Goal: Task Accomplishment & Management: Use online tool/utility

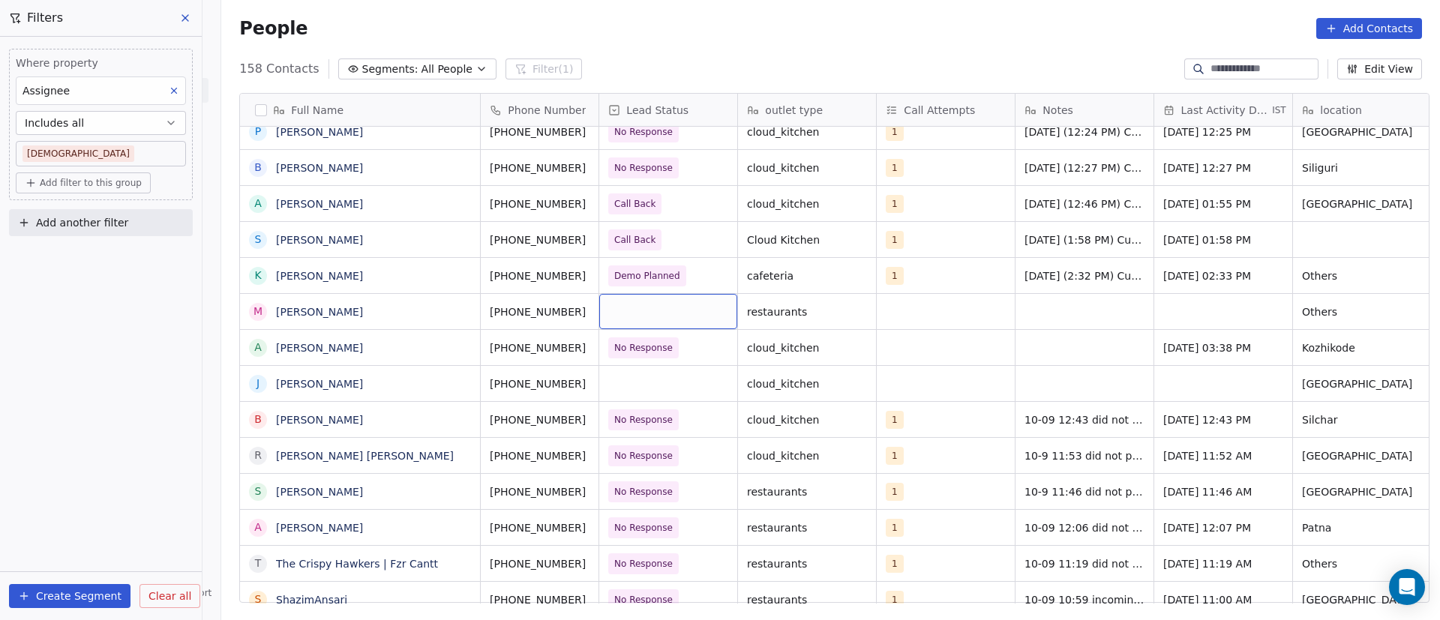
click at [645, 313] on div "grid" at bounding box center [668, 311] width 138 height 35
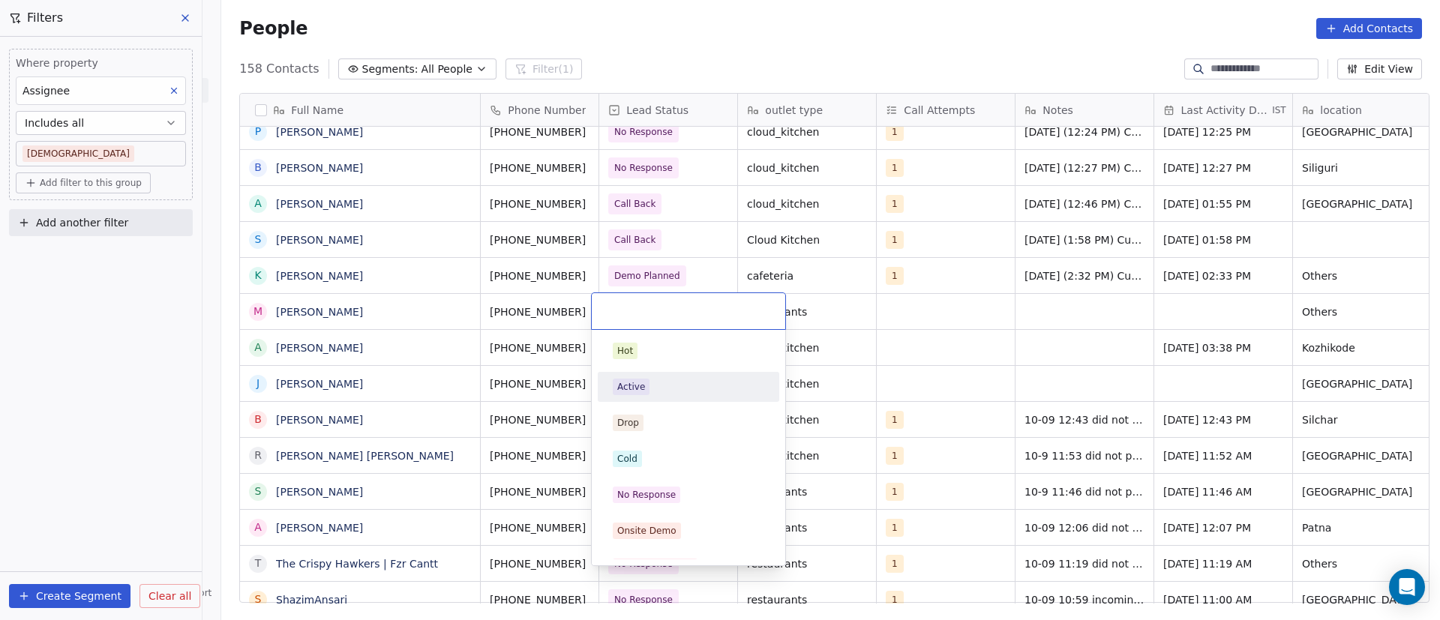
click at [959, 302] on html "On2Cook India Pvt. Ltd. Contacts People Marketing Workflows Campaigns Sales Pip…" at bounding box center [720, 310] width 1440 height 620
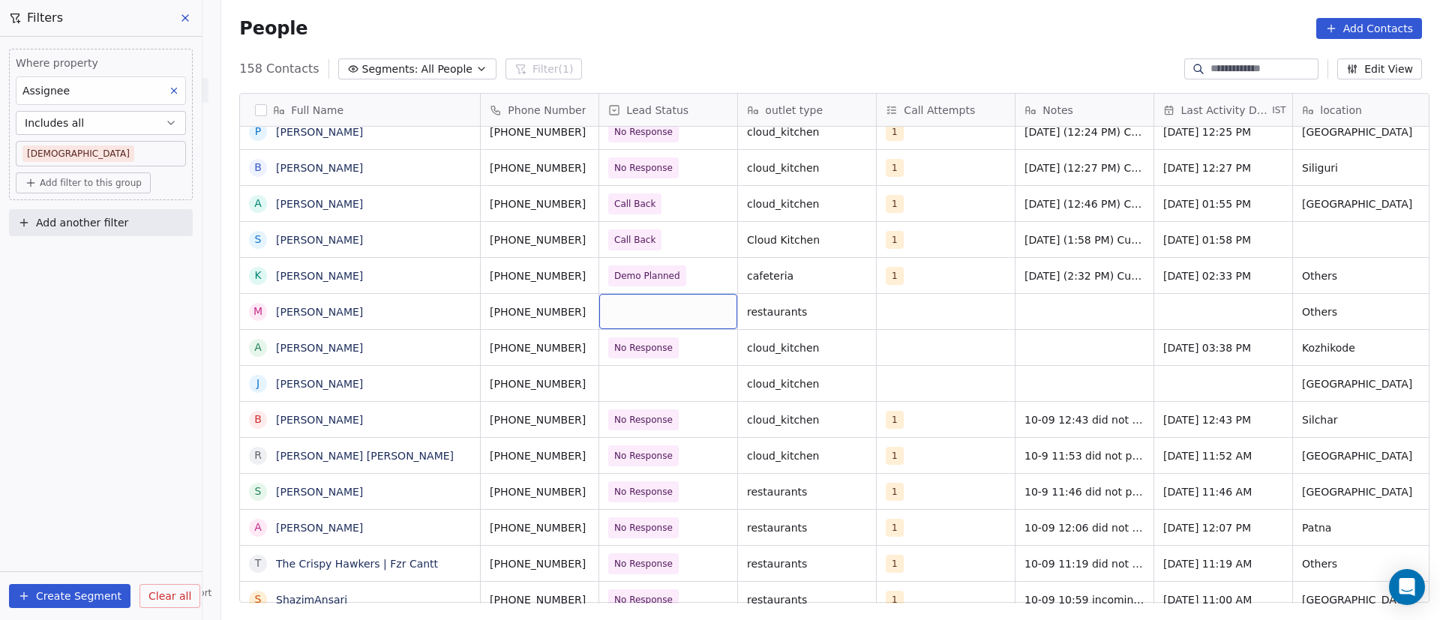
click at [651, 311] on div "grid" at bounding box center [668, 311] width 138 height 35
click at [651, 312] on div "grid" at bounding box center [668, 311] width 138 height 35
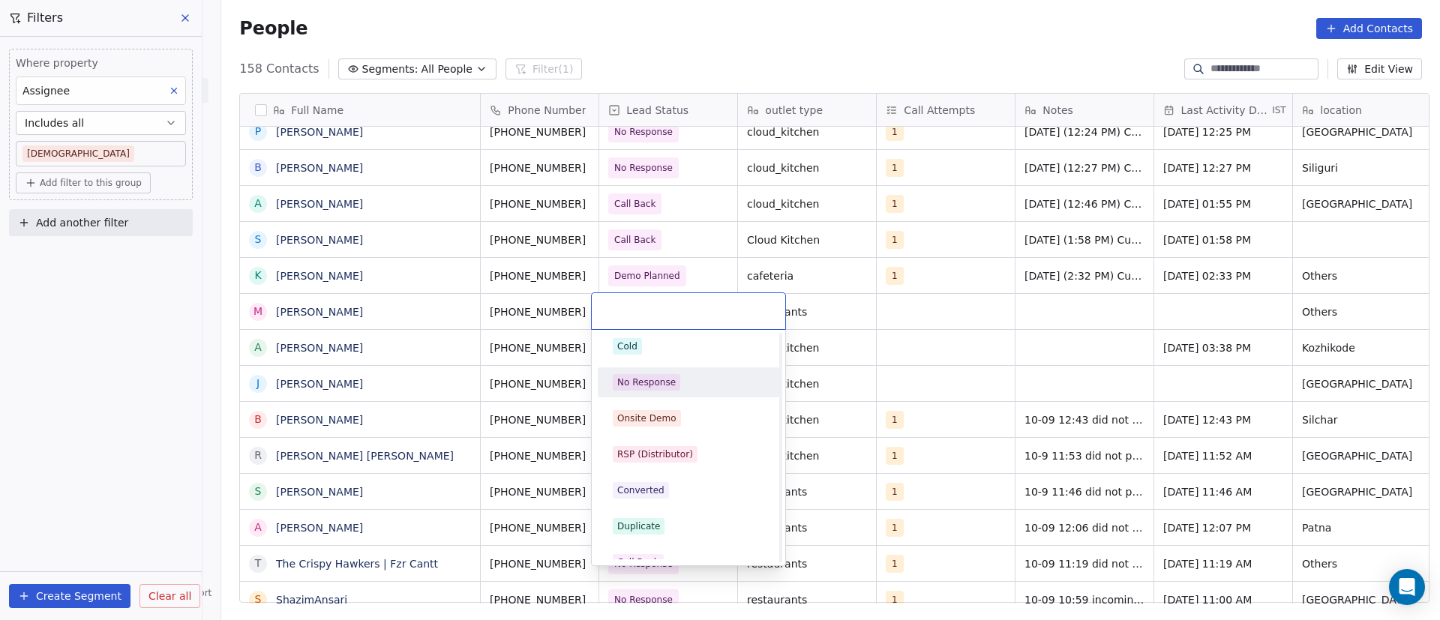
scroll to position [225, 0]
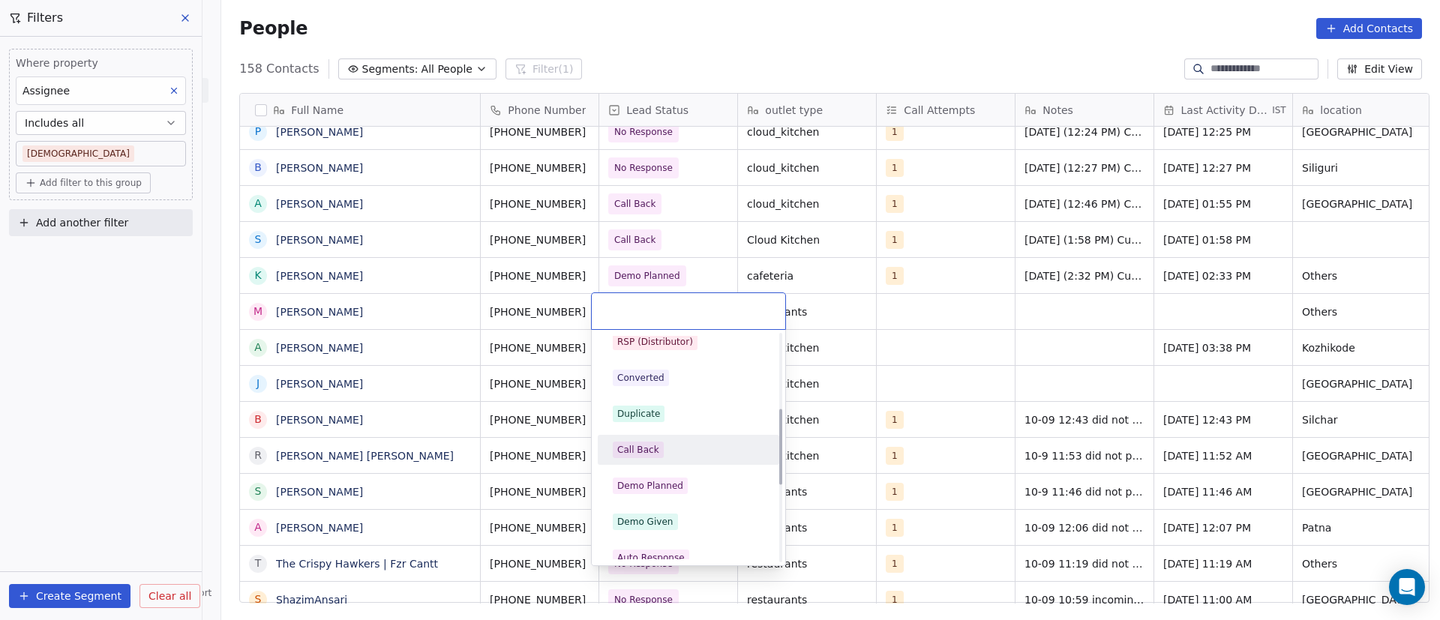
click at [698, 438] on div "Call Back" at bounding box center [688, 450] width 169 height 24
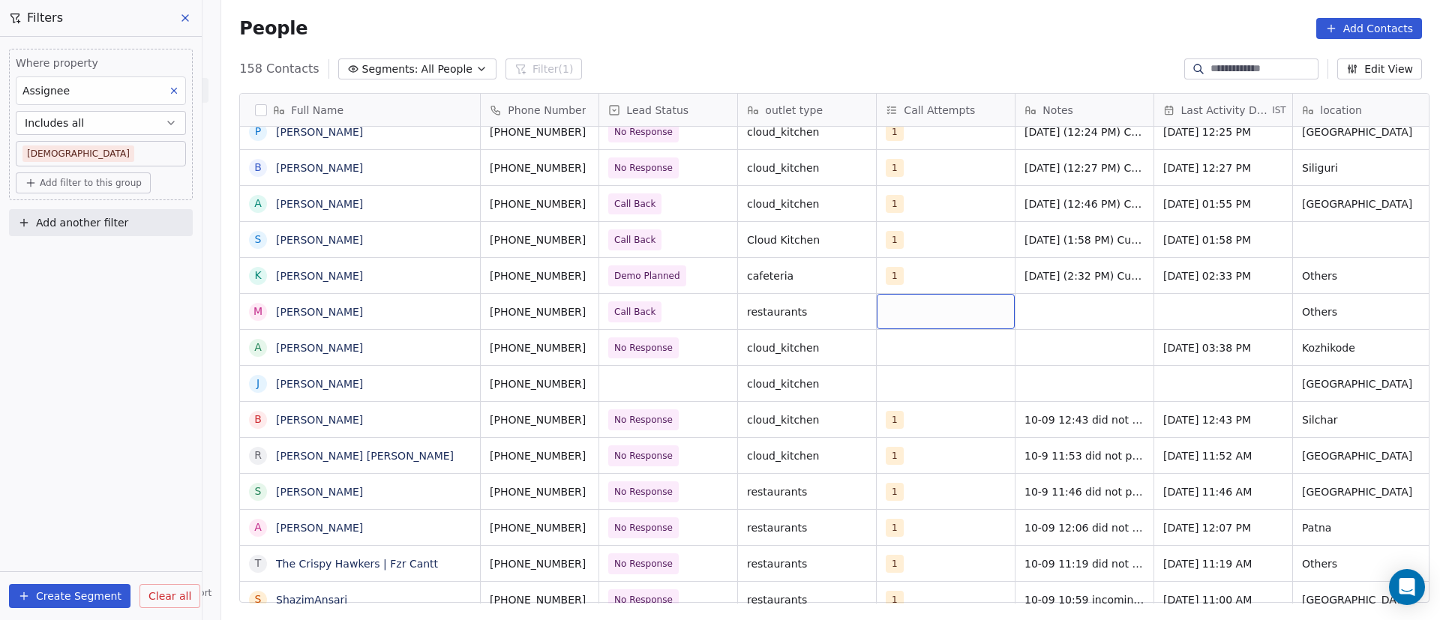
click at [894, 309] on div "grid" at bounding box center [945, 311] width 138 height 35
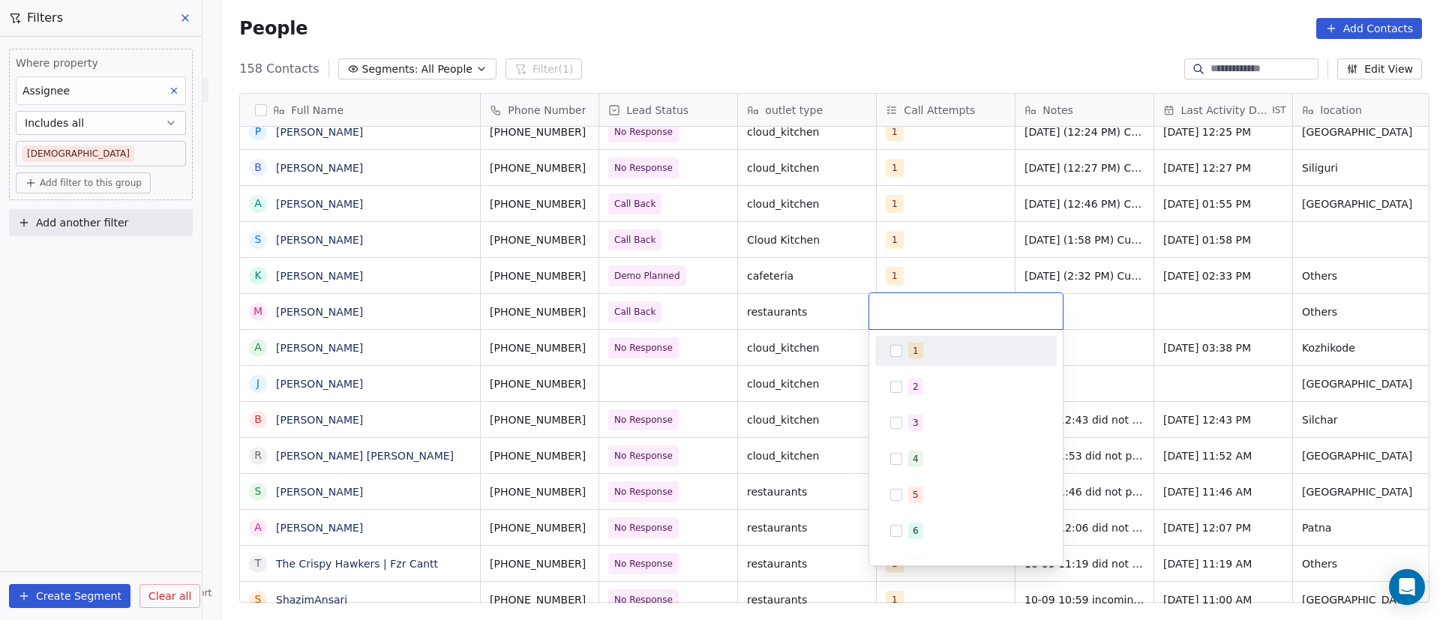
click at [895, 343] on div "1" at bounding box center [965, 351] width 169 height 24
click at [1117, 322] on html "On2Cook India Pvt. Ltd. Contacts People Marketing Workflows Campaigns Sales Pip…" at bounding box center [720, 310] width 1440 height 620
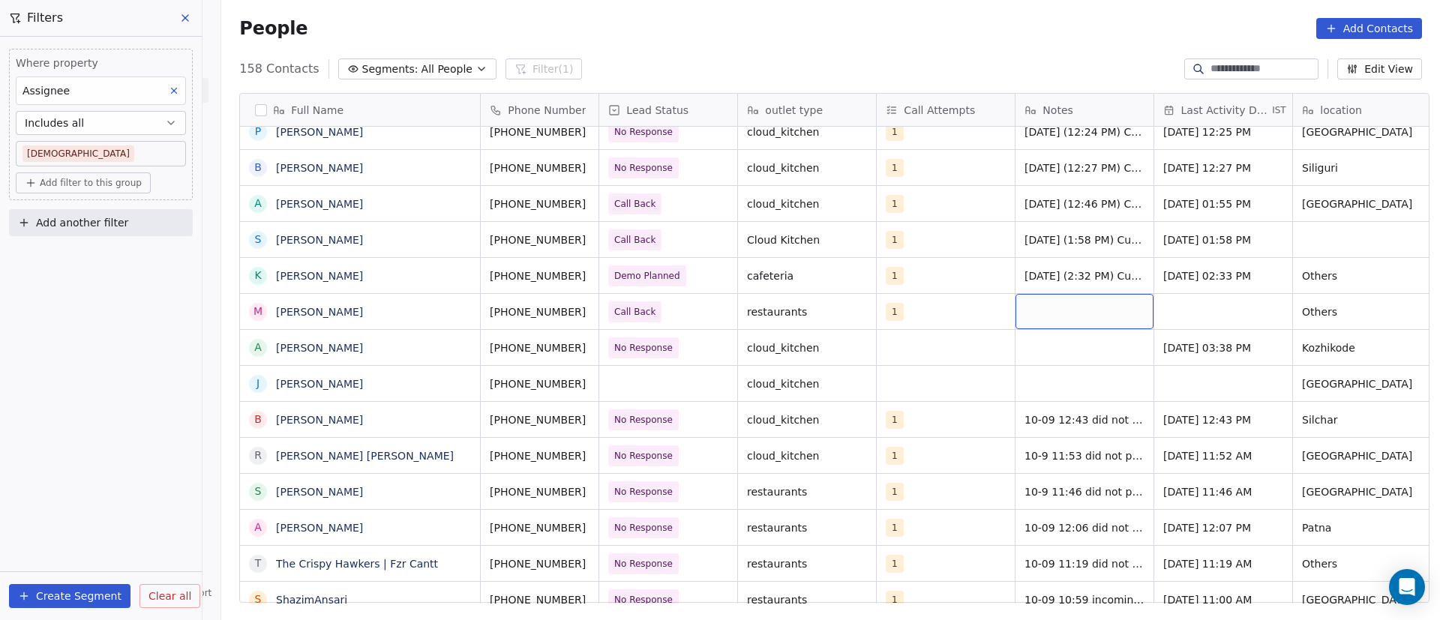
click at [1041, 307] on div "grid" at bounding box center [1084, 311] width 138 height 35
type textarea "**********"
click at [1214, 328] on html "On2Cook India Pvt. Ltd. Contacts People Marketing Workflows Campaigns Sales Pip…" at bounding box center [720, 310] width 1440 height 620
click at [1194, 305] on html "On2Cook India Pvt. Ltd. Contacts People Marketing Workflows Campaigns Sales Pip…" at bounding box center [720, 310] width 1440 height 620
click at [1194, 305] on div "grid" at bounding box center [1223, 311] width 138 height 35
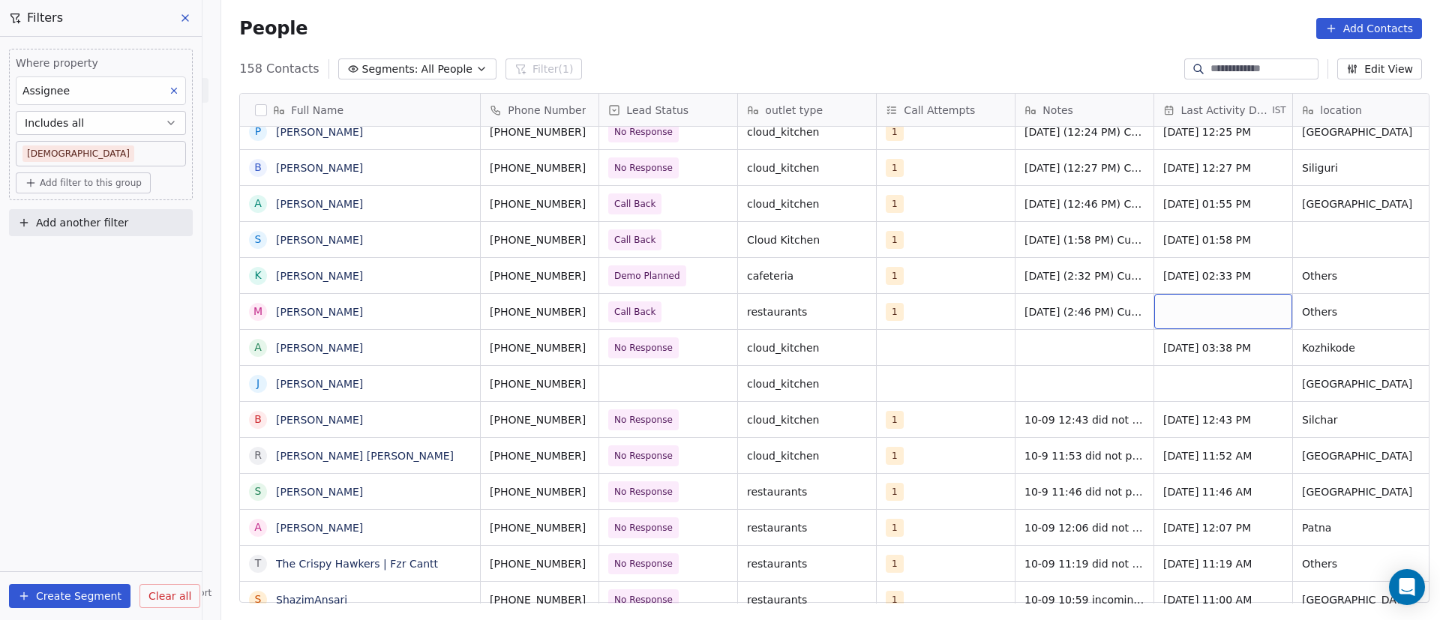
click at [1178, 308] on div "grid" at bounding box center [1223, 311] width 138 height 35
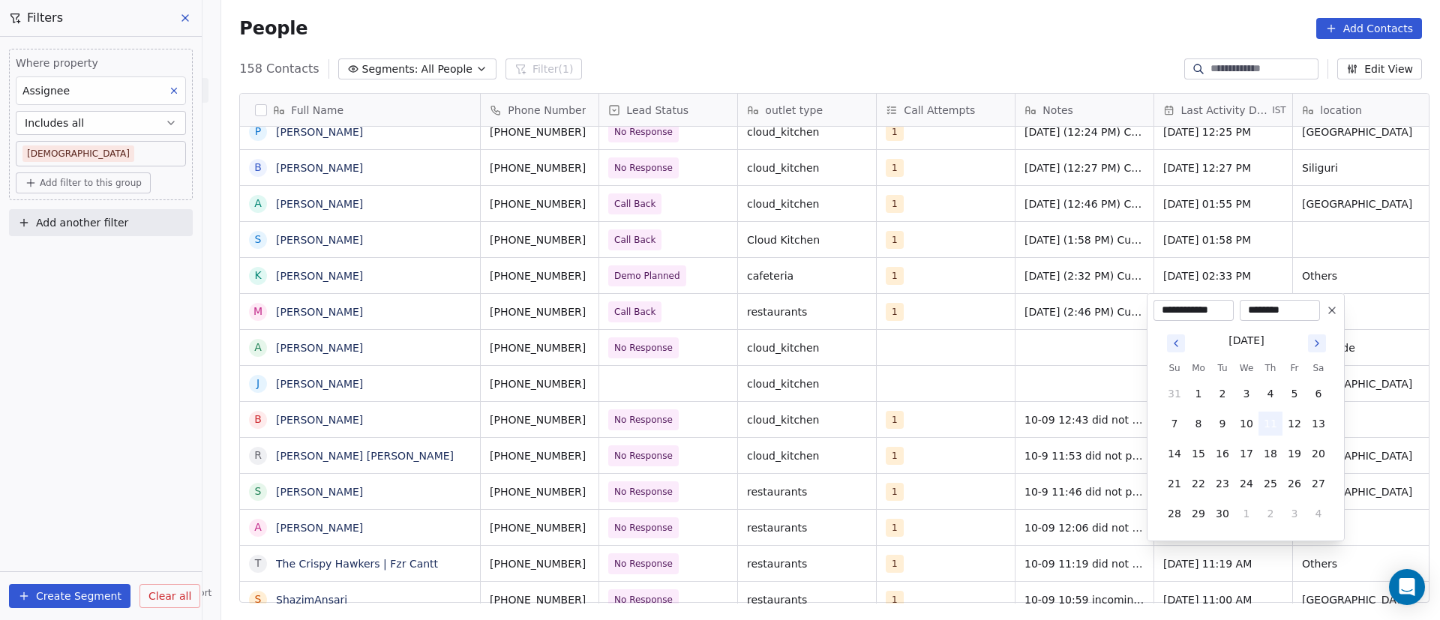
click at [1278, 420] on button "11" at bounding box center [1270, 424] width 24 height 24
click at [1371, 312] on html "On2Cook India Pvt. Ltd. Contacts People Marketing Workflows Campaigns Sales Pip…" at bounding box center [720, 310] width 1440 height 620
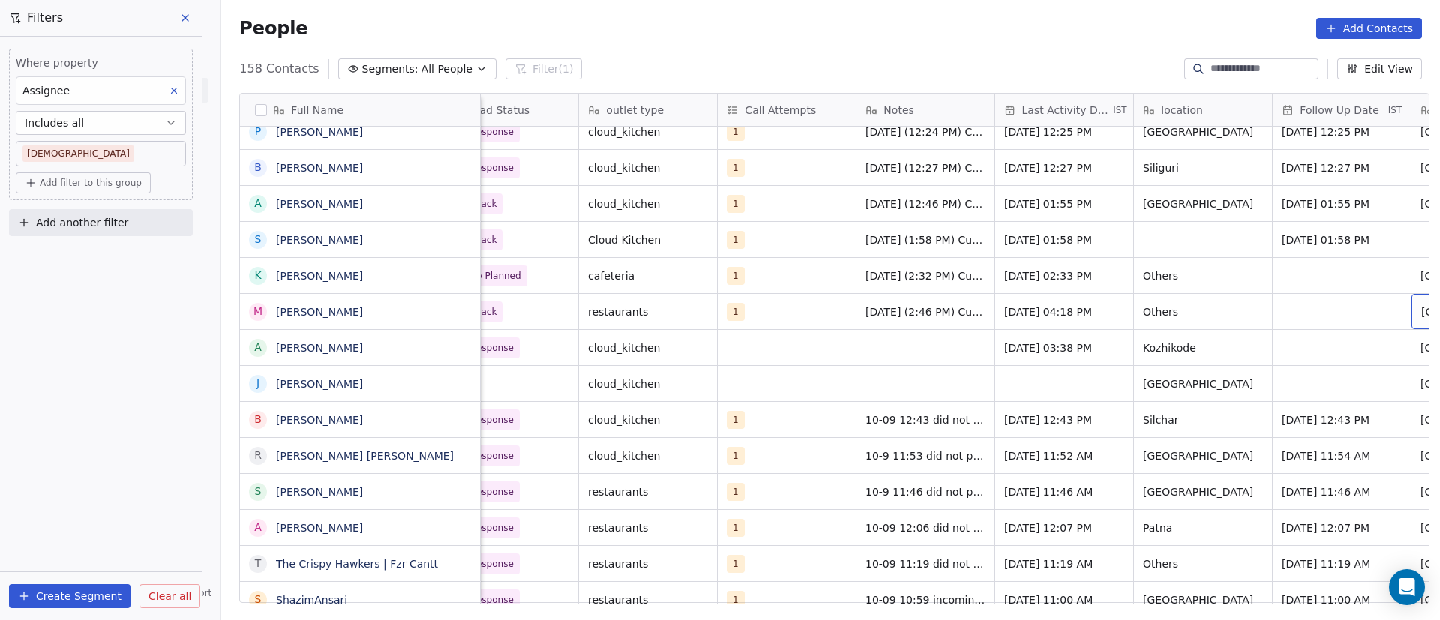
scroll to position [0, 298]
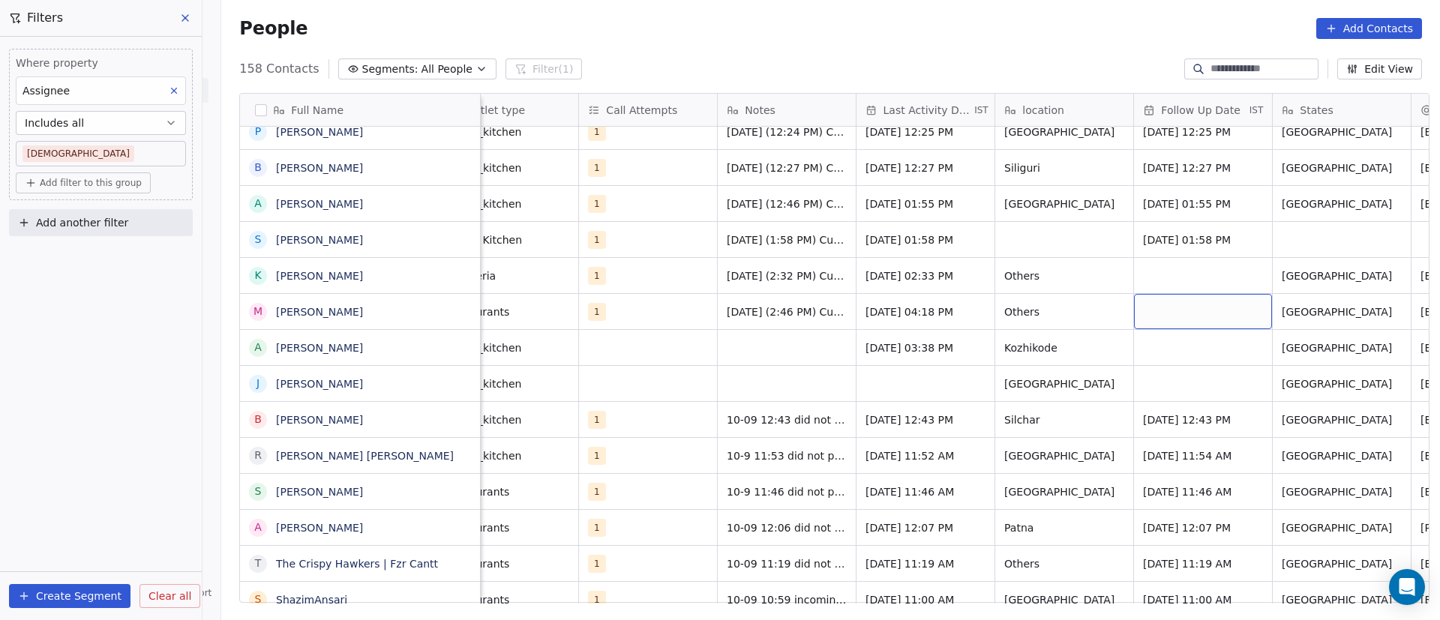
click at [1179, 313] on div "grid" at bounding box center [1203, 311] width 138 height 35
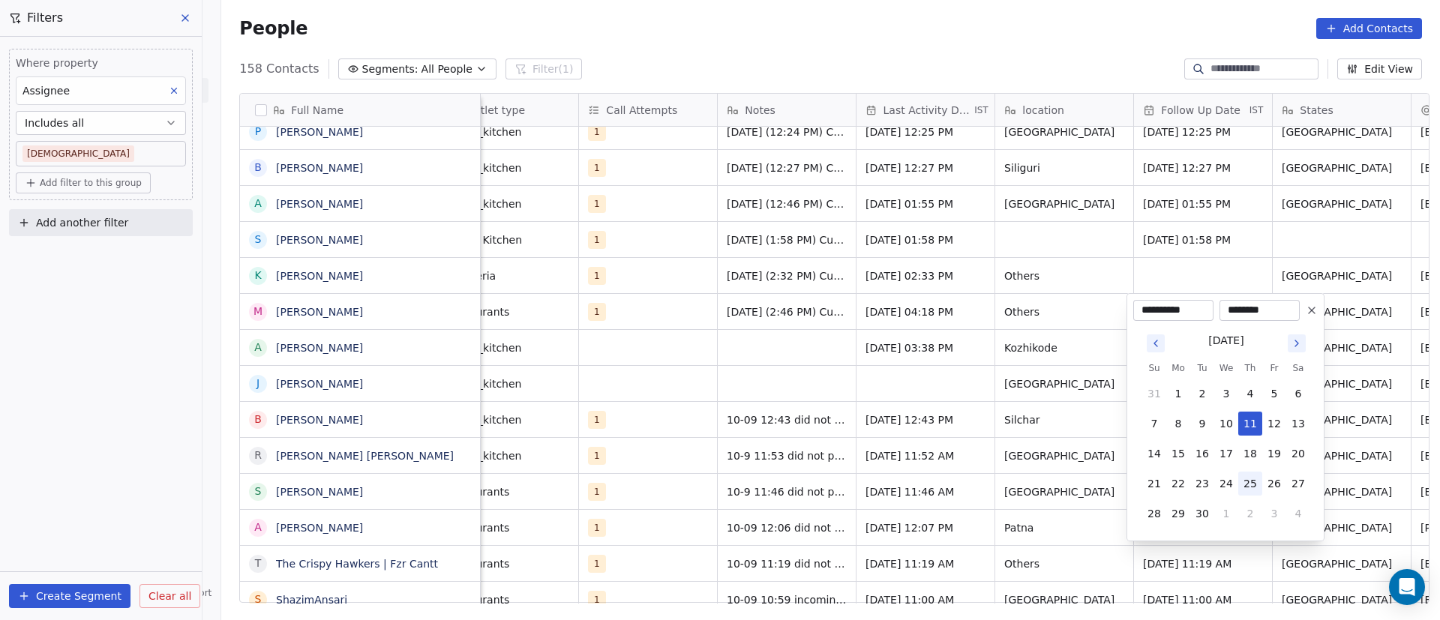
click at [1255, 483] on button "25" at bounding box center [1250, 484] width 24 height 24
type input "**********"
click at [1004, 373] on html "On2Cook India Pvt. Ltd. Contacts People Marketing Workflows Campaigns Sales Pip…" at bounding box center [720, 310] width 1440 height 620
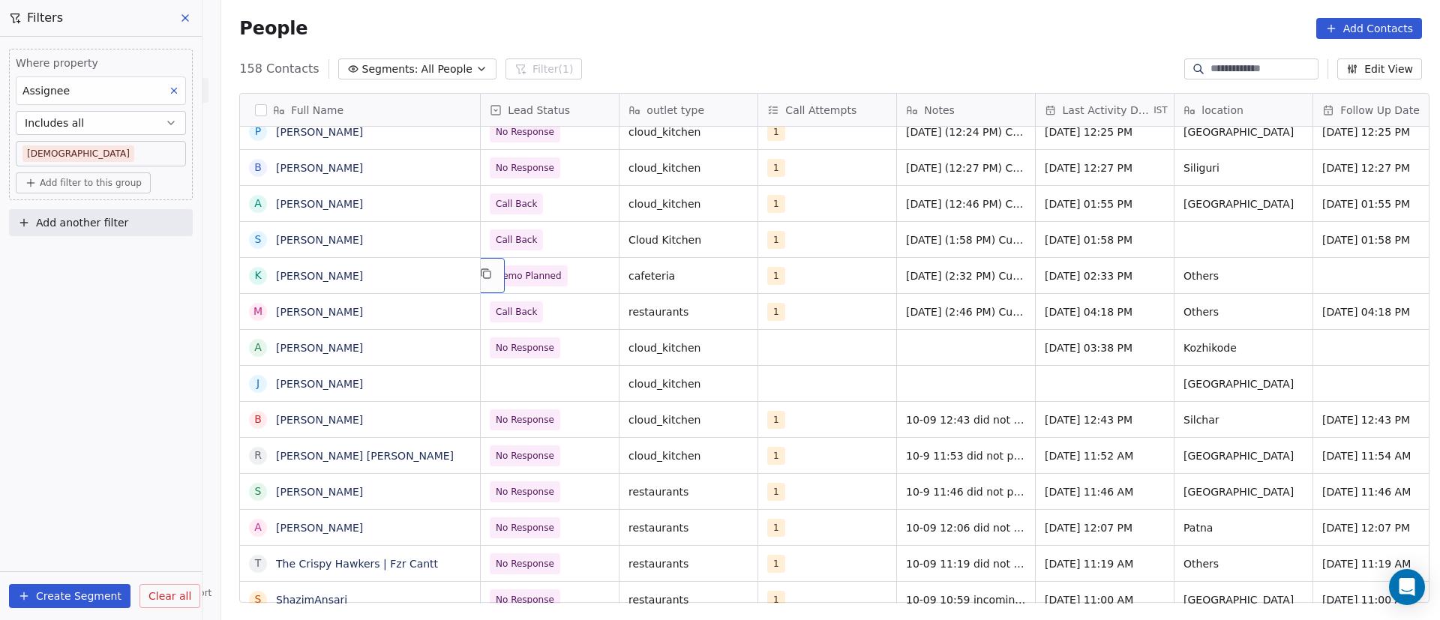
scroll to position [0, 0]
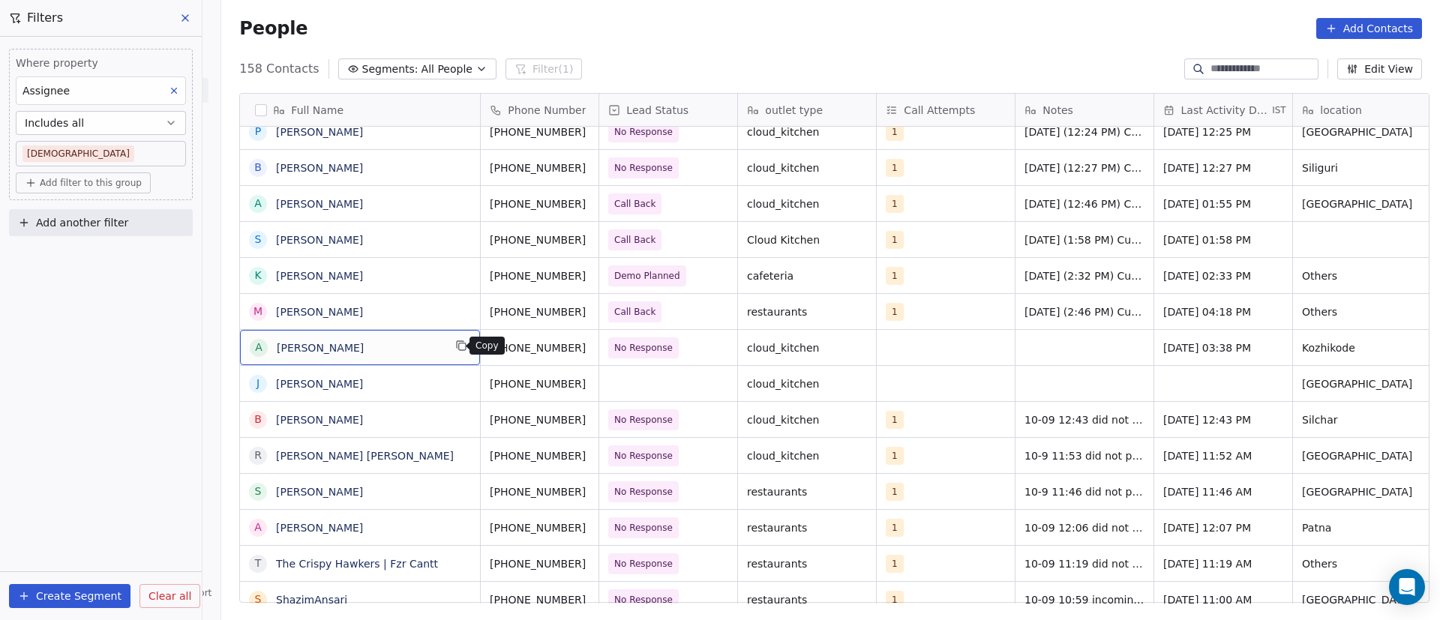
click at [457, 347] on icon "grid" at bounding box center [461, 346] width 12 height 12
click at [599, 307] on icon "grid" at bounding box center [605, 310] width 12 height 12
click at [599, 349] on icon "grid" at bounding box center [605, 346] width 12 height 12
click at [885, 349] on div "grid" at bounding box center [945, 347] width 138 height 35
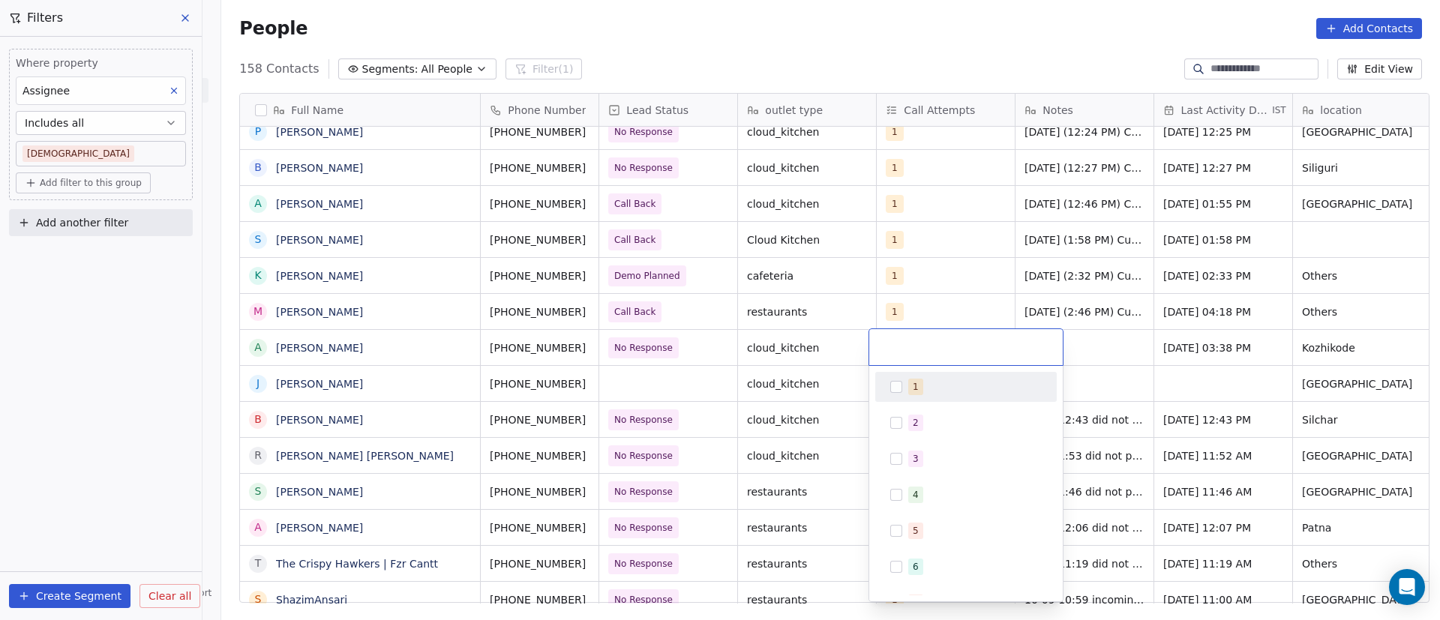
click at [894, 399] on div "1" at bounding box center [965, 387] width 181 height 30
click at [1077, 383] on html "On2Cook India Pvt. Ltd. Contacts People Marketing Workflows Campaigns Sales Pip…" at bounding box center [720, 310] width 1440 height 620
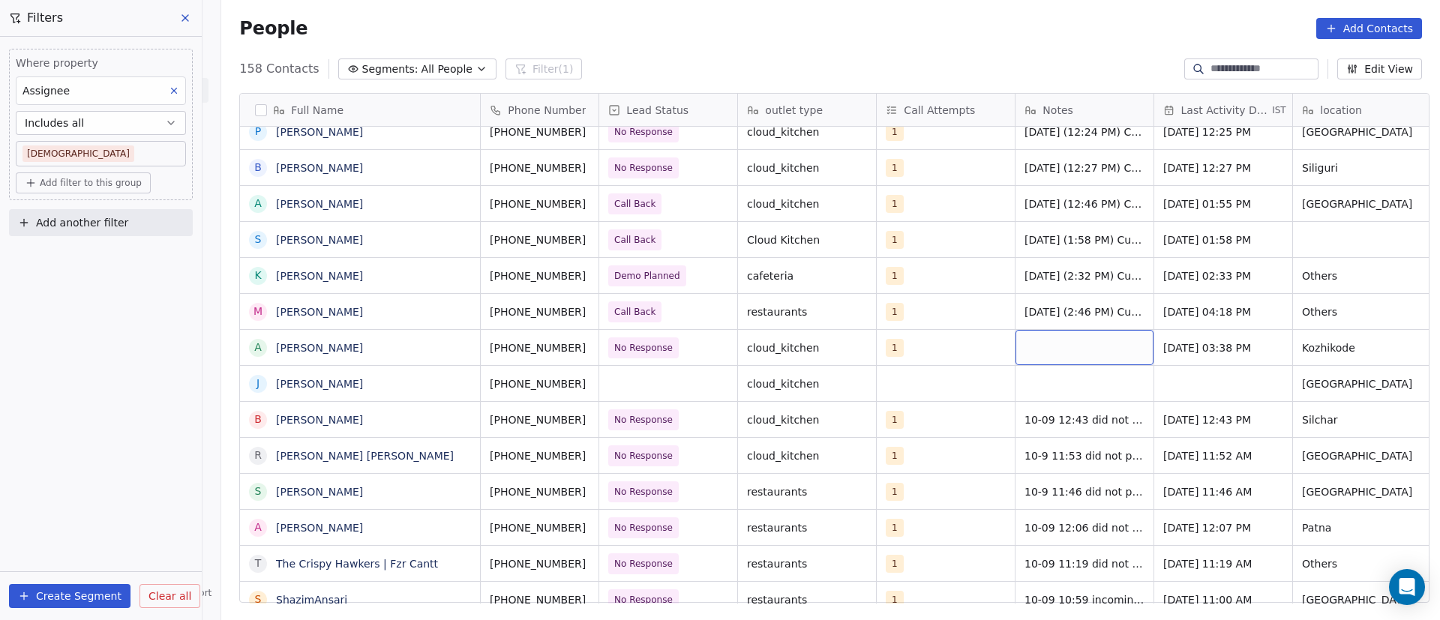
click at [1075, 345] on div "grid" at bounding box center [1084, 347] width 138 height 35
type textarea "**********"
drag, startPoint x: 1152, startPoint y: 348, endPoint x: 1162, endPoint y: 346, distance: 10.6
click at [1153, 347] on html "On2Cook India Pvt. Ltd. Contacts People Marketing Workflows Campaigns Sales Pip…" at bounding box center [720, 310] width 1440 height 620
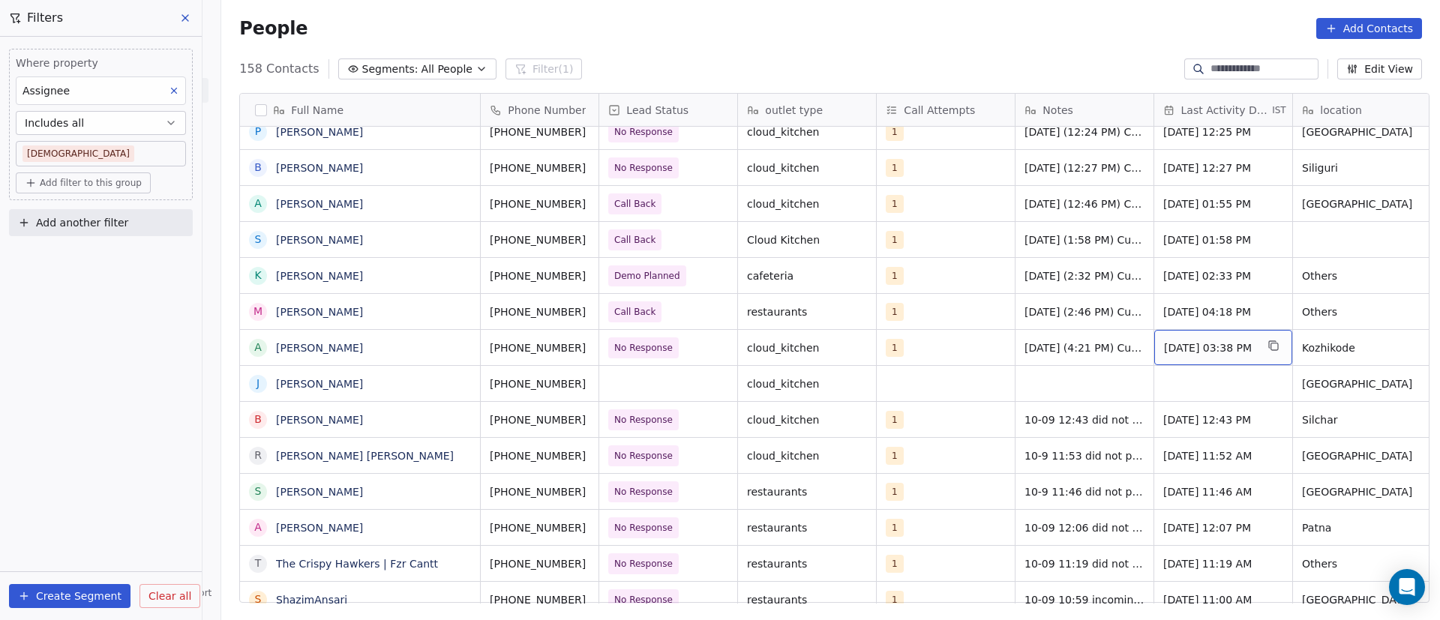
click at [1198, 343] on span "[DATE] 03:38 PM" at bounding box center [1209, 347] width 91 height 15
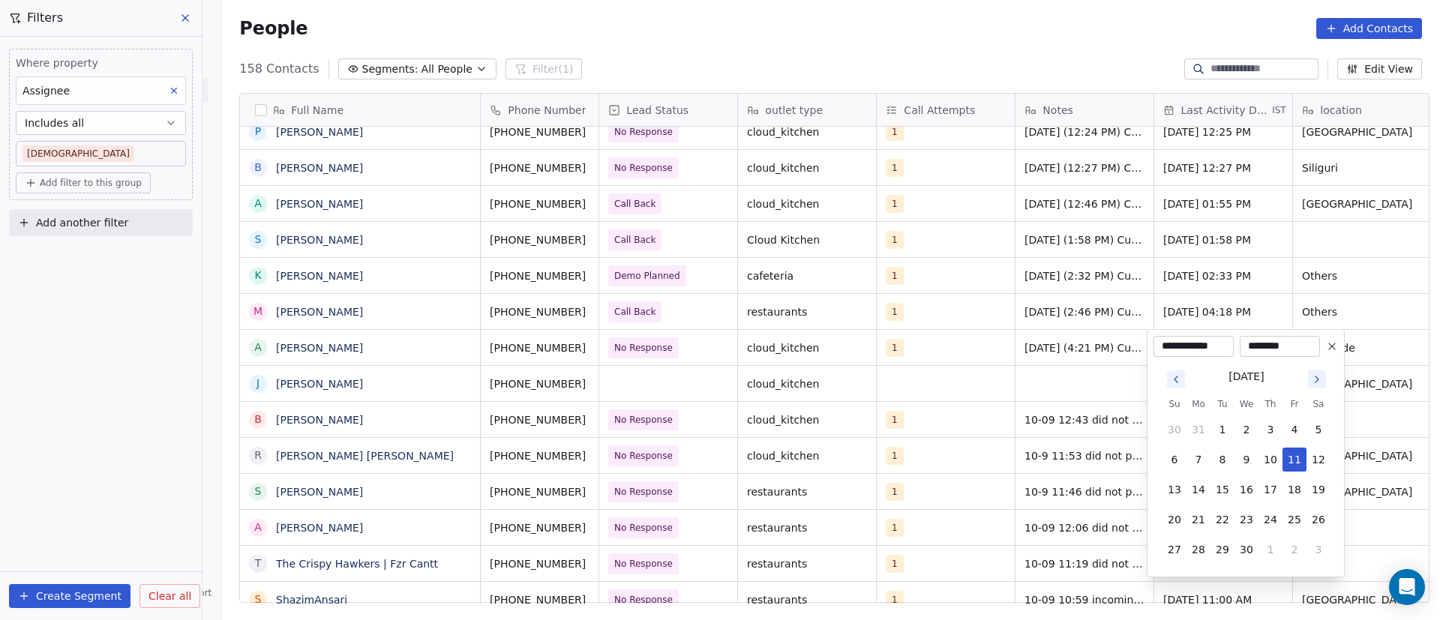
click at [1316, 382] on icon "Go to next month" at bounding box center [1317, 379] width 12 height 12
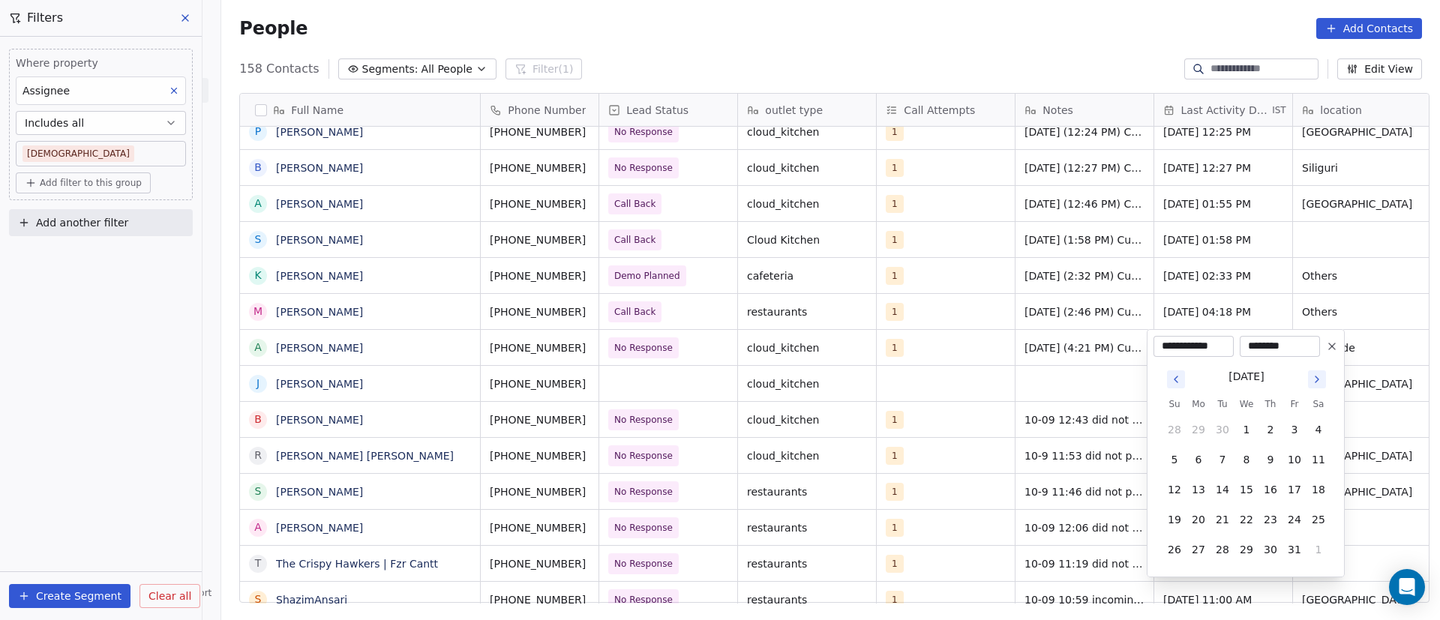
click at [1180, 379] on icon "Go to previous month" at bounding box center [1176, 379] width 12 height 12
click at [1273, 457] on button "11" at bounding box center [1270, 460] width 24 height 24
type input "**********"
click at [996, 325] on html "On2Cook India Pvt. Ltd. Contacts People Marketing Workflows Campaigns Sales Pip…" at bounding box center [720, 310] width 1440 height 620
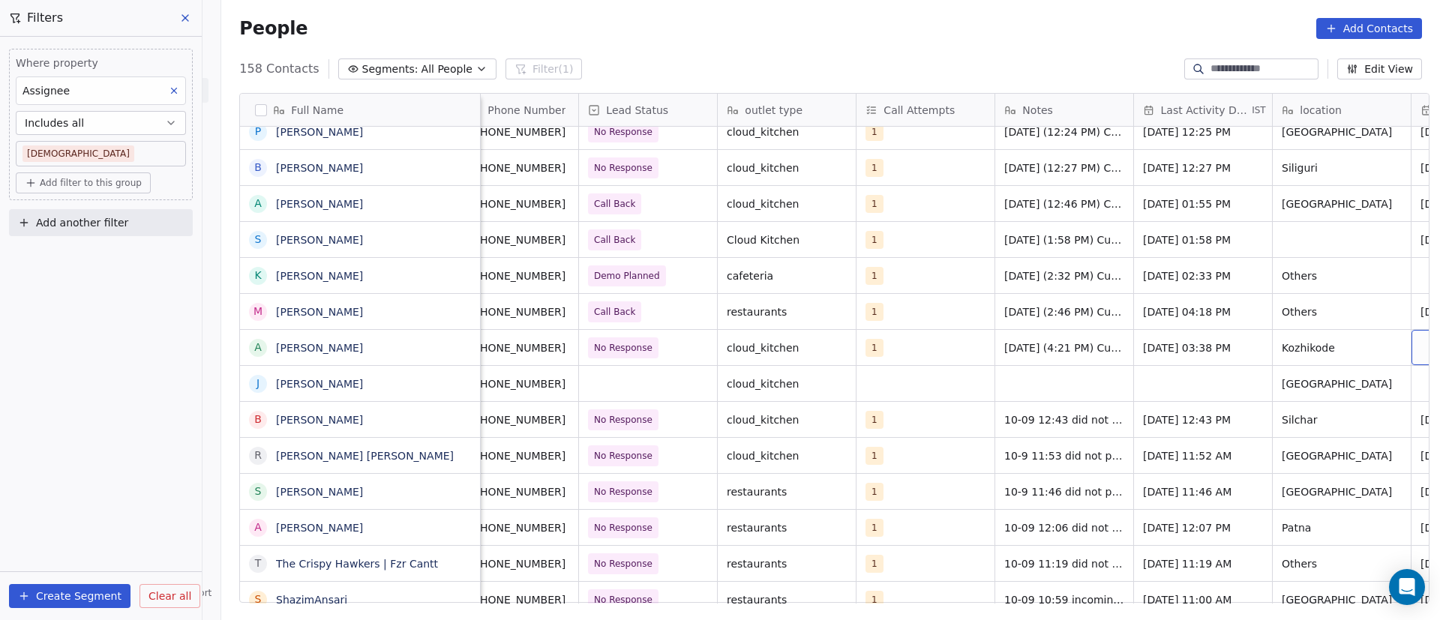
scroll to position [0, 159]
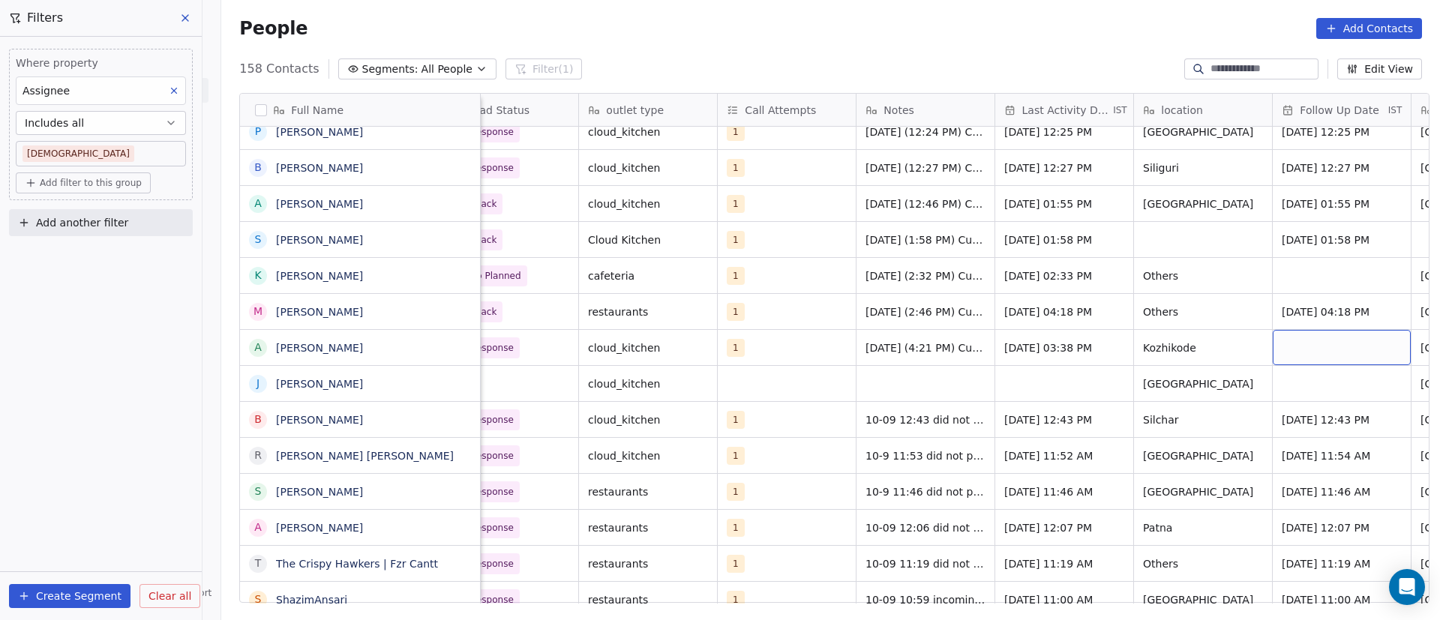
click at [1287, 346] on div "grid" at bounding box center [1341, 347] width 138 height 35
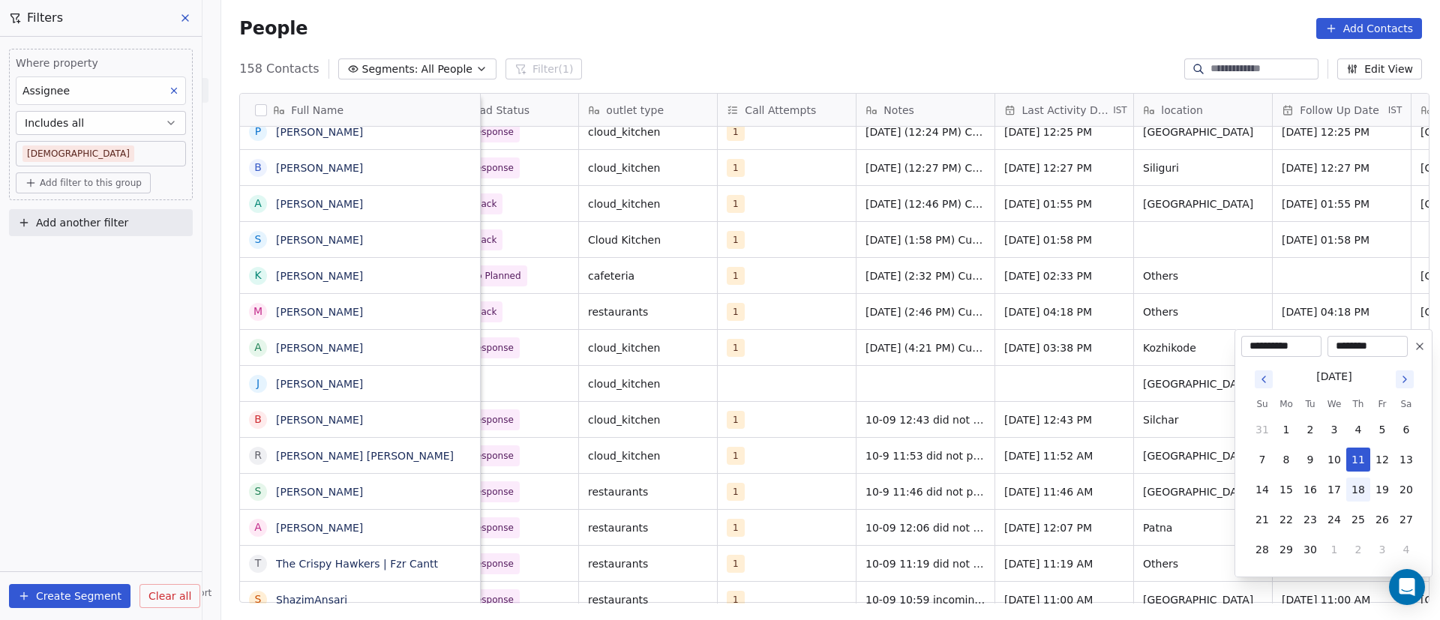
click at [1363, 494] on button "18" at bounding box center [1358, 490] width 24 height 24
type input "**********"
click at [1145, 406] on html "On2Cook India Pvt. Ltd. Contacts People Marketing Workflows Campaigns Sales Pip…" at bounding box center [720, 310] width 1440 height 620
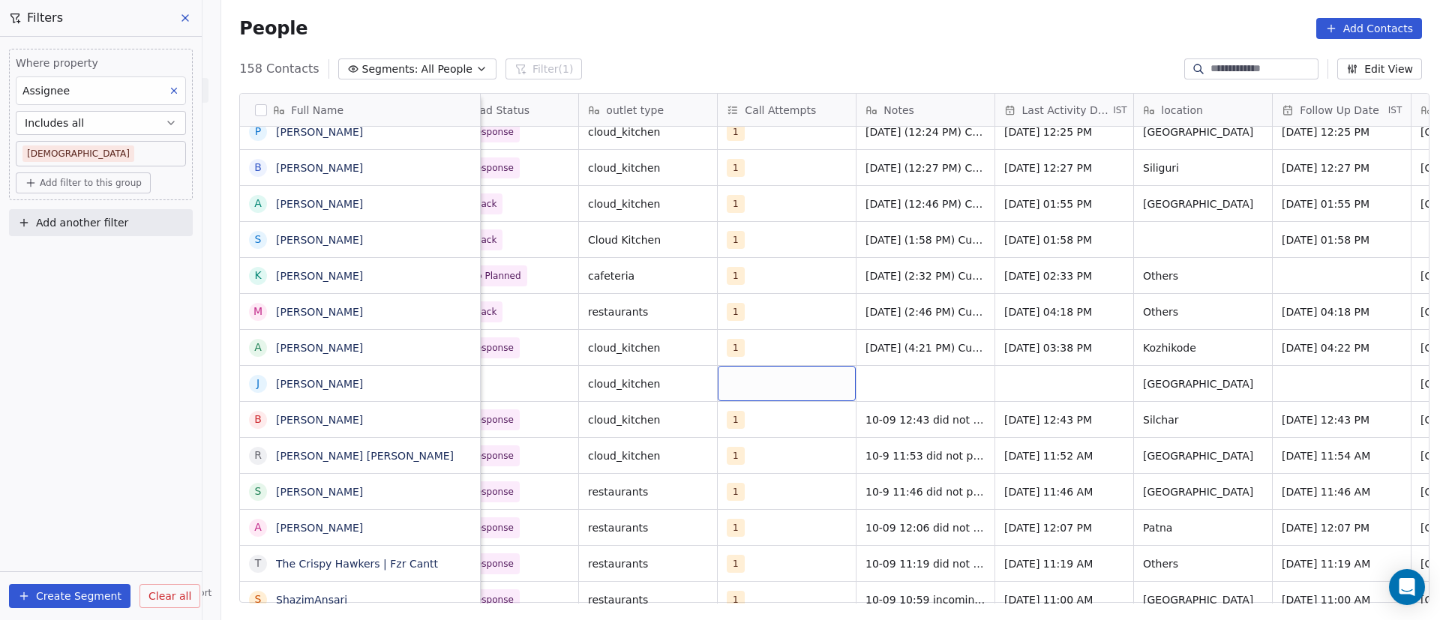
scroll to position [0, 0]
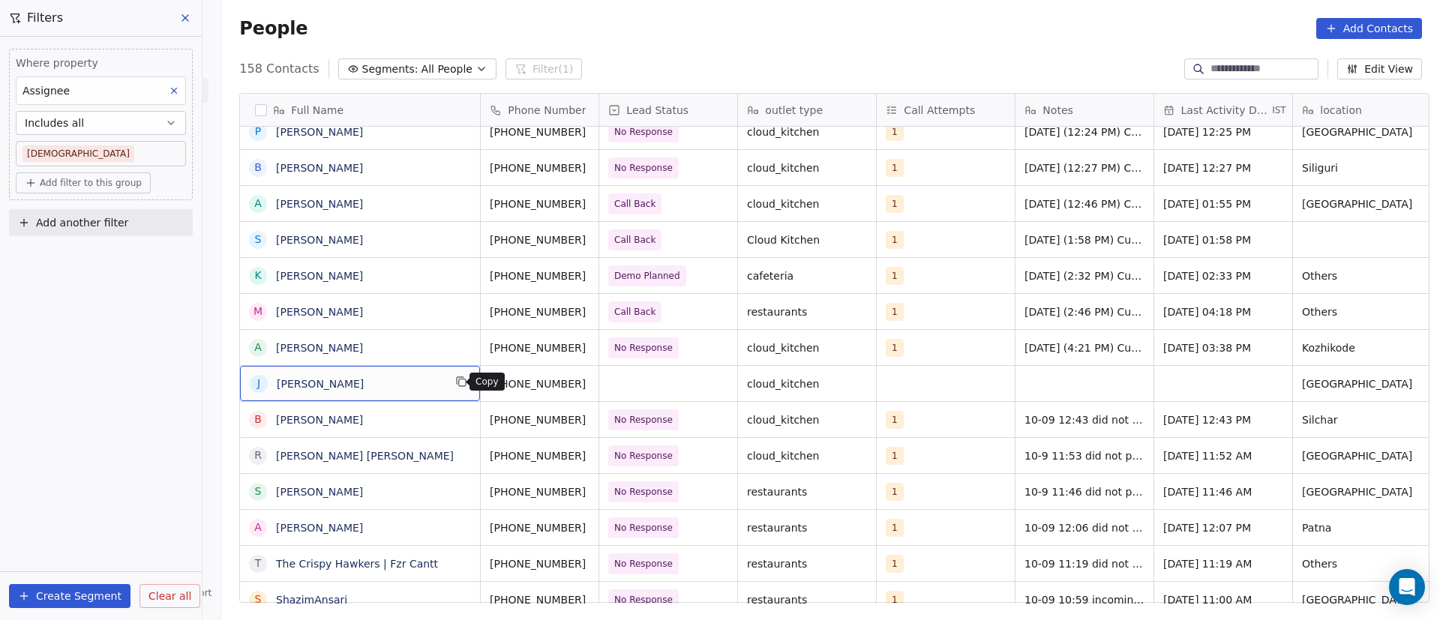
click at [459, 382] on icon "grid" at bounding box center [462, 382] width 7 height 7
click at [599, 382] on icon "grid" at bounding box center [605, 382] width 12 height 12
click at [611, 385] on div "grid" at bounding box center [668, 383] width 138 height 35
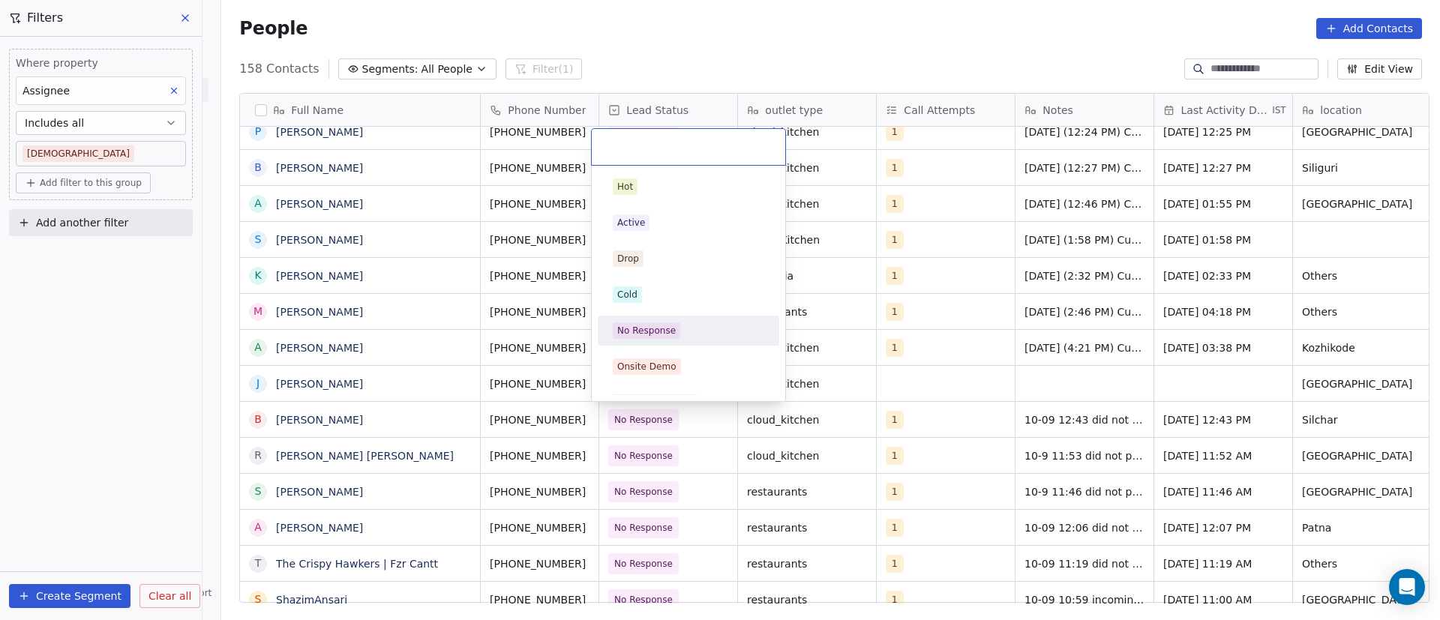
click at [670, 334] on div "No Response" at bounding box center [646, 330] width 58 height 13
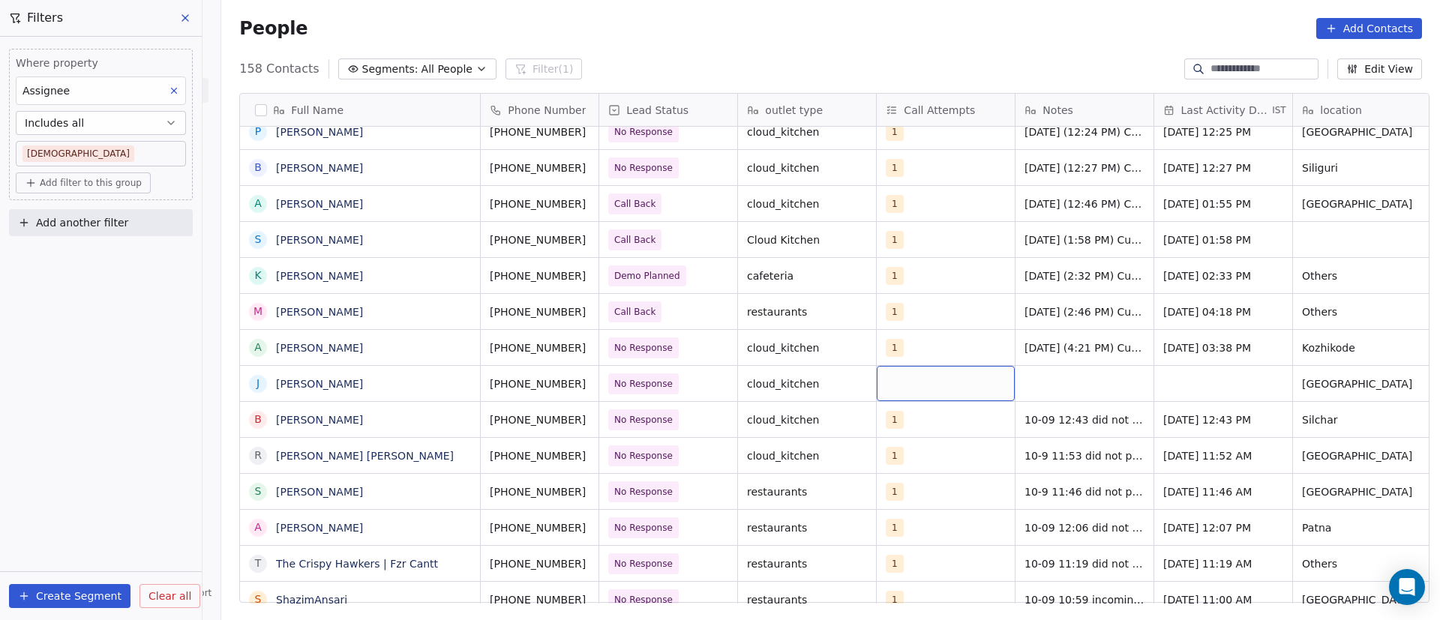
click at [887, 379] on div "grid" at bounding box center [945, 383] width 138 height 35
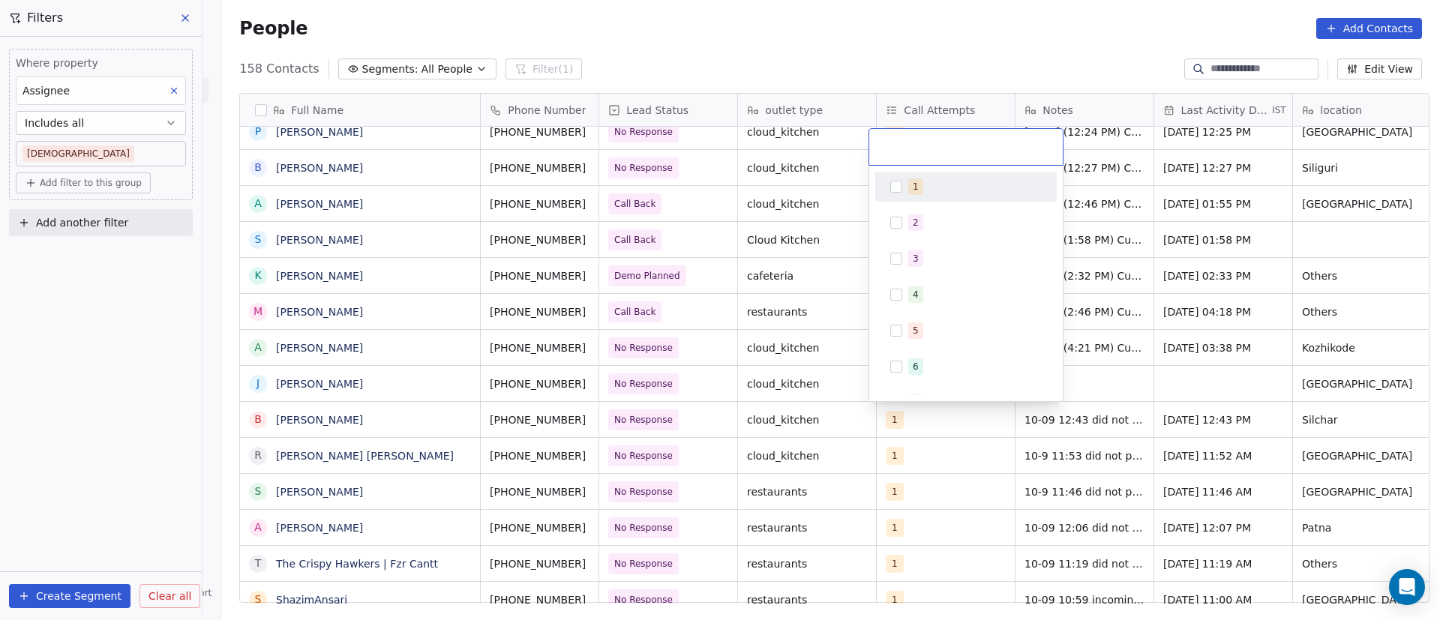
click at [893, 188] on button "Suggestions" at bounding box center [896, 187] width 12 height 12
click at [1112, 377] on html "On2Cook India Pvt. Ltd. Contacts People Marketing Workflows Campaigns Sales Pip…" at bounding box center [720, 310] width 1440 height 620
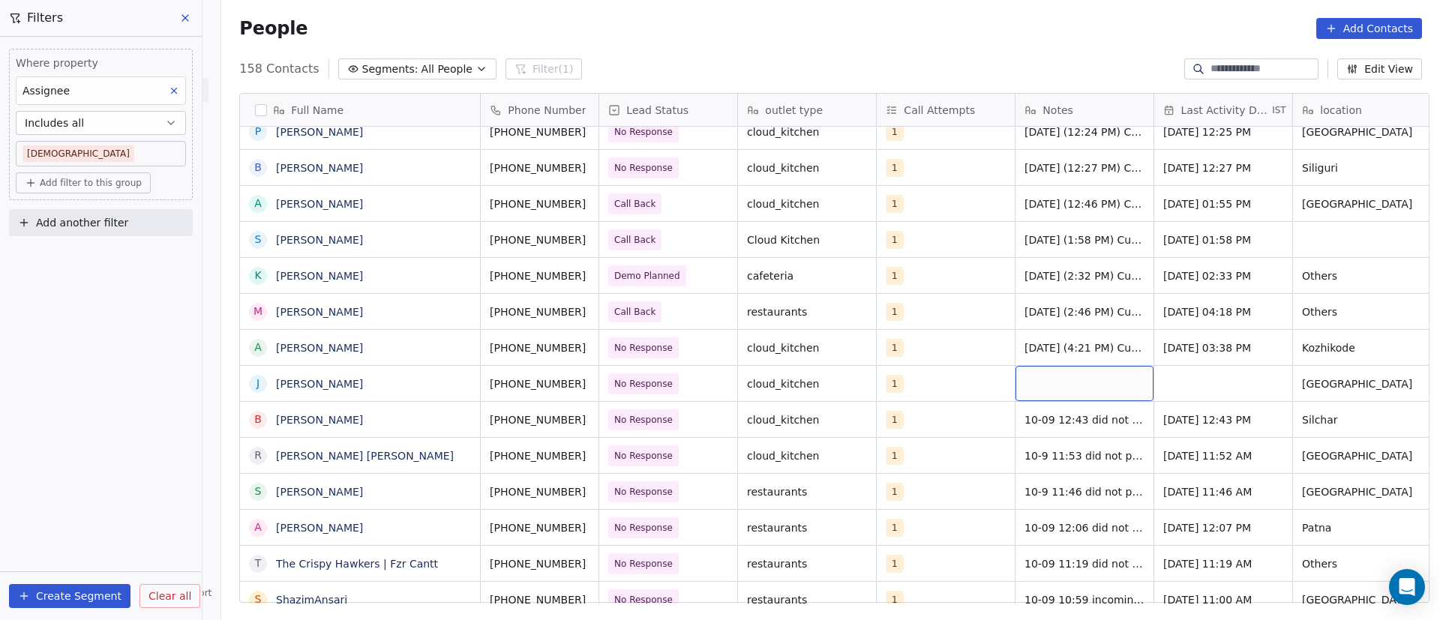
click at [1050, 381] on div "grid" at bounding box center [1084, 383] width 138 height 35
type textarea "**********"
click at [1254, 396] on html "On2Cook India Pvt. Ltd. Contacts People Marketing Workflows Campaigns Sales Pip…" at bounding box center [720, 310] width 1440 height 620
click at [1192, 377] on div "grid" at bounding box center [1223, 383] width 138 height 35
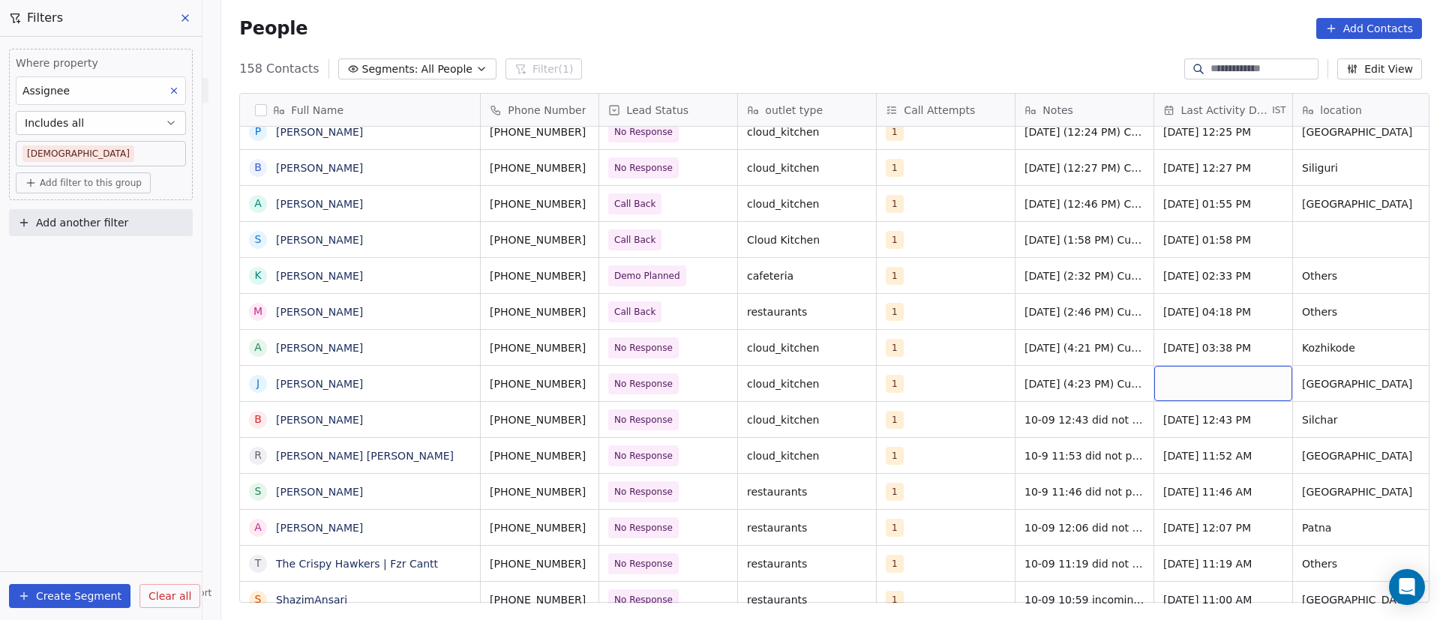
click at [1192, 377] on div "grid" at bounding box center [1223, 383] width 138 height 35
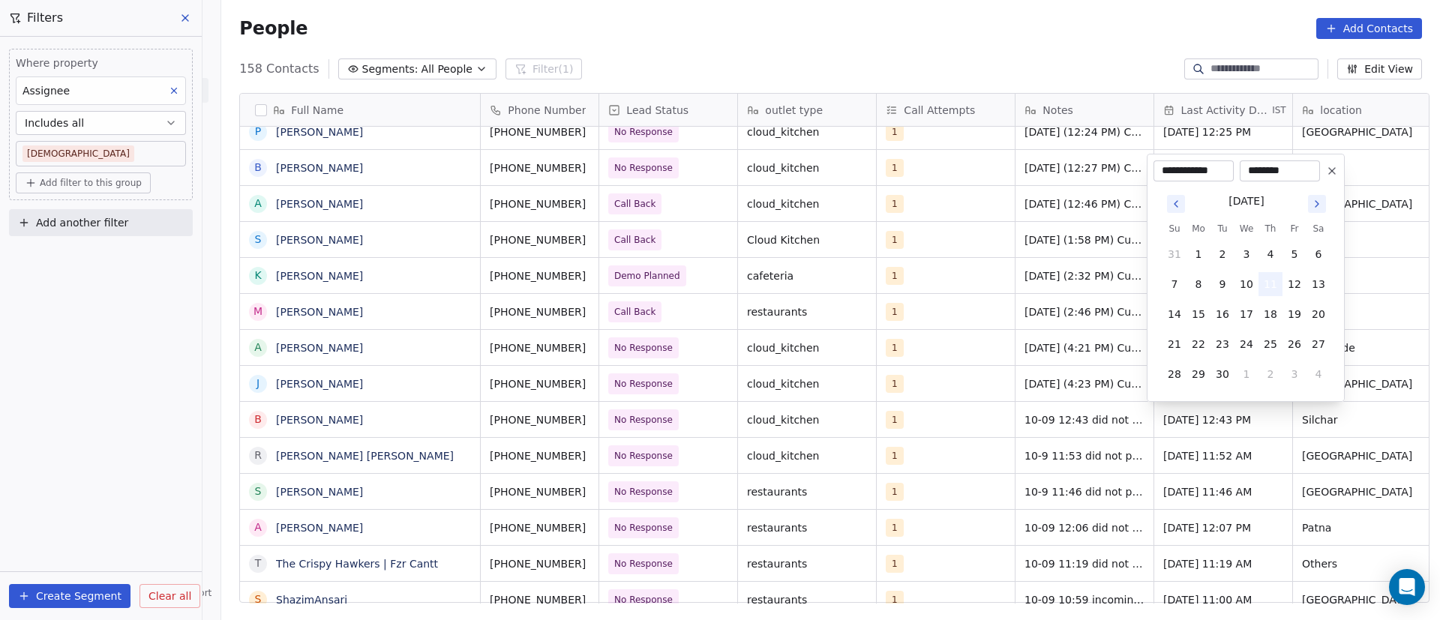
click at [1264, 285] on button "11" at bounding box center [1270, 284] width 24 height 24
click at [1053, 375] on html "On2Cook India Pvt. Ltd. Contacts People Marketing Workflows Campaigns Sales Pip…" at bounding box center [720, 310] width 1440 height 620
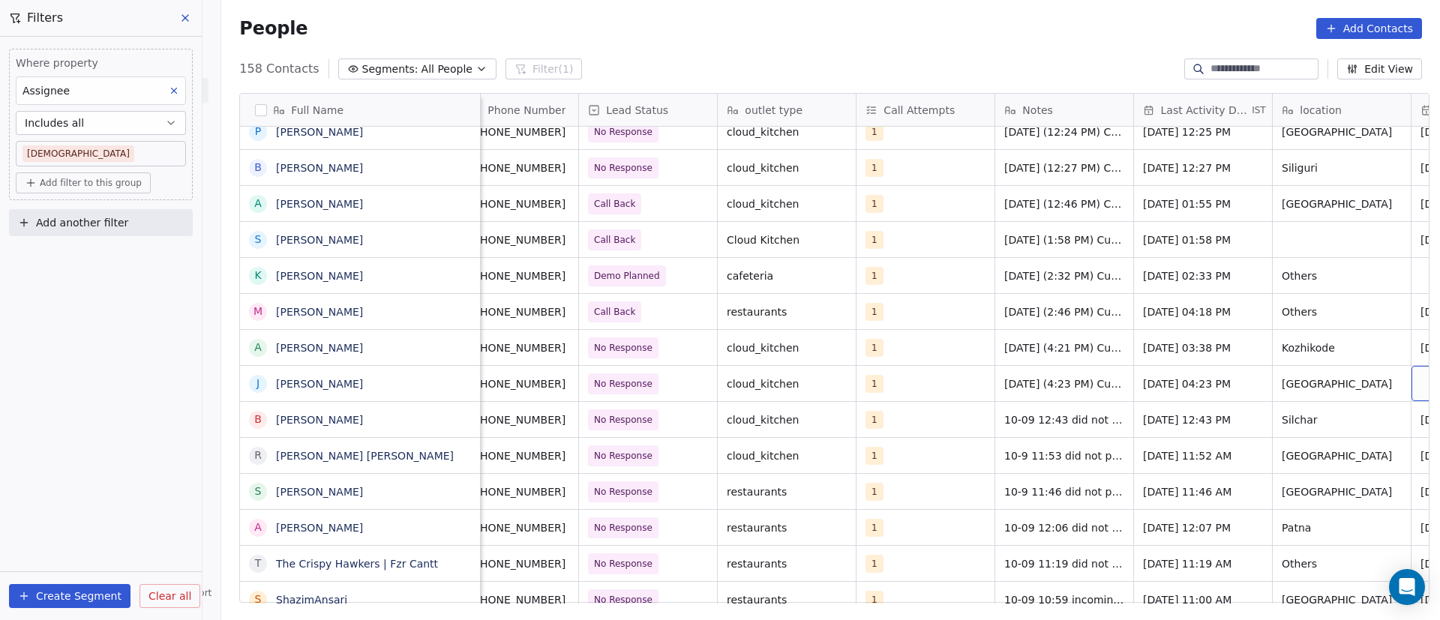
scroll to position [0, 159]
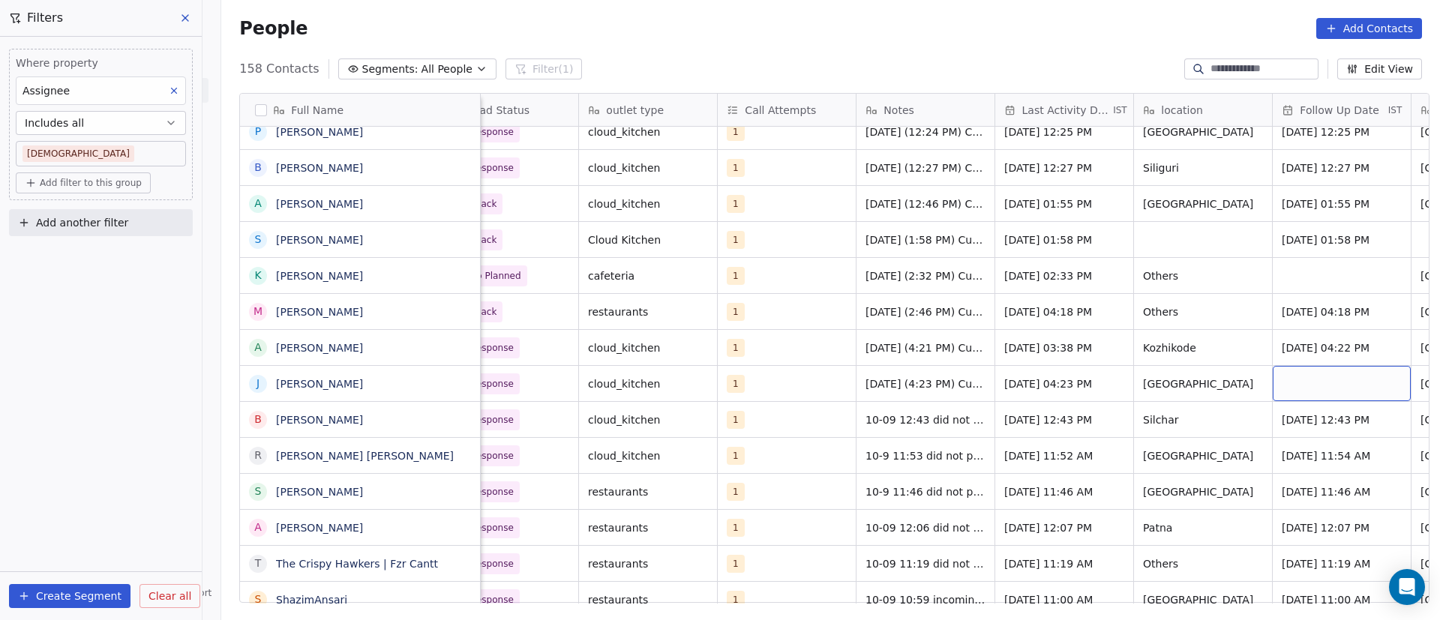
click at [1305, 382] on div "grid" at bounding box center [1341, 383] width 138 height 35
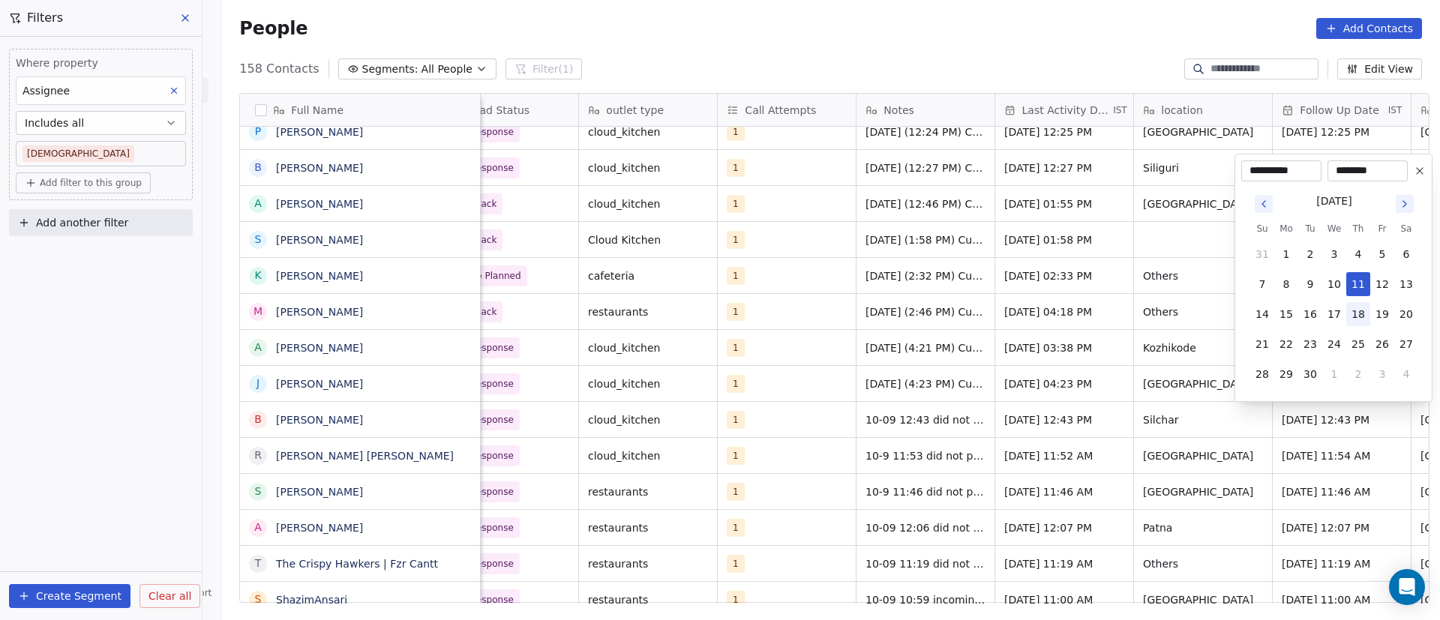
click at [1360, 313] on button "18" at bounding box center [1358, 314] width 24 height 24
type input "**********"
click at [1116, 370] on html "On2Cook India Pvt. Ltd. Contacts People Marketing Workflows Campaigns Sales Pip…" at bounding box center [720, 310] width 1440 height 620
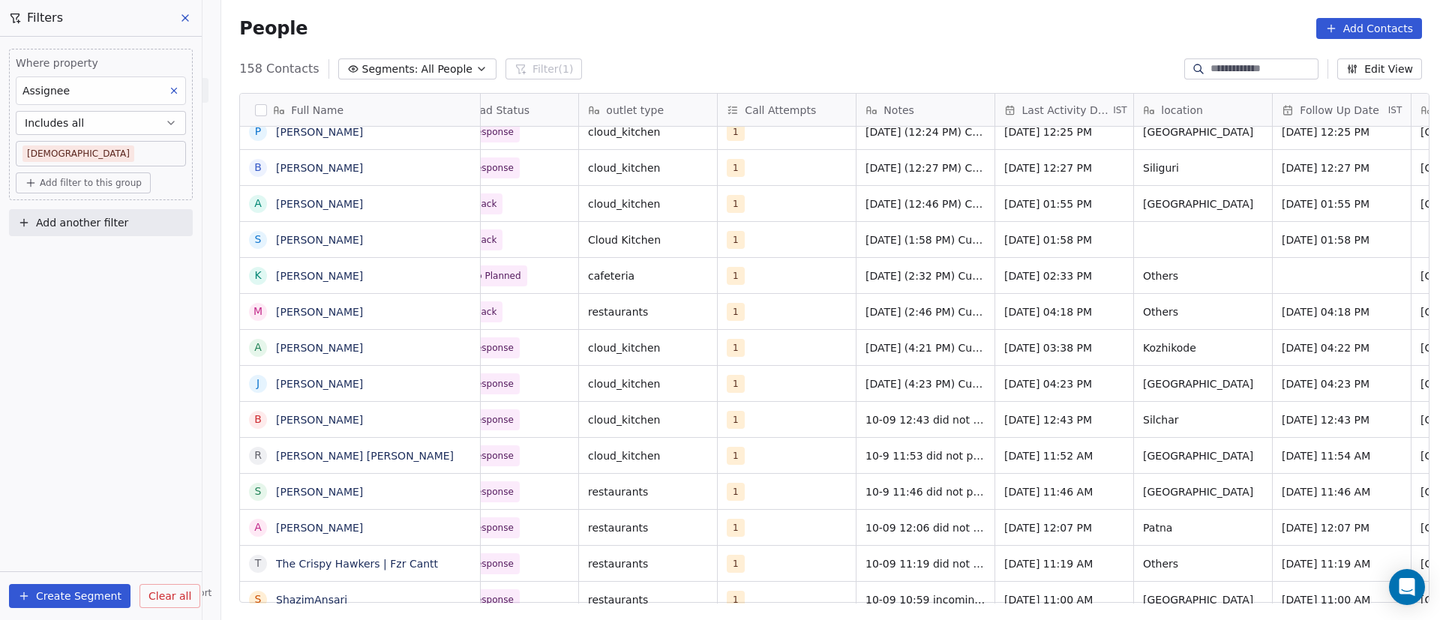
scroll to position [0, 0]
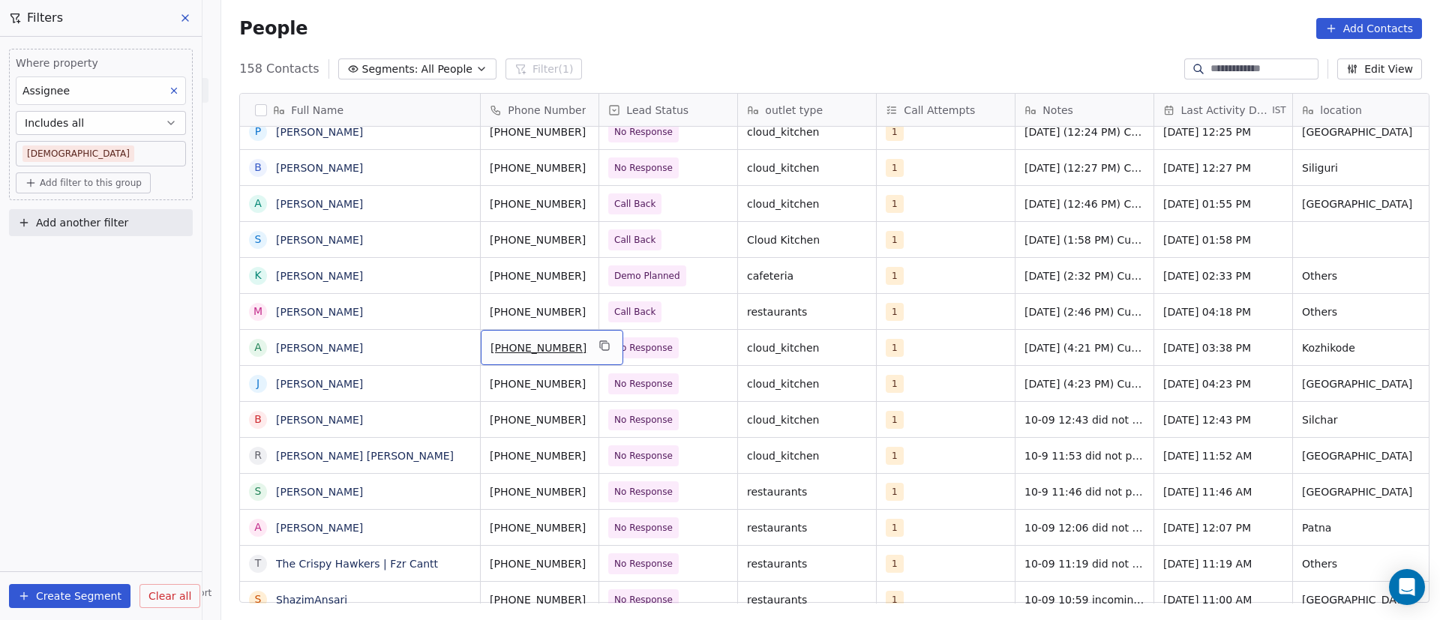
click at [568, 346] on div "[PHONE_NUMBER]" at bounding box center [552, 347] width 142 height 35
drag, startPoint x: 576, startPoint y: 345, endPoint x: 573, endPoint y: 353, distance: 8.8
click at [599, 345] on icon "grid" at bounding box center [605, 346] width 12 height 12
click at [427, 385] on span "[PERSON_NAME]" at bounding box center [360, 383] width 166 height 15
click at [599, 385] on icon "grid" at bounding box center [605, 382] width 12 height 12
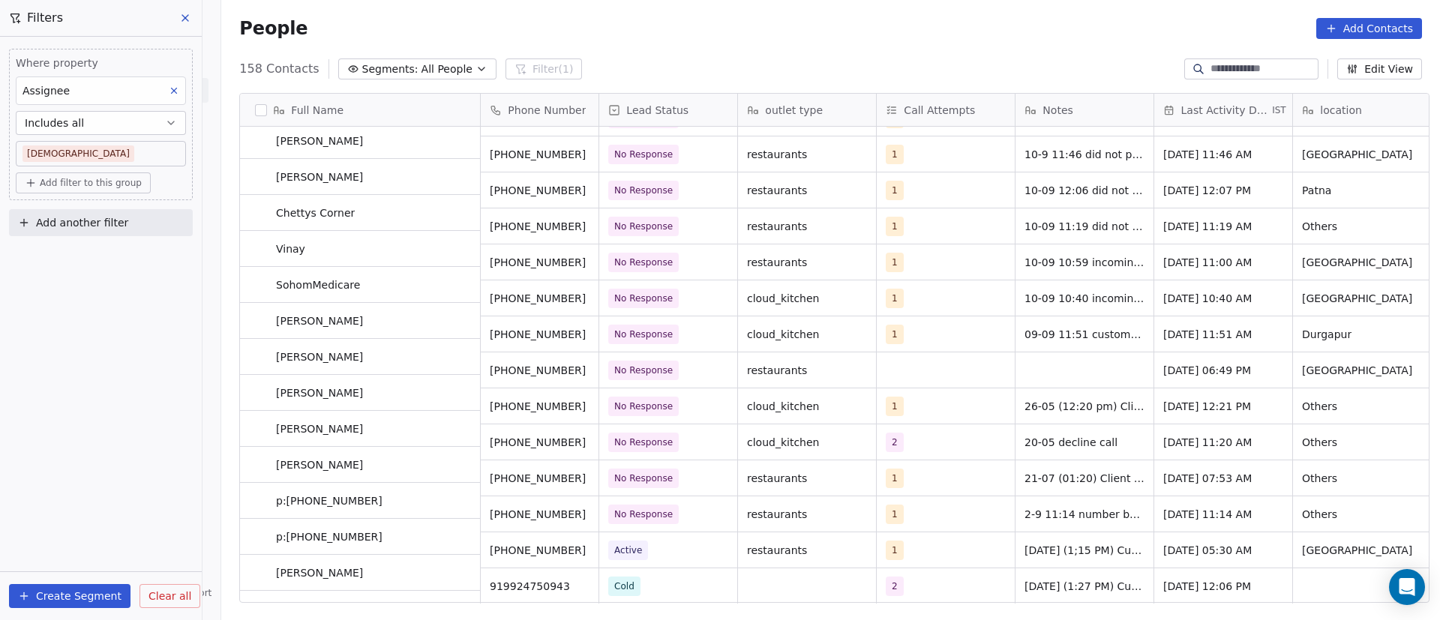
scroll to position [675, 0]
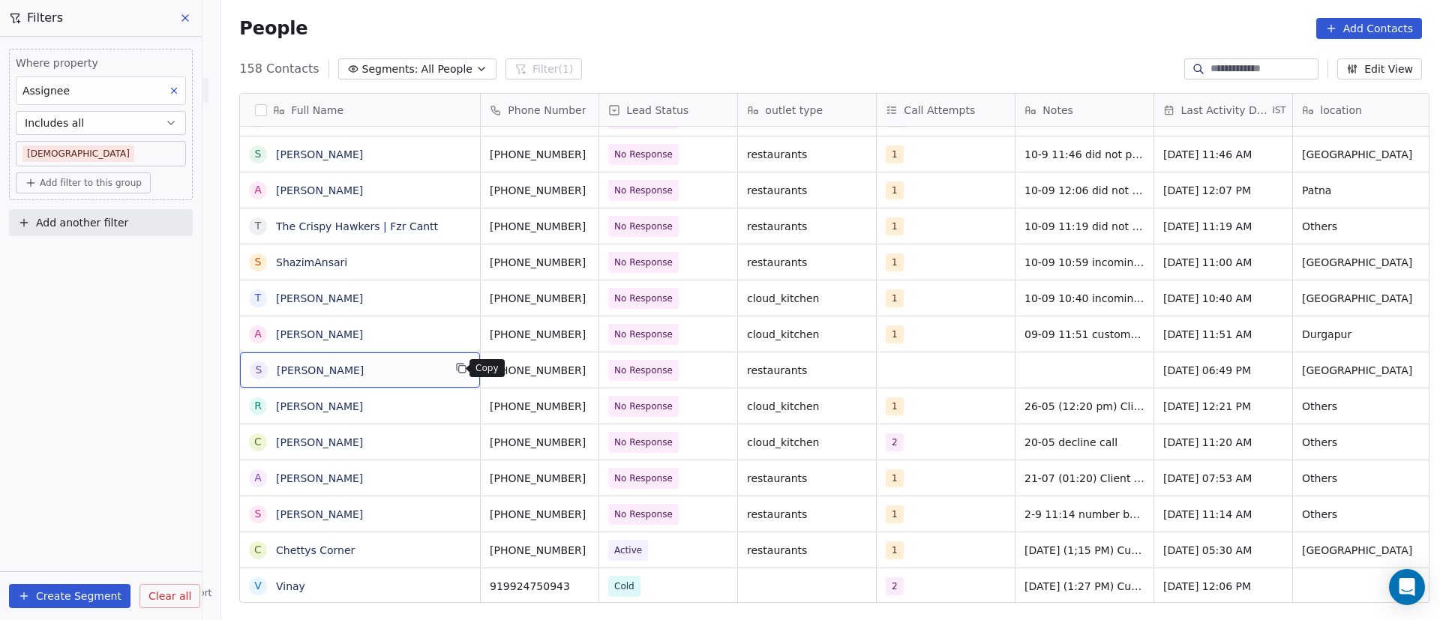
click at [459, 370] on icon "grid" at bounding box center [462, 369] width 7 height 7
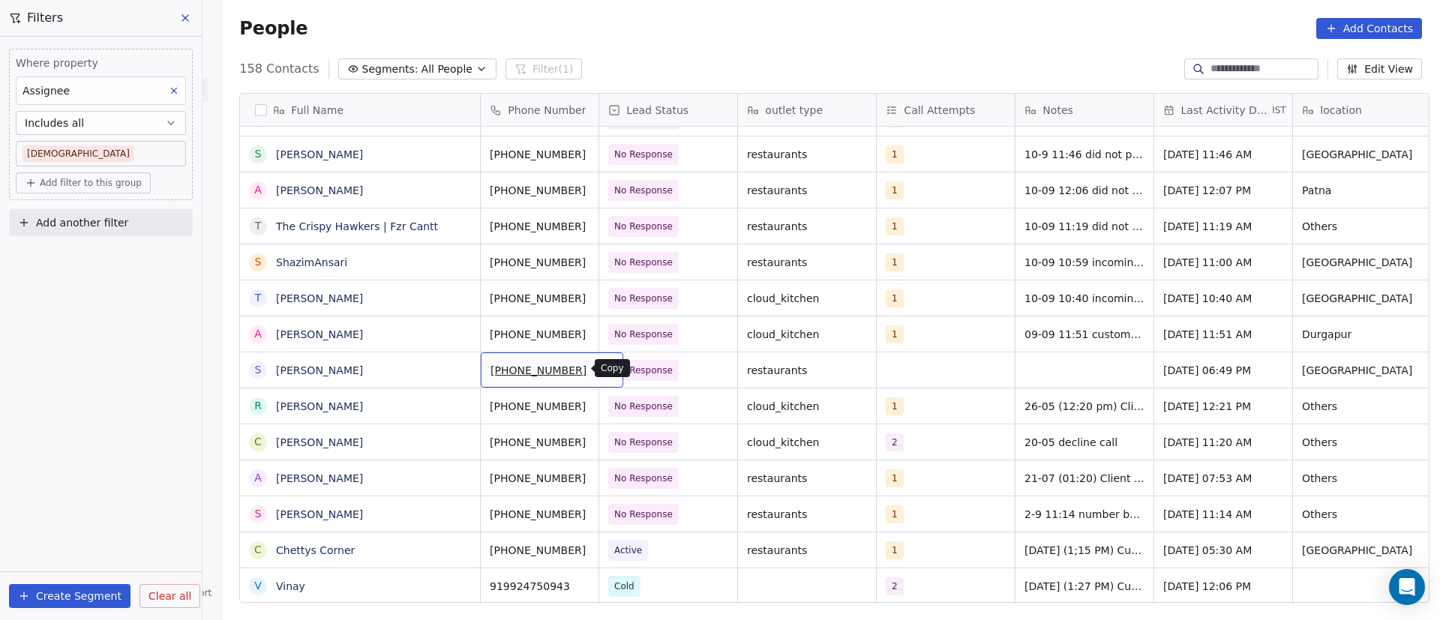
click at [599, 371] on icon "grid" at bounding box center [605, 368] width 12 height 12
click at [689, 373] on span "No Response" at bounding box center [654, 370] width 91 height 21
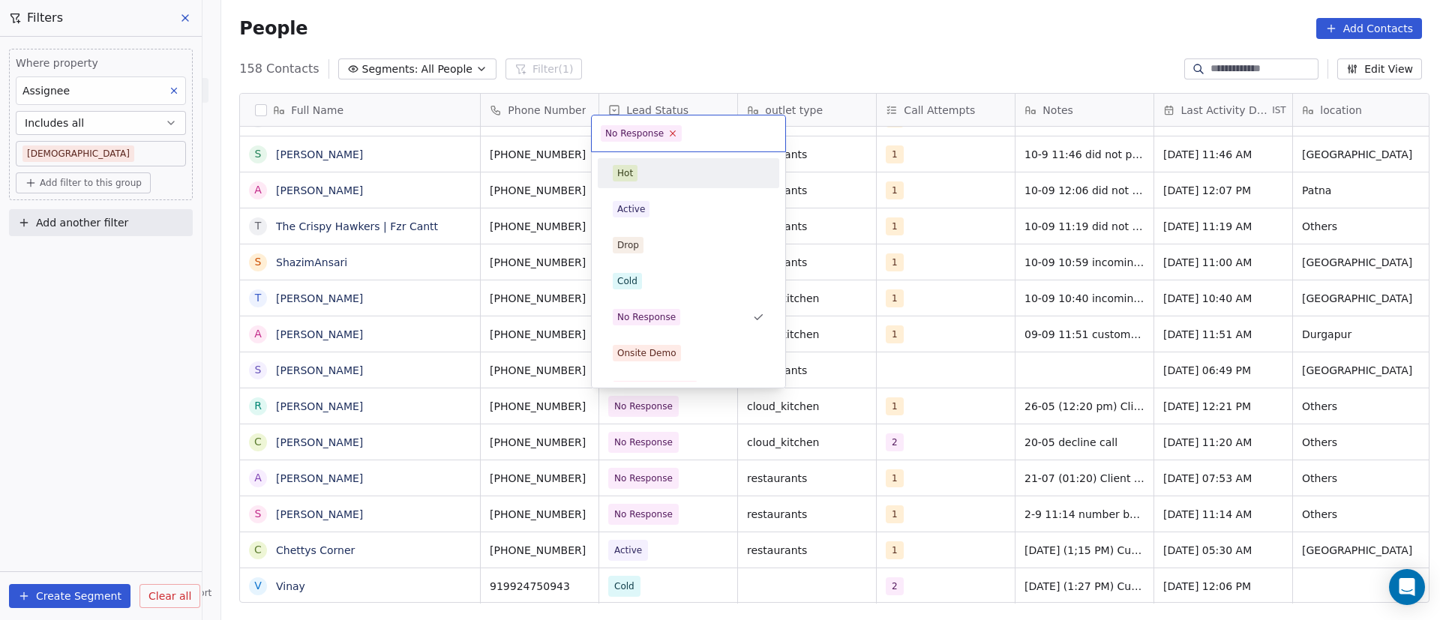
drag, startPoint x: 673, startPoint y: 134, endPoint x: 678, endPoint y: 163, distance: 29.7
click at [673, 135] on icon at bounding box center [672, 133] width 9 height 9
click at [652, 286] on div "Cold" at bounding box center [688, 281] width 151 height 16
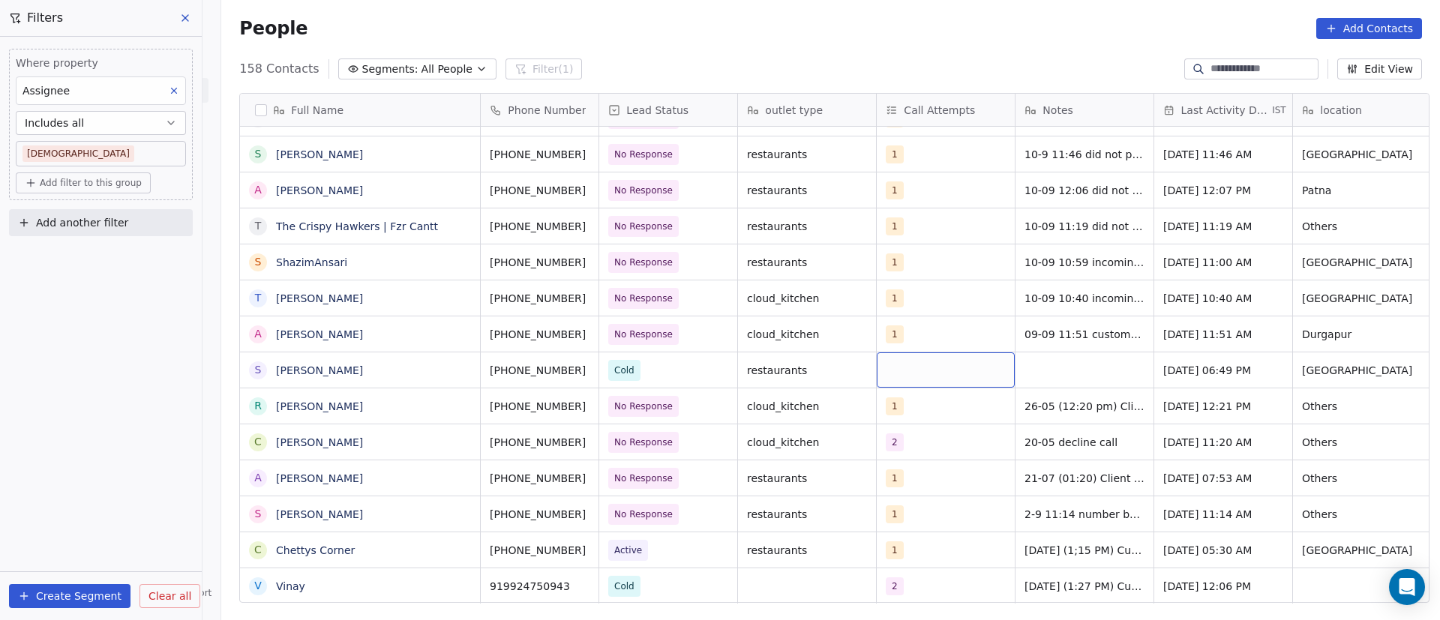
click at [895, 370] on div "grid" at bounding box center [945, 369] width 138 height 35
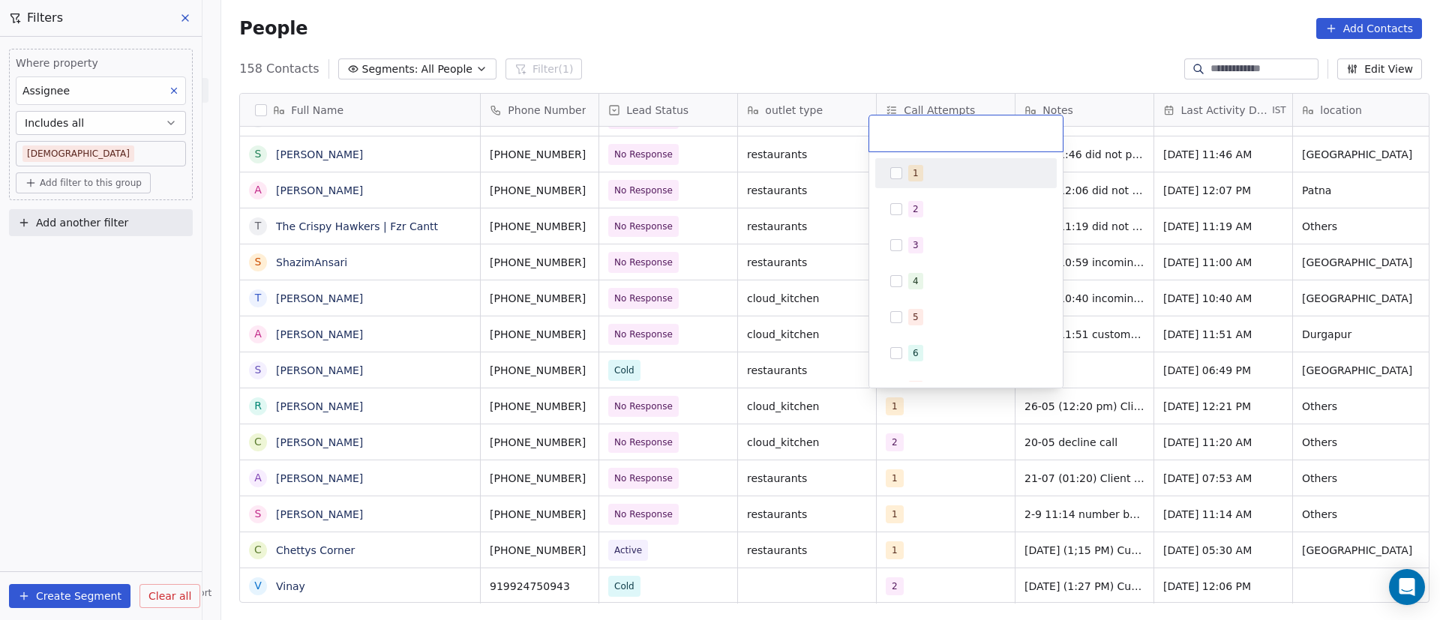
click at [900, 177] on button "Suggestions" at bounding box center [896, 173] width 12 height 12
click at [1180, 374] on html "On2Cook India Pvt. Ltd. Contacts People Marketing Workflows Campaigns Sales Pip…" at bounding box center [720, 310] width 1440 height 620
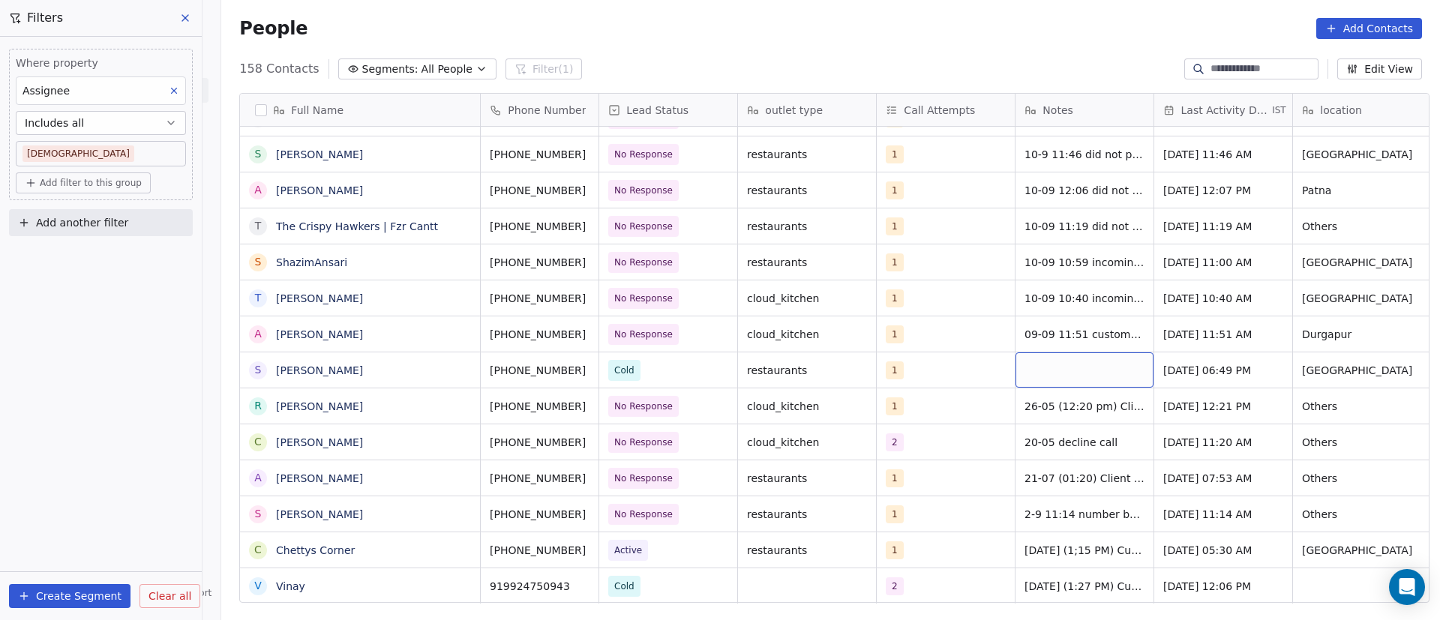
click at [1053, 371] on div "grid" at bounding box center [1084, 369] width 138 height 35
paste textarea "**********"
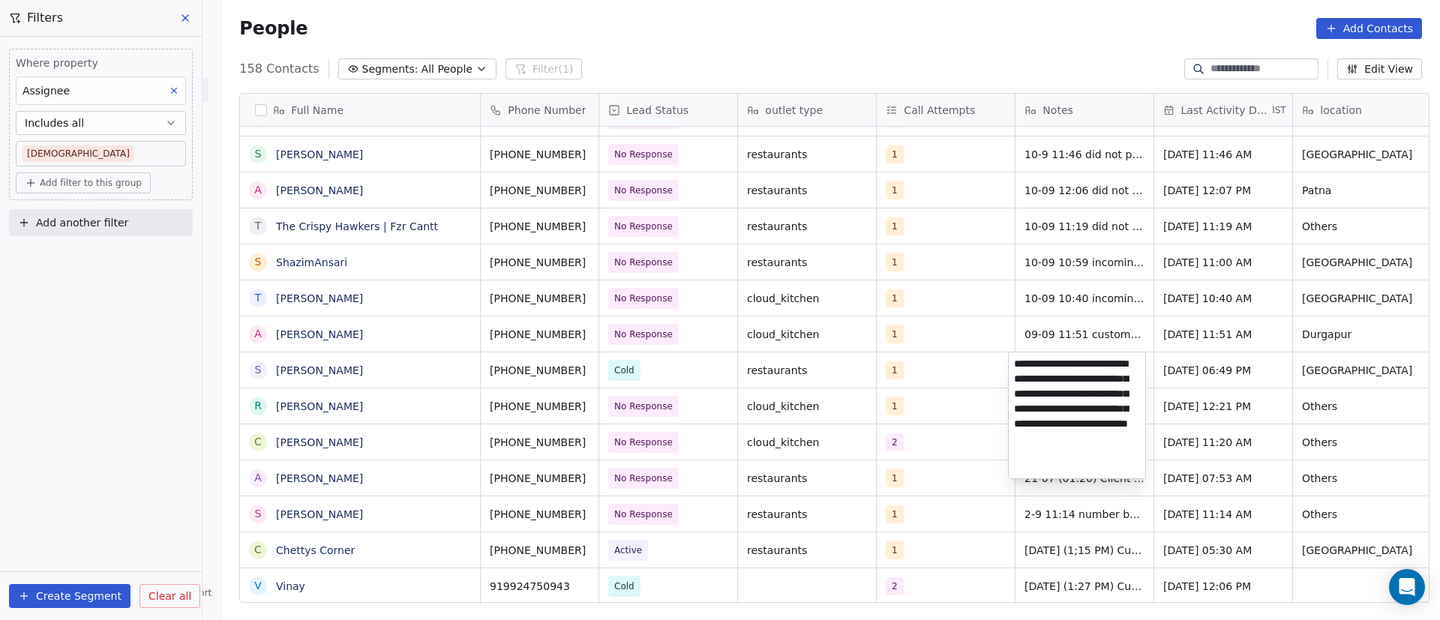
type textarea "**********"
click at [1254, 453] on html "On2Cook India Pvt. Ltd. Contacts People Marketing Workflows Campaigns Sales Pip…" at bounding box center [720, 310] width 1440 height 620
click at [1217, 422] on html "On2Cook India Pvt. Ltd. Contacts People Marketing Workflows Campaigns Sales Pip…" at bounding box center [720, 310] width 1440 height 620
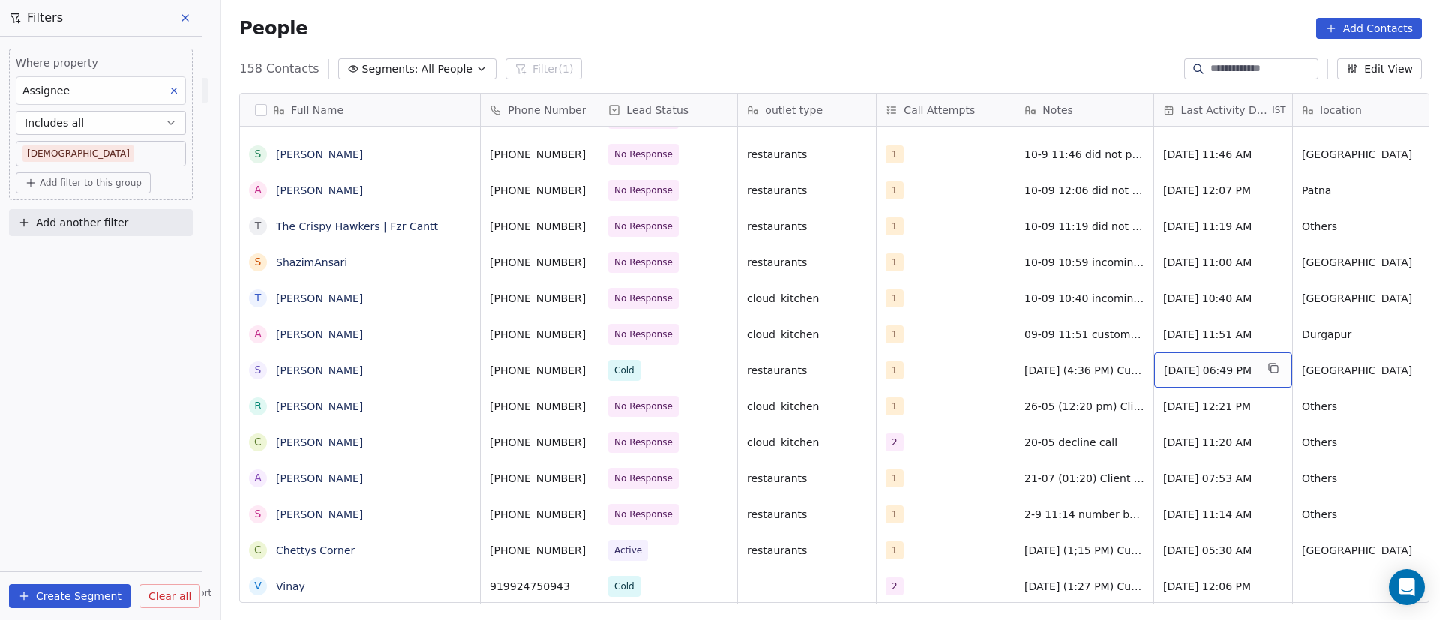
click at [1198, 375] on span "[DATE] 06:49 PM" at bounding box center [1209, 370] width 91 height 15
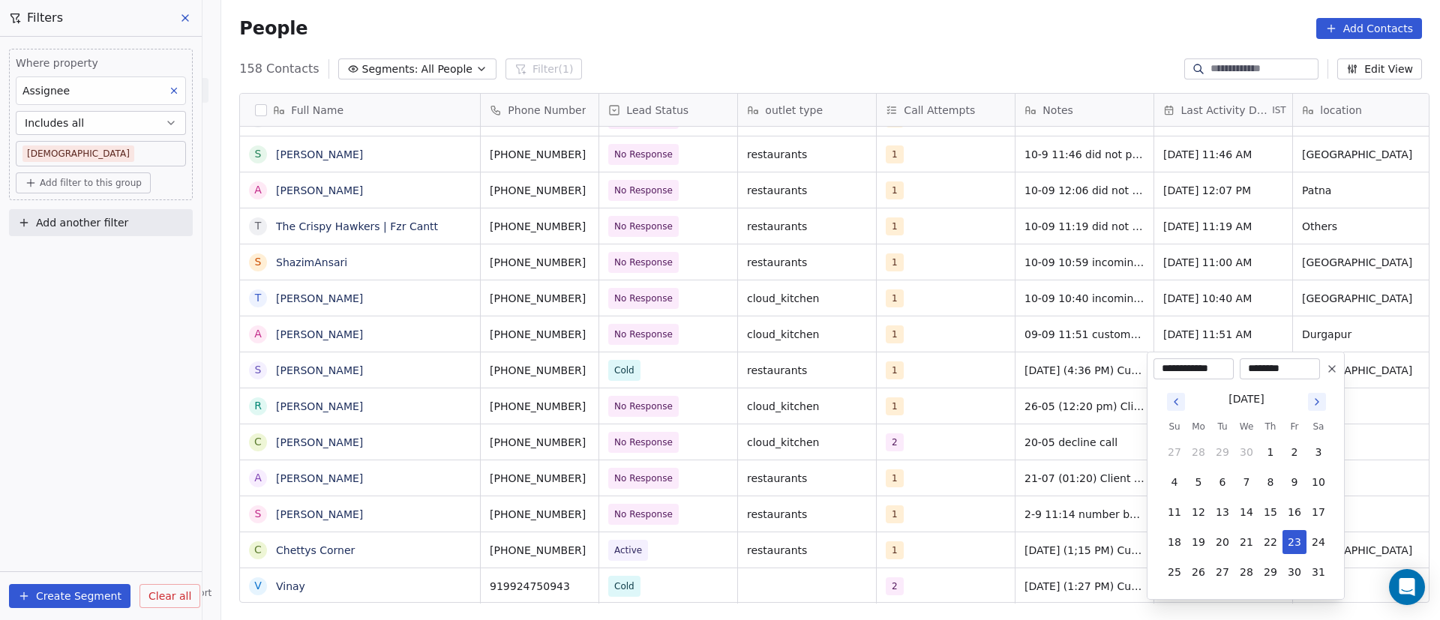
click at [1324, 404] on button "Go to next month" at bounding box center [1317, 402] width 18 height 18
click at [1323, 404] on button "Go to next month" at bounding box center [1317, 402] width 18 height 18
click at [1316, 402] on icon "Go to next month" at bounding box center [1317, 402] width 12 height 12
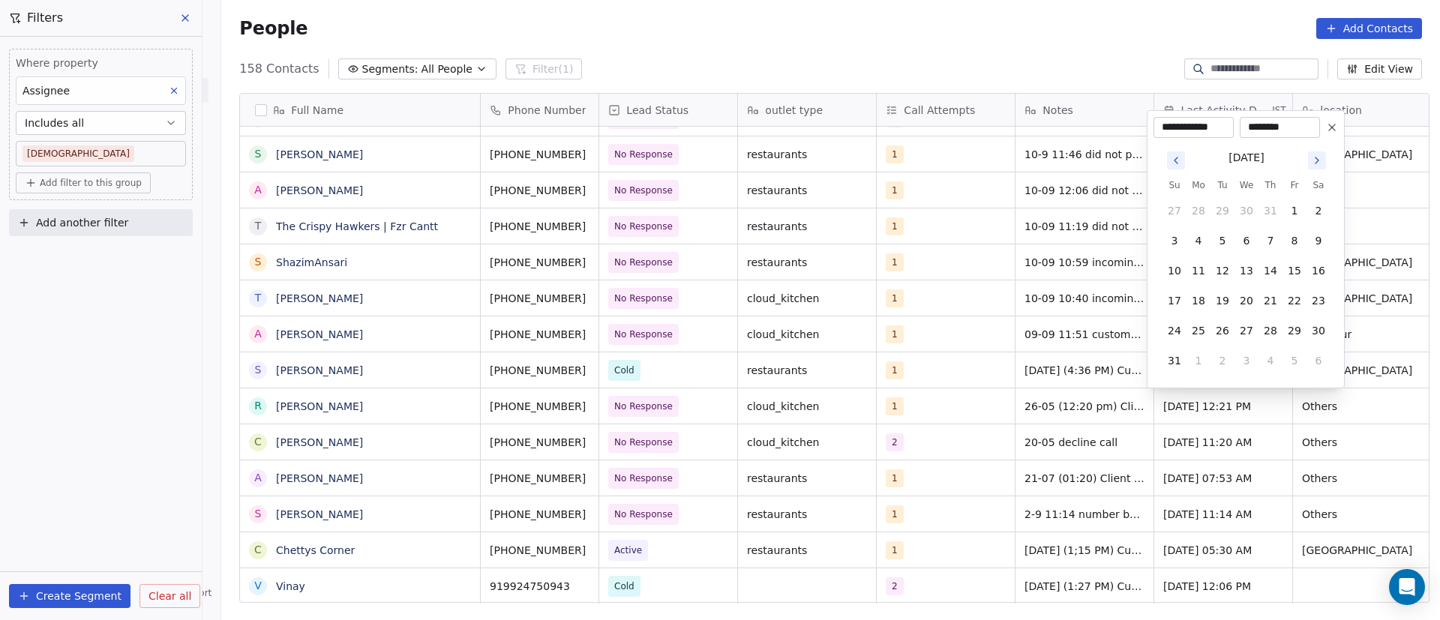
click at [1319, 158] on icon "Go to next month" at bounding box center [1317, 160] width 12 height 12
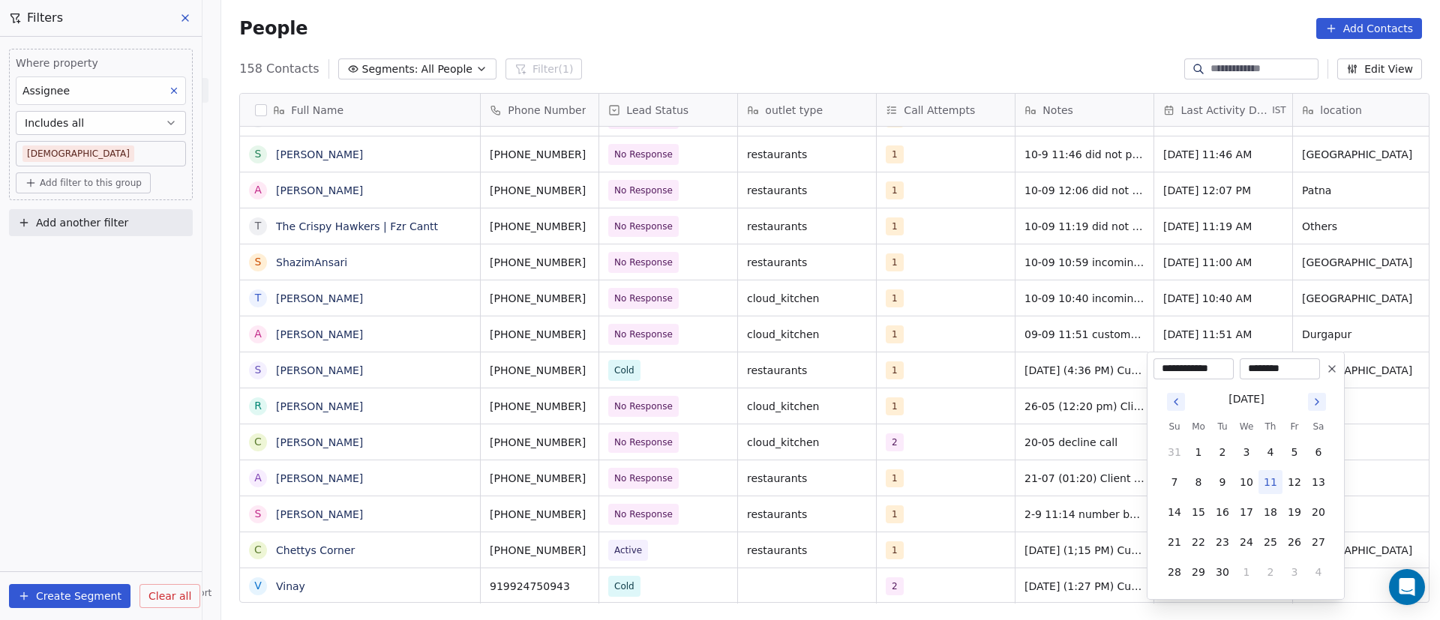
click at [1276, 478] on button "11" at bounding box center [1270, 482] width 24 height 24
type input "**********"
click at [906, 367] on html "On2Cook India Pvt. Ltd. Contacts People Marketing Workflows Campaigns Sales Pip…" at bounding box center [720, 310] width 1440 height 620
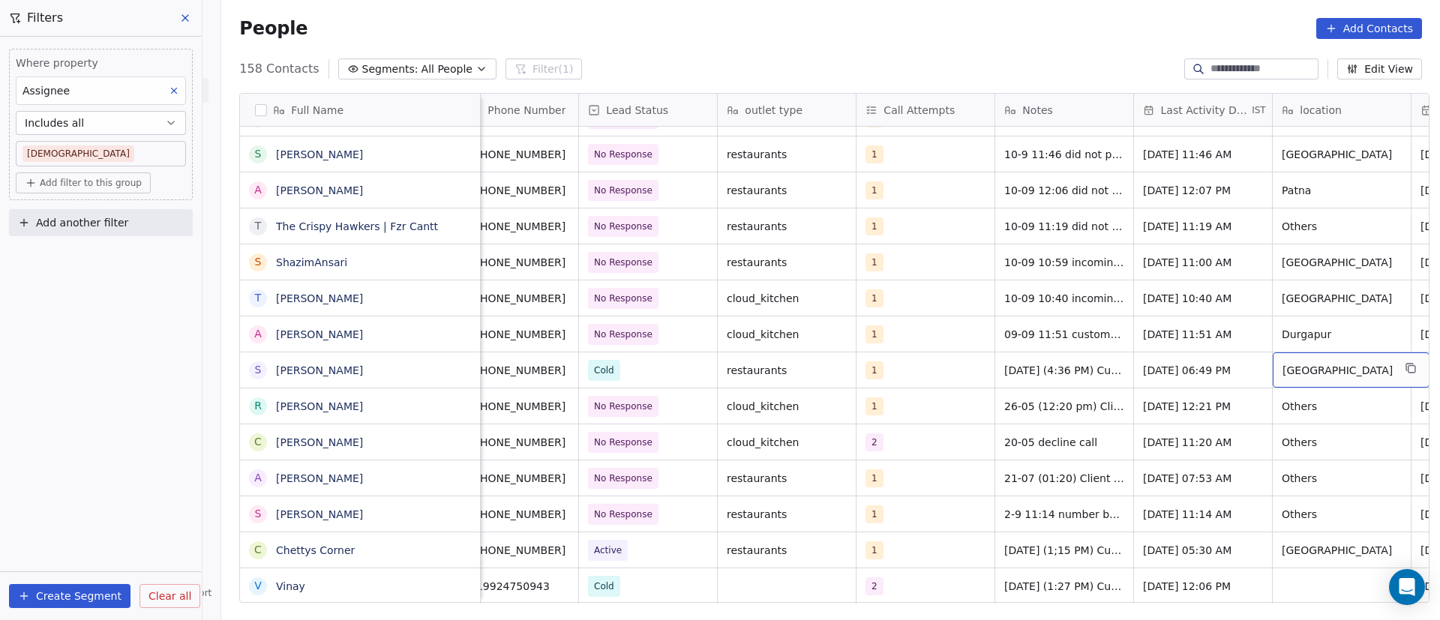
scroll to position [0, 159]
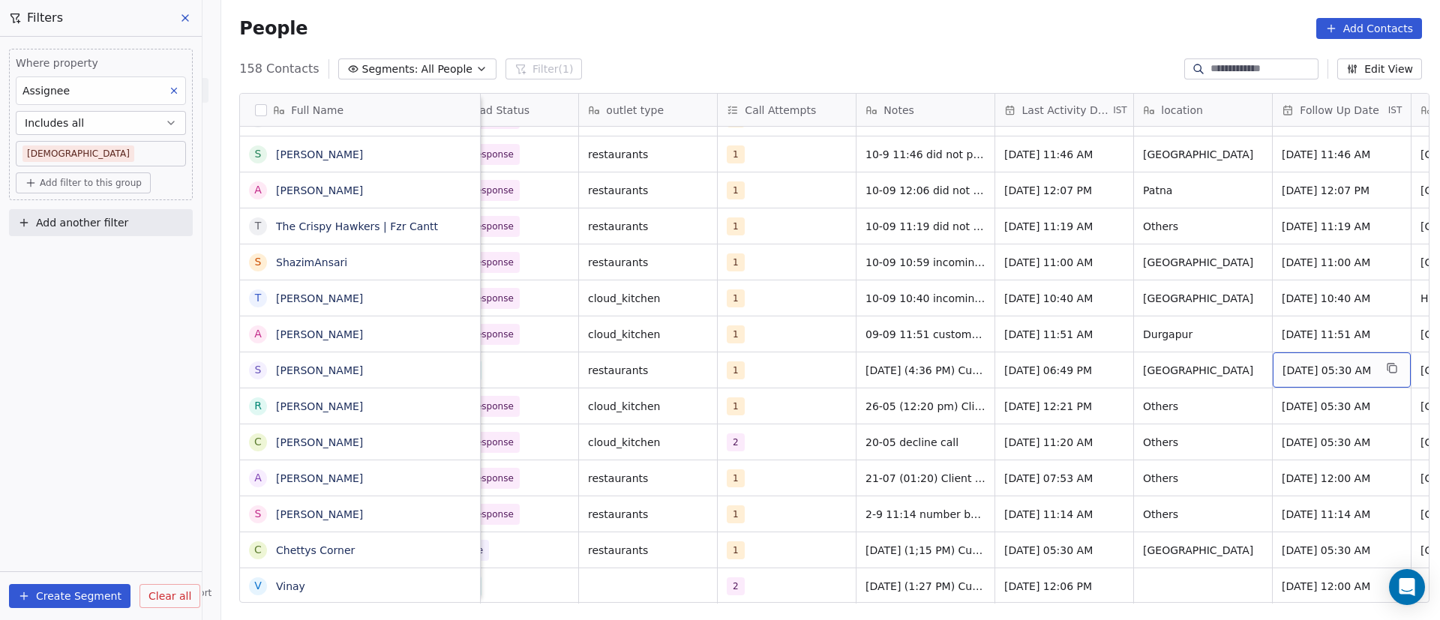
click at [1318, 369] on span "[DATE] 05:30 AM" at bounding box center [1327, 370] width 91 height 15
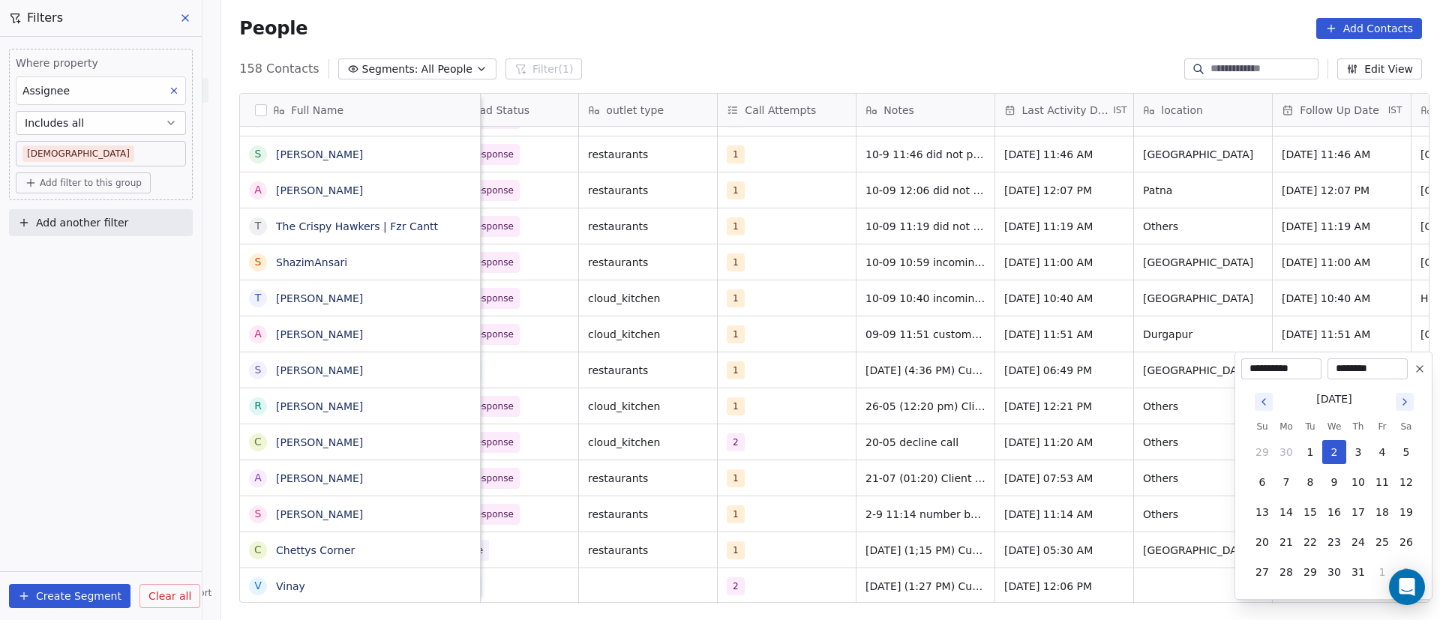
click at [1419, 368] on icon at bounding box center [1419, 369] width 6 height 6
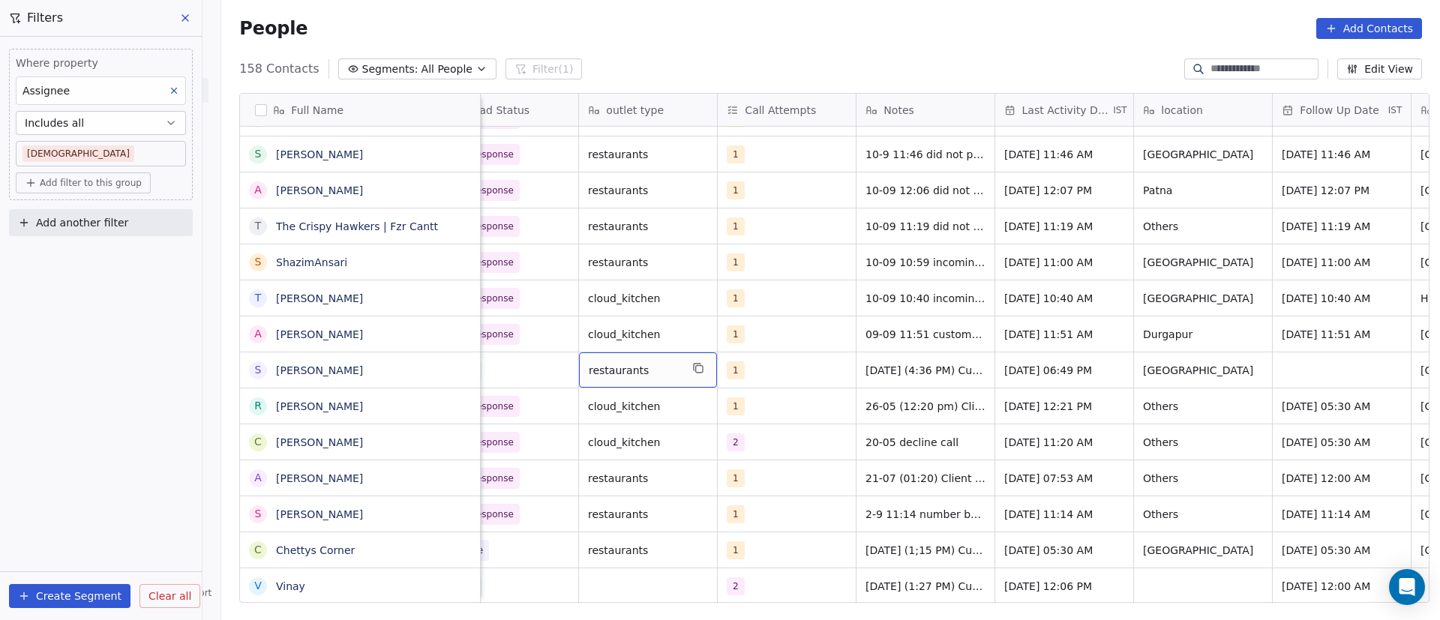
scroll to position [0, 0]
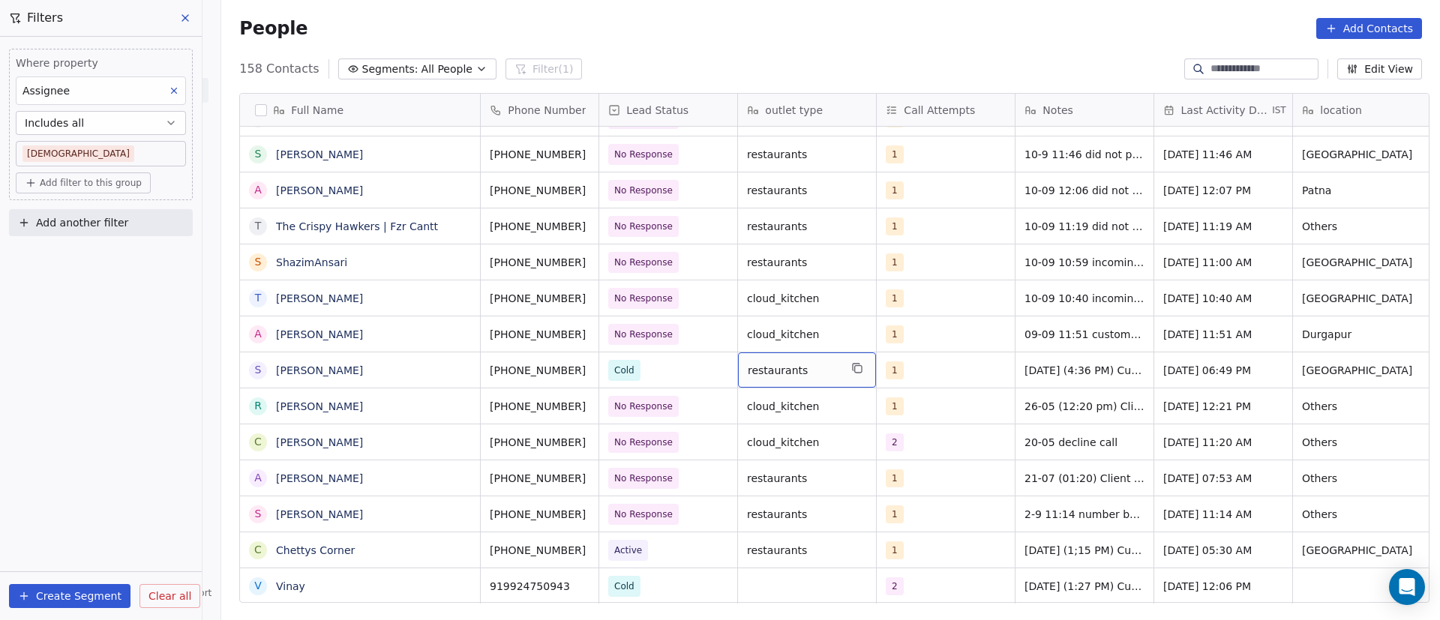
click at [775, 369] on span "restaurants" at bounding box center [793, 370] width 91 height 15
drag, startPoint x: 831, startPoint y: 367, endPoint x: 615, endPoint y: 366, distance: 215.9
click at [615, 366] on html "On2Cook India Pvt. Ltd. Contacts People Marketing Workflows Campaigns Sales Pip…" at bounding box center [720, 310] width 1440 height 620
click at [751, 365] on textarea "**********" at bounding box center [799, 375] width 136 height 46
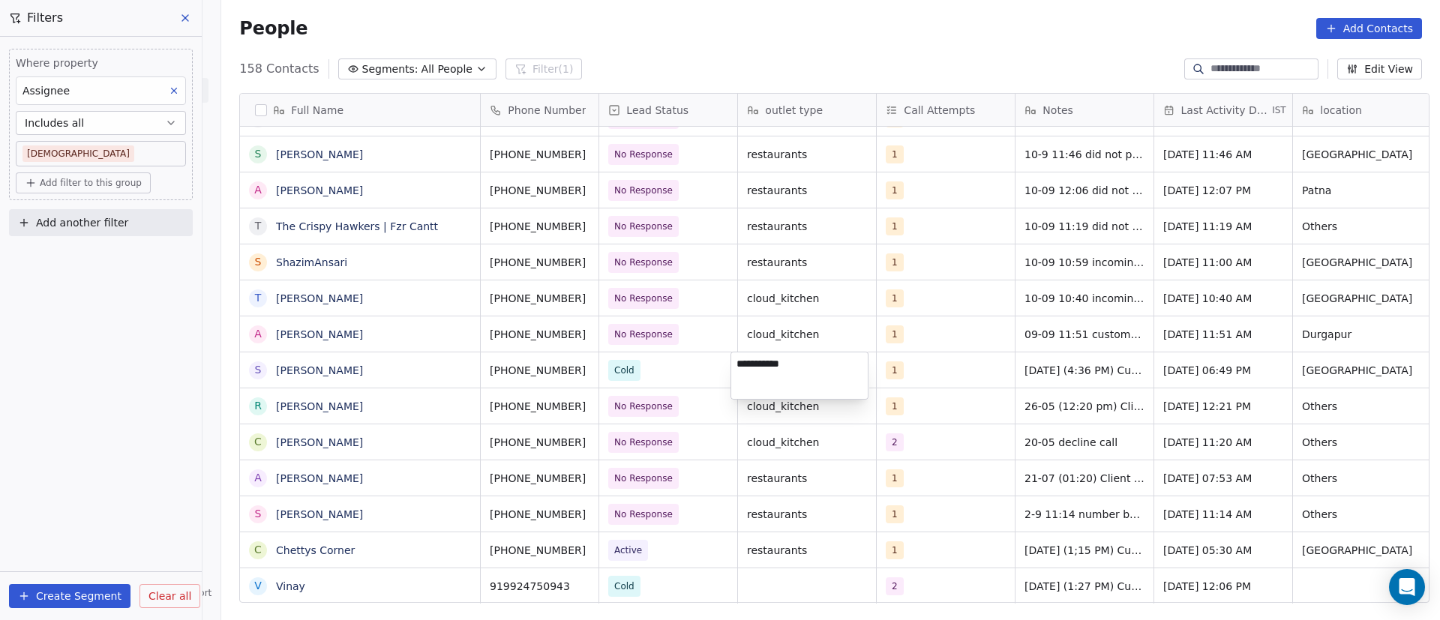
click at [751, 365] on textarea "**********" at bounding box center [799, 375] width 136 height 46
type textarea "****"
click at [949, 372] on html "On2Cook India Pvt. Ltd. Contacts People Marketing Workflows Campaigns Sales Pip…" at bounding box center [720, 310] width 1440 height 620
click at [455, 406] on icon "grid" at bounding box center [461, 404] width 12 height 12
click at [599, 405] on icon "grid" at bounding box center [605, 404] width 12 height 12
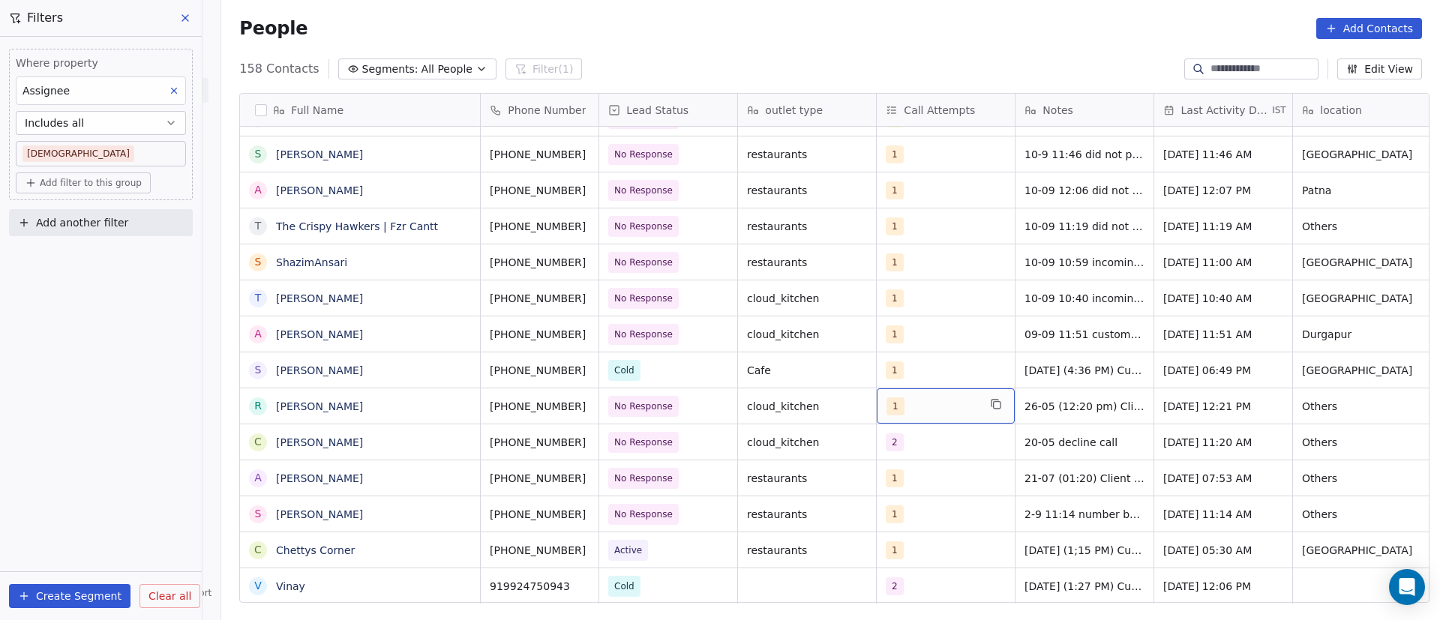
click at [918, 404] on div "1" at bounding box center [931, 406] width 91 height 18
click at [919, 404] on div "1" at bounding box center [931, 406] width 91 height 18
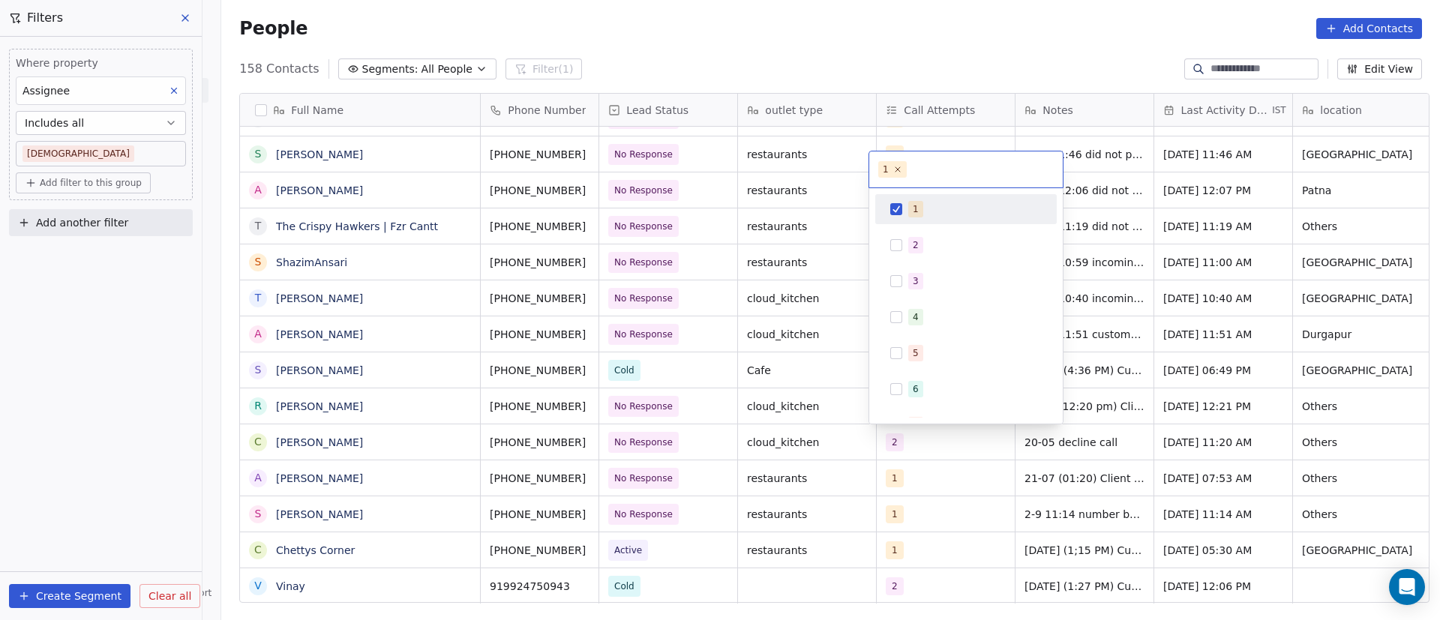
click at [905, 214] on div "1" at bounding box center [965, 209] width 169 height 24
click at [903, 247] on div "2" at bounding box center [965, 245] width 169 height 24
click at [1133, 349] on html "On2Cook India Pvt. Ltd. Contacts People Marketing Workflows Campaigns Sales Pip…" at bounding box center [720, 310] width 1440 height 620
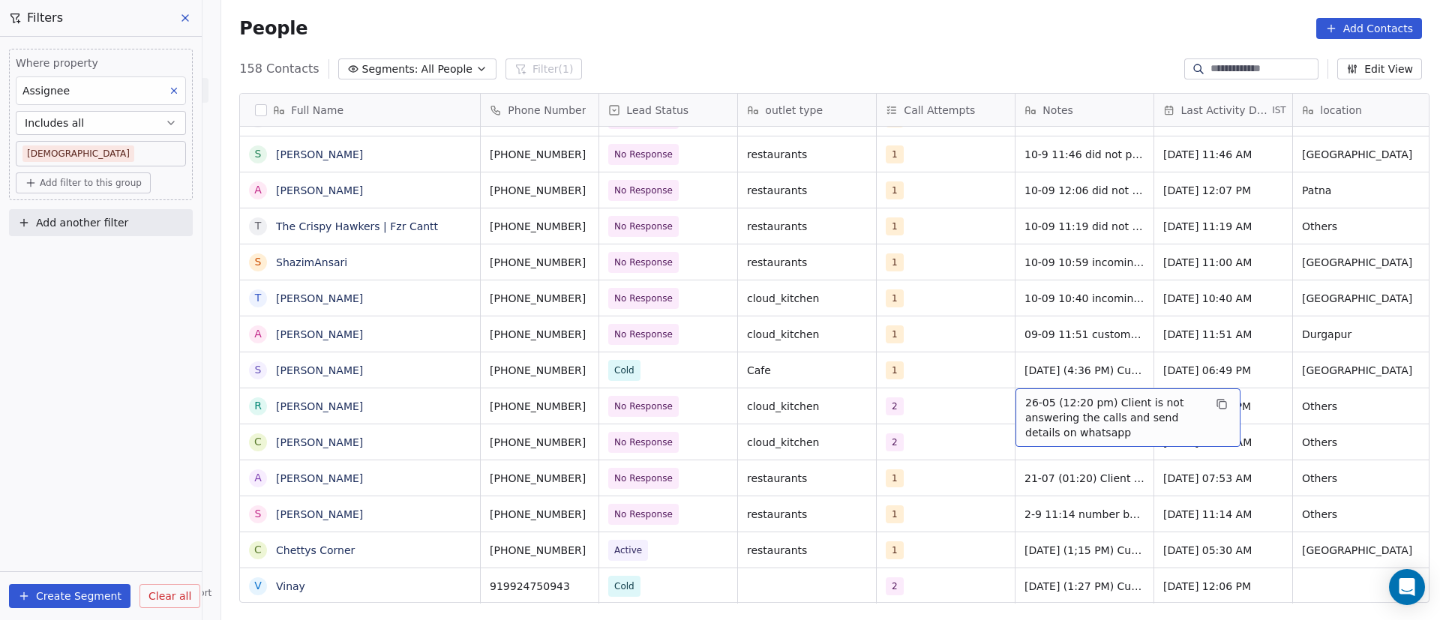
click at [1052, 413] on span "26-05 (12:20 pm) Client is not answering the calls and send details on whatsapp" at bounding box center [1114, 417] width 178 height 45
click at [1014, 402] on textarea "**********" at bounding box center [1119, 416] width 223 height 57
paste textarea "**********"
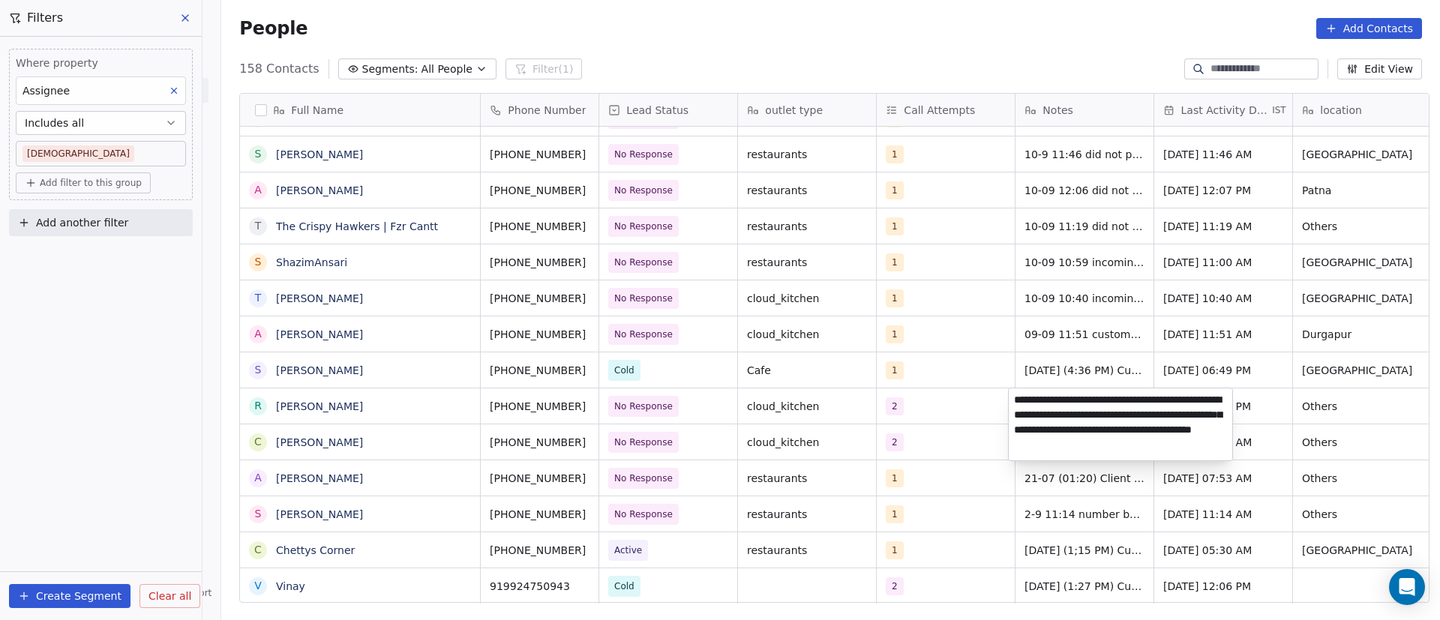
type textarea "**********"
click at [950, 414] on html "On2Cook India Pvt. Ltd. Contacts People Marketing Workflows Campaigns Sales Pip…" at bounding box center [720, 310] width 1440 height 620
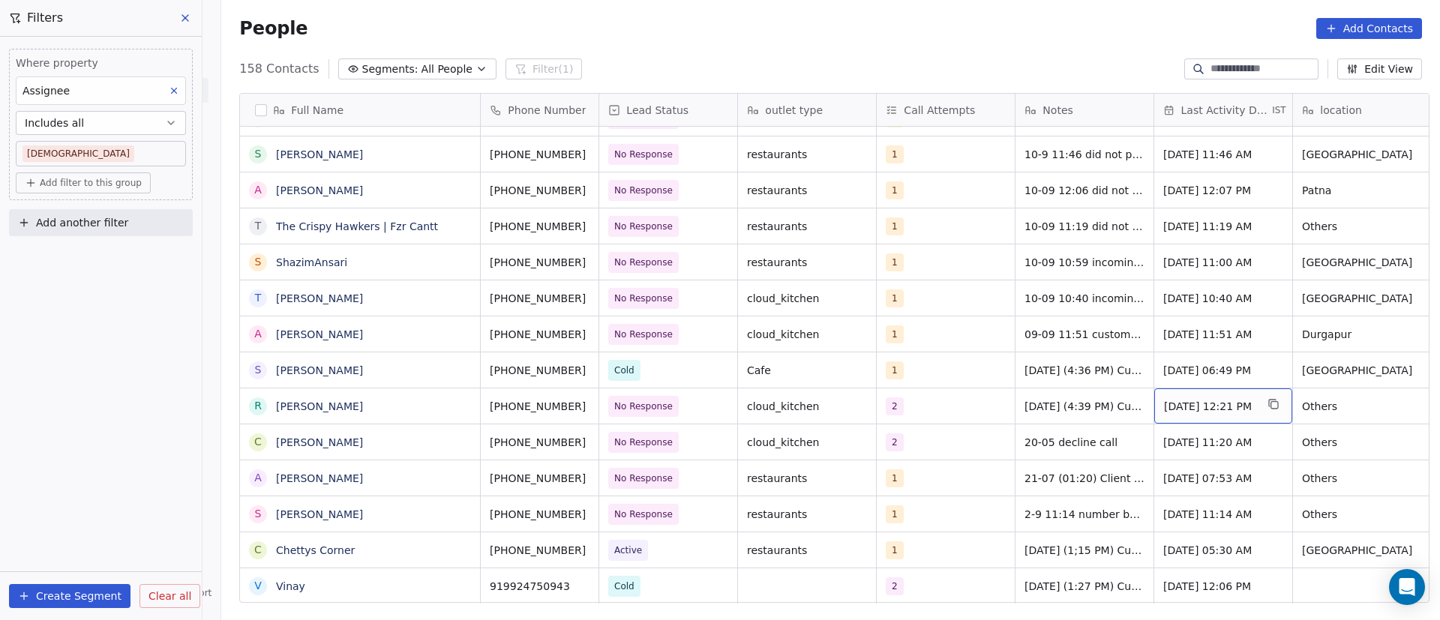
click at [1197, 406] on span "[DATE] 12:21 PM" at bounding box center [1209, 406] width 91 height 15
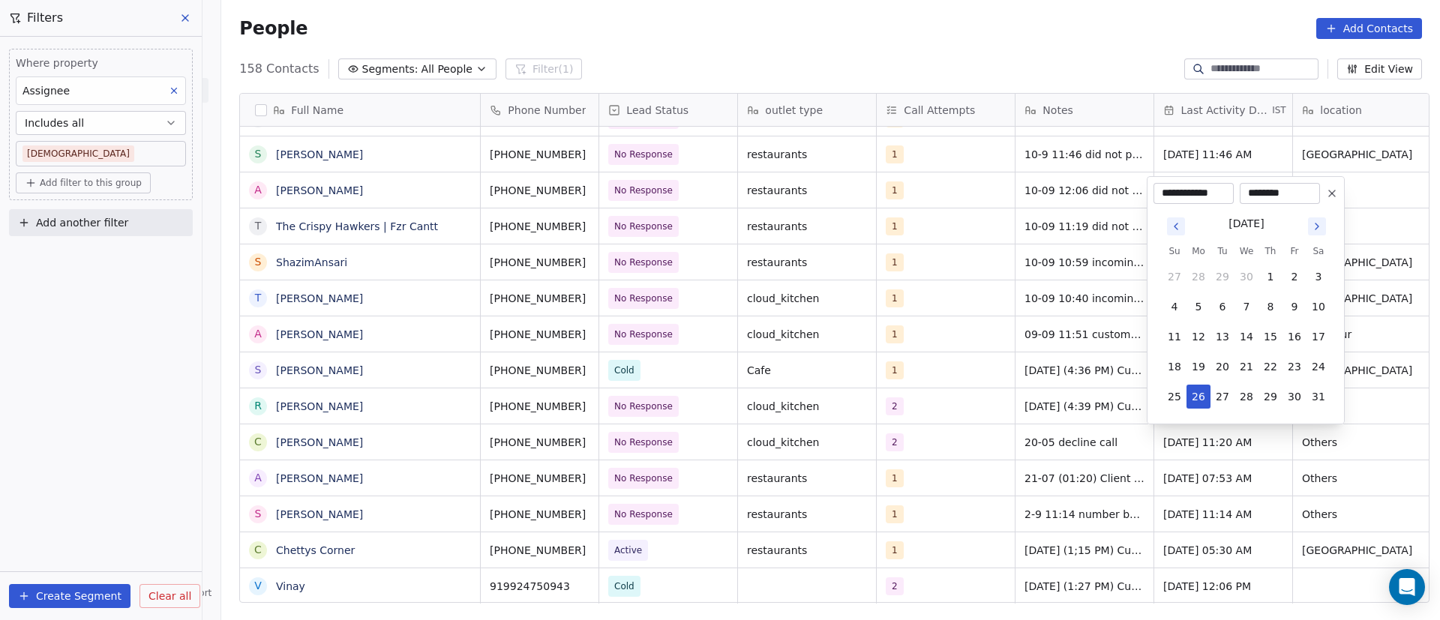
click at [1322, 228] on icon "Go to next month" at bounding box center [1317, 226] width 12 height 12
click at [1322, 229] on icon "Go to next month" at bounding box center [1317, 226] width 12 height 12
click at [1322, 229] on tbody "27 28 29 30 31 1 2 3 4 5 6 7 8 9 10 11 12 13 14 15 16 17 18 19 20 21 22 23 24 2…" at bounding box center [1246, 319] width 168 height 180
click at [1315, 198] on icon "Go to next month" at bounding box center [1317, 196] width 12 height 12
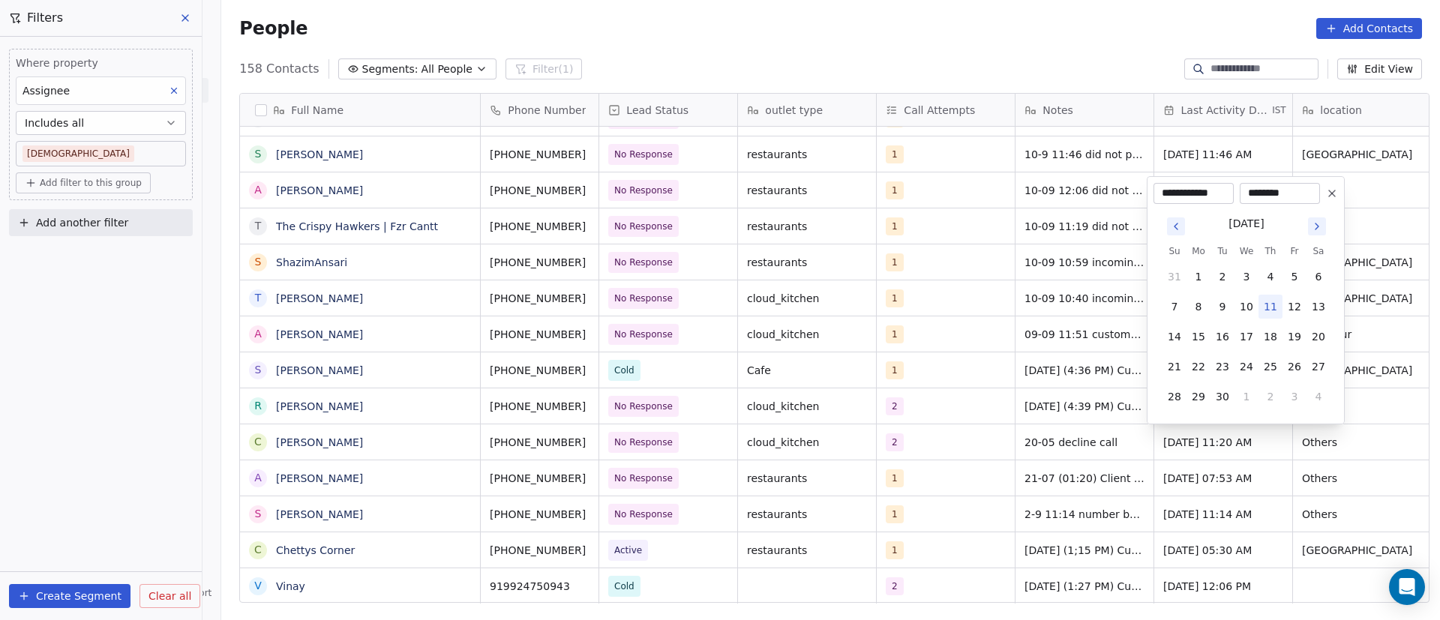
click at [1272, 306] on button "11" at bounding box center [1270, 307] width 24 height 24
type input "**********"
click at [1111, 391] on html "On2Cook India Pvt. Ltd. Contacts People Marketing Workflows Campaigns Sales Pip…" at bounding box center [720, 310] width 1440 height 620
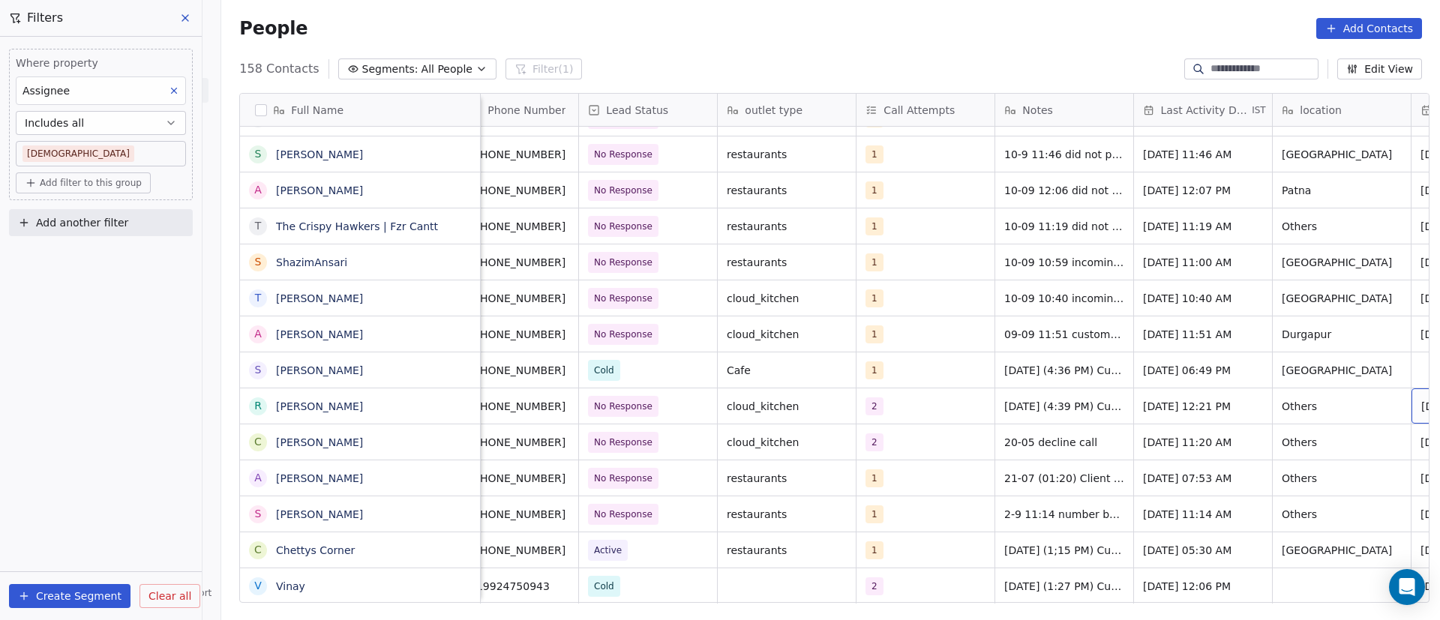
scroll to position [0, 159]
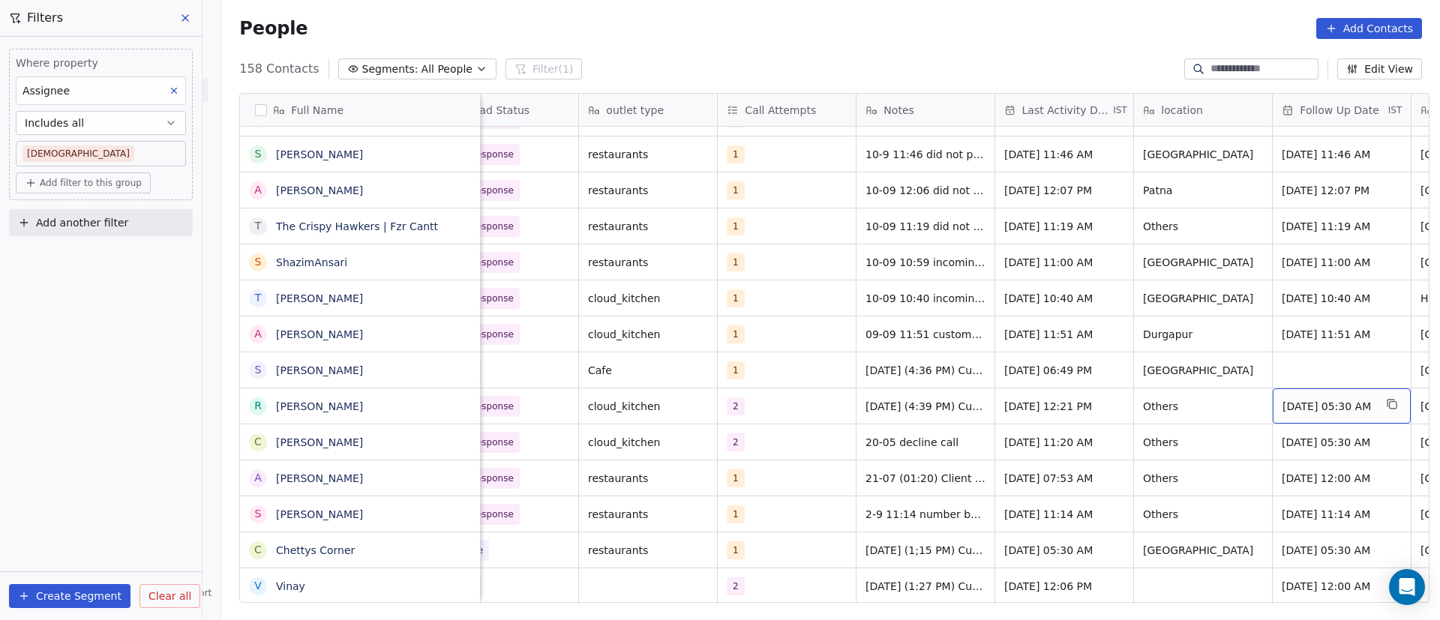
click at [1334, 408] on span "[DATE] 05:30 AM" at bounding box center [1327, 406] width 91 height 15
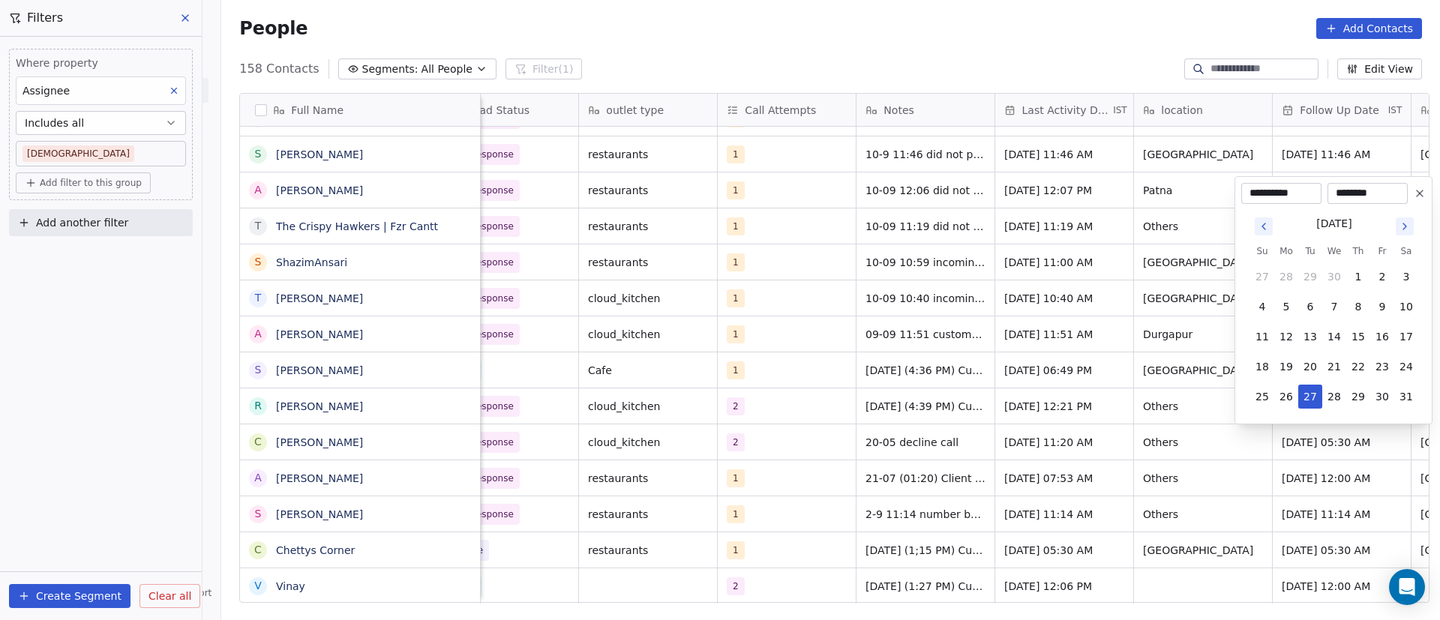
click at [1401, 229] on icon "Go to next month" at bounding box center [1404, 226] width 12 height 12
click at [1404, 229] on icon "Go to next month" at bounding box center [1404, 226] width 12 height 12
click at [1407, 196] on icon "Go to next month" at bounding box center [1404, 196] width 12 height 12
click at [1350, 337] on button "18" at bounding box center [1358, 337] width 24 height 24
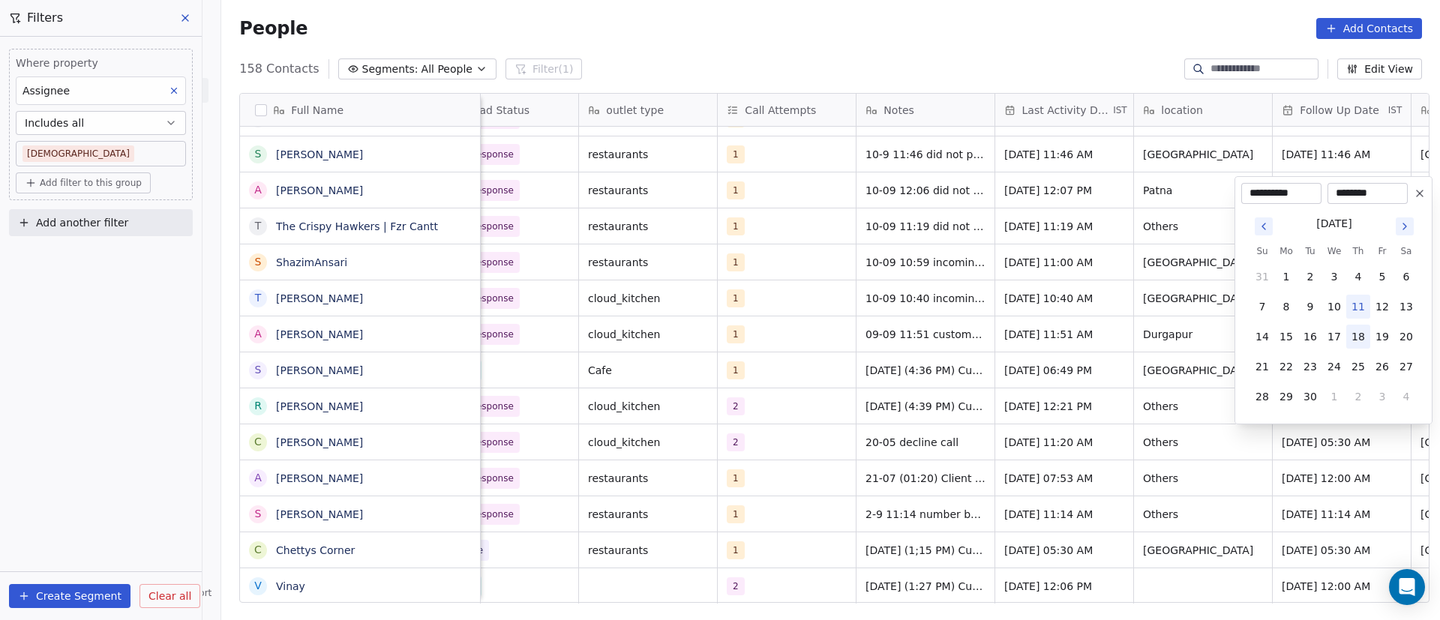
type input "**********"
click at [1215, 476] on html "On2Cook India Pvt. Ltd. Contacts People Marketing Workflows Campaigns Sales Pip…" at bounding box center [720, 310] width 1440 height 620
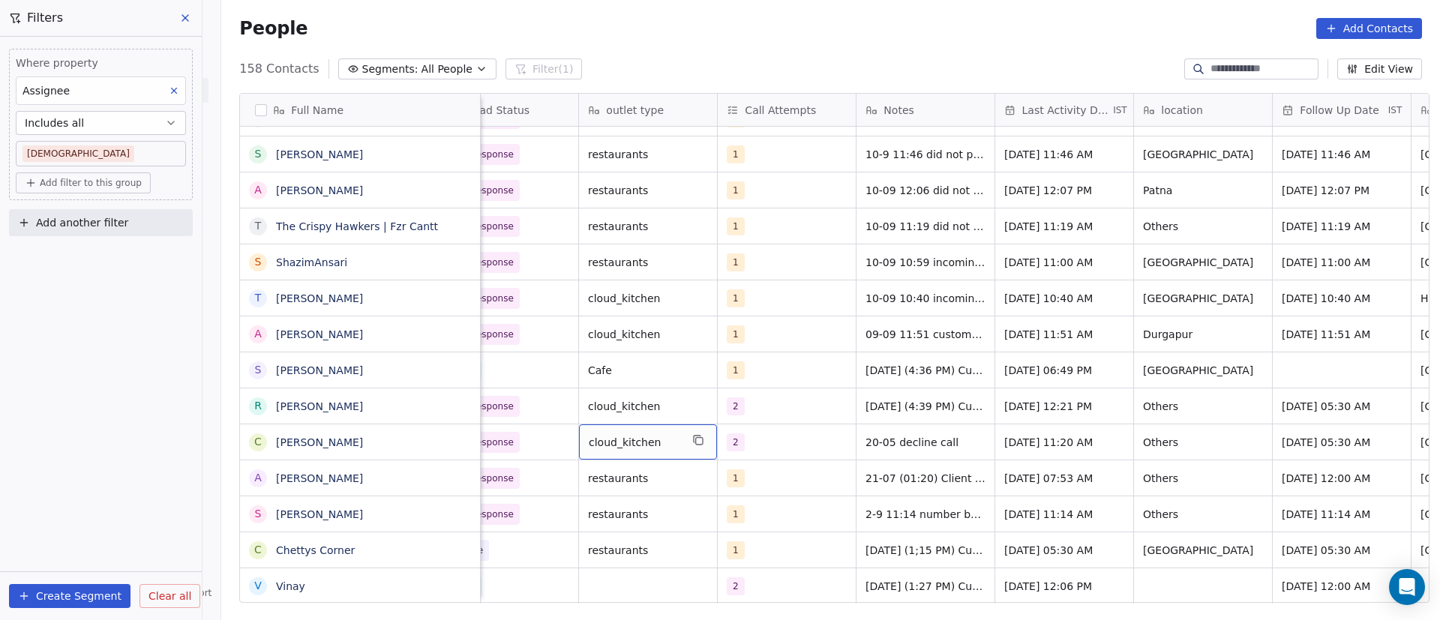
scroll to position [0, 0]
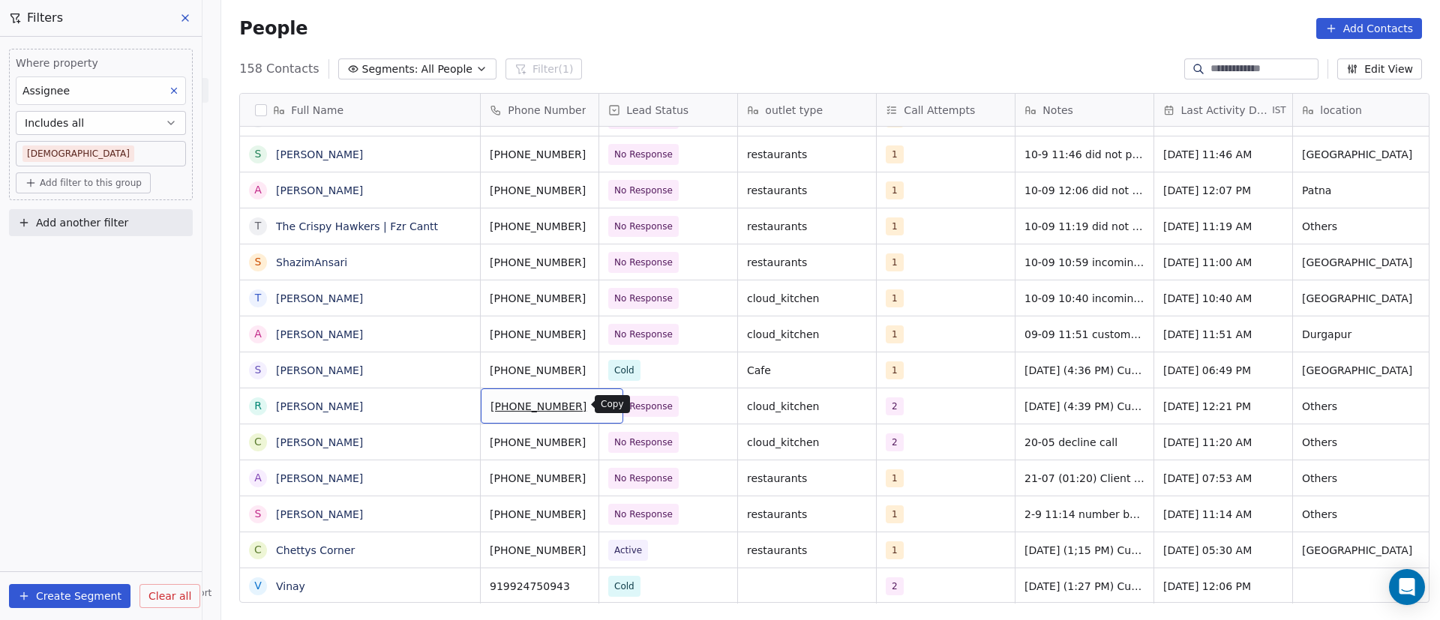
click at [599, 405] on icon "grid" at bounding box center [605, 404] width 12 height 12
click at [444, 437] on div "C [PERSON_NAME]" at bounding box center [360, 441] width 240 height 35
click at [459, 438] on icon "grid" at bounding box center [462, 441] width 7 height 7
click at [599, 439] on icon "grid" at bounding box center [605, 440] width 12 height 12
click at [934, 444] on div "2" at bounding box center [931, 442] width 91 height 18
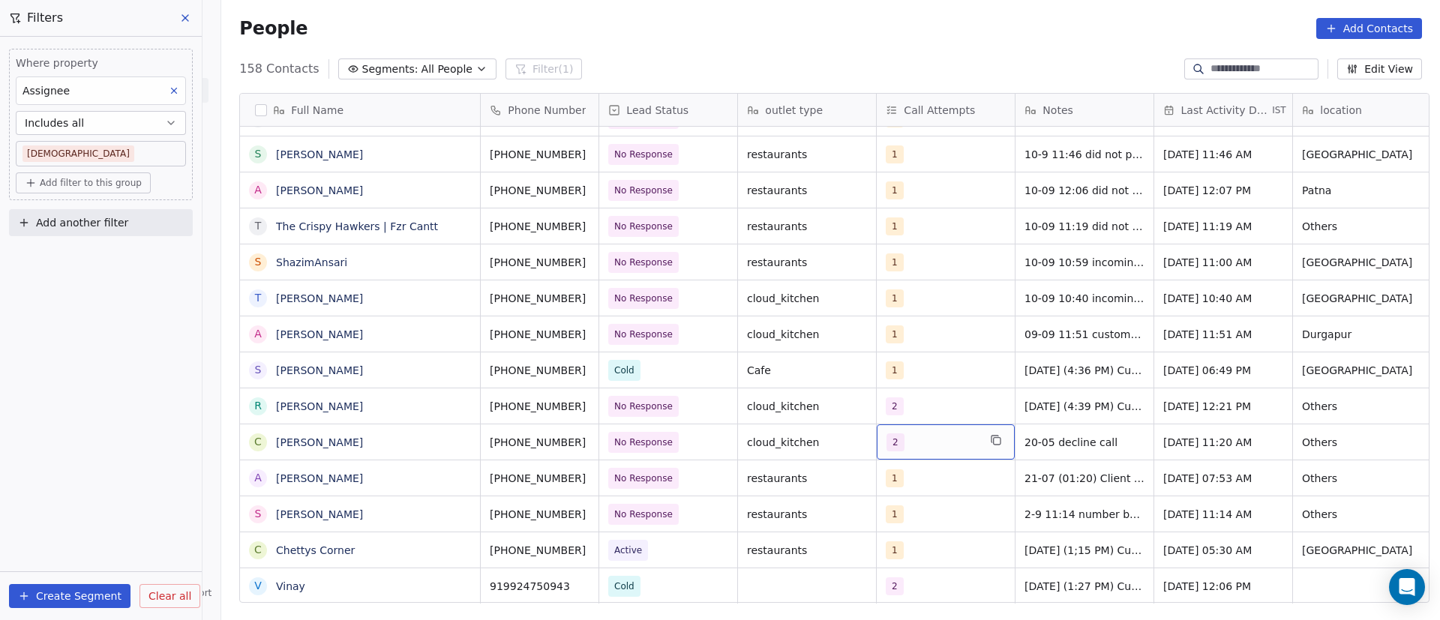
click at [934, 444] on div "2" at bounding box center [931, 442] width 91 height 18
click at [922, 445] on div "2" at bounding box center [931, 442] width 91 height 18
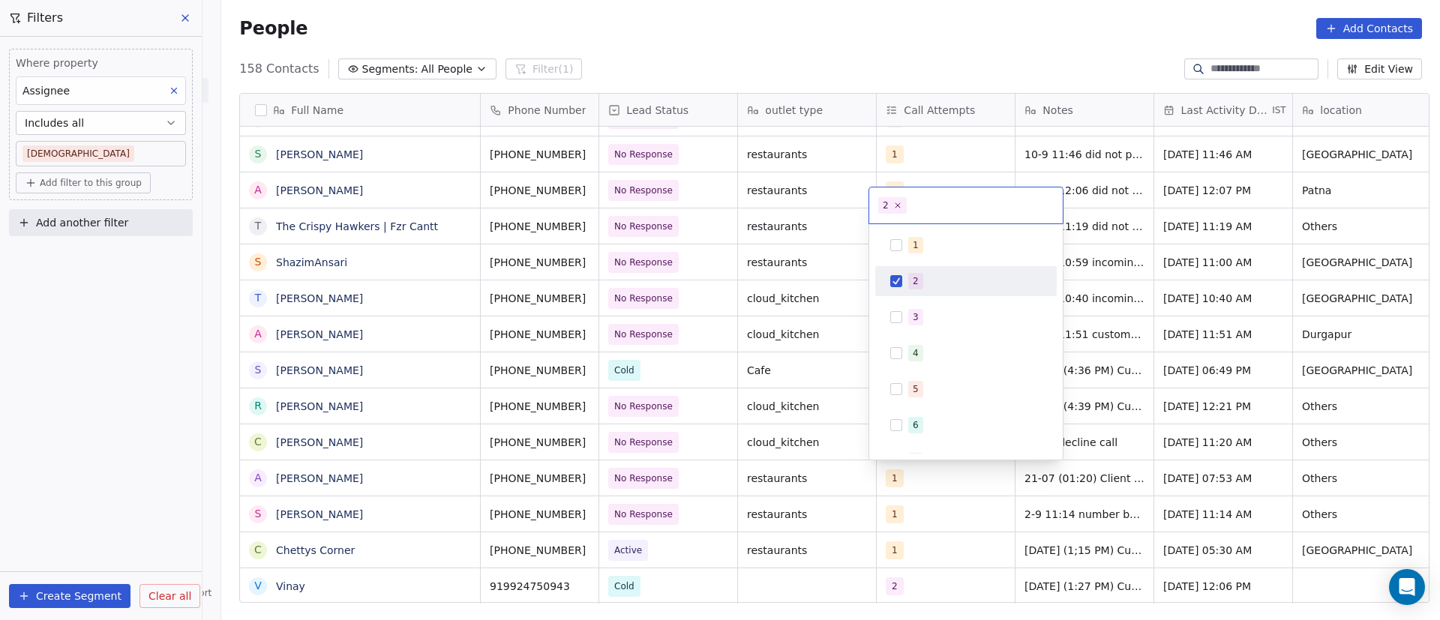
click at [891, 280] on button "Suggestions" at bounding box center [896, 281] width 12 height 12
click at [897, 325] on div "3" at bounding box center [965, 317] width 169 height 24
drag, startPoint x: 1116, startPoint y: 442, endPoint x: 1107, endPoint y: 451, distance: 12.2
click at [1117, 442] on html "On2Cook India Pvt. Ltd. Contacts People Marketing Workflows Campaigns Sales Pip…" at bounding box center [720, 310] width 1440 height 620
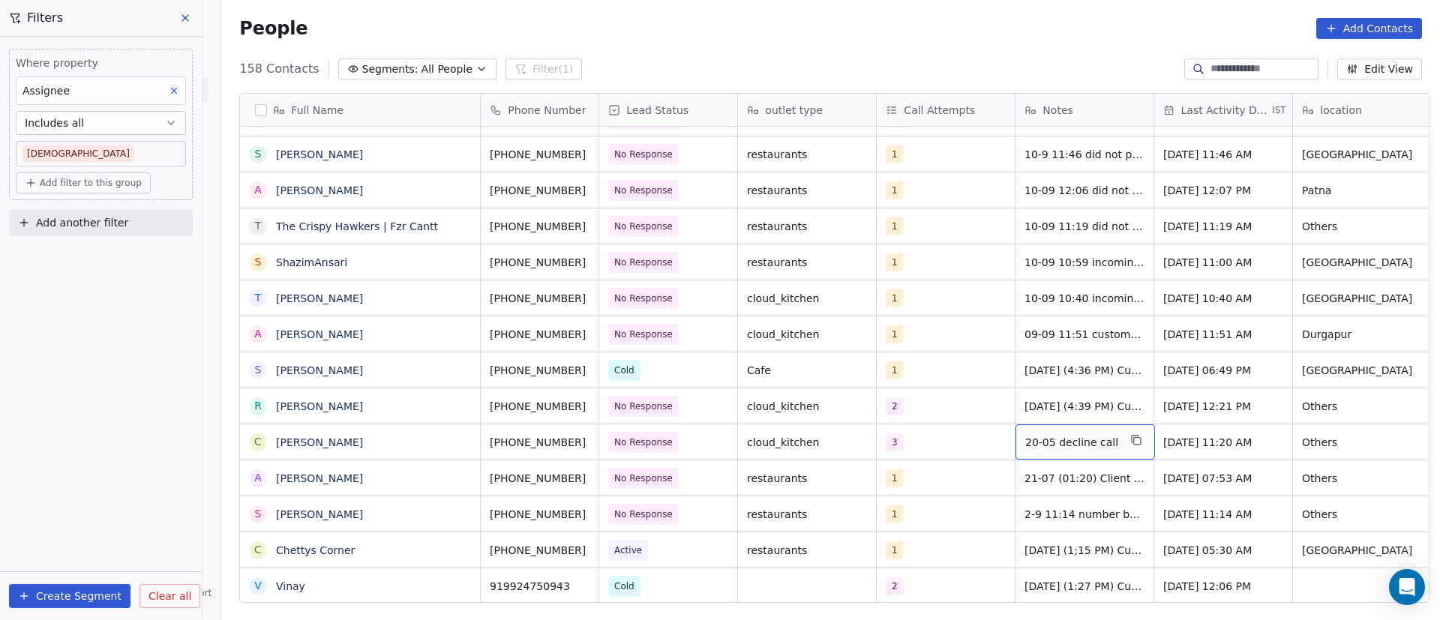
click at [1032, 439] on span "20-05 decline call" at bounding box center [1071, 442] width 93 height 15
drag, startPoint x: 1014, startPoint y: 438, endPoint x: 1024, endPoint y: 440, distance: 10.7
click at [1014, 438] on textarea "**********" at bounding box center [1076, 447] width 136 height 46
type textarea "**********"
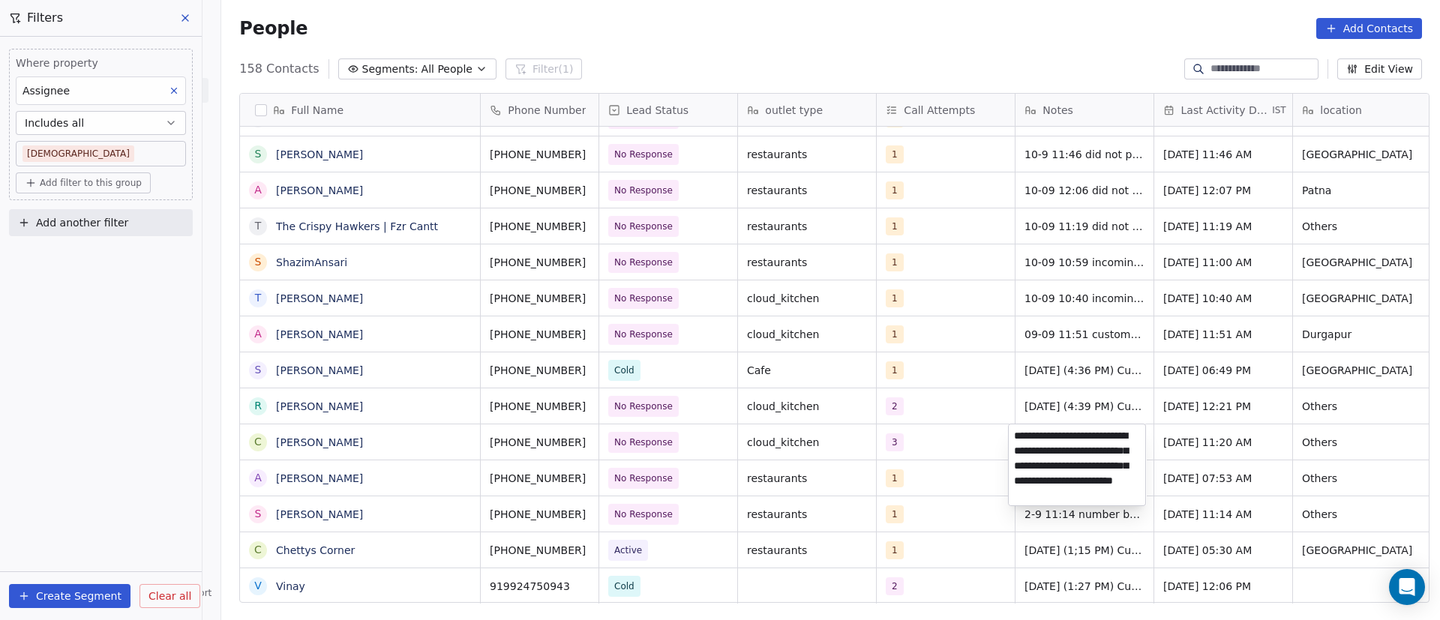
click at [831, 436] on html "On2Cook India Pvt. Ltd. Contacts People Marketing Workflows Campaigns Sales Pip…" at bounding box center [720, 310] width 1440 height 620
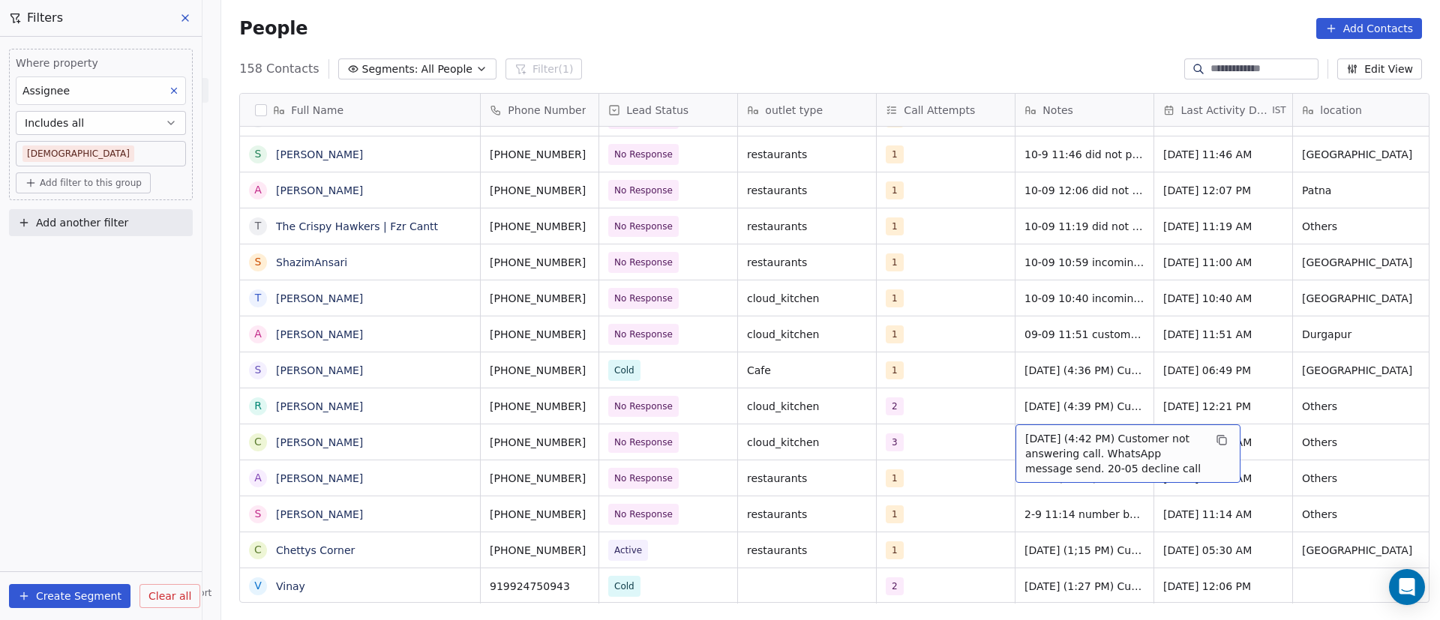
scroll to position [0, 20]
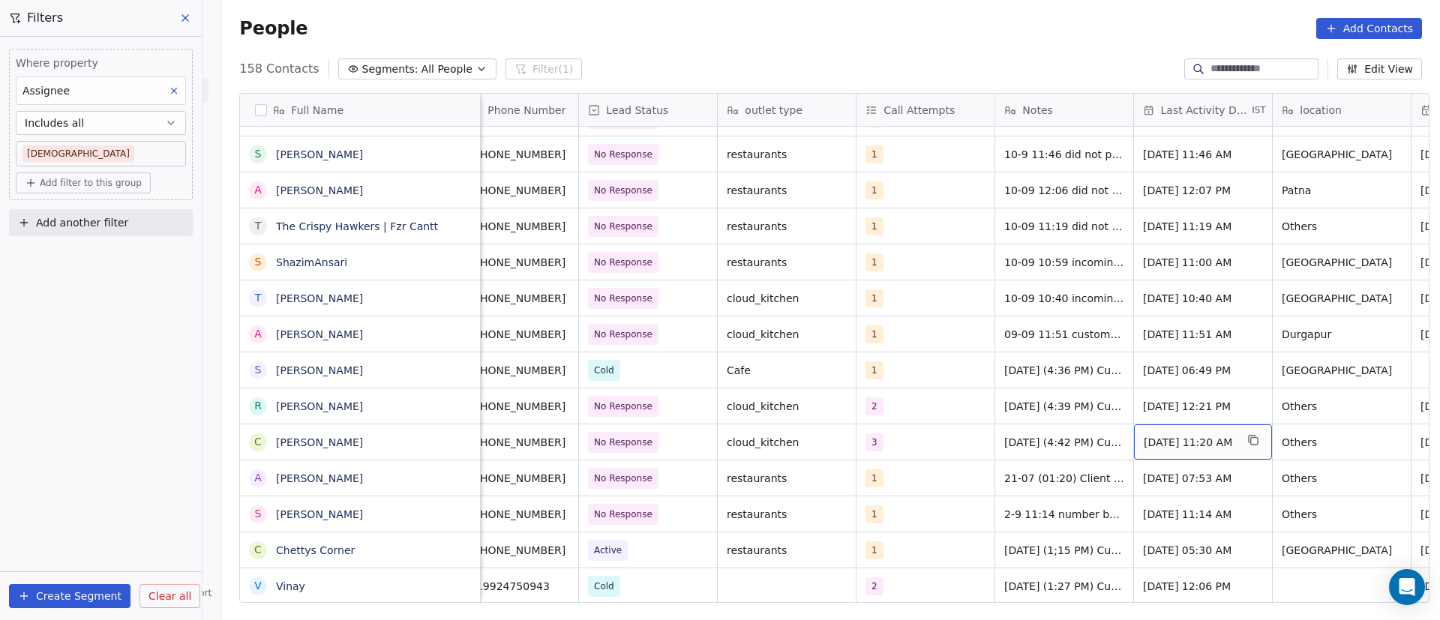
click at [1156, 439] on span "[DATE] 11:20 AM" at bounding box center [1188, 442] width 91 height 15
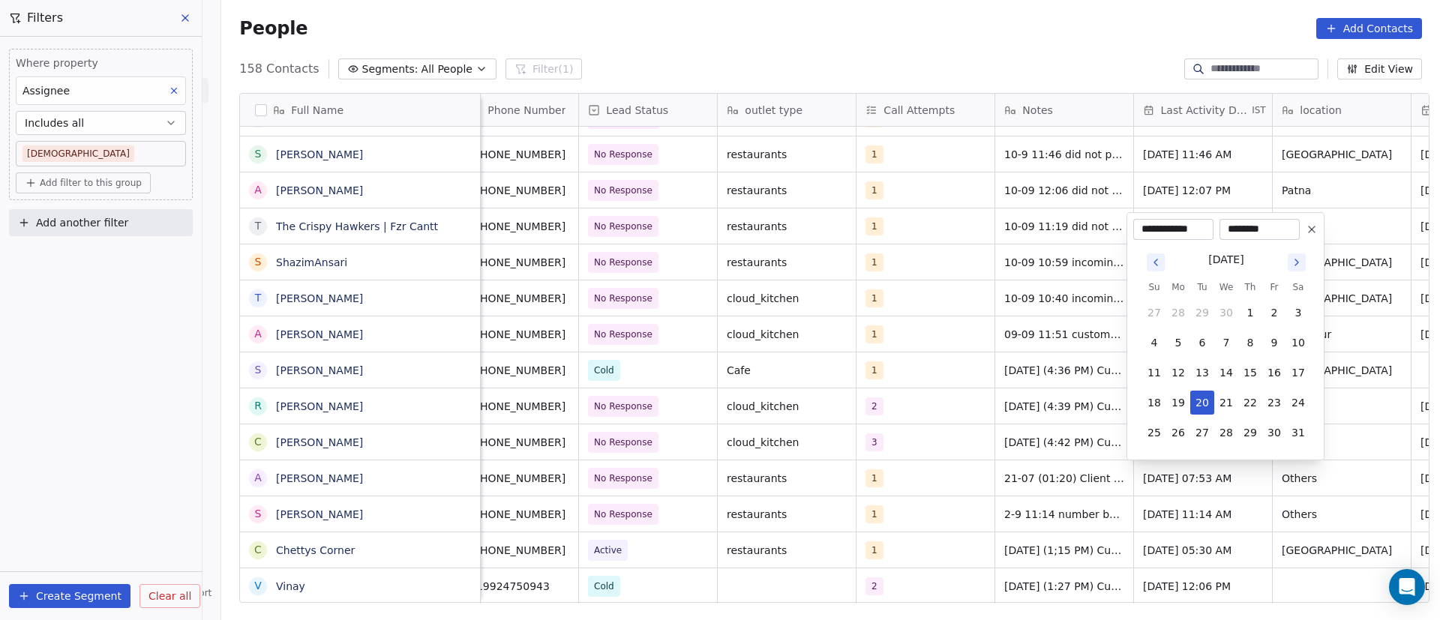
click at [1296, 261] on icon "Go to next month" at bounding box center [1296, 262] width 3 height 6
click at [1299, 237] on icon "Go to next month" at bounding box center [1296, 232] width 12 height 12
click at [1300, 257] on icon "Go to next month" at bounding box center [1296, 262] width 12 height 12
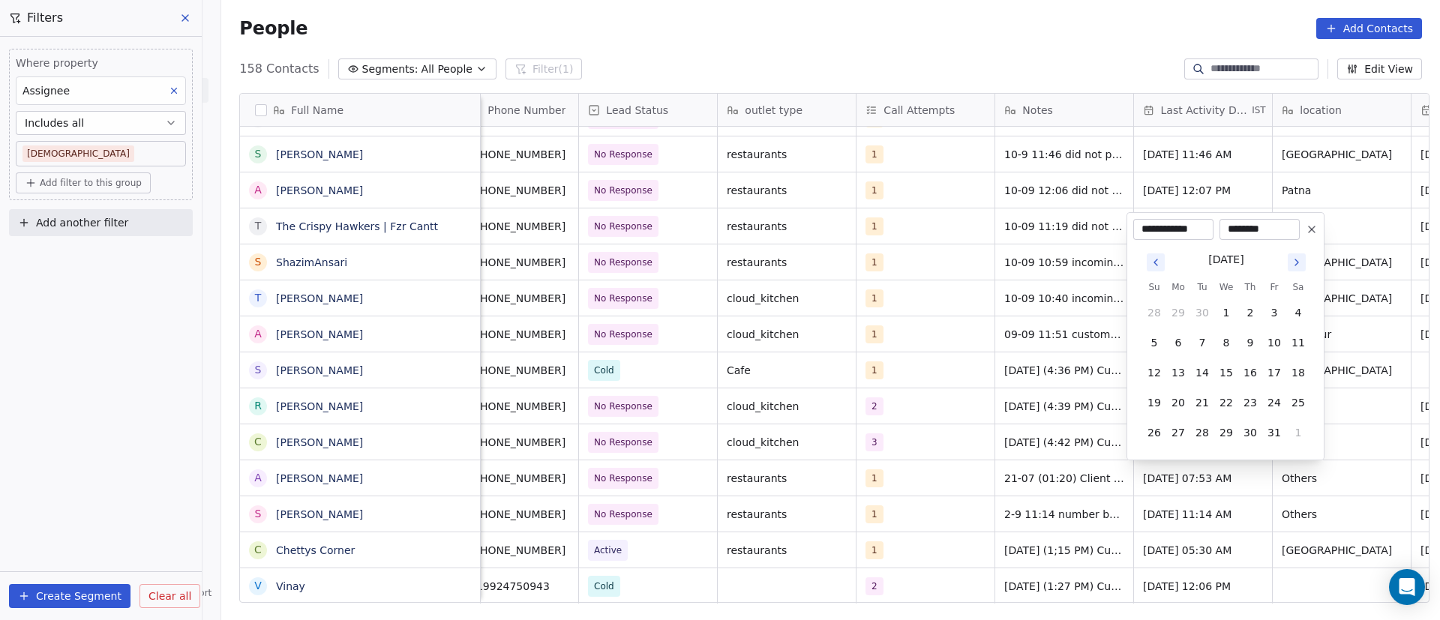
click at [1300, 257] on icon "Go to next month" at bounding box center [1296, 262] width 12 height 12
click at [1158, 234] on icon "Go to previous month" at bounding box center [1155, 232] width 12 height 12
click at [1156, 259] on icon "Go to previous month" at bounding box center [1155, 262] width 12 height 12
click at [1252, 340] on button "11" at bounding box center [1250, 343] width 24 height 24
type input "**********"
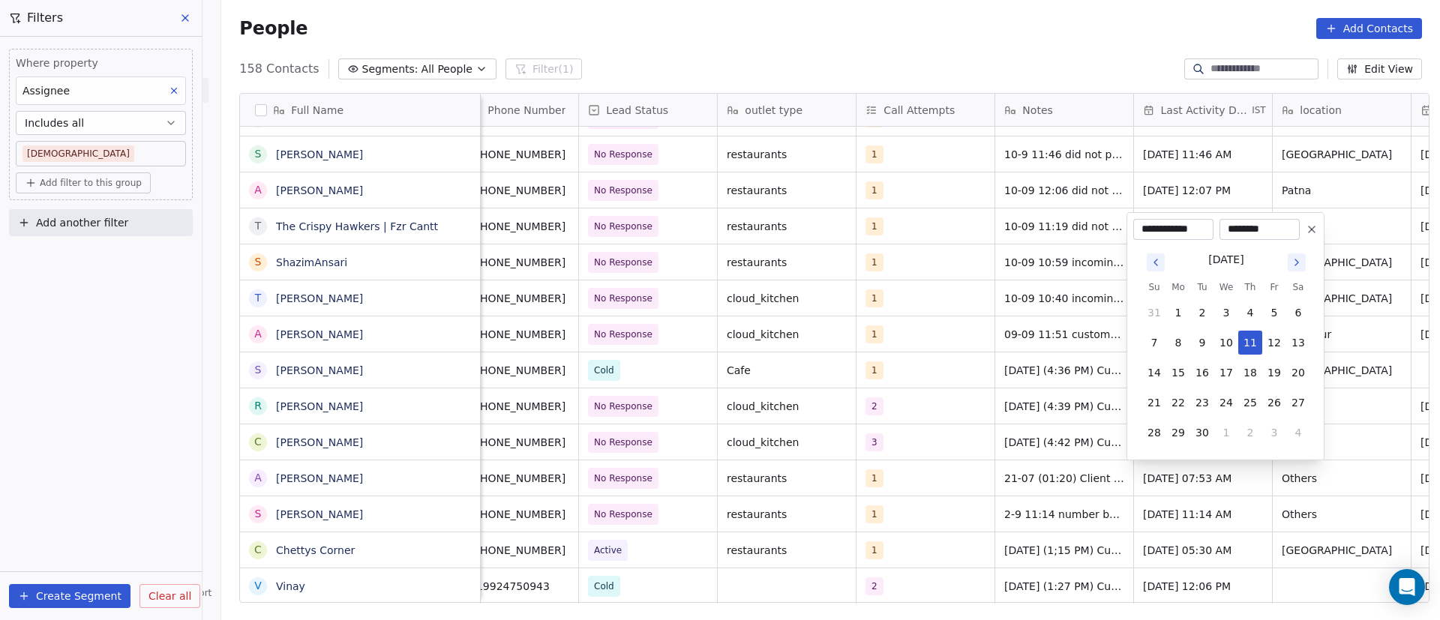
click at [1070, 393] on html "On2Cook India Pvt. Ltd. Contacts People Marketing Workflows Campaigns Sales Pip…" at bounding box center [720, 310] width 1440 height 620
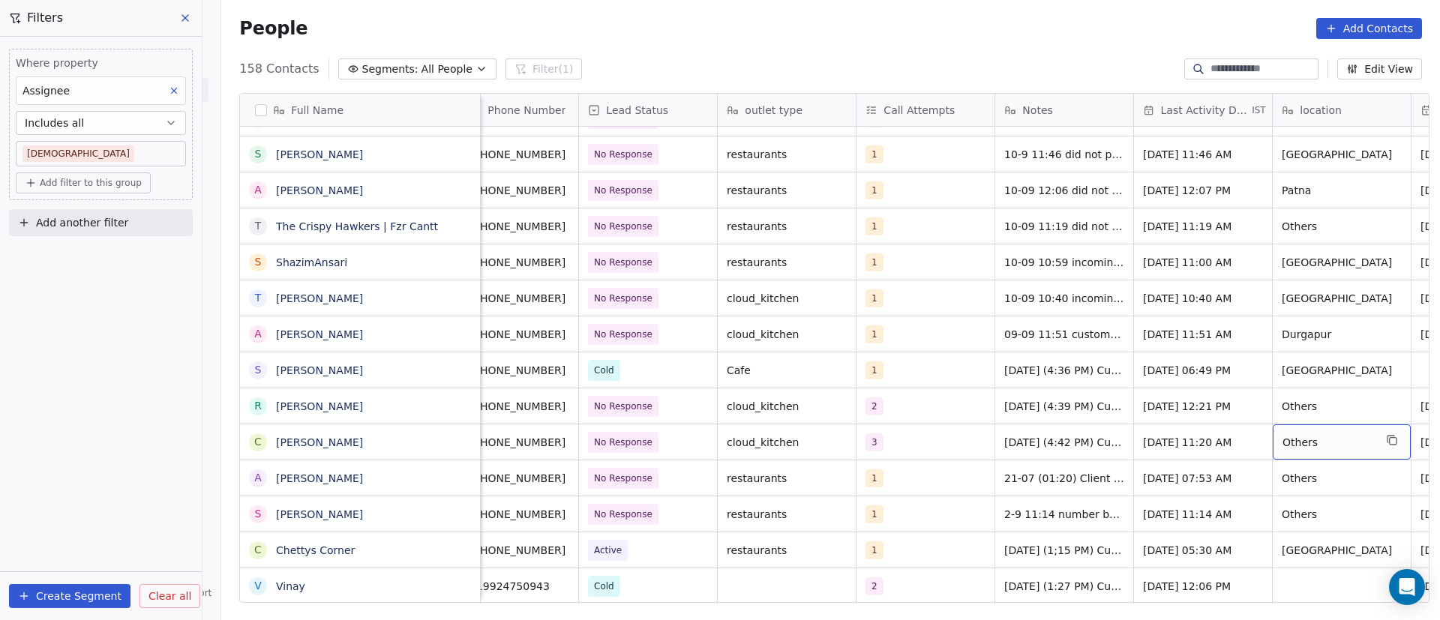
scroll to position [0, 159]
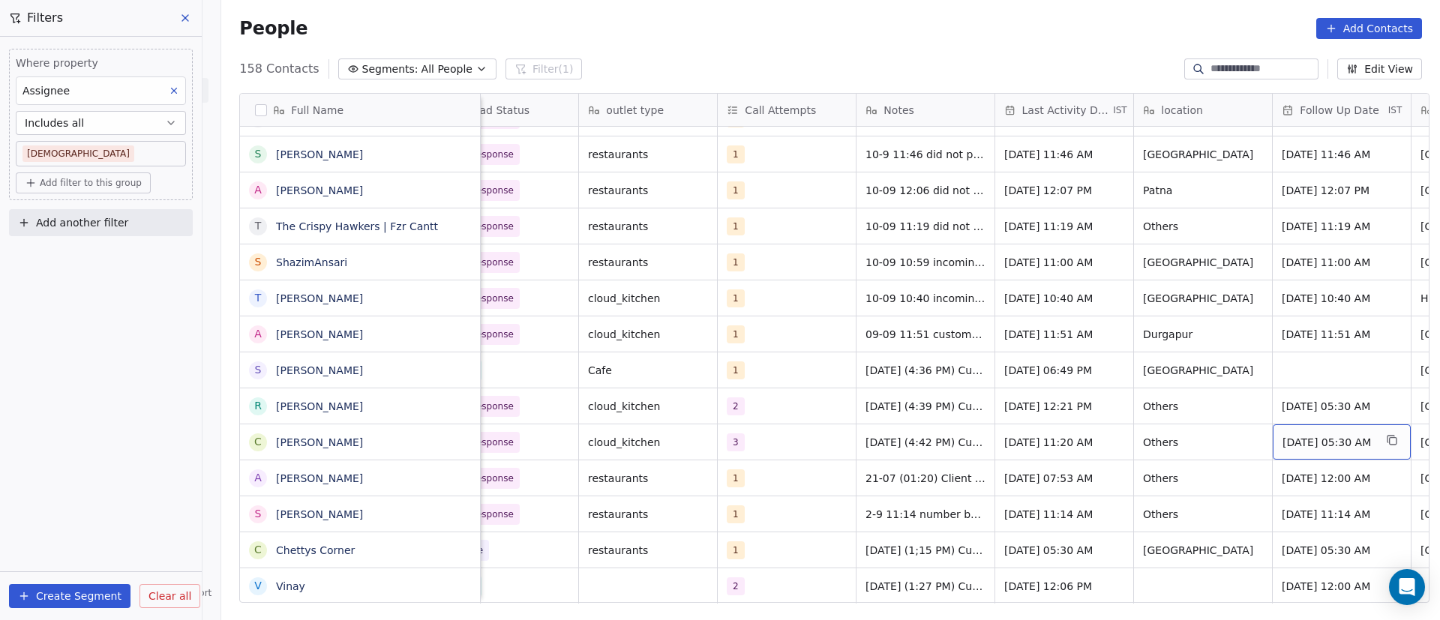
click at [1308, 443] on span "[DATE] 05:30 AM" at bounding box center [1327, 442] width 91 height 15
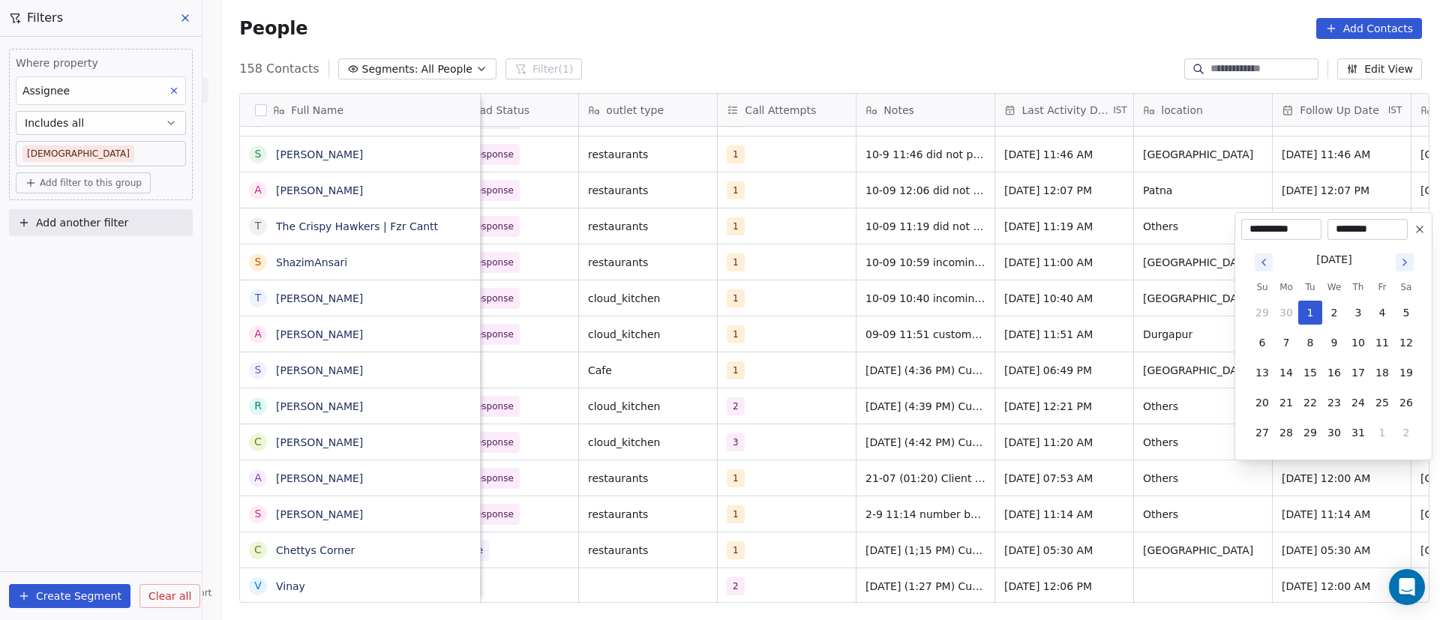
click at [1408, 267] on icon "Go to next month" at bounding box center [1404, 262] width 12 height 12
click at [1404, 240] on button "Go to next month" at bounding box center [1404, 232] width 18 height 18
click at [1360, 379] on button "18" at bounding box center [1358, 373] width 24 height 24
type input "**********"
click at [1149, 436] on html "On2Cook India Pvt. Ltd. Contacts People Marketing Workflows Campaigns Sales Pip…" at bounding box center [720, 310] width 1440 height 620
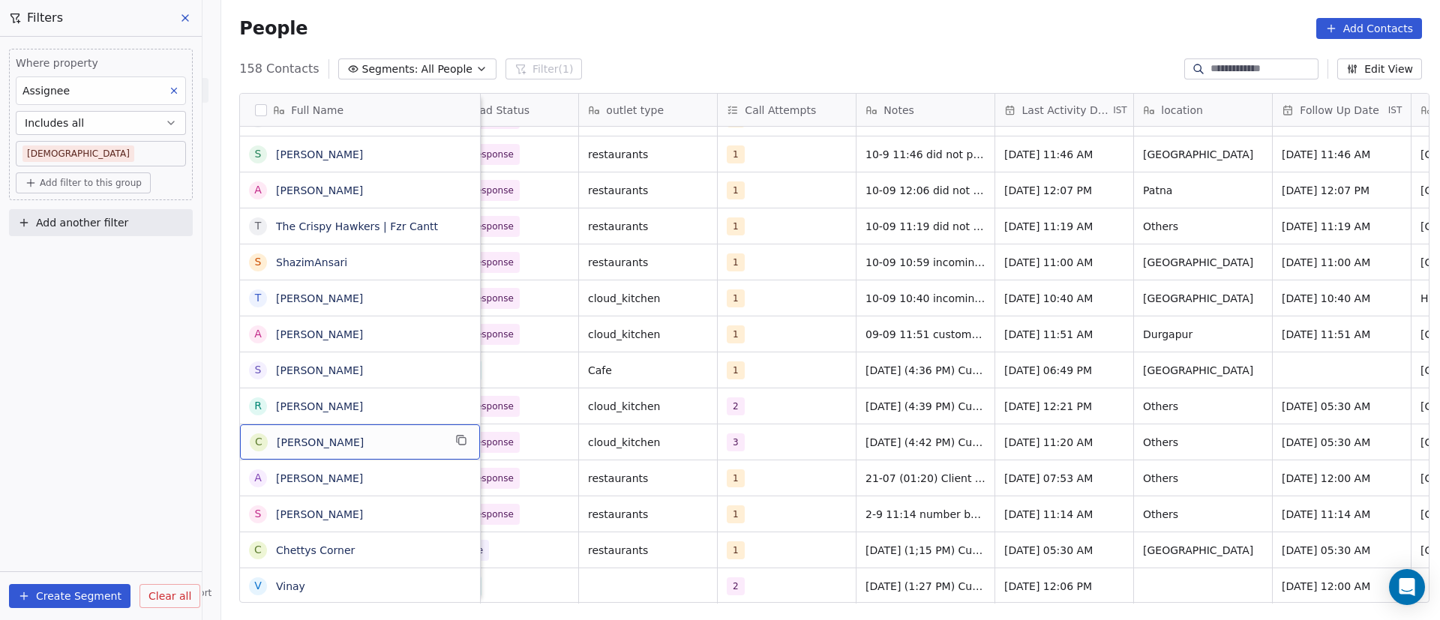
scroll to position [0, 0]
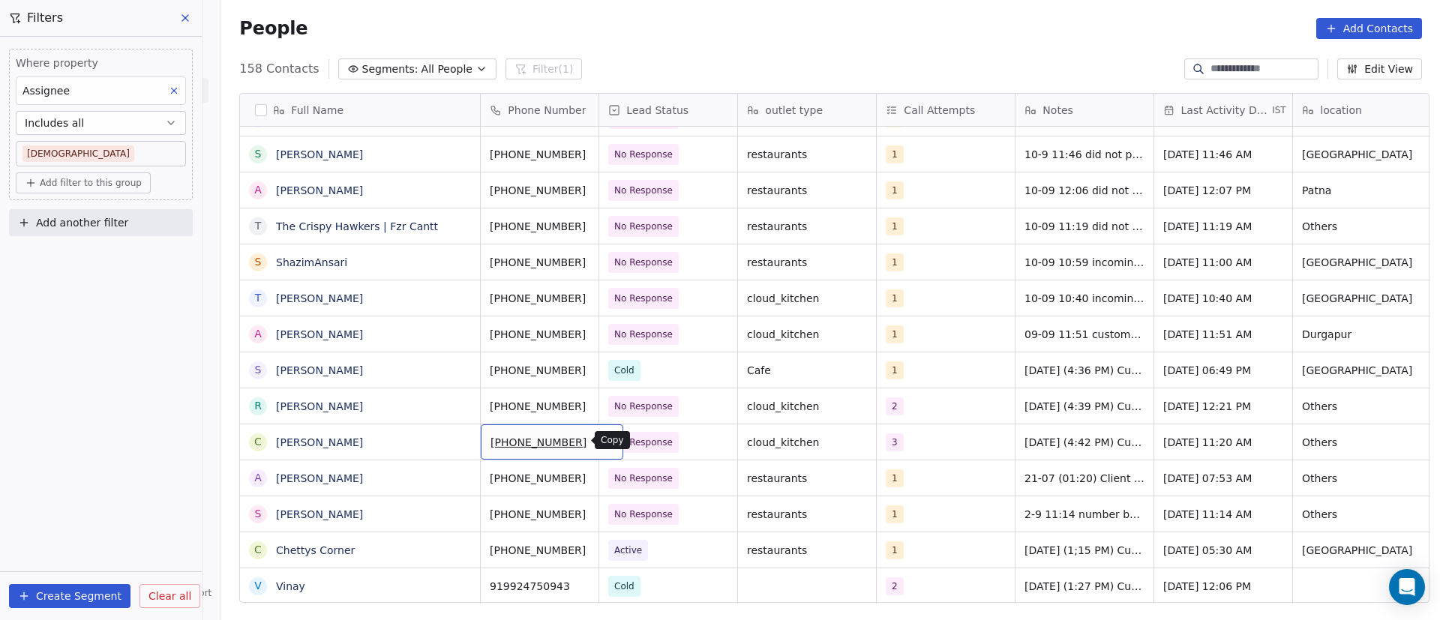
click at [599, 442] on icon "grid" at bounding box center [605, 440] width 12 height 12
click at [455, 475] on icon "grid" at bounding box center [461, 476] width 12 height 12
click at [599, 475] on icon "grid" at bounding box center [605, 476] width 12 height 12
click at [927, 478] on div "1" at bounding box center [931, 478] width 91 height 18
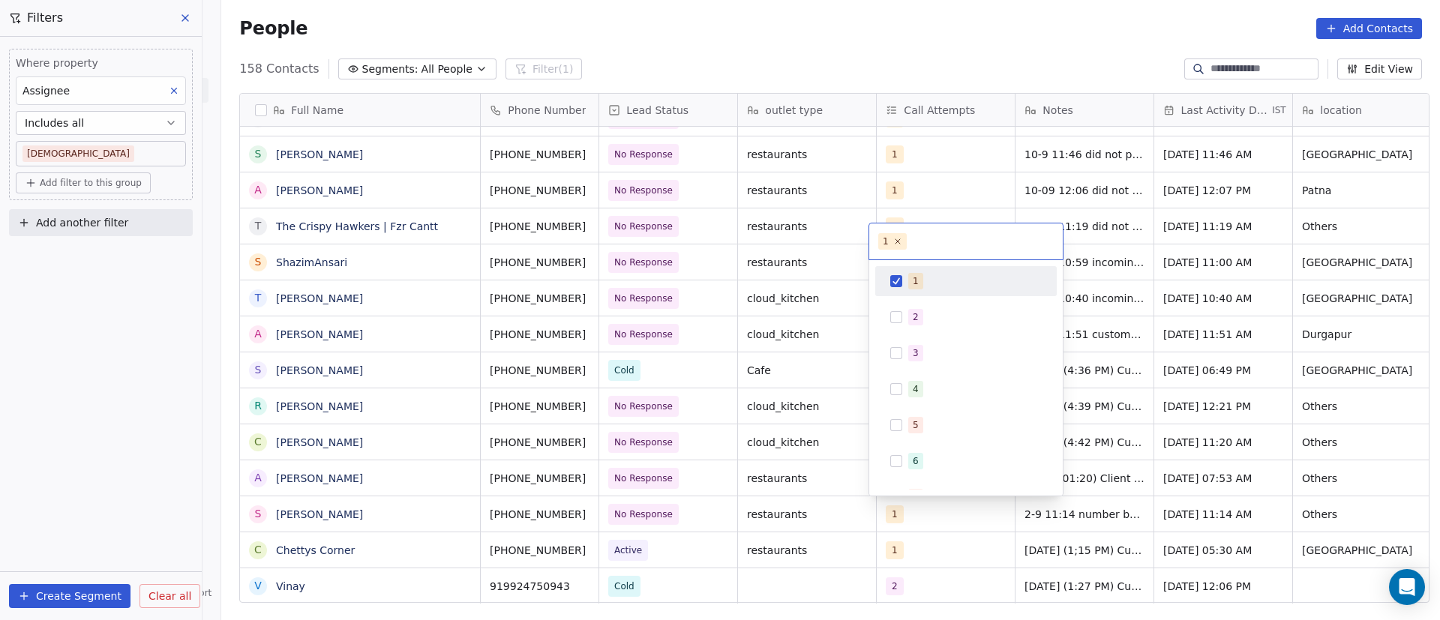
click at [905, 276] on div "1" at bounding box center [965, 281] width 169 height 24
click at [911, 316] on span "2" at bounding box center [915, 317] width 15 height 16
click at [1126, 439] on html "On2Cook India Pvt. Ltd. Contacts People Marketing Workflows Campaigns Sales Pip…" at bounding box center [720, 310] width 1440 height 620
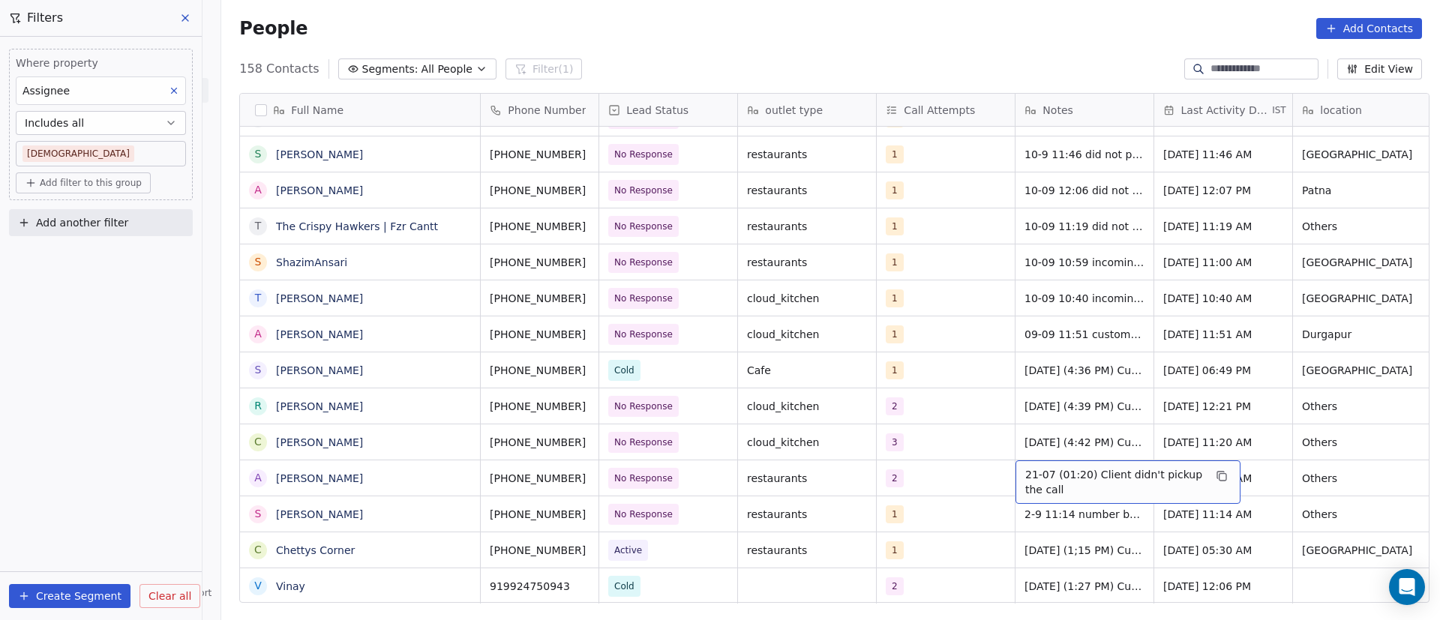
click at [1059, 480] on span "21-07 (01:20) Client didn't pickup the call" at bounding box center [1114, 482] width 178 height 30
click at [1014, 472] on textarea "**********" at bounding box center [1119, 483] width 223 height 46
paste textarea "**********"
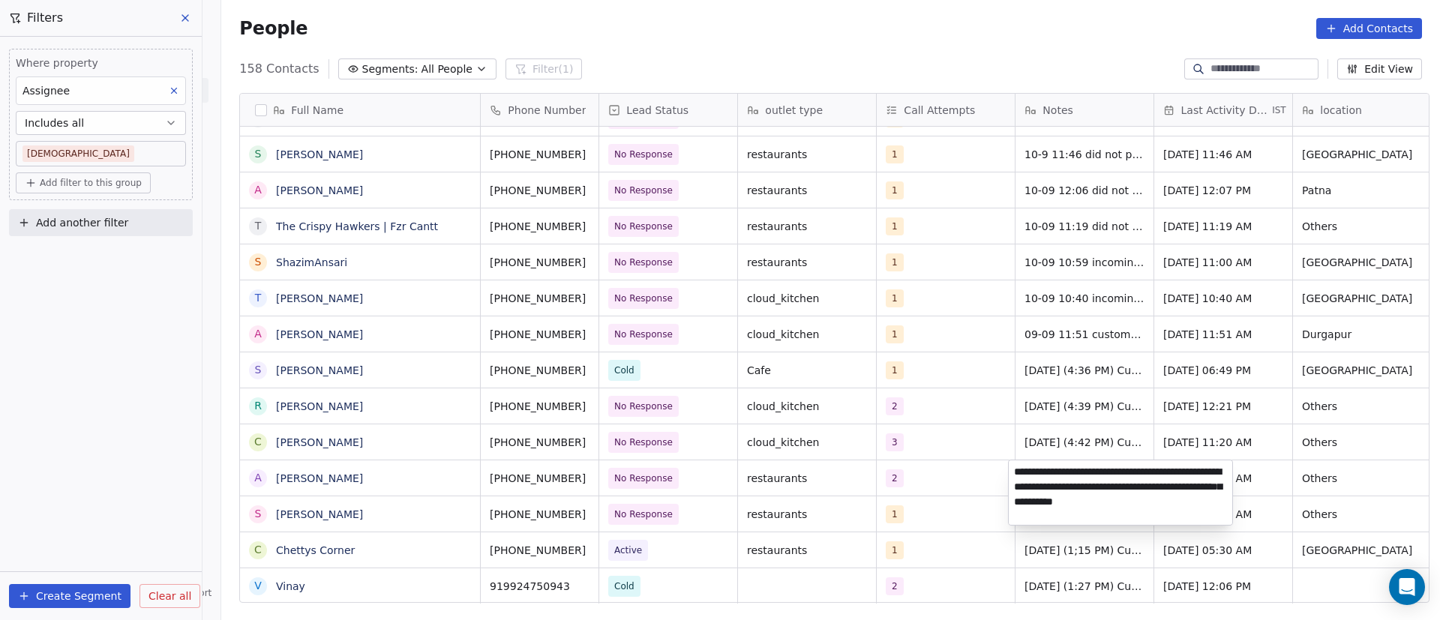
type textarea "**********"
click at [933, 467] on html "On2Cook India Pvt. Ltd. Contacts People Marketing Workflows Campaigns Sales Pip…" at bounding box center [720, 310] width 1440 height 620
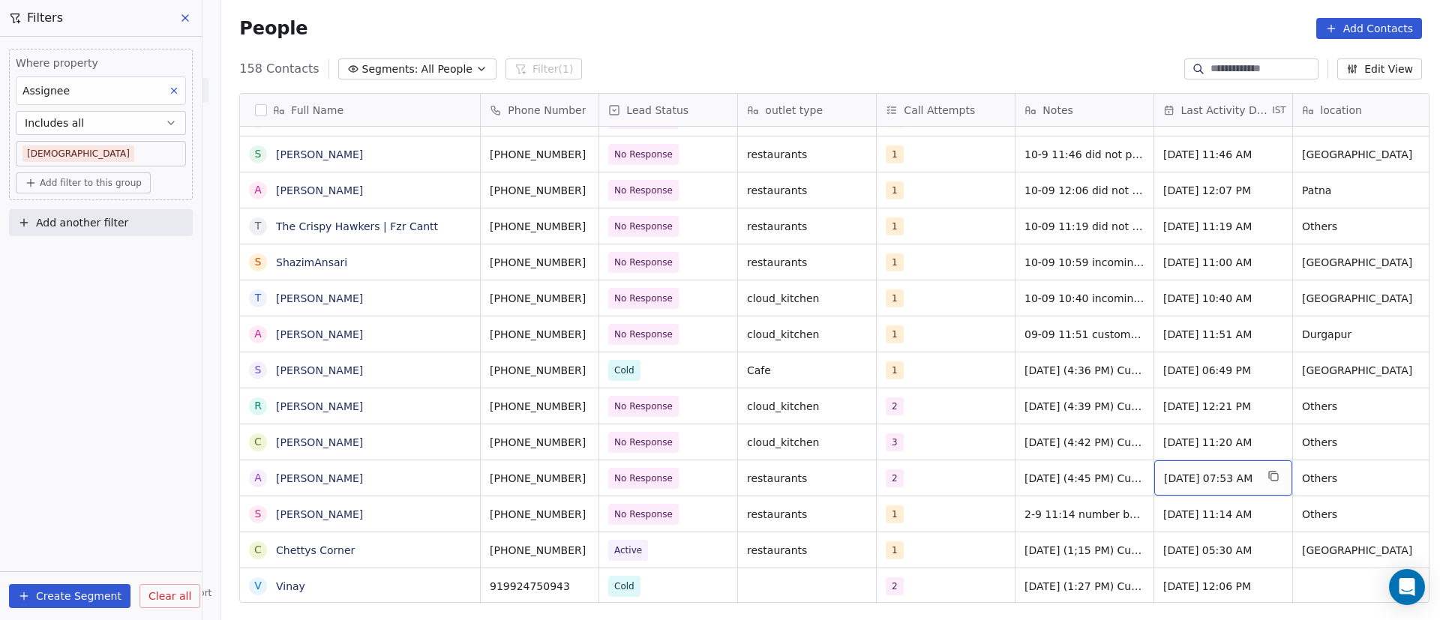
click at [1239, 481] on span "[DATE] 07:53 AM" at bounding box center [1209, 478] width 91 height 15
click at [1212, 477] on span "[DATE] 07:53 AM" at bounding box center [1209, 478] width 91 height 15
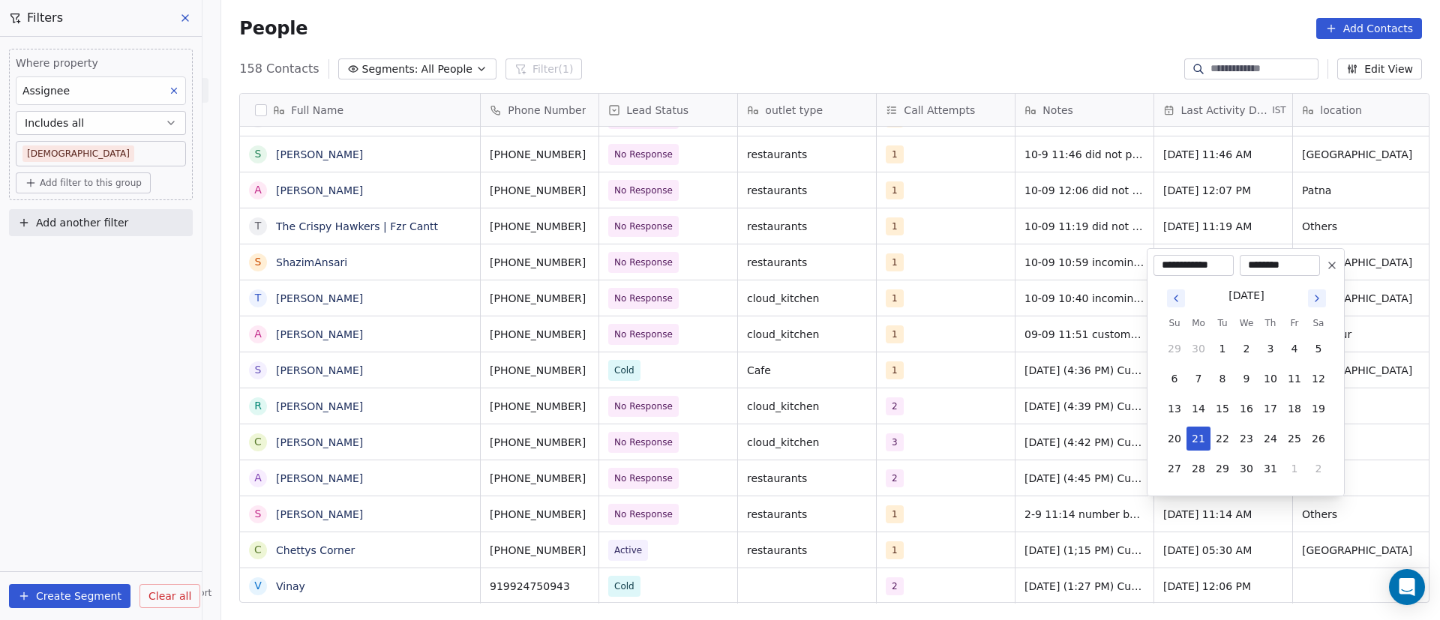
click at [1319, 301] on icon "Go to next month" at bounding box center [1317, 298] width 12 height 12
click at [1319, 301] on tbody "27 28 29 30 31 1 2 3 4 5 6 7 8 9 10 11 12 13 14 15 16 17 18 19 20 21 22 23 24 2…" at bounding box center [1246, 391] width 168 height 180
click at [1320, 268] on icon "Go to next month" at bounding box center [1317, 268] width 12 height 12
click at [1269, 382] on button "11" at bounding box center [1270, 379] width 24 height 24
type input "**********"
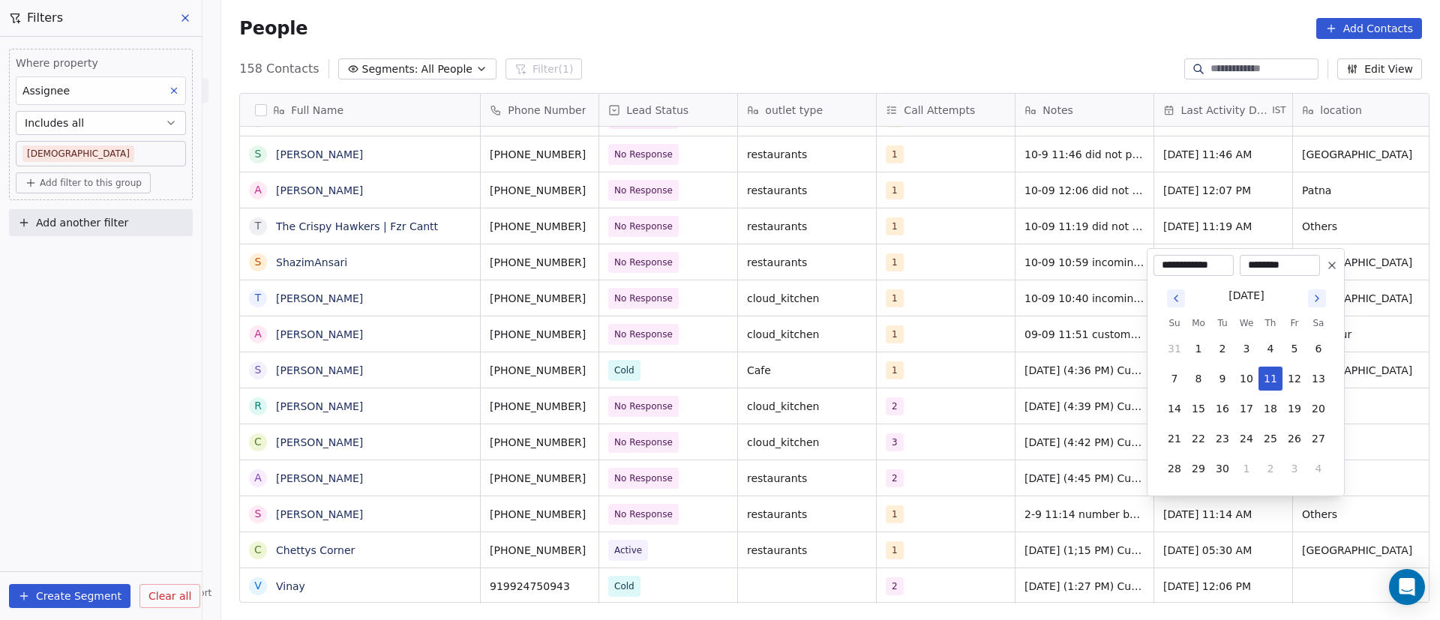
click at [1053, 448] on html "On2Cook India Pvt. Ltd. Contacts People Marketing Workflows Campaigns Sales Pip…" at bounding box center [720, 310] width 1440 height 620
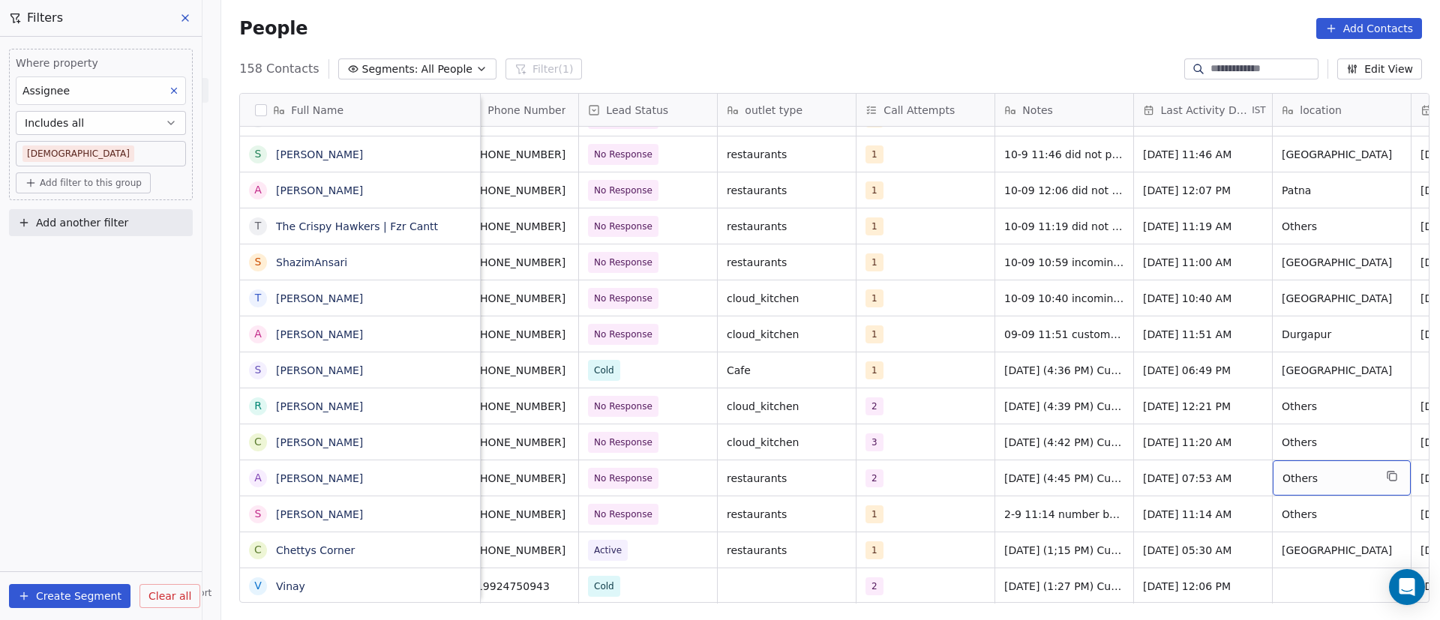
scroll to position [0, 159]
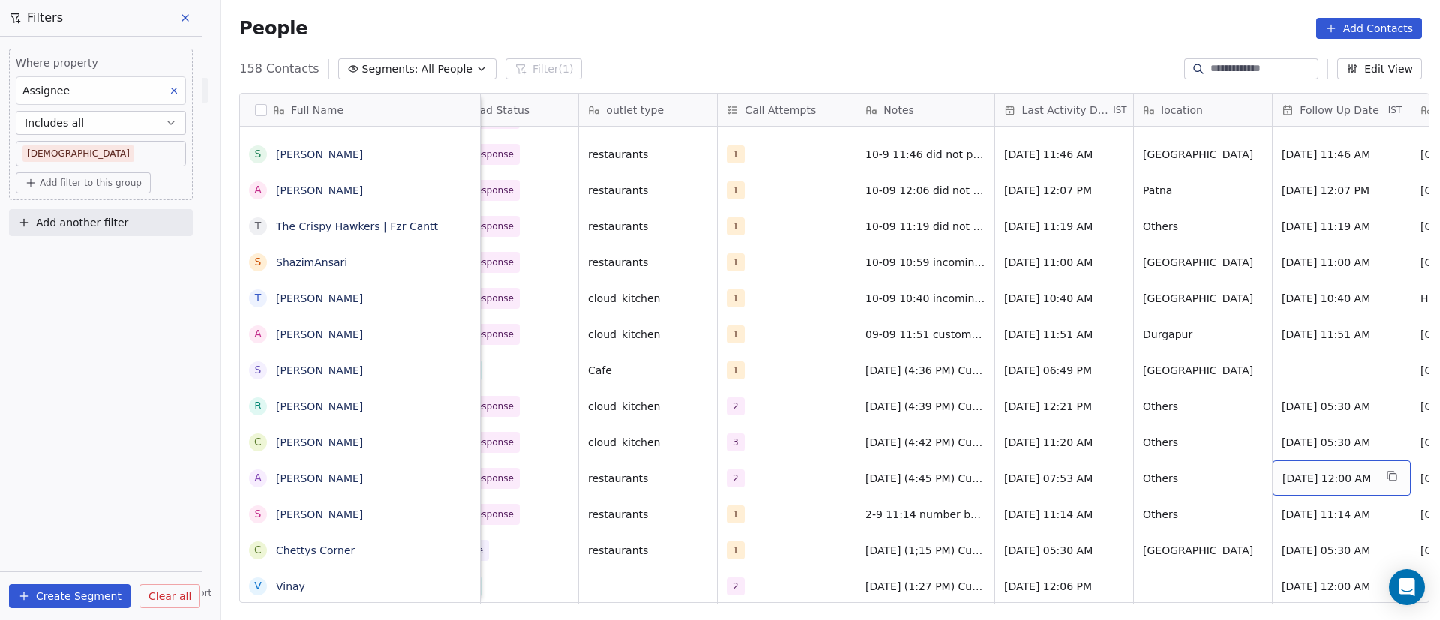
click at [1328, 483] on span "[DATE] 12:00 AM" at bounding box center [1327, 478] width 91 height 15
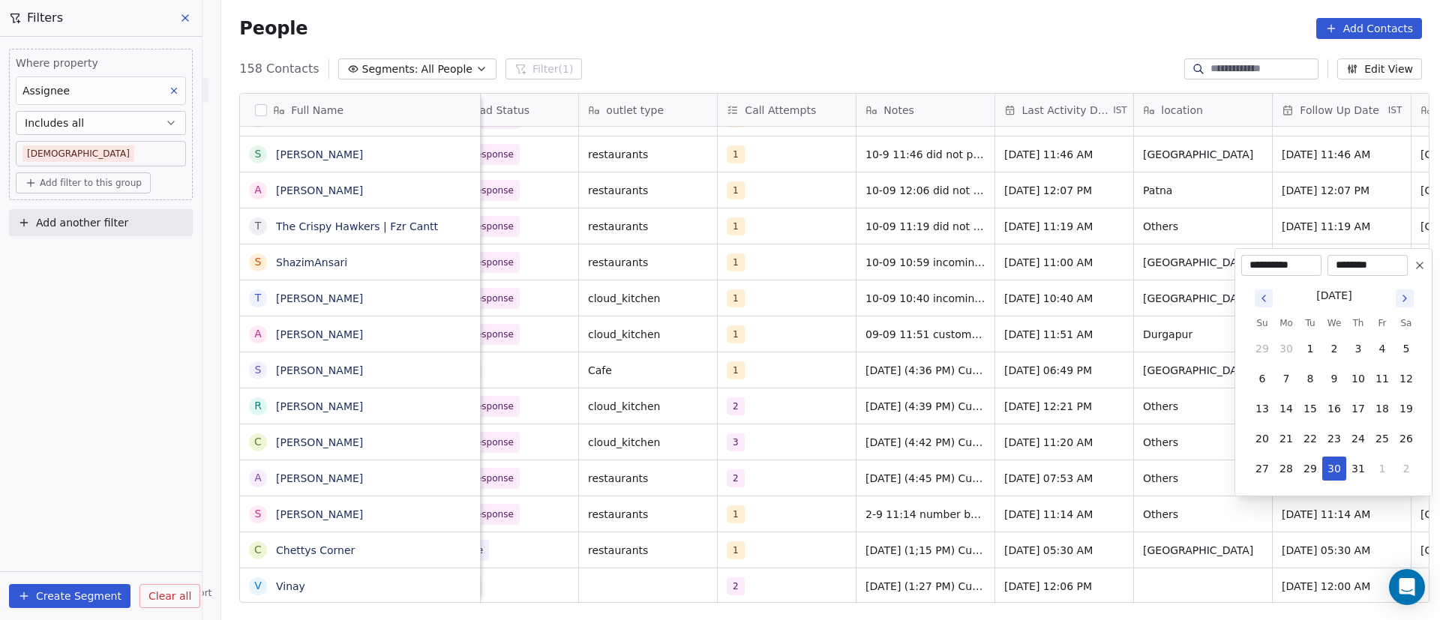
click at [1402, 295] on icon "Go to next month" at bounding box center [1404, 298] width 12 height 12
click at [1402, 295] on th "Sa" at bounding box center [1406, 293] width 24 height 15
click at [1400, 273] on icon "Go to next month" at bounding box center [1404, 268] width 12 height 12
click at [1353, 401] on button "18" at bounding box center [1358, 409] width 24 height 24
type input "**********"
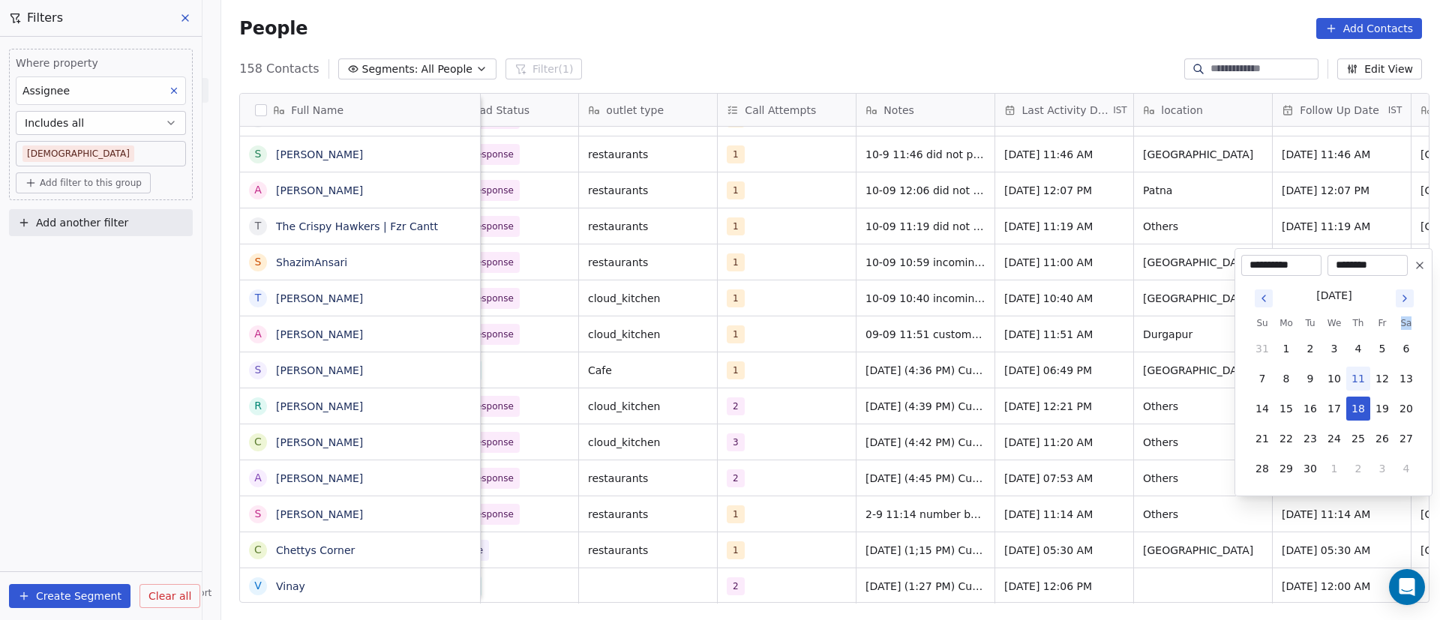
click at [997, 443] on html "On2Cook India Pvt. Ltd. Contacts People Marketing Workflows Campaigns Sales Pip…" at bounding box center [720, 310] width 1440 height 620
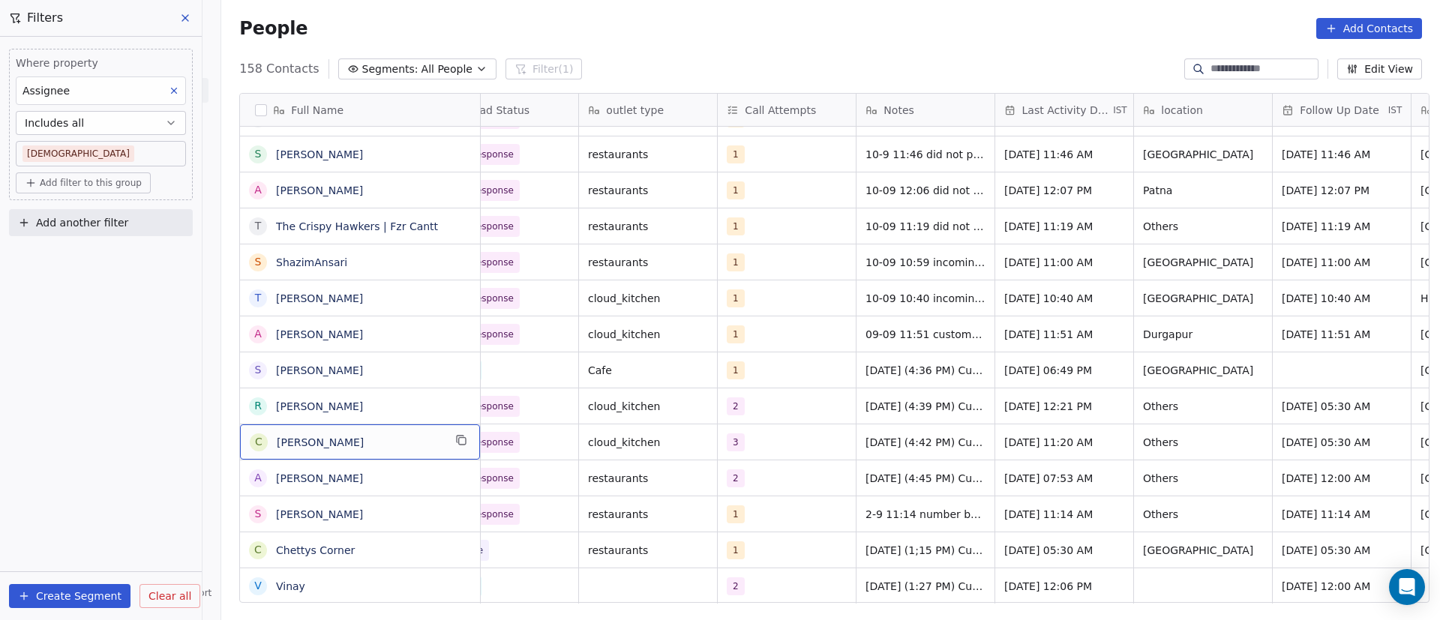
scroll to position [0, 0]
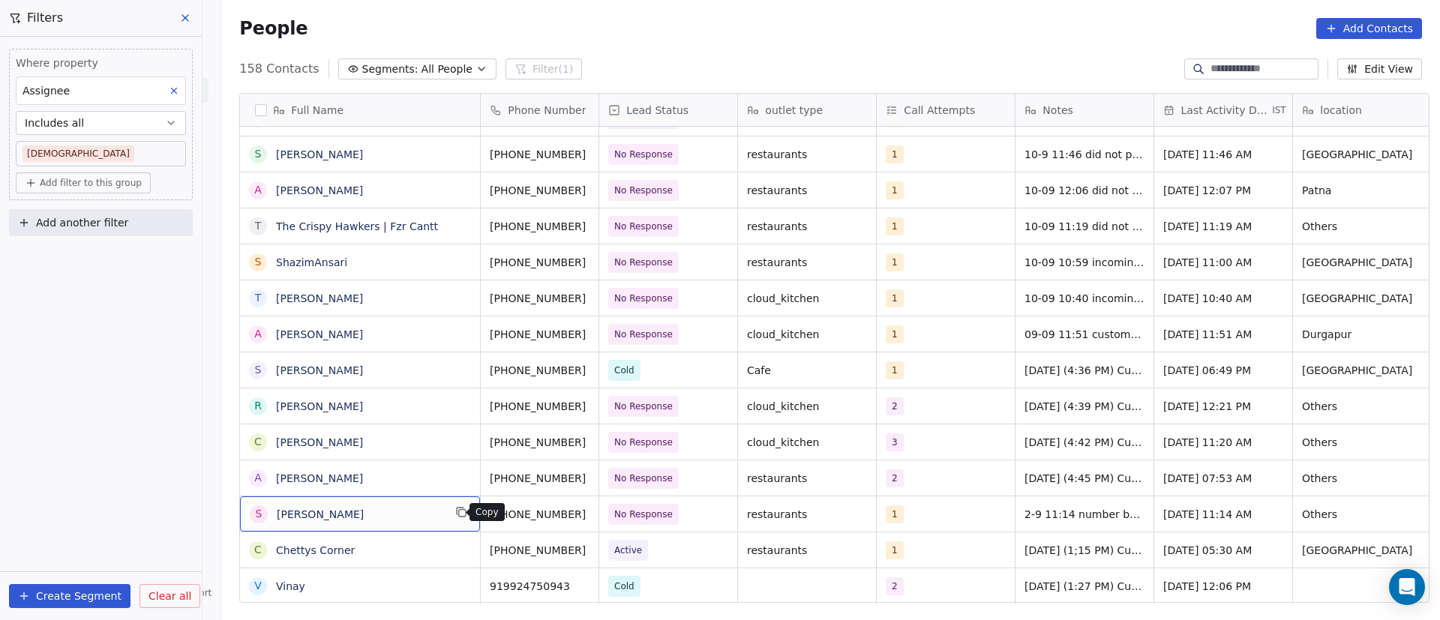
click at [455, 512] on icon "grid" at bounding box center [461, 512] width 12 height 12
click at [599, 511] on icon "grid" at bounding box center [605, 512] width 12 height 12
click at [679, 519] on span "No Response" at bounding box center [654, 514] width 91 height 21
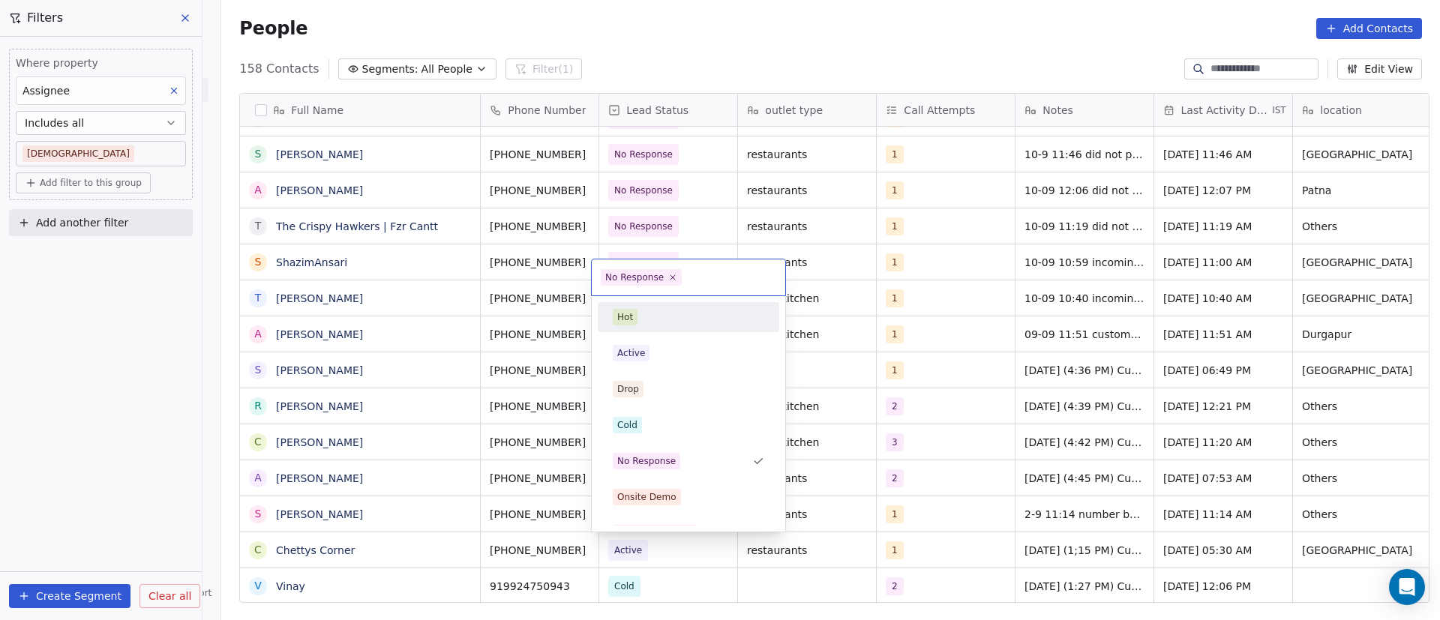
click at [675, 281] on span "No Response" at bounding box center [641, 277] width 81 height 16
click at [670, 279] on icon at bounding box center [673, 277] width 10 height 10
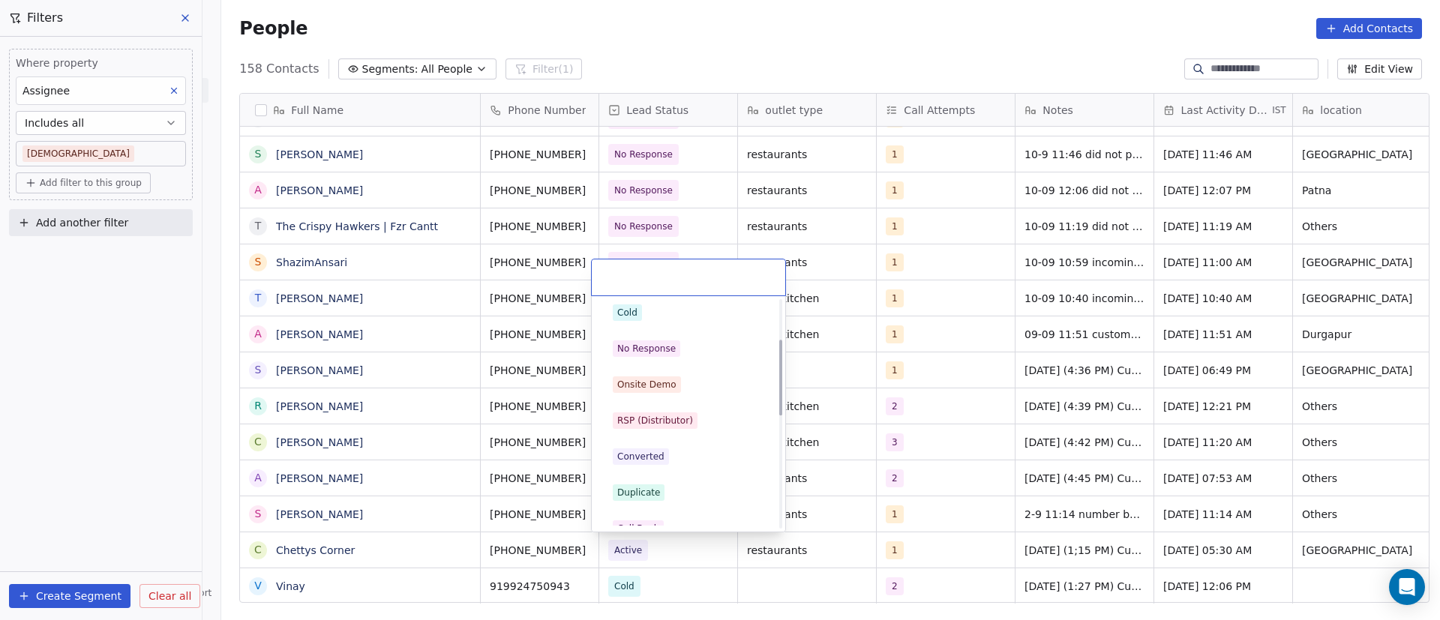
scroll to position [225, 0]
click at [691, 410] on div "Call Back" at bounding box center [688, 416] width 151 height 16
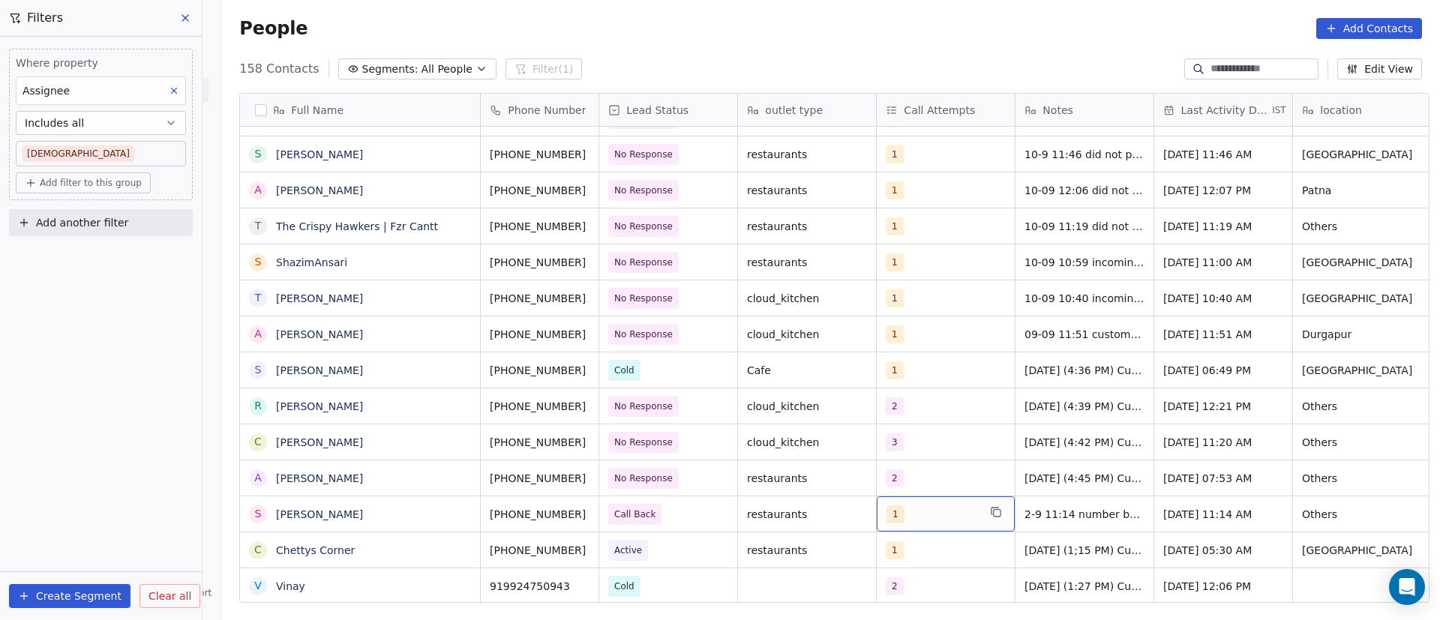
click at [918, 515] on div "1" at bounding box center [931, 514] width 91 height 18
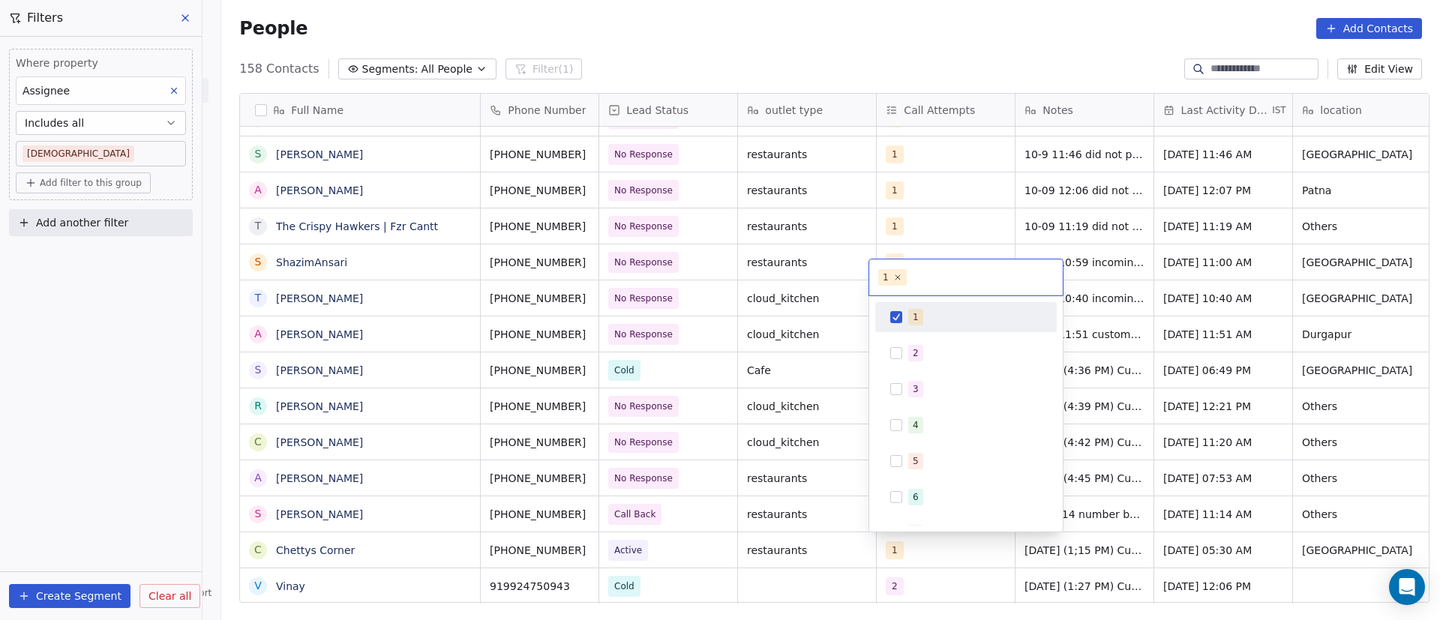
click at [894, 319] on button "Suggestions" at bounding box center [896, 317] width 12 height 12
click at [910, 351] on span "2" at bounding box center [915, 353] width 15 height 16
click at [1173, 472] on html "On2Cook India Pvt. Ltd. Contacts People Marketing Workflows Campaigns Sales Pip…" at bounding box center [720, 310] width 1440 height 620
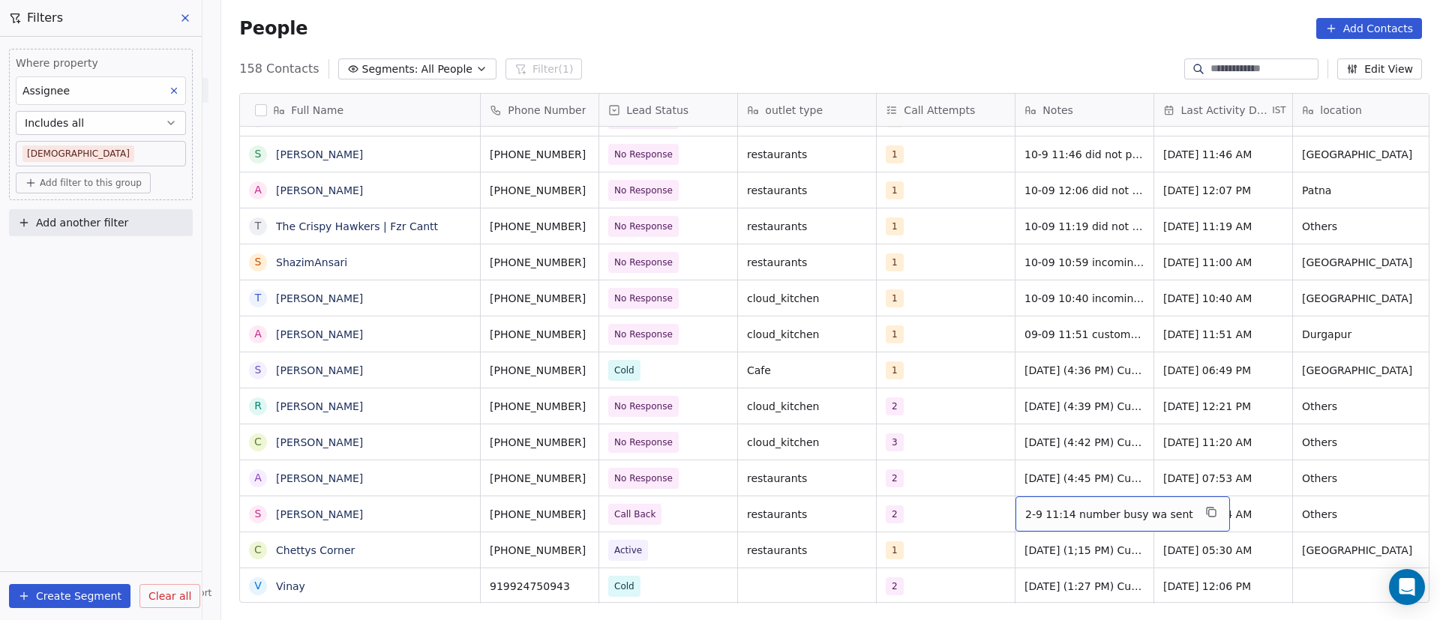
click at [1025, 513] on span "2-9 11:14 number busy wa sent" at bounding box center [1109, 514] width 168 height 15
click at [1014, 508] on textarea "**********" at bounding box center [1105, 519] width 194 height 46
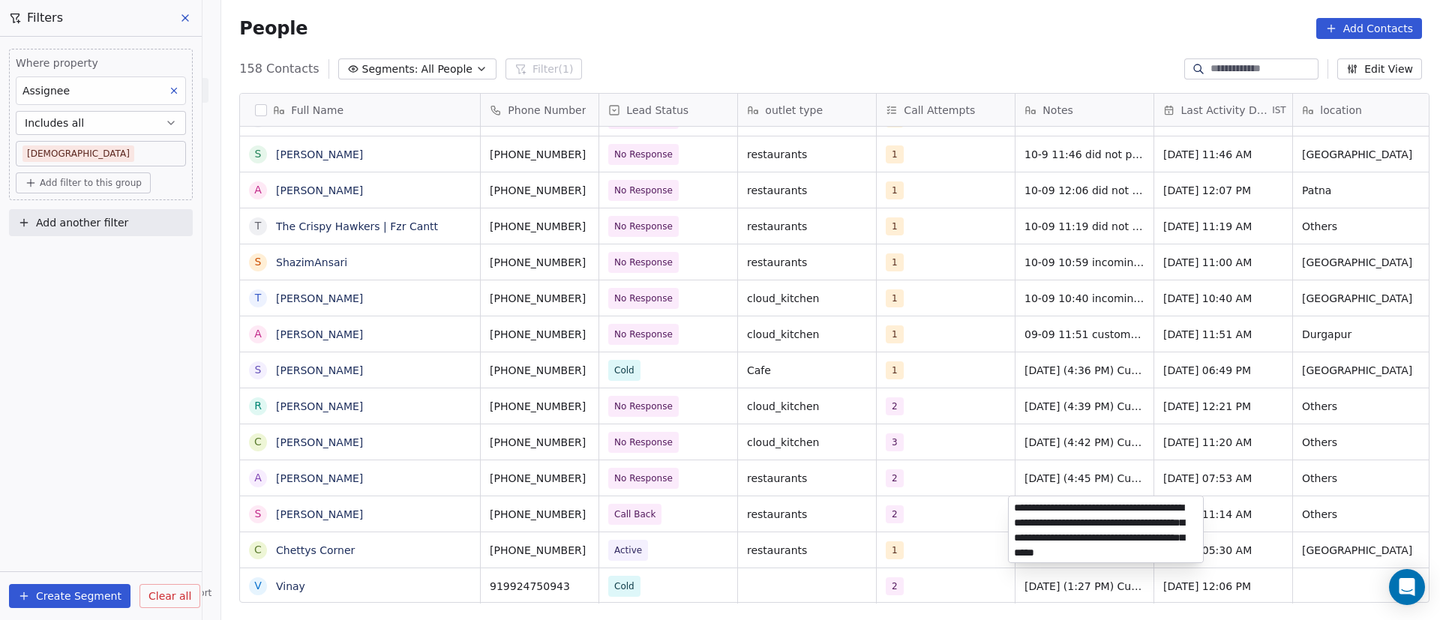
type textarea "**********"
click at [1254, 515] on html "On2Cook India Pvt. Ltd. Contacts People Marketing Workflows Campaigns Sales Pip…" at bounding box center [720, 310] width 1440 height 620
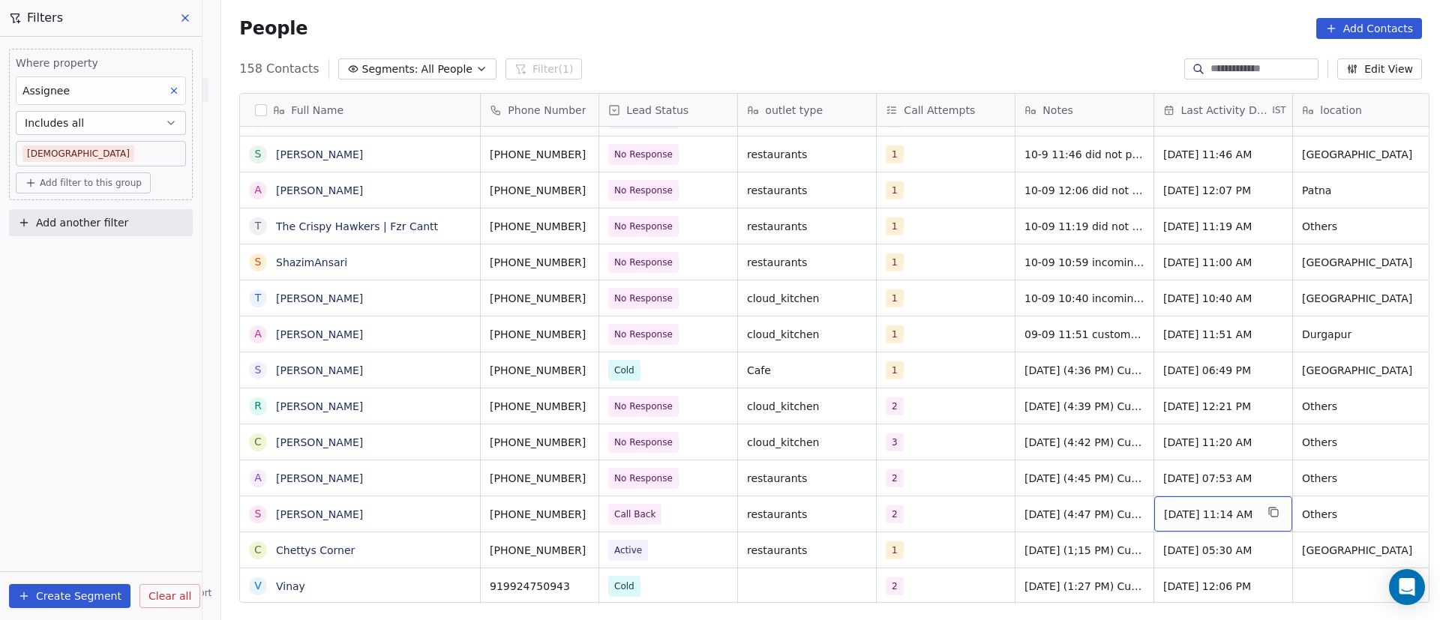
click at [1205, 514] on span "[DATE] 11:14 AM" at bounding box center [1209, 514] width 91 height 15
click at [1205, 515] on span "[DATE] 11:14 AM" at bounding box center [1209, 514] width 91 height 15
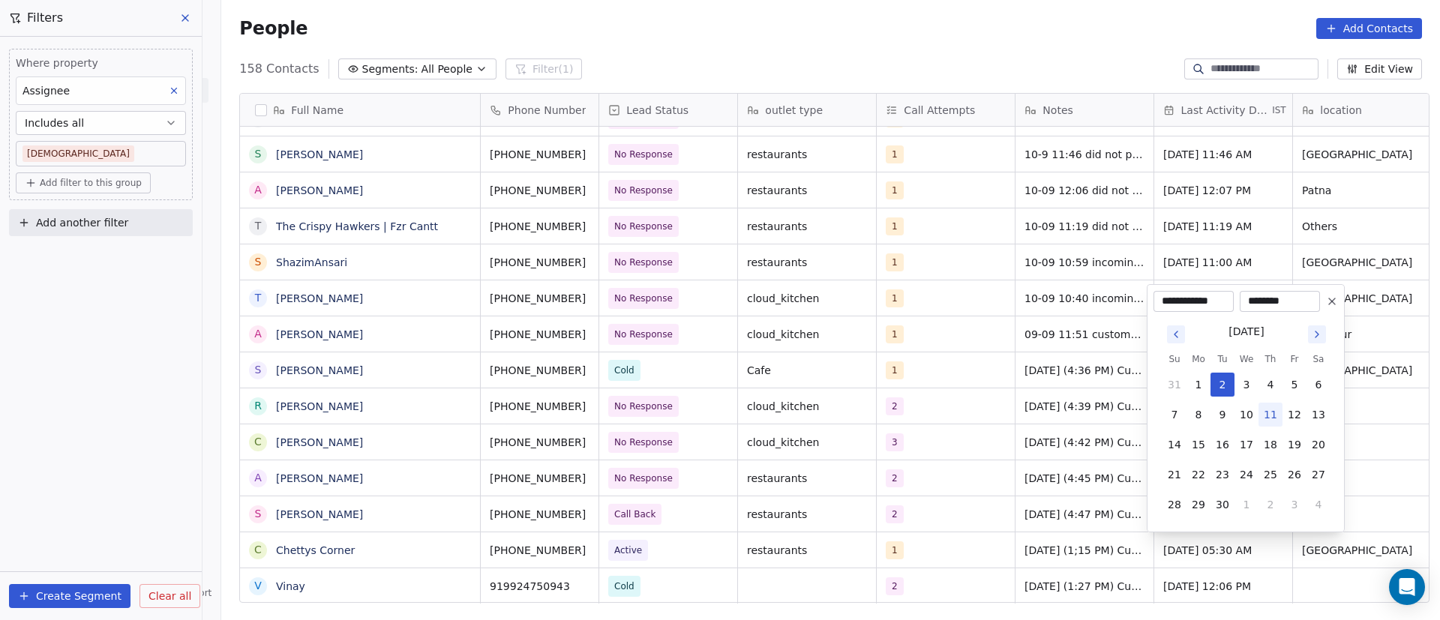
click at [1268, 415] on button "11" at bounding box center [1270, 415] width 24 height 24
type input "**********"
click at [1046, 486] on html "On2Cook India Pvt. Ltd. Contacts People Marketing Workflows Campaigns Sales Pip…" at bounding box center [720, 310] width 1440 height 620
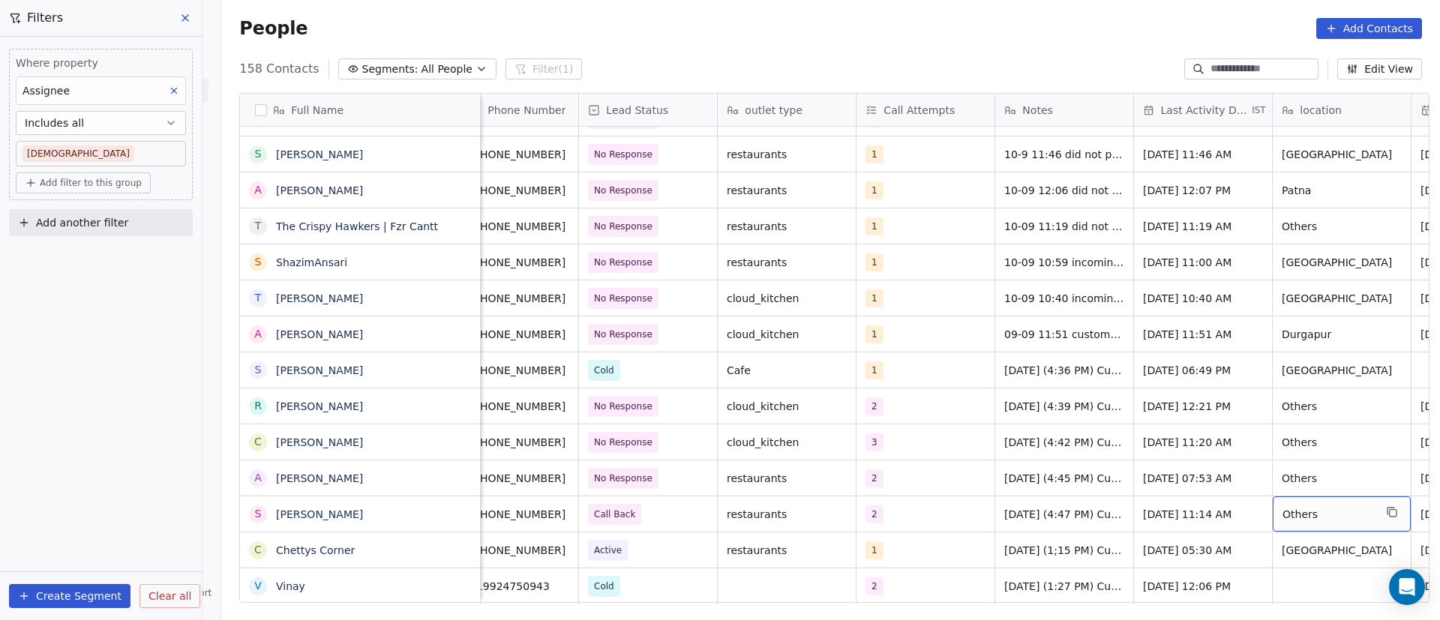
scroll to position [0, 159]
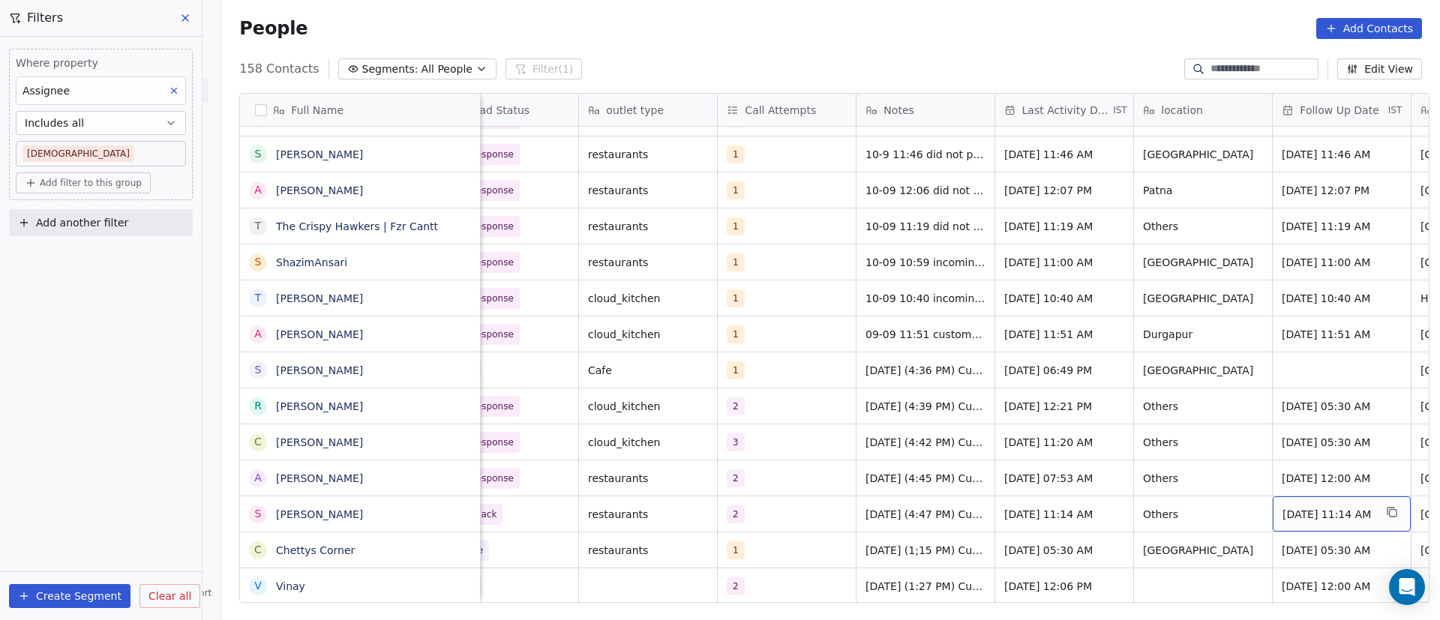
click at [1292, 512] on span "[DATE] 11:14 AM" at bounding box center [1327, 514] width 91 height 15
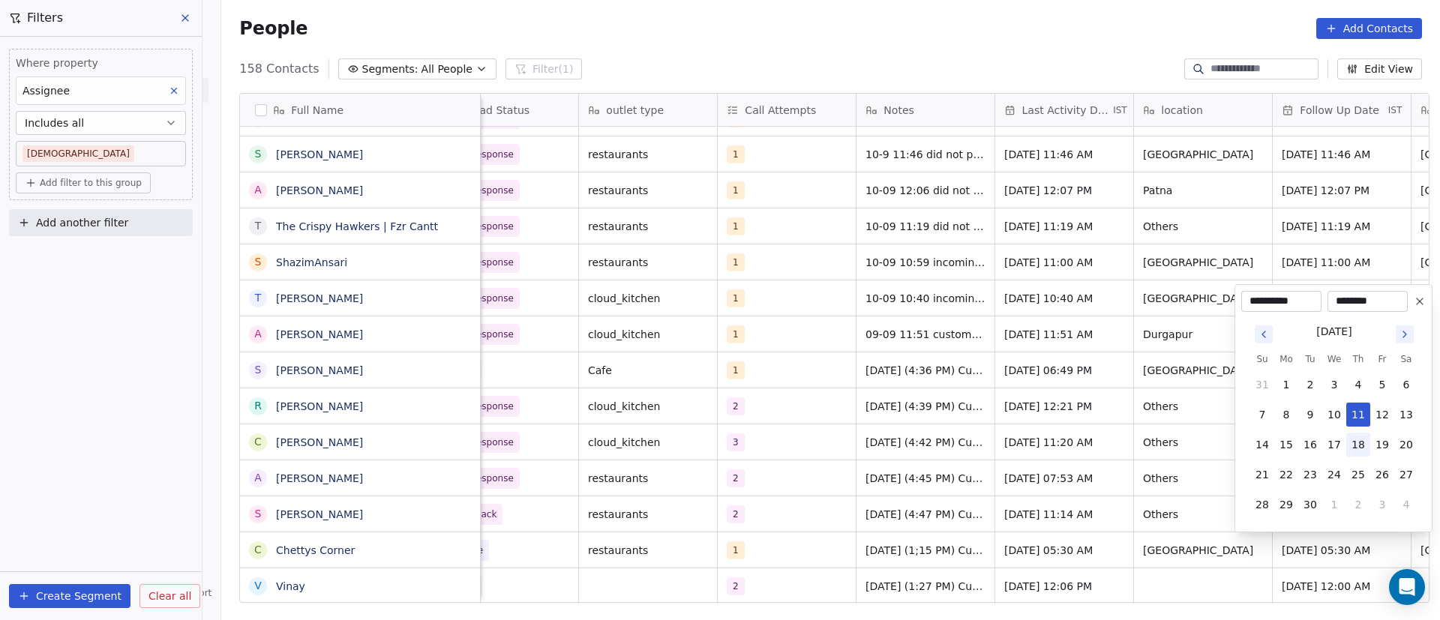
click at [1362, 450] on button "18" at bounding box center [1358, 445] width 24 height 24
click at [1383, 454] on button "19" at bounding box center [1382, 445] width 24 height 24
click at [1357, 444] on button "18" at bounding box center [1358, 445] width 24 height 24
type input "**********"
click at [999, 428] on html "On2Cook India Pvt. Ltd. Contacts People Marketing Workflows Campaigns Sales Pip…" at bounding box center [720, 310] width 1440 height 620
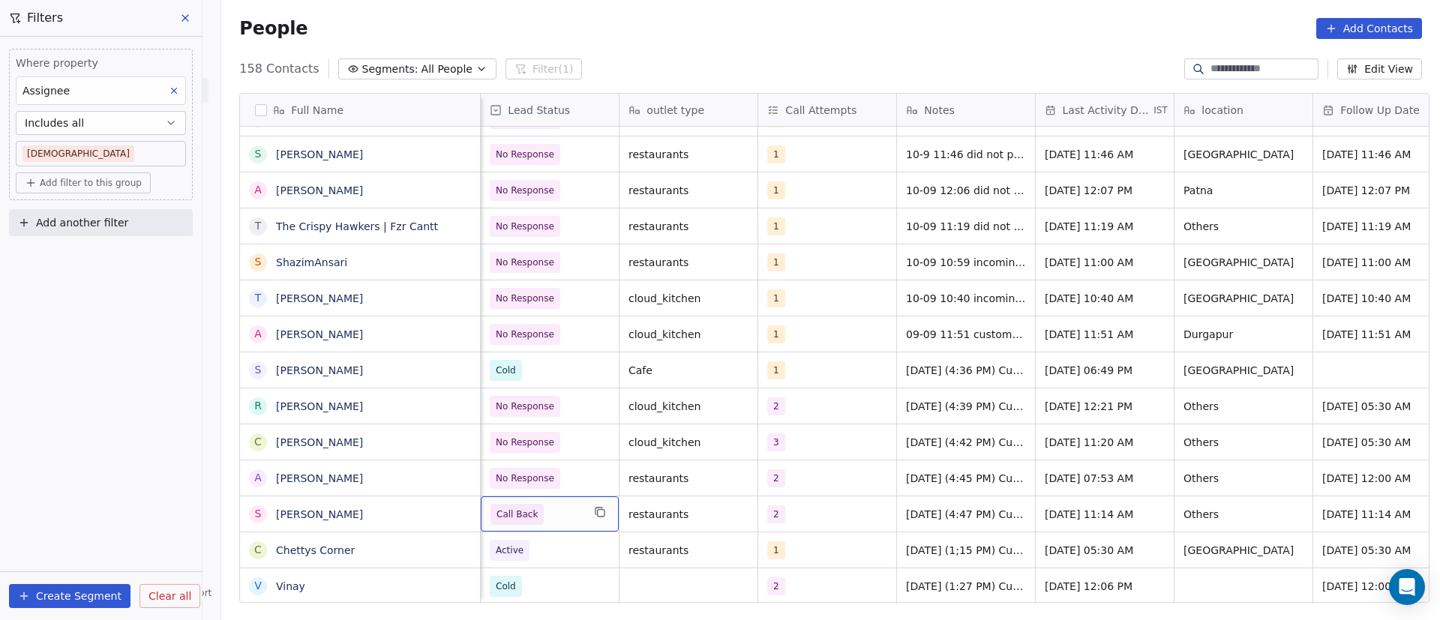
scroll to position [0, 0]
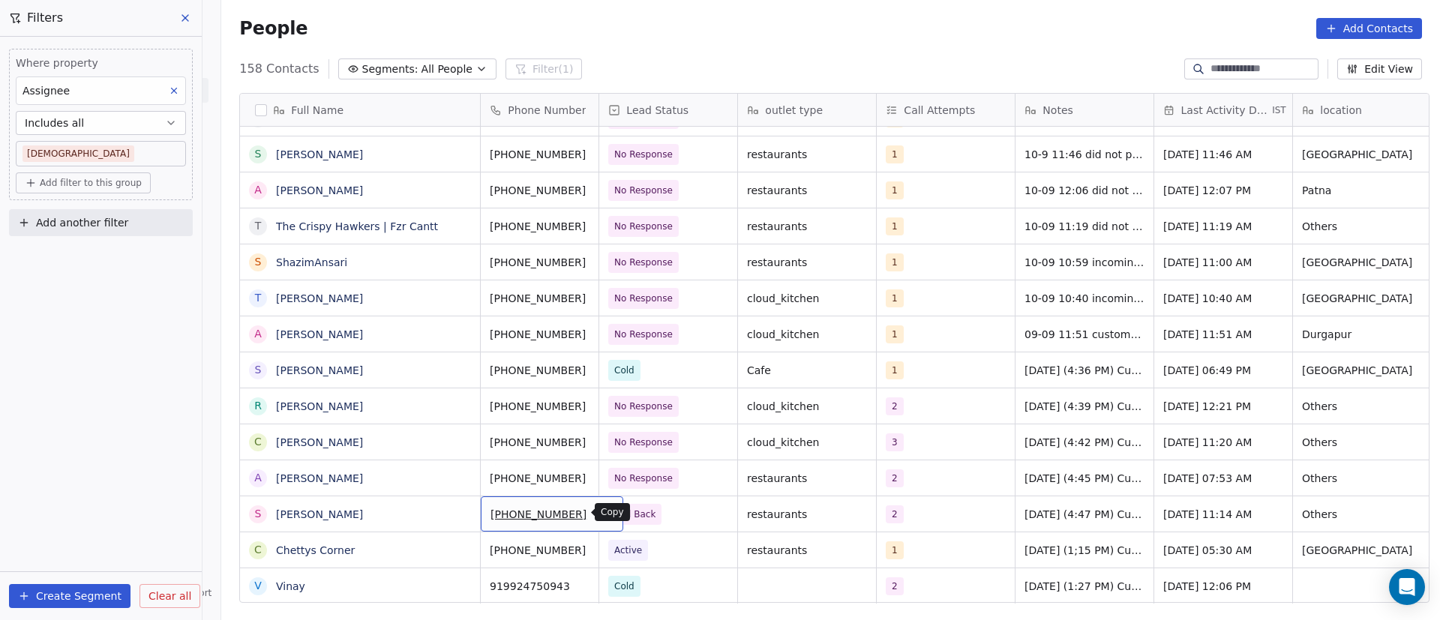
click at [599, 512] on icon "grid" at bounding box center [605, 512] width 12 height 12
click at [709, 16] on div "People Add Contacts" at bounding box center [830, 28] width 1218 height 57
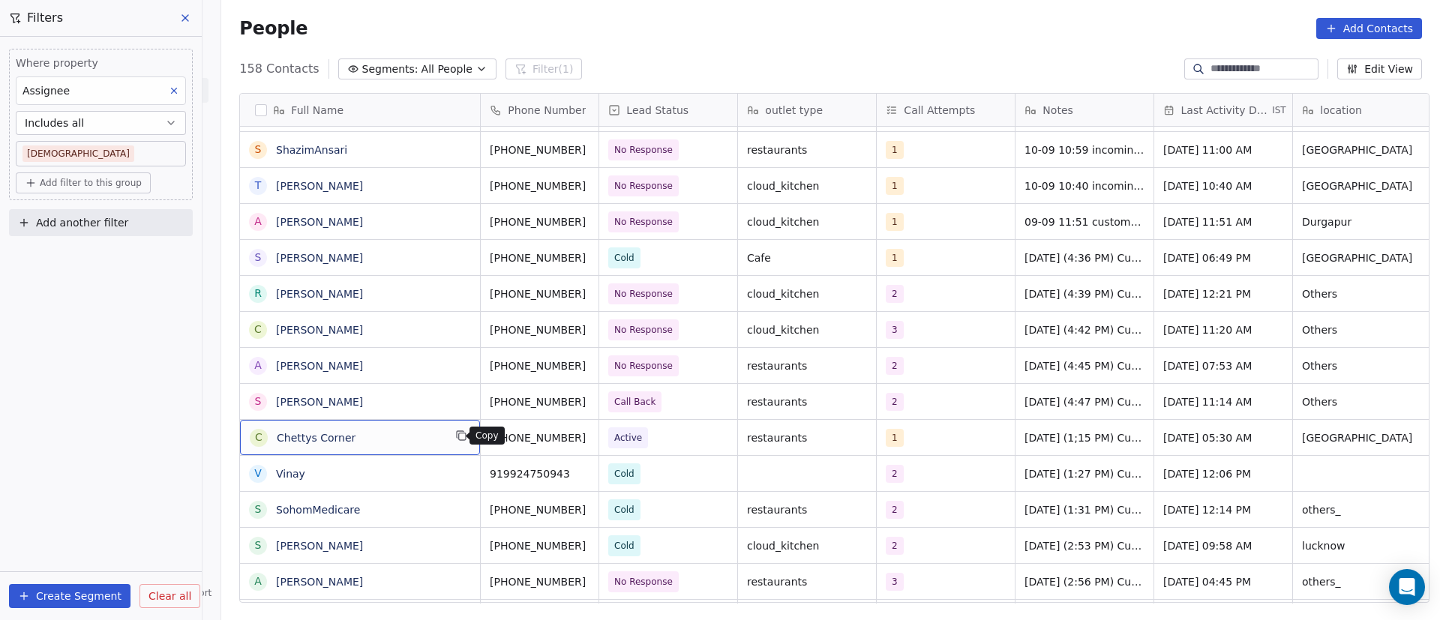
click at [457, 437] on icon "grid" at bounding box center [460, 434] width 7 height 7
click at [461, 441] on button "grid" at bounding box center [461, 436] width 18 height 18
click at [602, 433] on icon "grid" at bounding box center [605, 436] width 7 height 7
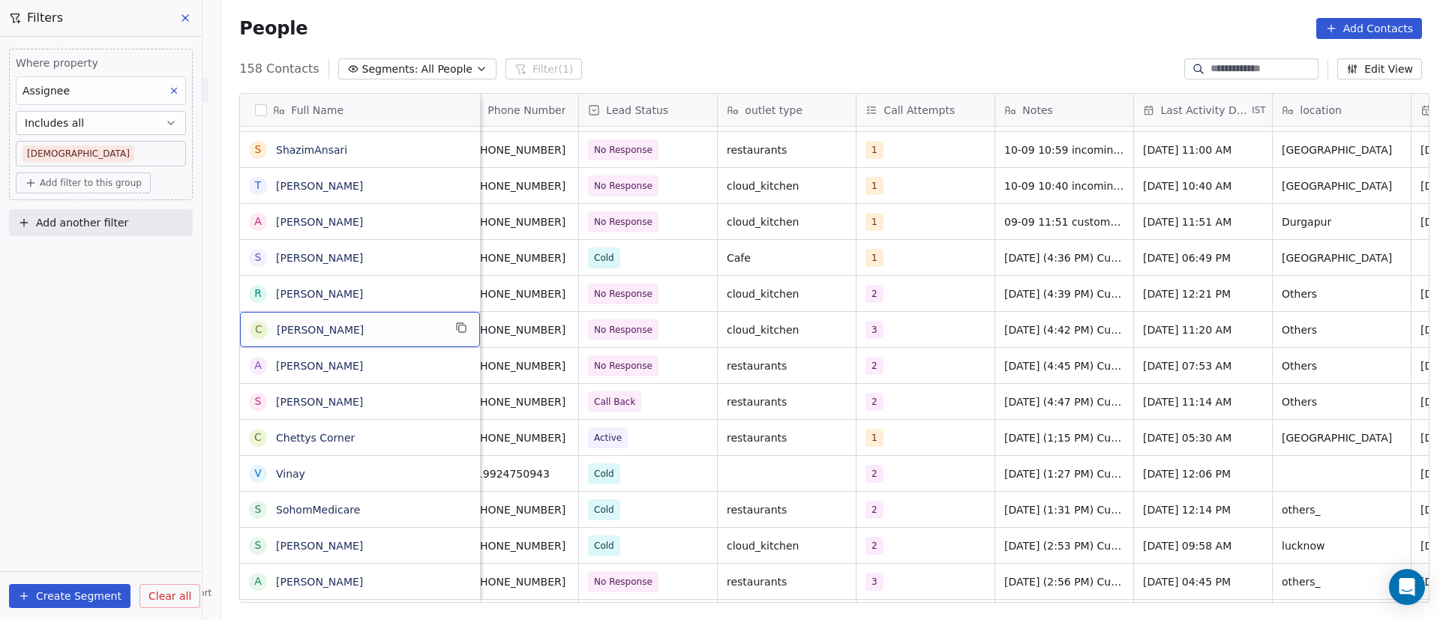
scroll to position [0, 0]
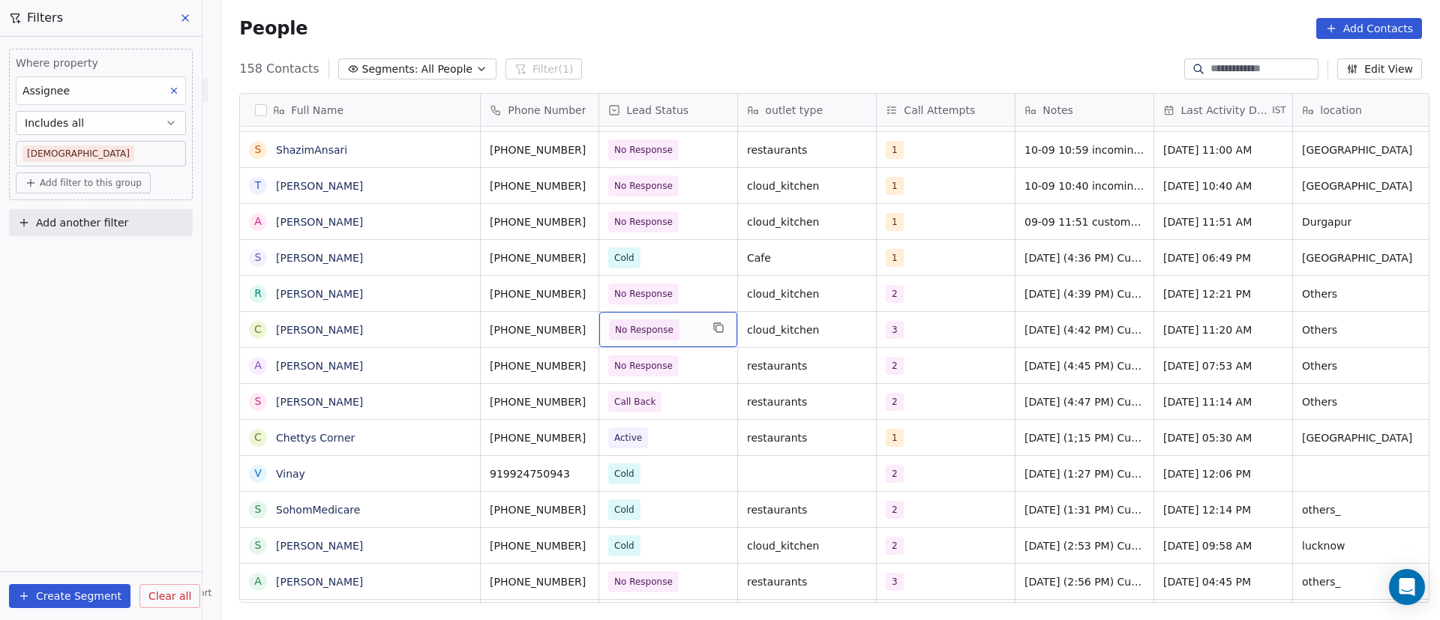
click at [688, 325] on span "No Response" at bounding box center [654, 329] width 91 height 21
click at [684, 328] on span "No Response" at bounding box center [654, 329] width 91 height 21
click at [685, 328] on span "No Response" at bounding box center [654, 329] width 91 height 21
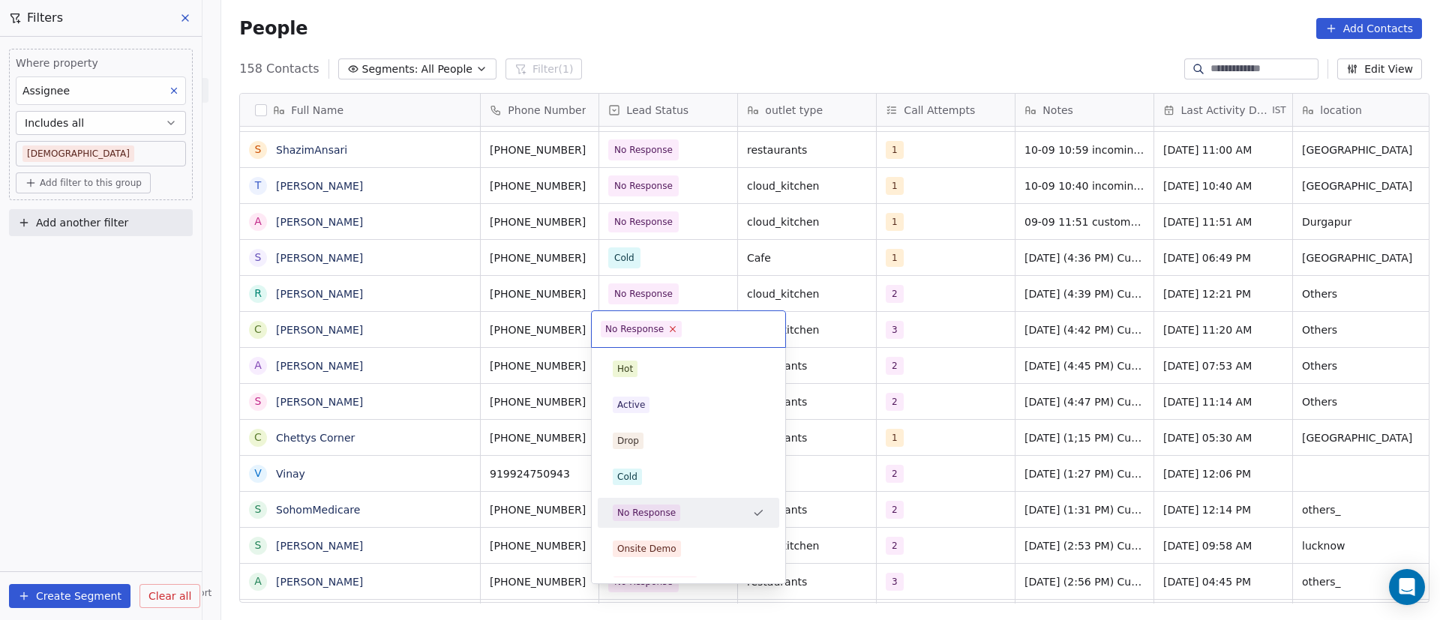
click at [673, 329] on icon at bounding box center [673, 329] width 10 height 10
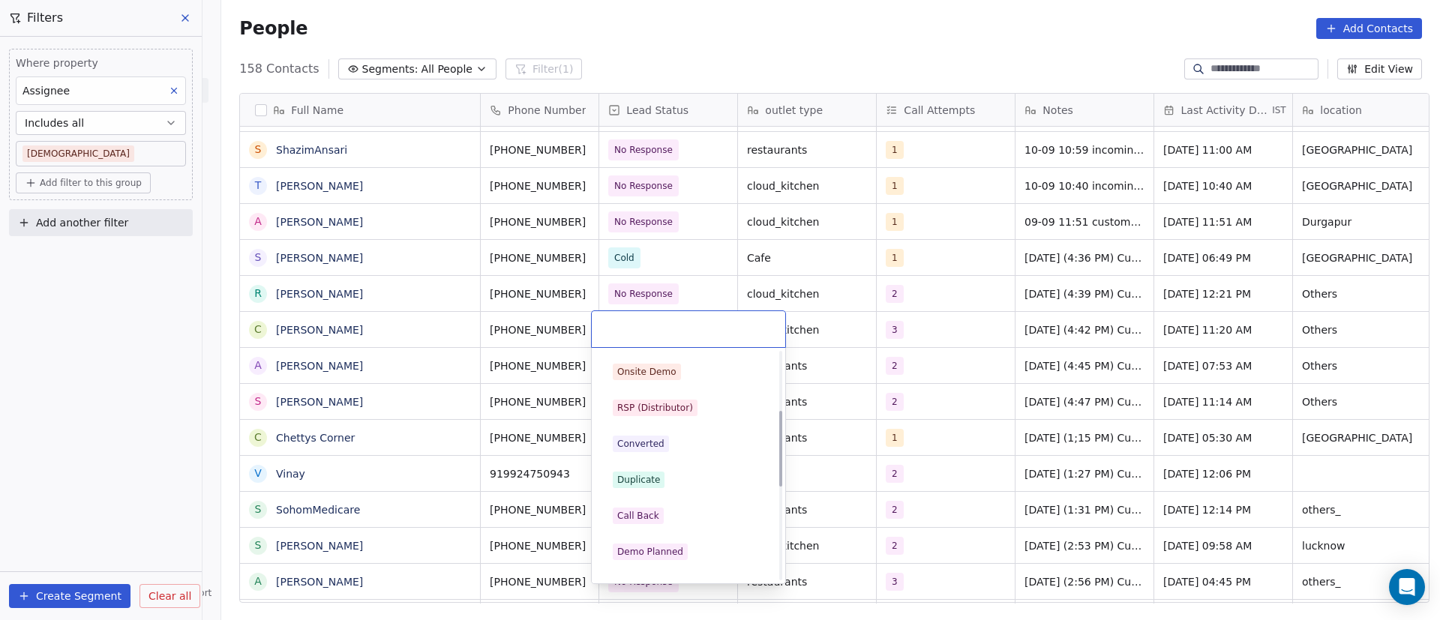
scroll to position [225, 0]
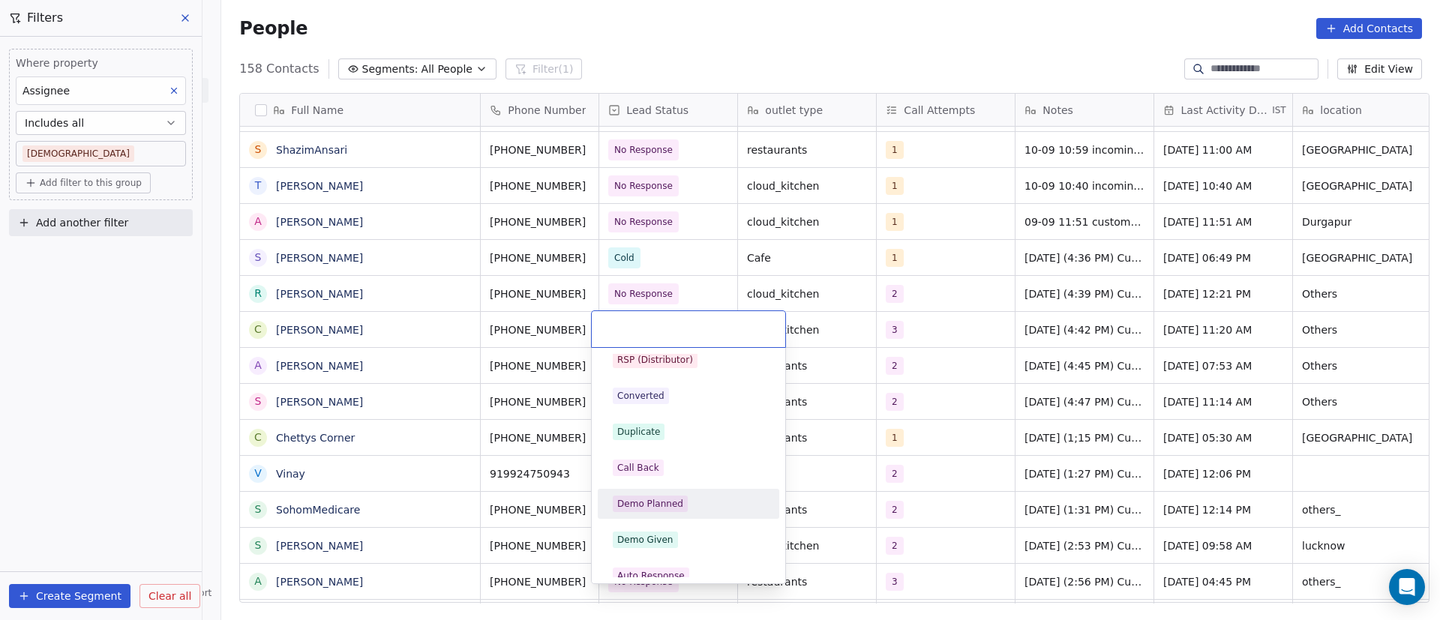
click at [708, 492] on div "Demo Planned" at bounding box center [688, 504] width 169 height 24
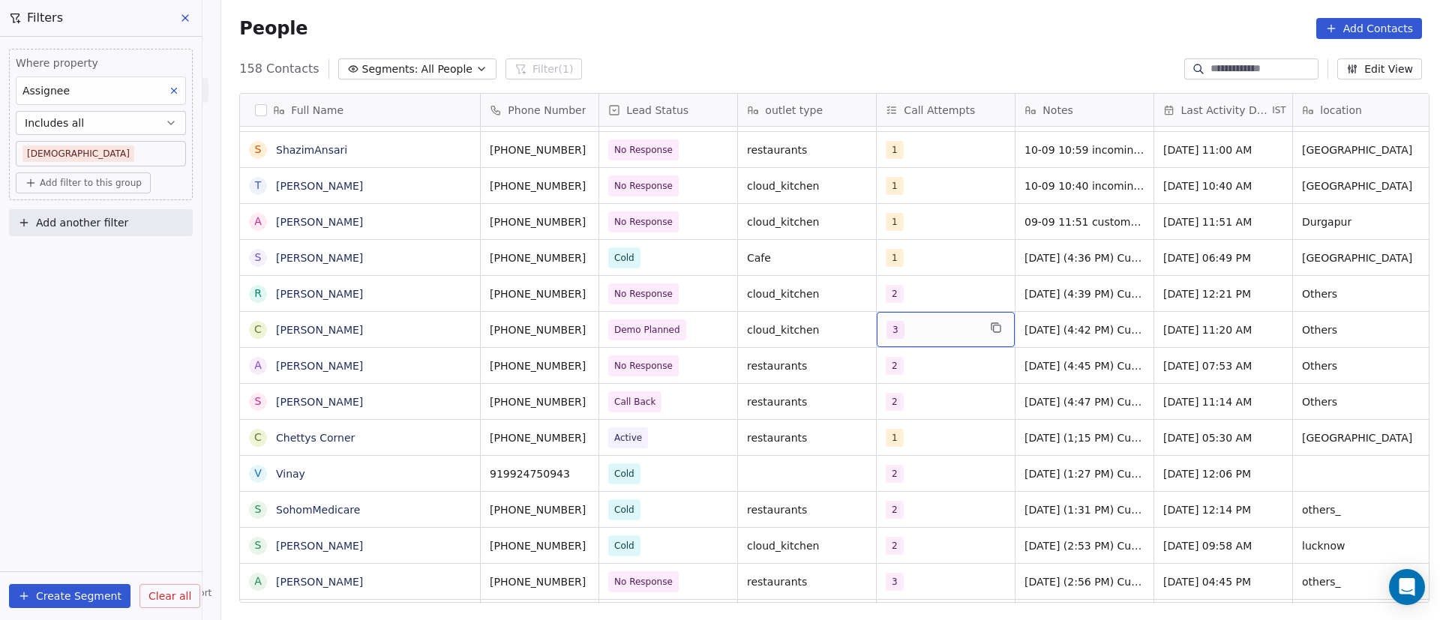
click at [934, 328] on div "3" at bounding box center [931, 330] width 91 height 18
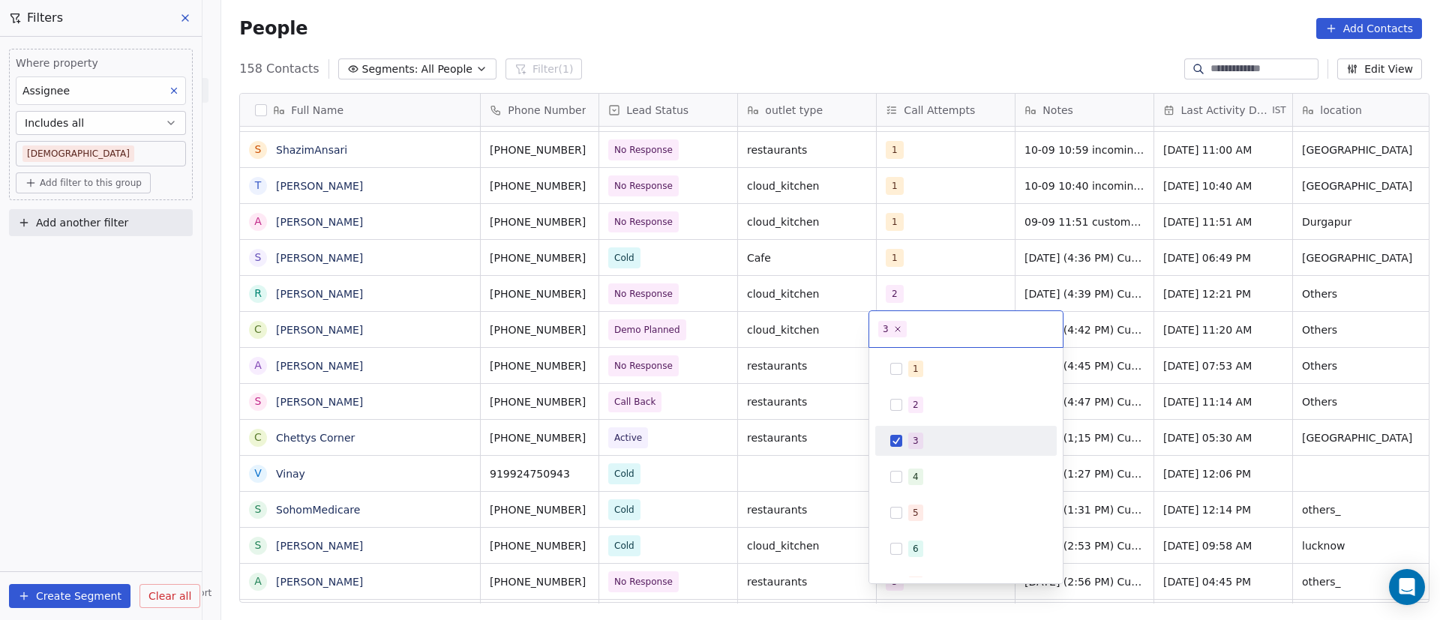
click at [894, 447] on div "3" at bounding box center [965, 441] width 169 height 24
click at [901, 477] on button "Suggestions" at bounding box center [896, 477] width 12 height 12
click at [1129, 403] on html "On2Cook India Pvt. Ltd. Contacts People Marketing Workflows Campaigns Sales Pip…" at bounding box center [720, 310] width 1440 height 620
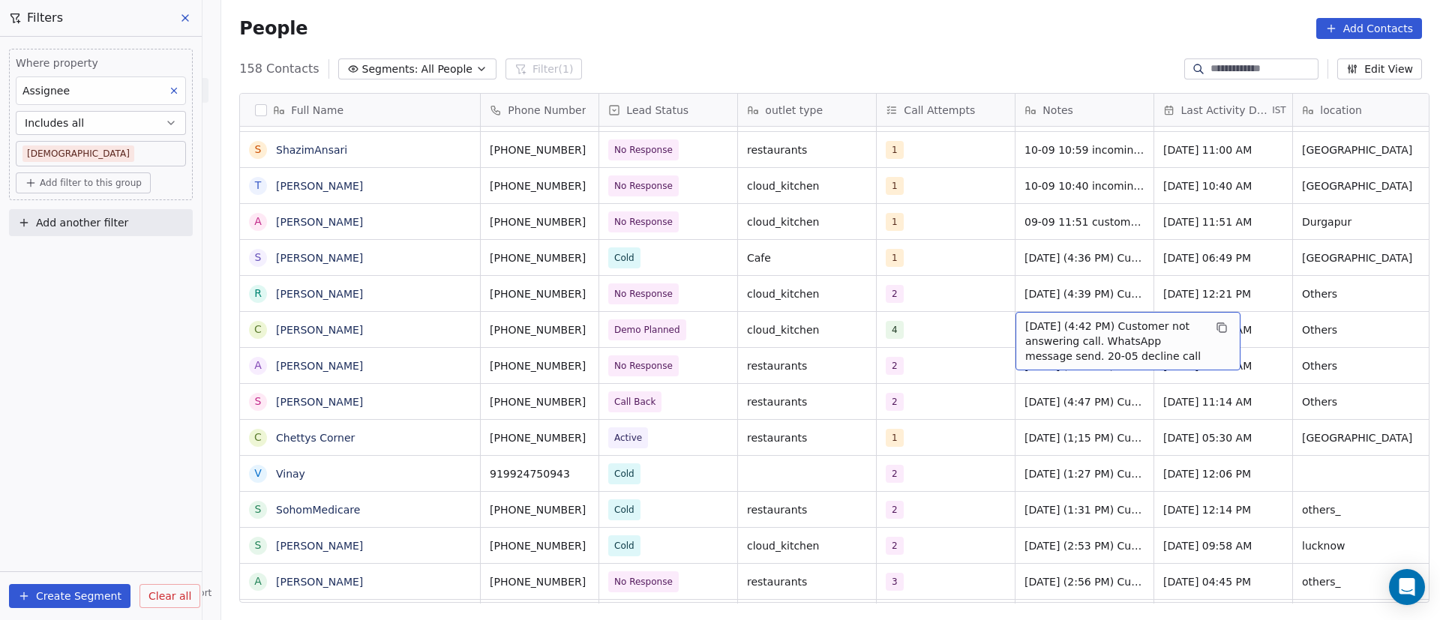
click at [1025, 326] on span "[DATE] (4:42 PM) Customer not answering call. WhatsApp message send. 20-05 decl…" at bounding box center [1114, 341] width 178 height 45
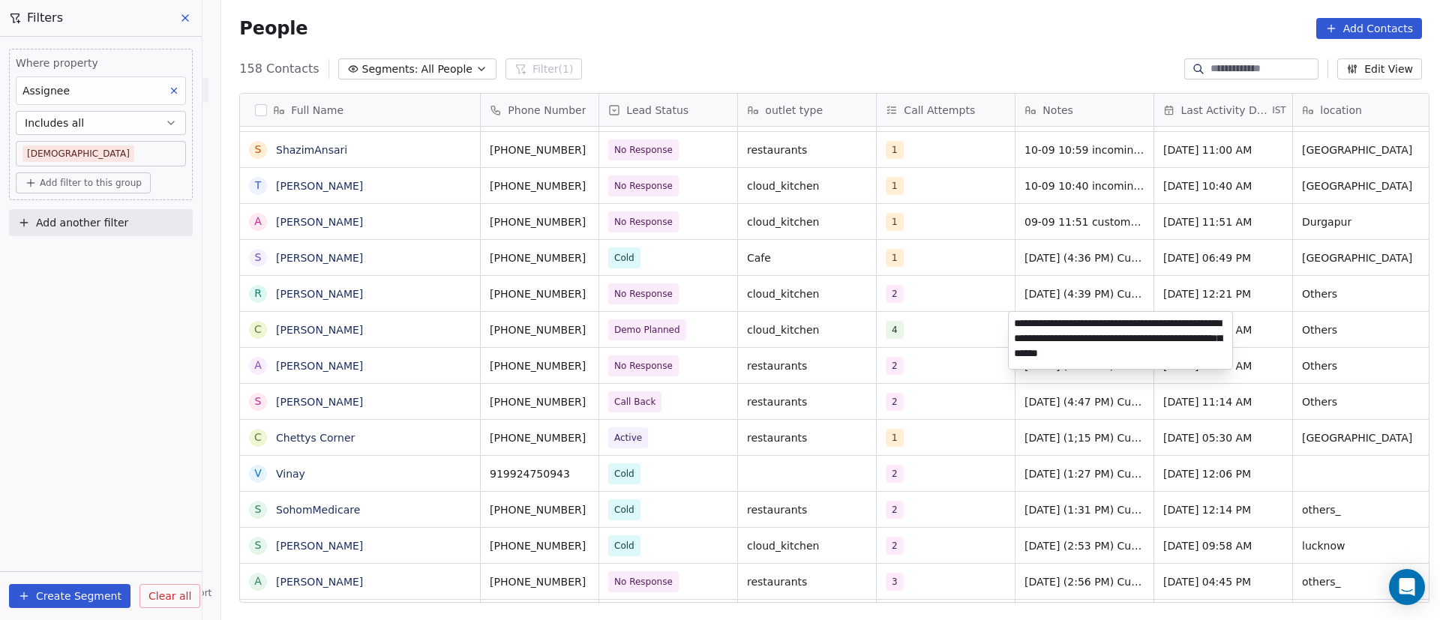
click at [696, 335] on html "On2Cook India Pvt. Ltd. Contacts People Marketing Workflows Campaigns Sales Pip…" at bounding box center [720, 310] width 1440 height 620
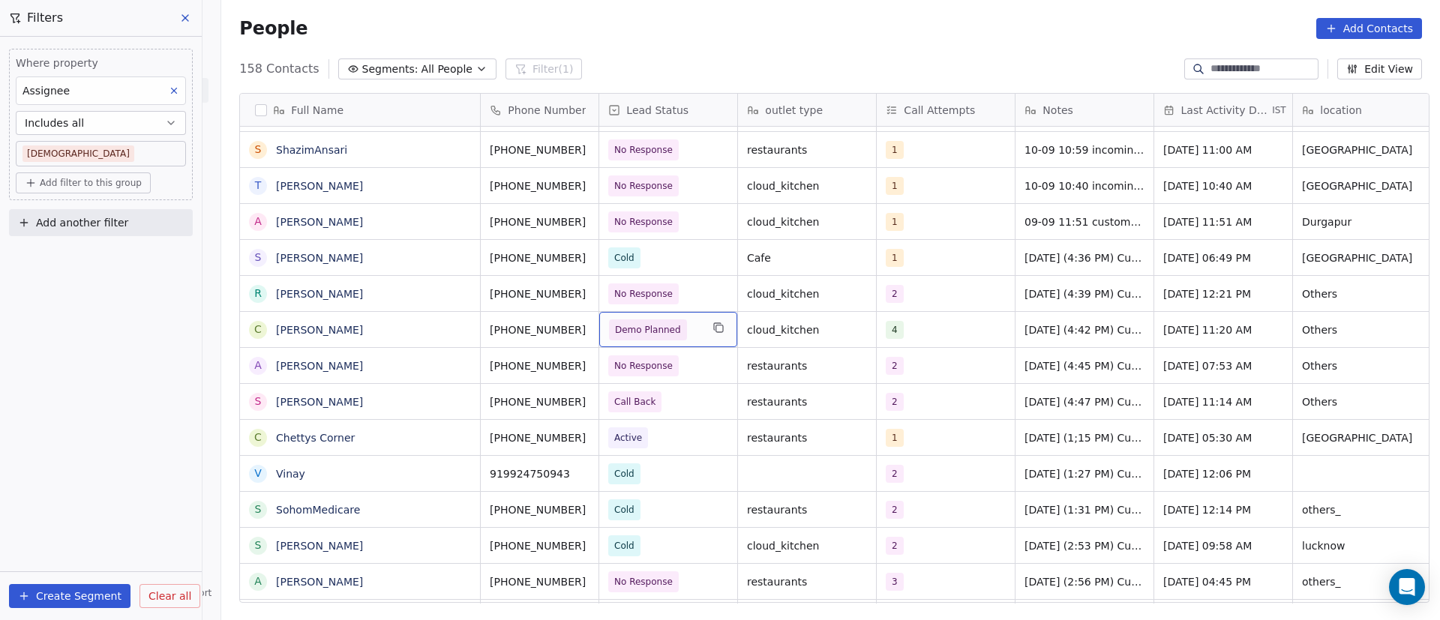
click at [692, 328] on span "Demo Planned" at bounding box center [654, 329] width 91 height 21
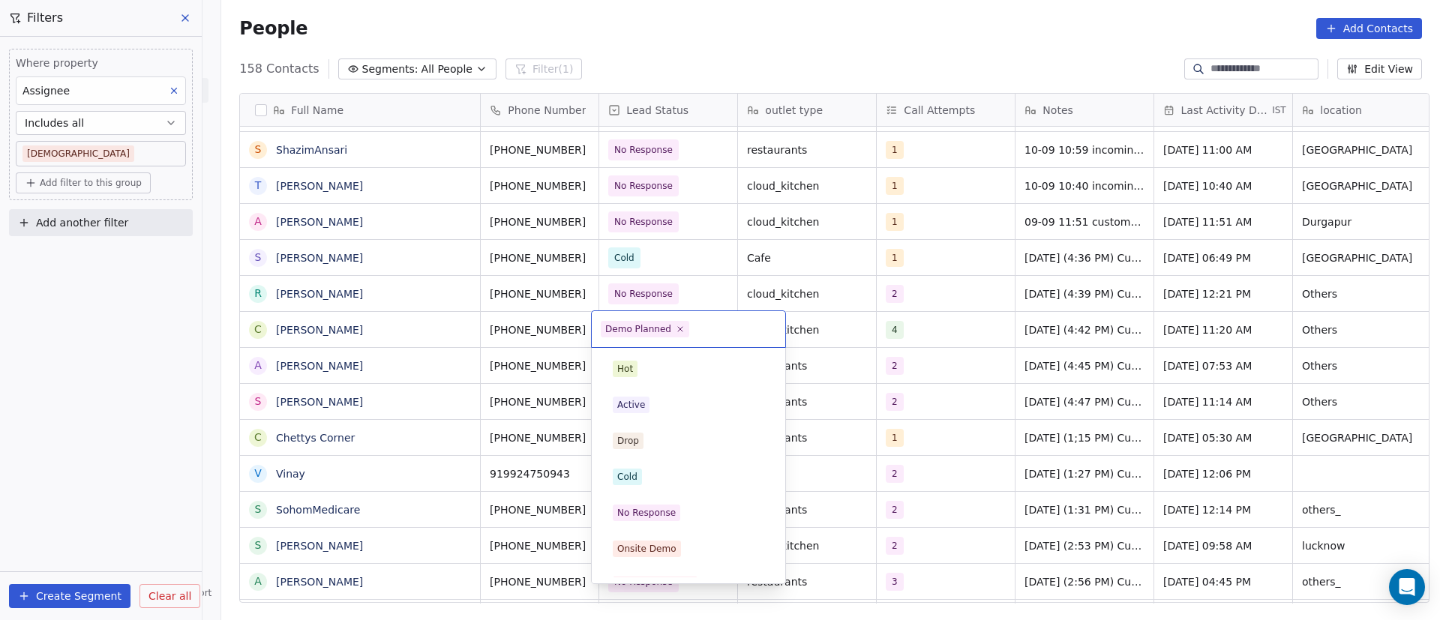
scroll to position [166, 0]
click at [679, 332] on icon at bounding box center [680, 329] width 10 height 10
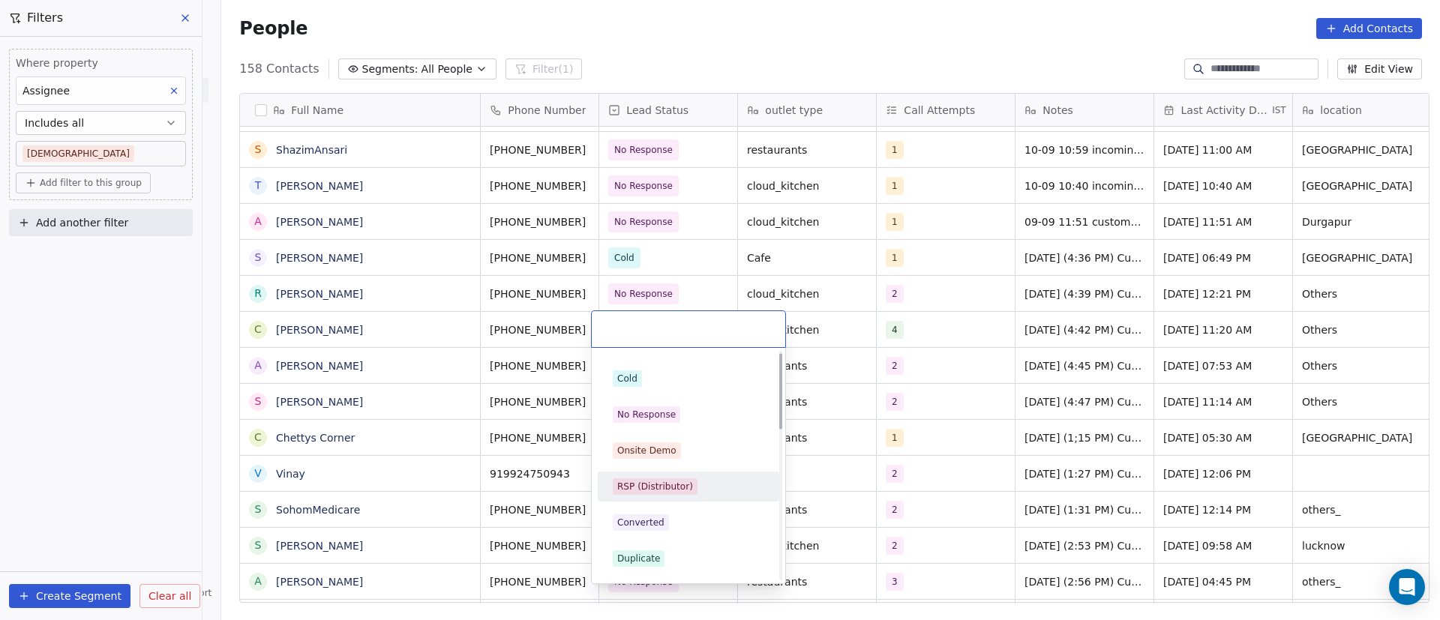
scroll to position [0, 0]
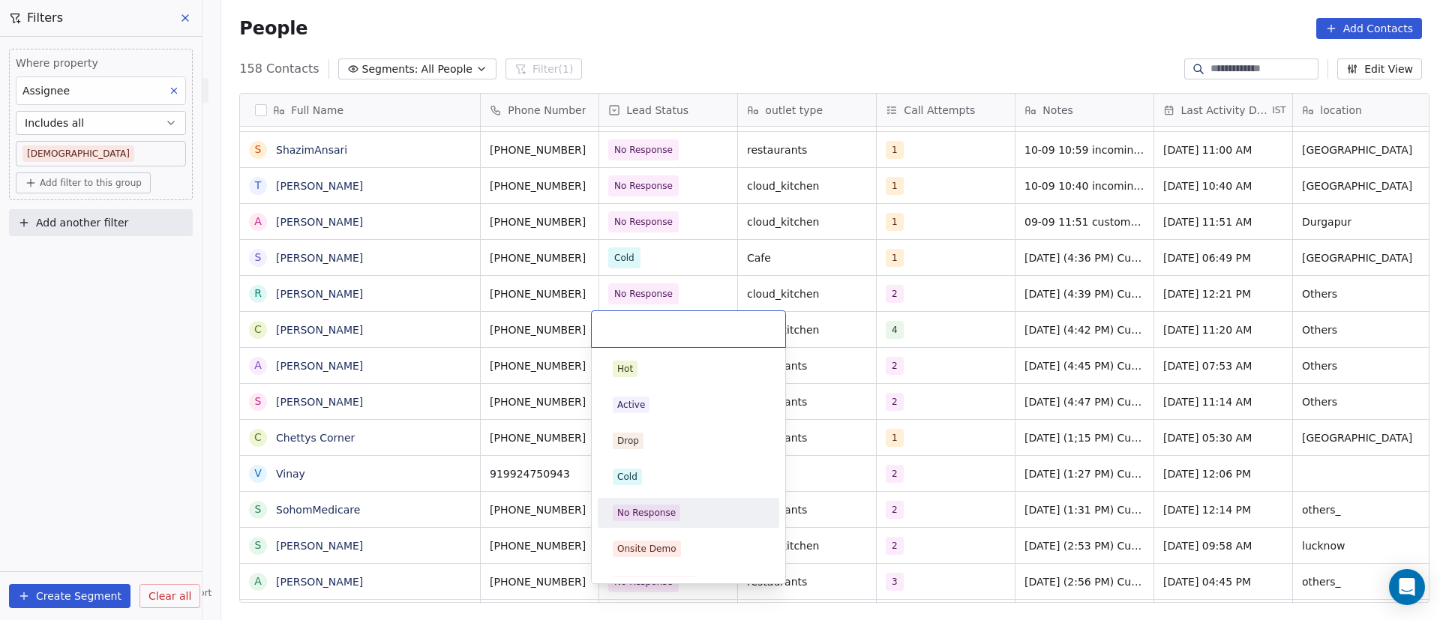
click at [711, 498] on div "No Response" at bounding box center [688, 513] width 181 height 30
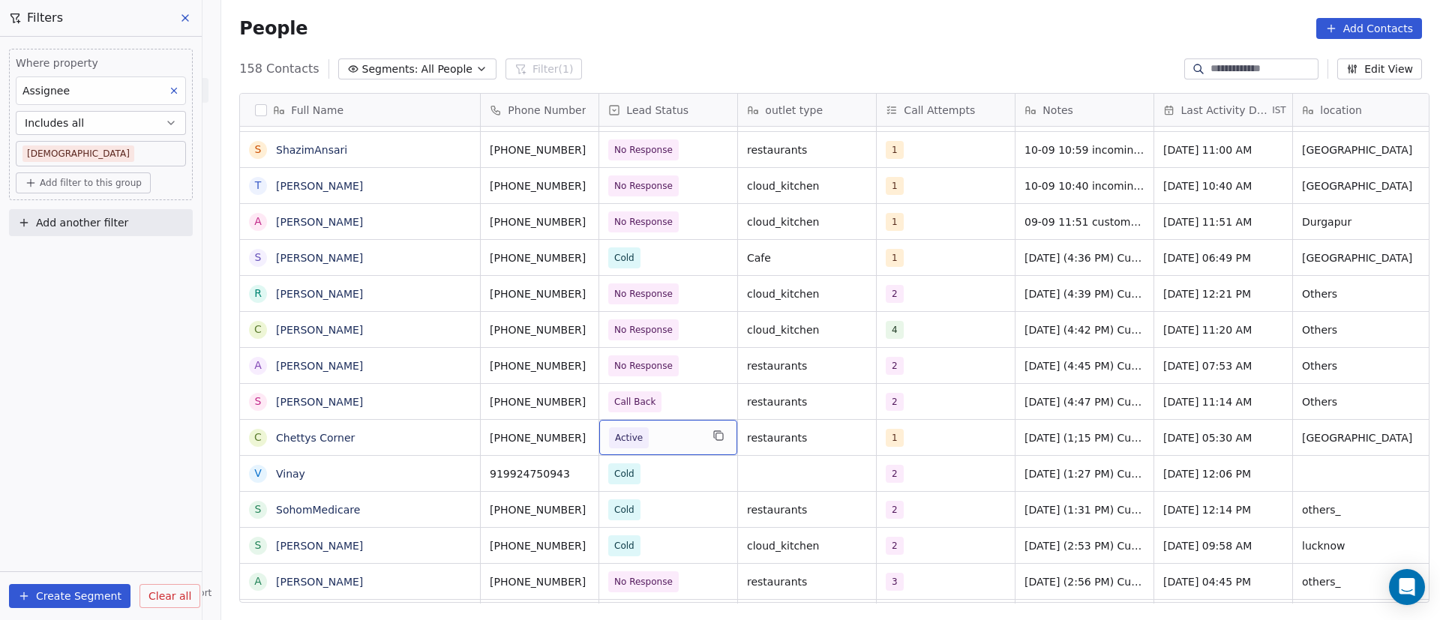
click at [688, 439] on span "Active" at bounding box center [654, 437] width 91 height 21
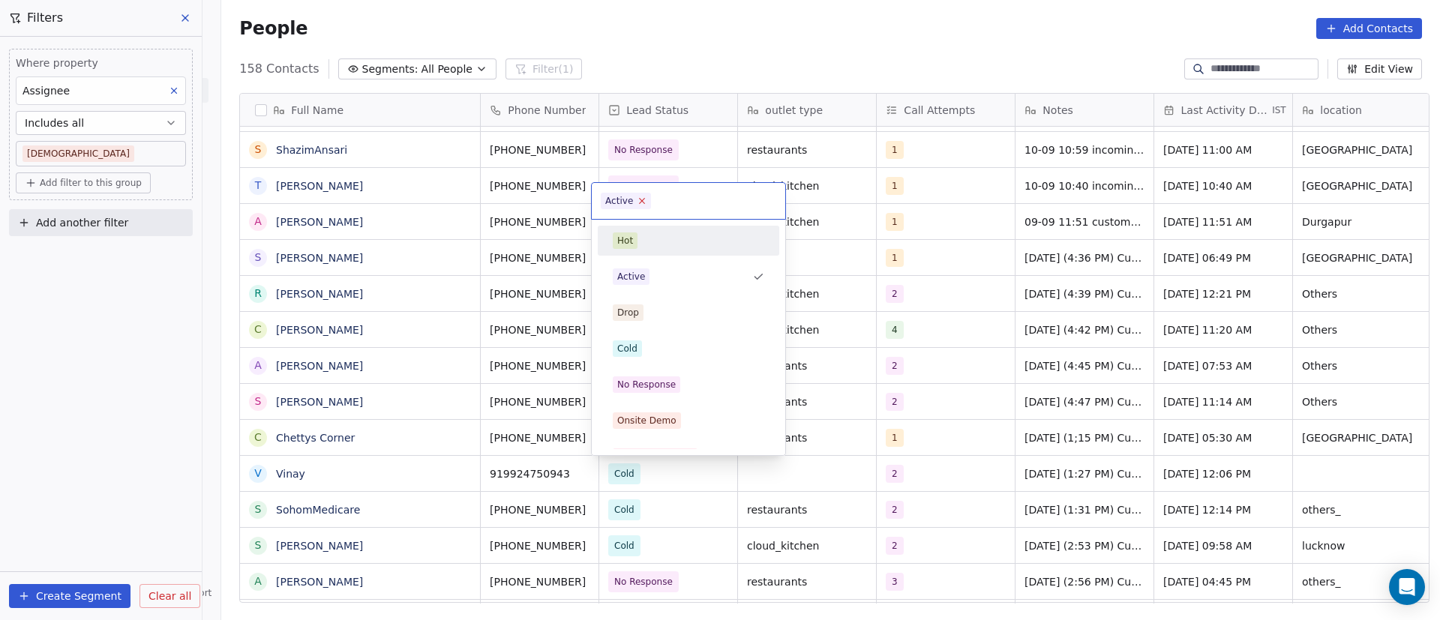
click at [640, 203] on icon at bounding box center [642, 201] width 10 height 10
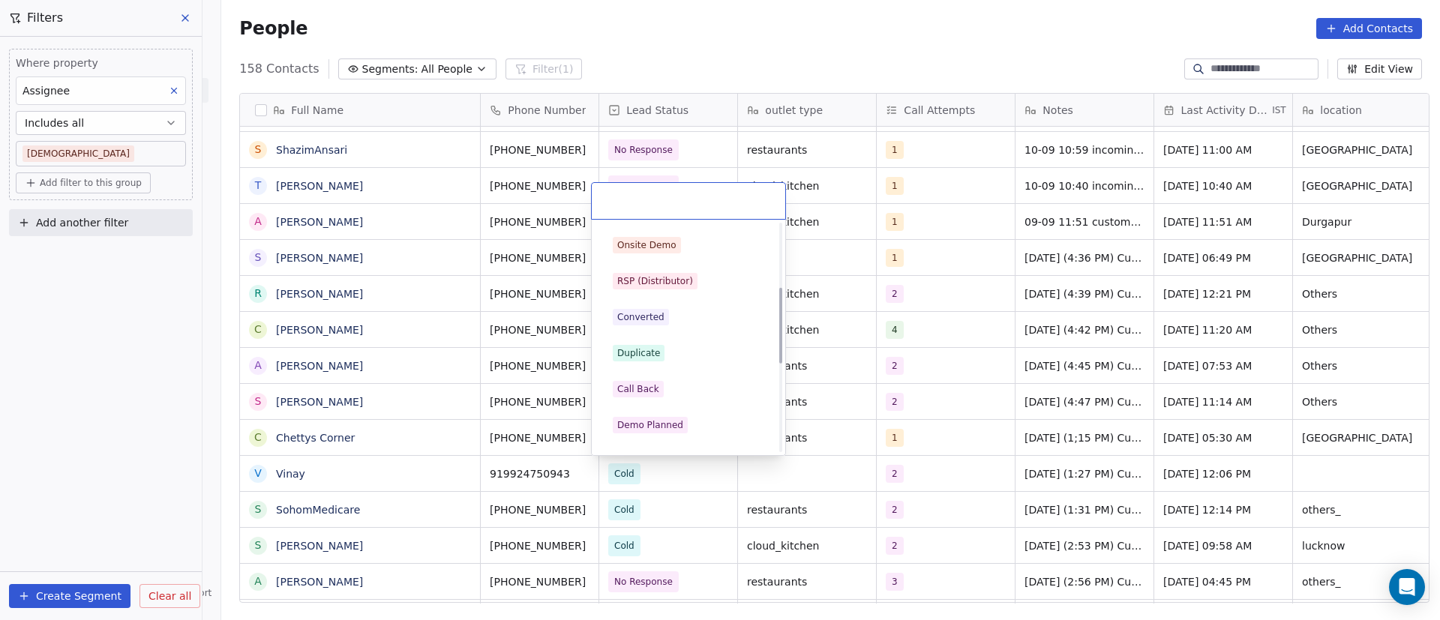
scroll to position [225, 0]
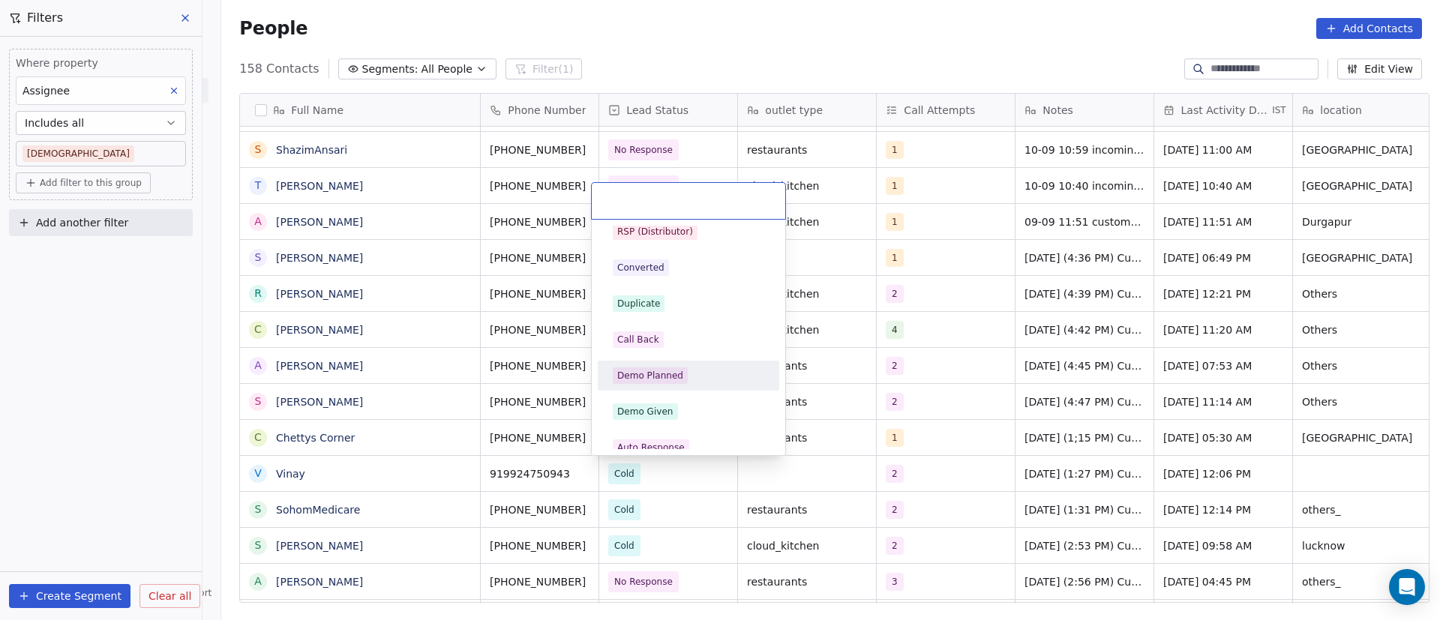
click at [696, 372] on div "Demo Planned" at bounding box center [688, 375] width 151 height 16
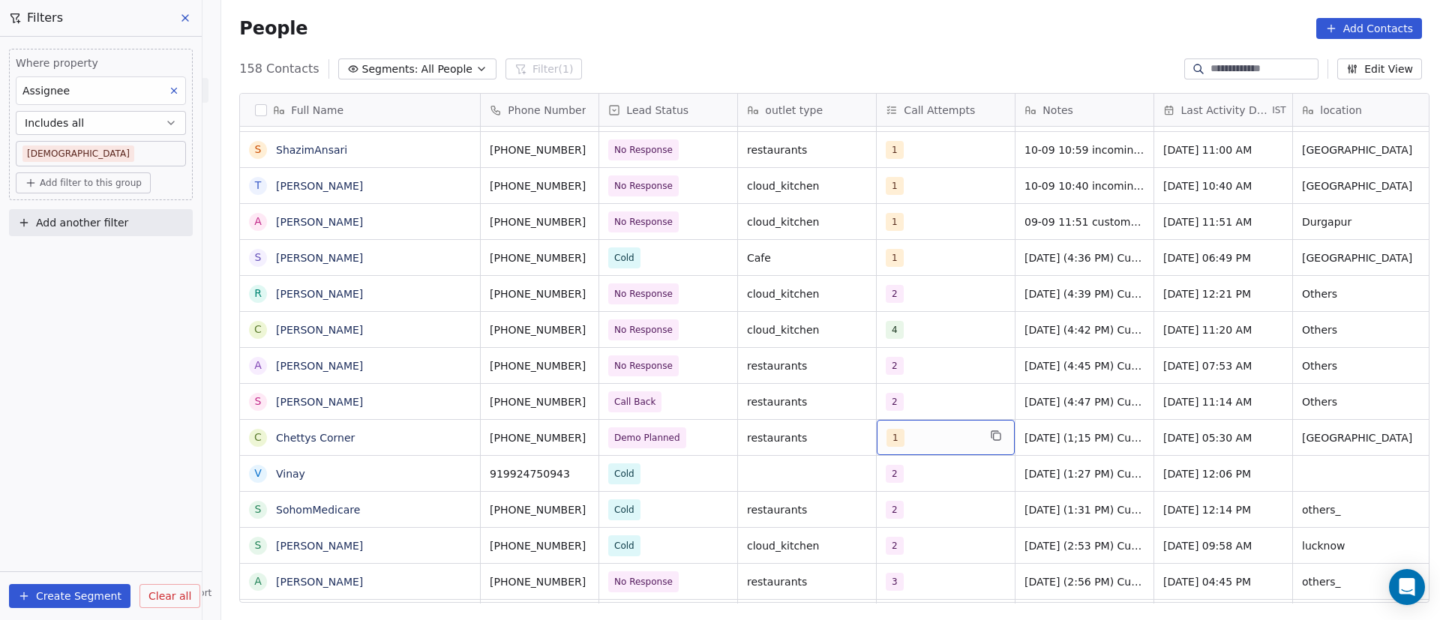
click at [930, 439] on div "1" at bounding box center [931, 438] width 91 height 18
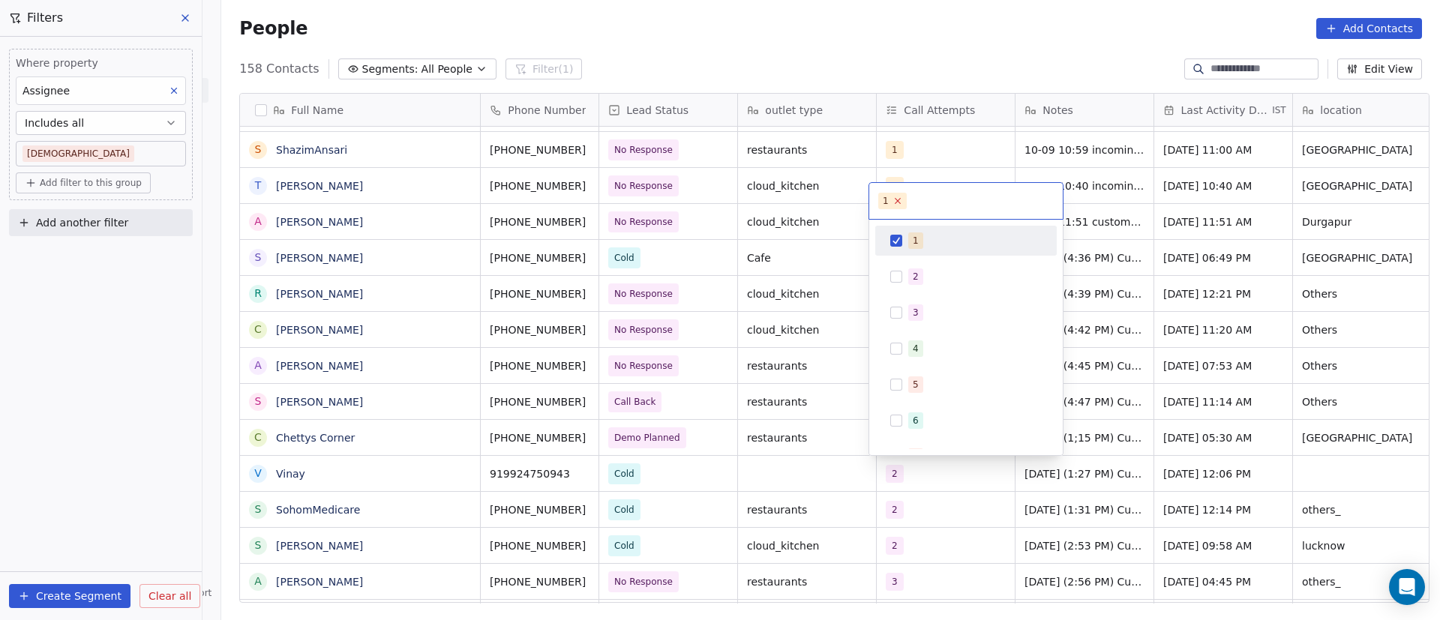
click at [897, 202] on icon at bounding box center [896, 201] width 5 height 5
click at [906, 265] on div "2" at bounding box center [965, 277] width 169 height 24
click at [1093, 394] on html "On2Cook India Pvt. Ltd. Contacts People Marketing Workflows Campaigns Sales Pip…" at bounding box center [720, 310] width 1440 height 620
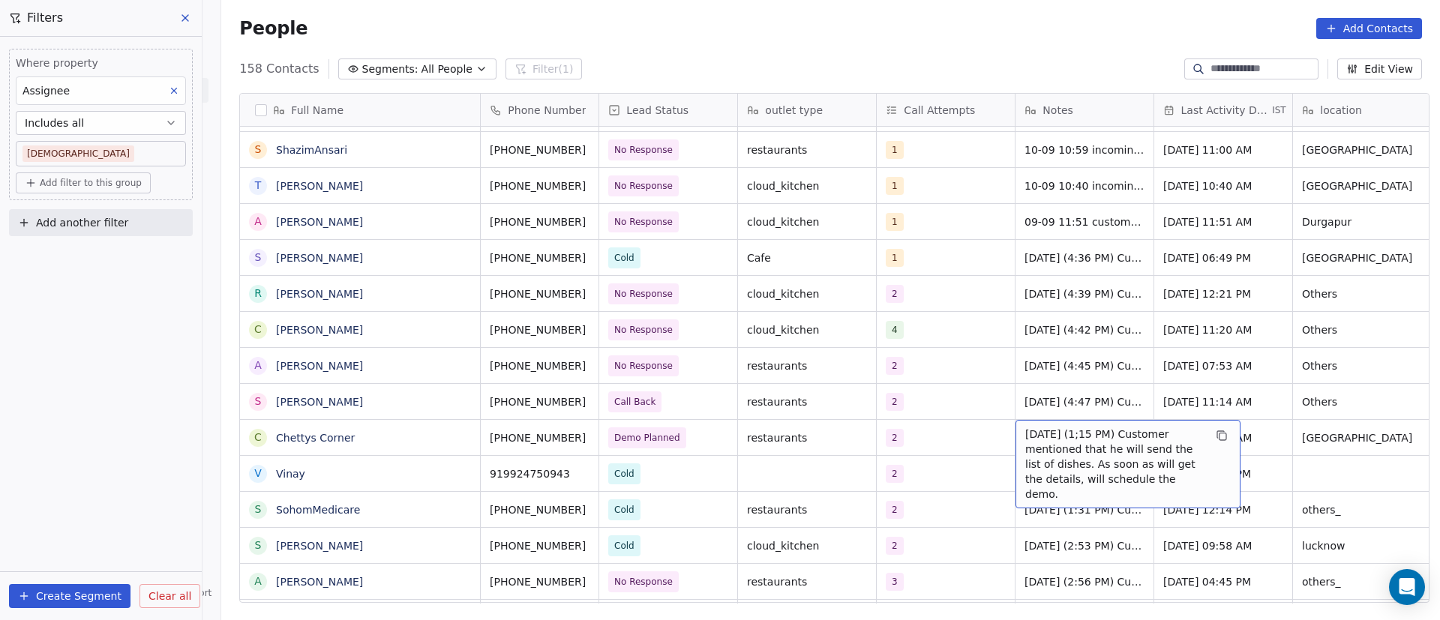
click at [1025, 437] on span "[DATE] (1;15 PM) Customer mentioned that he will send the list of dishes. As so…" at bounding box center [1114, 464] width 178 height 75
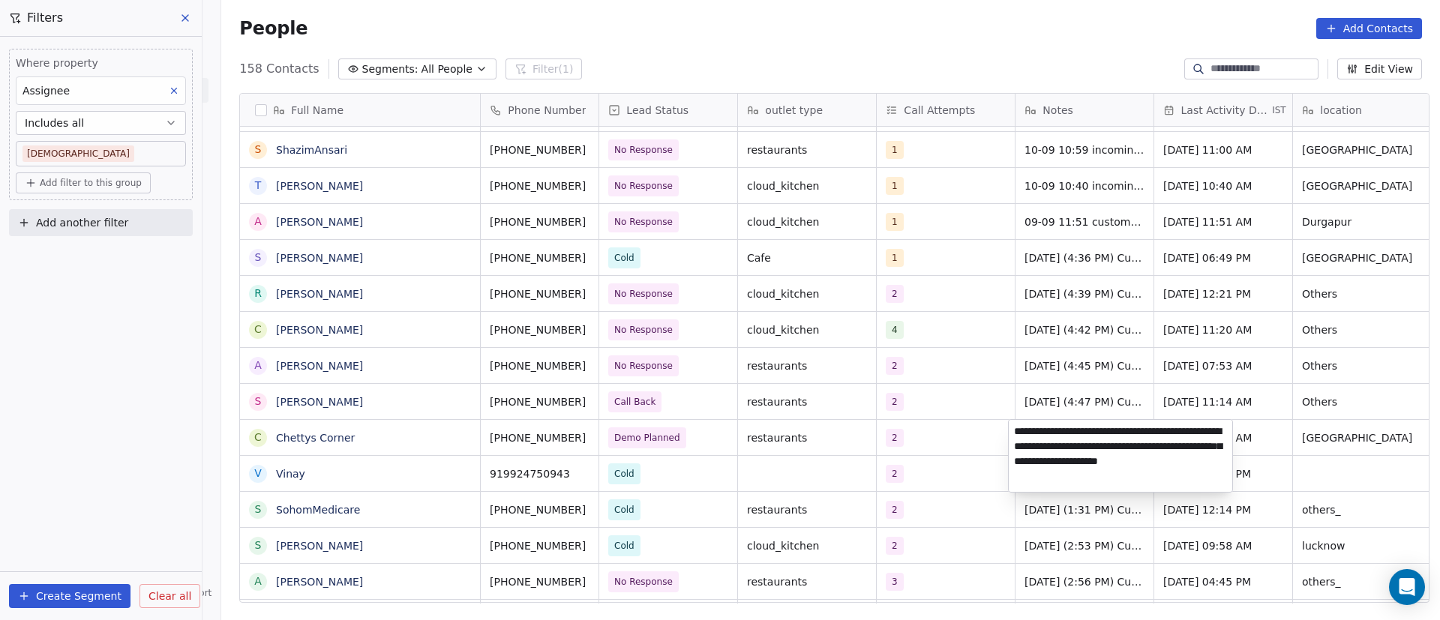
click at [1013, 431] on textarea "**********" at bounding box center [1119, 456] width 223 height 72
paste textarea "**********"
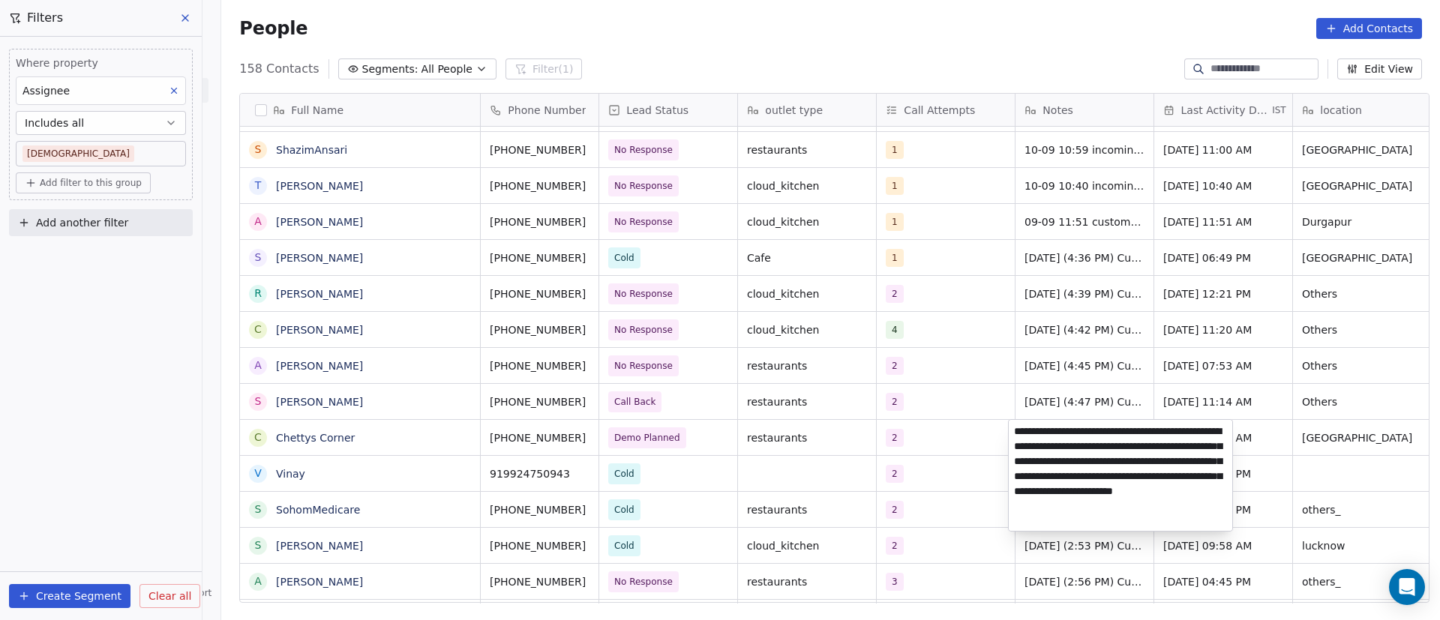
click at [1155, 449] on textarea "**********" at bounding box center [1119, 475] width 223 height 111
type textarea "**********"
click at [1259, 475] on html "On2Cook India Pvt. Ltd. Contacts People Marketing Workflows Campaigns Sales Pip…" at bounding box center [720, 310] width 1440 height 620
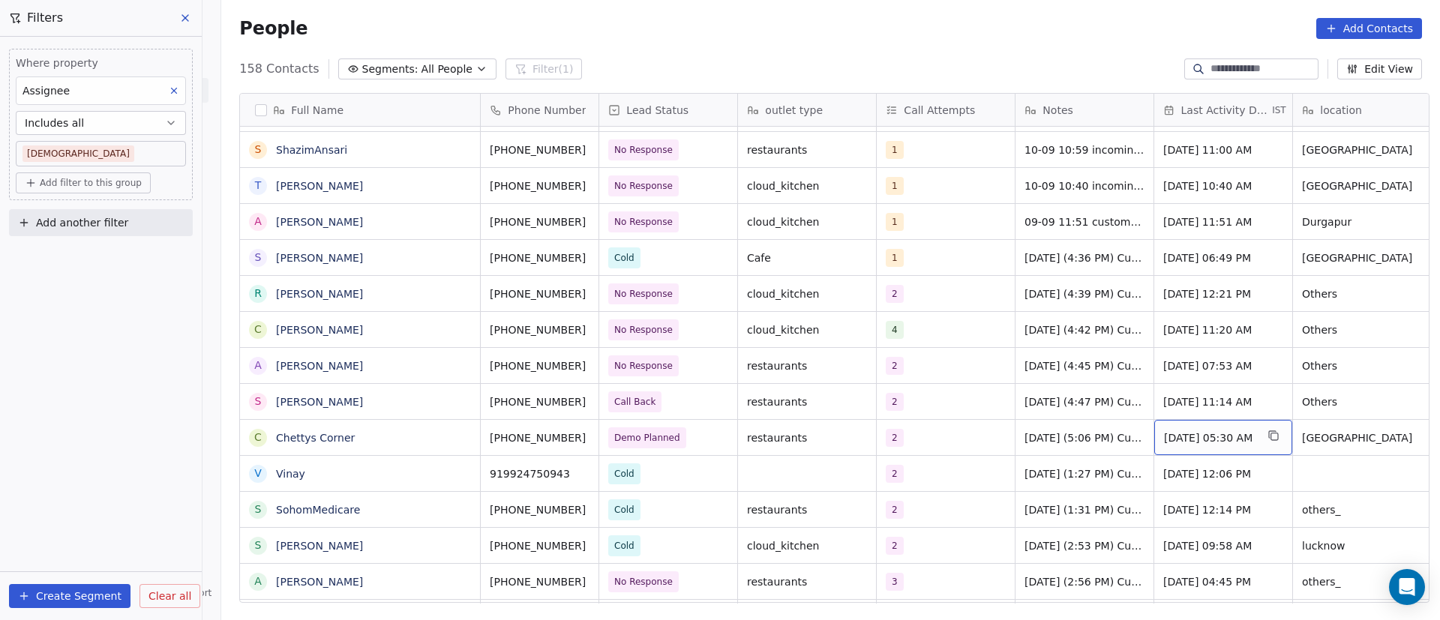
click at [1182, 430] on span "[DATE] 05:30 AM" at bounding box center [1209, 437] width 91 height 15
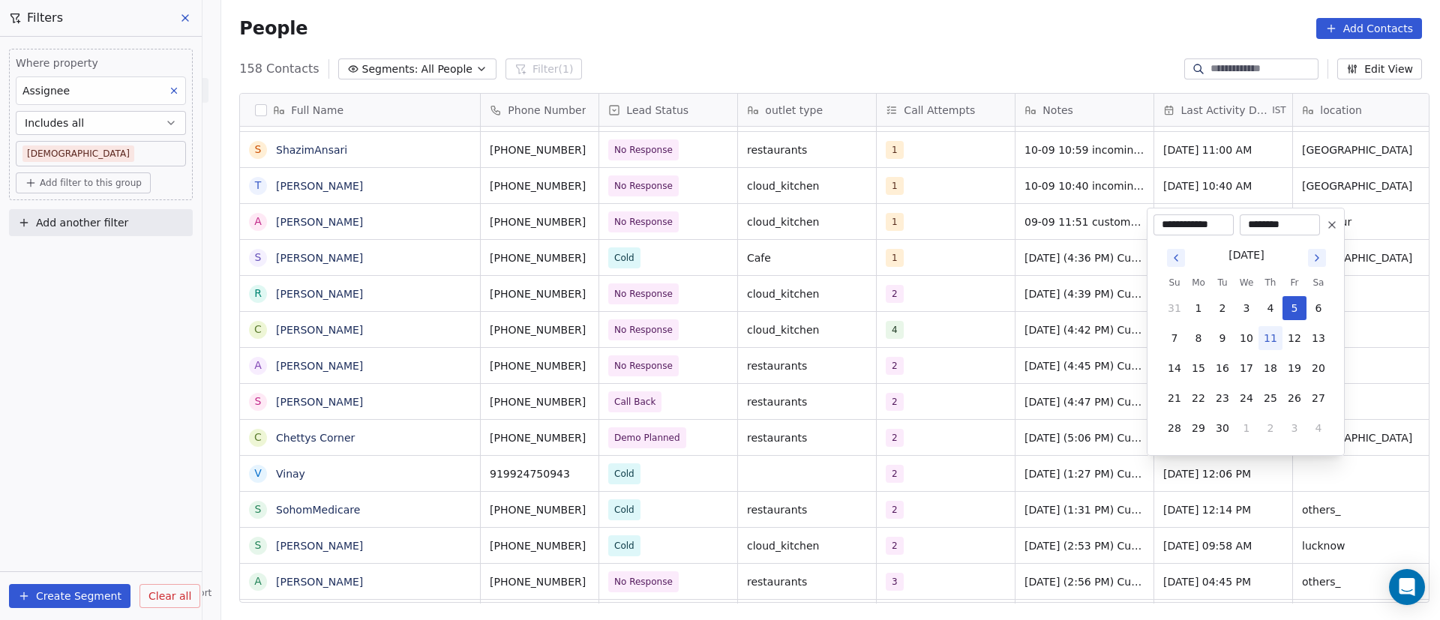
click at [1267, 337] on button "11" at bounding box center [1270, 338] width 24 height 24
type input "**********"
click at [1413, 428] on html "On2Cook India Pvt. Ltd. Contacts People Marketing Workflows Campaigns Sales Pip…" at bounding box center [720, 310] width 1440 height 620
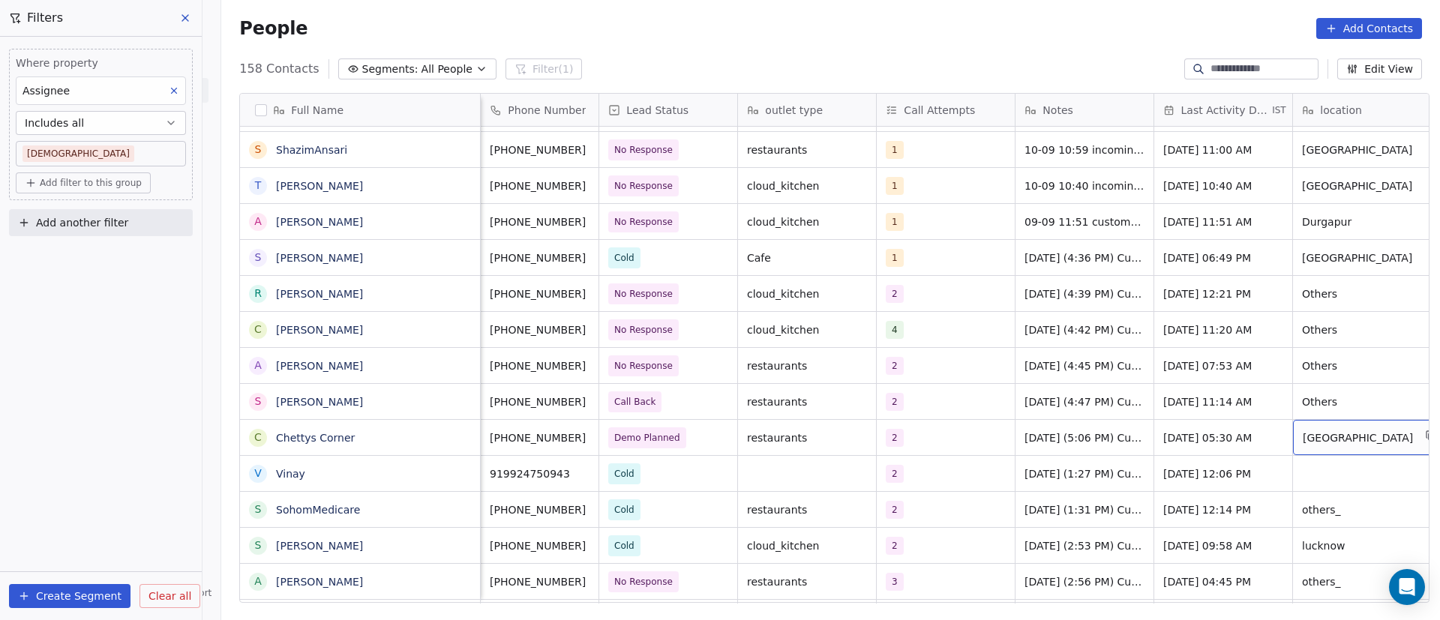
scroll to position [0, 20]
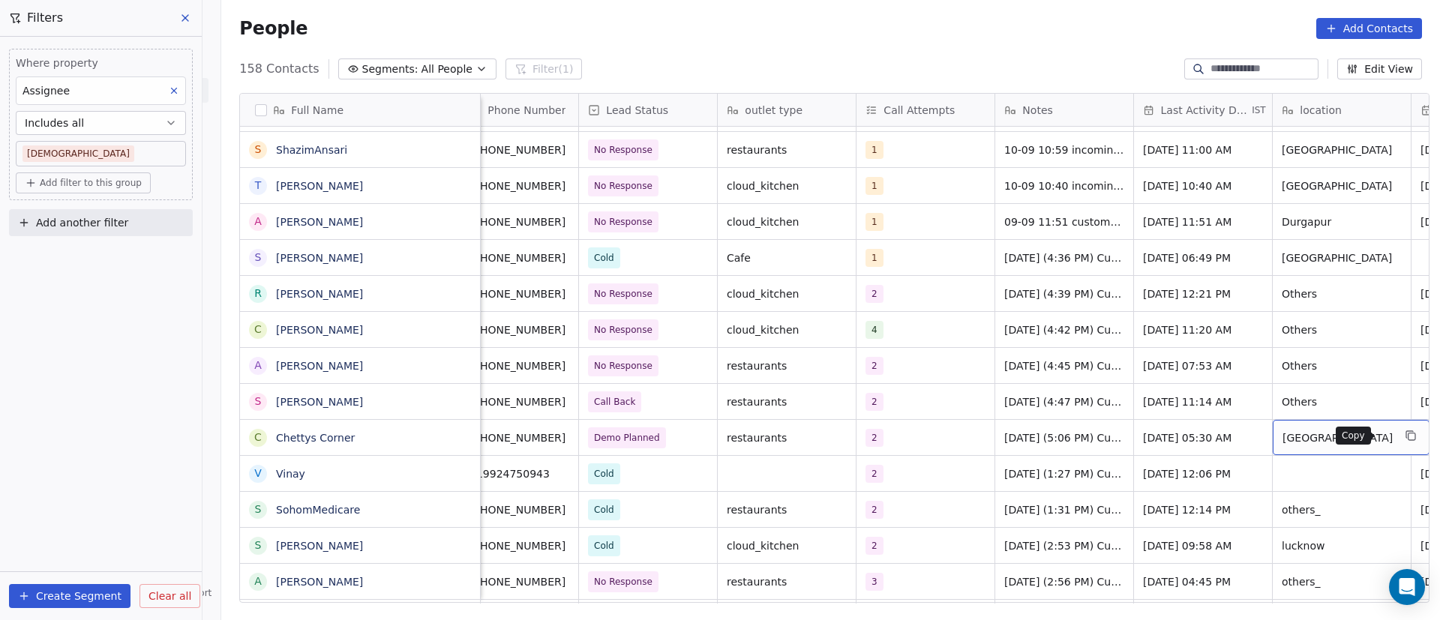
click at [1402, 433] on button "grid" at bounding box center [1411, 436] width 18 height 18
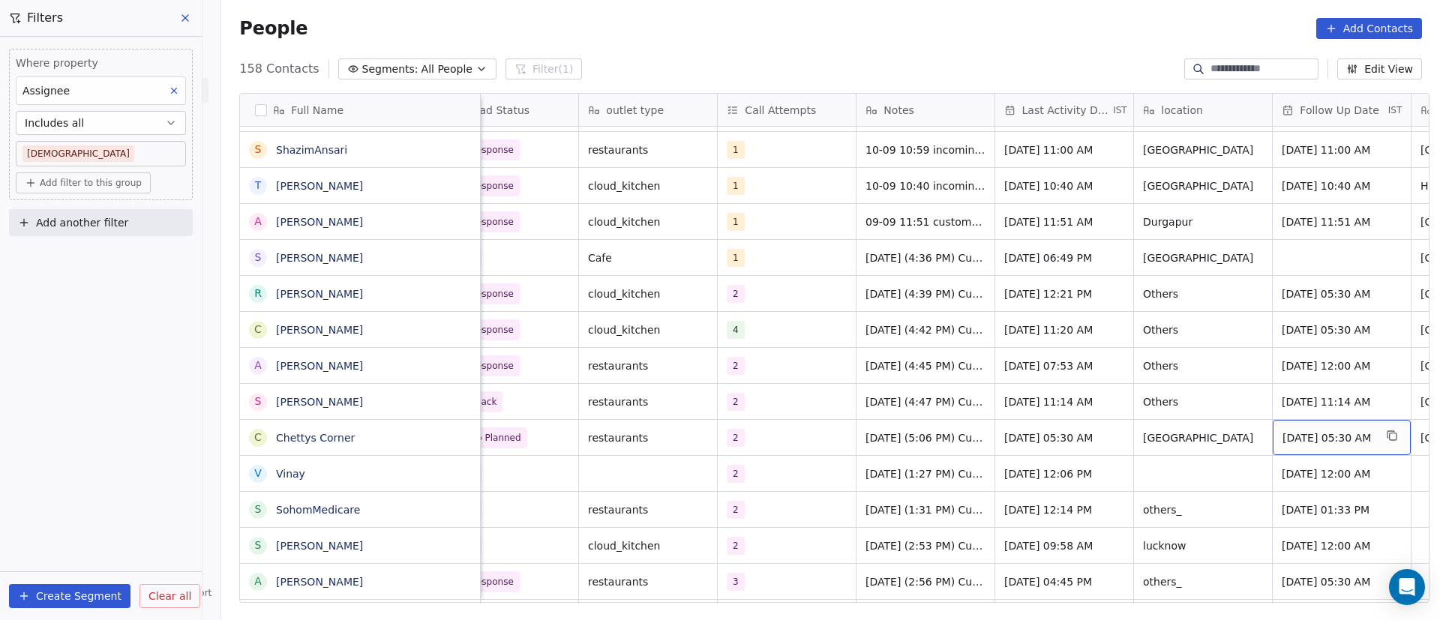
scroll to position [0, 298]
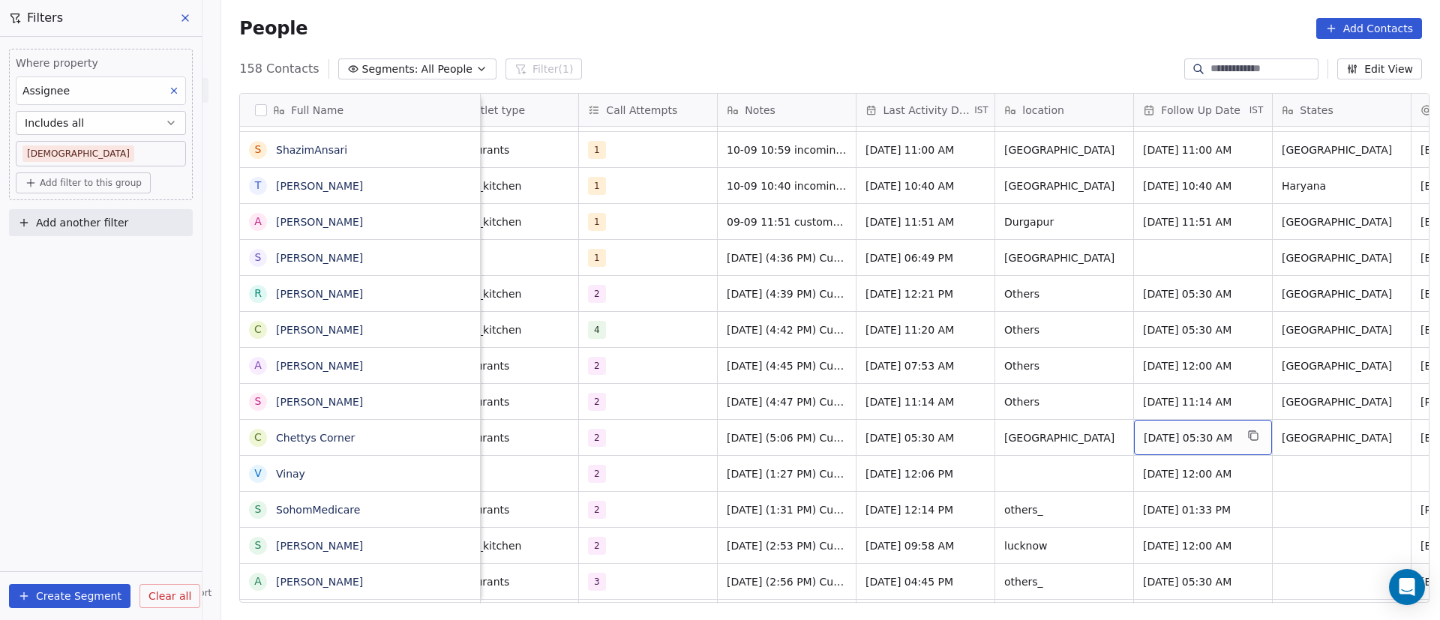
click at [1167, 433] on span "[DATE] 05:30 AM" at bounding box center [1188, 437] width 91 height 15
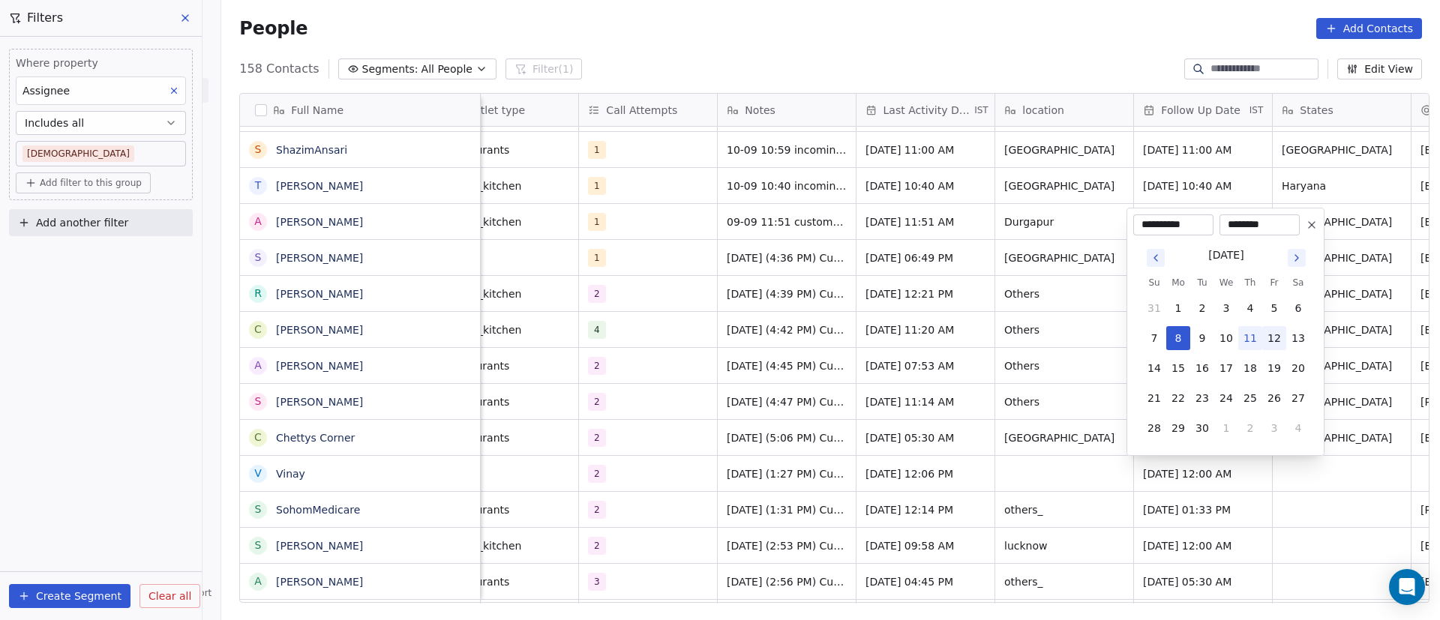
click at [1284, 333] on button "12" at bounding box center [1274, 338] width 24 height 24
type input "**********"
click at [1371, 488] on html "On2Cook India Pvt. Ltd. Contacts People Marketing Workflows Campaigns Sales Pip…" at bounding box center [720, 310] width 1440 height 620
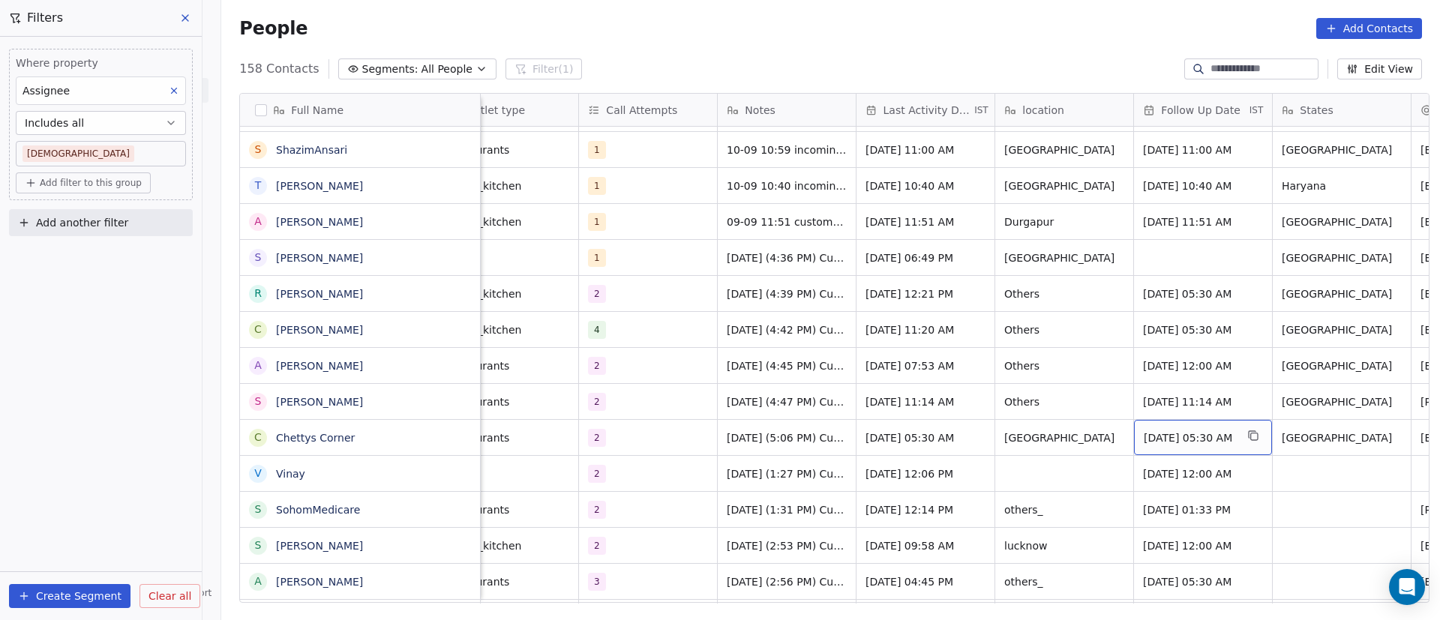
click at [1197, 442] on span "[DATE] 05:30 AM" at bounding box center [1188, 437] width 91 height 15
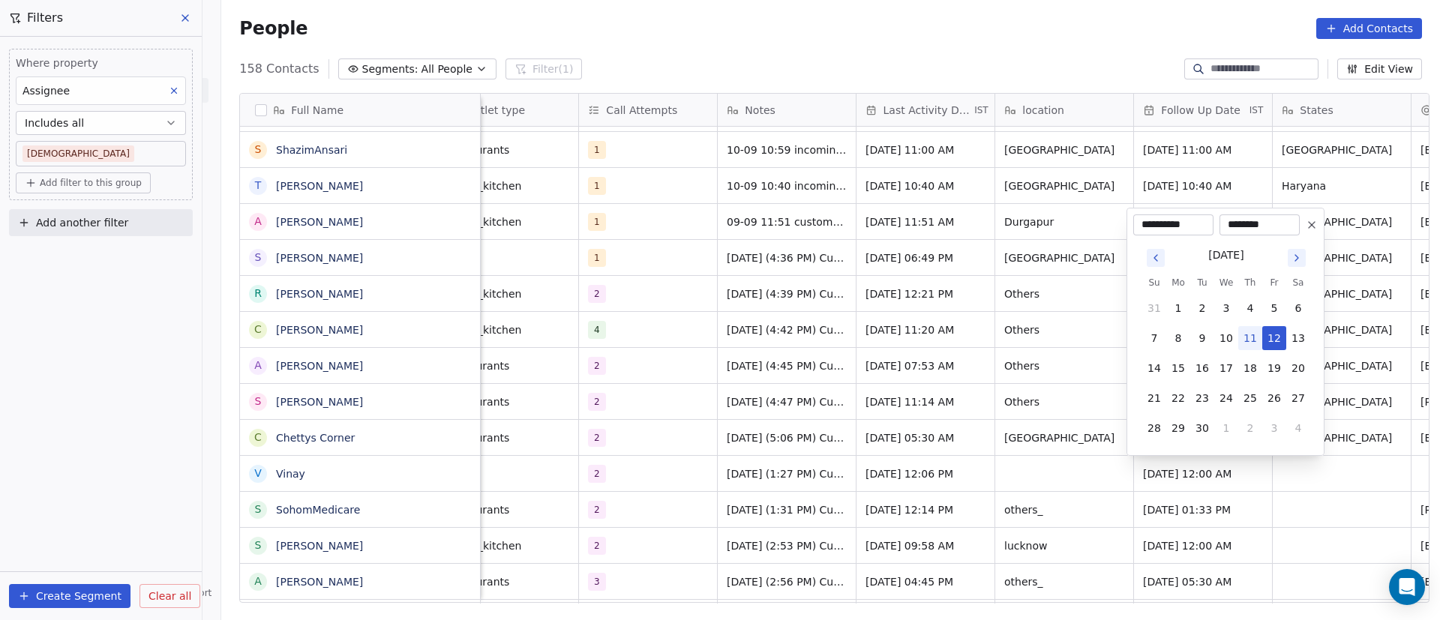
click at [1250, 223] on input "********" at bounding box center [1259, 224] width 74 height 15
click at [1249, 223] on input "********" at bounding box center [1259, 224] width 74 height 15
type input "********"
click at [1376, 406] on html "On2Cook India Pvt. Ltd. Contacts People Marketing Workflows Campaigns Sales Pip…" at bounding box center [720, 310] width 1440 height 620
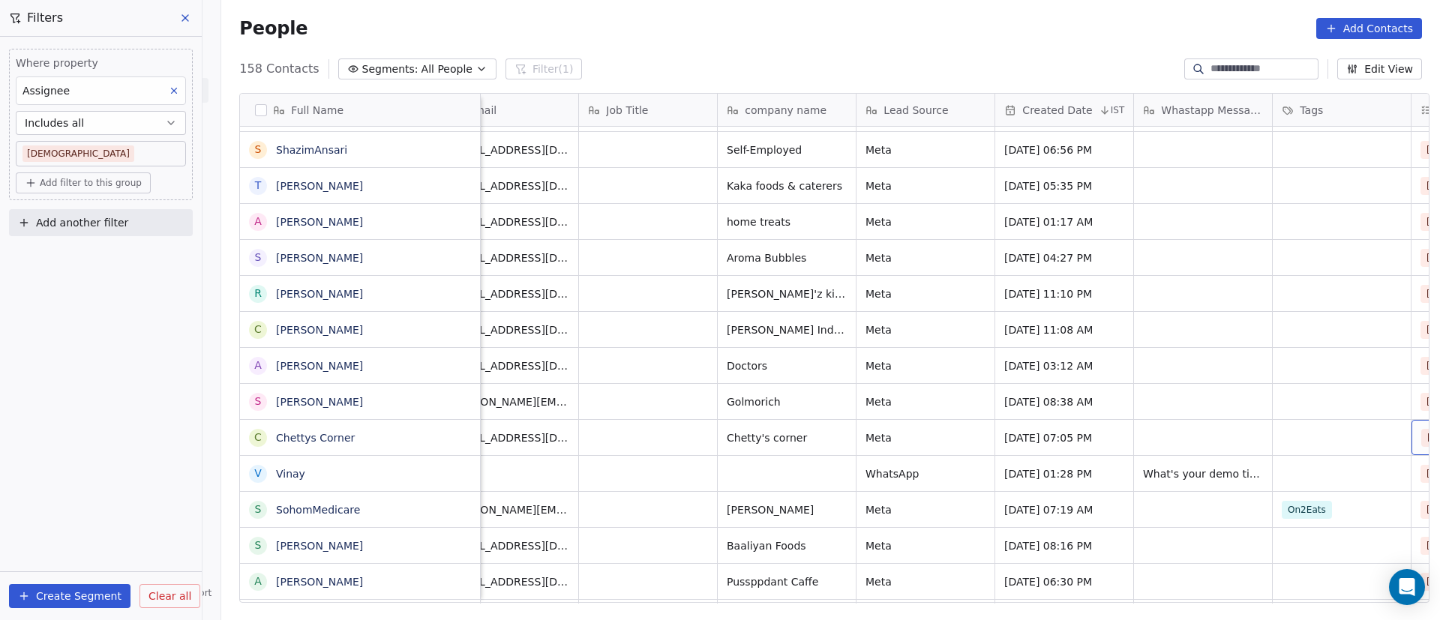
scroll to position [0, 1407]
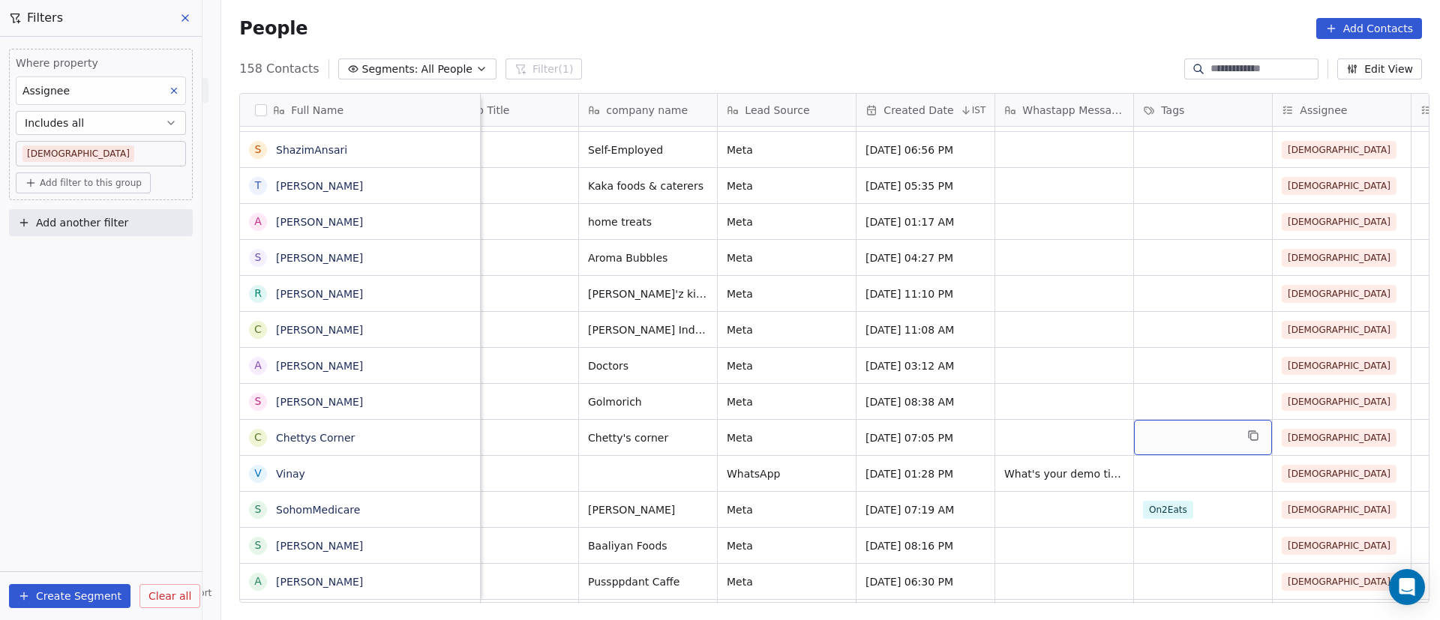
click at [1164, 435] on div "grid" at bounding box center [1203, 437] width 138 height 35
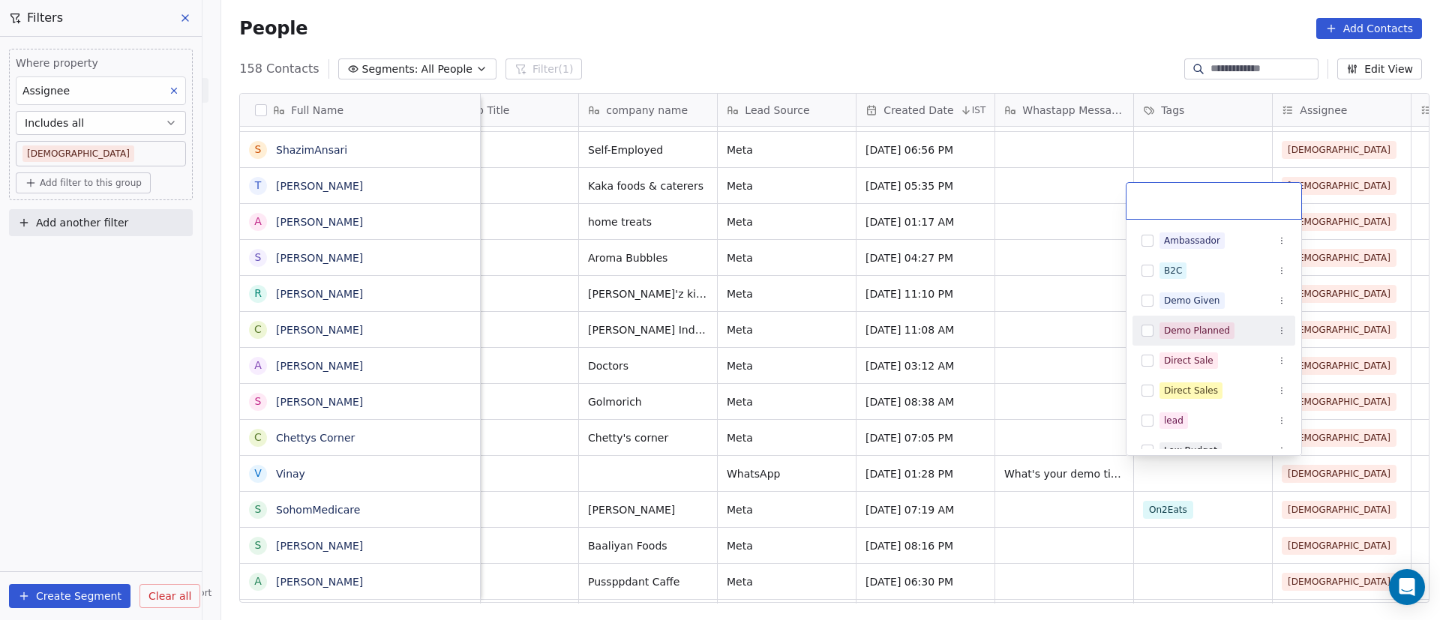
click at [1155, 328] on div "Demo Planned" at bounding box center [1213, 331] width 163 height 24
click at [1051, 406] on html "On2Cook India Pvt. Ltd. Contacts People Marketing Workflows Campaigns Sales Pip…" at bounding box center [720, 310] width 1440 height 620
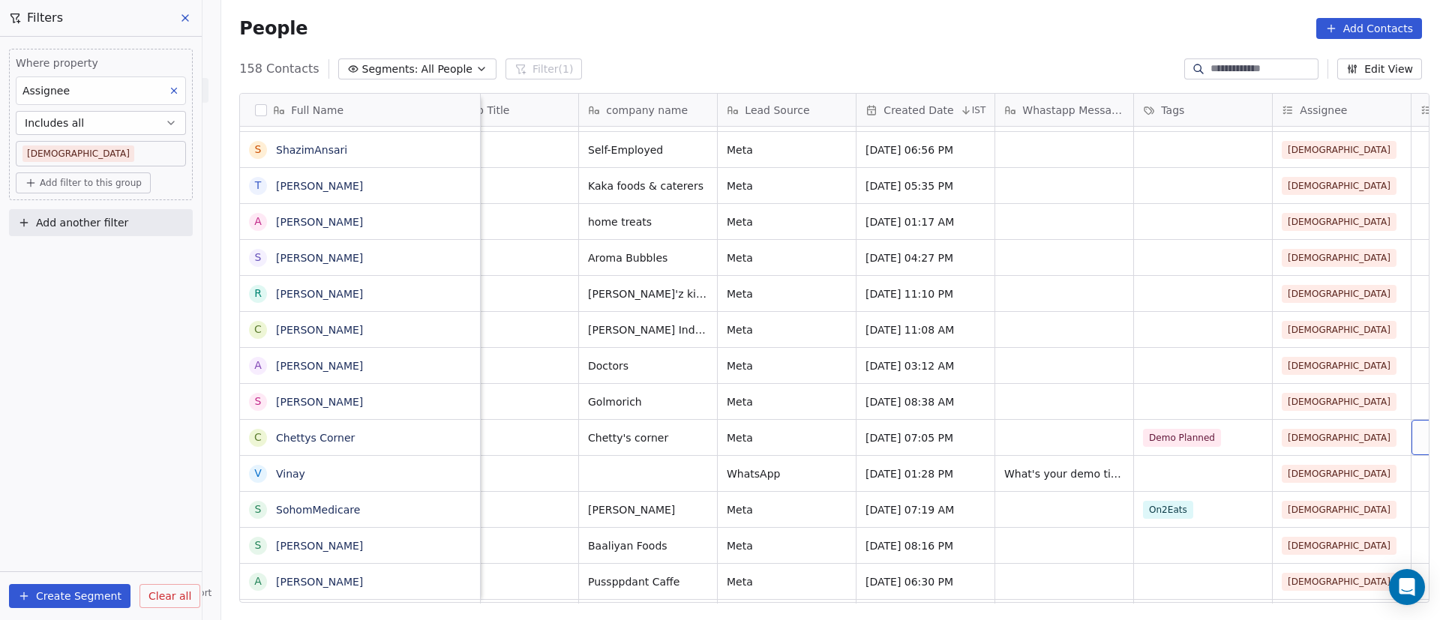
scroll to position [0, 1546]
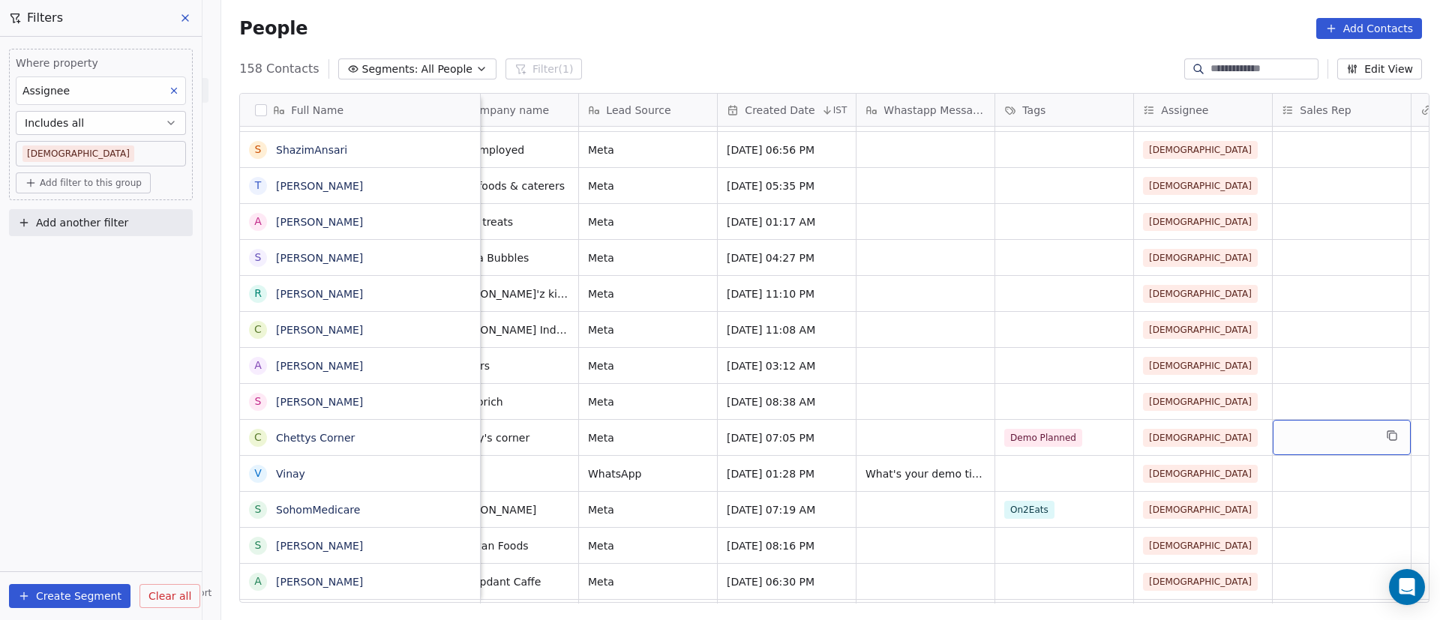
click at [1312, 427] on div "grid" at bounding box center [1341, 437] width 138 height 35
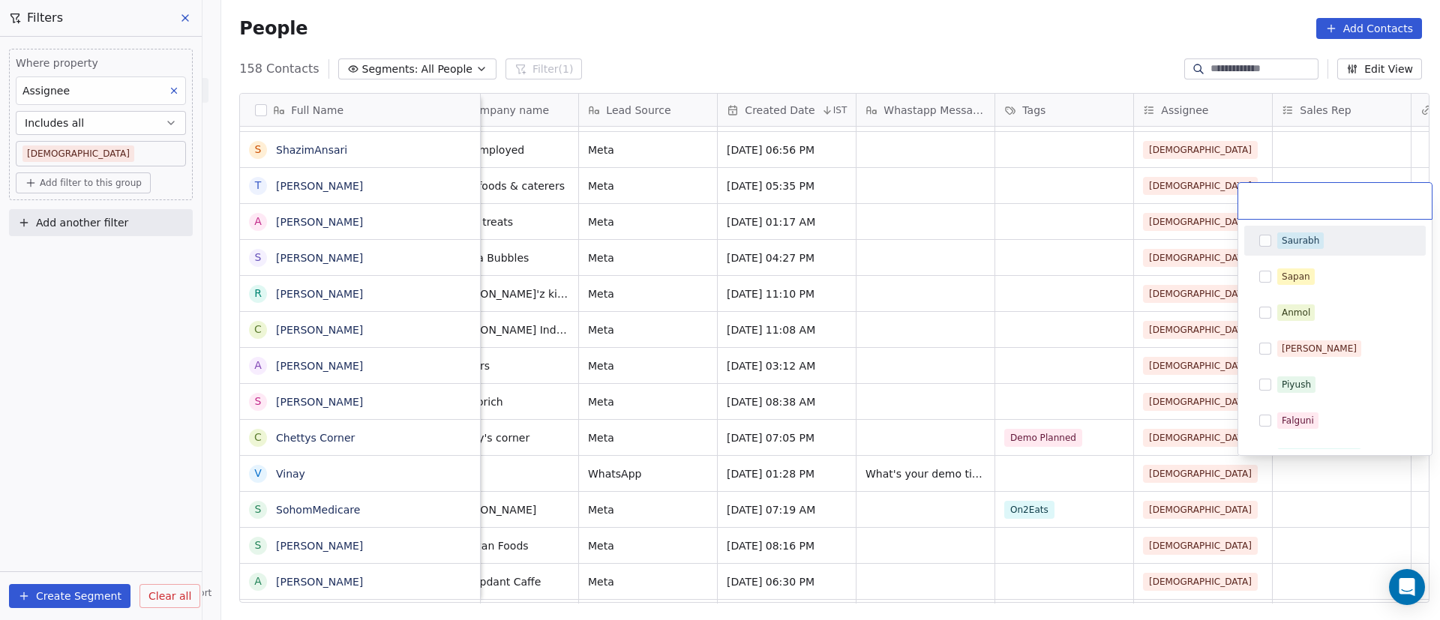
click at [1281, 243] on span "Saurabh" at bounding box center [1300, 240] width 46 height 16
click at [1023, 386] on html "On2Cook India Pvt. Ltd. Contacts People Marketing Workflows Campaigns Sales Pip…" at bounding box center [720, 310] width 1440 height 620
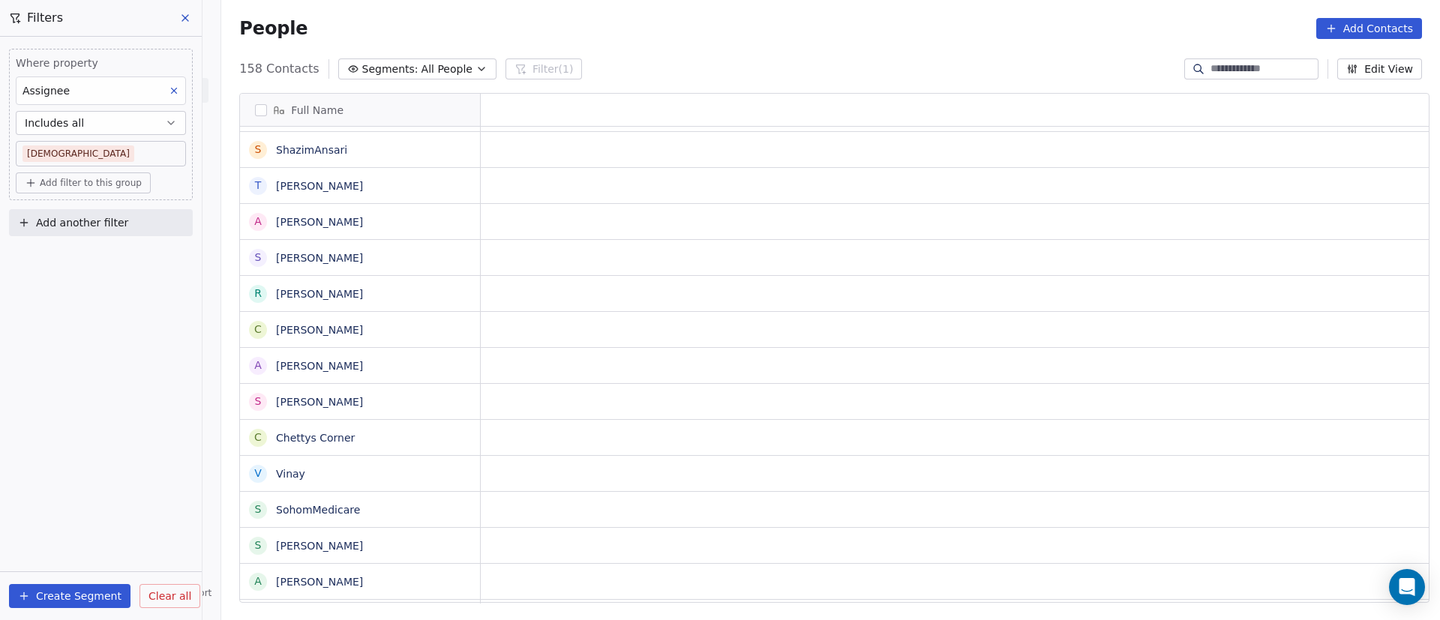
scroll to position [0, 0]
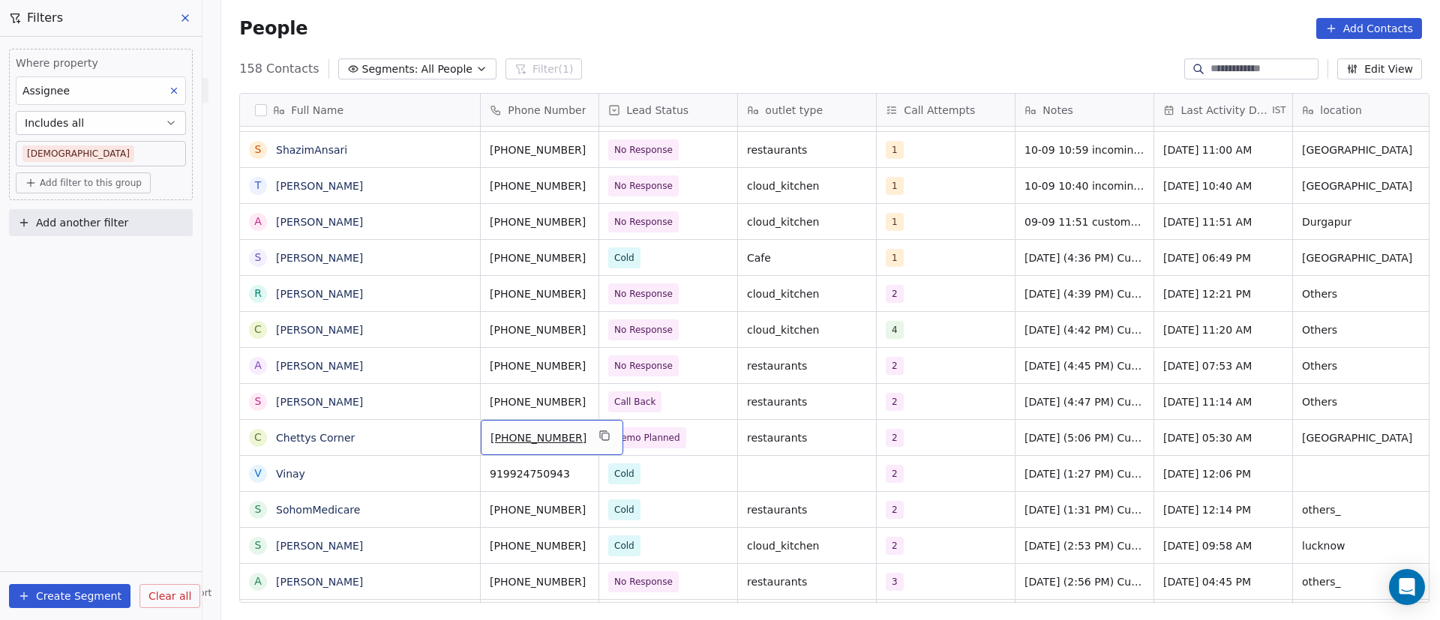
click at [568, 435] on div "[PHONE_NUMBER]" at bounding box center [552, 437] width 142 height 35
click at [596, 433] on button "grid" at bounding box center [605, 436] width 18 height 18
click at [456, 435] on icon "grid" at bounding box center [461, 436] width 12 height 12
click at [599, 434] on icon "grid" at bounding box center [605, 436] width 12 height 12
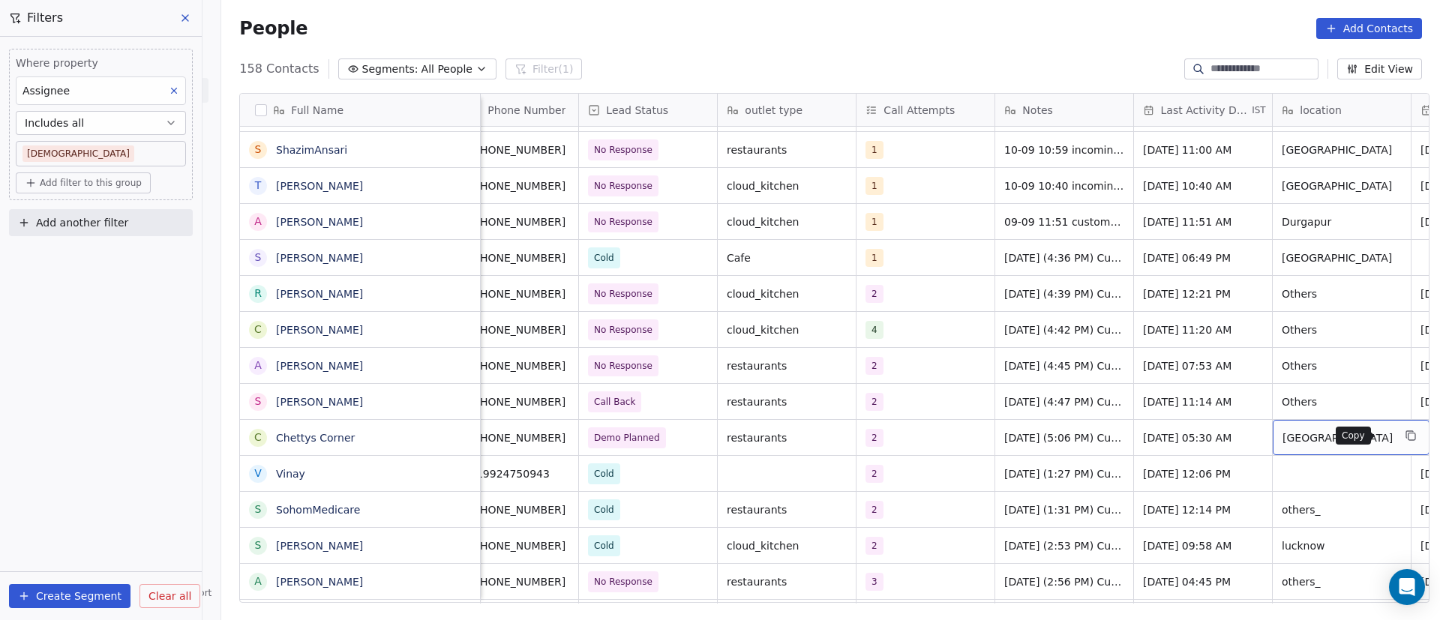
click at [1405, 437] on icon "grid" at bounding box center [1411, 436] width 12 height 12
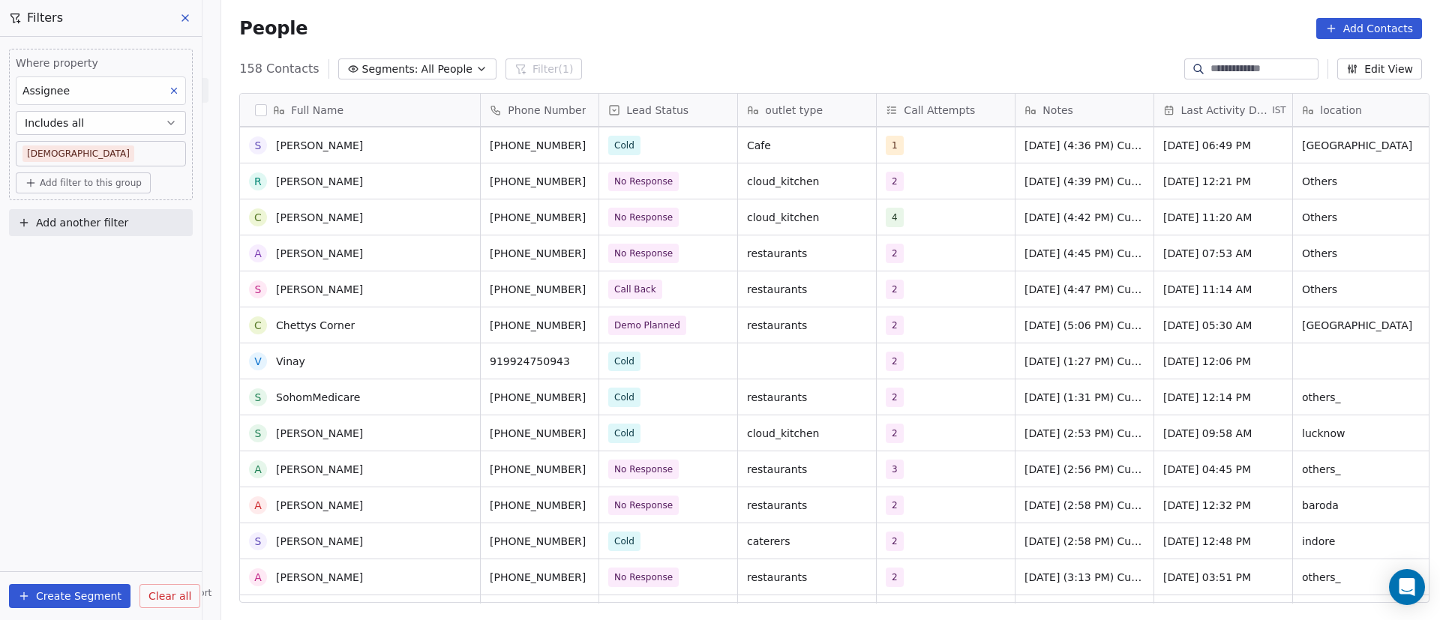
scroll to position [900, 0]
click at [455, 469] on icon "grid" at bounding box center [461, 467] width 12 height 12
click at [596, 469] on button "grid" at bounding box center [605, 467] width 18 height 18
click at [685, 472] on span "No Response" at bounding box center [654, 469] width 91 height 21
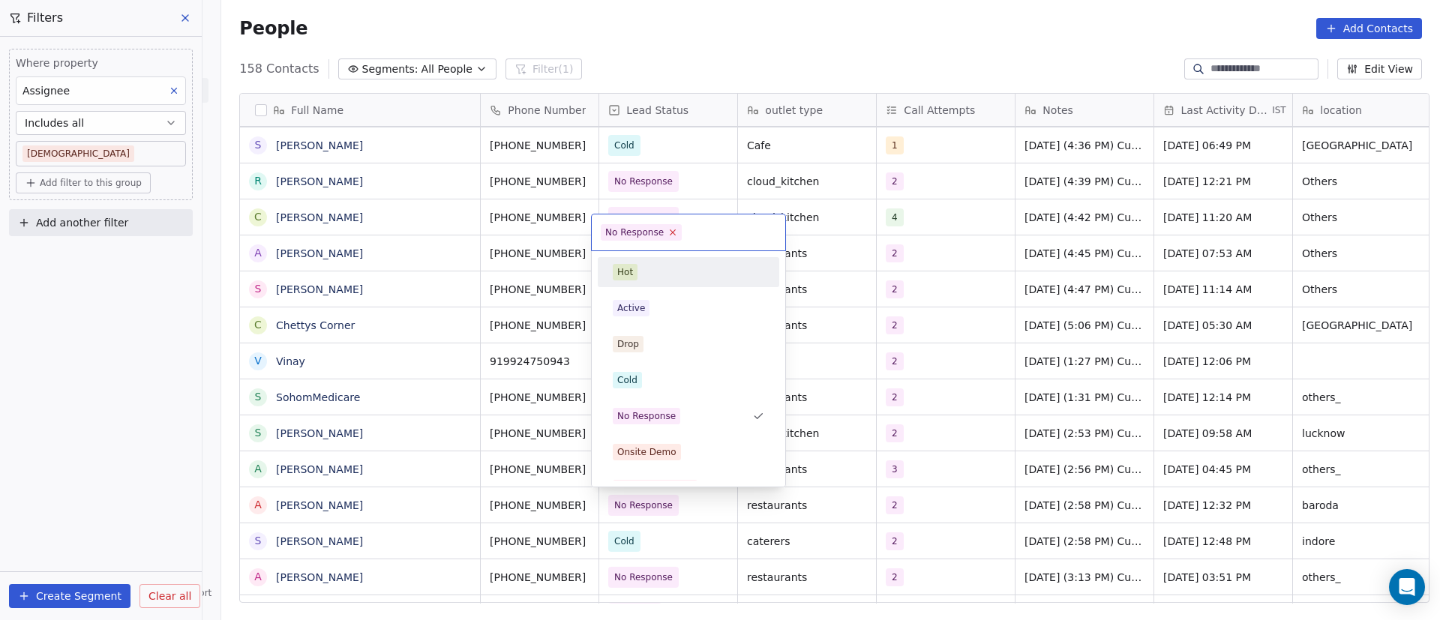
click at [671, 227] on icon at bounding box center [673, 232] width 10 height 10
click at [673, 411] on span "No Response" at bounding box center [646, 416] width 67 height 16
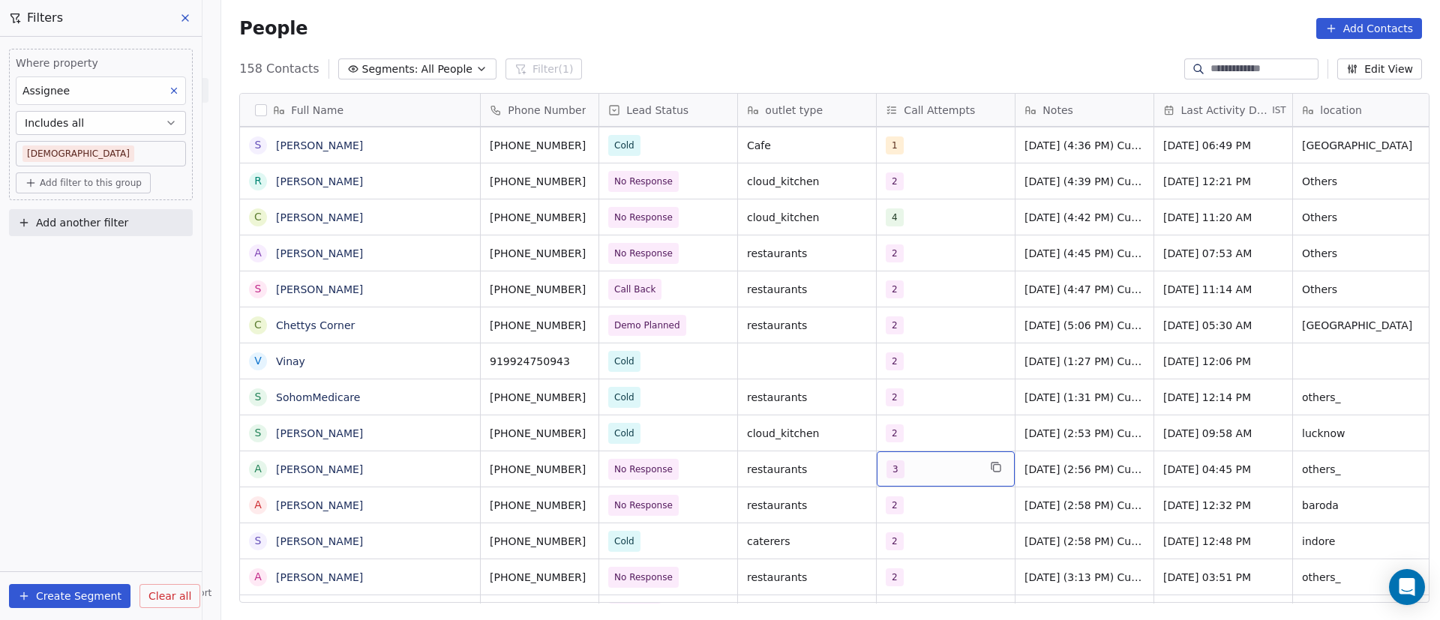
click at [930, 471] on div "3" at bounding box center [931, 469] width 91 height 18
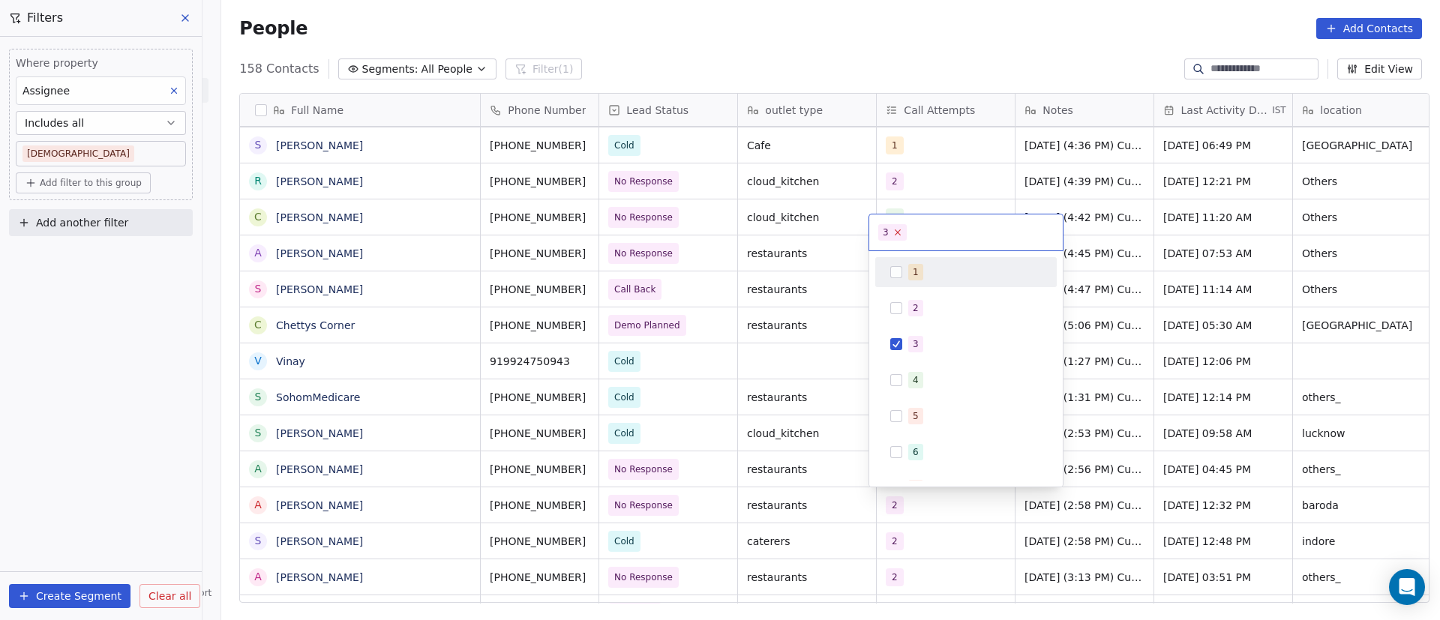
click at [894, 233] on icon at bounding box center [897, 232] width 10 height 10
click at [919, 388] on span "4" at bounding box center [915, 380] width 15 height 16
click at [1100, 449] on html "On2Cook India Pvt. Ltd. Contacts People Marketing Workflows Campaigns Sales Pip…" at bounding box center [720, 310] width 1440 height 620
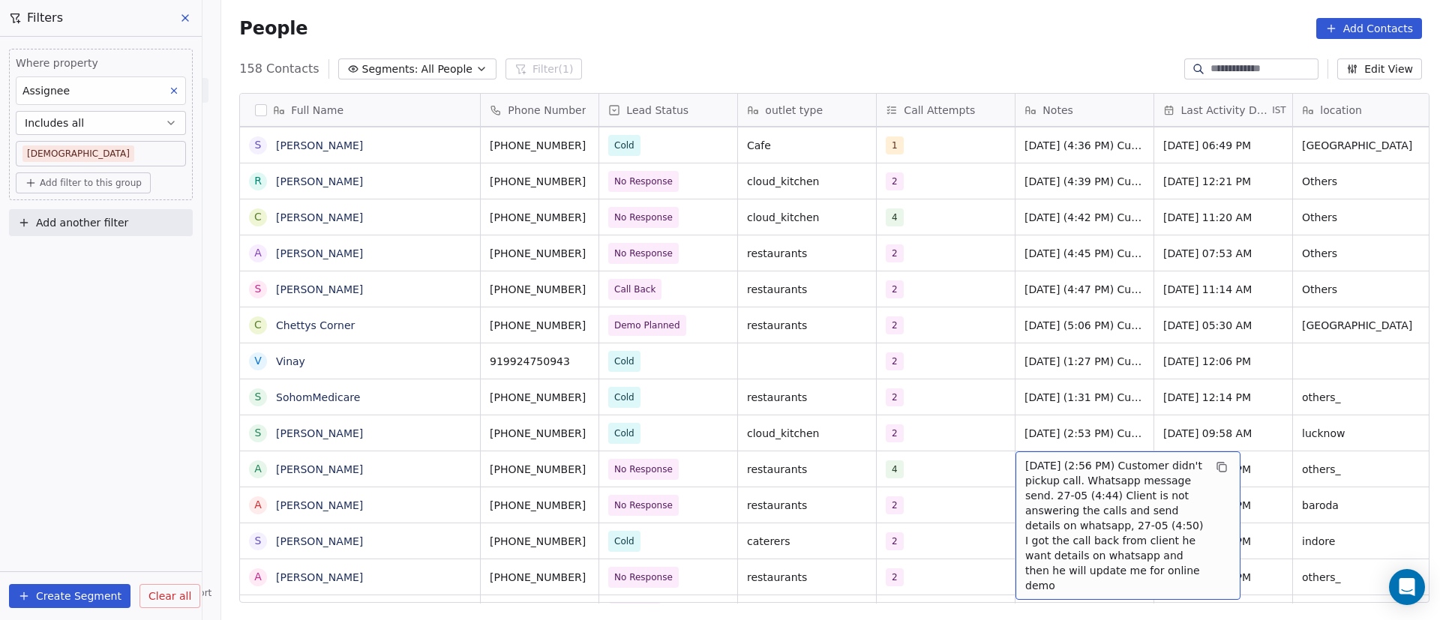
click at [1025, 469] on span "[DATE] (2:56 PM) Customer didn't pickup call. Whatsapp message send. 27-05 (4:4…" at bounding box center [1114, 525] width 178 height 135
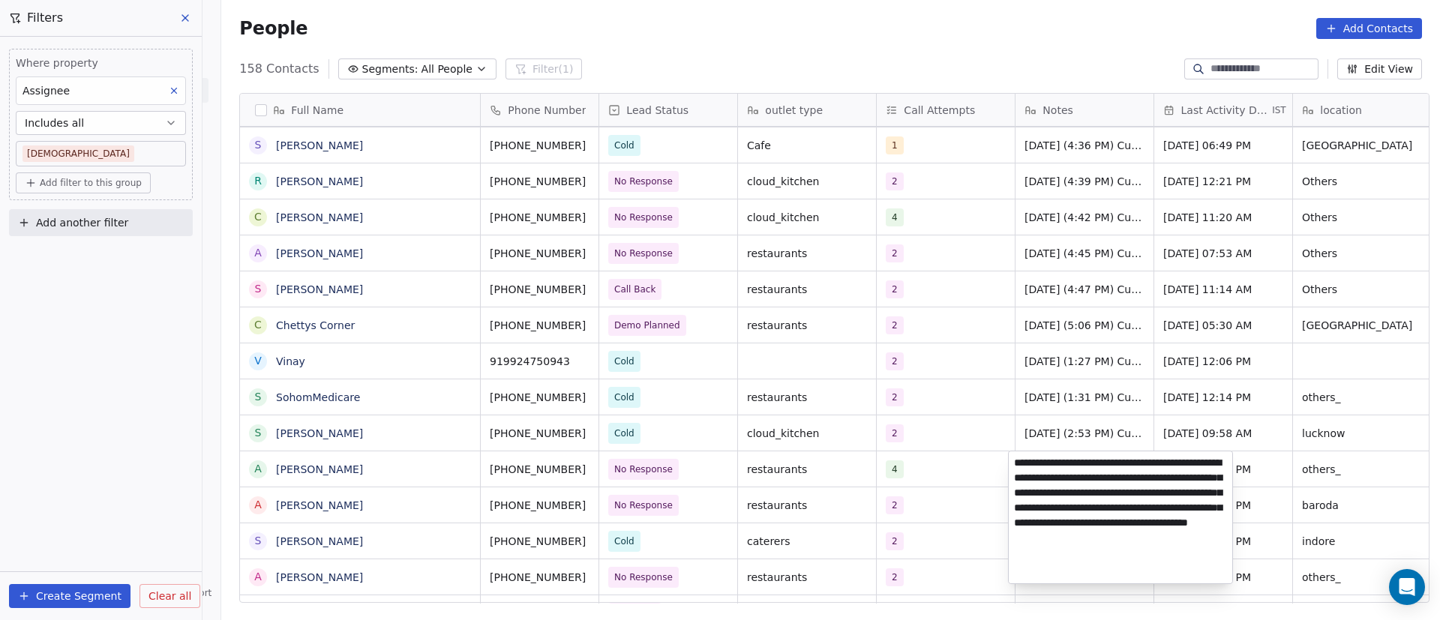
click at [1013, 463] on textarea "**********" at bounding box center [1119, 517] width 223 height 132
paste textarea "**********"
type textarea "**********"
click at [1304, 468] on html "On2Cook India Pvt. Ltd. Contacts People Marketing Workflows Campaigns Sales Pip…" at bounding box center [720, 310] width 1440 height 620
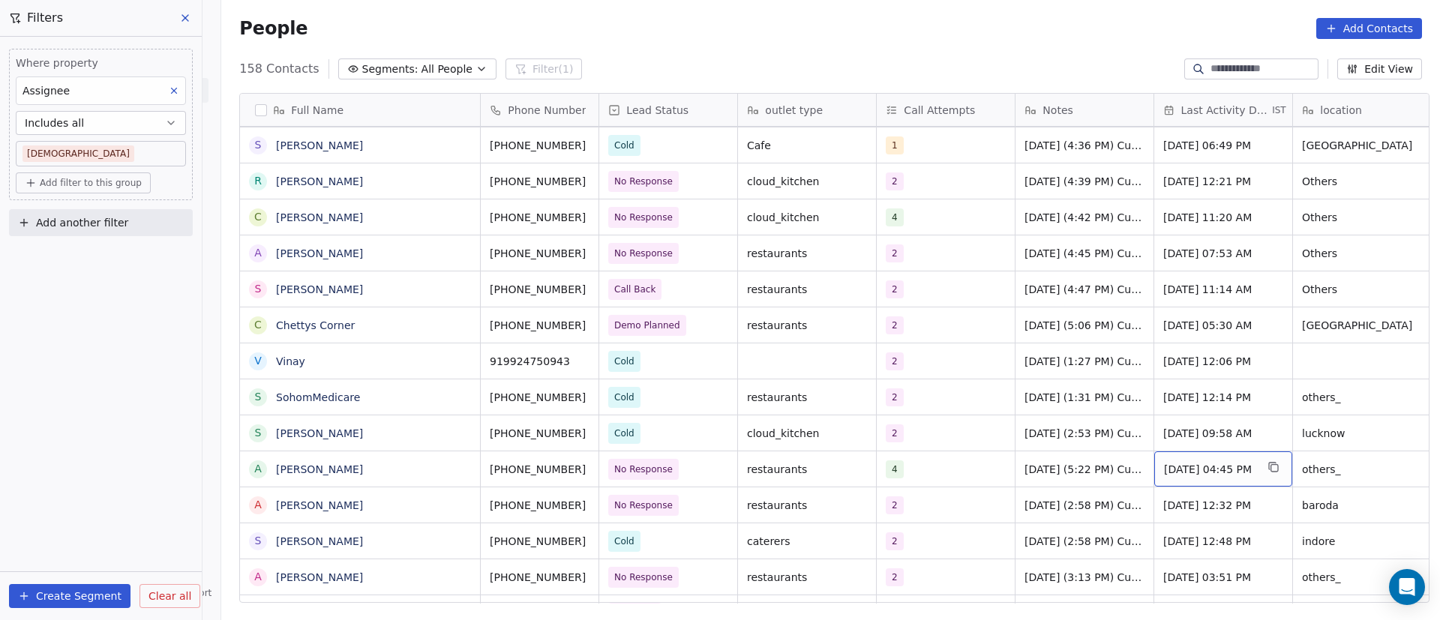
click at [1202, 469] on span "[DATE] 04:45 PM" at bounding box center [1209, 469] width 91 height 15
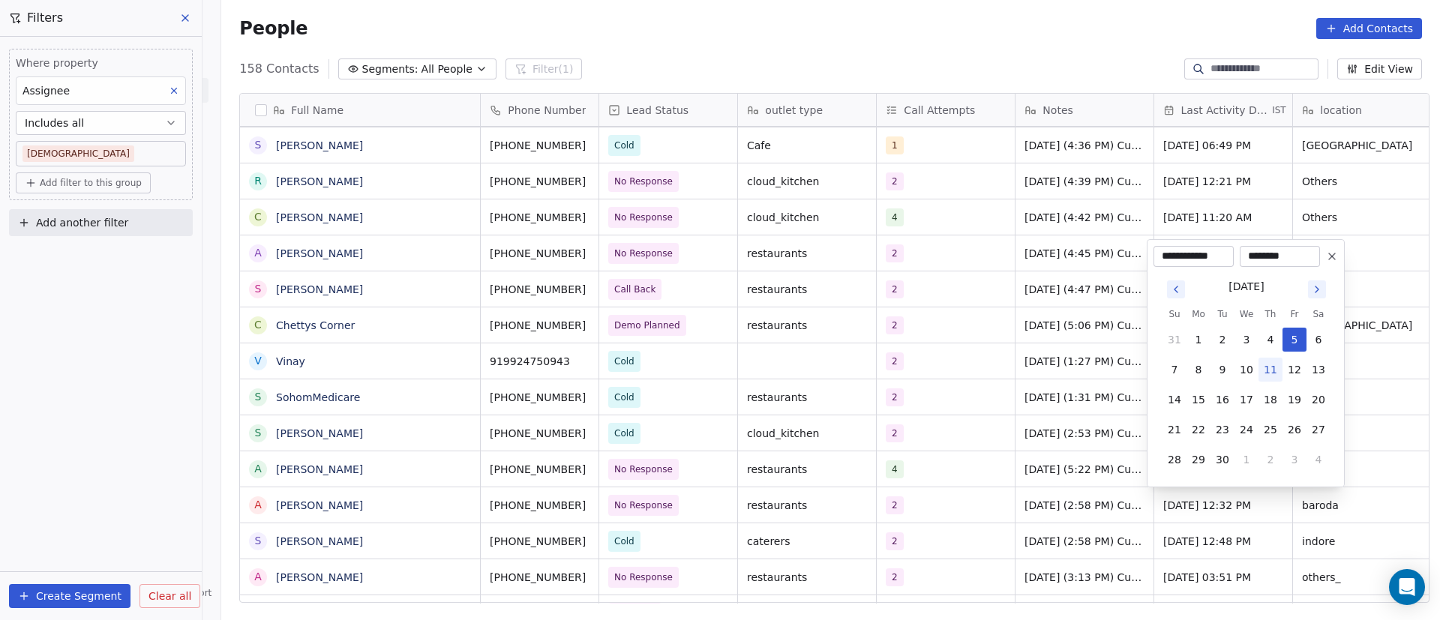
click at [1269, 371] on button "11" at bounding box center [1270, 370] width 24 height 24
type input "**********"
click at [1367, 498] on html "On2Cook India Pvt. Ltd. Contacts People Marketing Workflows Campaigns Sales Pip…" at bounding box center [720, 310] width 1440 height 620
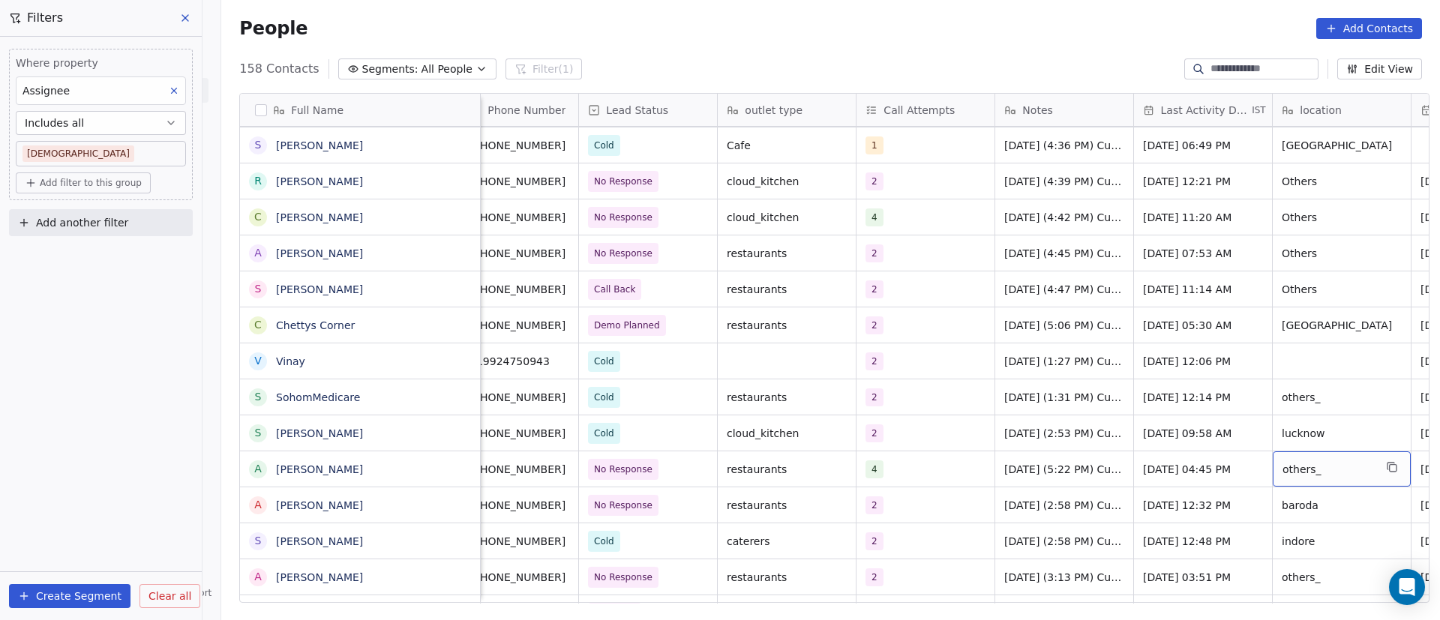
scroll to position [0, 159]
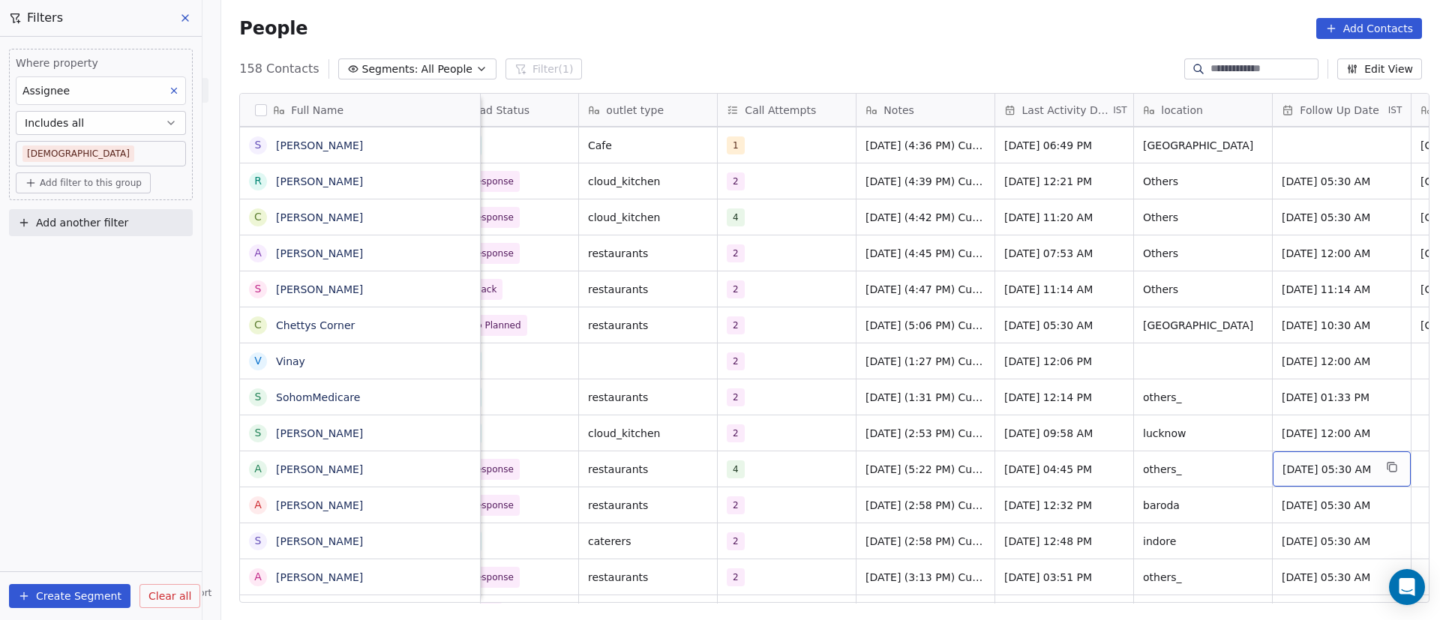
click at [1309, 477] on div "[DATE] 05:30 AM" at bounding box center [1341, 468] width 138 height 35
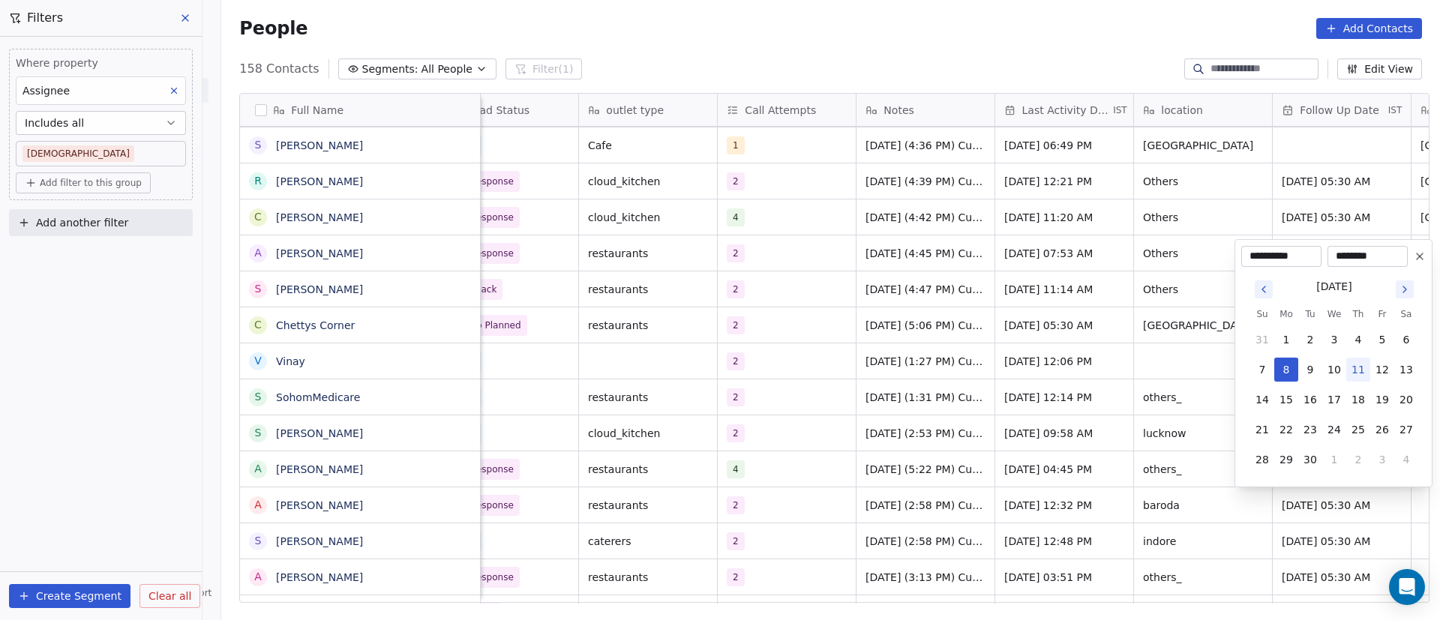
click at [1364, 372] on button "11" at bounding box center [1358, 370] width 24 height 24
type input "**********"
click at [1230, 468] on html "On2Cook India Pvt. Ltd. Contacts People Marketing Workflows Campaigns Sales Pip…" at bounding box center [720, 310] width 1440 height 620
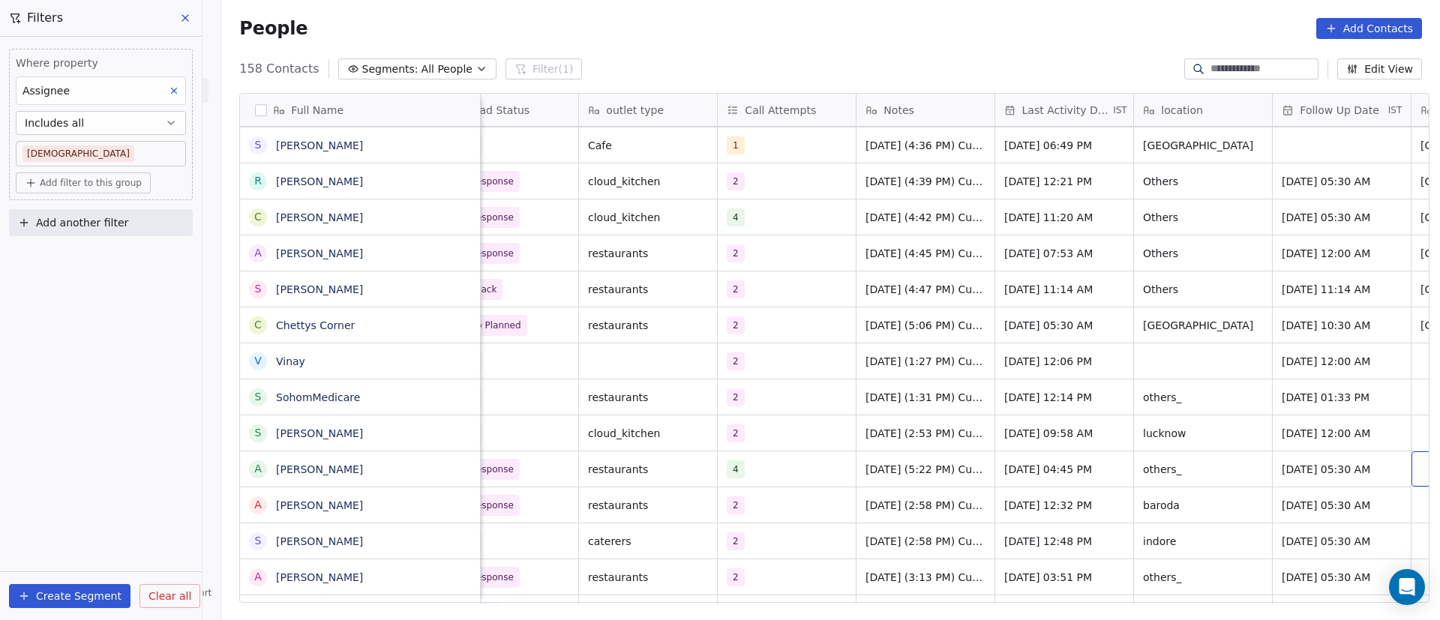
scroll to position [0, 298]
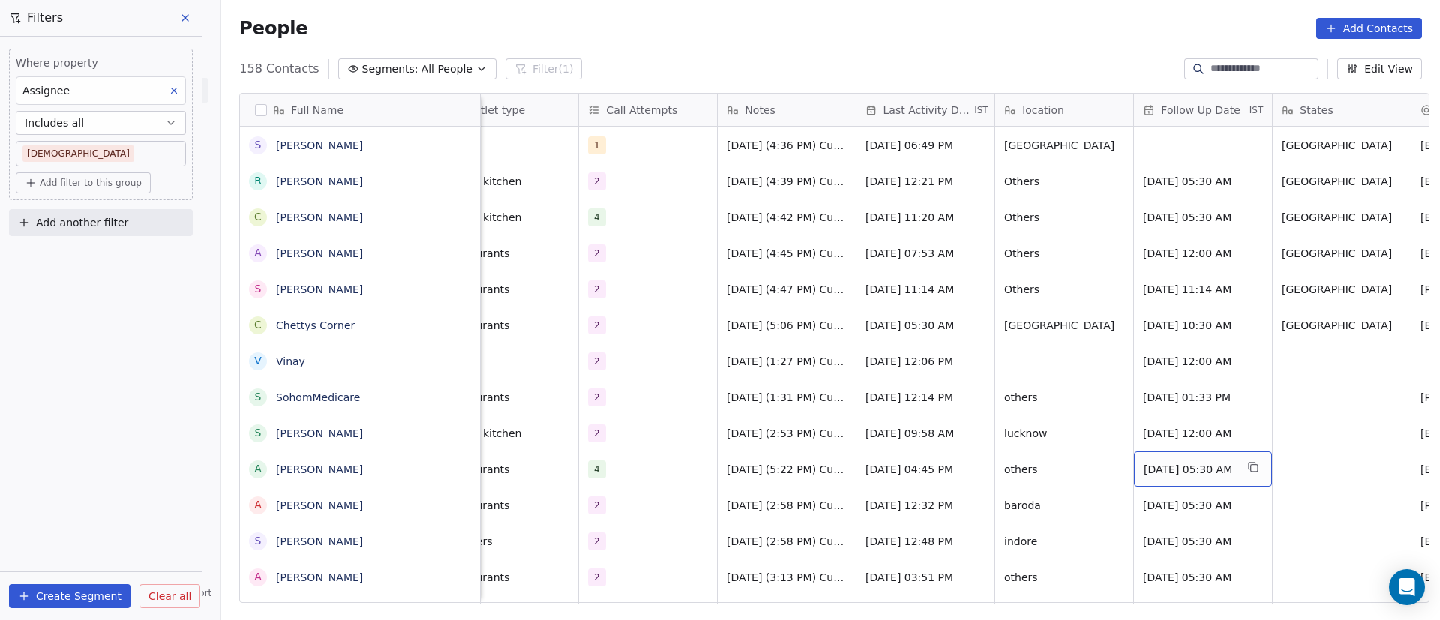
click at [1172, 467] on span "[DATE] 05:30 AM" at bounding box center [1188, 469] width 91 height 15
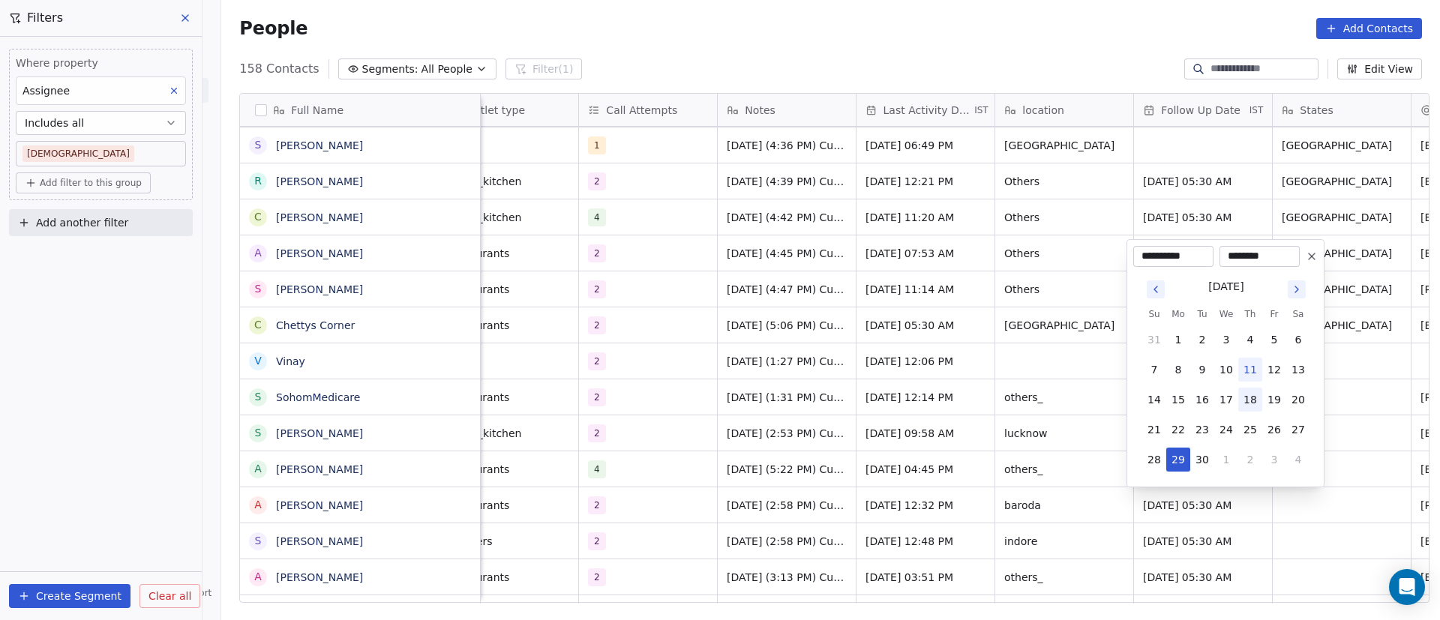
click at [1258, 393] on button "18" at bounding box center [1250, 400] width 24 height 24
type input "**********"
click at [1361, 445] on html "On2Cook India Pvt. Ltd. Contacts People Marketing Workflows Campaigns Sales Pip…" at bounding box center [720, 310] width 1440 height 620
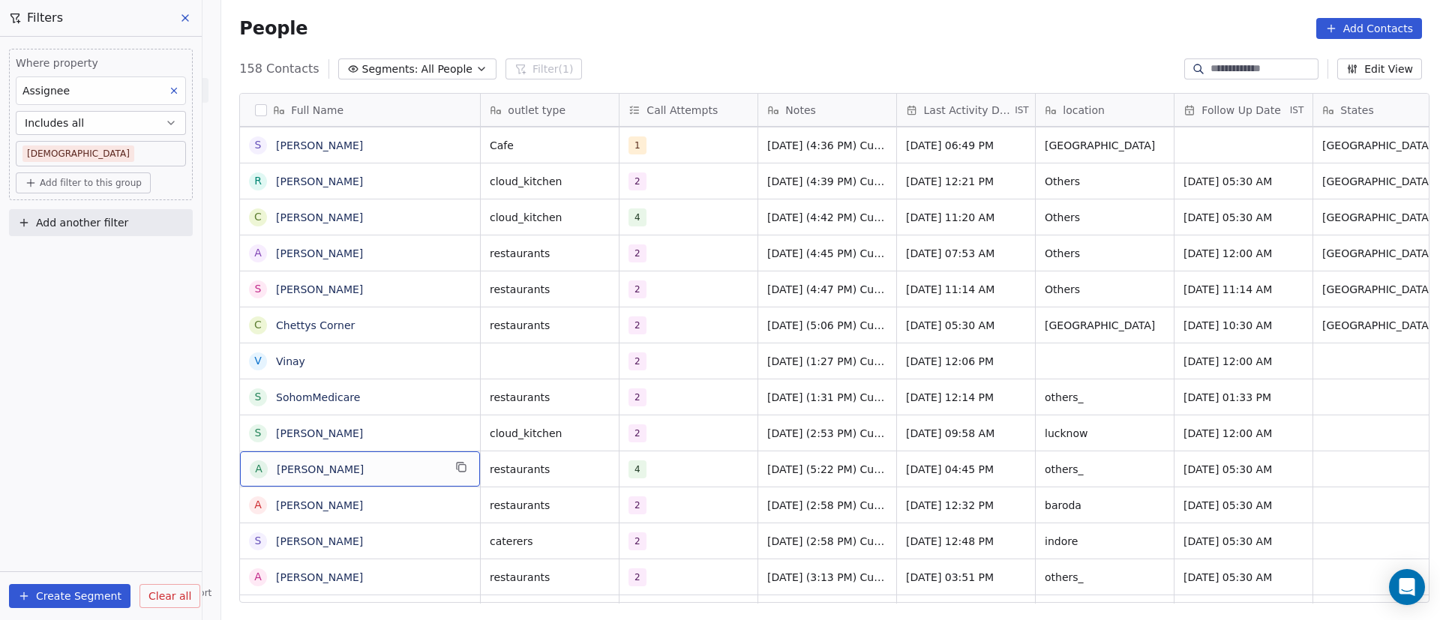
scroll to position [0, 0]
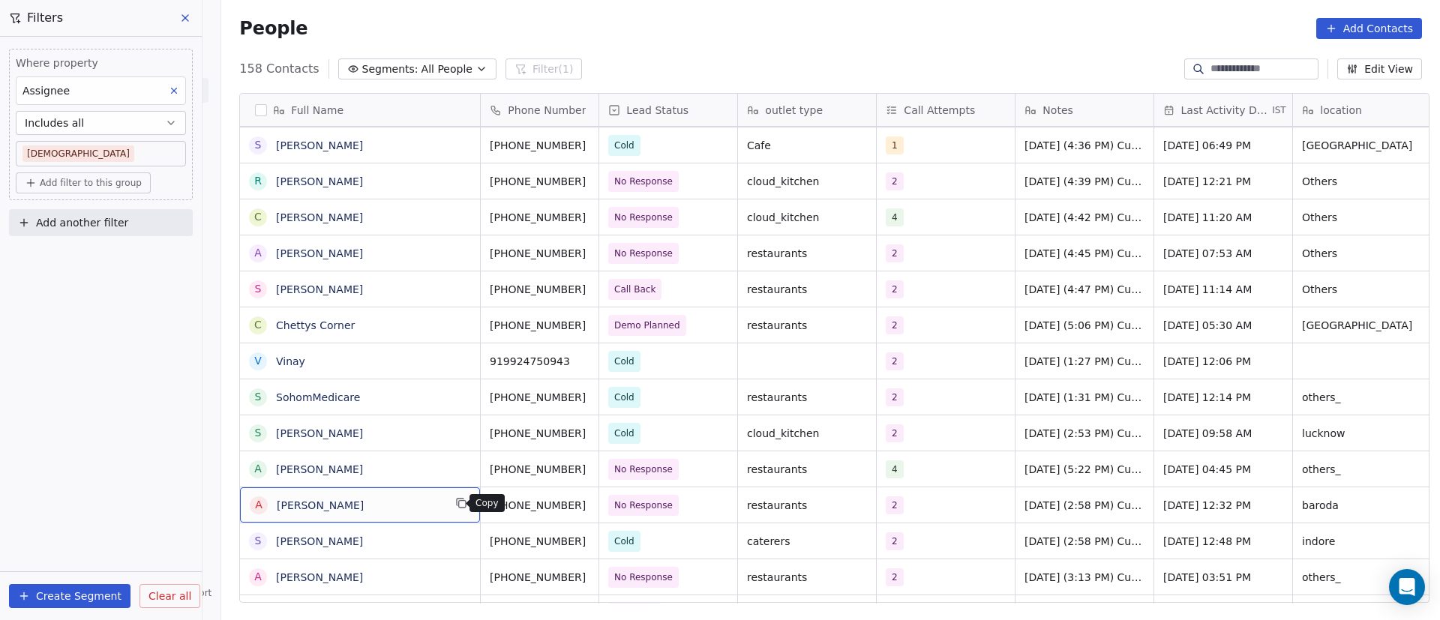
click at [455, 504] on icon "grid" at bounding box center [461, 503] width 12 height 12
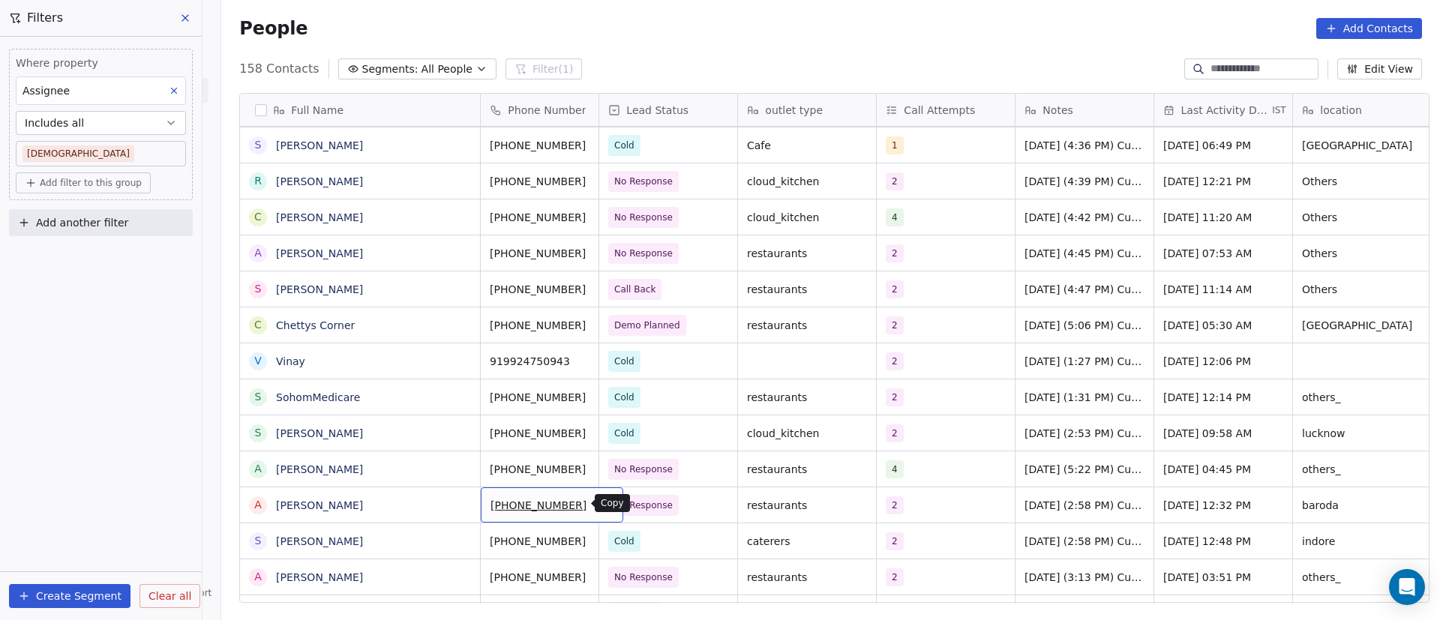
click at [599, 505] on icon "grid" at bounding box center [605, 503] width 12 height 12
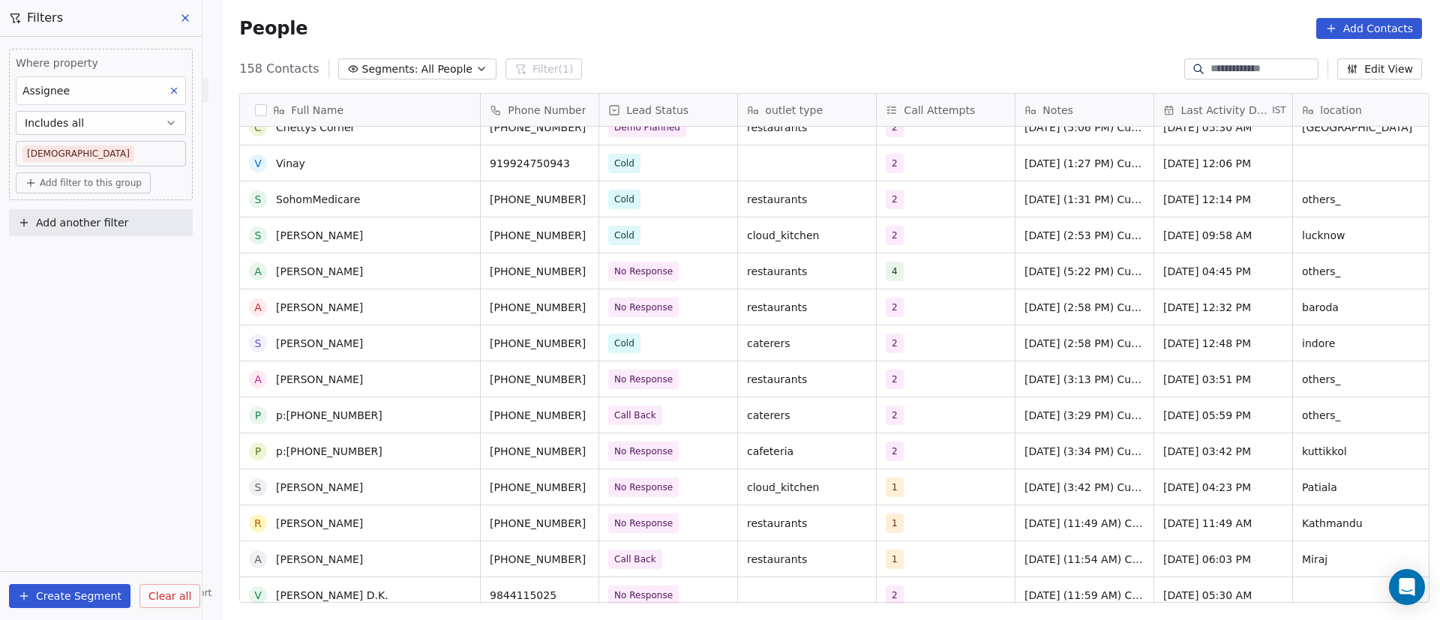
scroll to position [1125, 0]
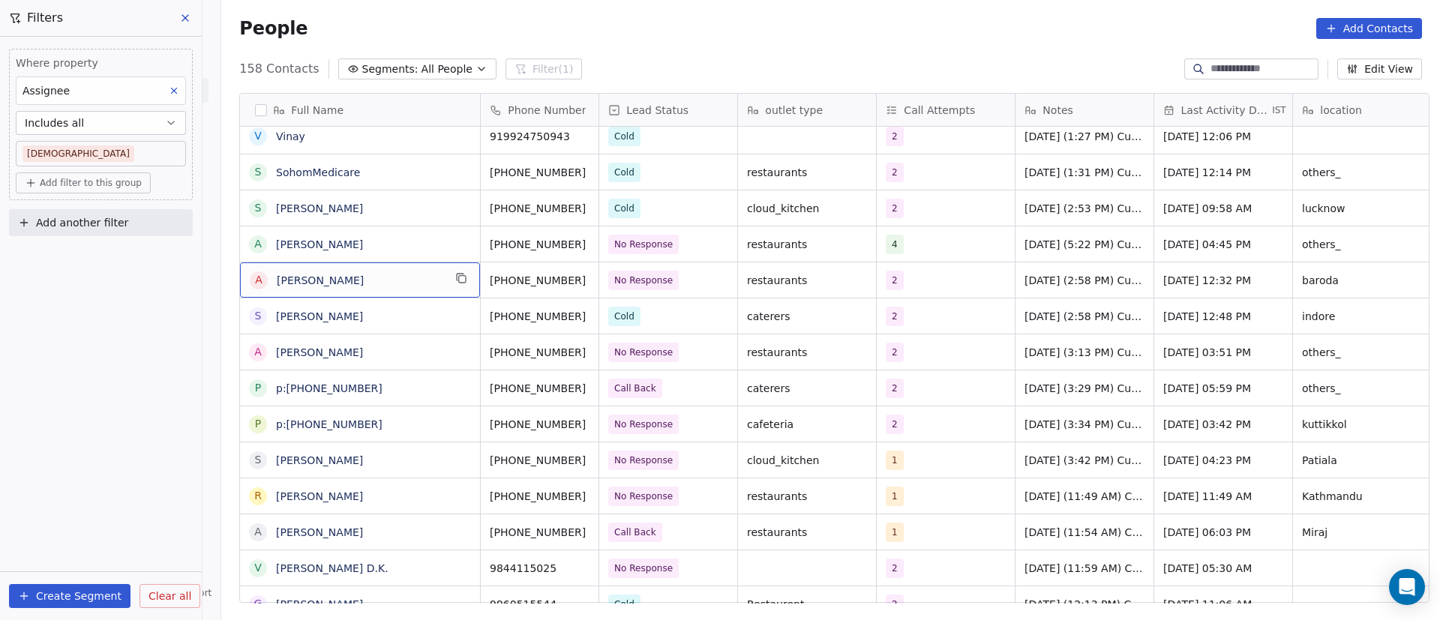
click at [358, 274] on span "[PERSON_NAME]" at bounding box center [360, 280] width 166 height 15
click at [929, 282] on div "2" at bounding box center [931, 280] width 91 height 18
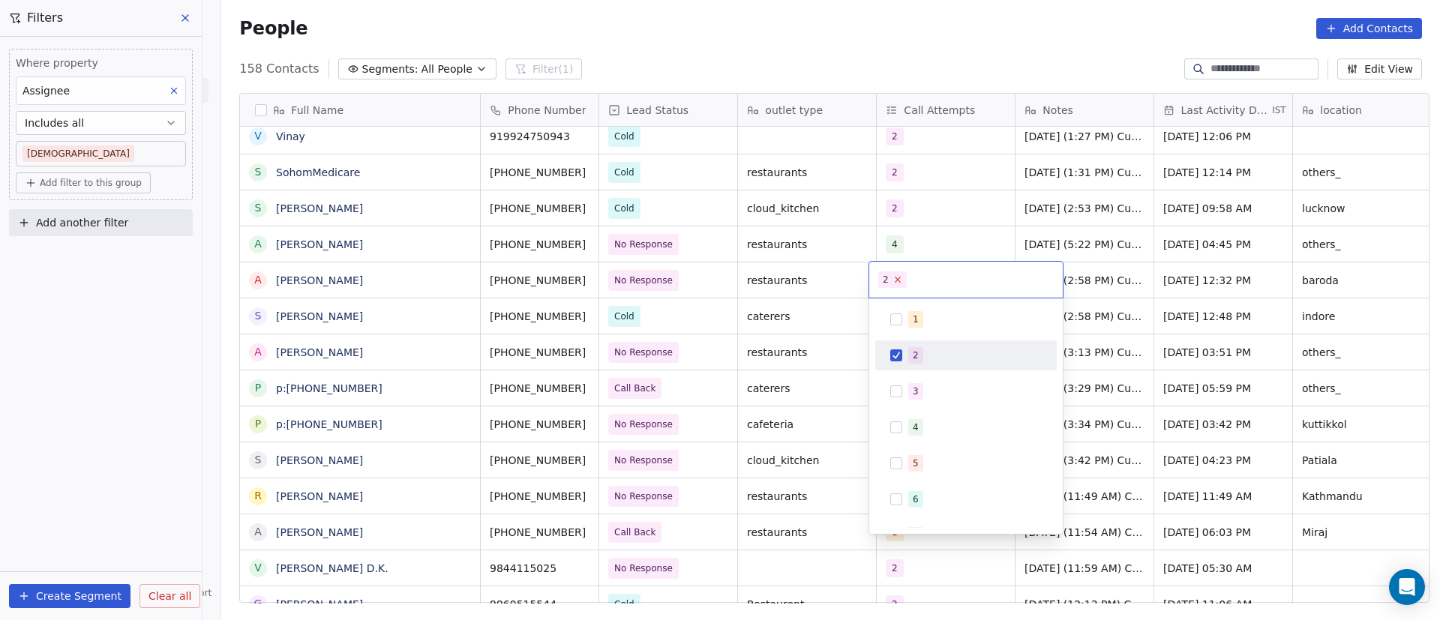
click at [899, 278] on icon at bounding box center [897, 279] width 10 height 10
click at [901, 397] on button "Suggestions" at bounding box center [896, 391] width 12 height 12
click at [1062, 280] on div "3" at bounding box center [965, 279] width 195 height 37
click at [1083, 279] on html "On2Cook India Pvt. Ltd. Contacts People Marketing Workflows Campaigns Sales Pip…" at bounding box center [720, 310] width 1440 height 620
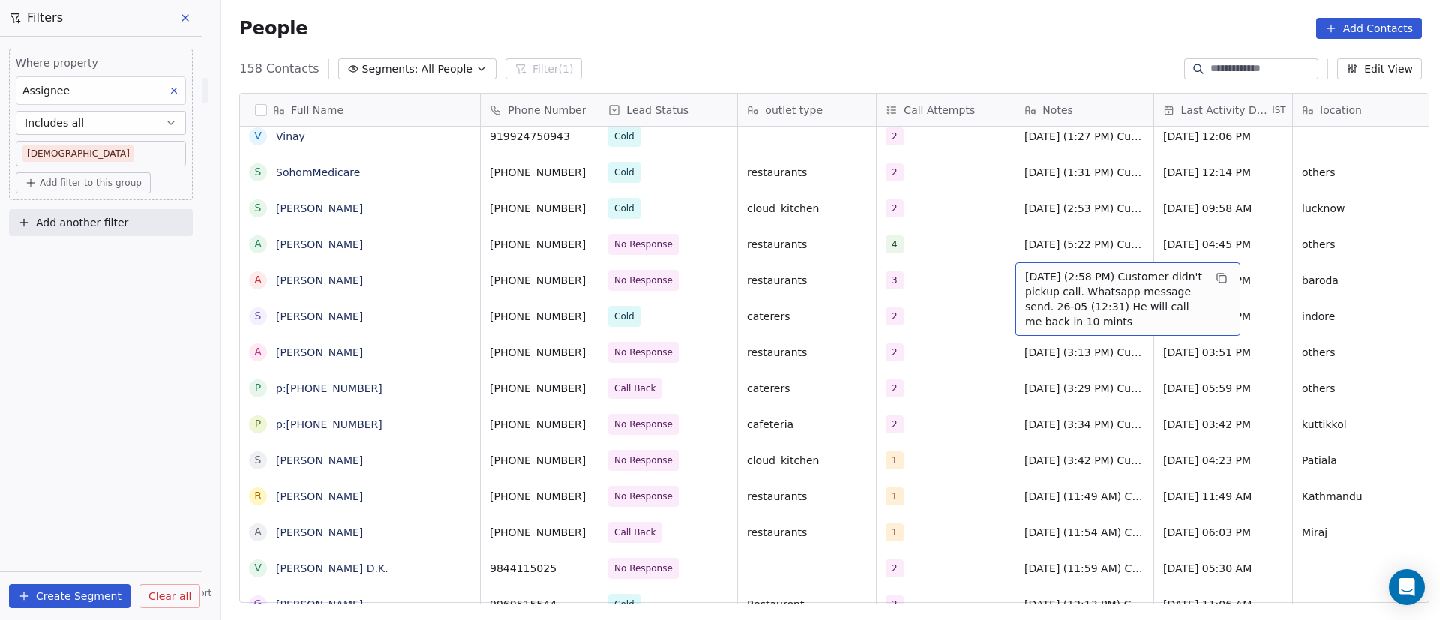
click at [1025, 278] on span "[DATE] (2:58 PM) Customer didn't pickup call. Whatsapp message send. 26-05 (12:…" at bounding box center [1114, 299] width 178 height 60
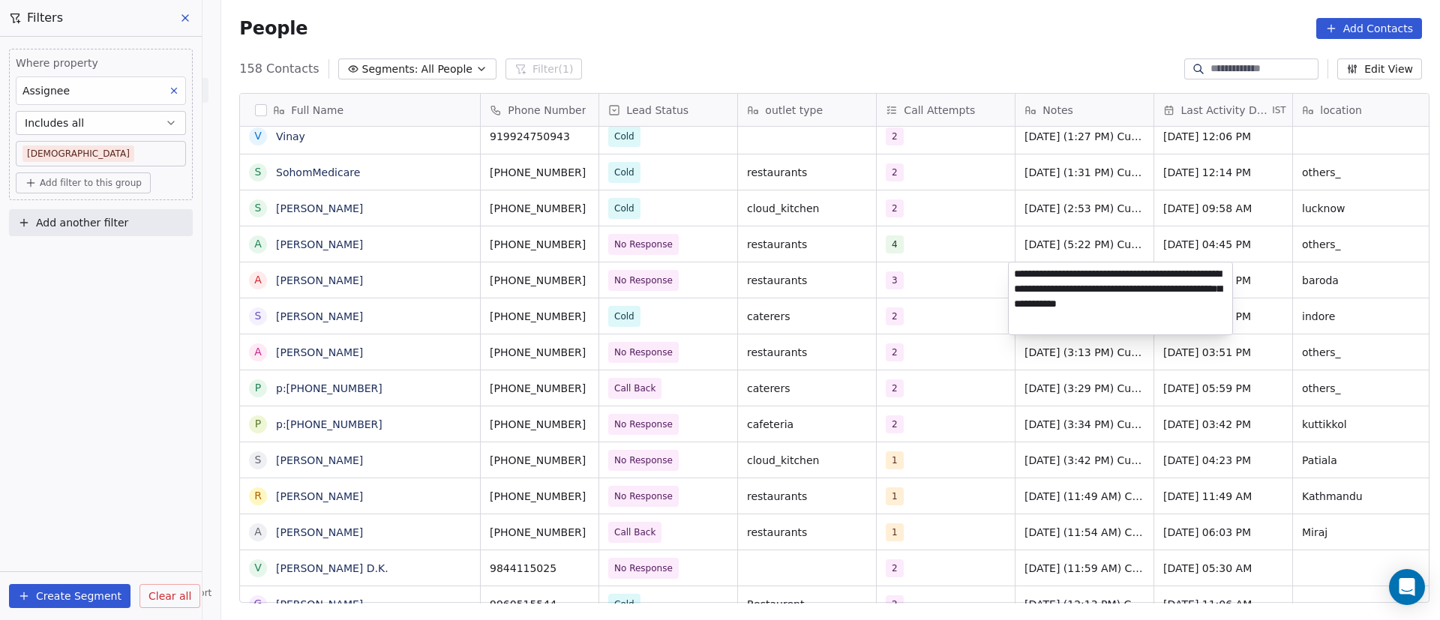
click at [1013, 274] on textarea "**********" at bounding box center [1119, 298] width 223 height 72
paste textarea "**********"
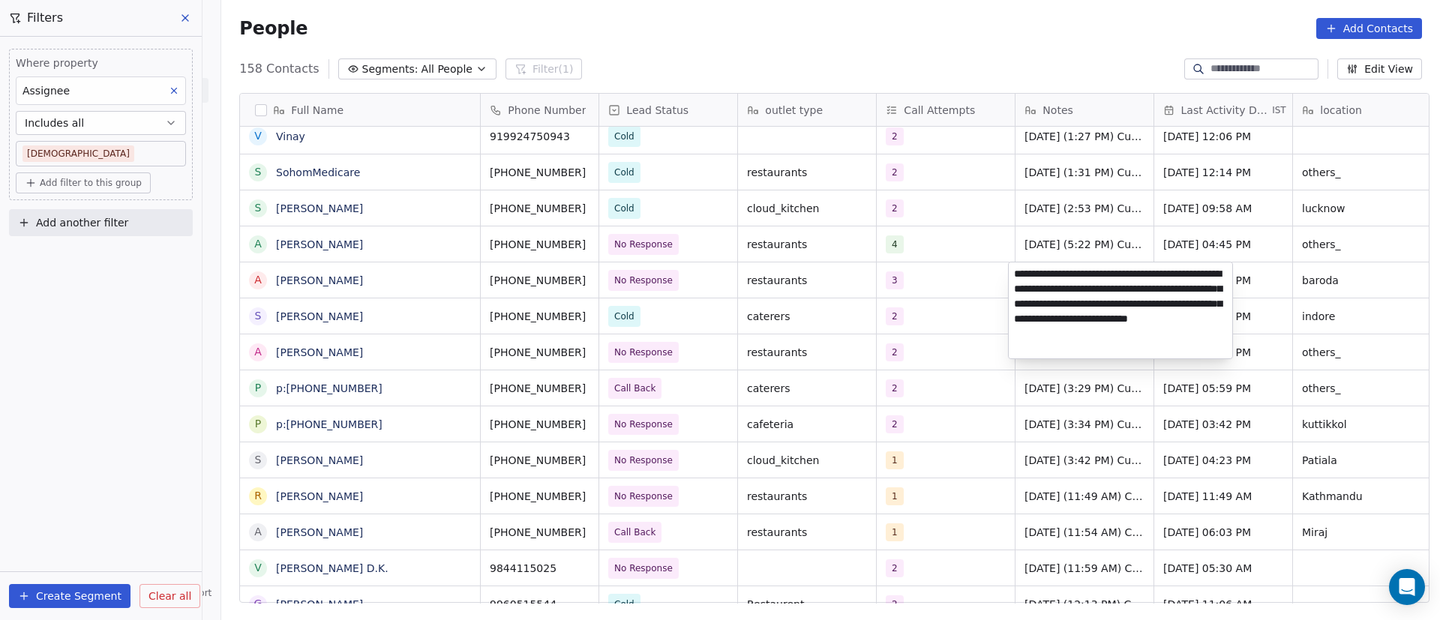
type textarea "**********"
click at [1295, 279] on html "On2Cook India Pvt. Ltd. Contacts People Marketing Workflows Campaigns Sales Pip…" at bounding box center [720, 310] width 1440 height 620
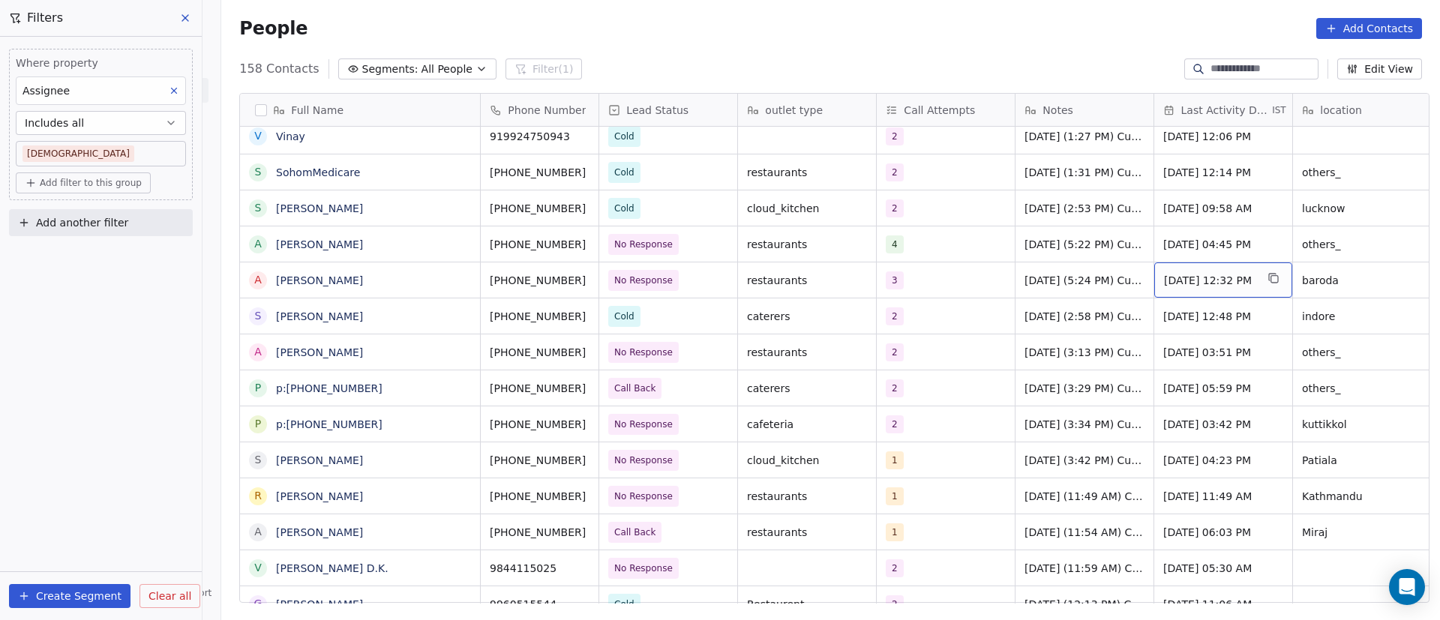
click at [1185, 283] on span "[DATE] 12:32 PM" at bounding box center [1209, 280] width 91 height 15
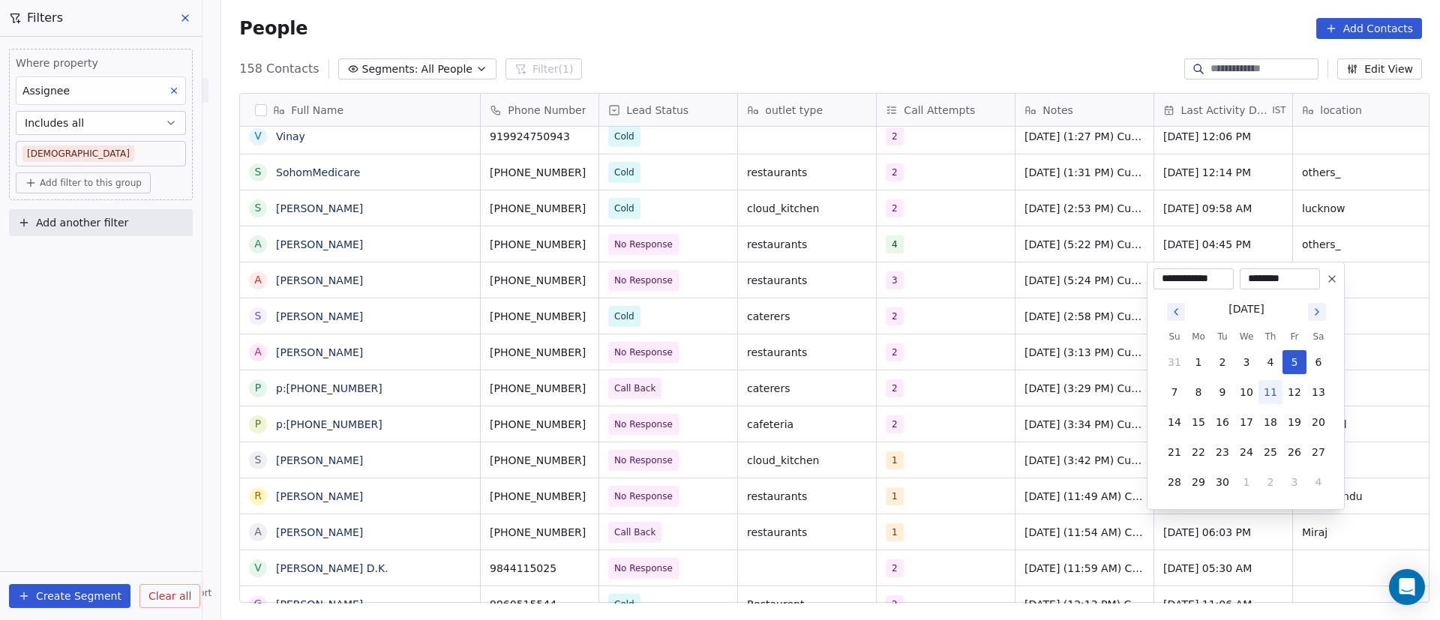
click at [1269, 393] on button "11" at bounding box center [1270, 392] width 24 height 24
type input "**********"
click at [1338, 223] on html "On2Cook India Pvt. Ltd. Contacts People Marketing Workflows Campaigns Sales Pip…" at bounding box center [720, 310] width 1440 height 620
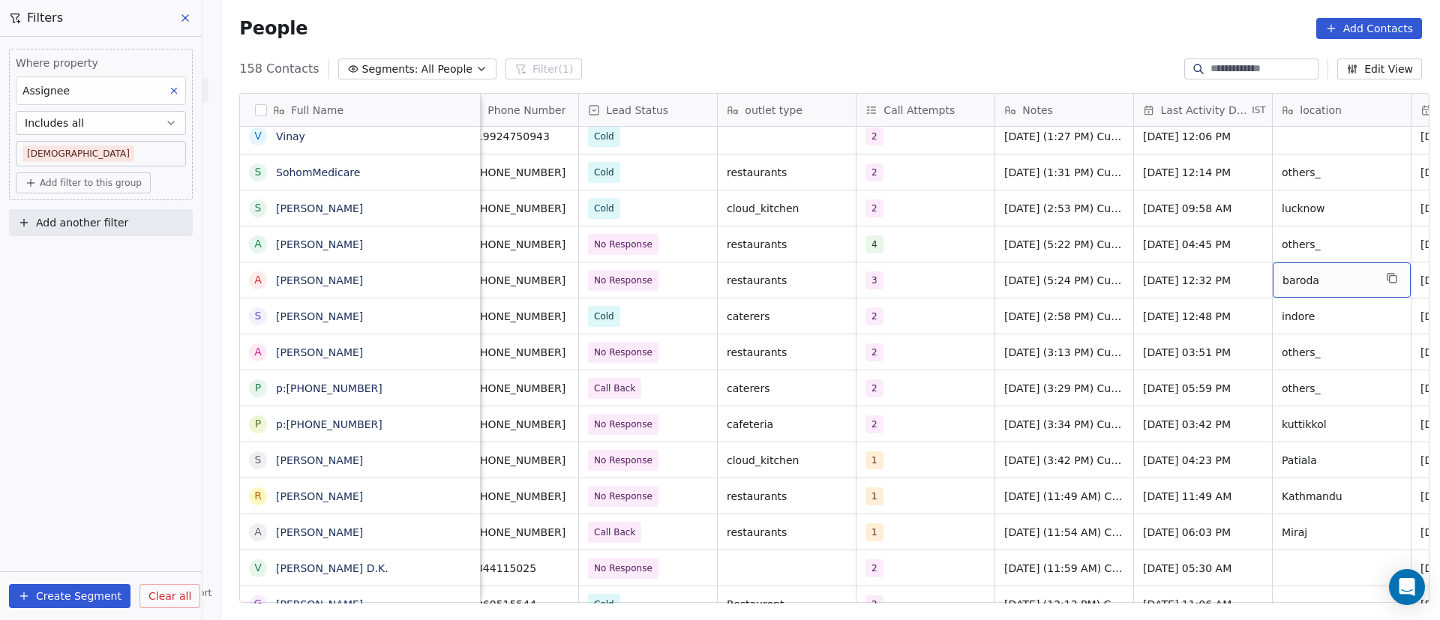
scroll to position [0, 159]
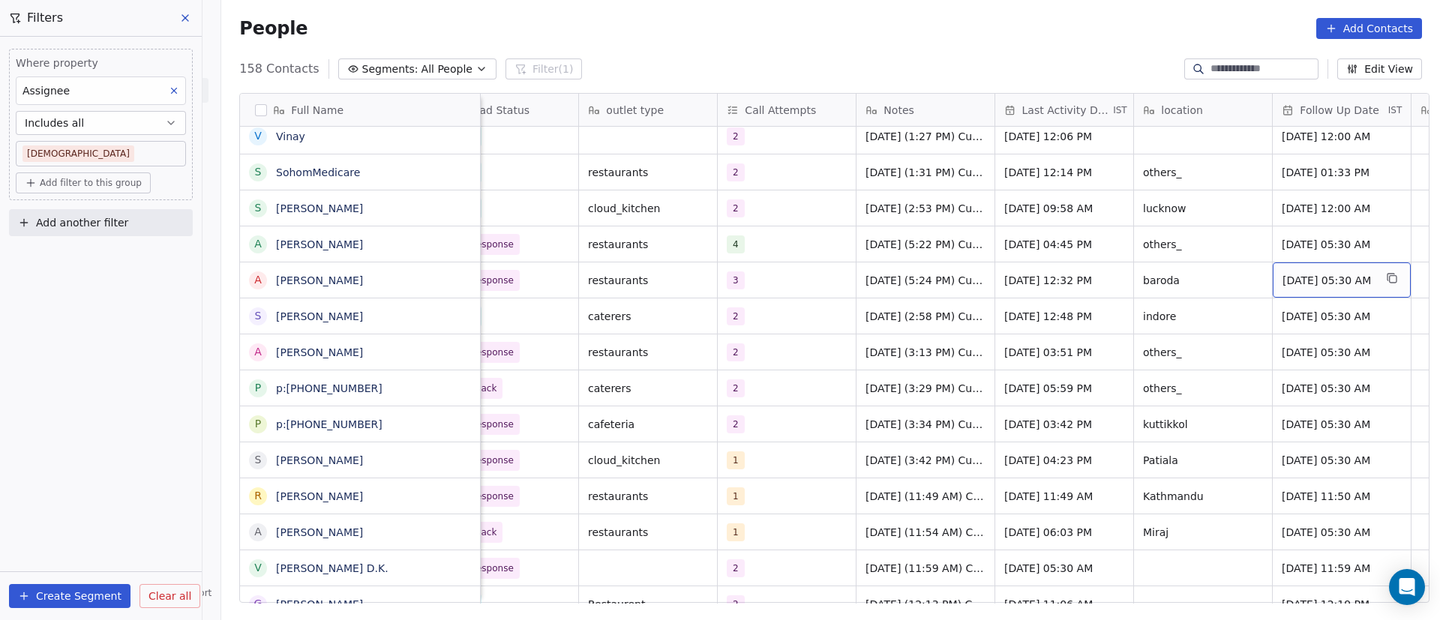
click at [1319, 280] on span "[DATE] 05:30 AM" at bounding box center [1327, 280] width 91 height 15
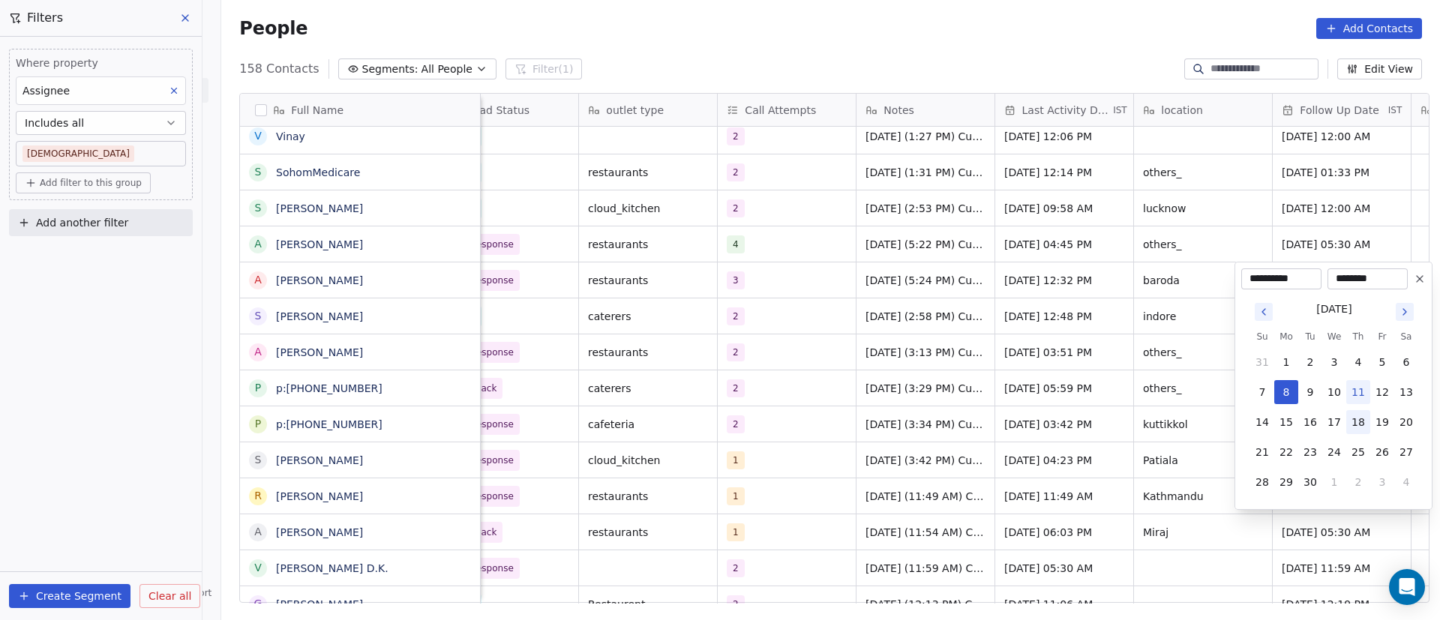
click at [1362, 423] on button "18" at bounding box center [1358, 422] width 24 height 24
type input "**********"
click at [1162, 391] on html "On2Cook India Pvt. Ltd. Contacts People Marketing Workflows Campaigns Sales Pip…" at bounding box center [720, 310] width 1440 height 620
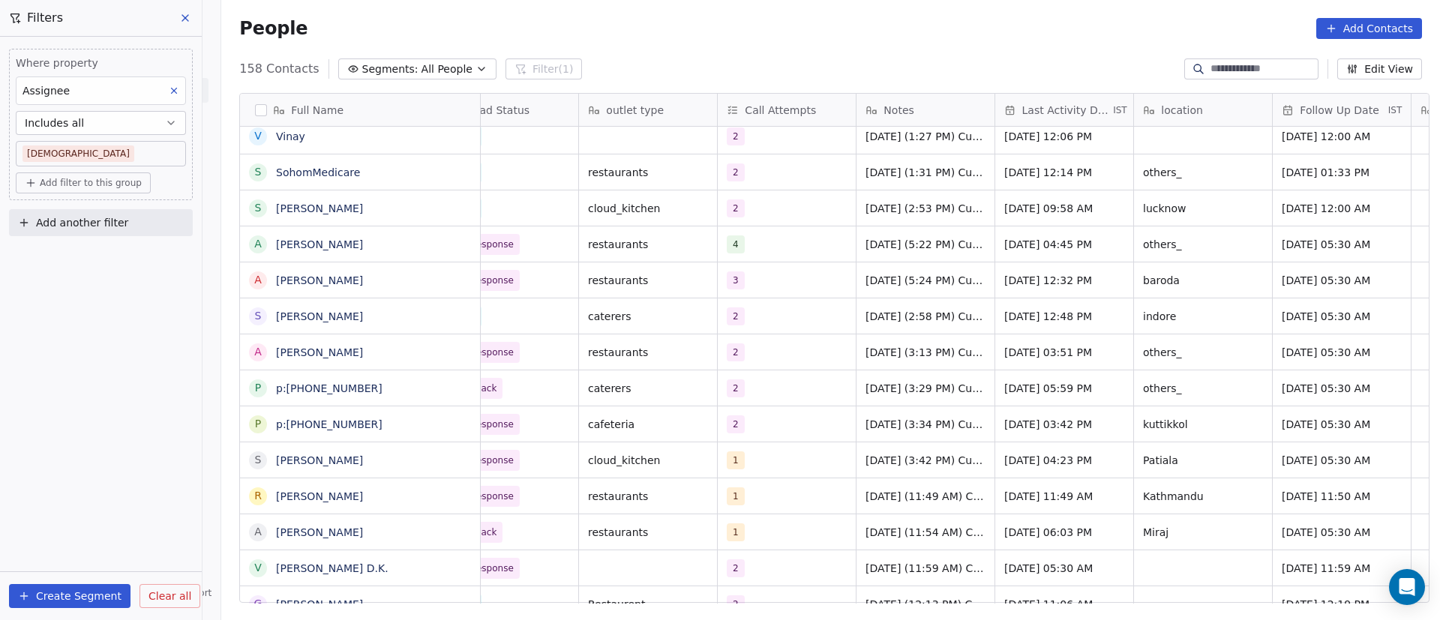
scroll to position [0, 0]
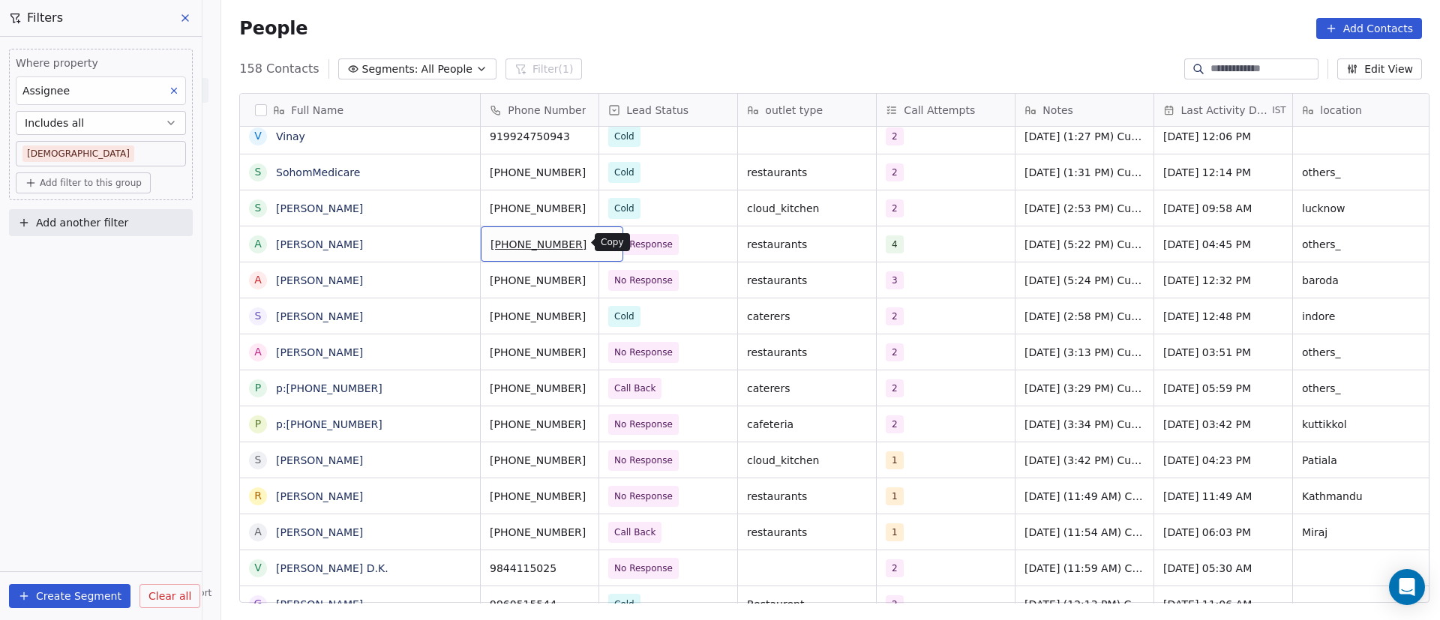
click at [599, 241] on icon "grid" at bounding box center [605, 242] width 12 height 12
click at [599, 275] on icon "grid" at bounding box center [605, 278] width 12 height 12
click at [455, 346] on icon "grid" at bounding box center [461, 350] width 12 height 12
click at [599, 348] on icon "grid" at bounding box center [605, 350] width 12 height 12
click at [692, 351] on span "No Response" at bounding box center [654, 352] width 91 height 21
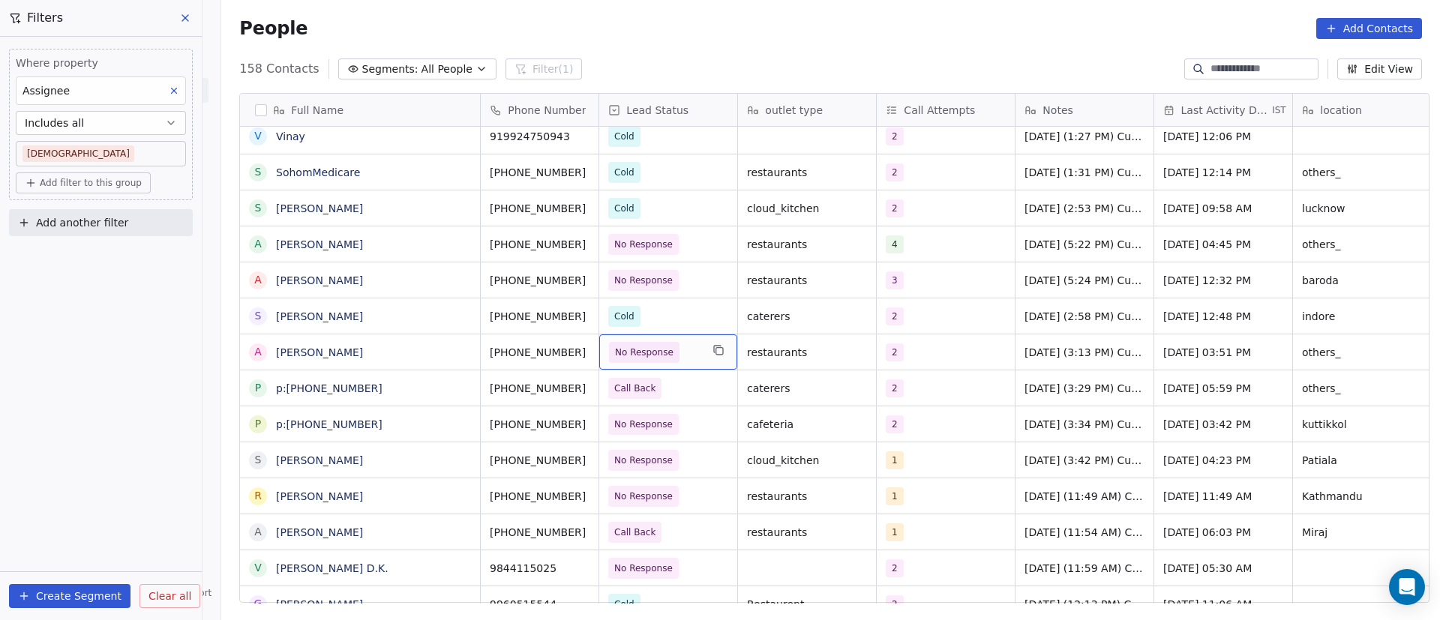
click at [692, 351] on span "No Response" at bounding box center [654, 352] width 91 height 21
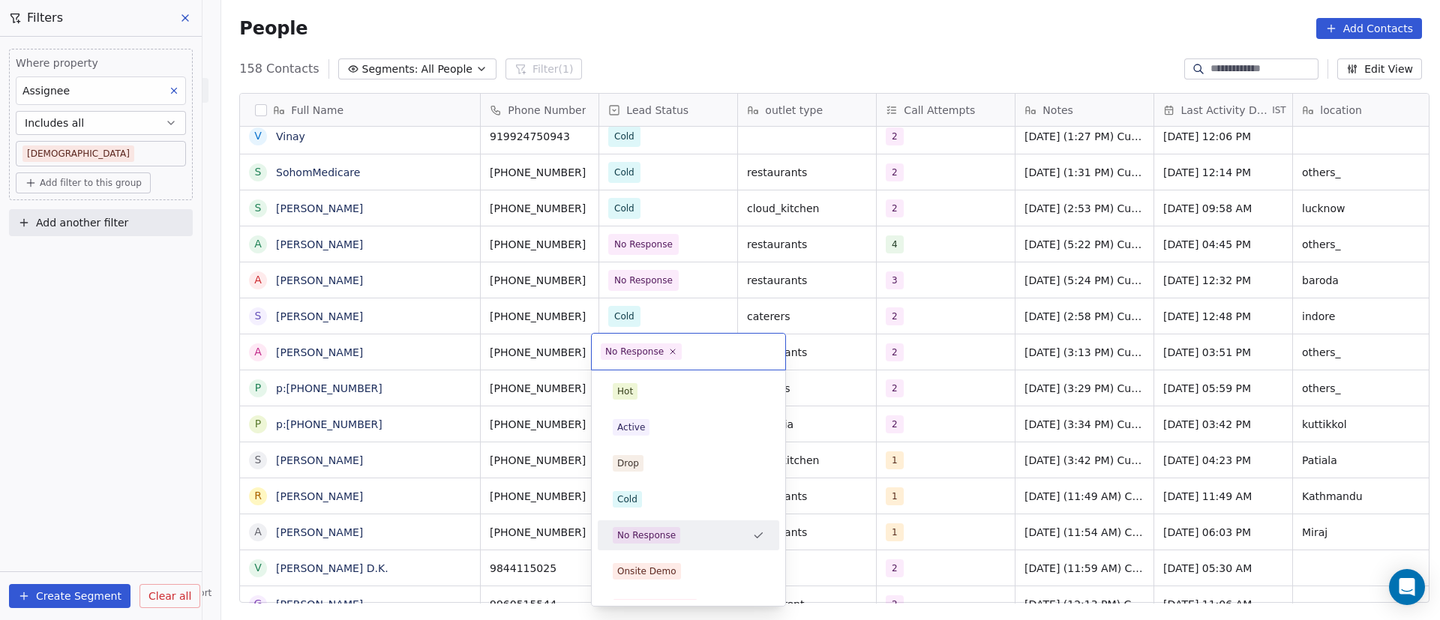
drag, startPoint x: 671, startPoint y: 348, endPoint x: 673, endPoint y: 359, distance: 11.3
click at [672, 349] on icon at bounding box center [672, 351] width 9 height 9
drag, startPoint x: 634, startPoint y: 503, endPoint x: 772, endPoint y: 384, distance: 182.9
click at [634, 502] on div "Cold" at bounding box center [627, 499] width 20 height 13
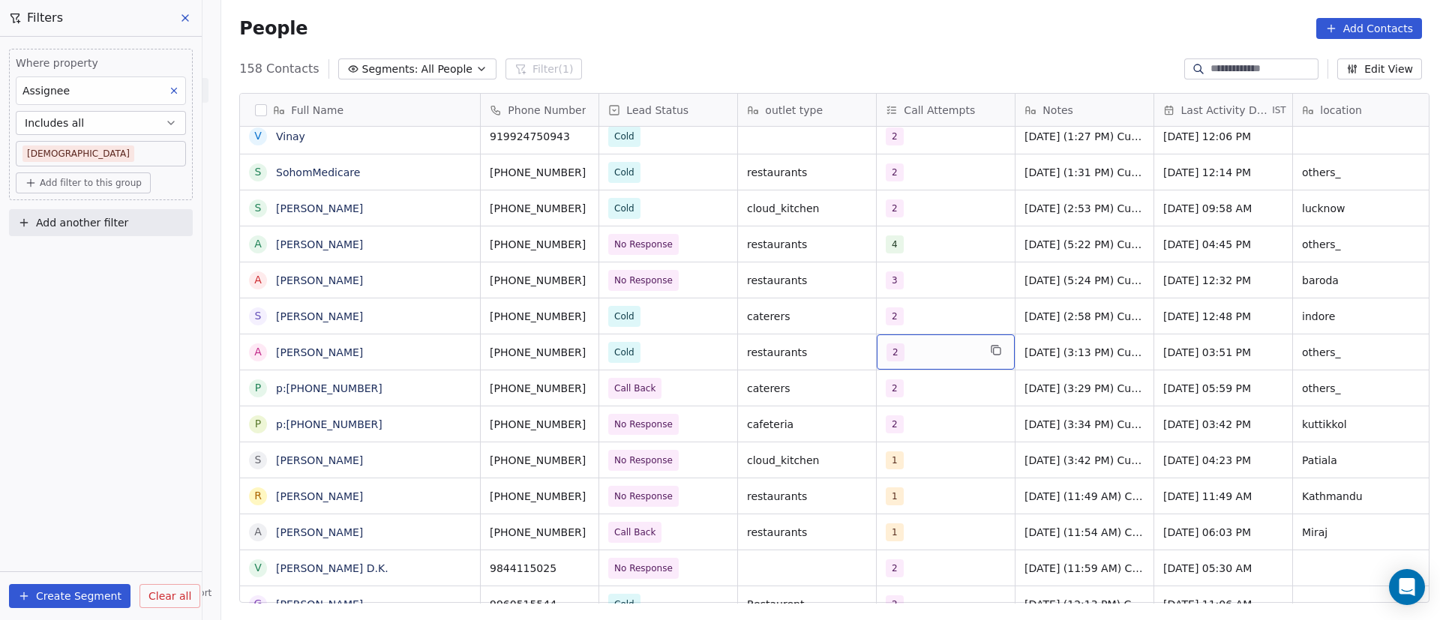
click at [920, 353] on div "2" at bounding box center [931, 352] width 91 height 18
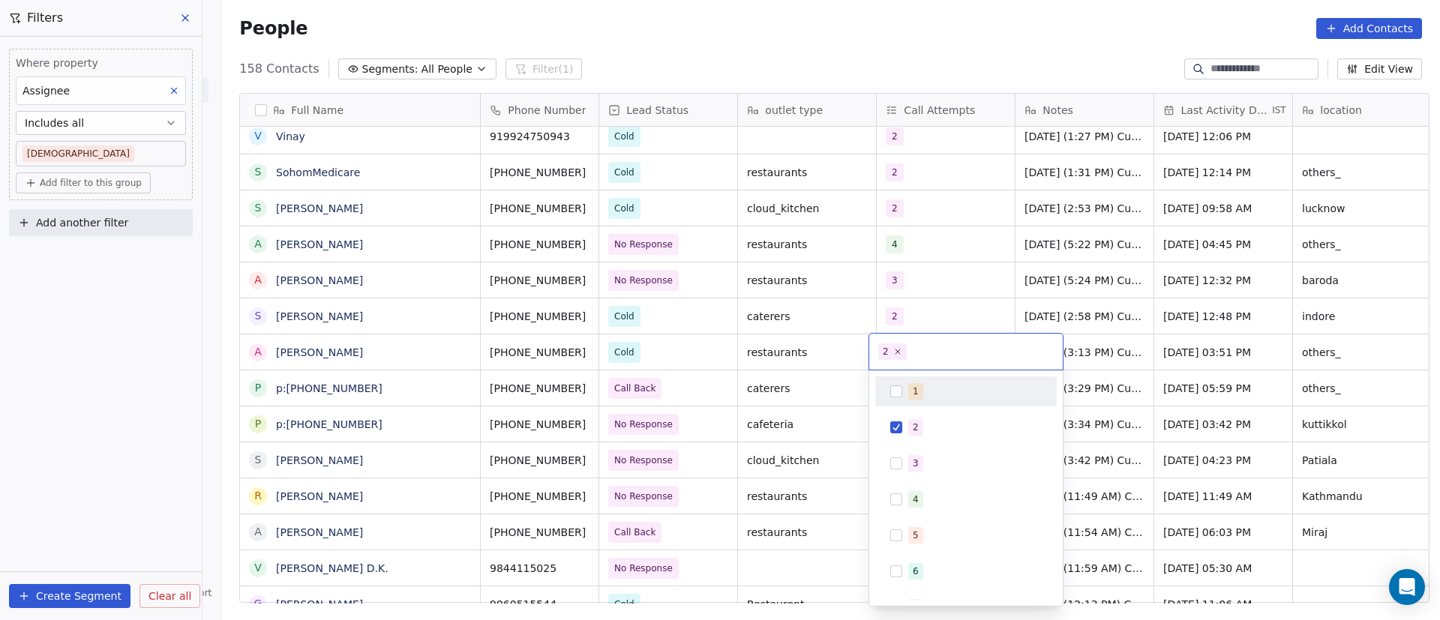
click at [899, 352] on icon at bounding box center [897, 351] width 9 height 9
click at [908, 472] on div "3" at bounding box center [965, 463] width 169 height 24
click at [1192, 344] on html "On2Cook India Pvt. Ltd. Contacts People Marketing Workflows Campaigns Sales Pip…" at bounding box center [720, 310] width 1440 height 620
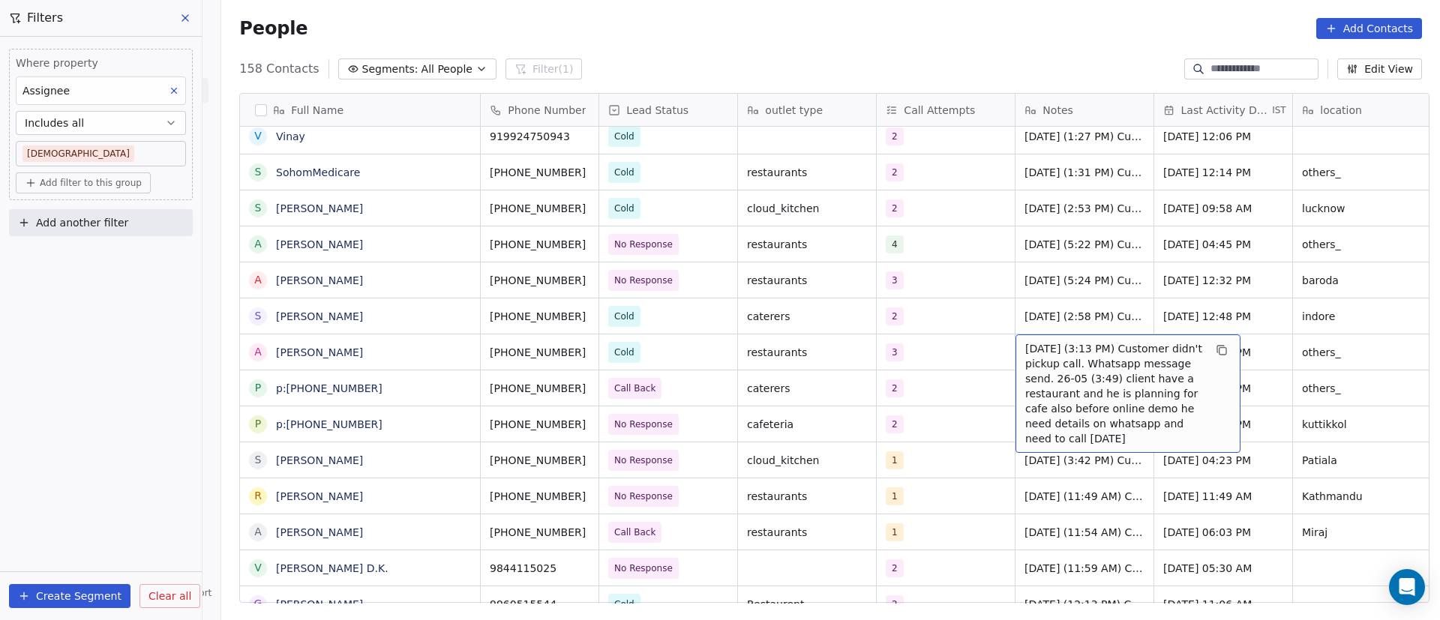
click at [1025, 349] on span "[DATE] (3:13 PM) Customer didn't pickup call. Whatsapp message send. 26-05 (3:4…" at bounding box center [1114, 393] width 178 height 105
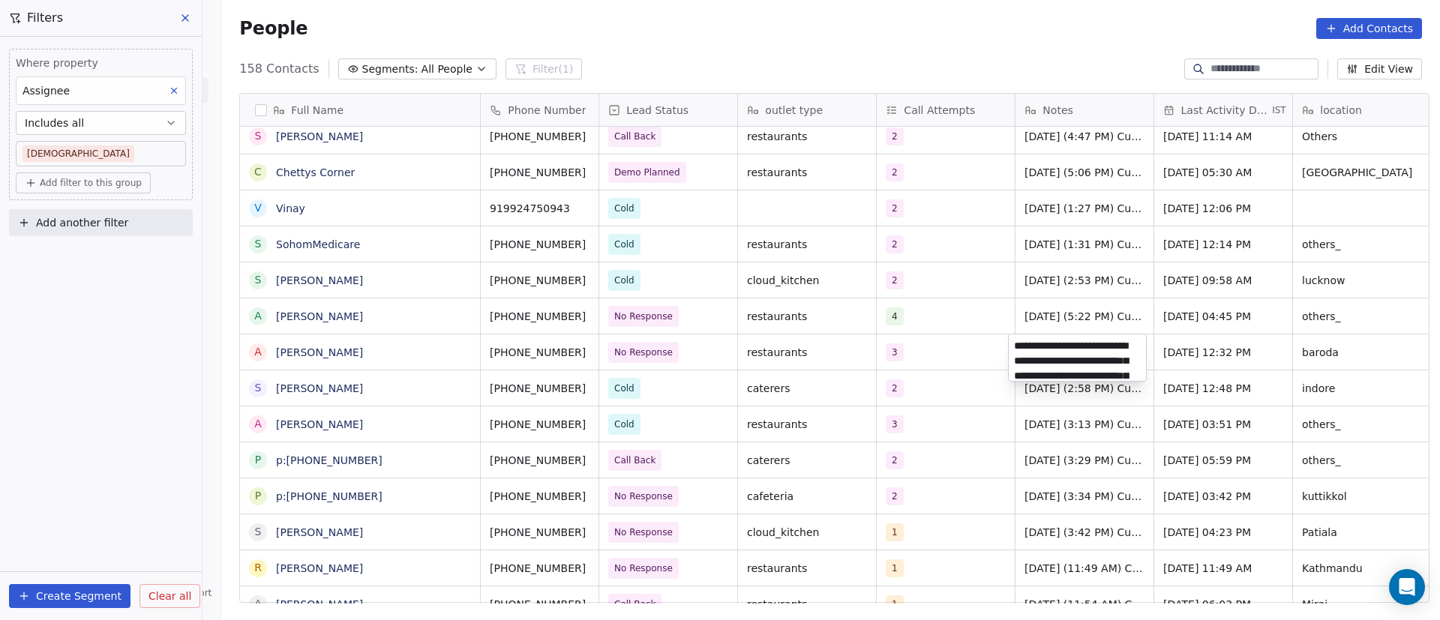
scroll to position [96, 0]
click at [391, 400] on html "On2Cook India Pvt. Ltd. Contacts People Marketing Workflows Campaigns Sales Pip…" at bounding box center [720, 310] width 1440 height 620
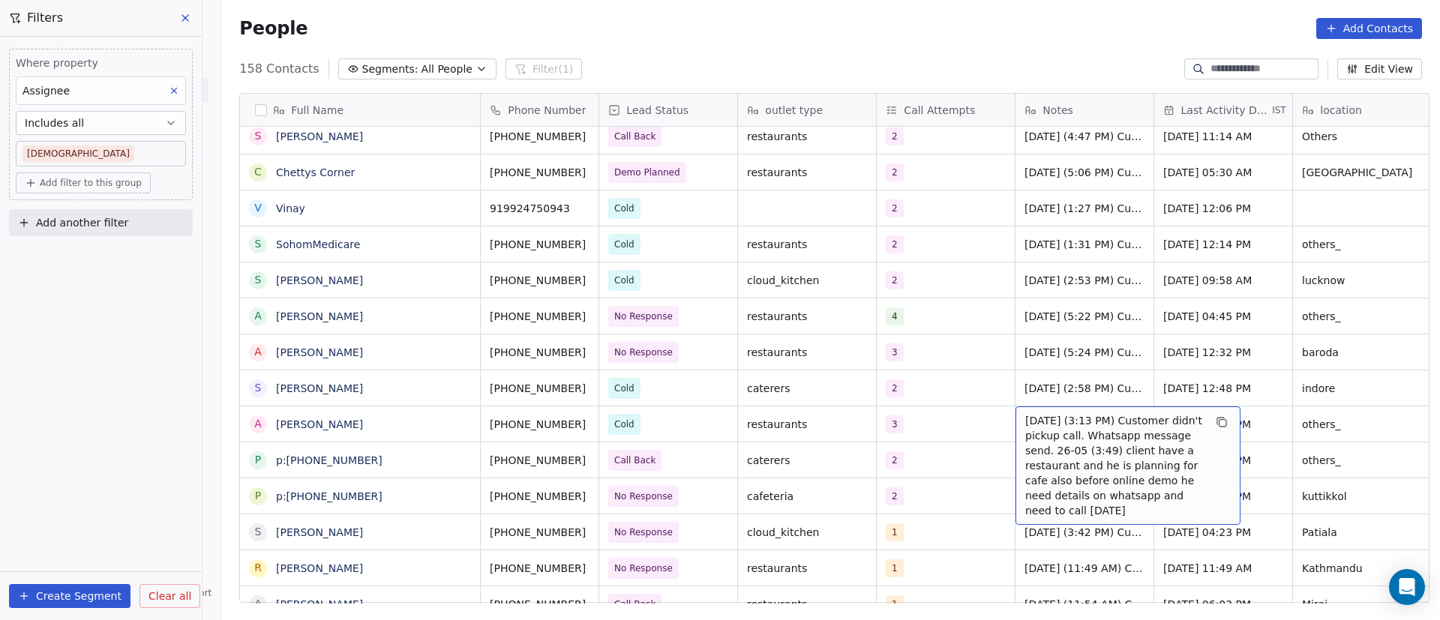
click at [1028, 429] on span "[DATE] (3:13 PM) Customer didn't pickup call. Whatsapp message send. 26-05 (3:4…" at bounding box center [1114, 465] width 178 height 105
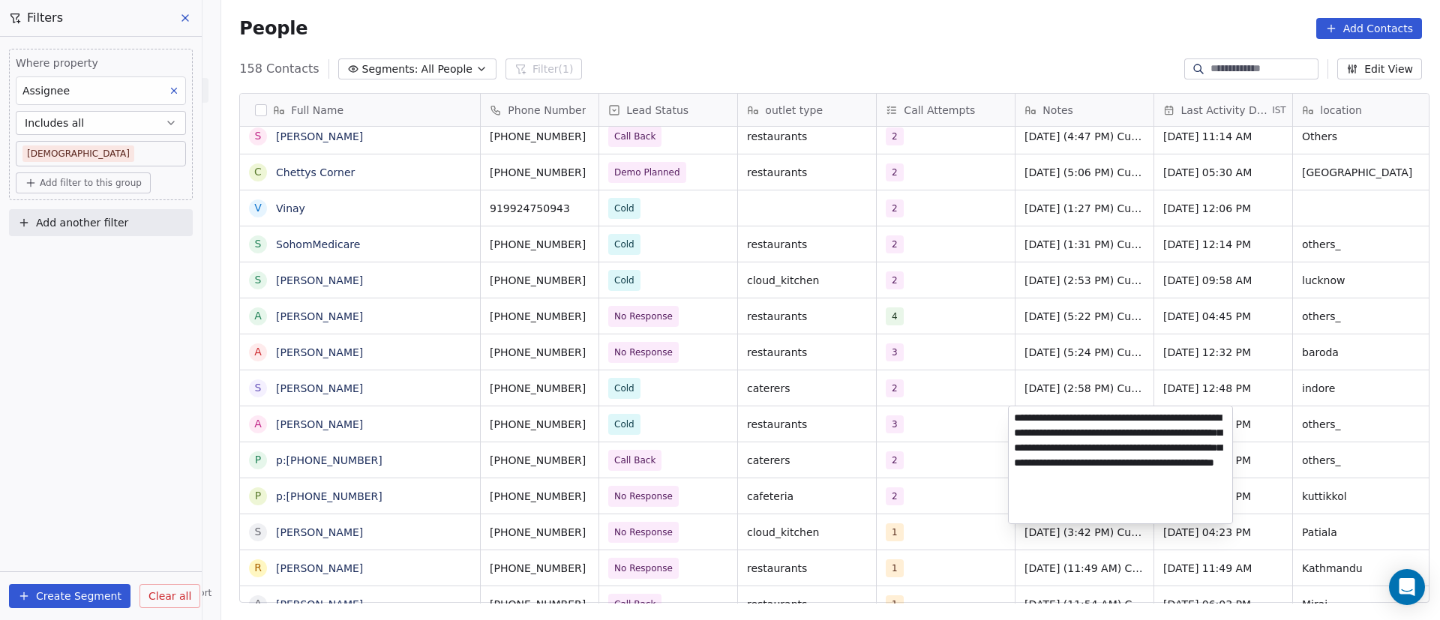
click at [1014, 417] on textarea "**********" at bounding box center [1119, 464] width 223 height 117
type textarea "**********"
click at [1309, 432] on html "On2Cook India Pvt. Ltd. Contacts People Marketing Workflows Campaigns Sales Pip…" at bounding box center [720, 310] width 1440 height 620
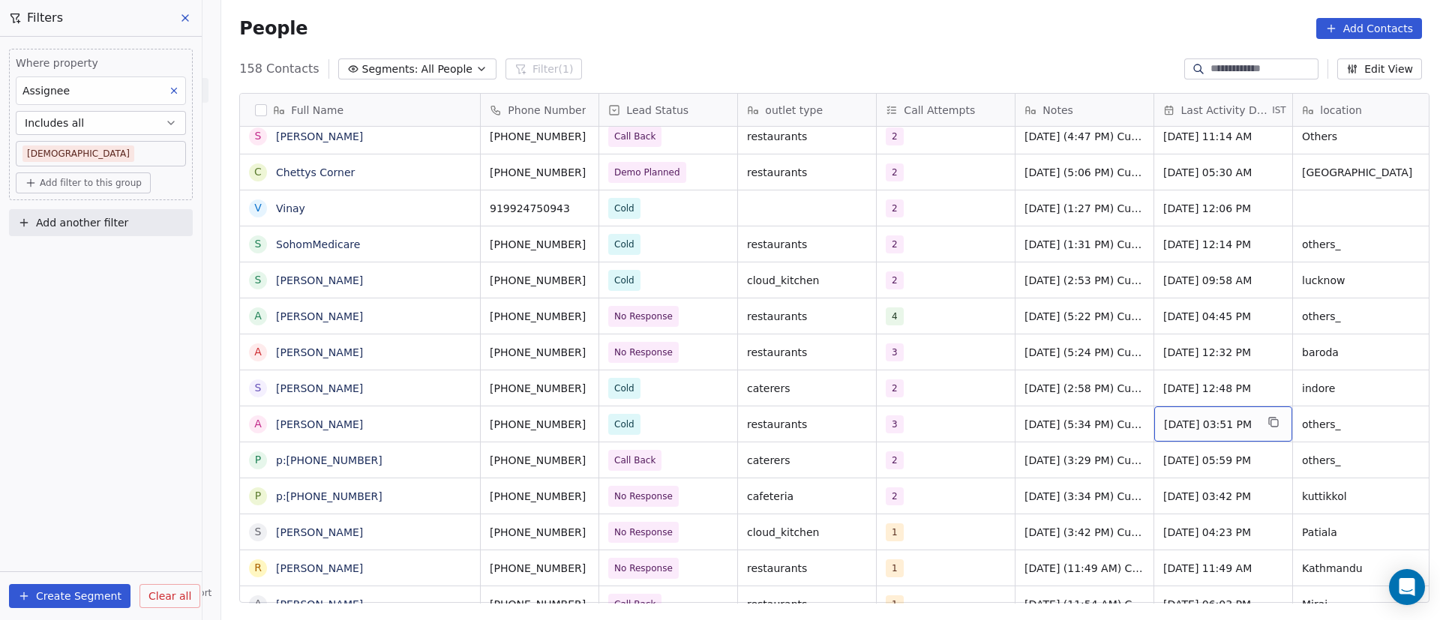
click at [1198, 428] on span "[DATE] 03:51 PM" at bounding box center [1209, 424] width 91 height 15
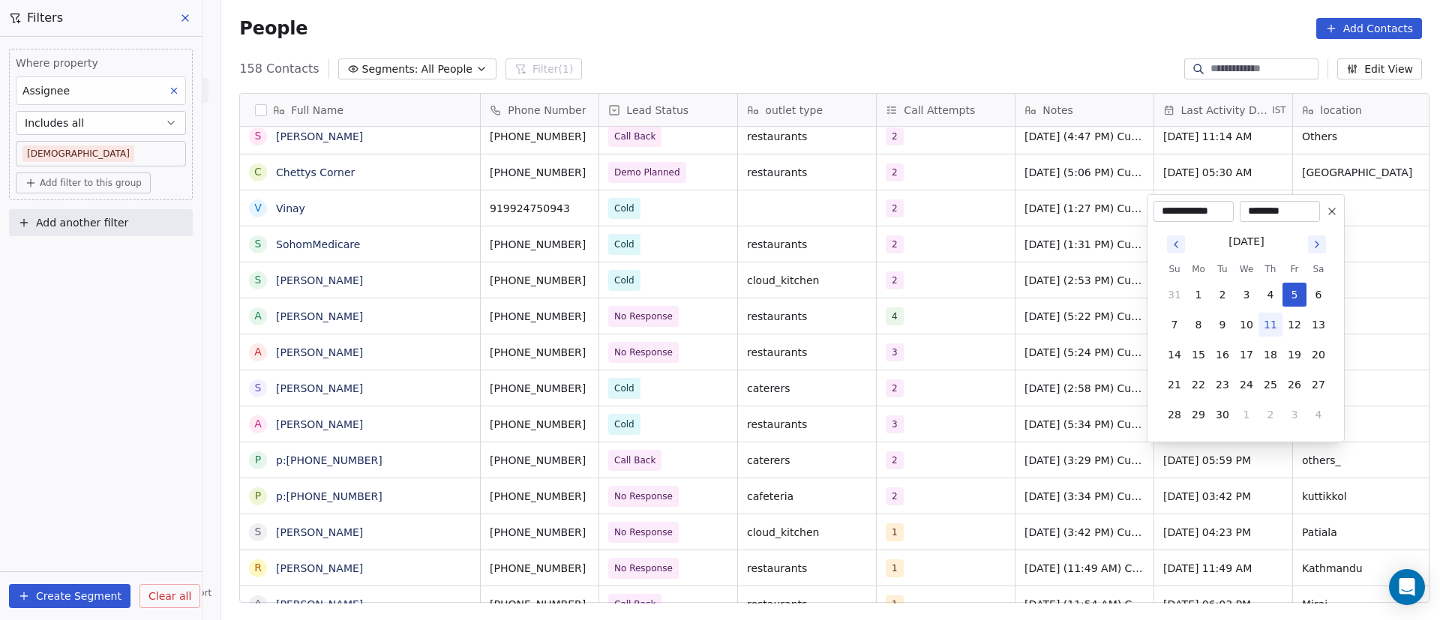
click at [1272, 325] on button "11" at bounding box center [1270, 325] width 24 height 24
type input "**********"
click at [1358, 446] on html "On2Cook India Pvt. Ltd. Contacts People Marketing Workflows Campaigns Sales Pip…" at bounding box center [720, 310] width 1440 height 620
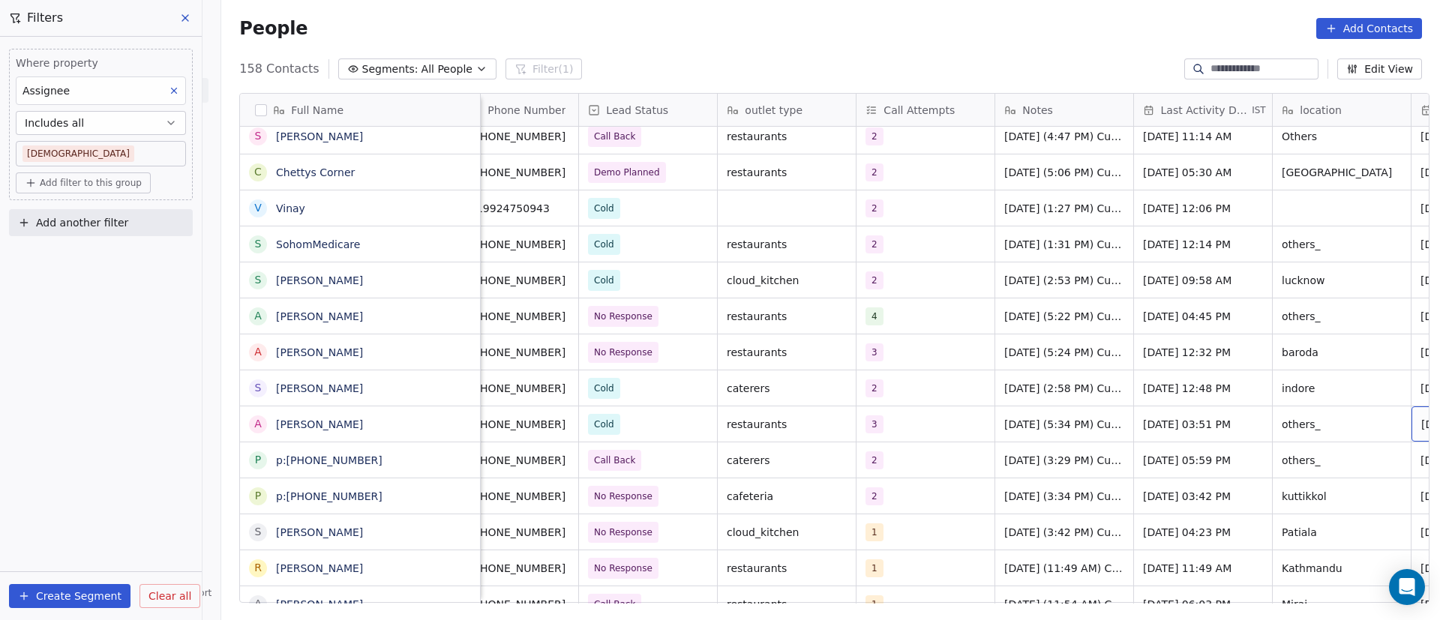
scroll to position [0, 159]
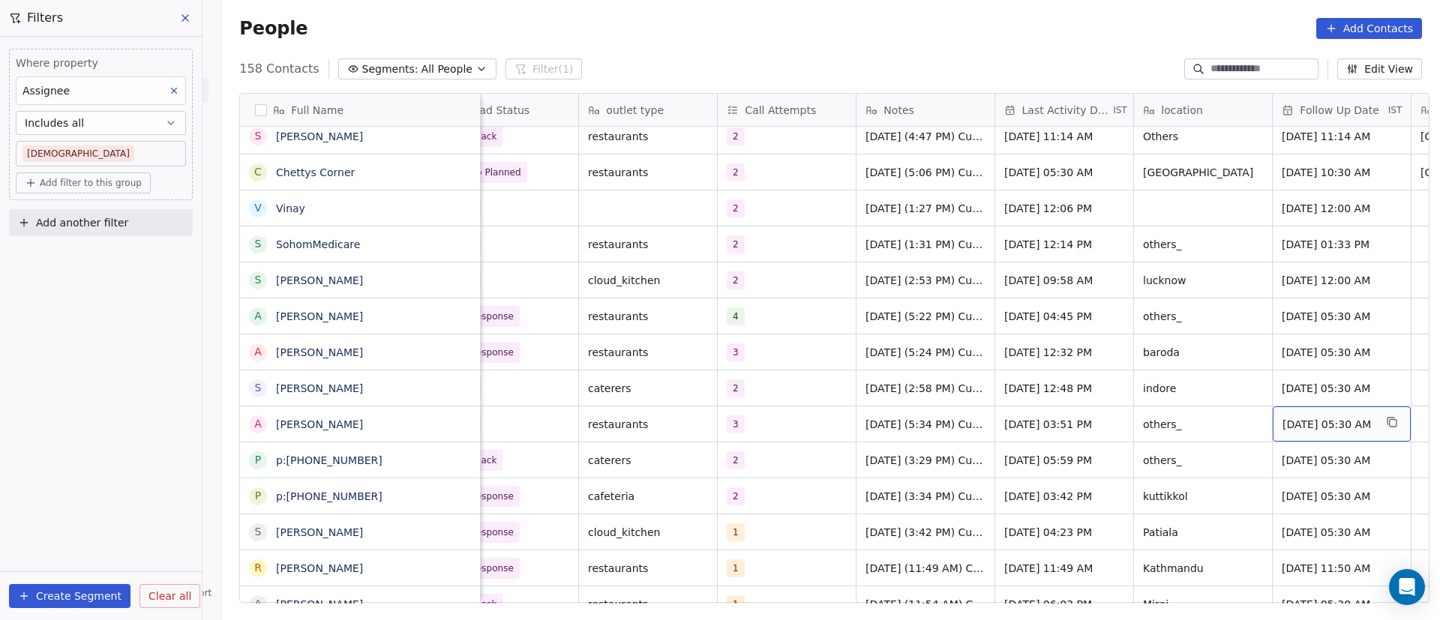
click at [1320, 423] on span "[DATE] 05:30 AM" at bounding box center [1327, 424] width 91 height 15
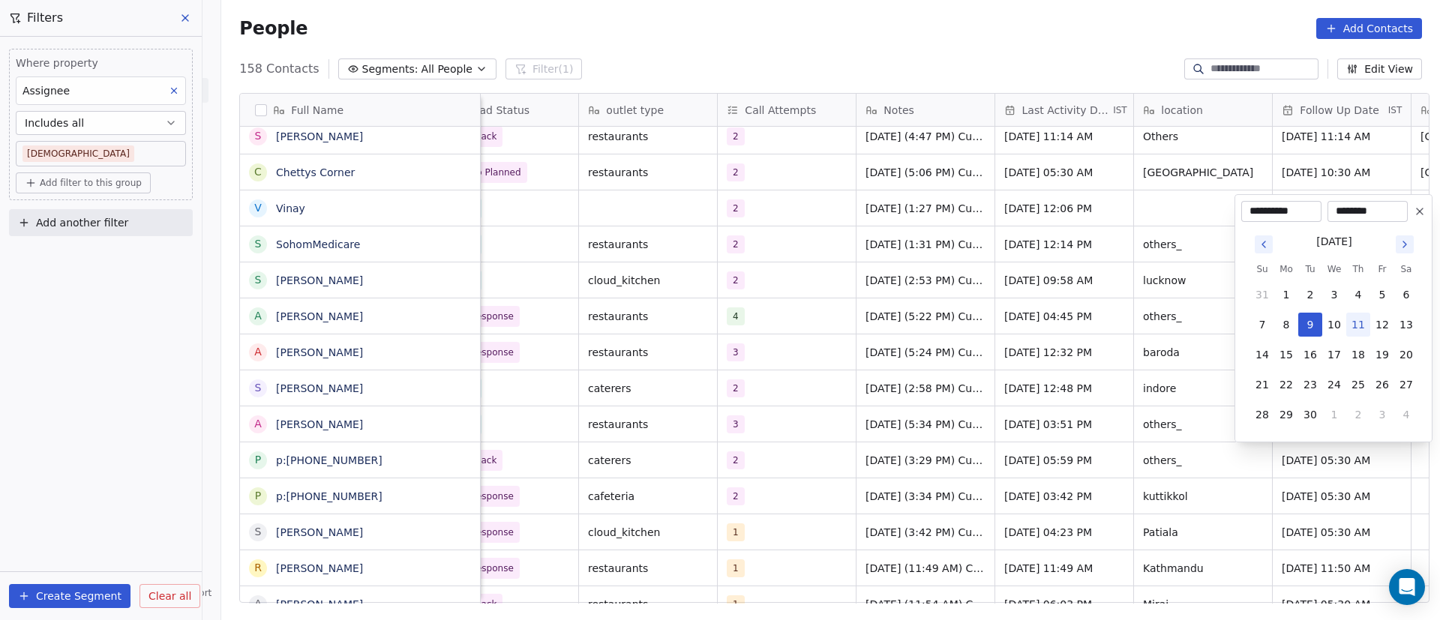
click at [1425, 211] on button at bounding box center [1419, 211] width 18 height 18
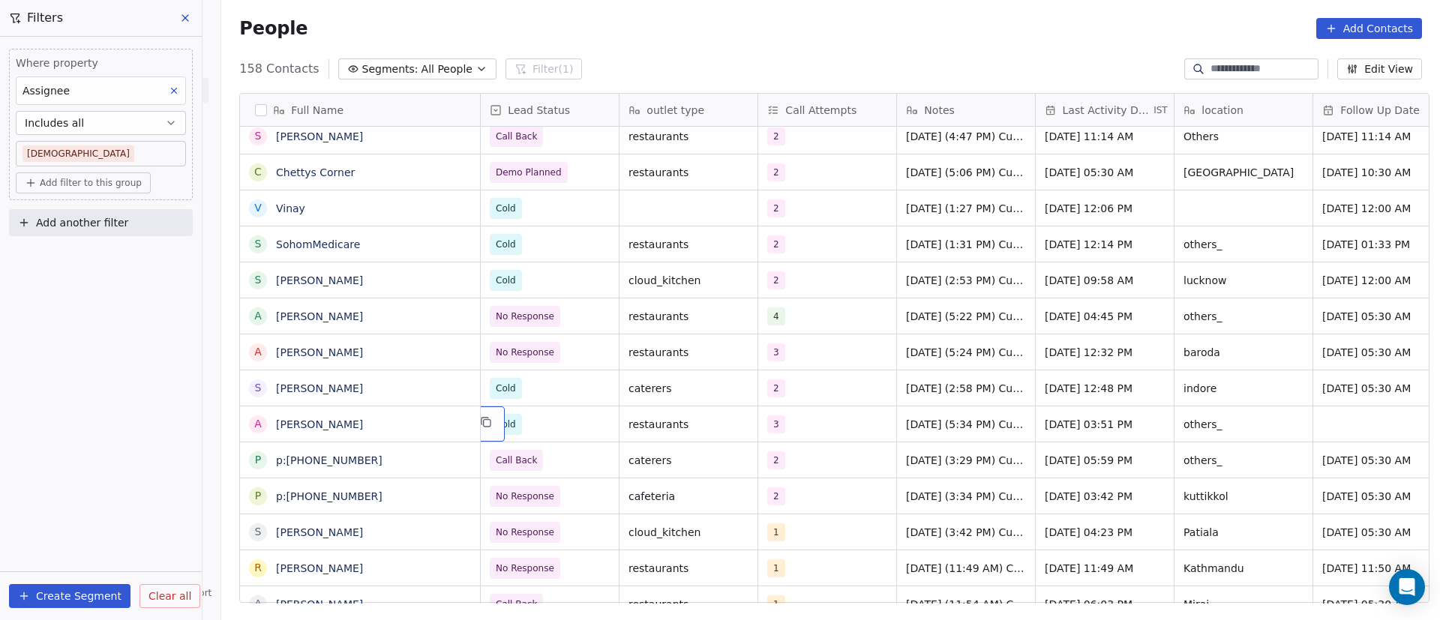
scroll to position [0, 0]
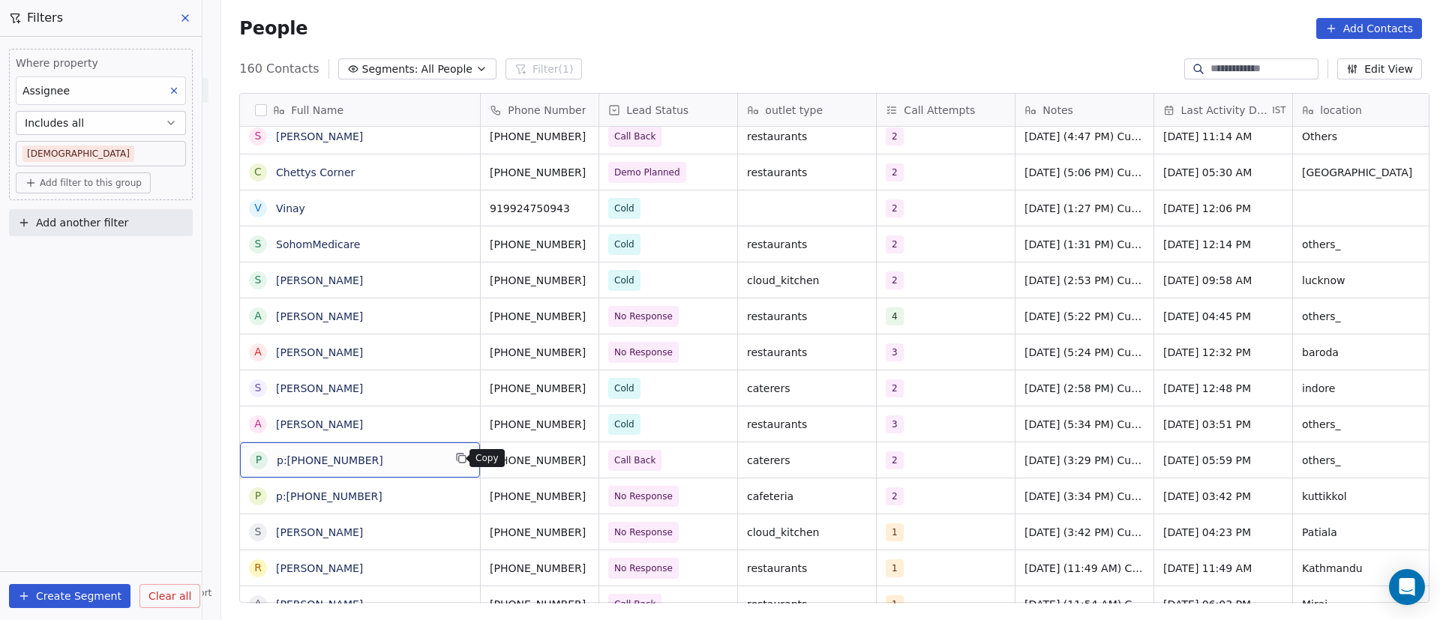
click at [455, 463] on icon "grid" at bounding box center [461, 458] width 12 height 12
click at [386, 466] on span "p:[PHONE_NUMBER]" at bounding box center [360, 460] width 166 height 15
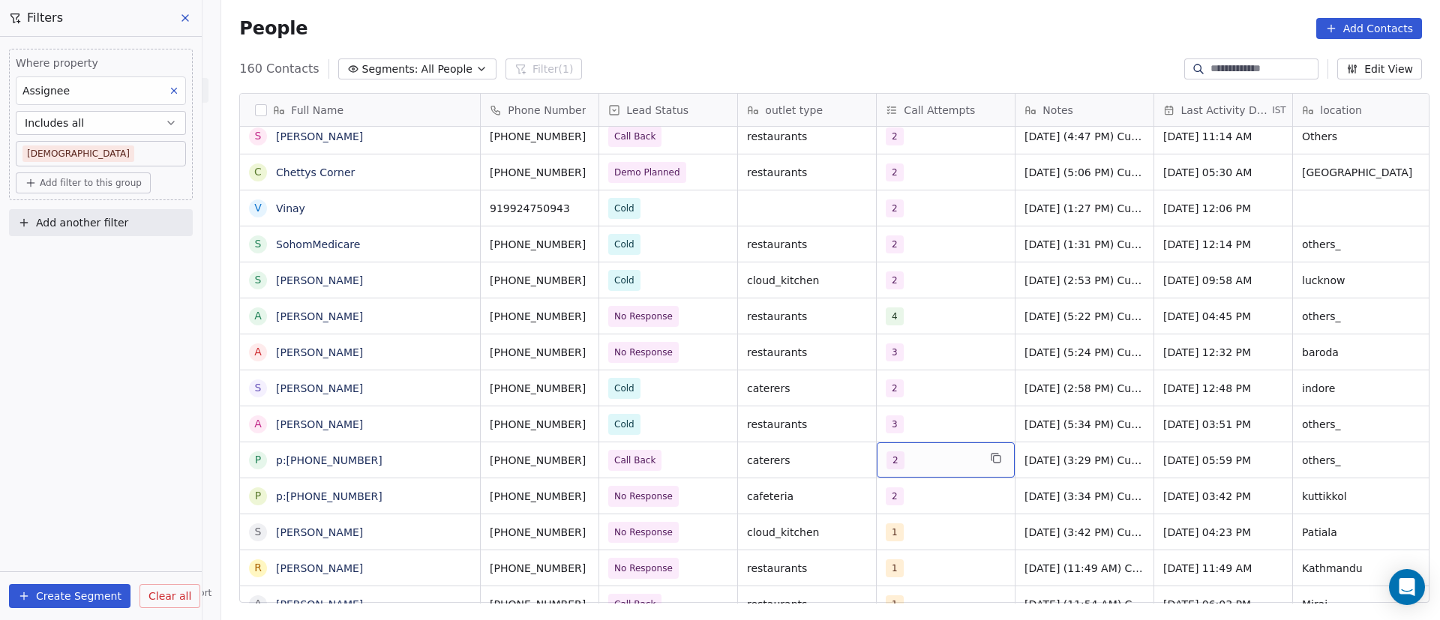
click at [923, 461] on div "2" at bounding box center [931, 460] width 91 height 18
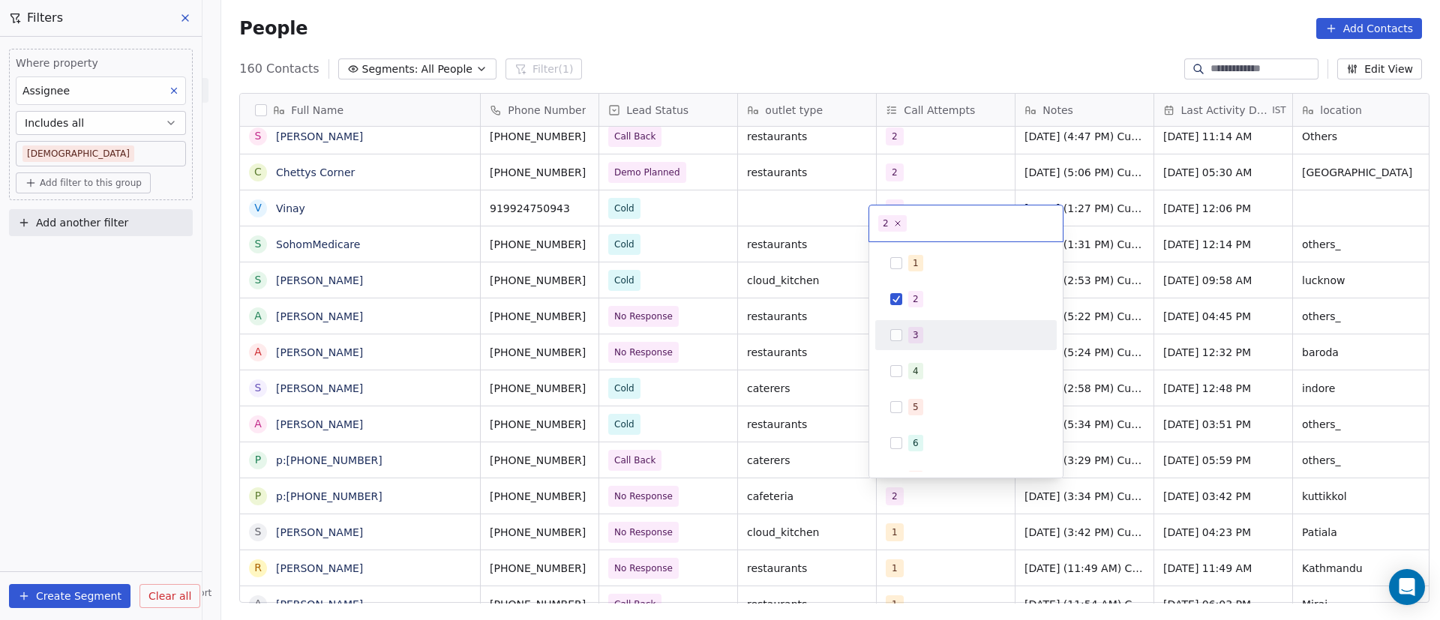
click at [899, 337] on button "Suggestions" at bounding box center [896, 335] width 12 height 12
click at [899, 299] on button "Suggestions" at bounding box center [896, 299] width 12 height 12
click at [1128, 468] on html "On2Cook India Pvt. Ltd. Contacts People Marketing Workflows Campaigns Sales Pip…" at bounding box center [720, 310] width 1440 height 620
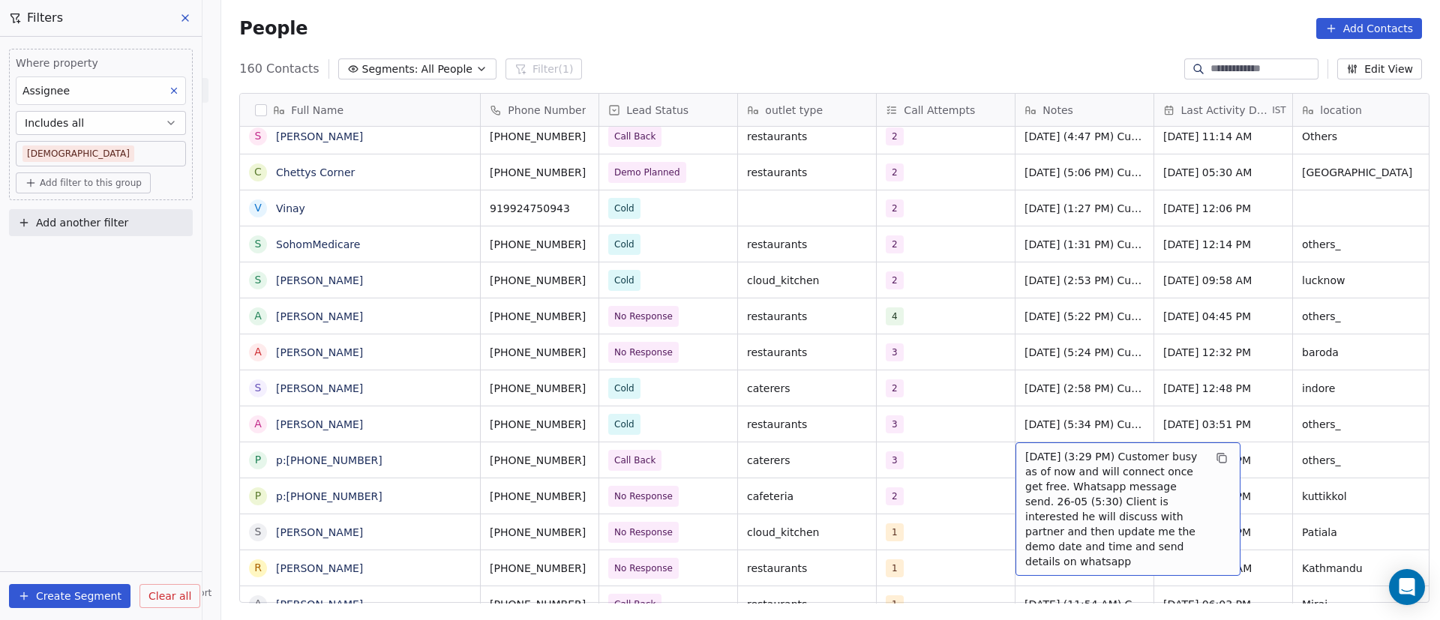
click at [1033, 457] on span "[DATE] (3:29 PM) Customer busy as of now and will connect once get free. Whatsa…" at bounding box center [1114, 509] width 178 height 120
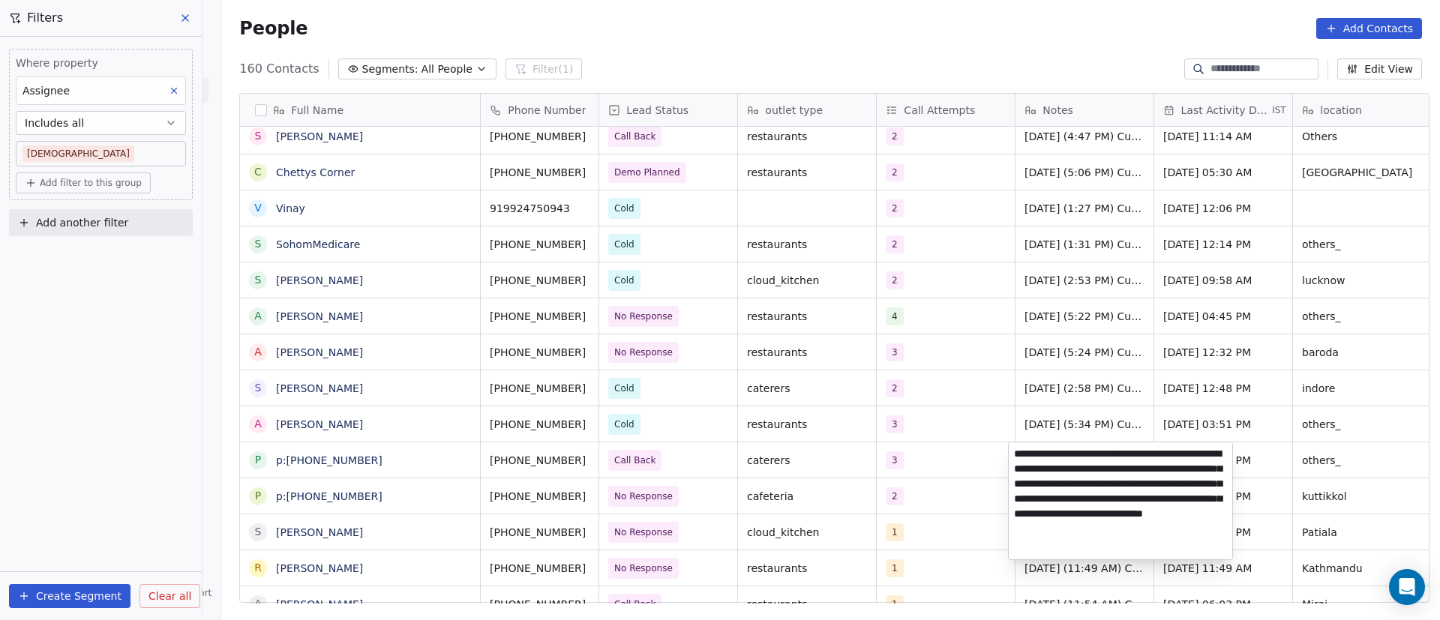
click at [1014, 454] on textarea "**********" at bounding box center [1119, 500] width 223 height 117
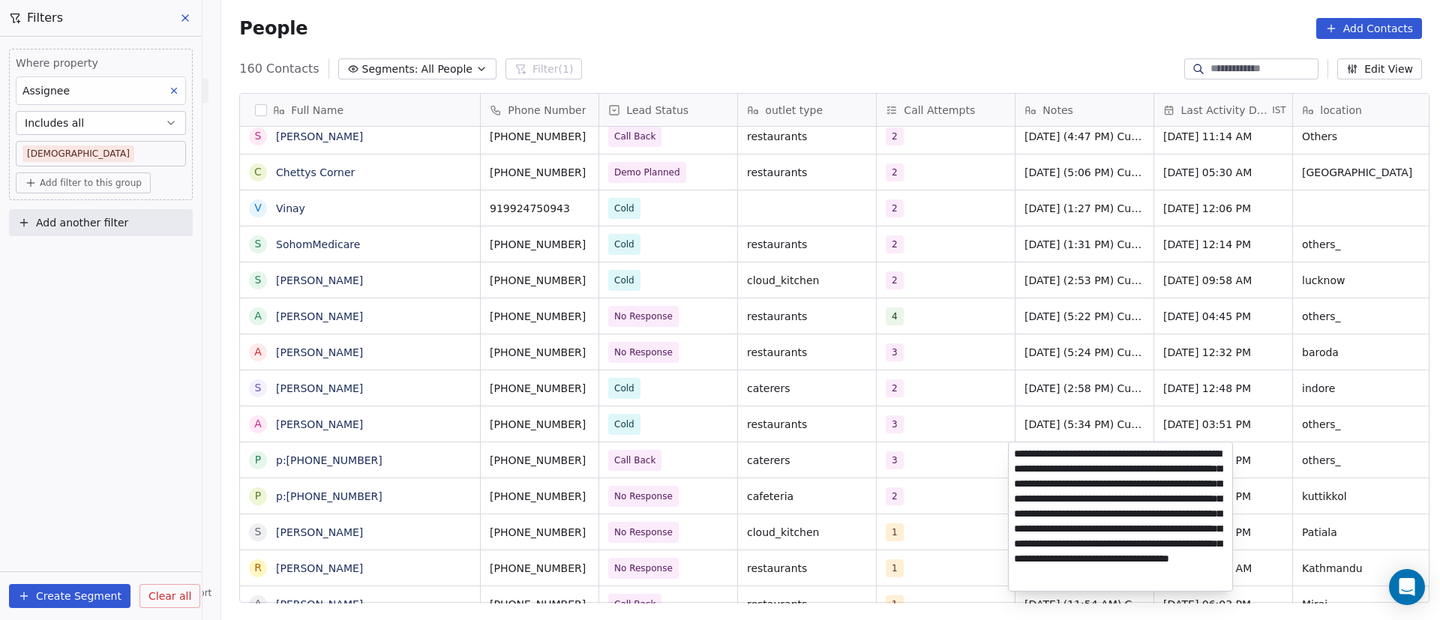
type textarea "**********"
click at [1299, 436] on html "On2Cook India Pvt. Ltd. Contacts People Marketing Workflows Campaigns Sales Pip…" at bounding box center [720, 310] width 1440 height 620
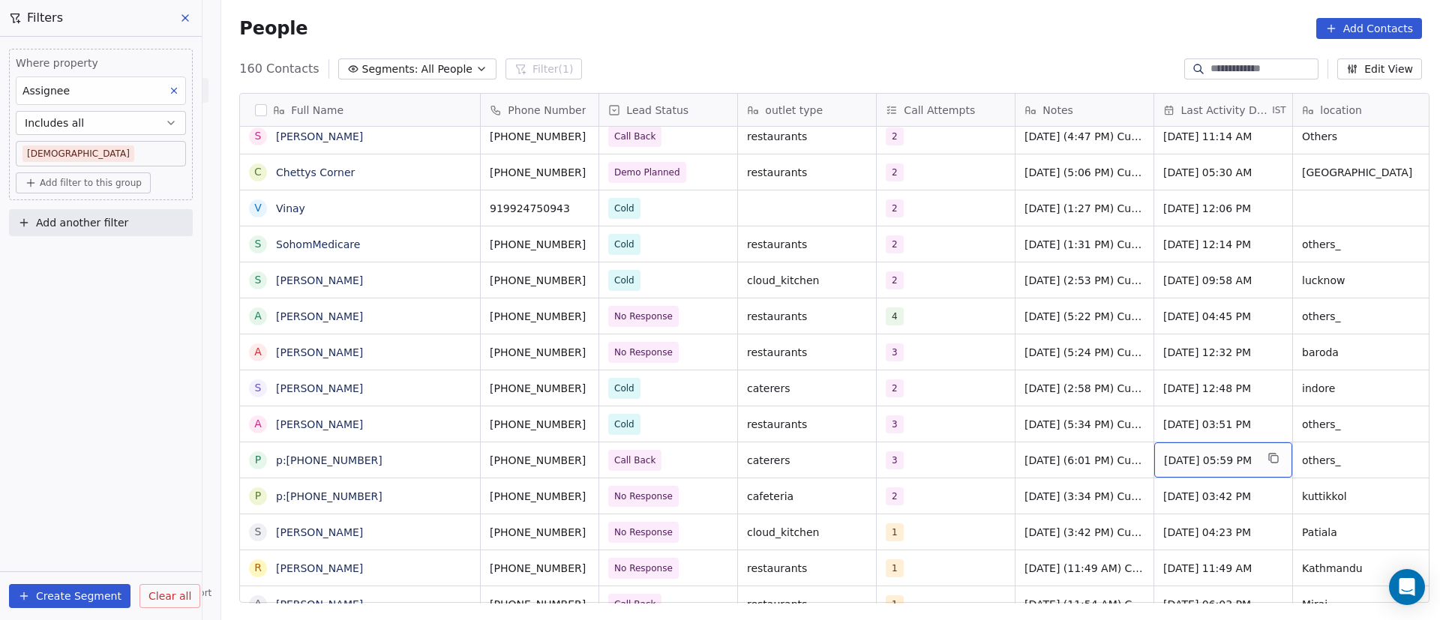
click at [1215, 457] on span "[DATE] 05:59 PM" at bounding box center [1209, 460] width 91 height 15
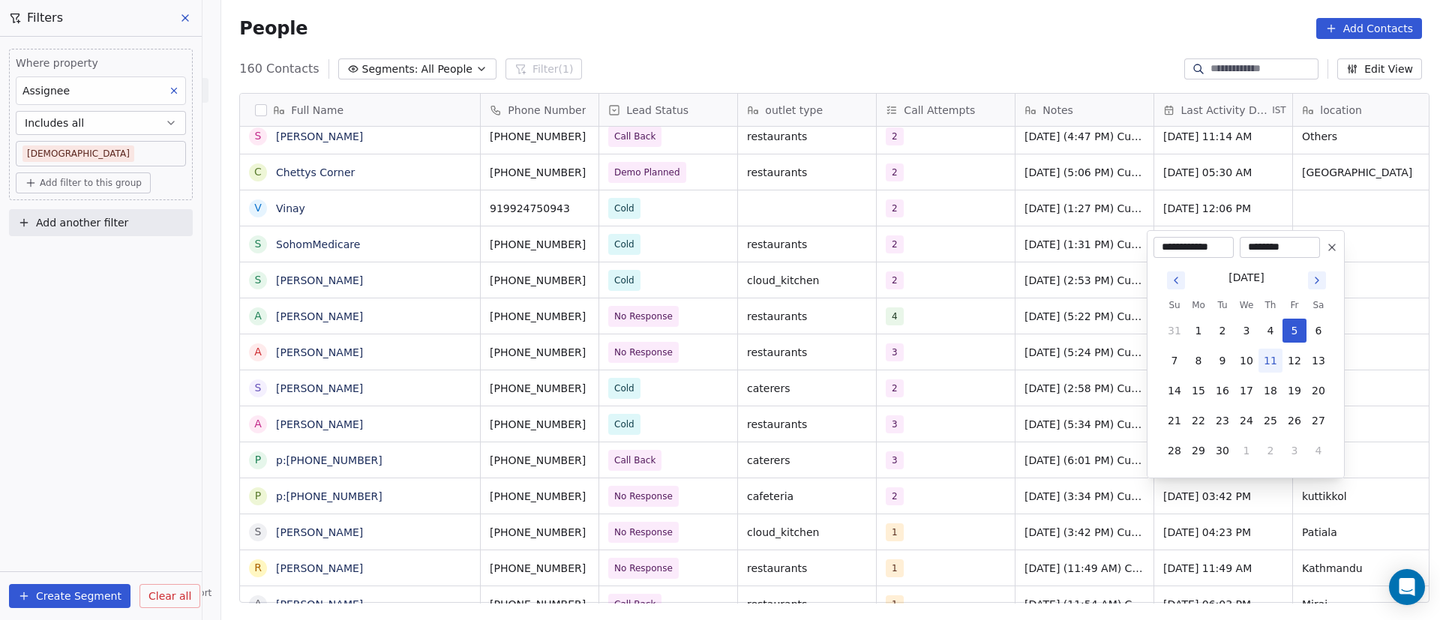
click at [1268, 359] on button "11" at bounding box center [1270, 361] width 24 height 24
type input "**********"
click at [953, 469] on html "On2Cook India Pvt. Ltd. Contacts People Marketing Workflows Campaigns Sales Pip…" at bounding box center [720, 310] width 1440 height 620
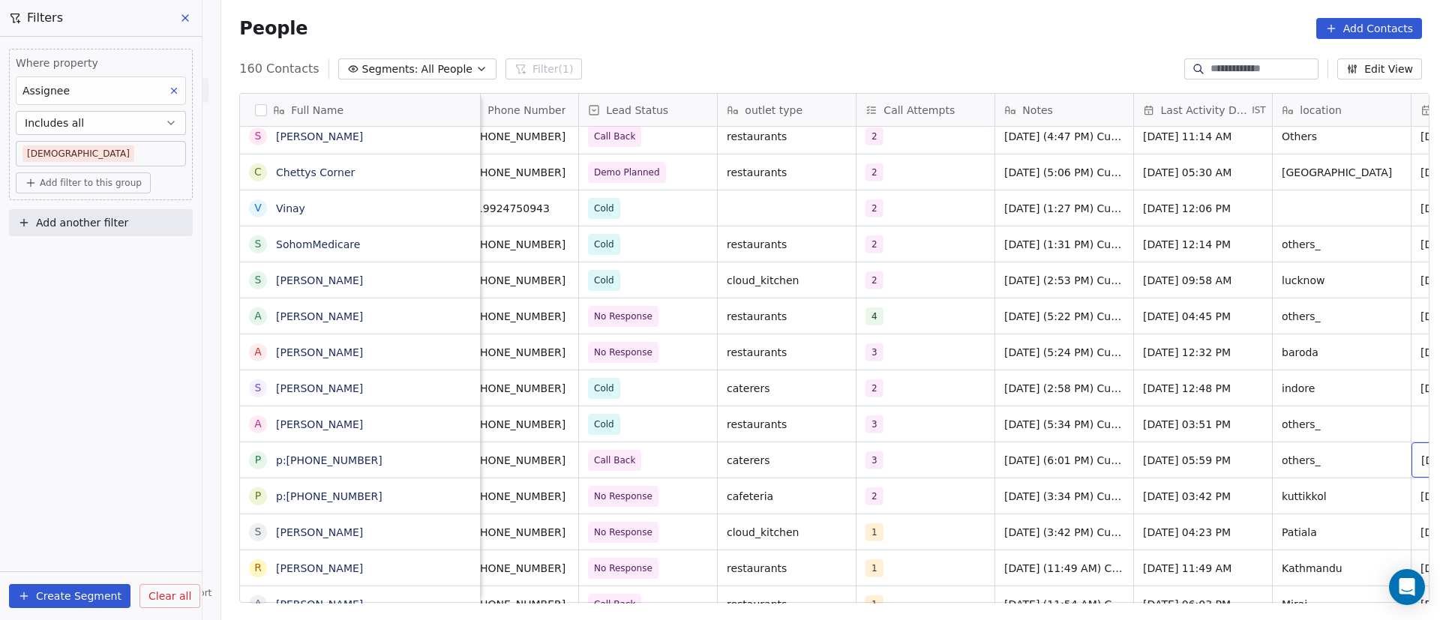
scroll to position [0, 159]
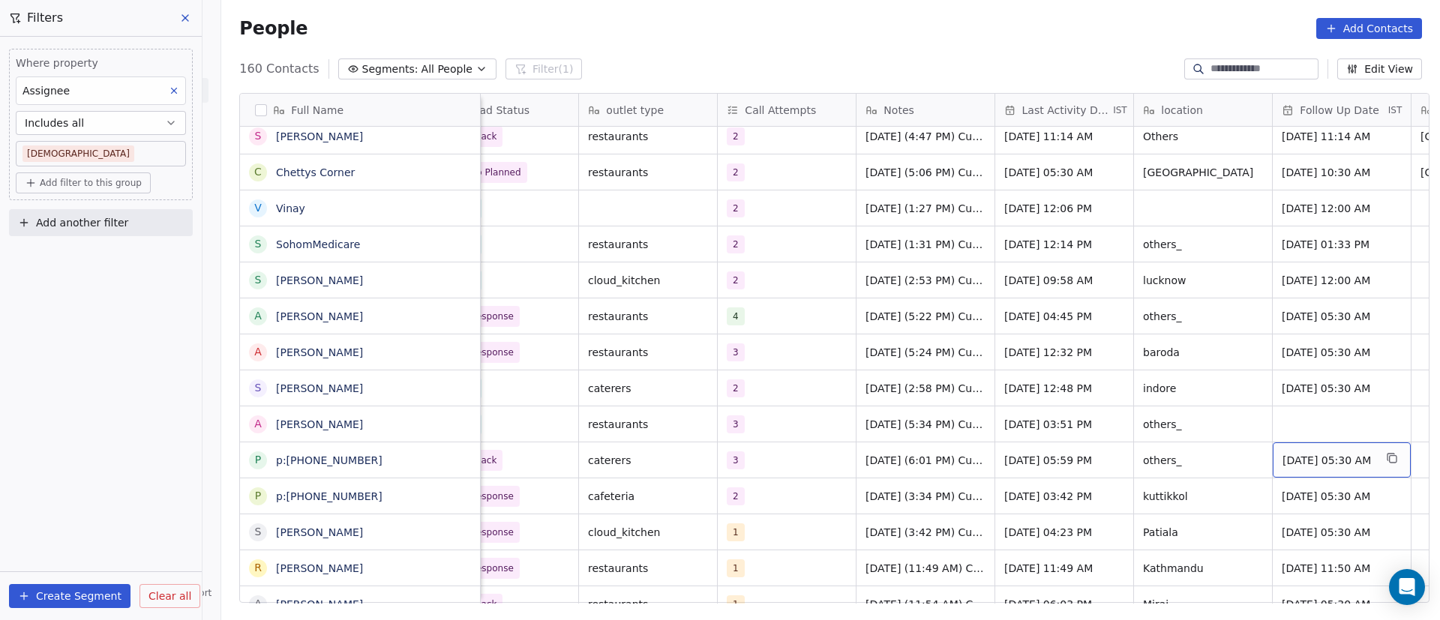
click at [1353, 461] on span "[DATE] 05:30 AM" at bounding box center [1327, 460] width 91 height 15
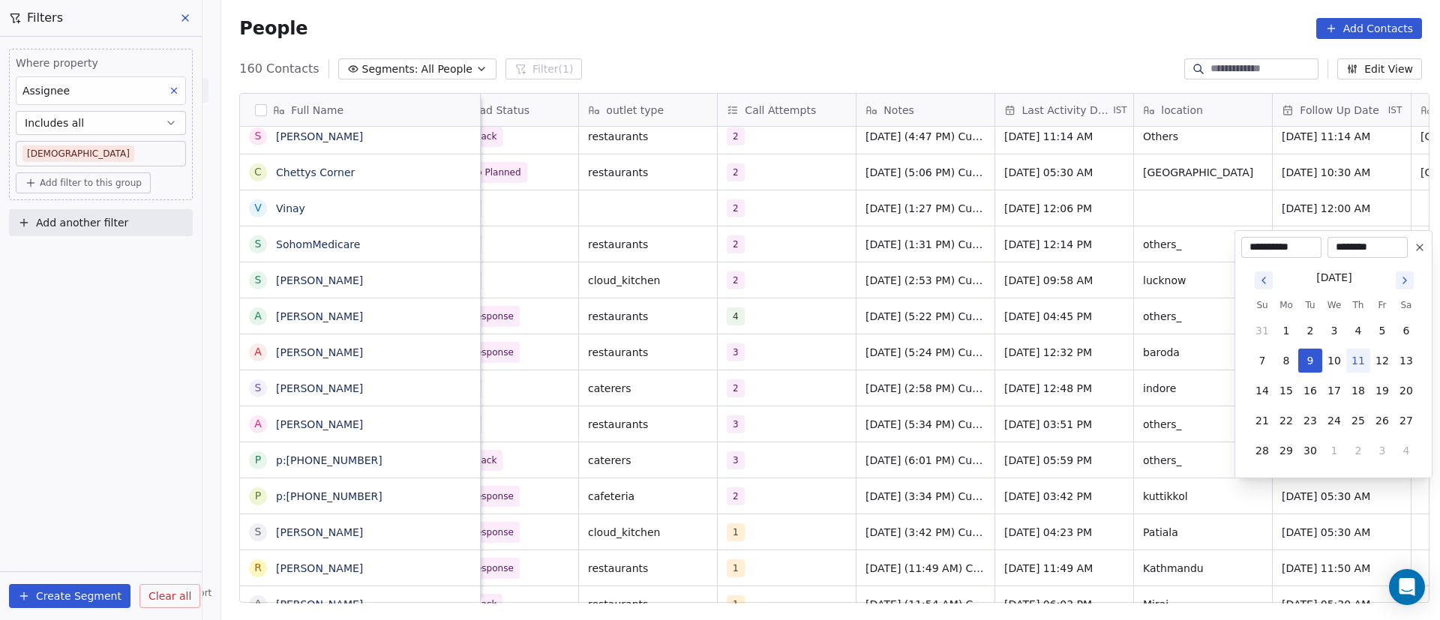
click at [1407, 280] on icon "Go to next month" at bounding box center [1404, 280] width 12 height 12
click at [1338, 396] on button "15" at bounding box center [1334, 391] width 24 height 24
type input "**********"
click at [1061, 417] on html "On2Cook India Pvt. Ltd. Contacts People Marketing Workflows Campaigns Sales Pip…" at bounding box center [720, 310] width 1440 height 620
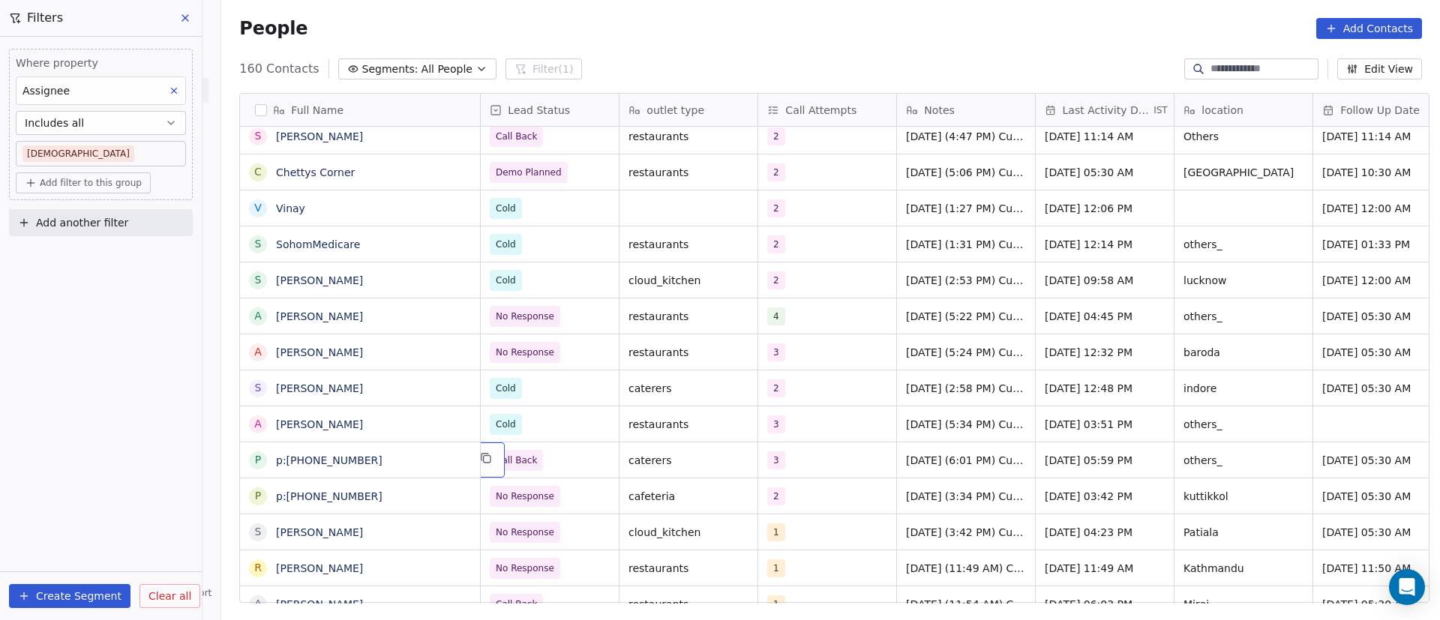
scroll to position [0, 0]
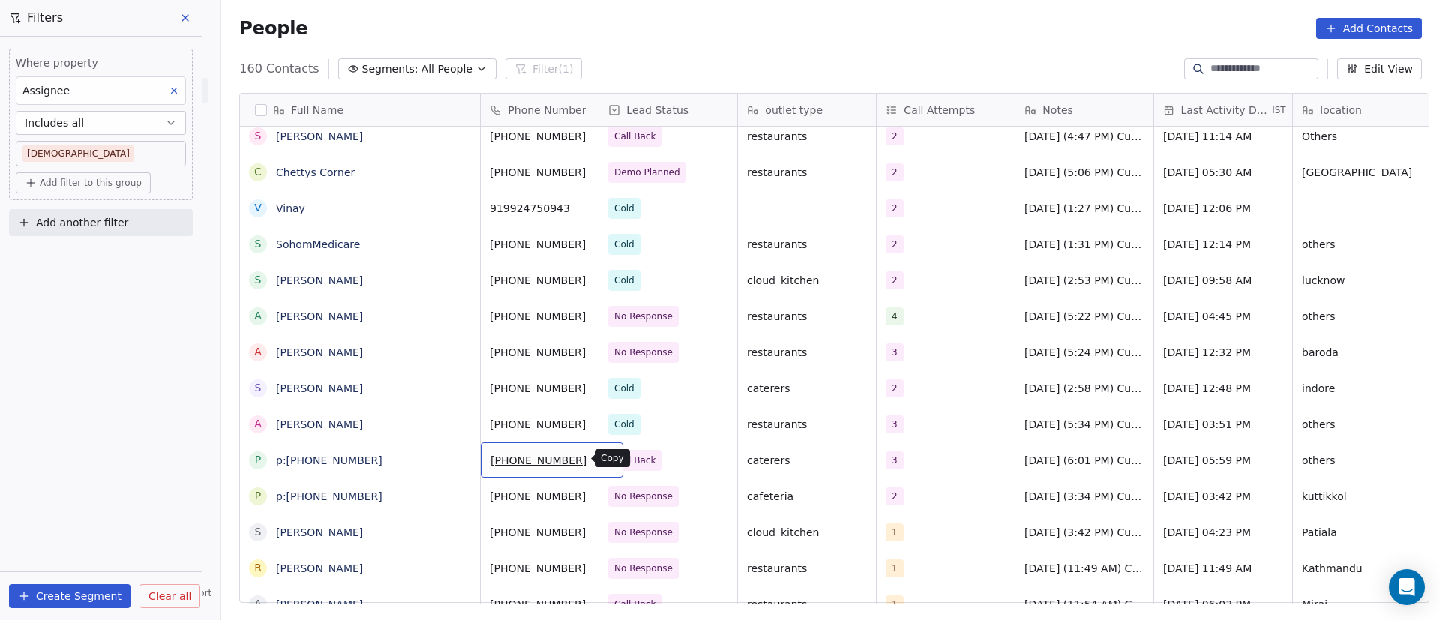
click at [596, 457] on button "grid" at bounding box center [605, 458] width 18 height 18
click at [599, 457] on icon "grid" at bounding box center [605, 458] width 12 height 12
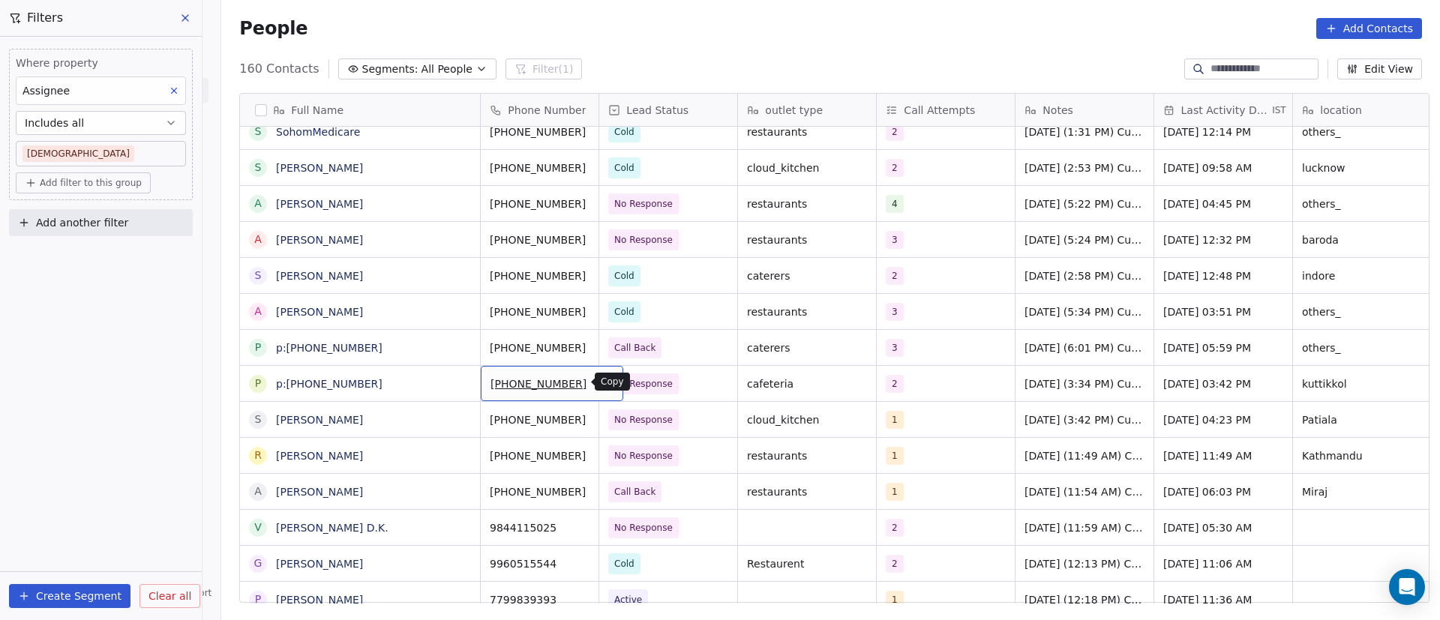
click at [599, 383] on icon "grid" at bounding box center [605, 382] width 12 height 12
click at [599, 379] on icon "grid" at bounding box center [605, 382] width 12 height 12
click at [918, 383] on div "2" at bounding box center [931, 384] width 91 height 18
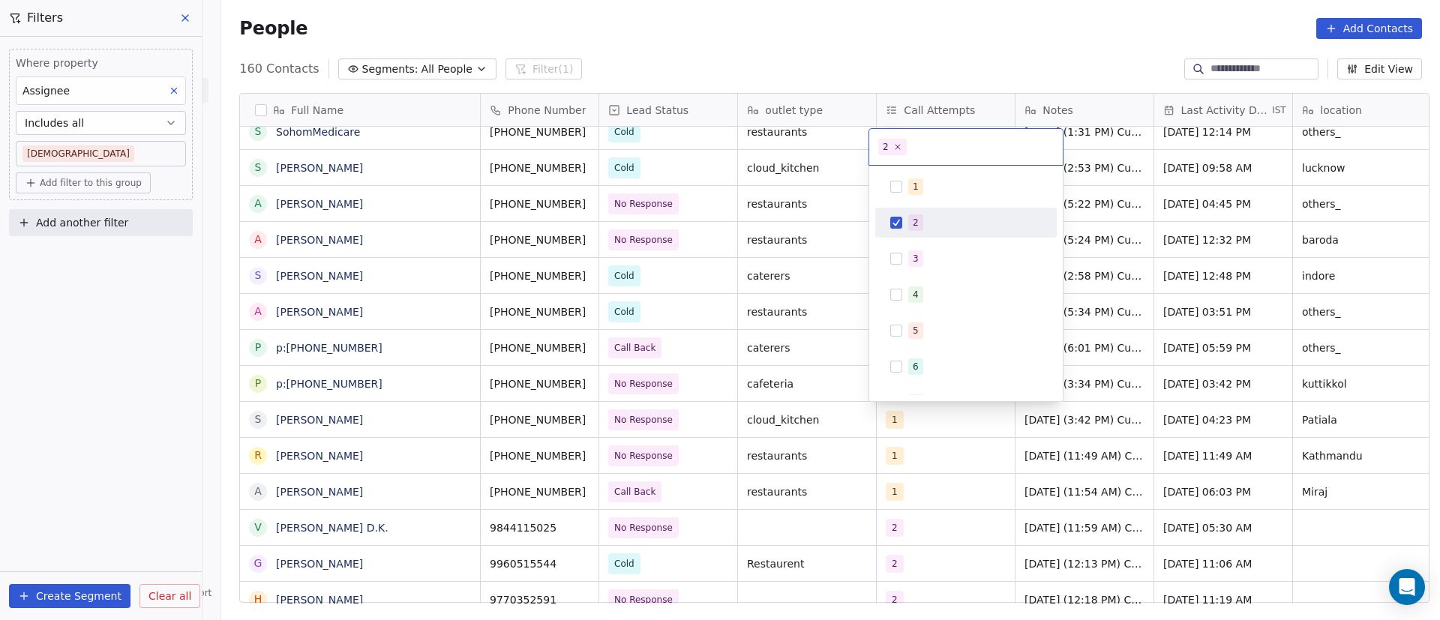
click at [902, 226] on div "2" at bounding box center [965, 223] width 169 height 24
click at [914, 265] on div "3" at bounding box center [915, 258] width 6 height 13
click at [1252, 352] on html "On2Cook India Pvt. Ltd. Contacts People Marketing Workflows Campaigns Sales Pip…" at bounding box center [720, 310] width 1440 height 620
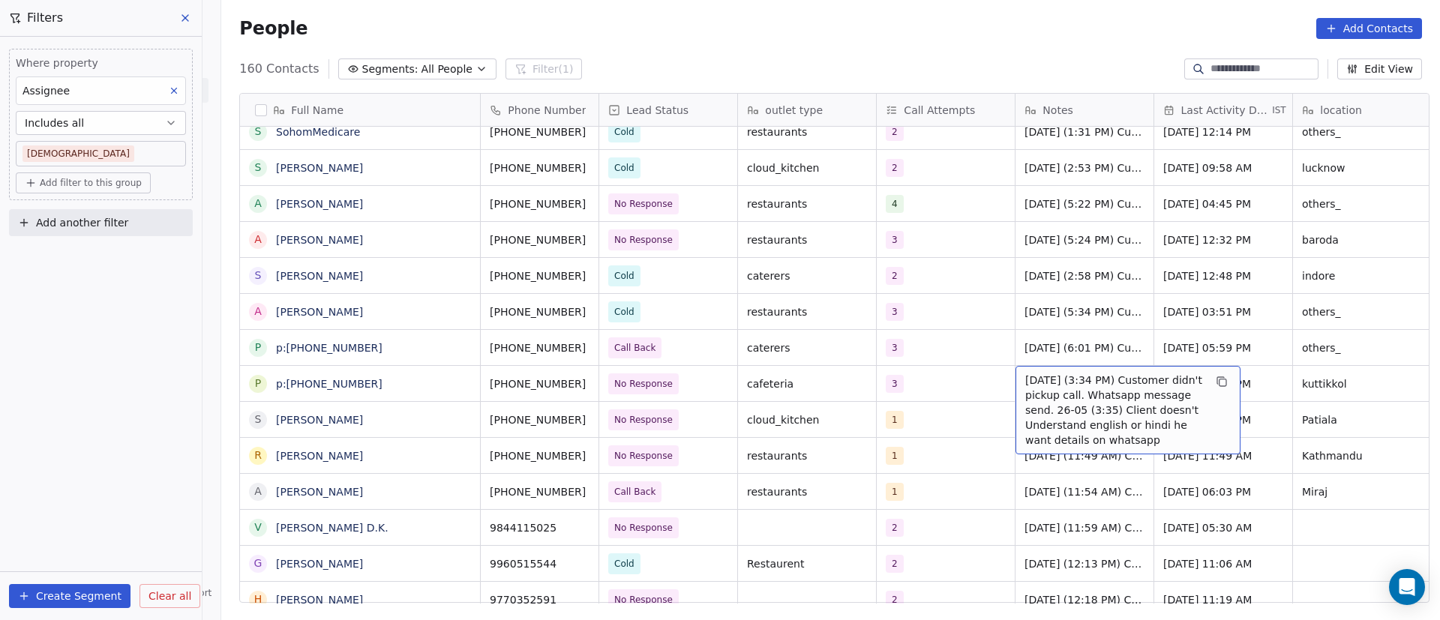
click at [1041, 385] on span "[DATE] (3:34 PM) Customer didn't pickup call. Whatsapp message send. 26-05 (3:3…" at bounding box center [1114, 410] width 178 height 75
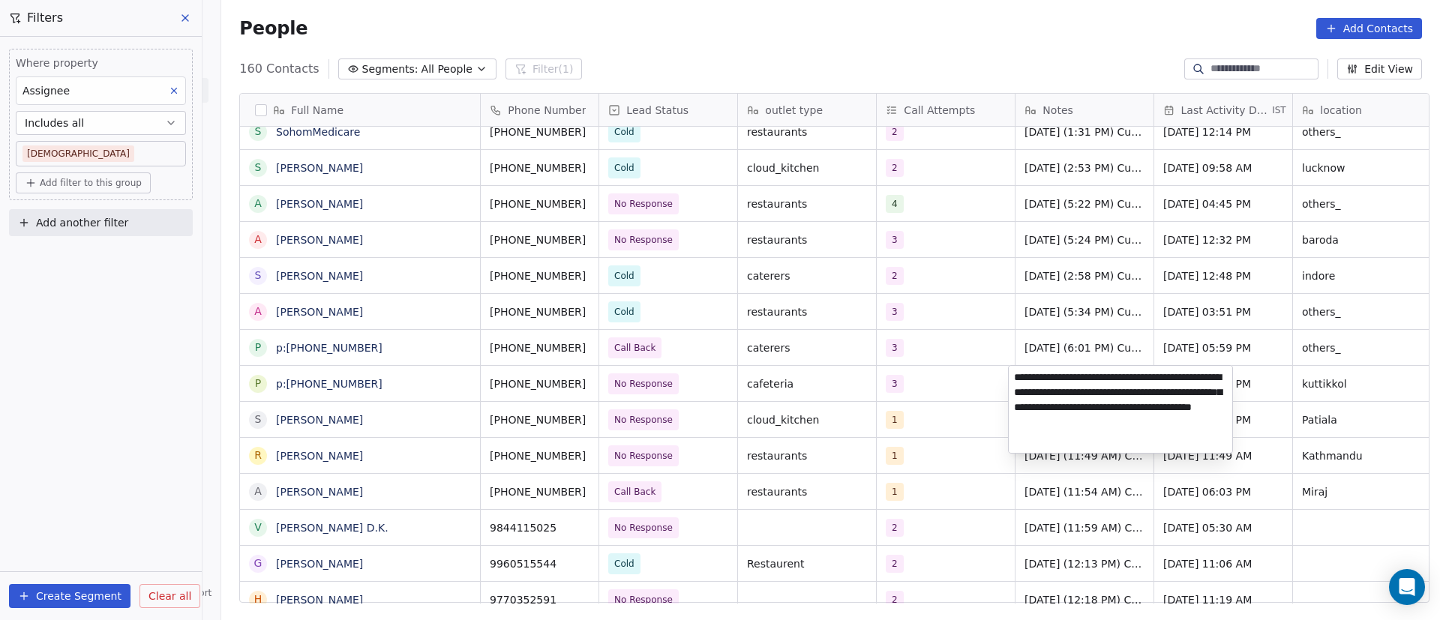
click at [1014, 376] on textarea "**********" at bounding box center [1119, 409] width 223 height 87
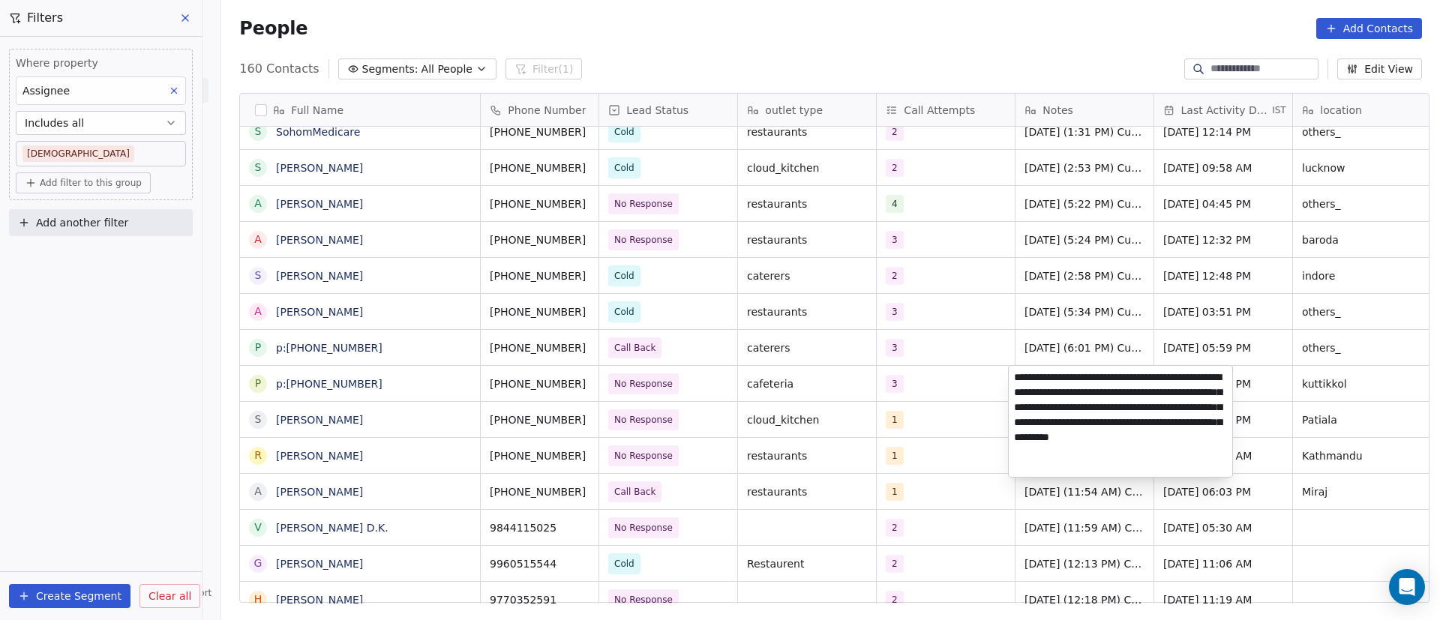
type textarea "**********"
click at [1336, 350] on html "On2Cook India Pvt. Ltd. Contacts People Marketing Workflows Campaigns Sales Pip…" at bounding box center [720, 310] width 1440 height 620
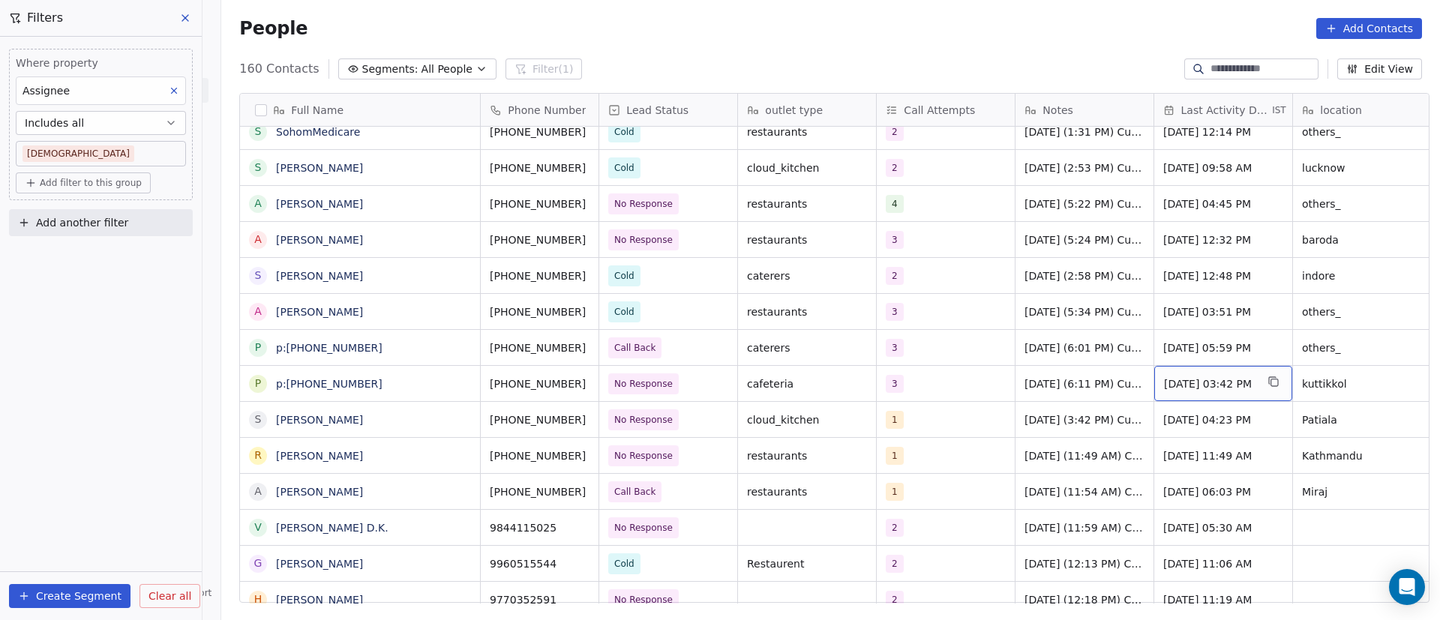
click at [1202, 385] on span "[DATE] 03:42 PM" at bounding box center [1209, 383] width 91 height 15
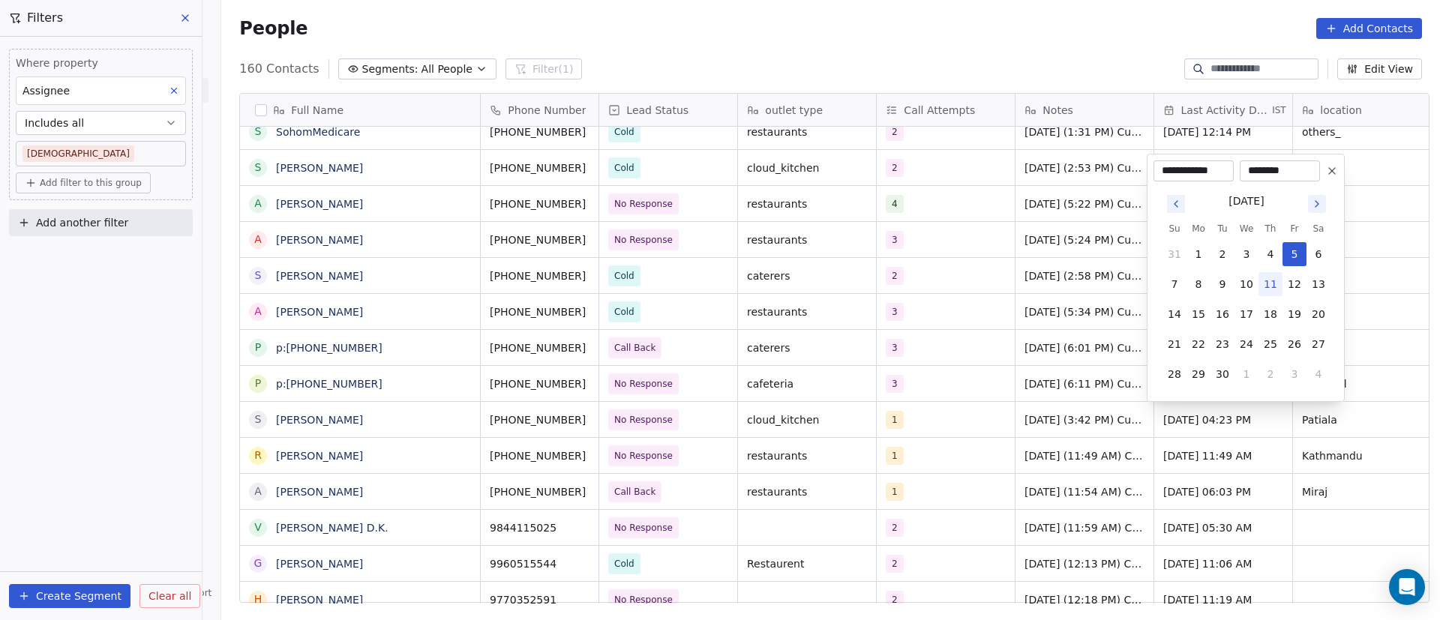
click at [1280, 281] on button "11" at bounding box center [1270, 284] width 24 height 24
type input "**********"
click at [1275, 289] on button "11" at bounding box center [1270, 284] width 24 height 24
click at [1064, 367] on html "On2Cook India Pvt. Ltd. Contacts People Marketing Workflows Campaigns Sales Pip…" at bounding box center [720, 310] width 1440 height 620
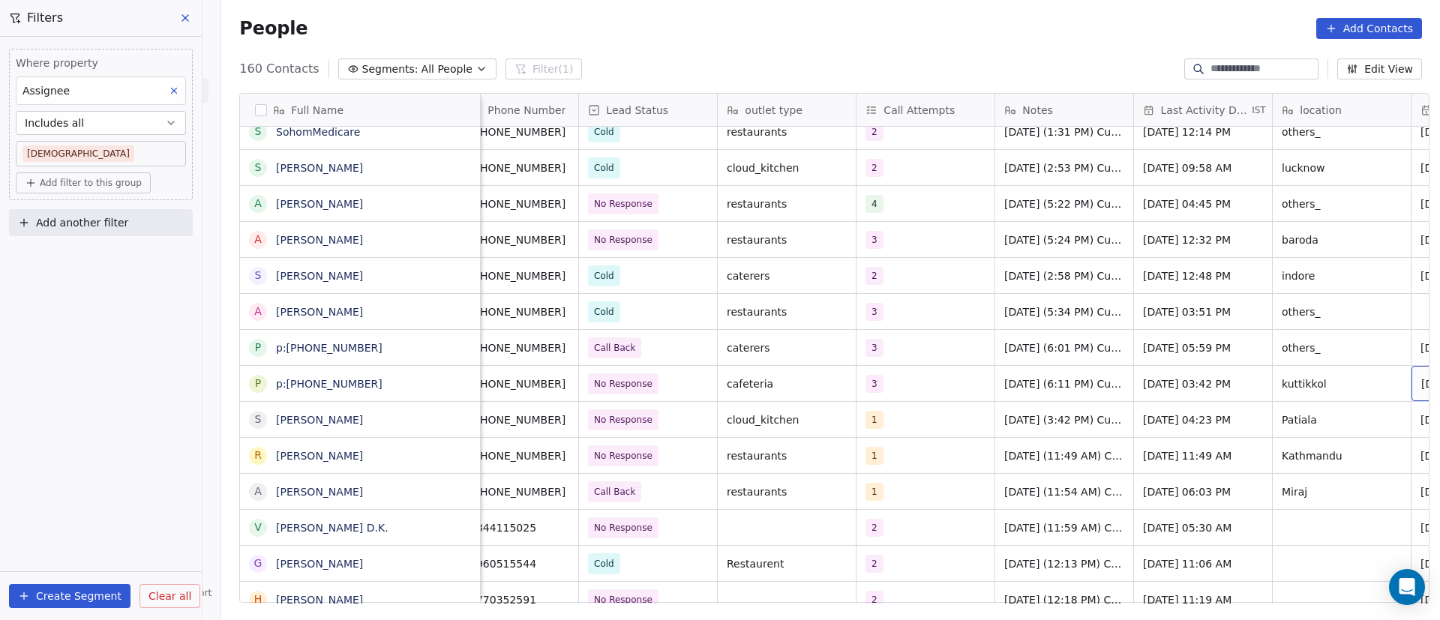
scroll to position [0, 159]
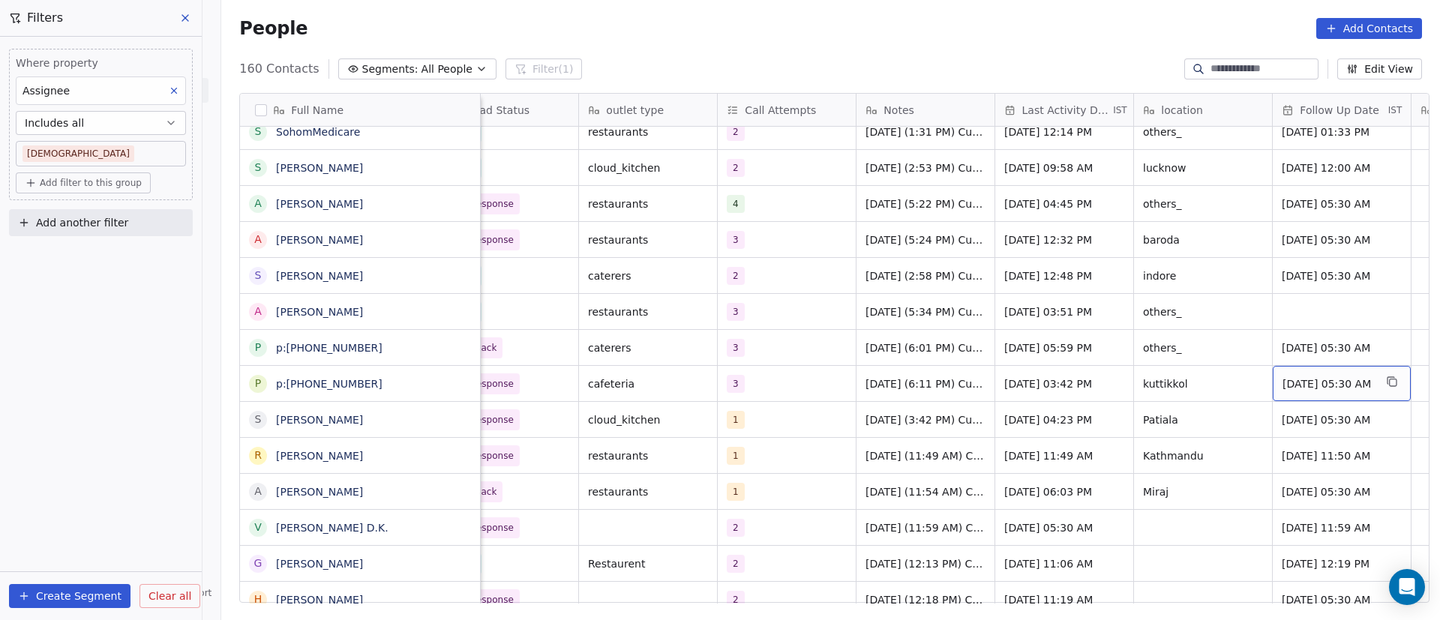
click at [1325, 380] on span "[DATE] 05:30 AM" at bounding box center [1327, 383] width 91 height 15
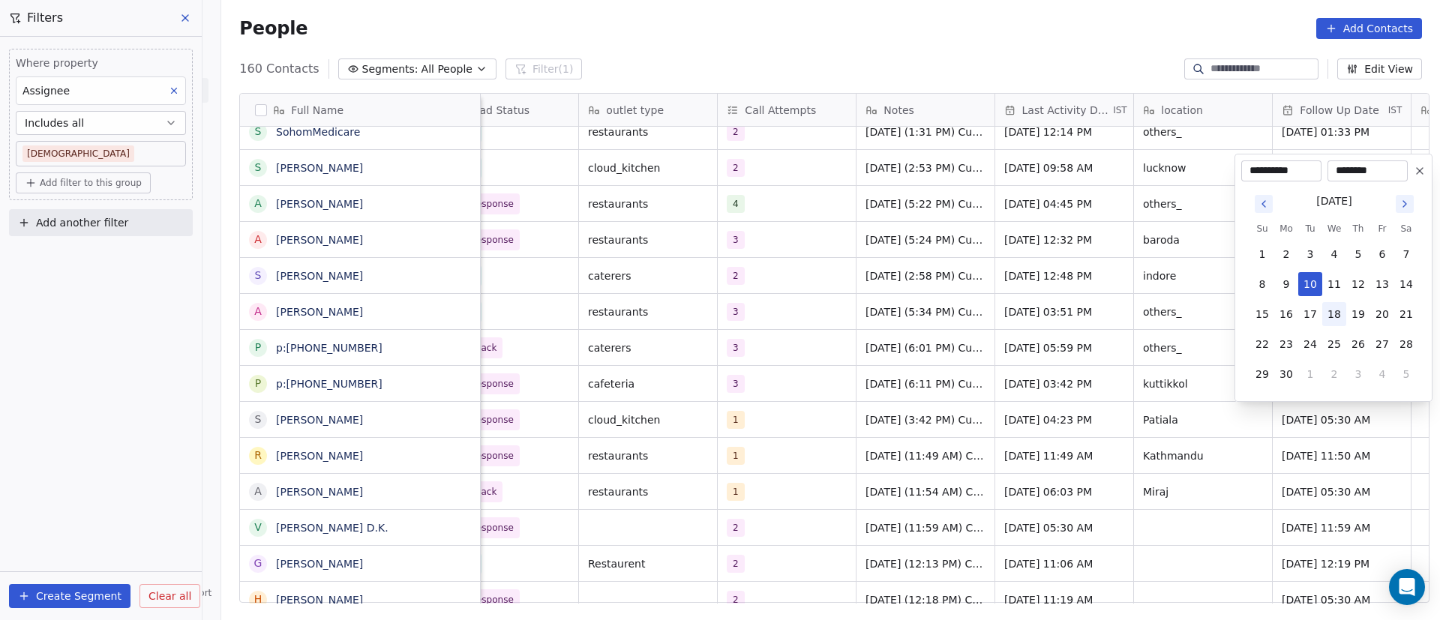
click at [1339, 316] on button "18" at bounding box center [1334, 314] width 24 height 24
type input "**********"
click at [1056, 382] on html "On2Cook India Pvt. Ltd. Contacts People Marketing Workflows Campaigns Sales Pip…" at bounding box center [720, 310] width 1440 height 620
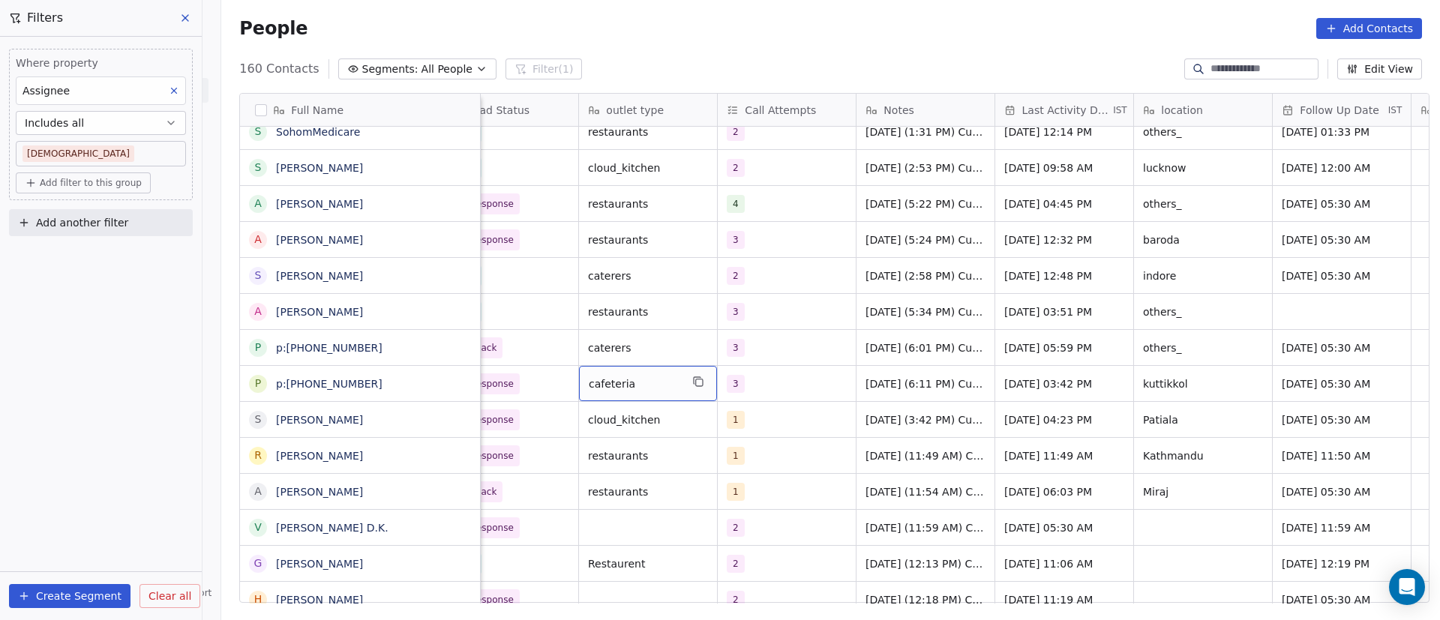
click at [643, 387] on span "cafeteria" at bounding box center [634, 383] width 91 height 15
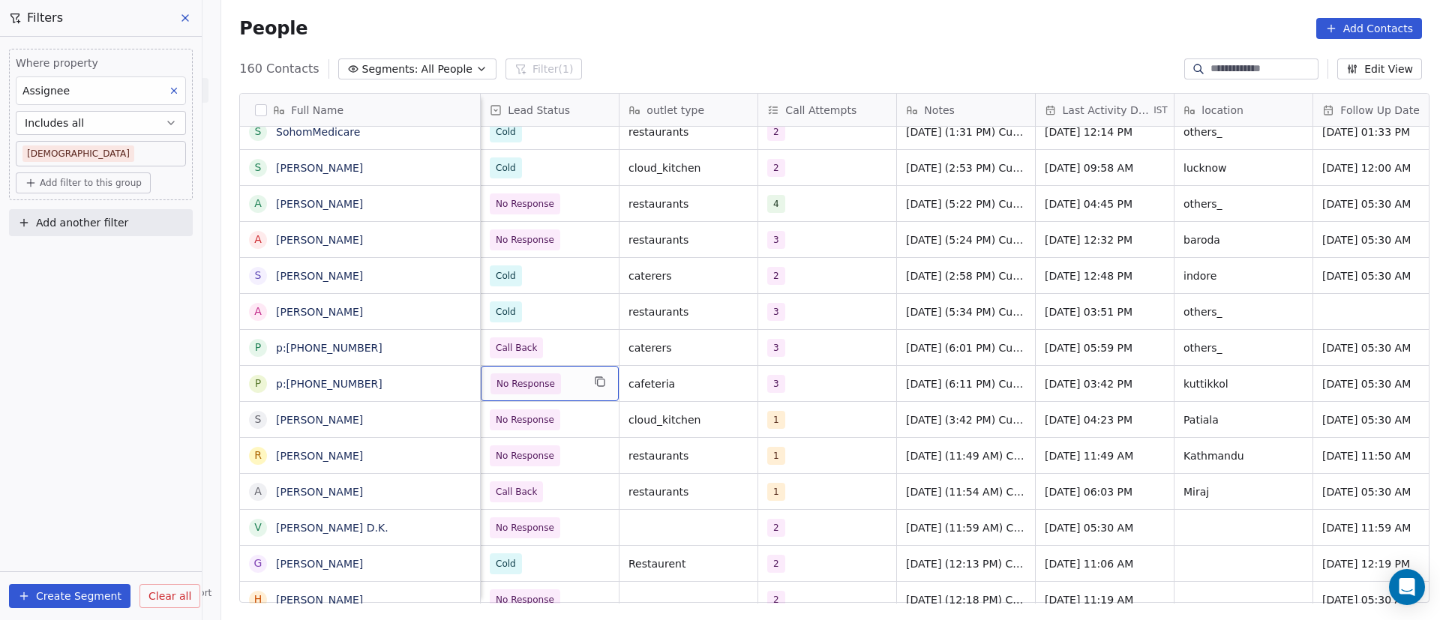
scroll to position [0, 0]
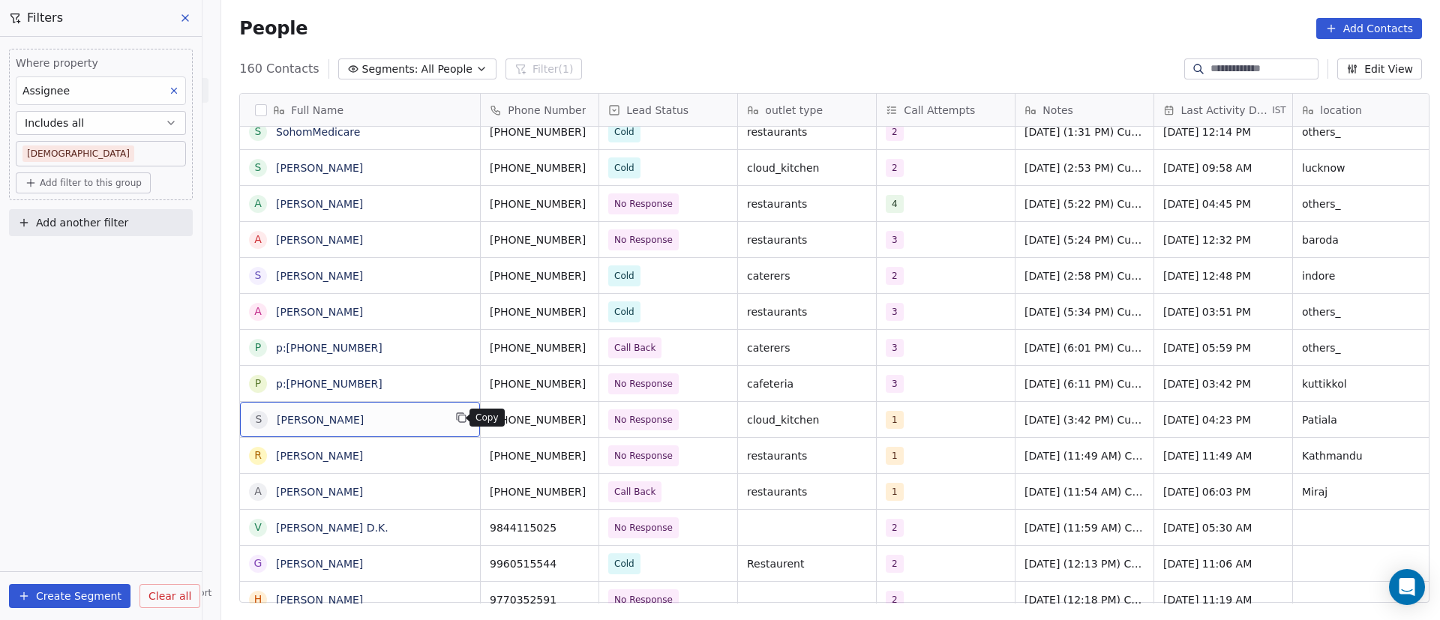
click at [457, 421] on icon "grid" at bounding box center [461, 418] width 12 height 12
click at [599, 419] on icon "grid" at bounding box center [605, 418] width 12 height 12
click at [599, 422] on icon "grid" at bounding box center [605, 418] width 12 height 12
click at [912, 418] on div "1" at bounding box center [931, 420] width 91 height 18
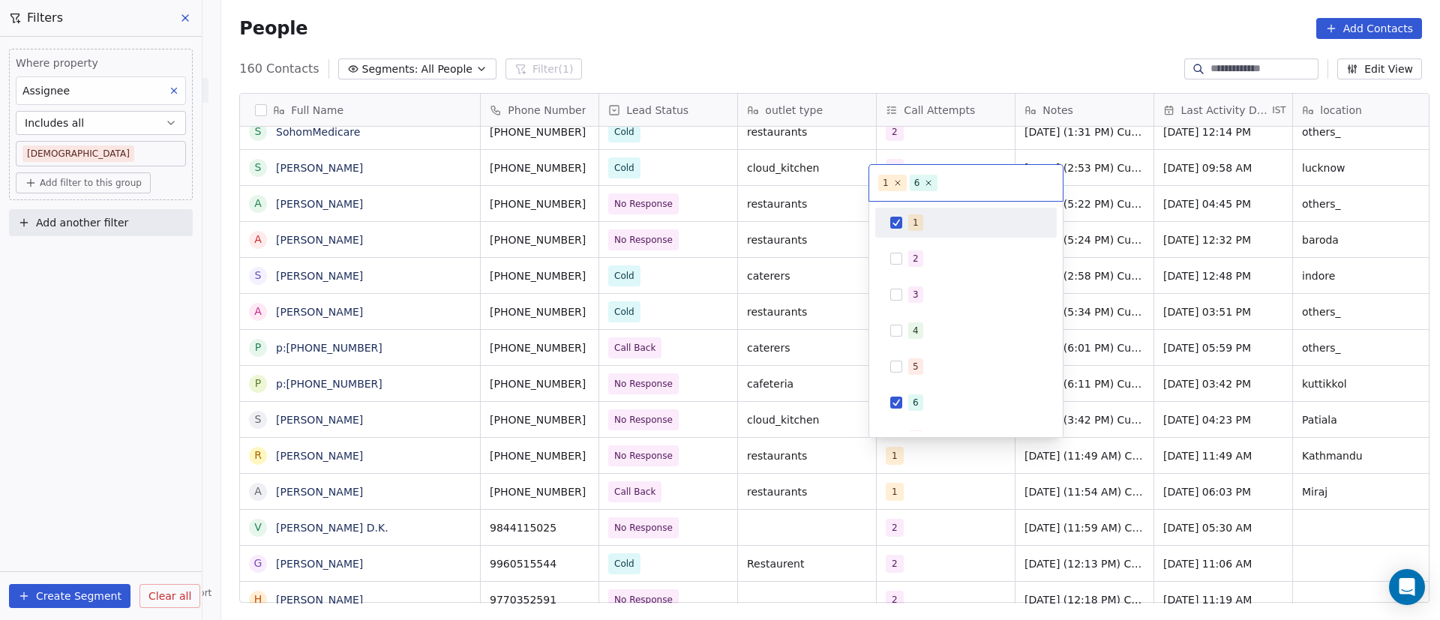
click at [898, 219] on button "Suggestions" at bounding box center [896, 223] width 12 height 12
click at [895, 178] on icon at bounding box center [897, 183] width 10 height 10
click at [892, 262] on button "Suggestions" at bounding box center [896, 259] width 12 height 12
drag, startPoint x: 1152, startPoint y: 349, endPoint x: 1141, endPoint y: 365, distance: 18.9
click at [1152, 350] on html "On2Cook India Pvt. Ltd. Contacts People Marketing Workflows Campaigns Sales Pip…" at bounding box center [720, 310] width 1440 height 620
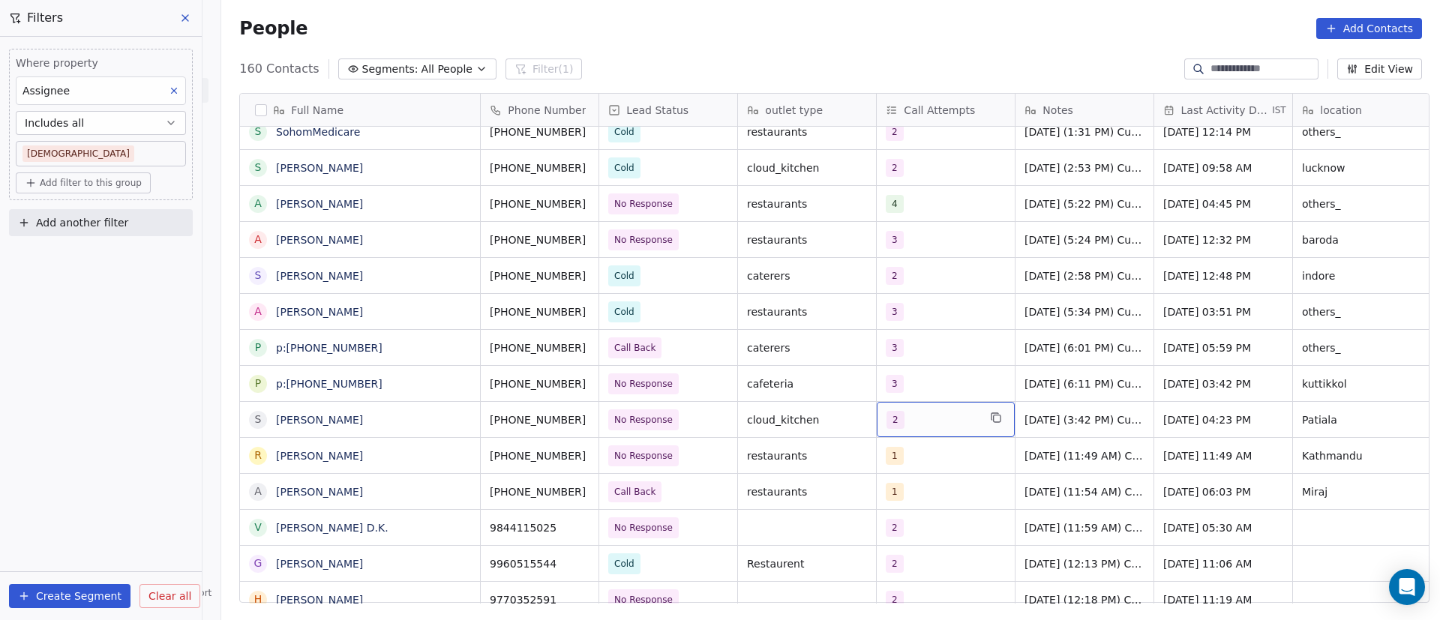
click at [919, 420] on div "2" at bounding box center [931, 420] width 91 height 18
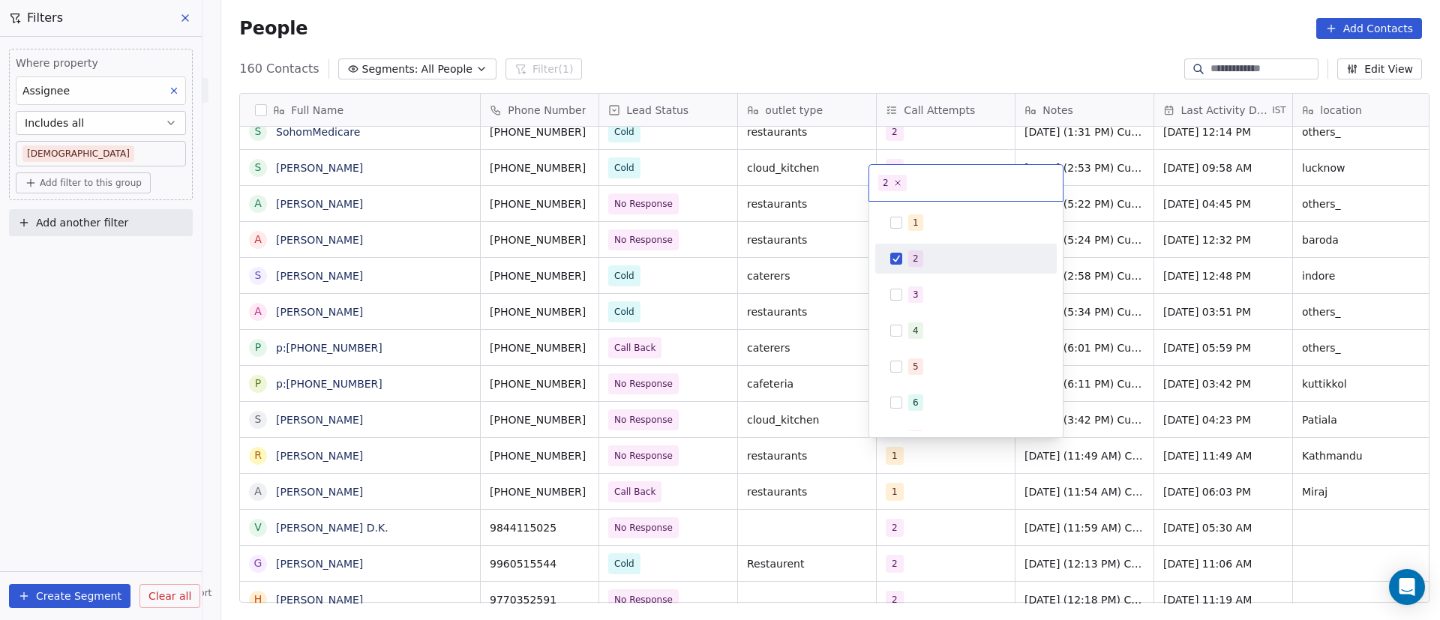
click at [895, 251] on div "2" at bounding box center [965, 259] width 169 height 24
click at [900, 297] on button "Suggestions" at bounding box center [896, 295] width 12 height 12
click at [1157, 411] on html "On2Cook India Pvt. Ltd. Contacts People Marketing Workflows Campaigns Sales Pip…" at bounding box center [720, 310] width 1440 height 620
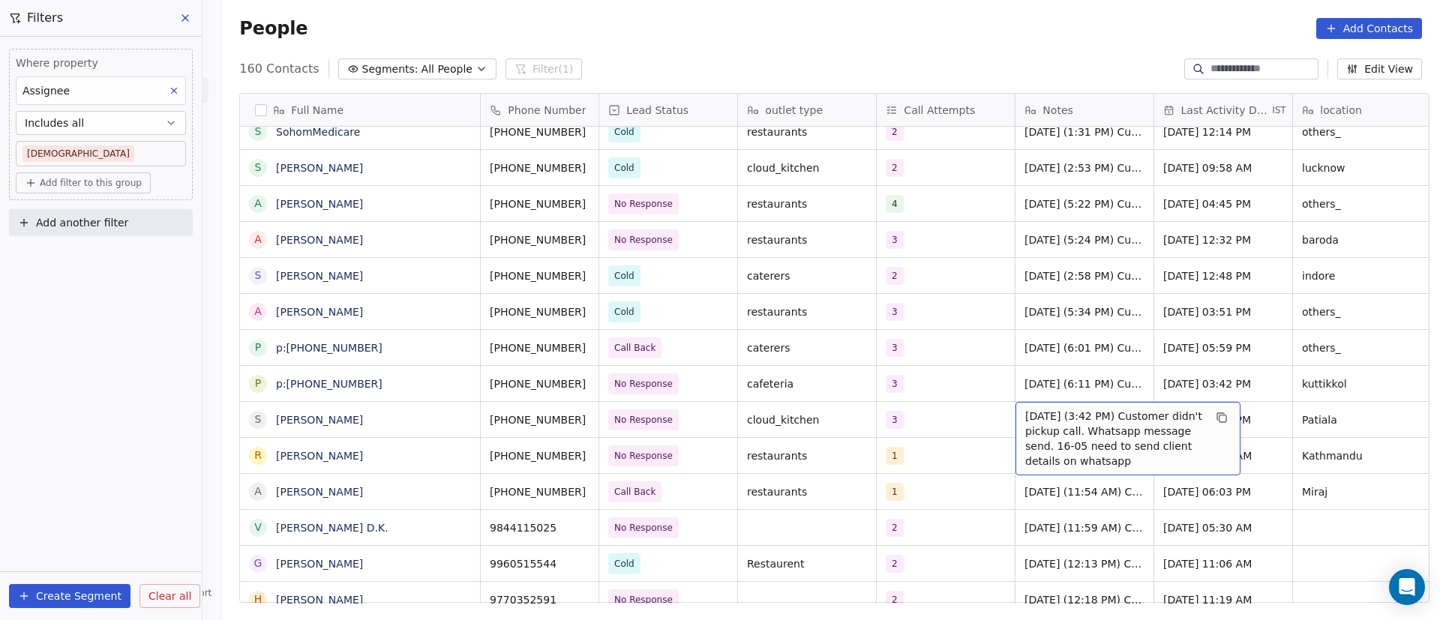
click at [1025, 421] on span "[DATE] (3:42 PM) Customer didn't pickup call. Whatsapp message send. 16-05 need…" at bounding box center [1114, 439] width 178 height 60
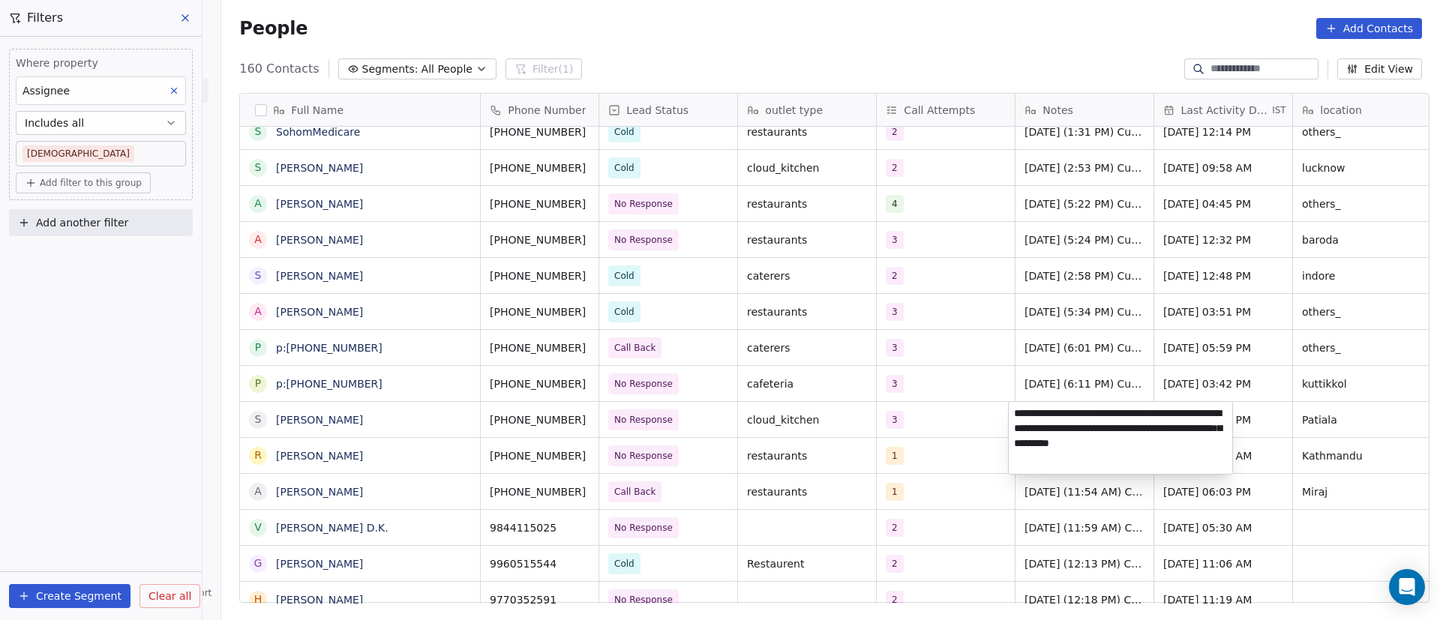
click at [1010, 413] on textarea "**********" at bounding box center [1119, 438] width 223 height 72
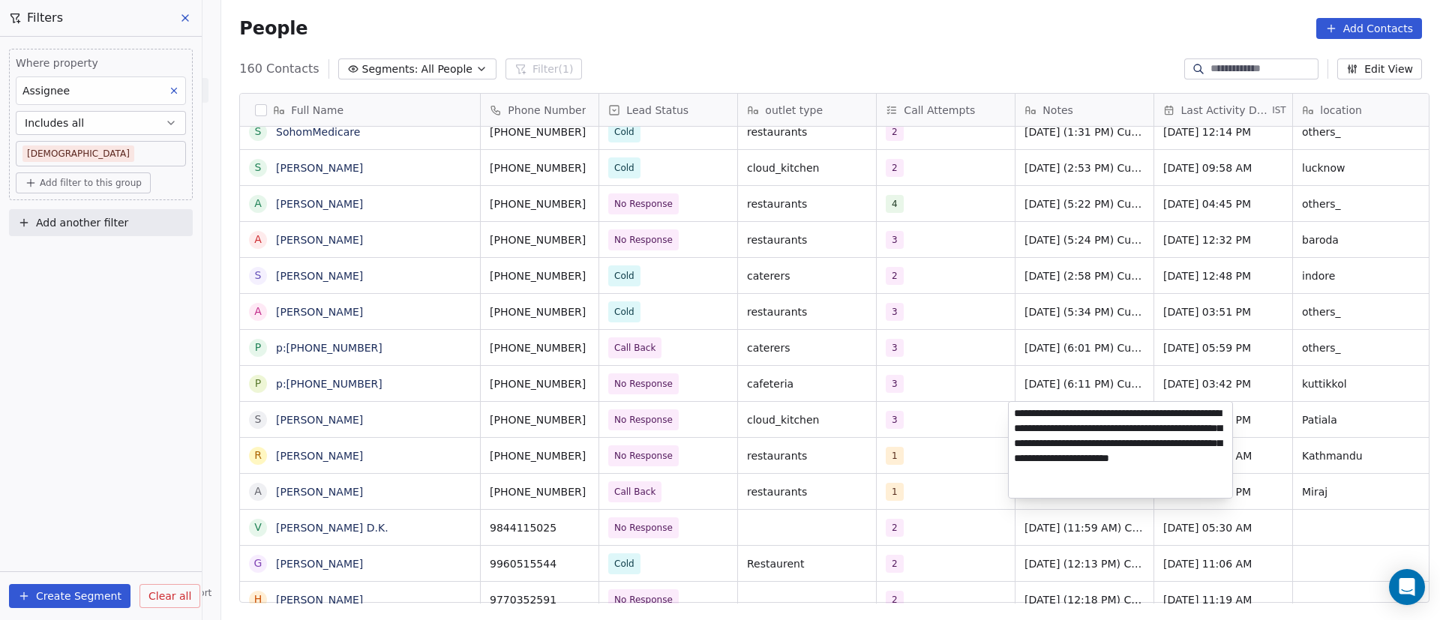
type textarea "**********"
click at [1299, 400] on html "On2Cook India Pvt. Ltd. Contacts People Marketing Workflows Campaigns Sales Pip…" at bounding box center [720, 310] width 1440 height 620
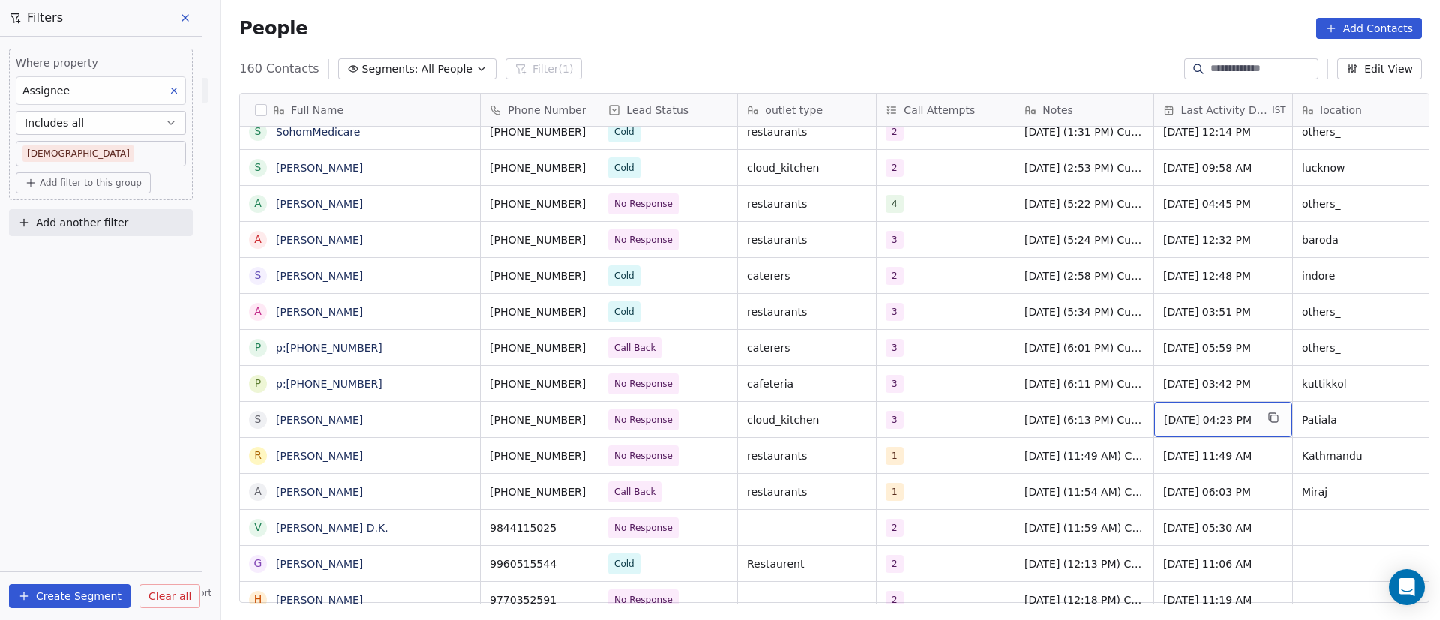
click at [1207, 418] on span "[DATE] 04:23 PM" at bounding box center [1209, 419] width 91 height 15
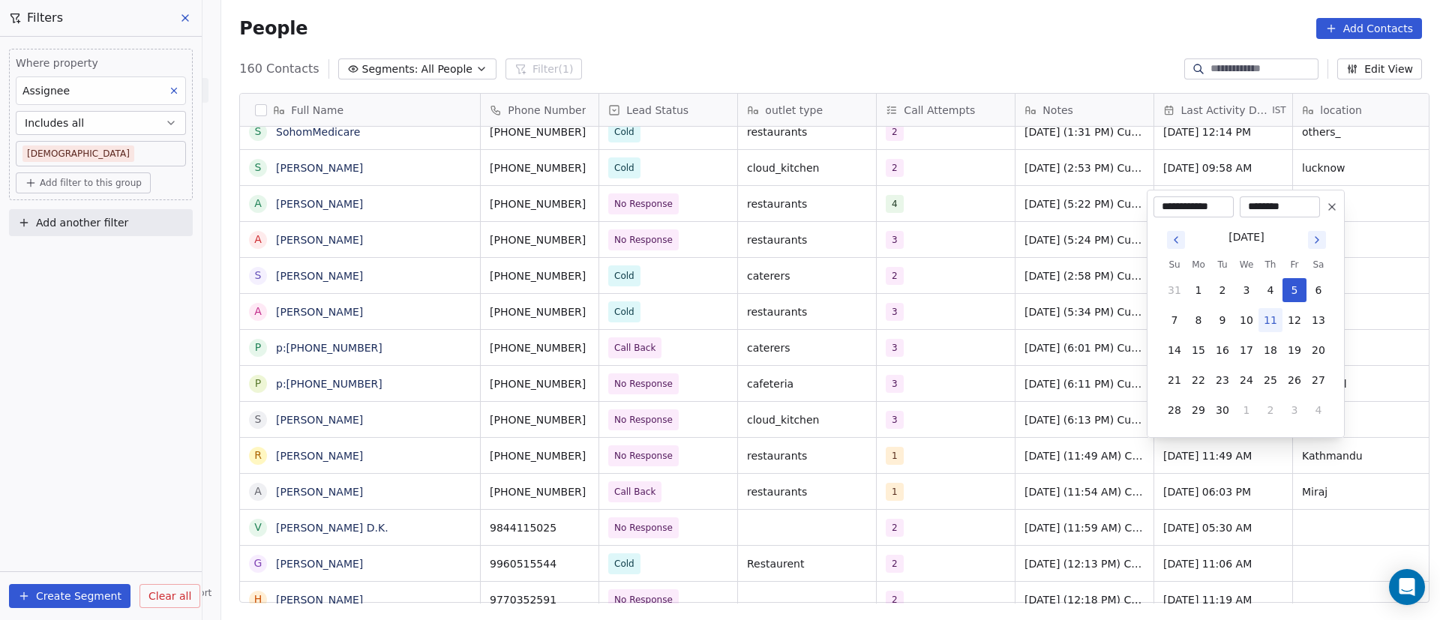
click at [1270, 315] on button "11" at bounding box center [1270, 320] width 24 height 24
type input "**********"
click at [1233, 455] on html "On2Cook India Pvt. Ltd. Contacts People Marketing Workflows Campaigns Sales Pip…" at bounding box center [720, 310] width 1440 height 620
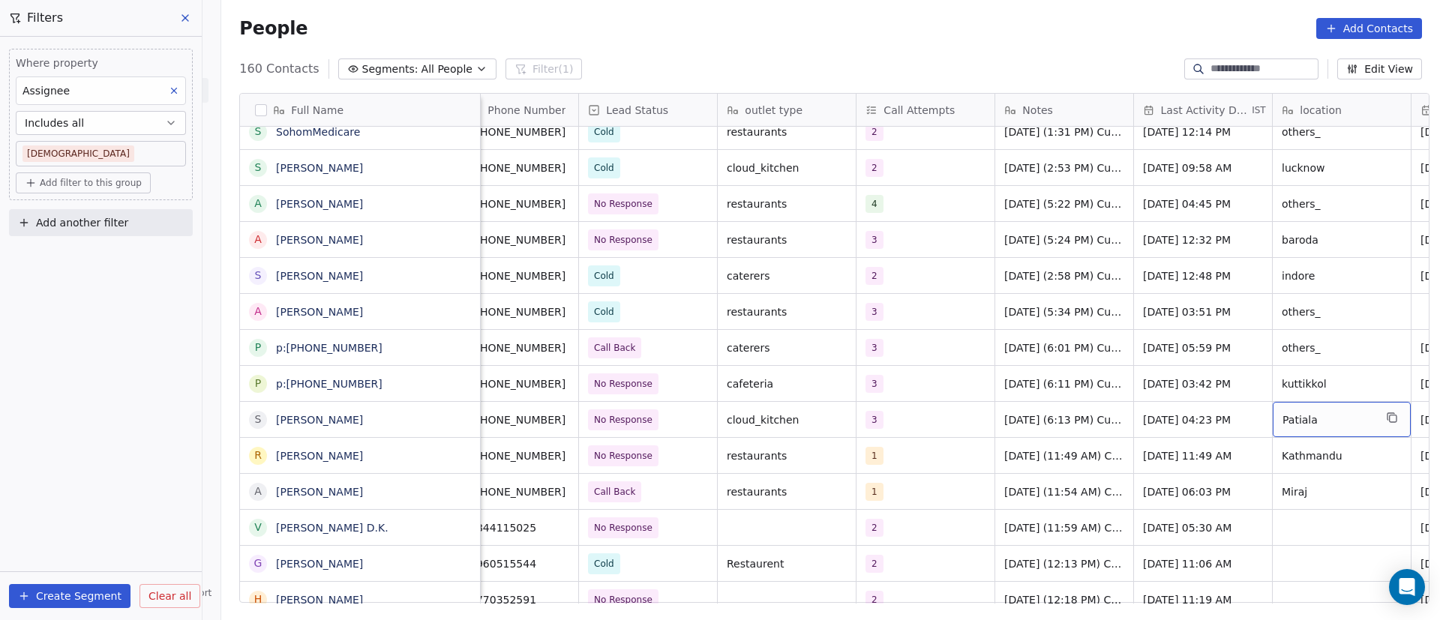
scroll to position [0, 159]
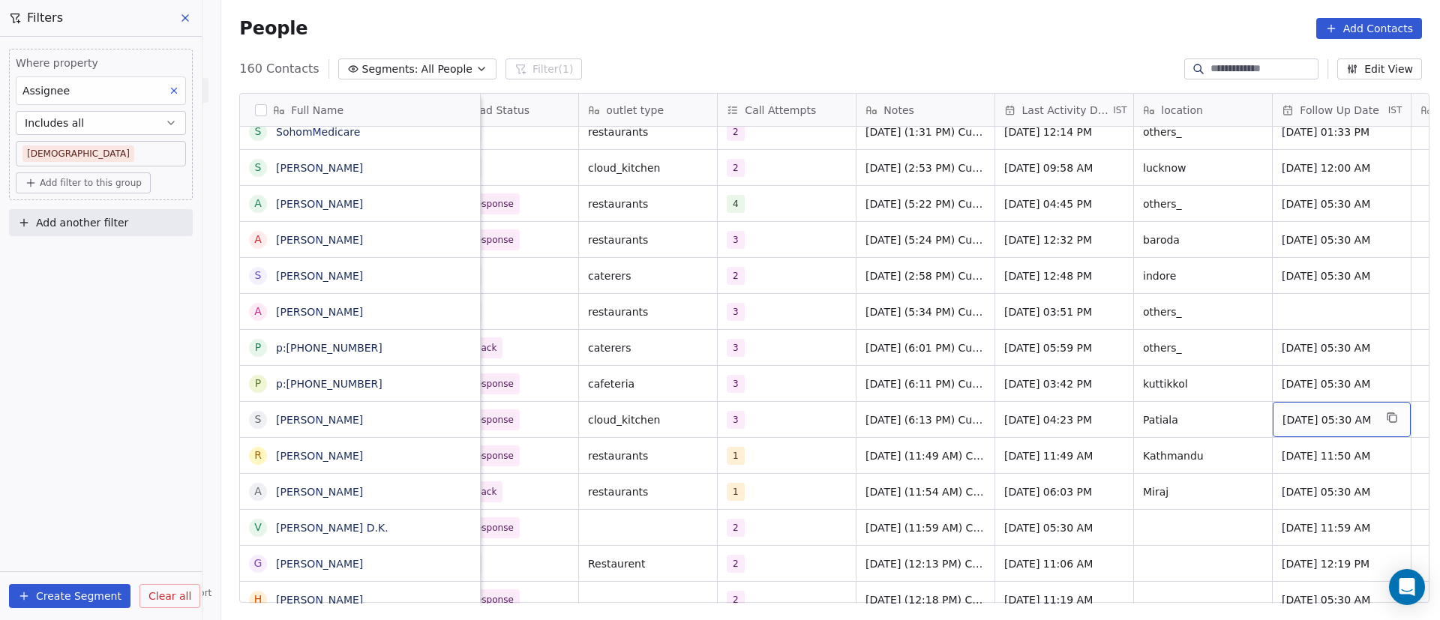
click at [1335, 421] on span "[DATE] 05:30 AM" at bounding box center [1327, 419] width 91 height 15
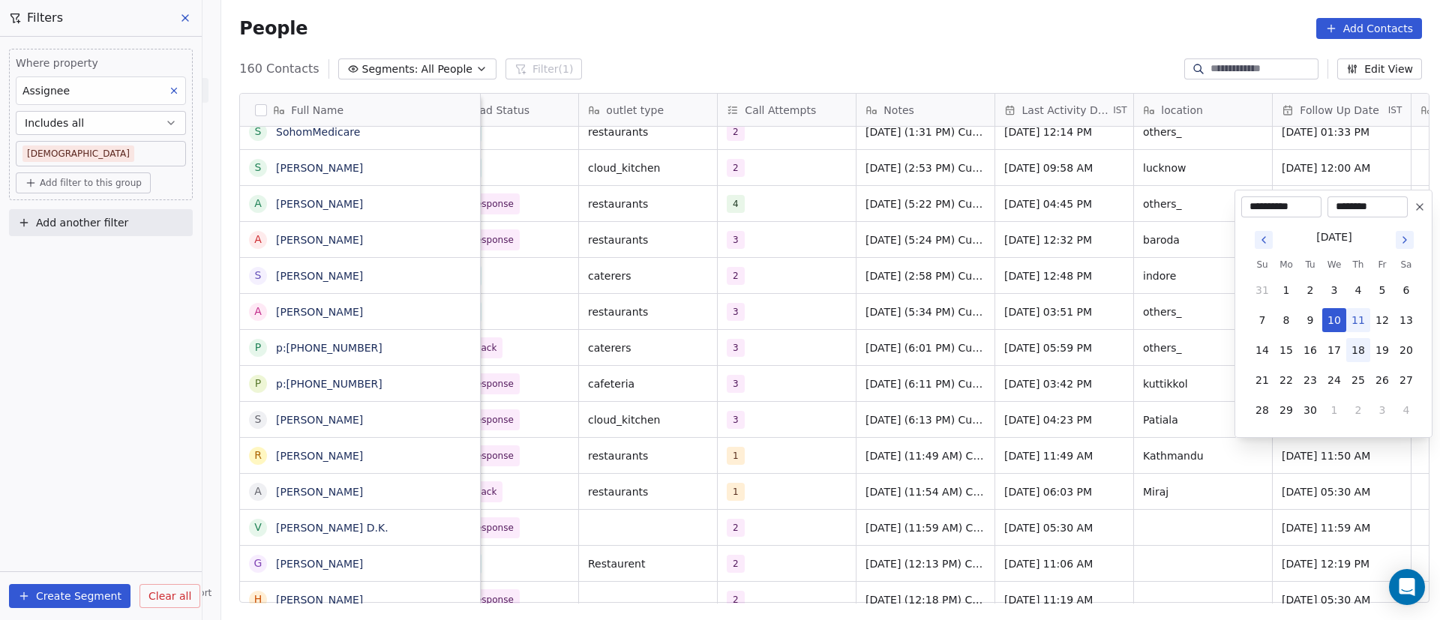
click at [1368, 353] on button "18" at bounding box center [1358, 350] width 24 height 24
type input "**********"
click at [1116, 412] on html "On2Cook India Pvt. Ltd. Contacts People Marketing Workflows Campaigns Sales Pip…" at bounding box center [720, 310] width 1440 height 620
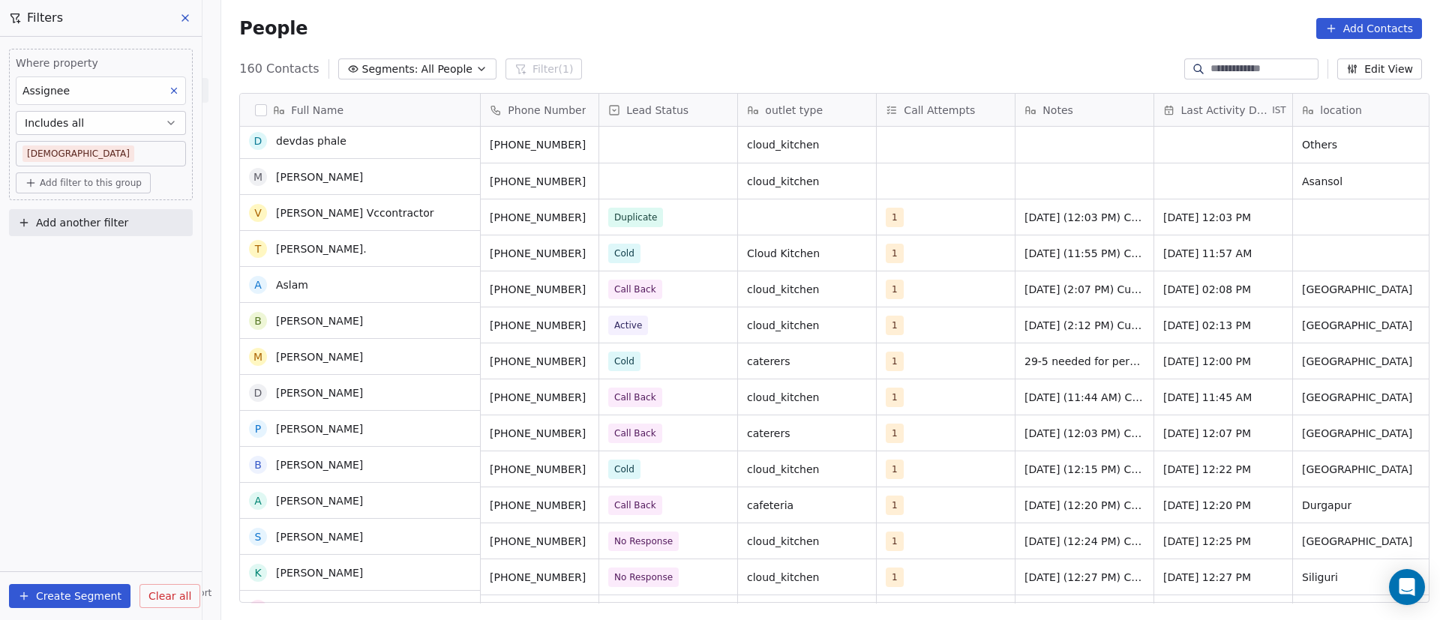
scroll to position [0, 0]
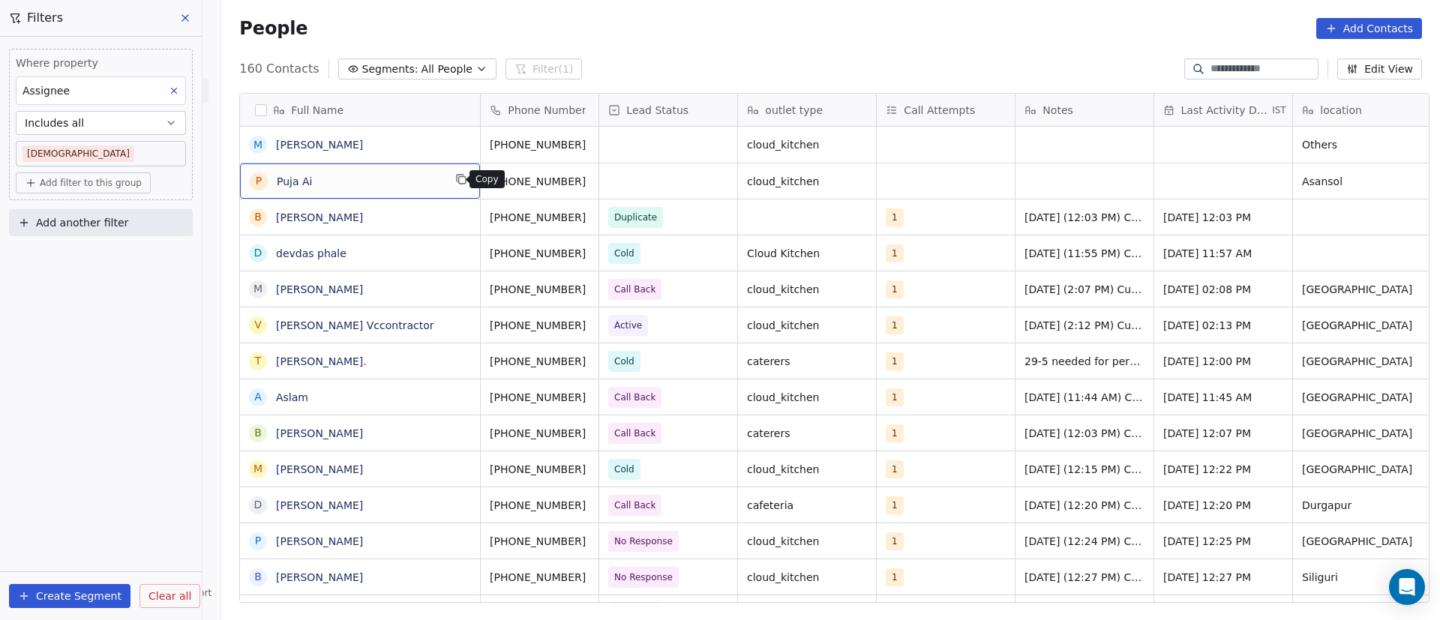
click at [455, 178] on icon "grid" at bounding box center [461, 179] width 12 height 12
click at [599, 178] on icon "grid" at bounding box center [605, 179] width 12 height 12
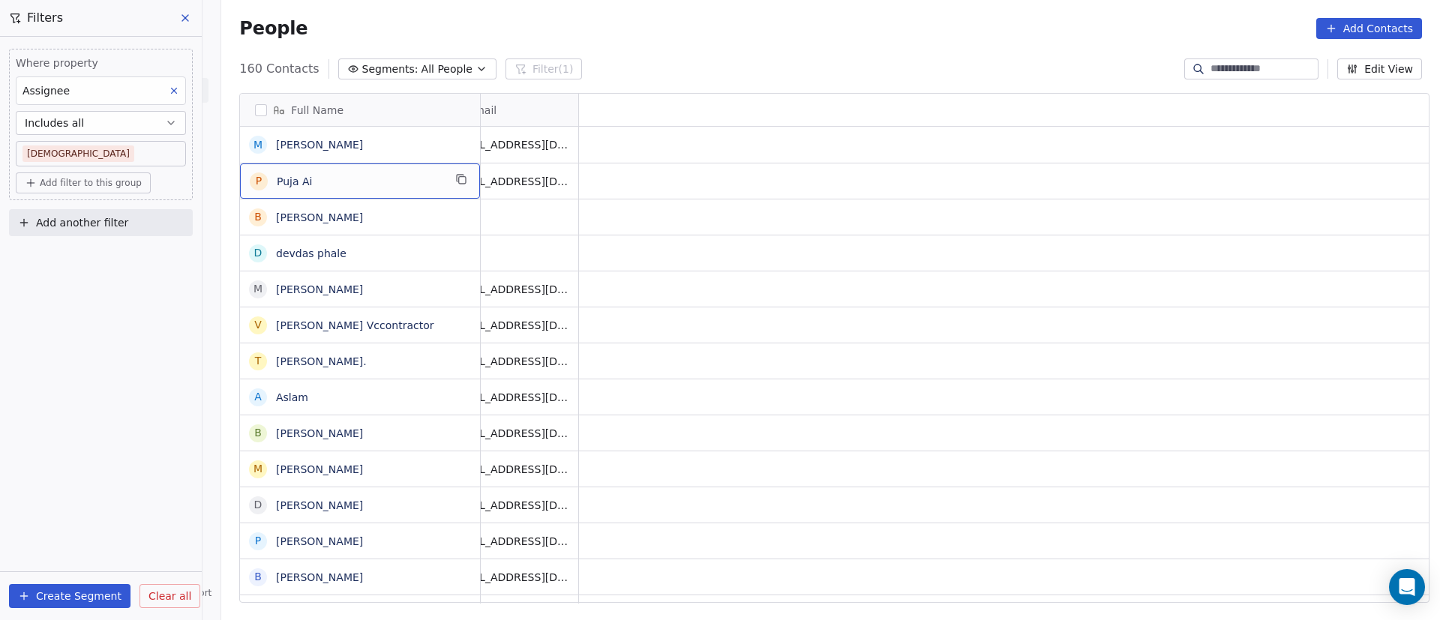
scroll to position [0, 0]
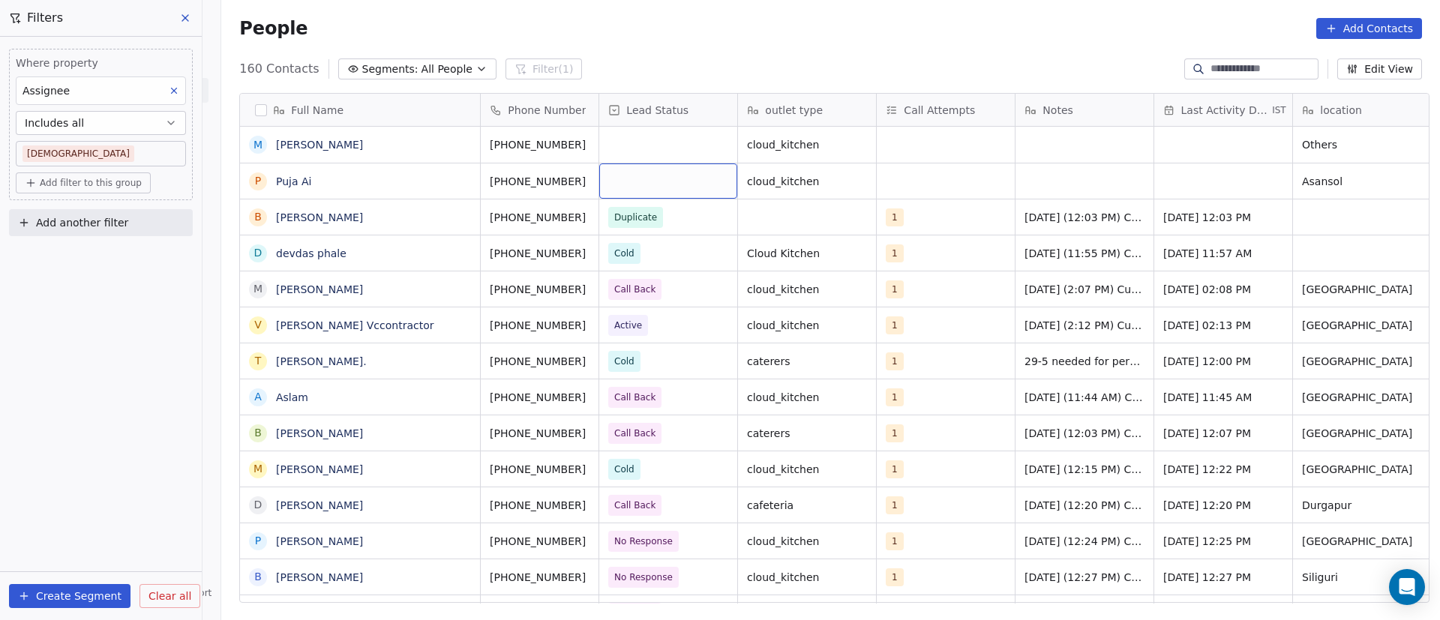
click at [652, 174] on div "grid" at bounding box center [668, 180] width 138 height 35
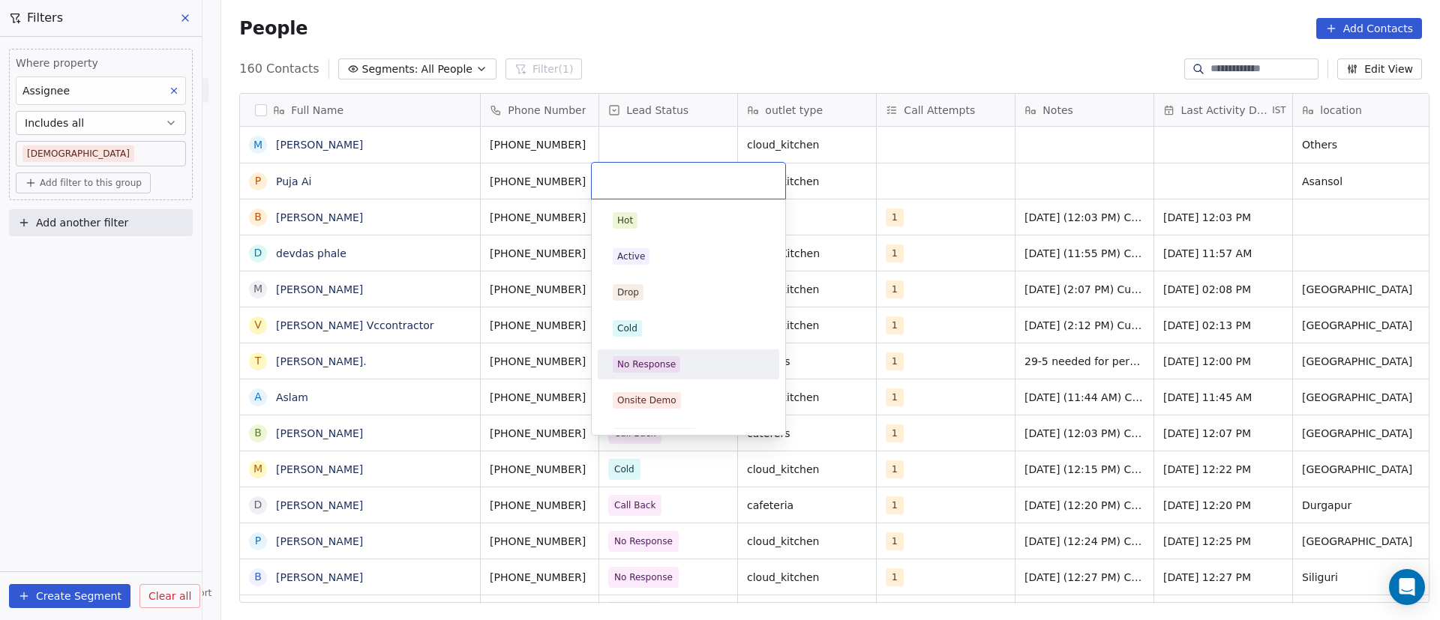
click at [657, 361] on div "No Response" at bounding box center [646, 364] width 58 height 13
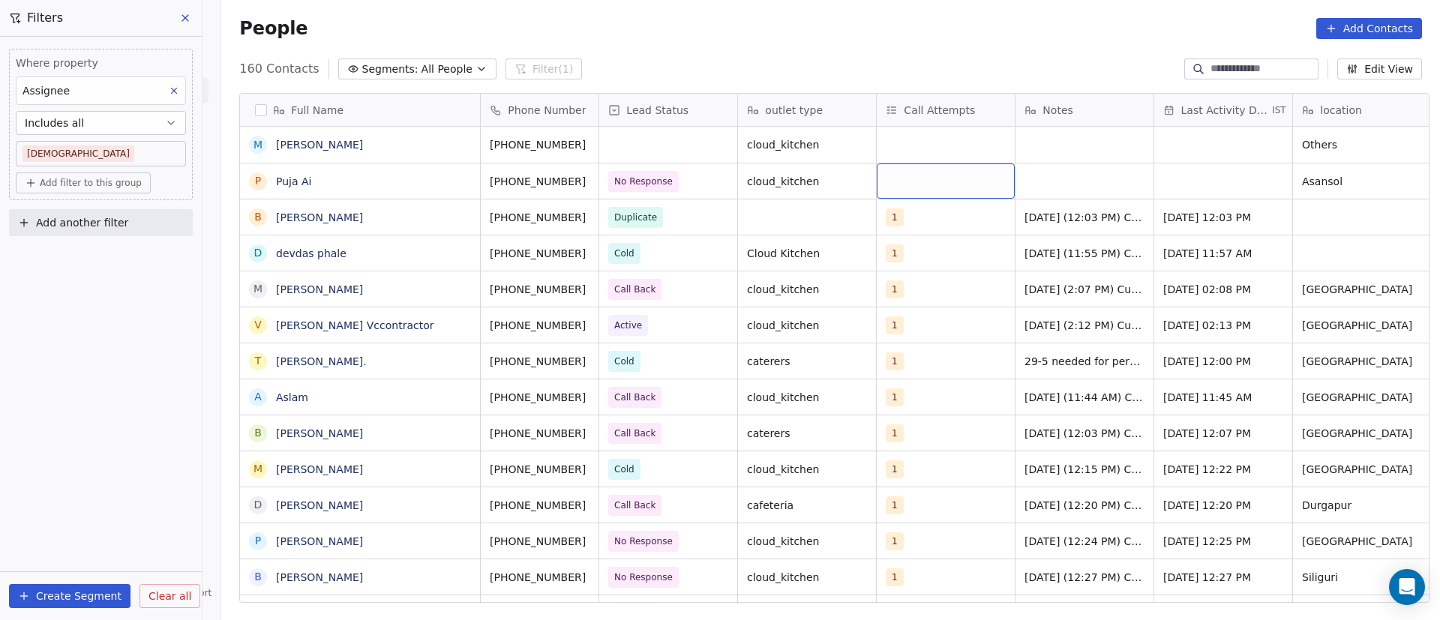
click at [916, 176] on div "grid" at bounding box center [945, 180] width 138 height 35
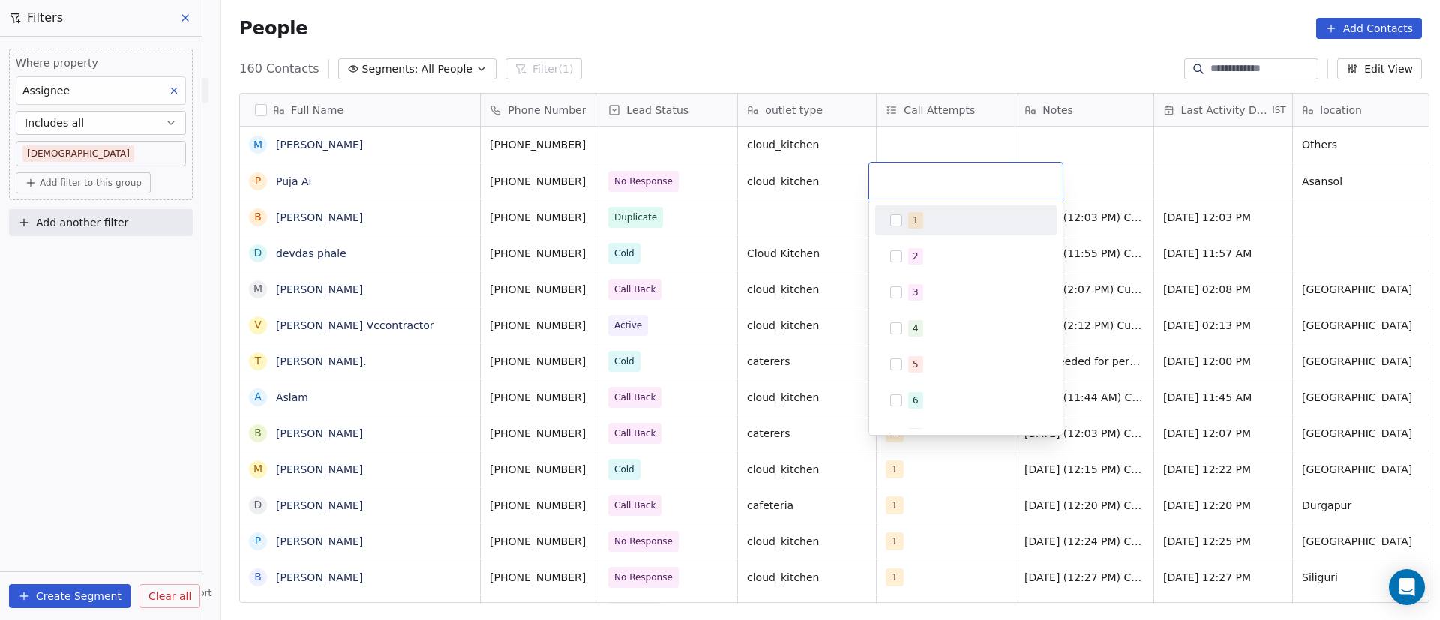
click at [900, 223] on button "Suggestions" at bounding box center [896, 220] width 12 height 12
click at [1138, 189] on html "On2Cook India Pvt. Ltd. Contacts People Marketing Workflows Campaigns Sales Pip…" at bounding box center [720, 310] width 1440 height 620
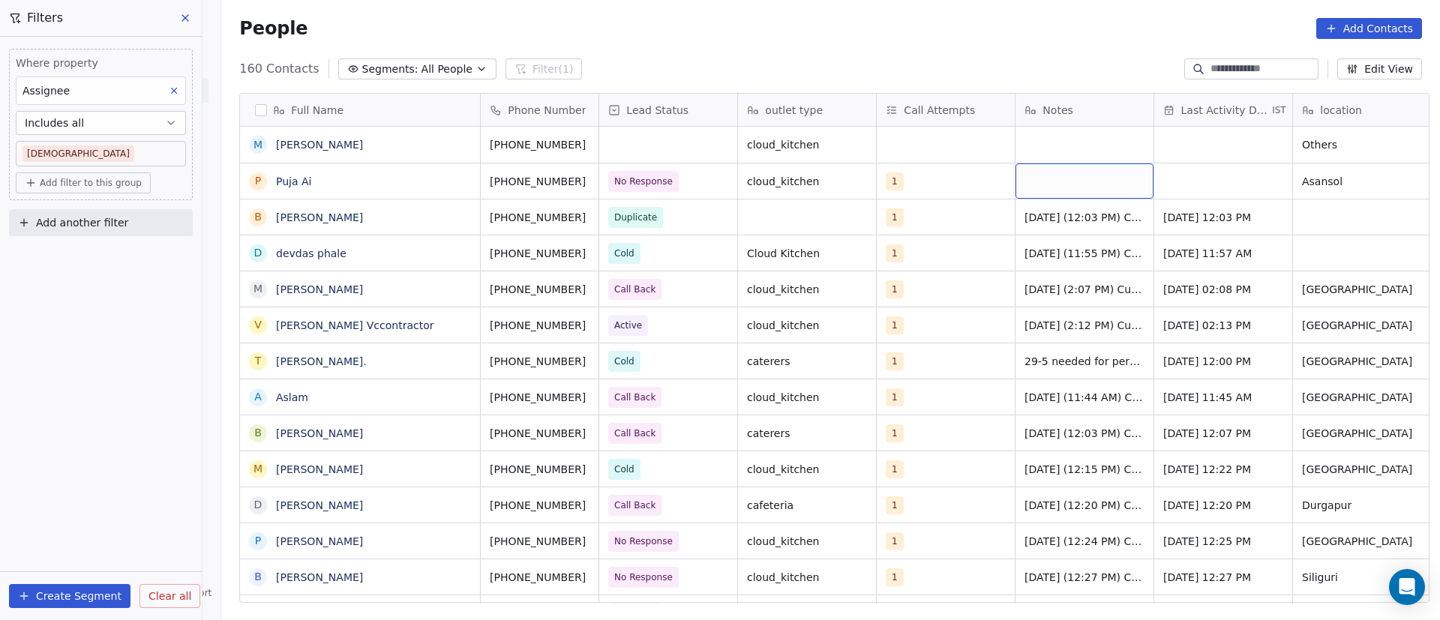
click at [1082, 179] on div "grid" at bounding box center [1084, 180] width 138 height 35
type textarea "**********"
click at [1180, 175] on html "On2Cook India Pvt. Ltd. Contacts People Marketing Workflows Campaigns Sales Pip…" at bounding box center [720, 310] width 1440 height 620
click at [1180, 179] on div "grid" at bounding box center [1223, 180] width 138 height 35
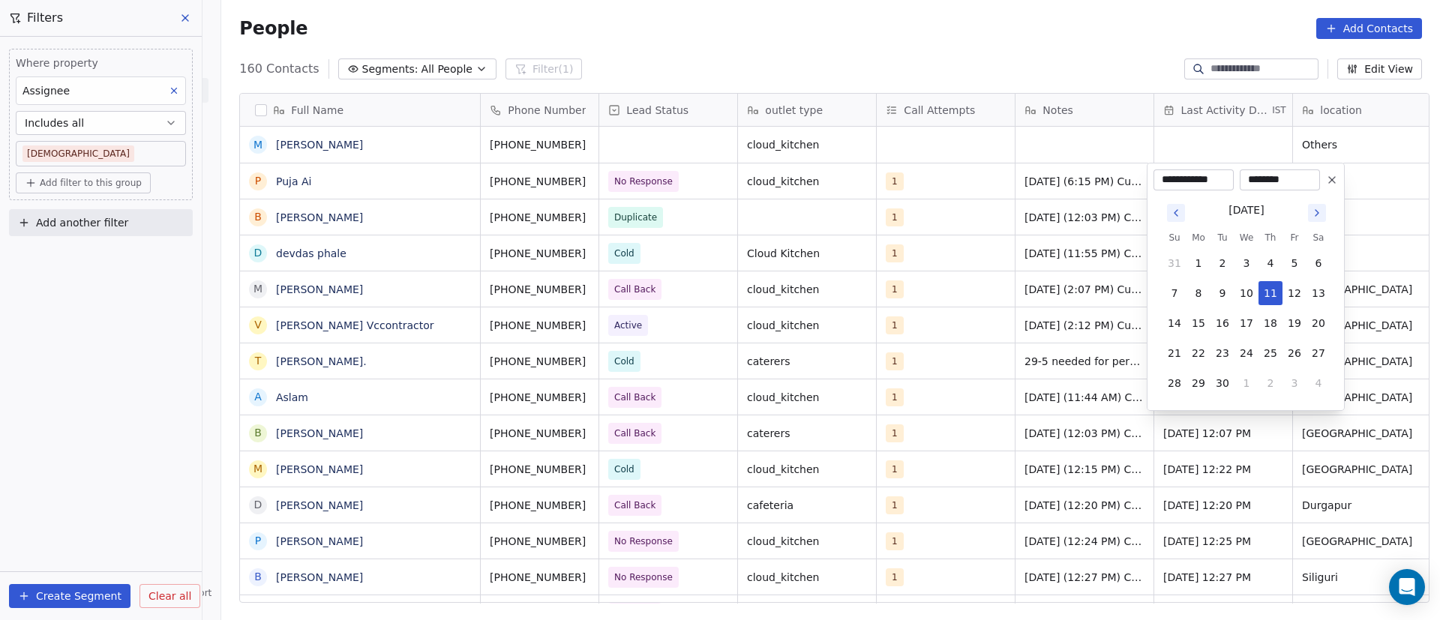
click at [1180, 179] on input "**********" at bounding box center [1193, 179] width 74 height 15
click at [1270, 290] on button "11" at bounding box center [1270, 293] width 24 height 24
click at [1378, 181] on html "On2Cook India Pvt. Ltd. Contacts People Marketing Workflows Campaigns Sales Pip…" at bounding box center [720, 310] width 1440 height 620
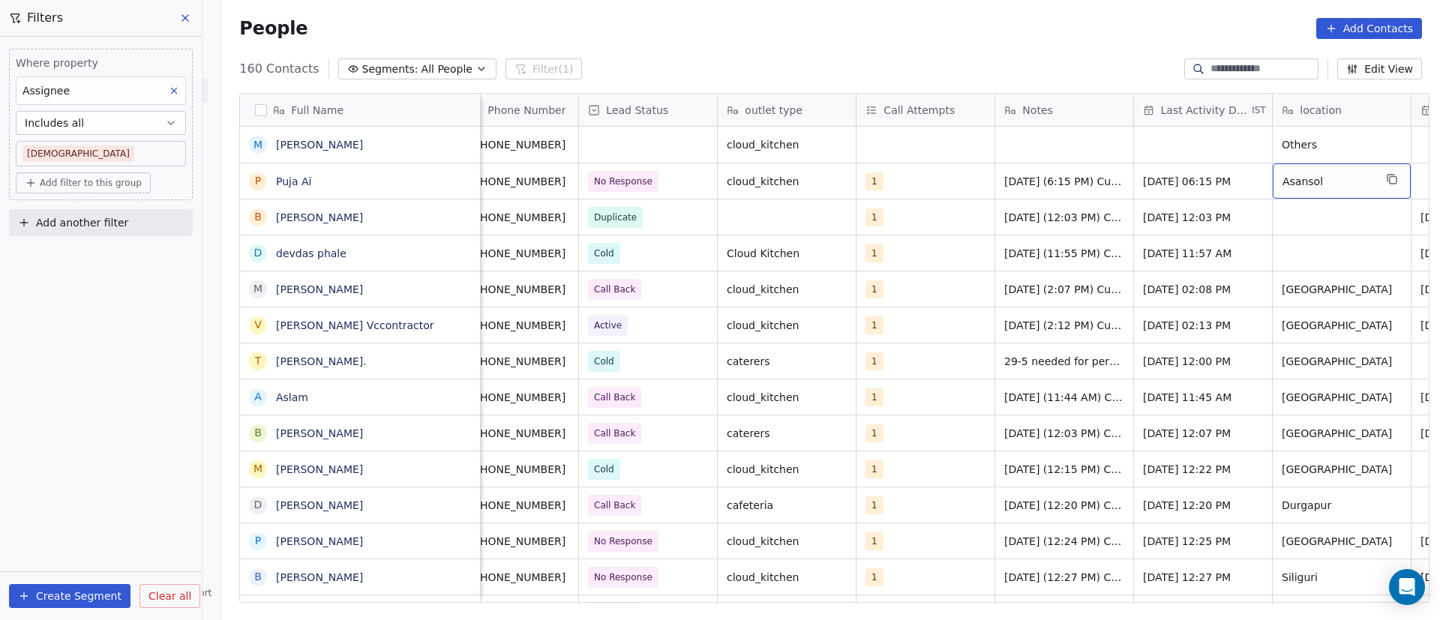
scroll to position [0, 159]
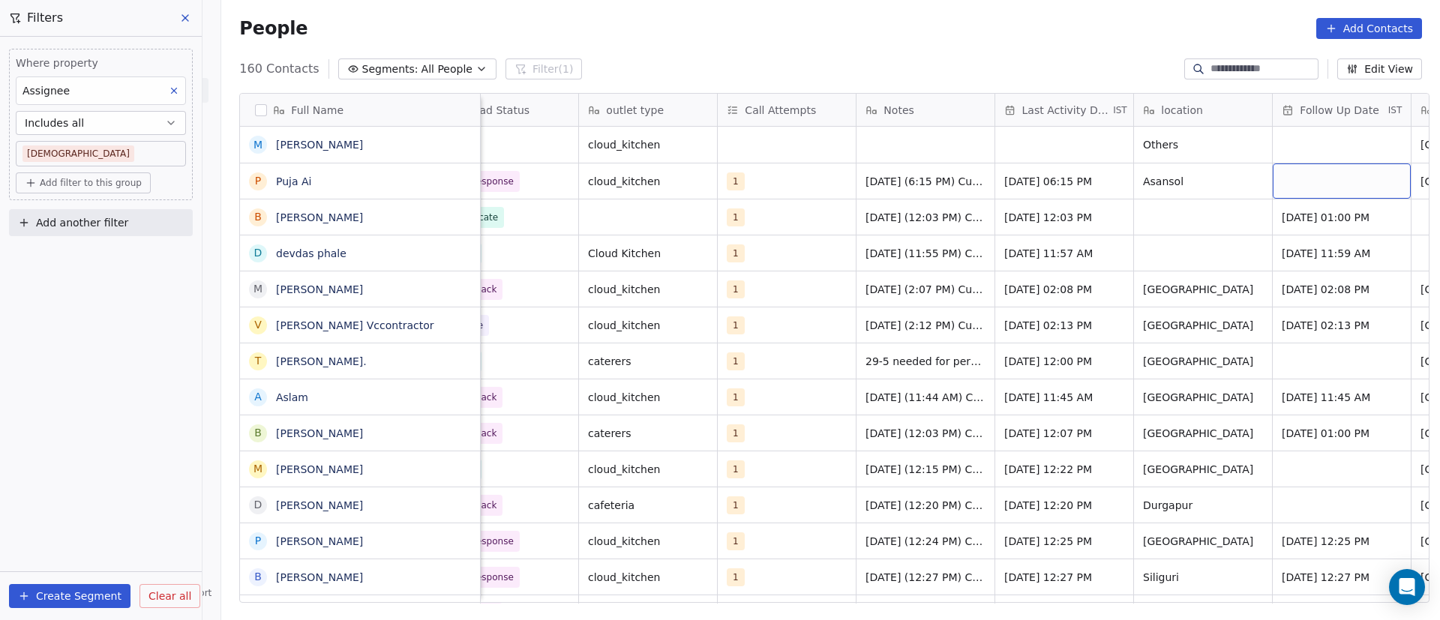
click at [1341, 181] on div "grid" at bounding box center [1341, 180] width 138 height 35
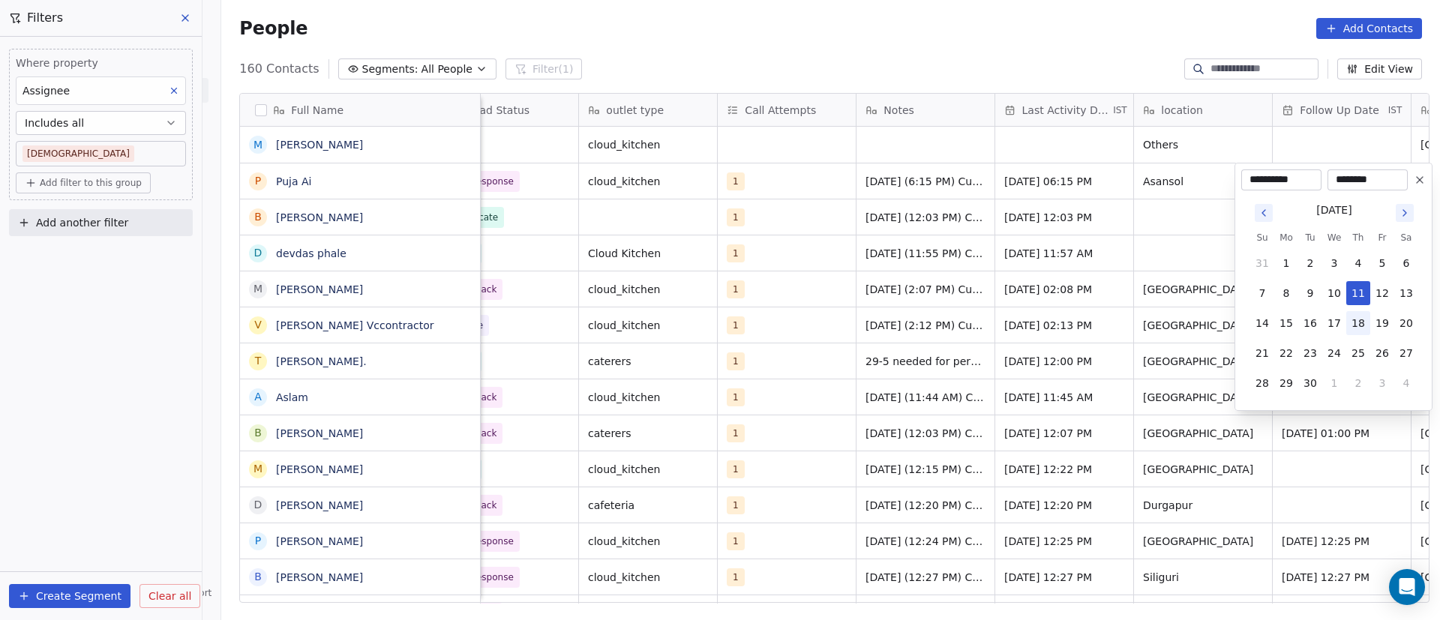
click at [1358, 321] on button "18" at bounding box center [1358, 323] width 24 height 24
type input "**********"
click at [1047, 151] on html "On2Cook India Pvt. Ltd. Contacts People Marketing Workflows Campaigns Sales Pip…" at bounding box center [720, 310] width 1440 height 620
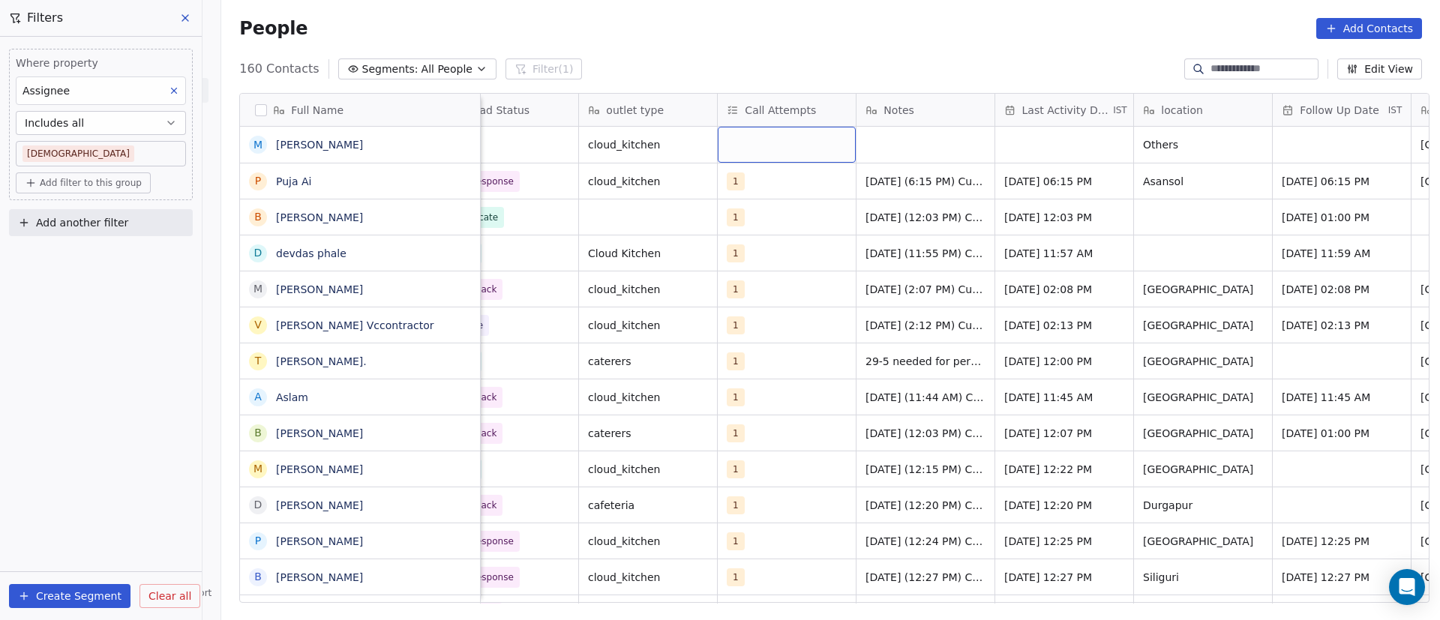
scroll to position [0, 0]
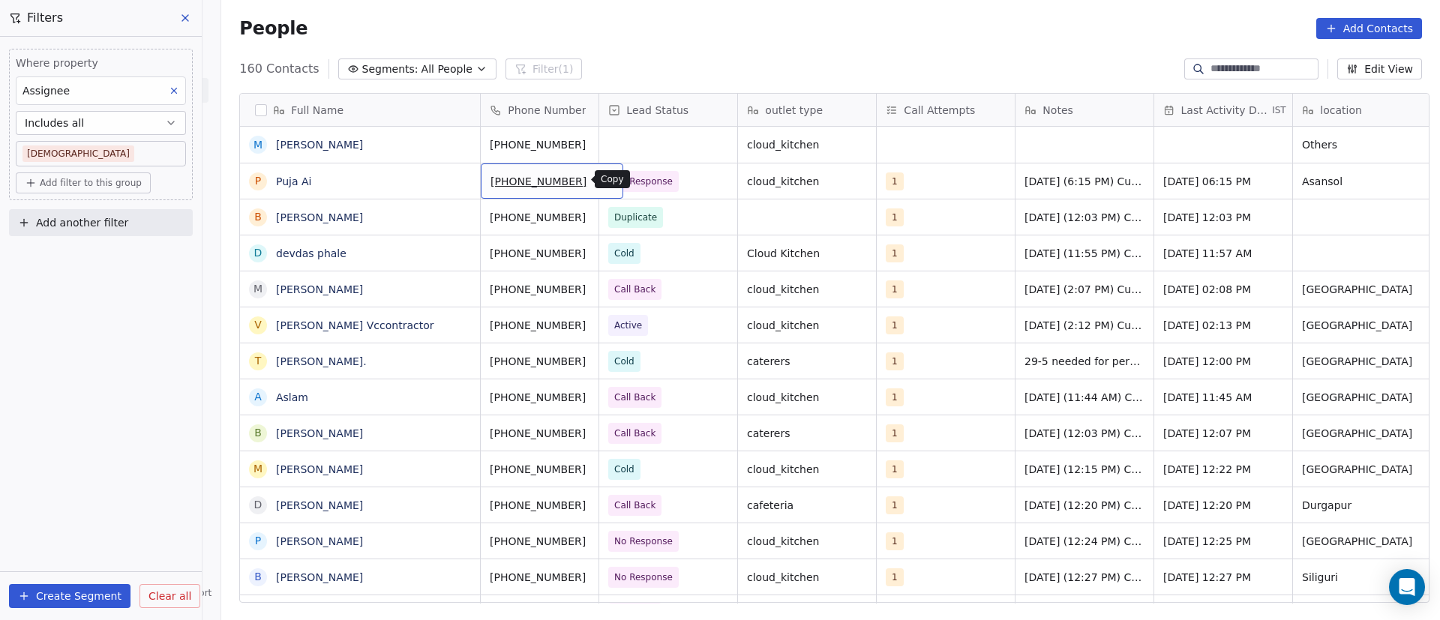
click at [602, 177] on icon "grid" at bounding box center [605, 180] width 7 height 7
click at [460, 141] on button "grid" at bounding box center [461, 142] width 18 height 18
click at [599, 136] on icon "grid" at bounding box center [605, 142] width 12 height 12
click at [459, 140] on icon "grid" at bounding box center [462, 143] width 7 height 7
click at [599, 141] on icon "grid" at bounding box center [605, 142] width 12 height 12
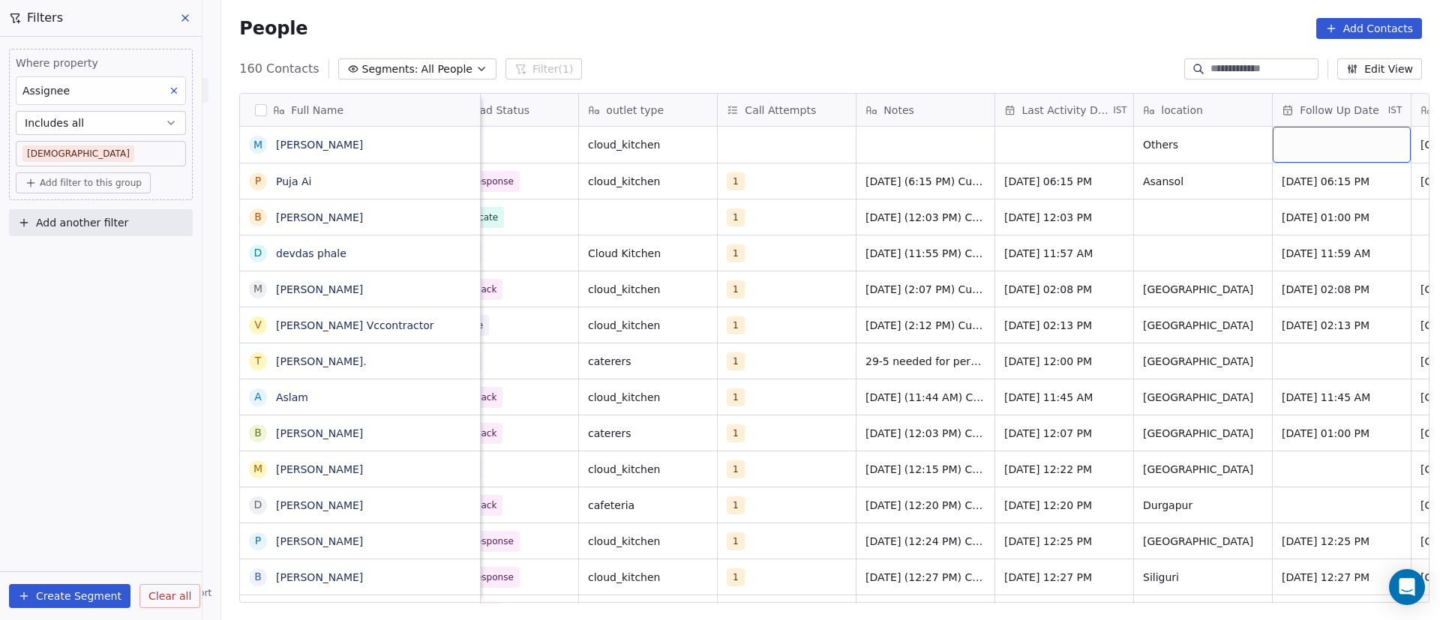
scroll to position [0, 298]
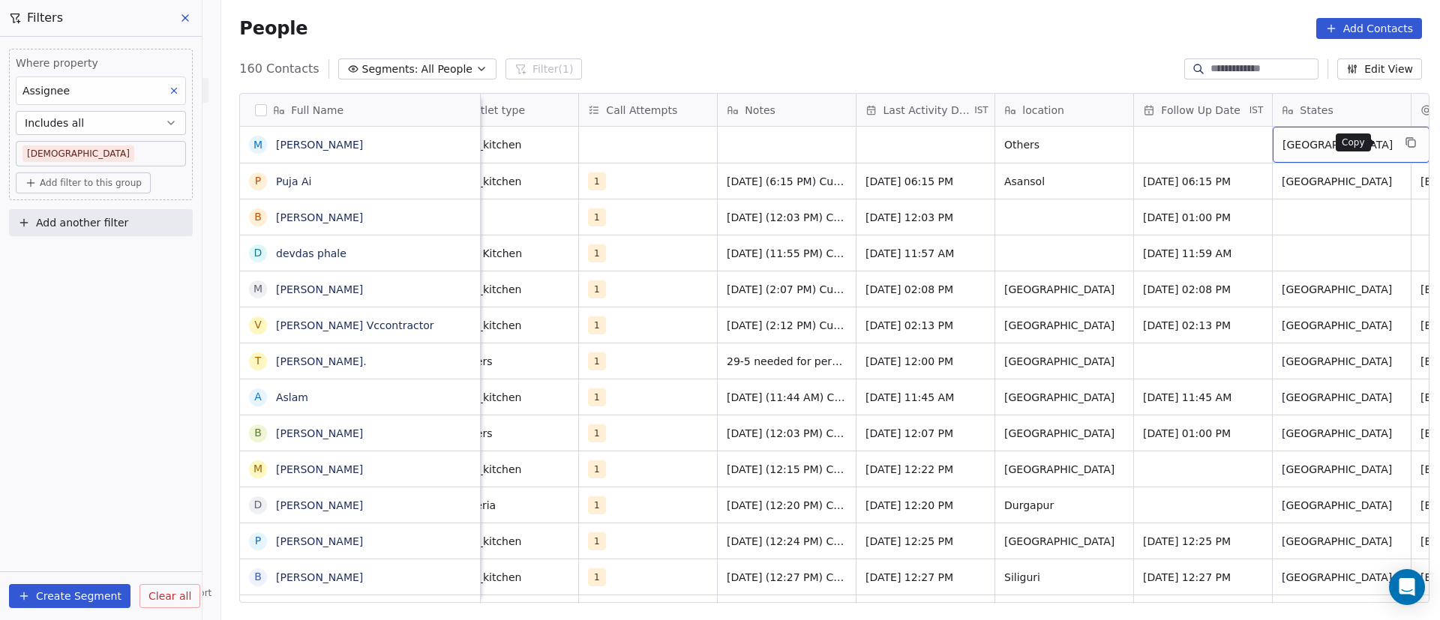
click at [1405, 141] on icon "grid" at bounding box center [1411, 142] width 12 height 12
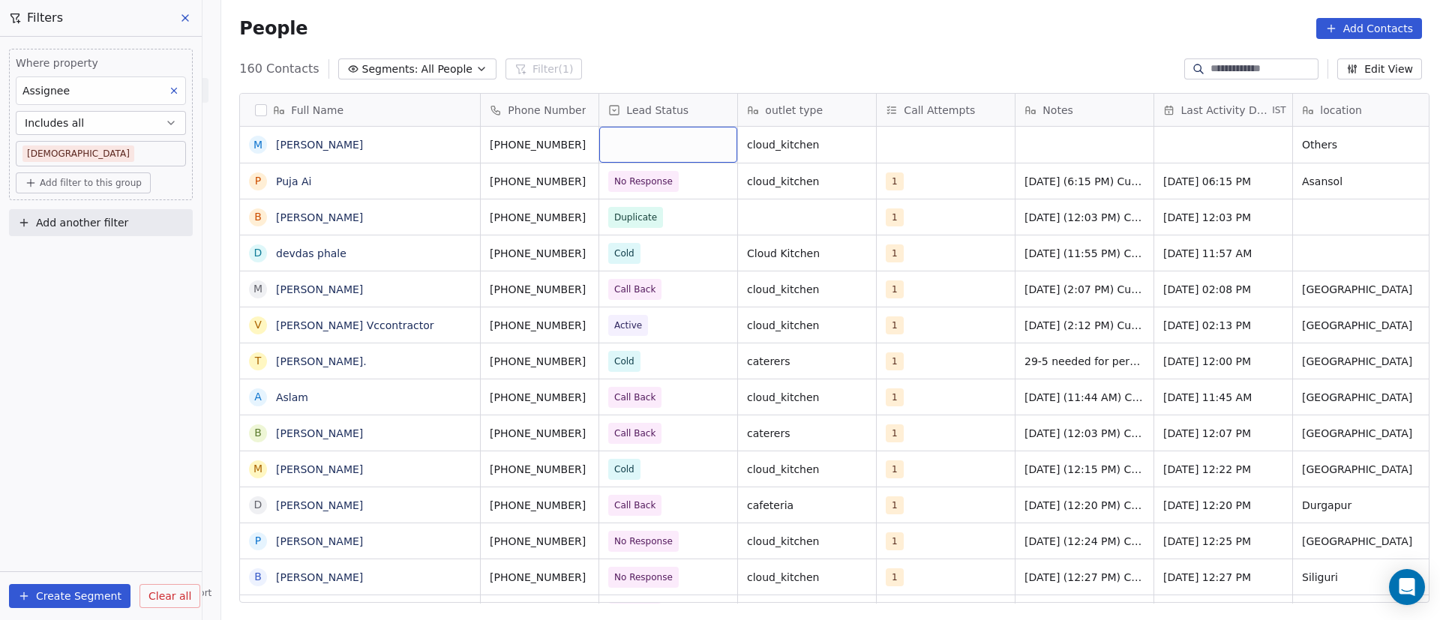
click at [658, 144] on div "grid" at bounding box center [668, 145] width 138 height 36
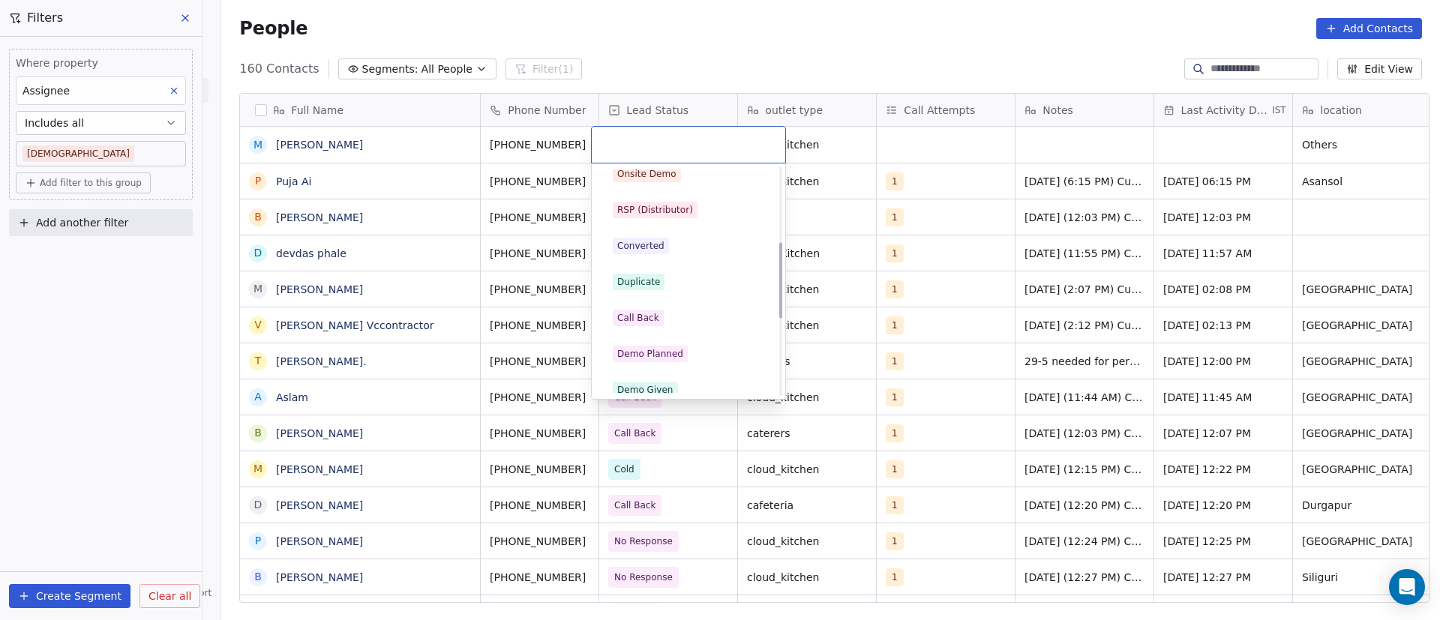
scroll to position [225, 0]
click at [694, 313] on div "Demo Planned" at bounding box center [688, 319] width 151 height 16
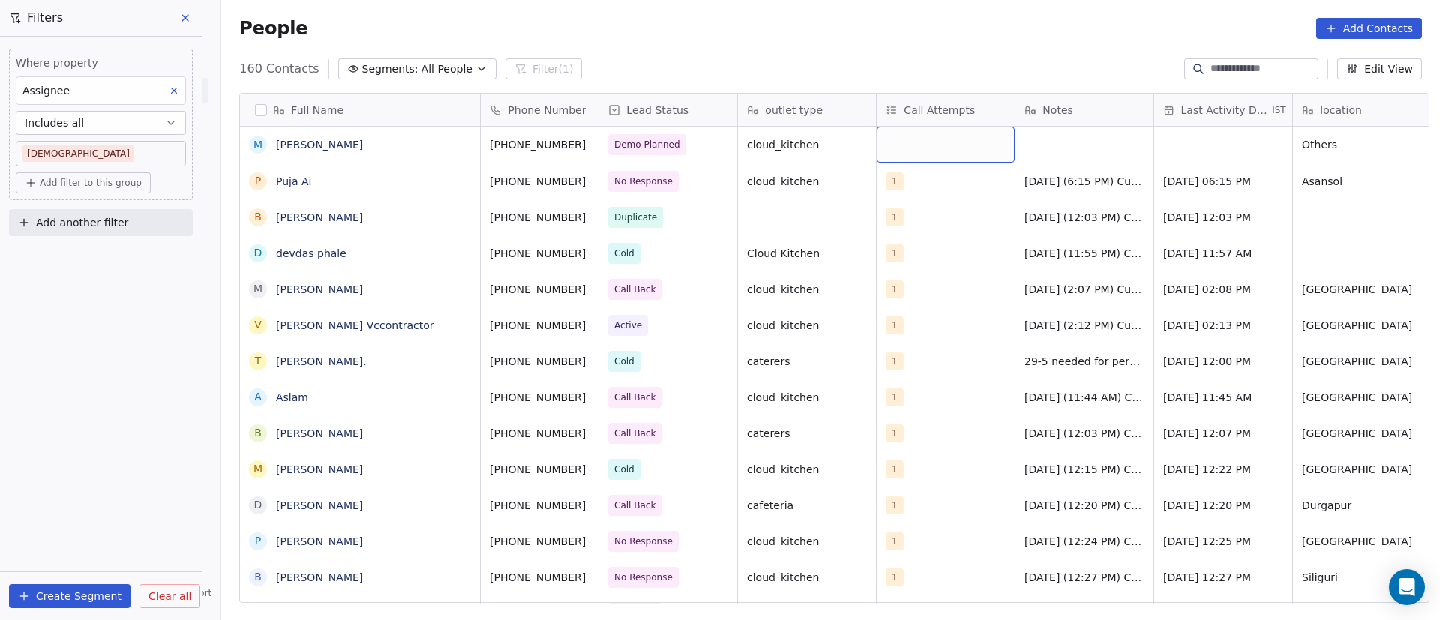
click at [915, 144] on div "grid" at bounding box center [945, 145] width 138 height 36
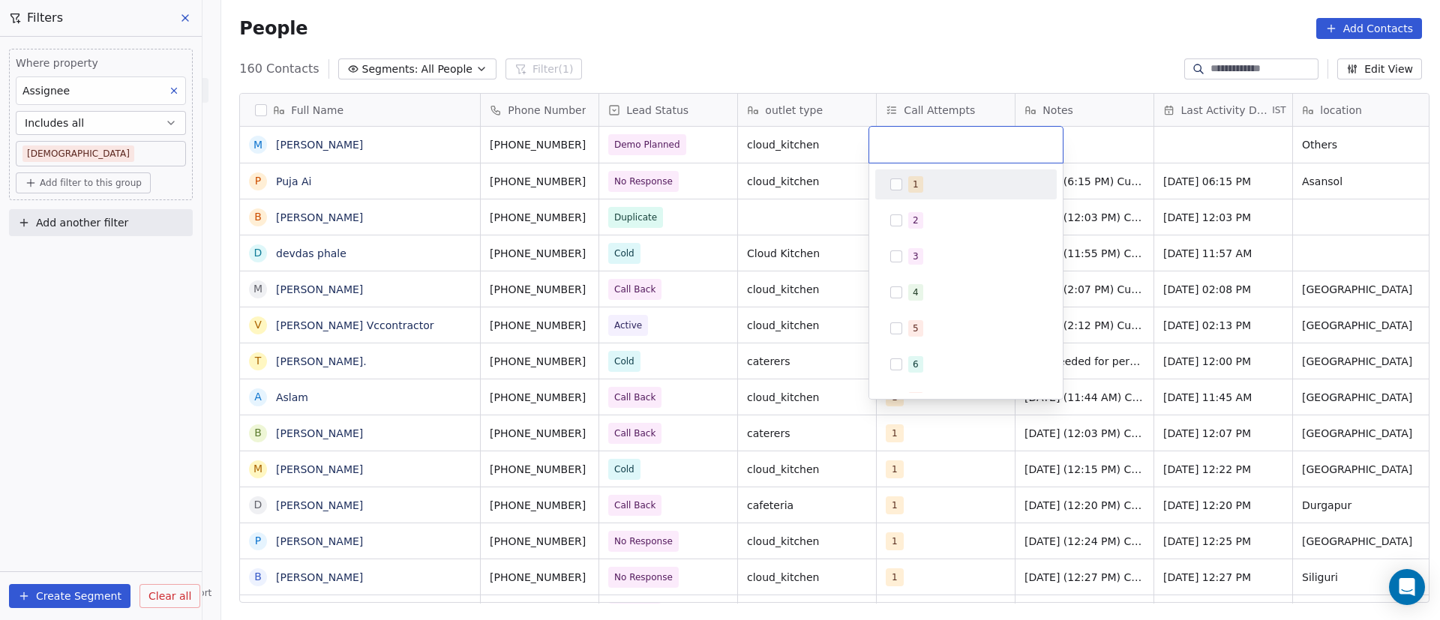
click at [913, 182] on div "1" at bounding box center [915, 184] width 6 height 13
click at [1111, 139] on html "On2Cook India Pvt. Ltd. Contacts People Marketing Workflows Campaigns Sales Pip…" at bounding box center [720, 310] width 1440 height 620
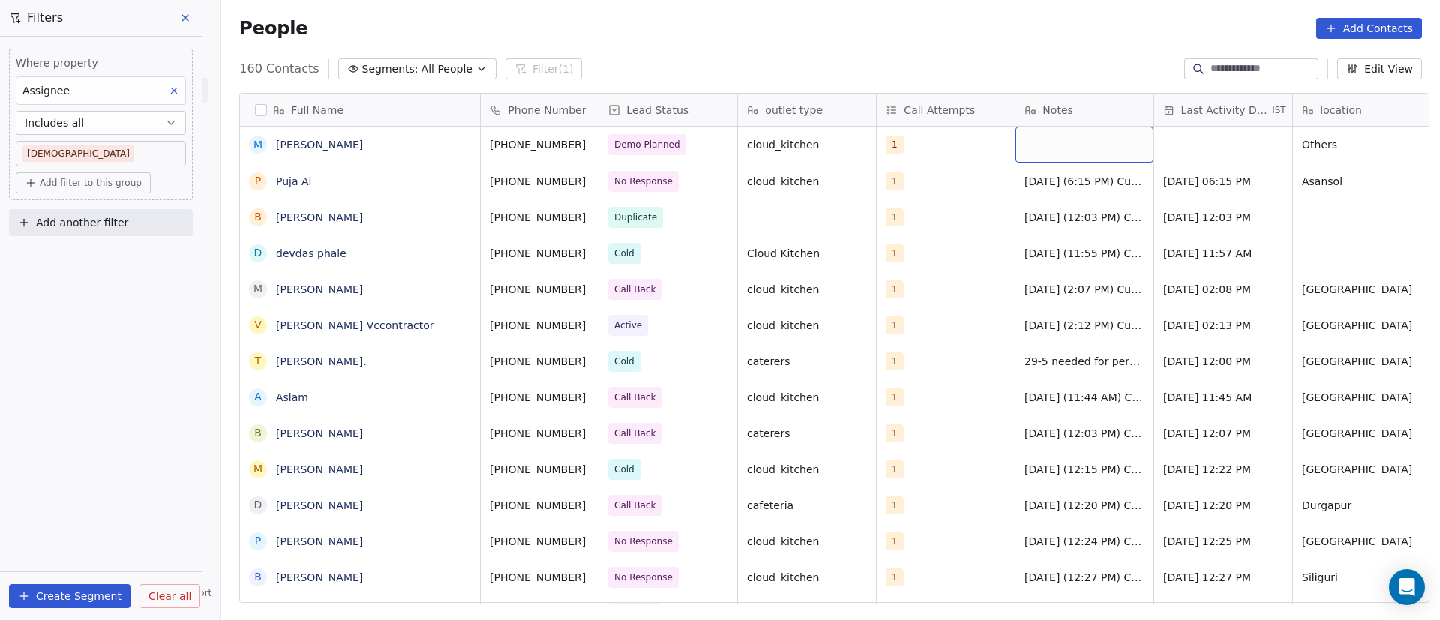
click at [1064, 151] on div "grid" at bounding box center [1084, 145] width 138 height 36
type textarea "**********"
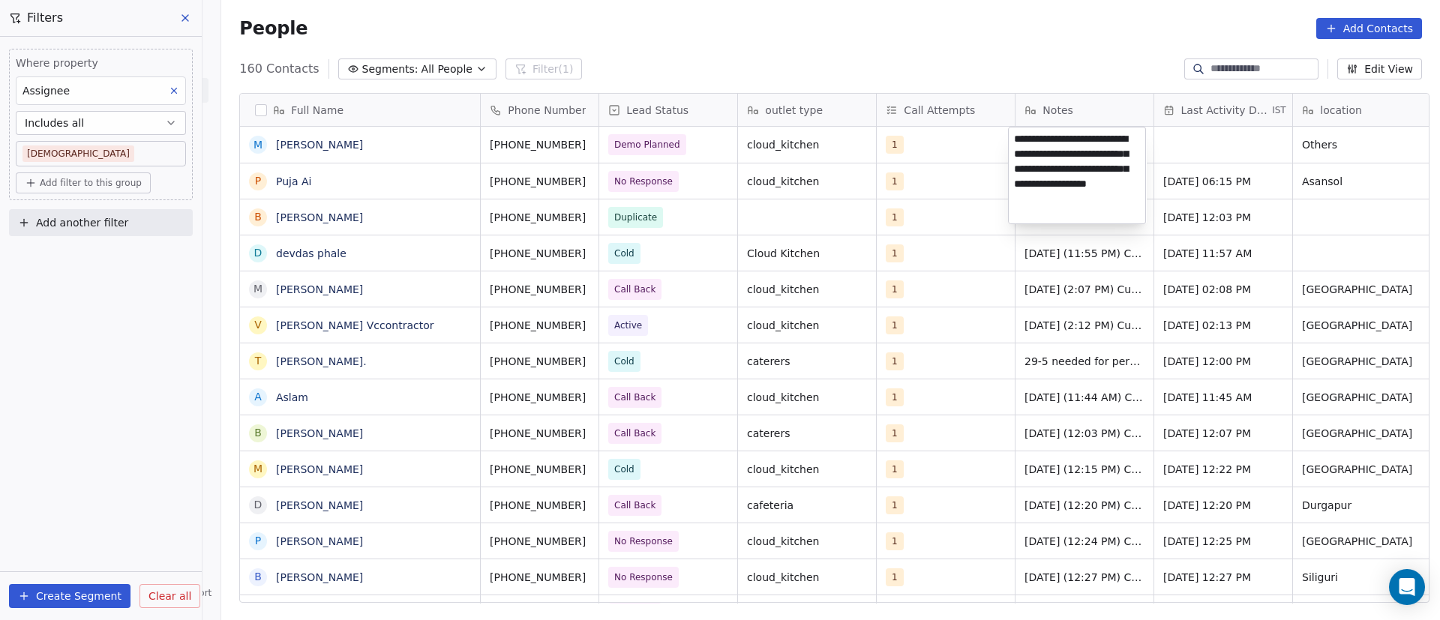
click at [1182, 149] on html "On2Cook India Pvt. Ltd. Contacts People Marketing Workflows Campaigns Sales Pip…" at bounding box center [720, 310] width 1440 height 620
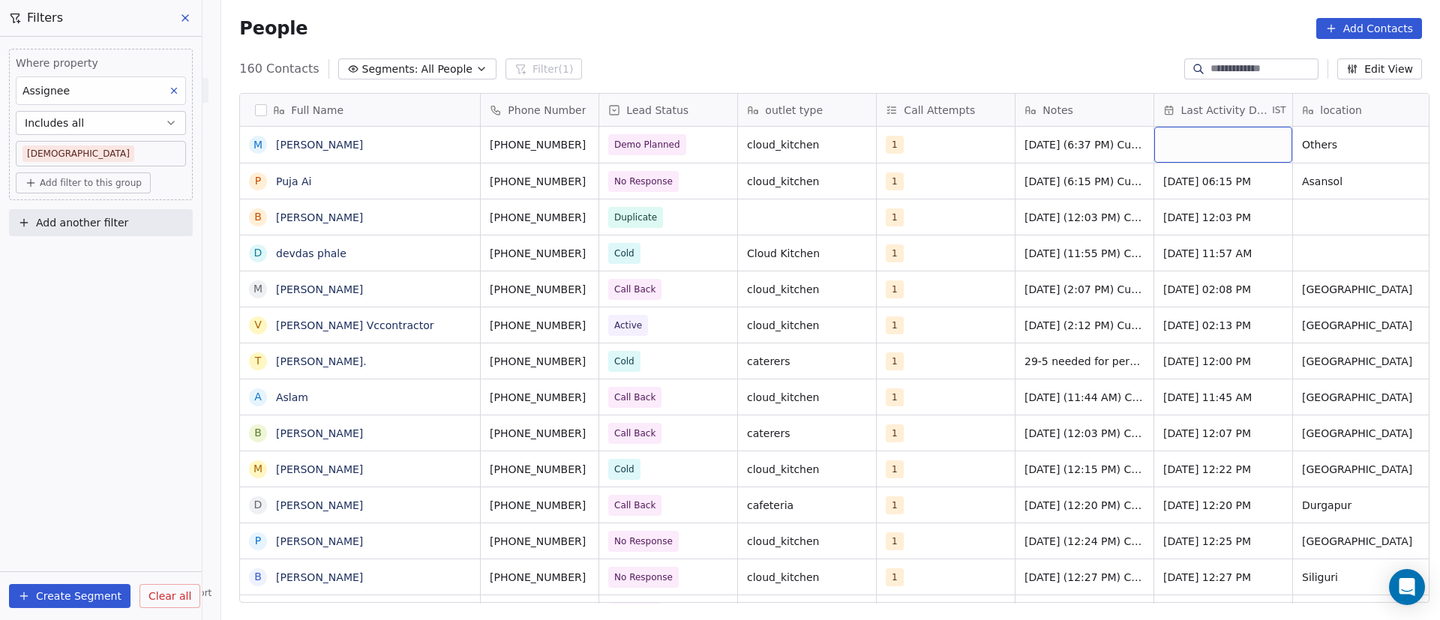
click at [1191, 148] on div "grid" at bounding box center [1223, 145] width 138 height 36
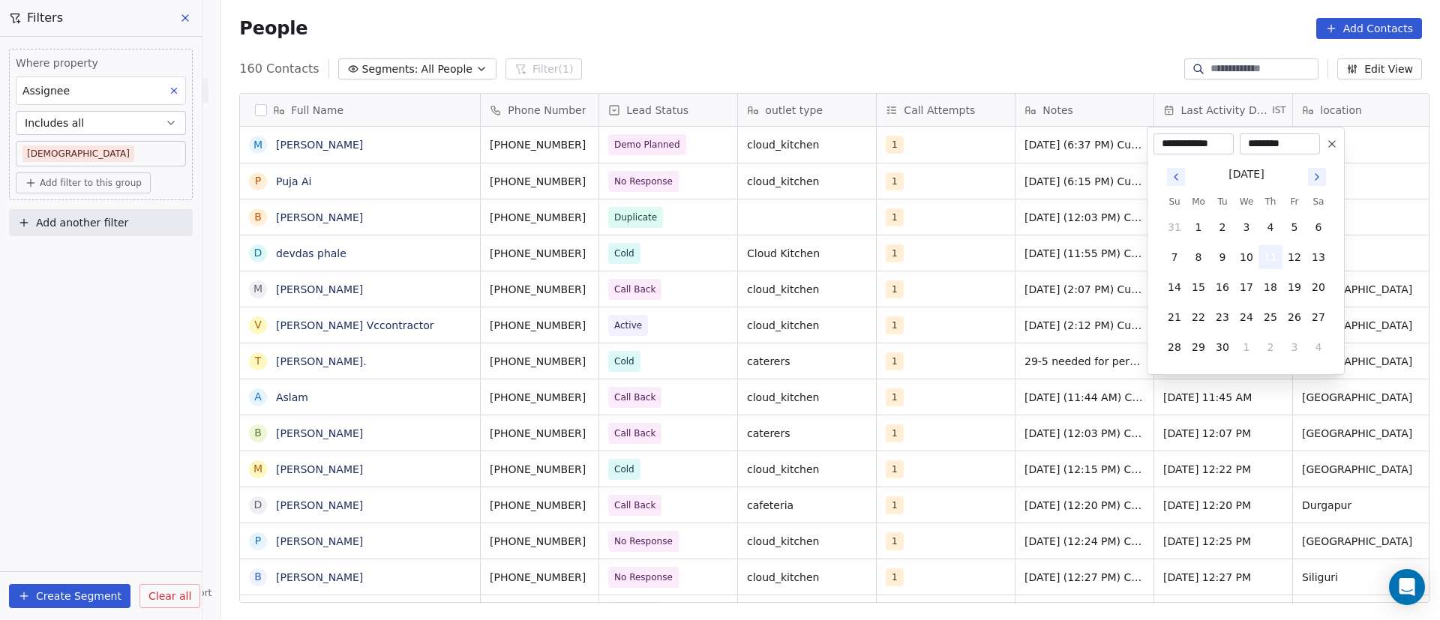
click at [1268, 247] on button "11" at bounding box center [1270, 257] width 24 height 24
click at [1273, 258] on button "11" at bounding box center [1270, 257] width 24 height 24
click at [1353, 214] on html "On2Cook India Pvt. Ltd. Contacts People Marketing Workflows Campaigns Sales Pip…" at bounding box center [720, 310] width 1440 height 620
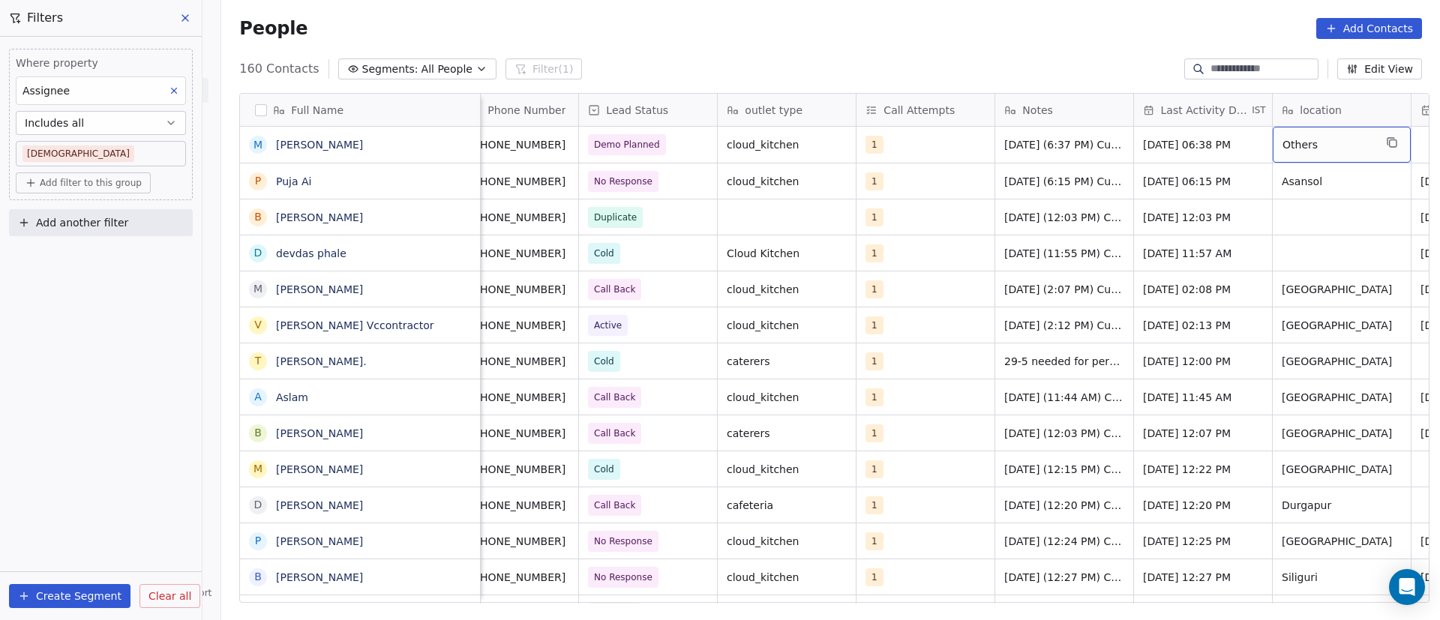
scroll to position [0, 159]
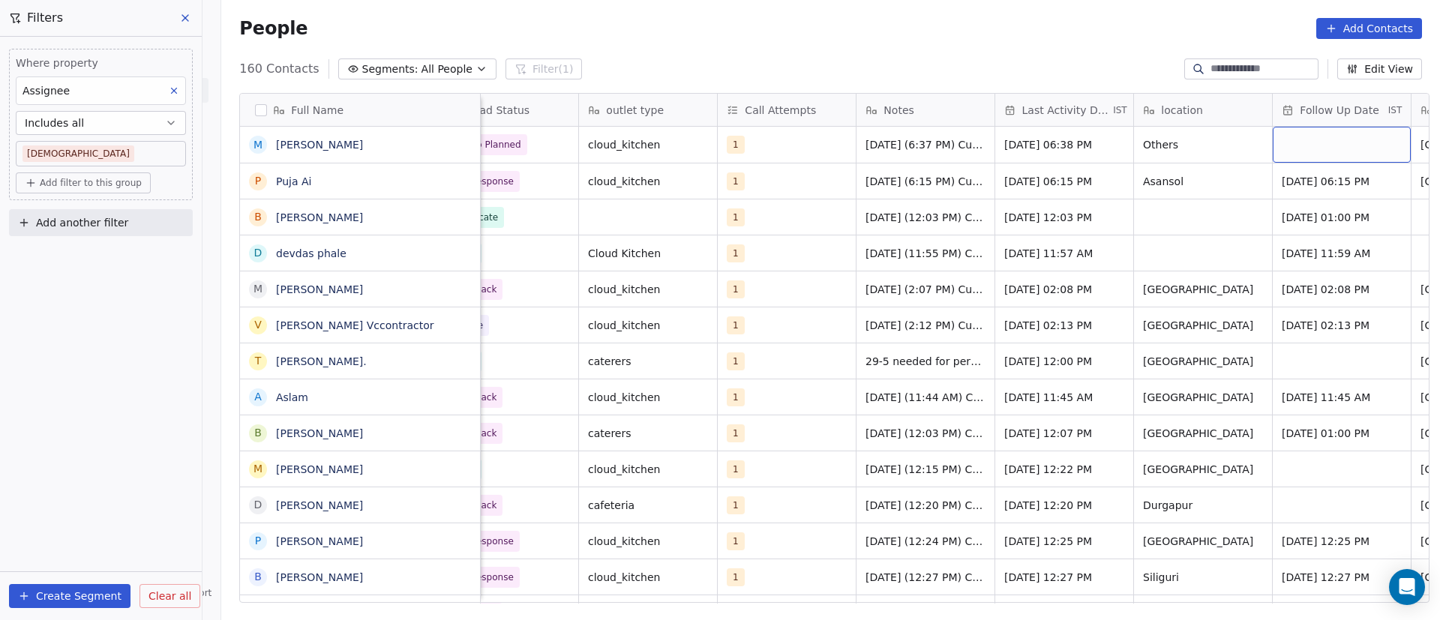
click at [1313, 143] on div "grid" at bounding box center [1341, 145] width 138 height 36
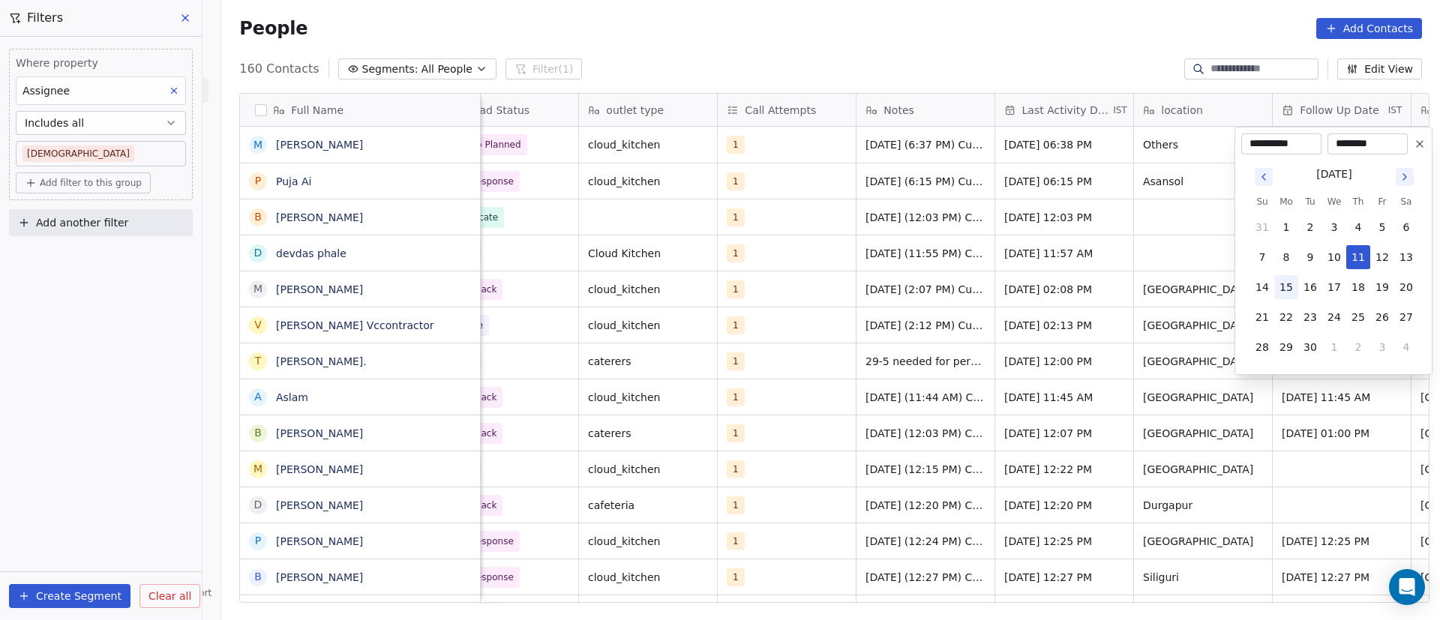
click at [1289, 287] on button "15" at bounding box center [1286, 287] width 24 height 24
type input "**********"
click at [1373, 144] on input "********" at bounding box center [1367, 143] width 74 height 15
click at [1366, 143] on input "********" at bounding box center [1367, 143] width 74 height 15
type input "********"
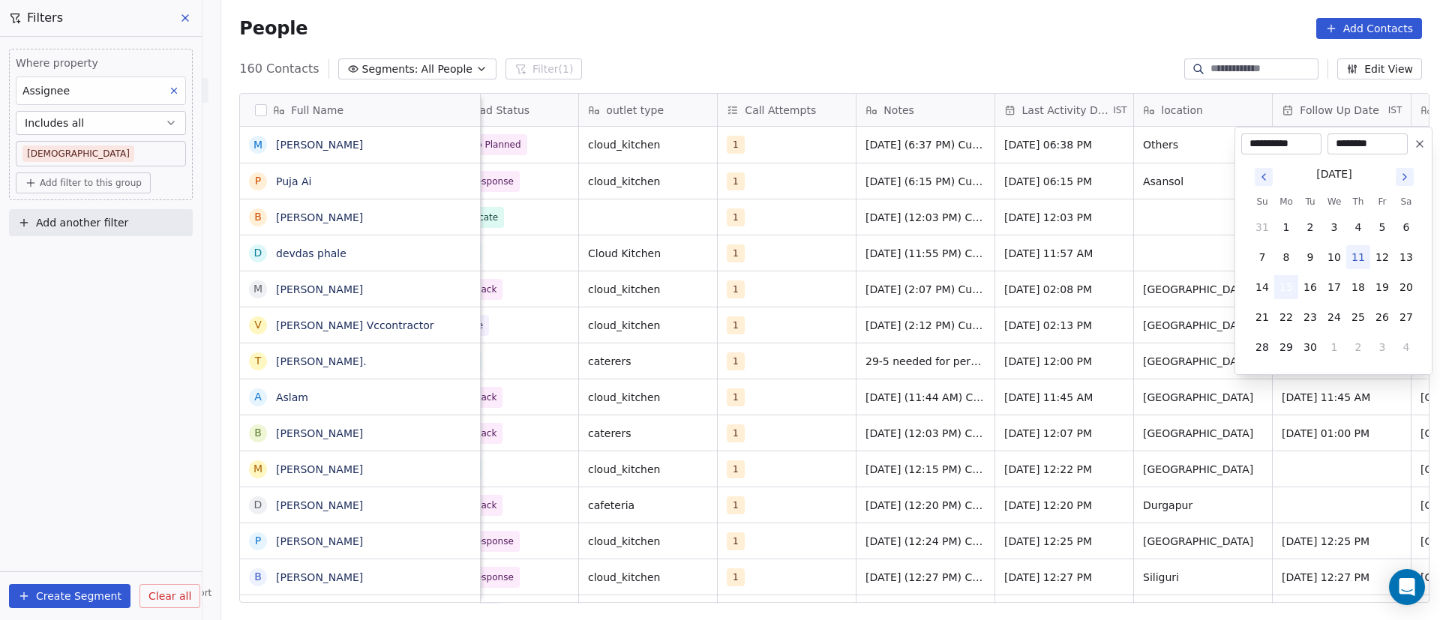
click at [1288, 283] on button "15" at bounding box center [1286, 287] width 24 height 24
click at [1172, 208] on html "On2Cook India Pvt. Ltd. Contacts People Marketing Workflows Campaigns Sales Pip…" at bounding box center [720, 310] width 1440 height 620
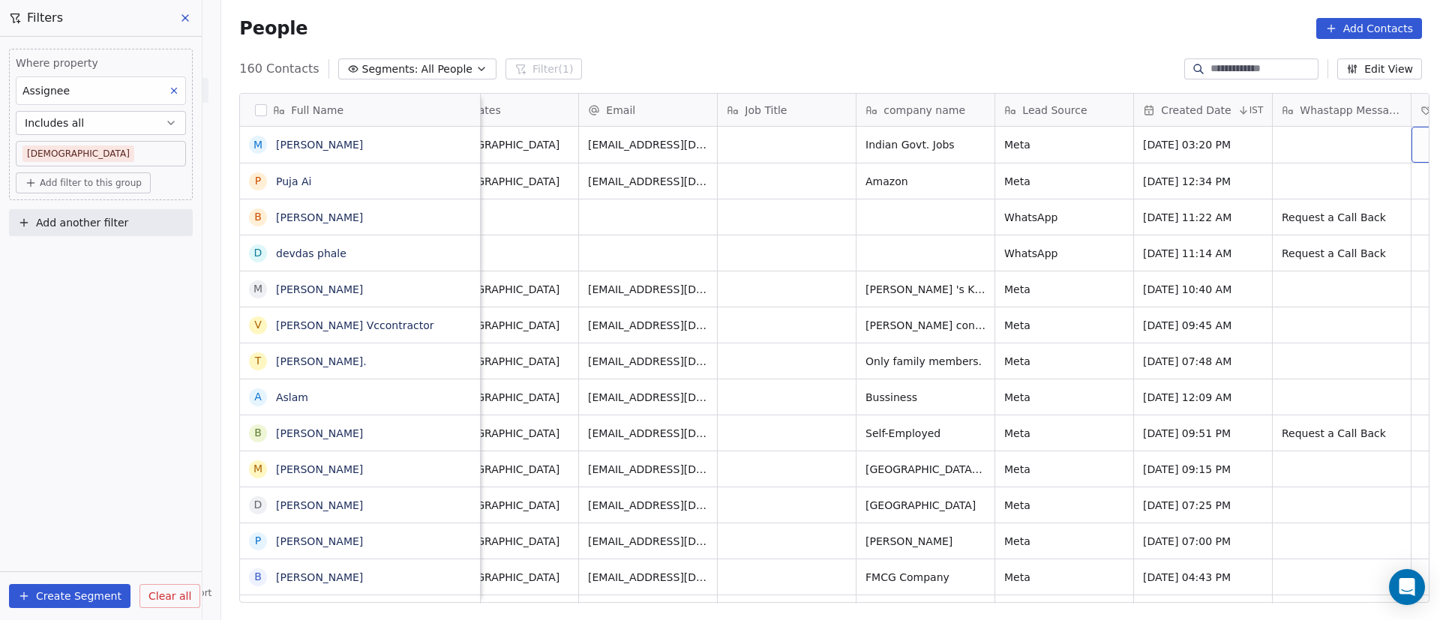
scroll to position [0, 1269]
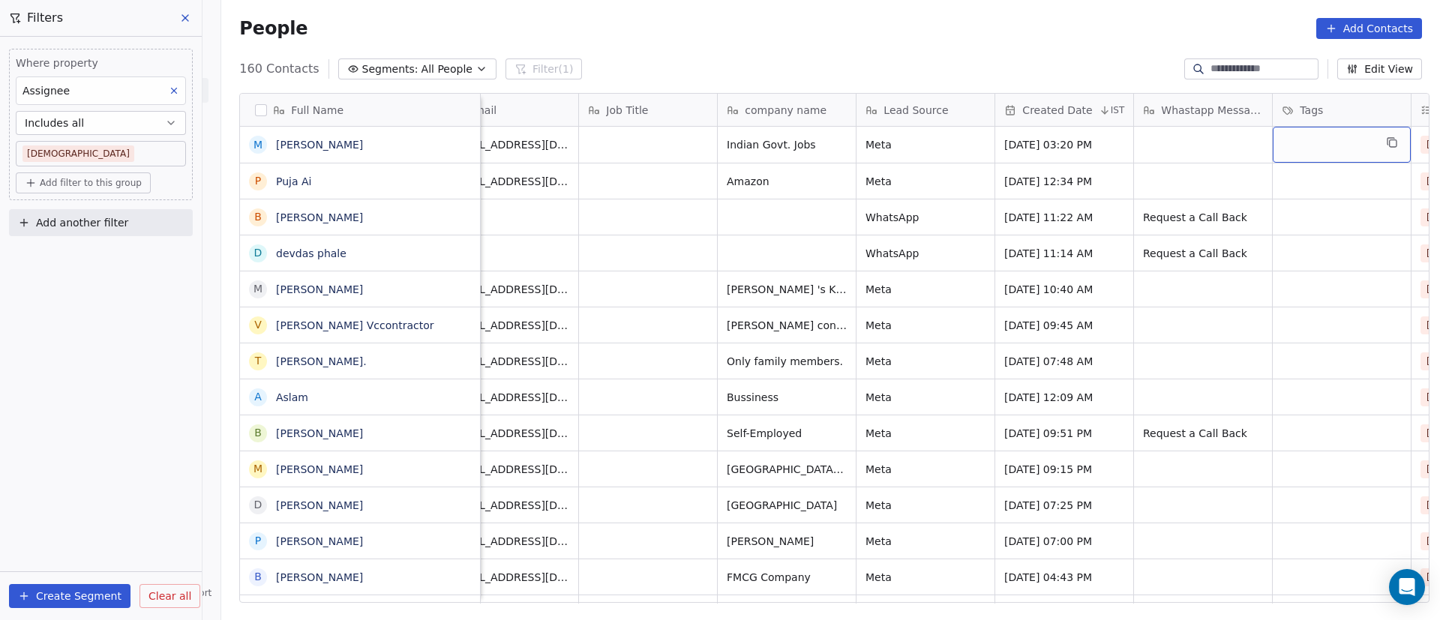
click at [1333, 151] on div "grid" at bounding box center [1341, 145] width 138 height 36
click at [1332, 151] on div "grid" at bounding box center [1341, 145] width 138 height 36
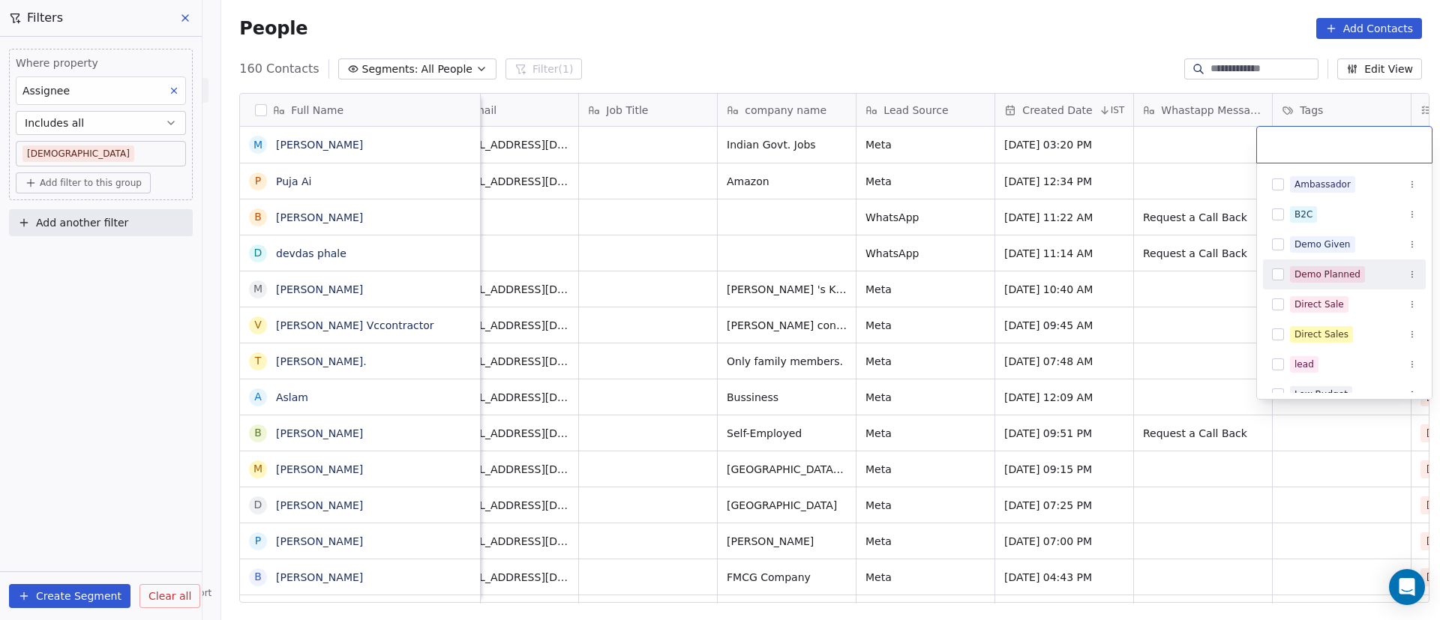
click at [1349, 274] on div "Demo Planned" at bounding box center [1327, 274] width 66 height 13
click at [1211, 142] on html "On2Cook India Pvt. Ltd. Contacts People Marketing Workflows Campaigns Sales Pip…" at bounding box center [720, 310] width 1440 height 620
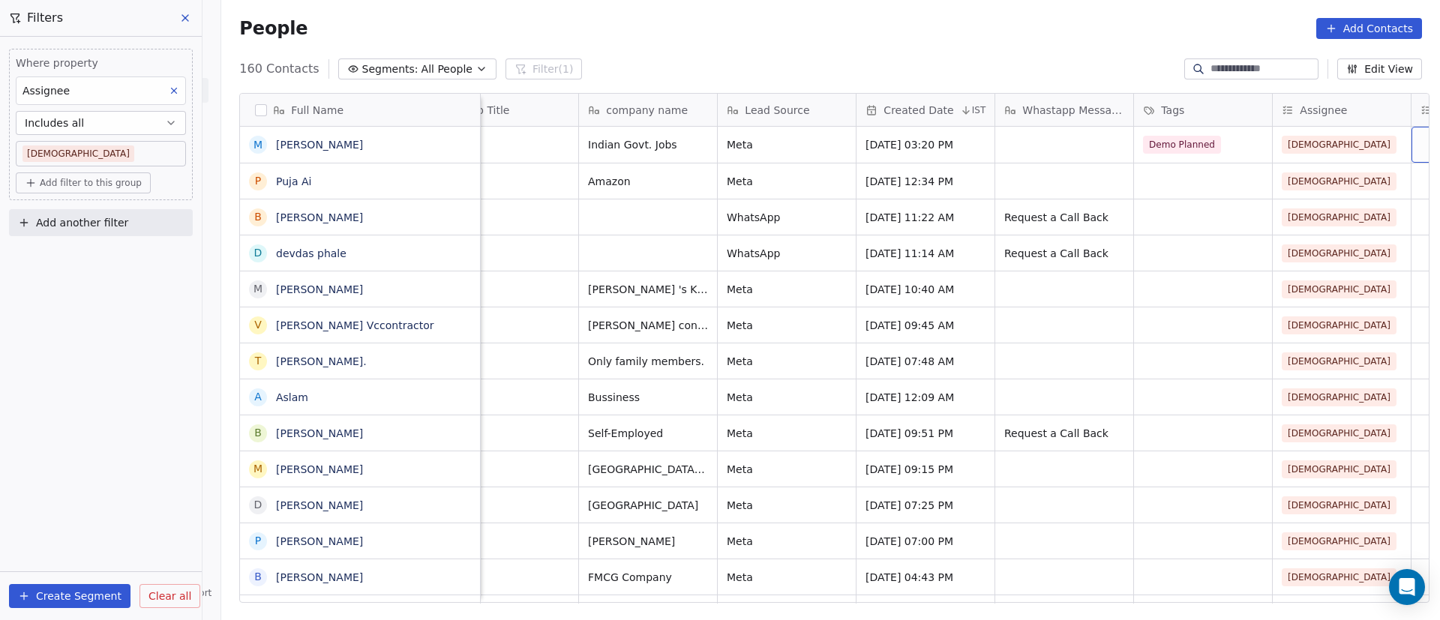
scroll to position [0, 1546]
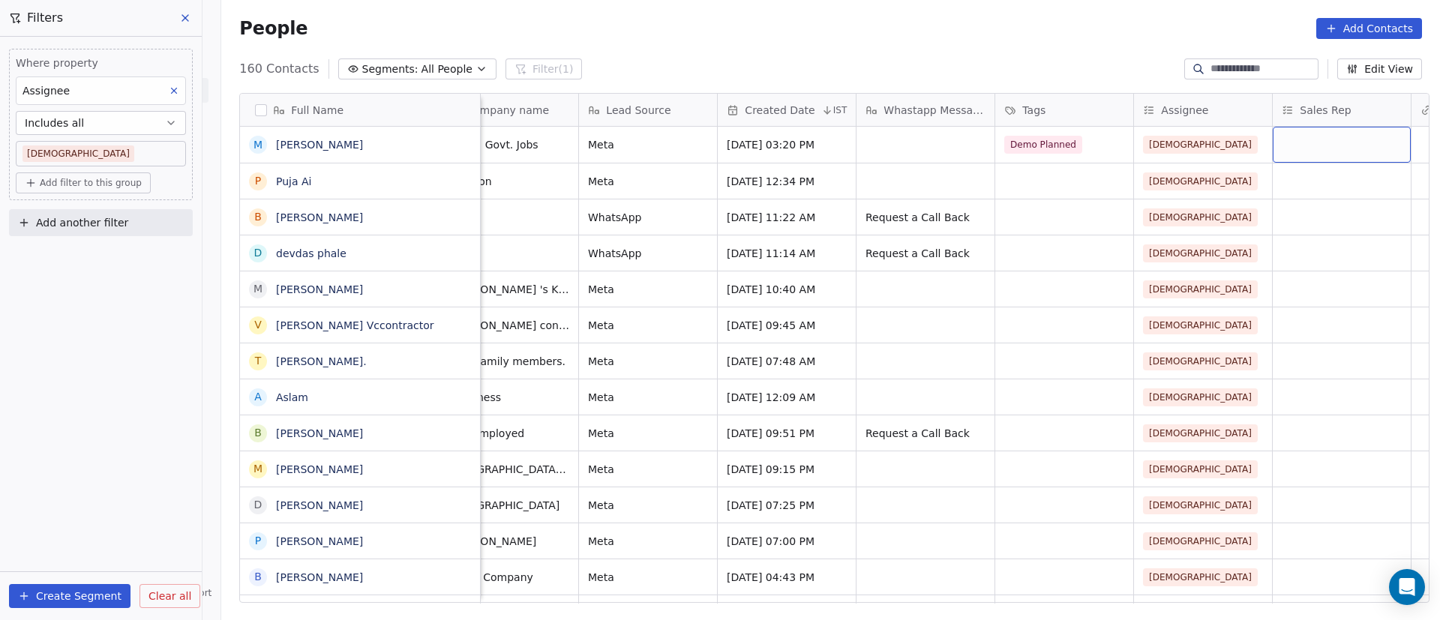
click at [1320, 142] on div "grid" at bounding box center [1341, 145] width 138 height 36
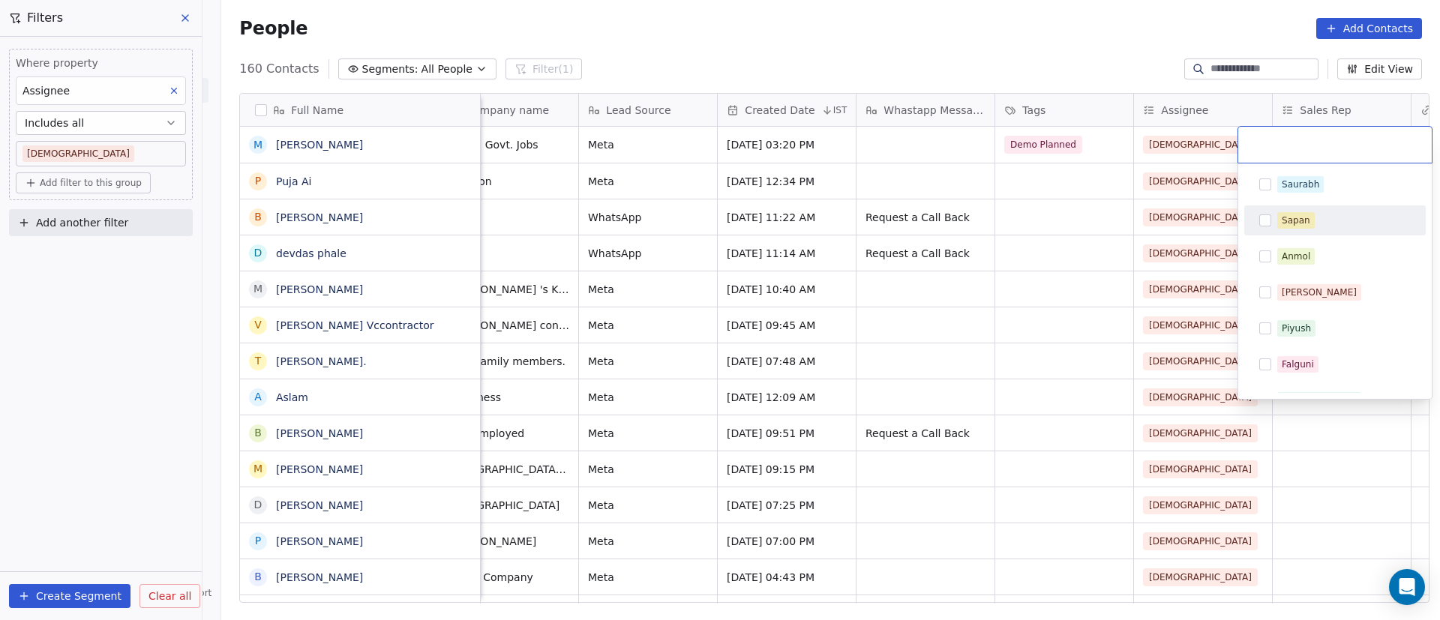
click at [1331, 223] on div "Sapan" at bounding box center [1343, 220] width 133 height 16
click at [1086, 184] on html "On2Cook India Pvt. Ltd. Contacts People Marketing Workflows Campaigns Sales Pip…" at bounding box center [720, 310] width 1440 height 620
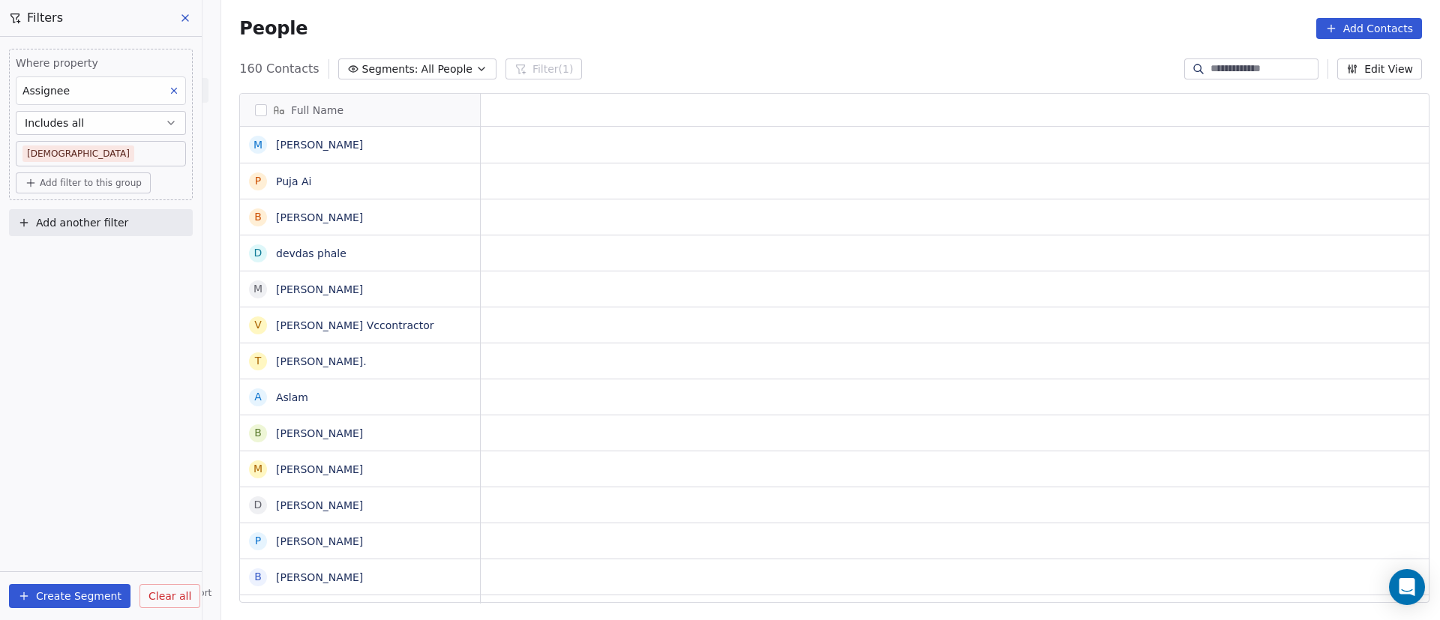
scroll to position [0, 0]
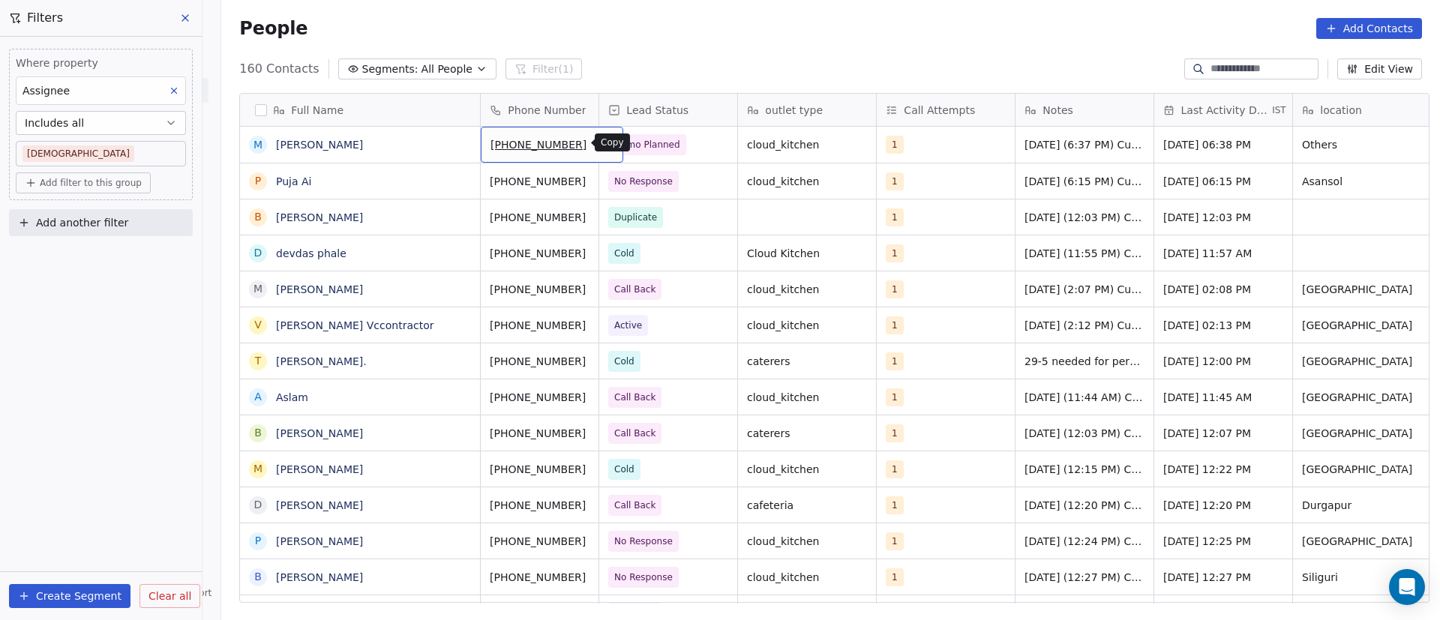
click at [599, 145] on icon "grid" at bounding box center [605, 142] width 12 height 12
click at [736, 53] on div "People Add Contacts" at bounding box center [830, 28] width 1218 height 57
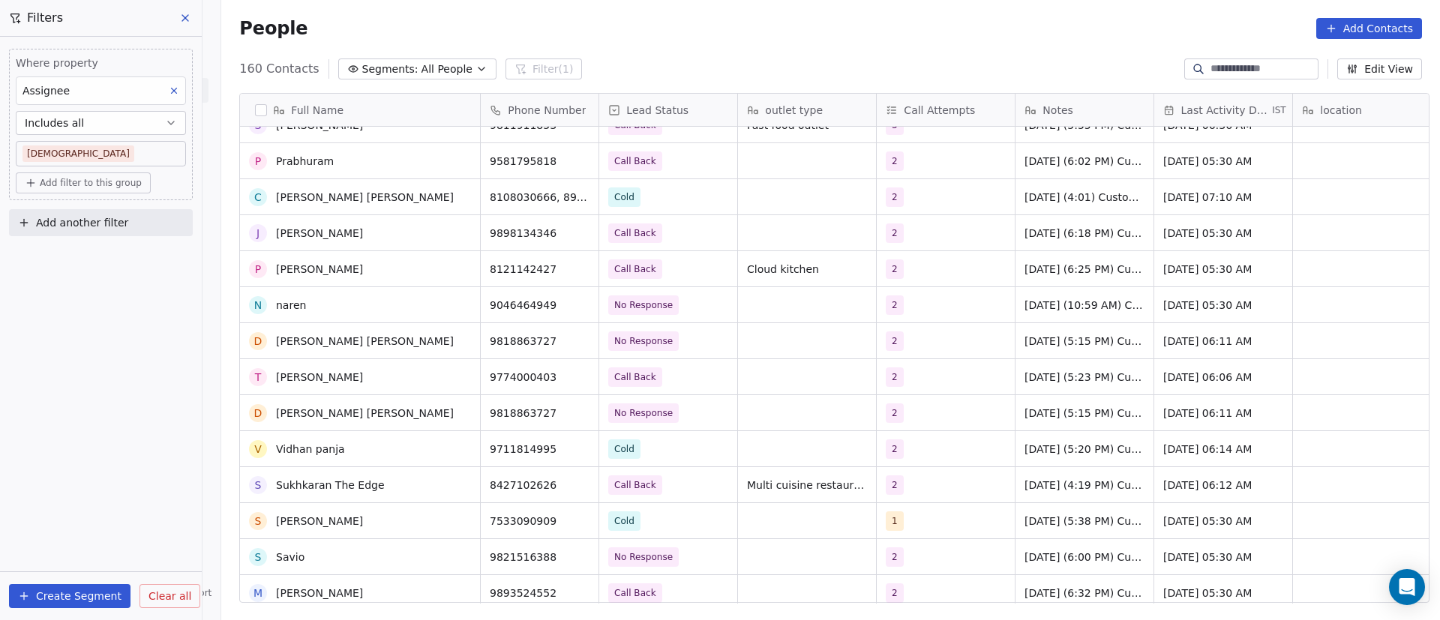
scroll to position [5173, 0]
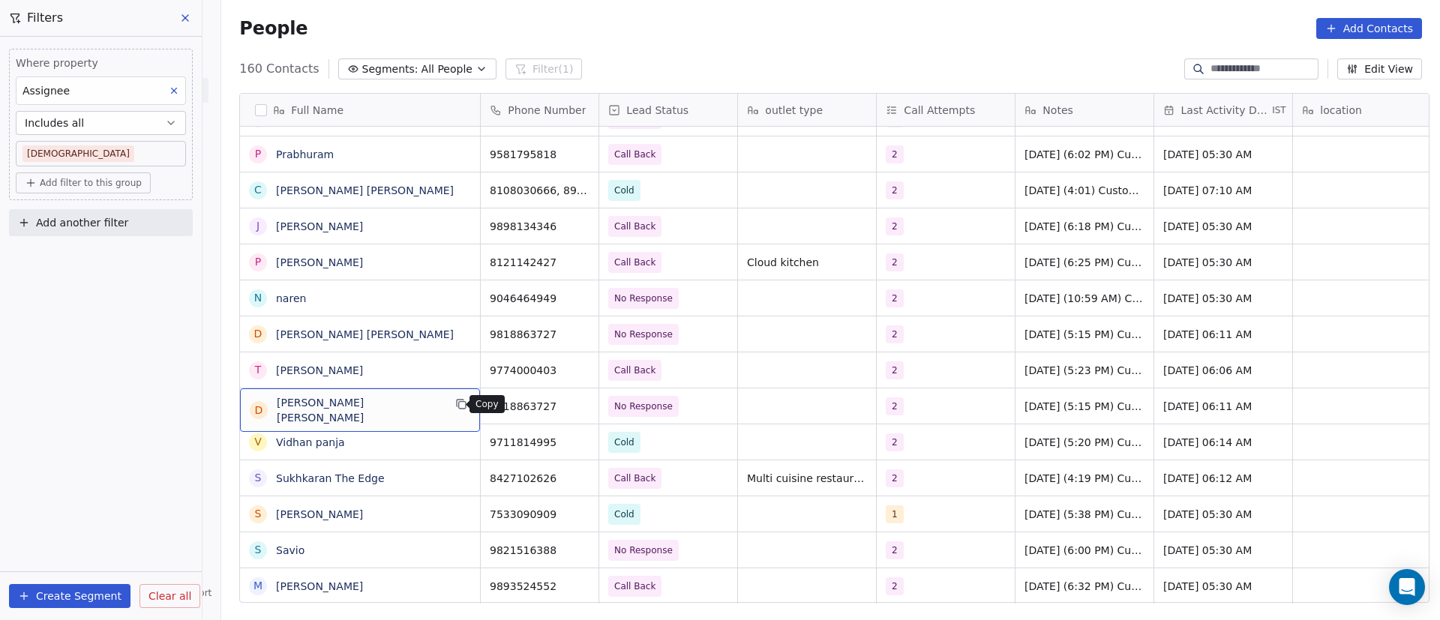
click at [455, 405] on icon "grid" at bounding box center [461, 404] width 12 height 12
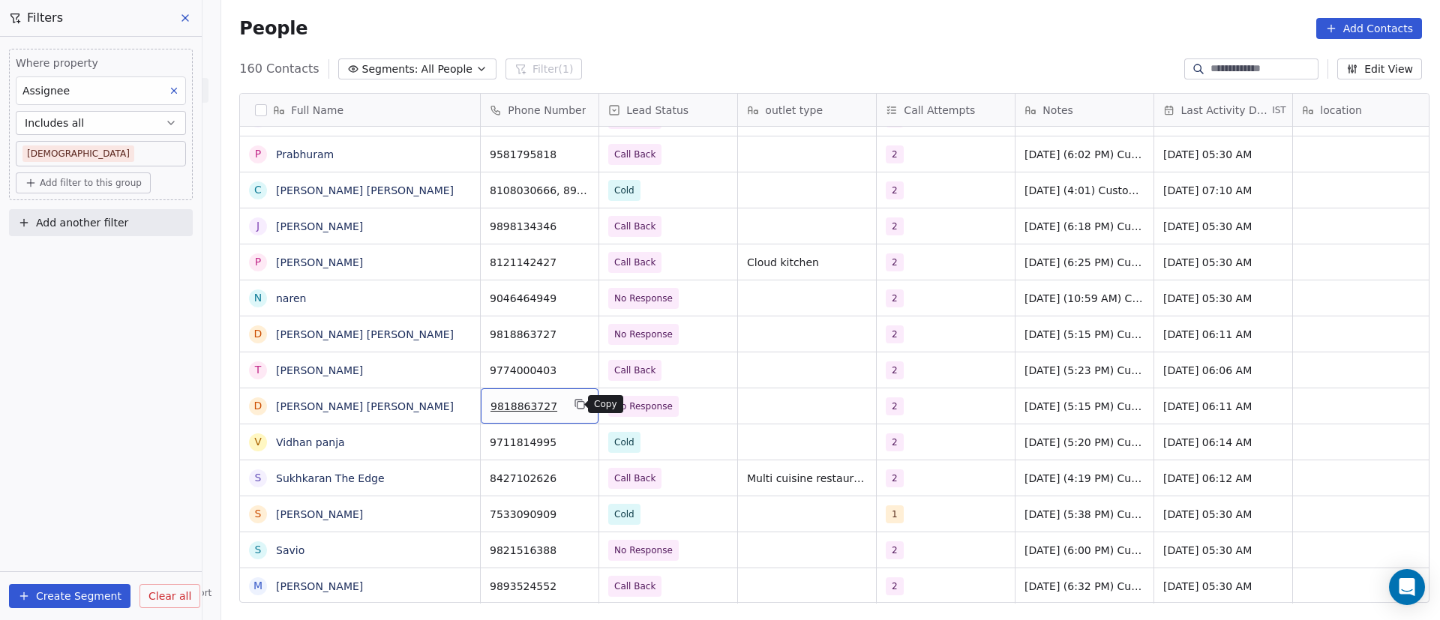
click at [574, 406] on icon "grid" at bounding box center [580, 404] width 12 height 12
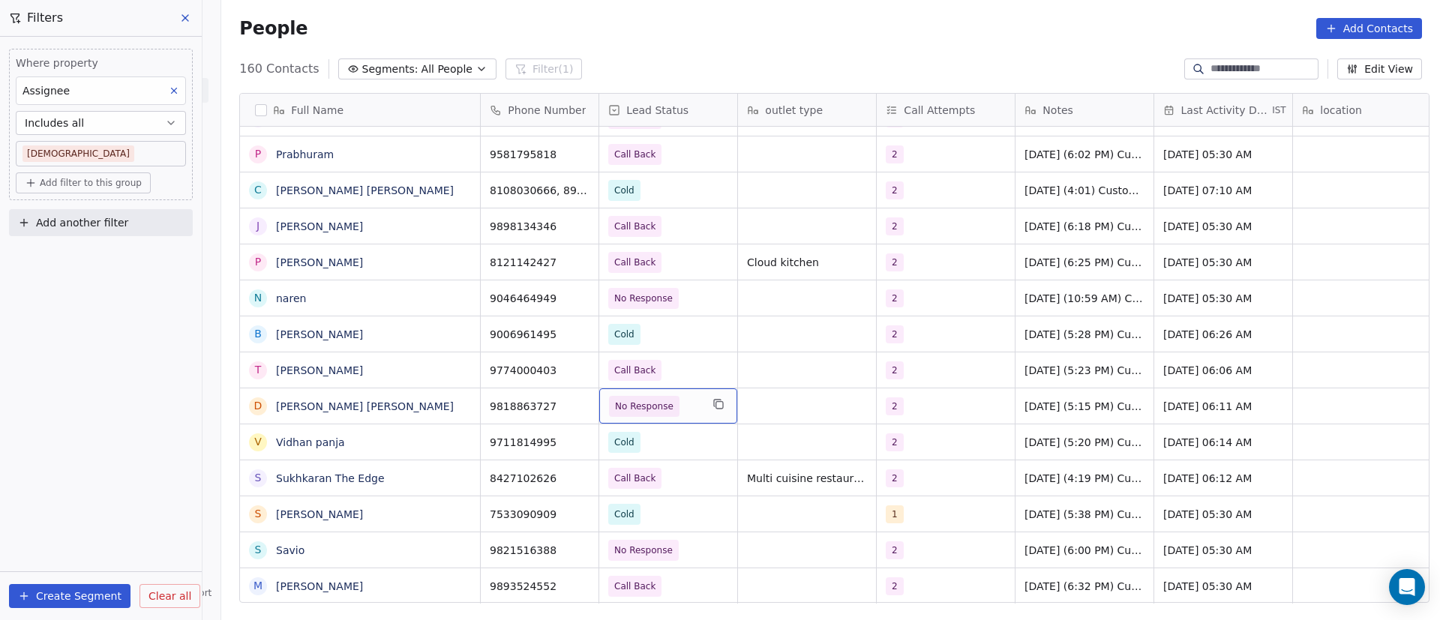
click at [685, 408] on span "No Response" at bounding box center [654, 406] width 91 height 21
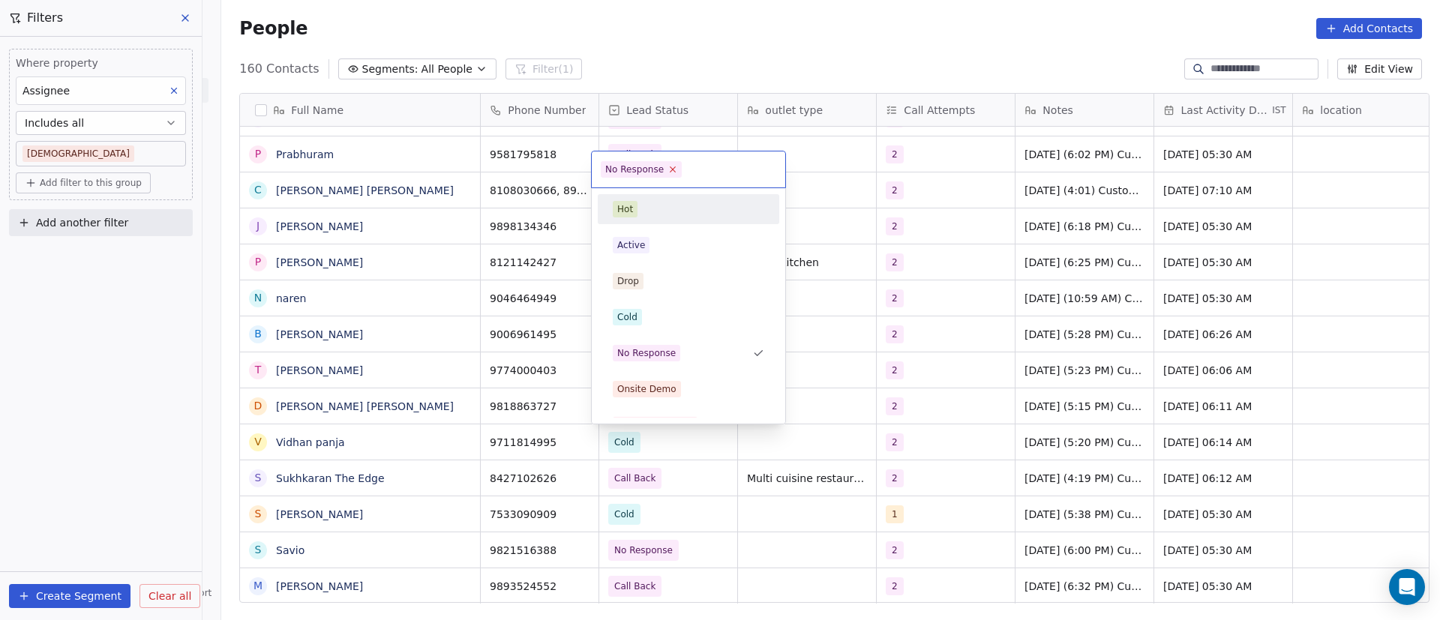
click at [669, 165] on icon at bounding box center [673, 169] width 10 height 10
click at [673, 318] on div "Cold" at bounding box center [688, 317] width 151 height 16
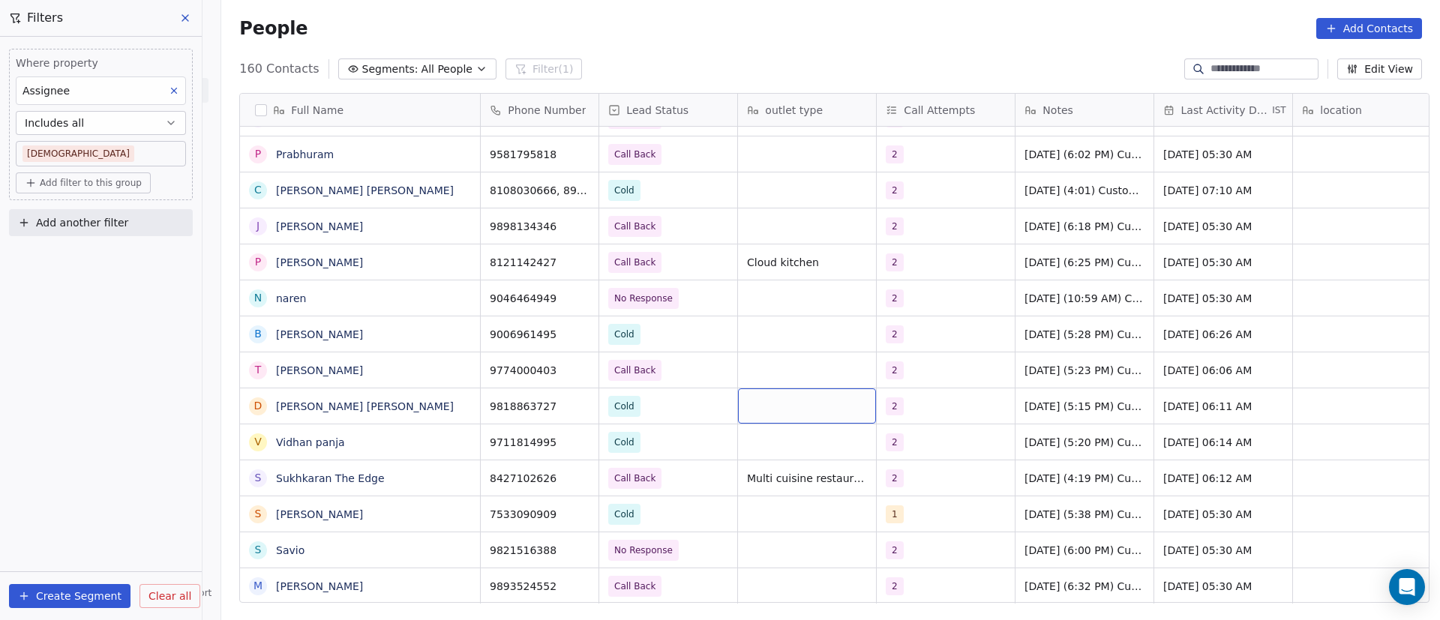
drag, startPoint x: 791, startPoint y: 407, endPoint x: 882, endPoint y: 407, distance: 91.5
click at [924, 406] on div "2" at bounding box center [931, 406] width 91 height 18
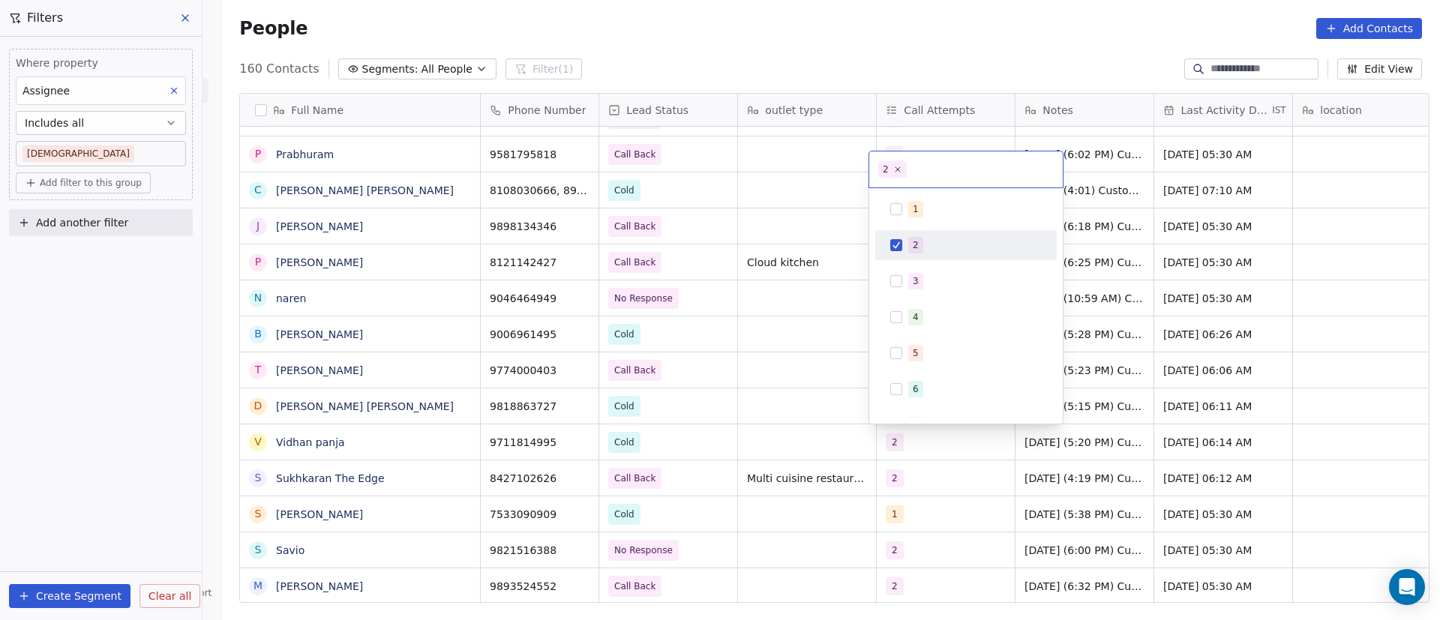
click at [895, 243] on button "Suggestions" at bounding box center [896, 245] width 12 height 12
click at [906, 283] on div "3" at bounding box center [965, 281] width 169 height 24
click at [1086, 370] on html "On2Cook India Pvt. Ltd. Contacts People Marketing Workflows Campaigns Sales Pip…" at bounding box center [720, 310] width 1440 height 620
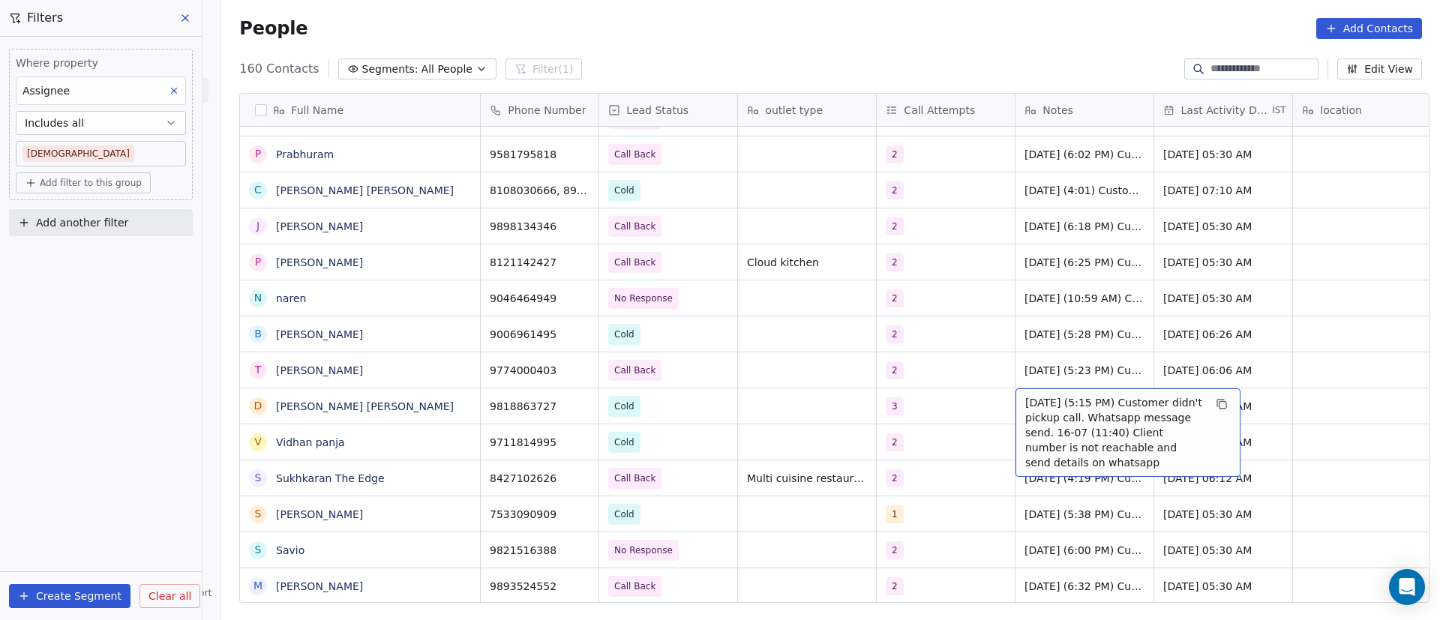
click at [1026, 402] on span "4/9/2025 (5:15 PM) Customer didn't pickup call. Whatsapp message send. 16-07 (1…" at bounding box center [1114, 432] width 178 height 75
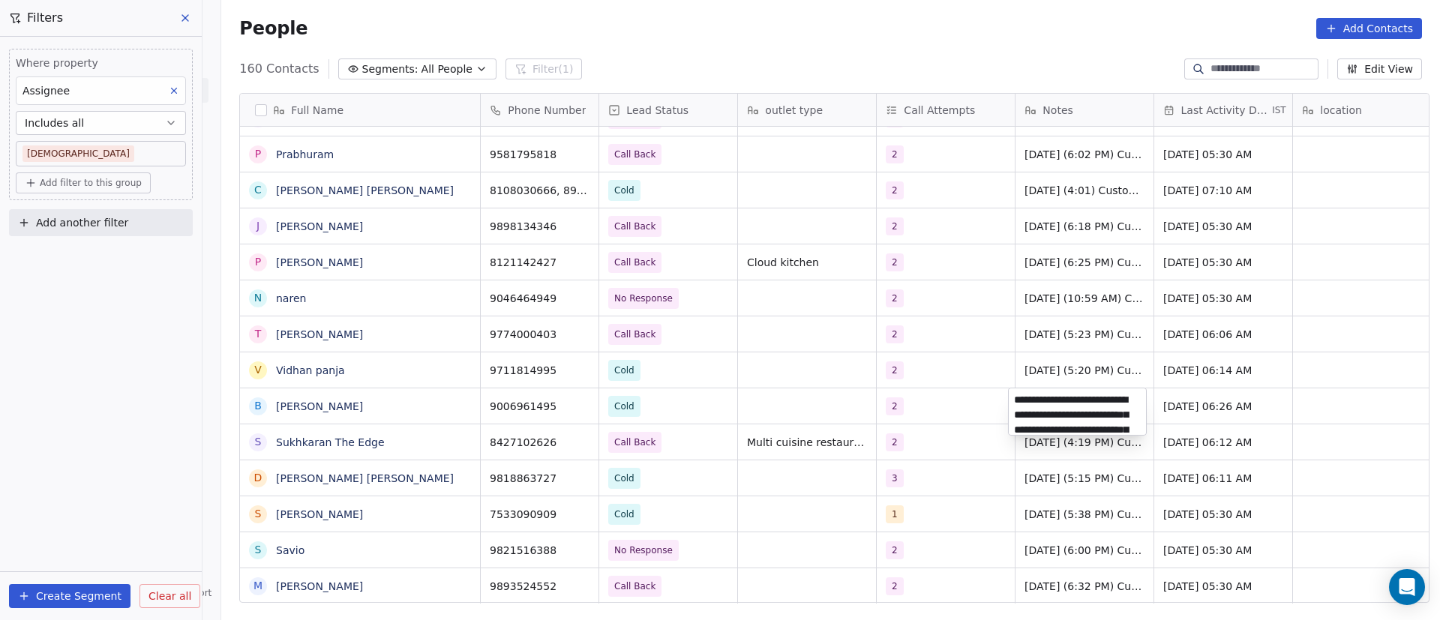
scroll to position [96, 0]
click at [408, 475] on html "On2Cook India Pvt. Ltd. Contacts People Marketing Workflows Campaigns Sales Pip…" at bounding box center [720, 310] width 1440 height 620
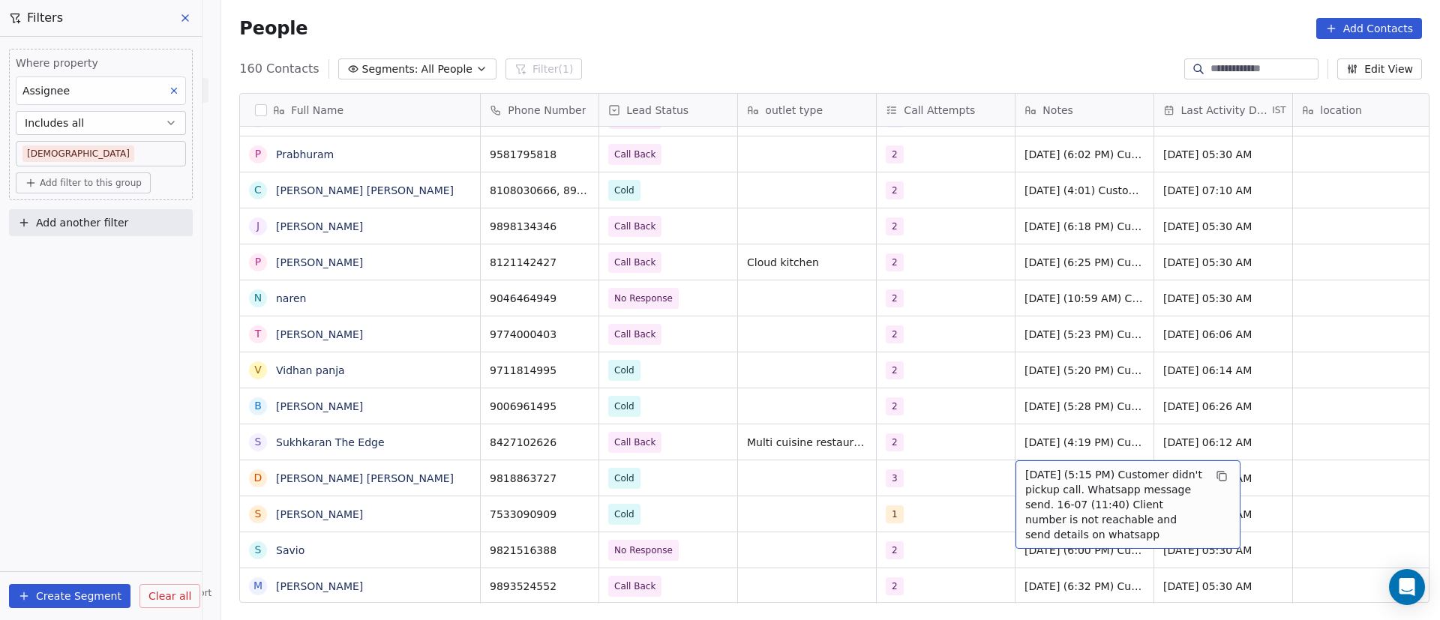
click at [1035, 481] on span "4/9/2025 (5:15 PM) Customer didn't pickup call. Whatsapp message send. 16-07 (1…" at bounding box center [1114, 504] width 178 height 75
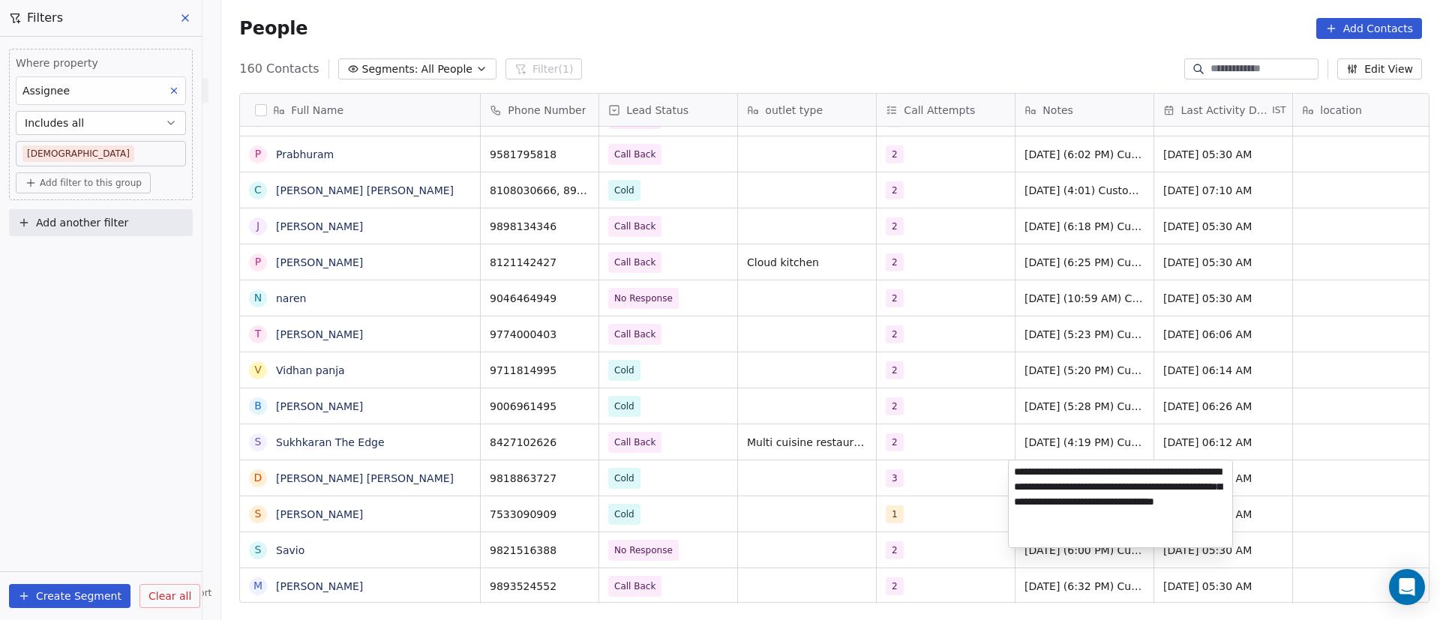
click at [1014, 472] on textarea "**********" at bounding box center [1119, 503] width 223 height 87
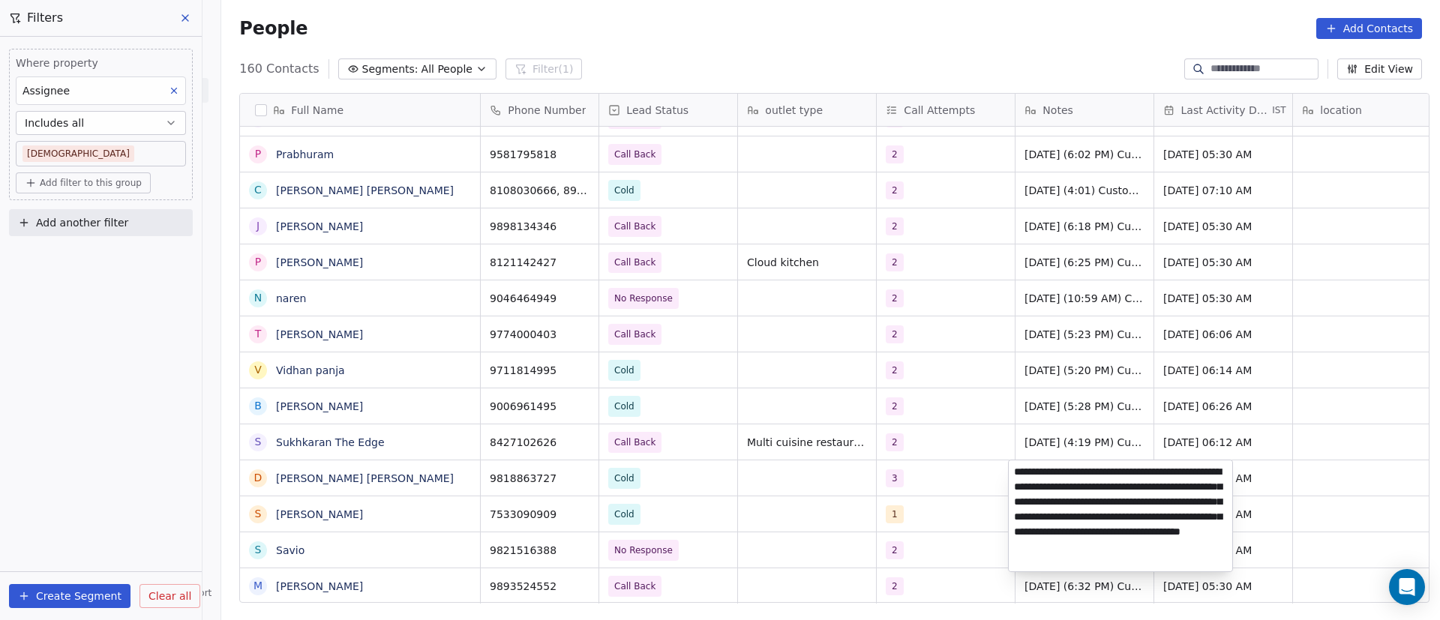
type textarea "**********"
click at [1306, 492] on html "On2Cook India Pvt. Ltd. Contacts People Marketing Workflows Campaigns Sales Pip…" at bounding box center [720, 310] width 1440 height 620
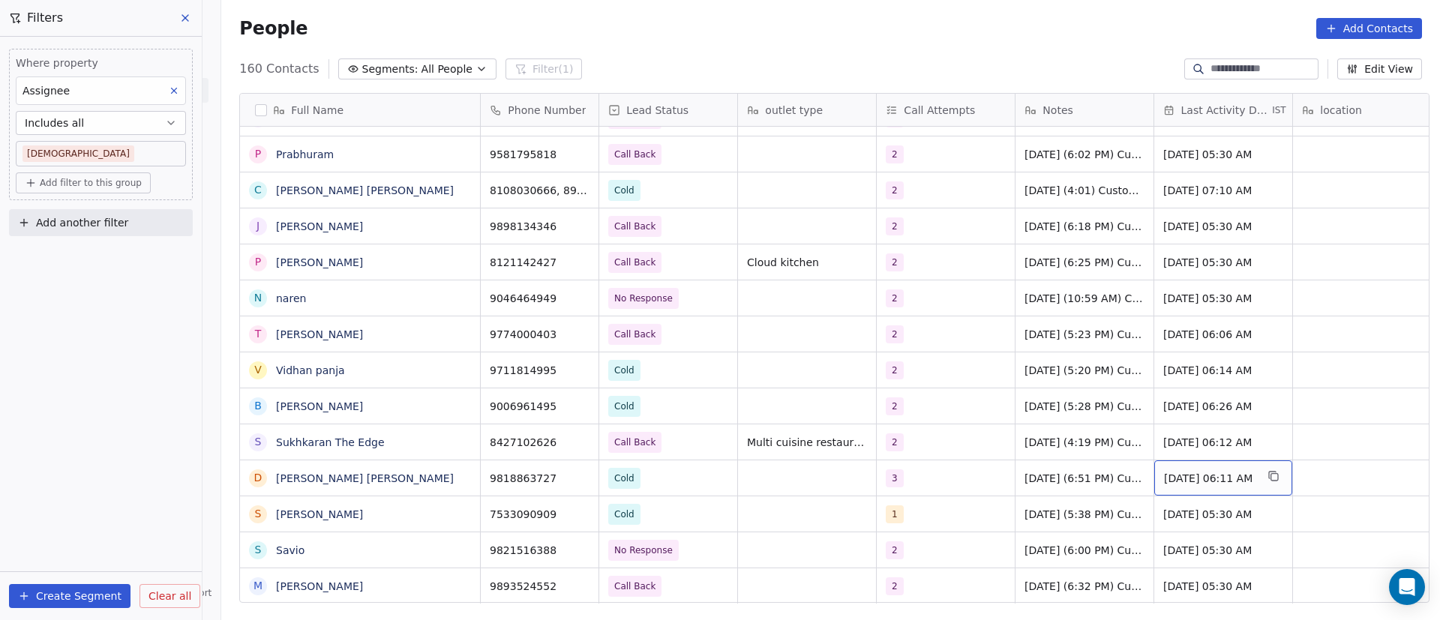
click at [1185, 481] on span "Sep 04, 2025 06:11 AM" at bounding box center [1209, 478] width 91 height 15
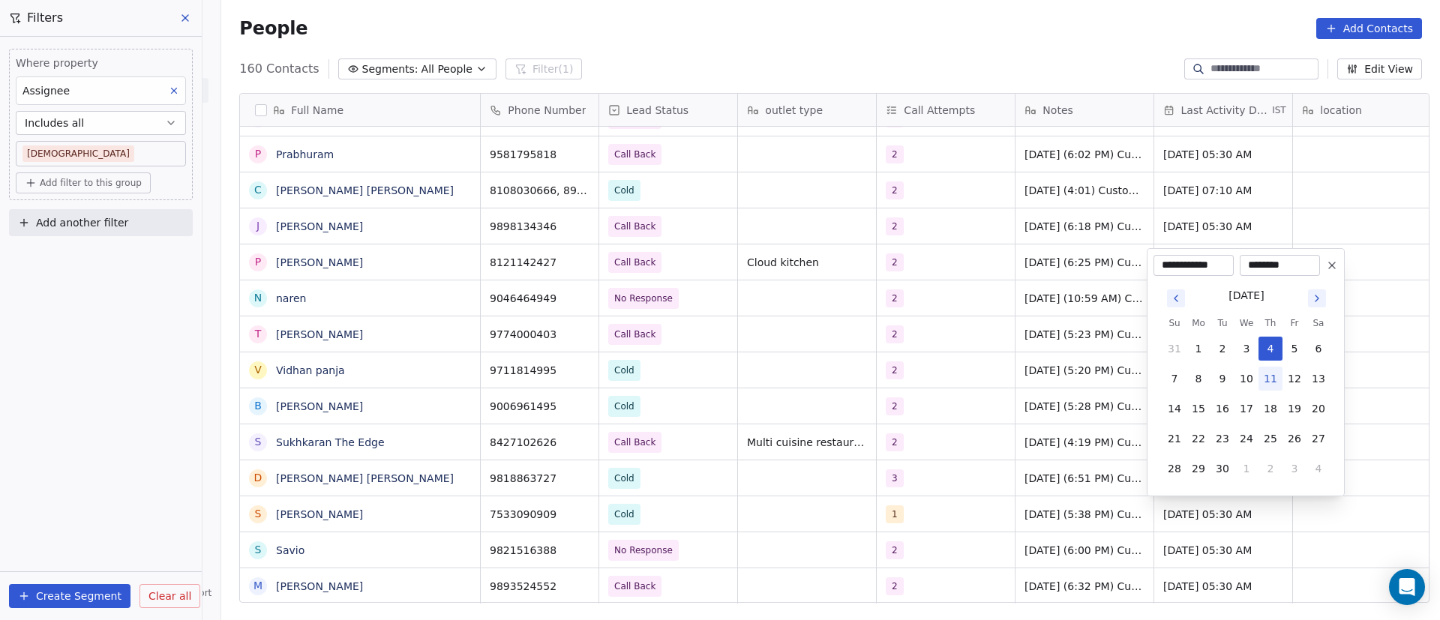
click at [1274, 371] on button "11" at bounding box center [1270, 379] width 24 height 24
type input "**********"
drag, startPoint x: 1387, startPoint y: 469, endPoint x: 1377, endPoint y: 469, distance: 9.7
click at [1388, 469] on html "On2Cook India Pvt. Ltd. Contacts People Marketing Workflows Campaigns Sales Pip…" at bounding box center [720, 310] width 1440 height 620
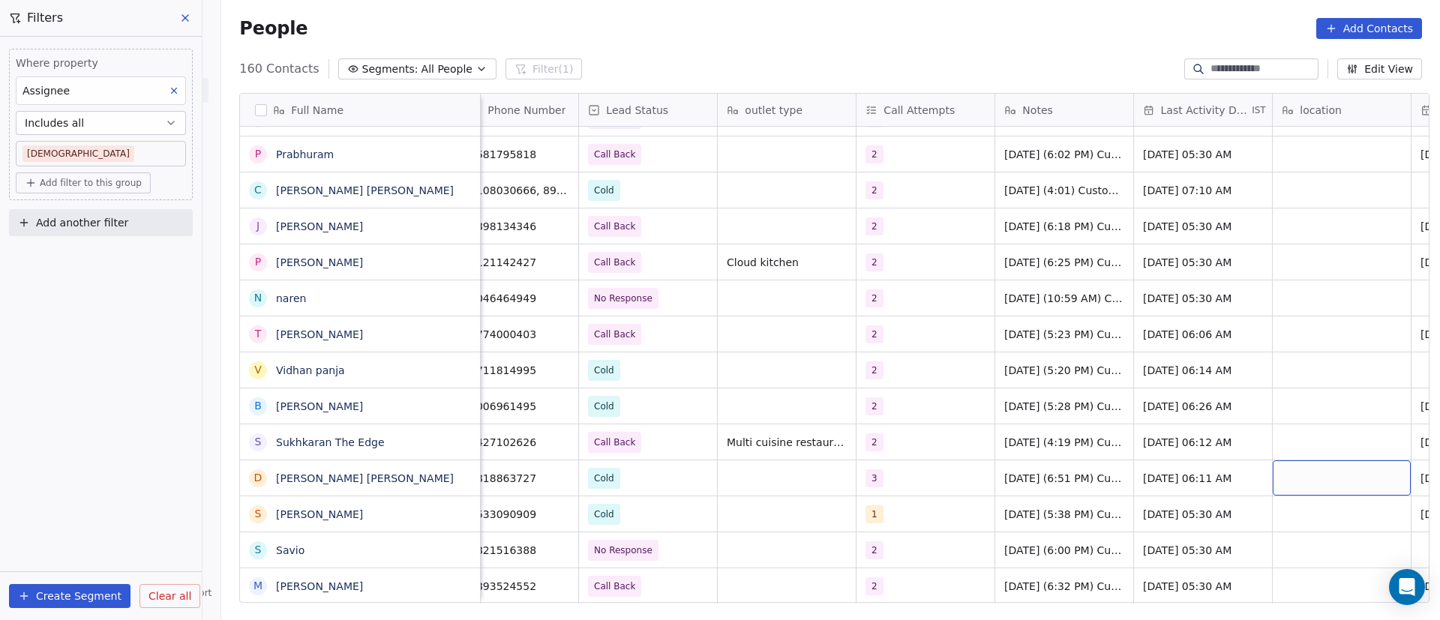
scroll to position [0, 159]
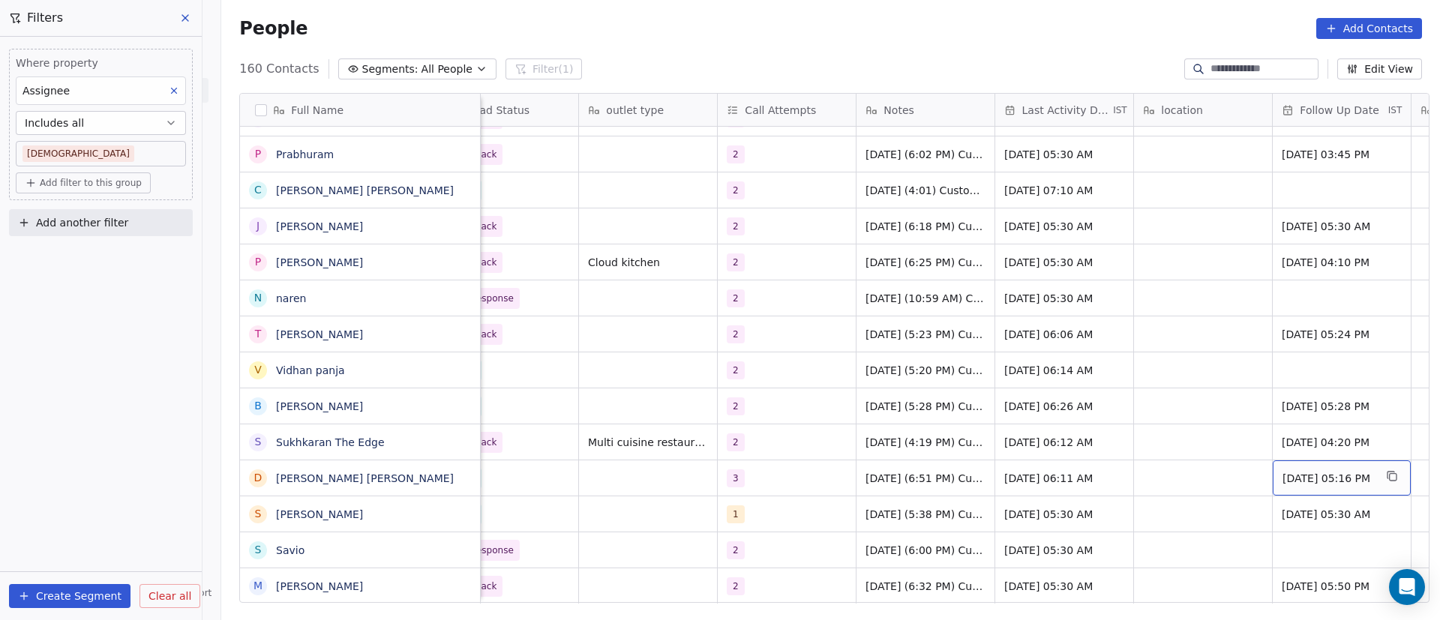
click at [1305, 478] on span "08/09/2025 05:16 PM" at bounding box center [1327, 478] width 91 height 15
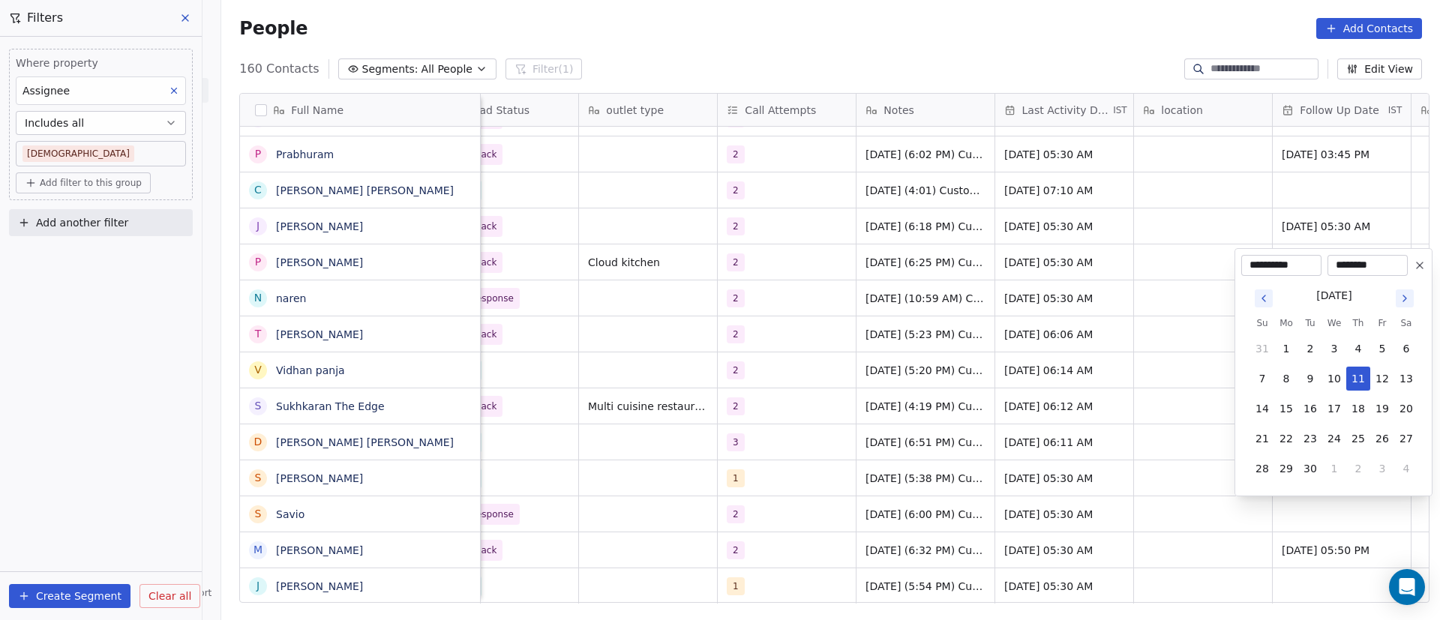
click at [424, 445] on html "On2Cook India Pvt. Ltd. Contacts People Marketing Workflows Campaigns Sales Pip…" at bounding box center [720, 310] width 1440 height 620
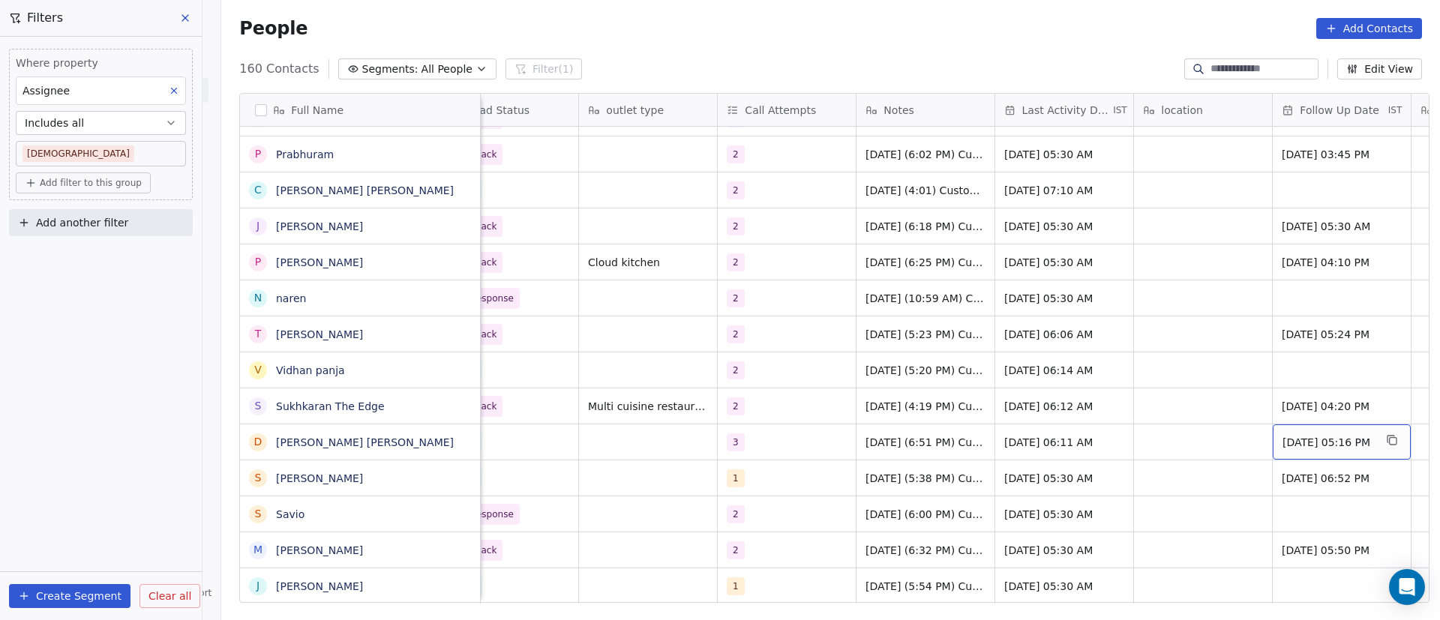
click at [1305, 439] on span "08/09/2025 05:16 PM" at bounding box center [1327, 442] width 91 height 15
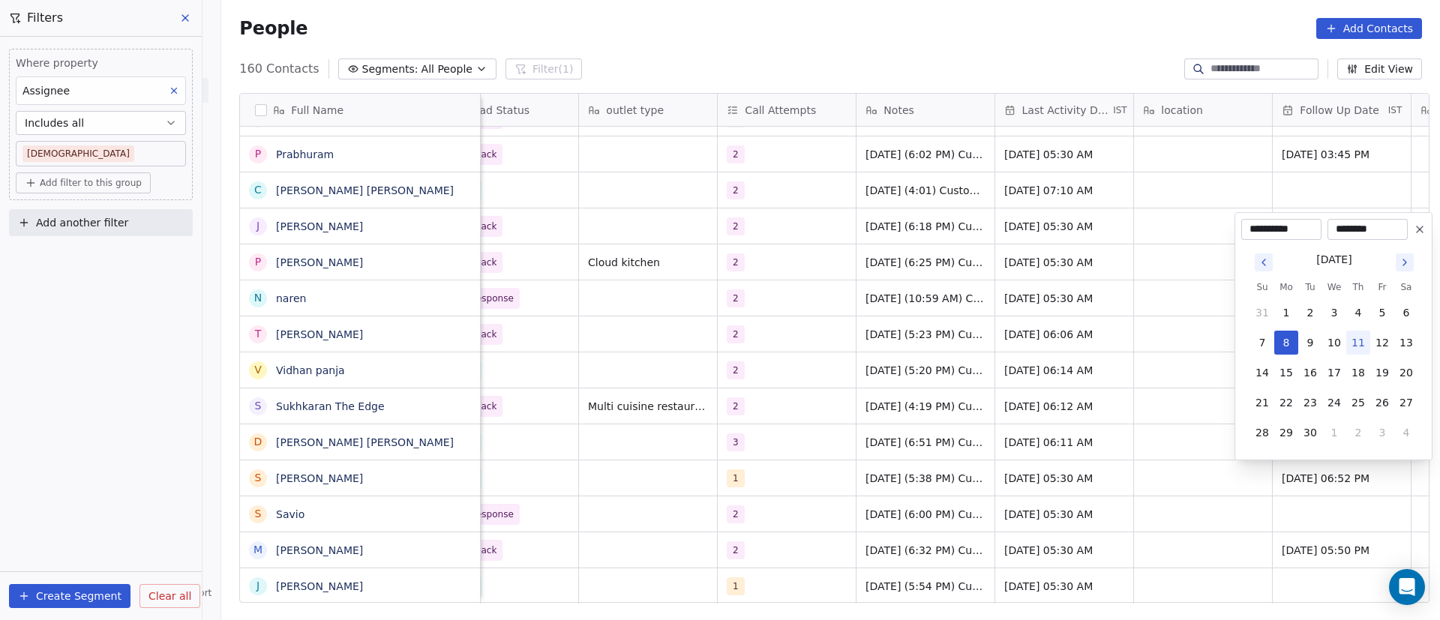
click at [1419, 226] on icon at bounding box center [1419, 229] width 12 height 12
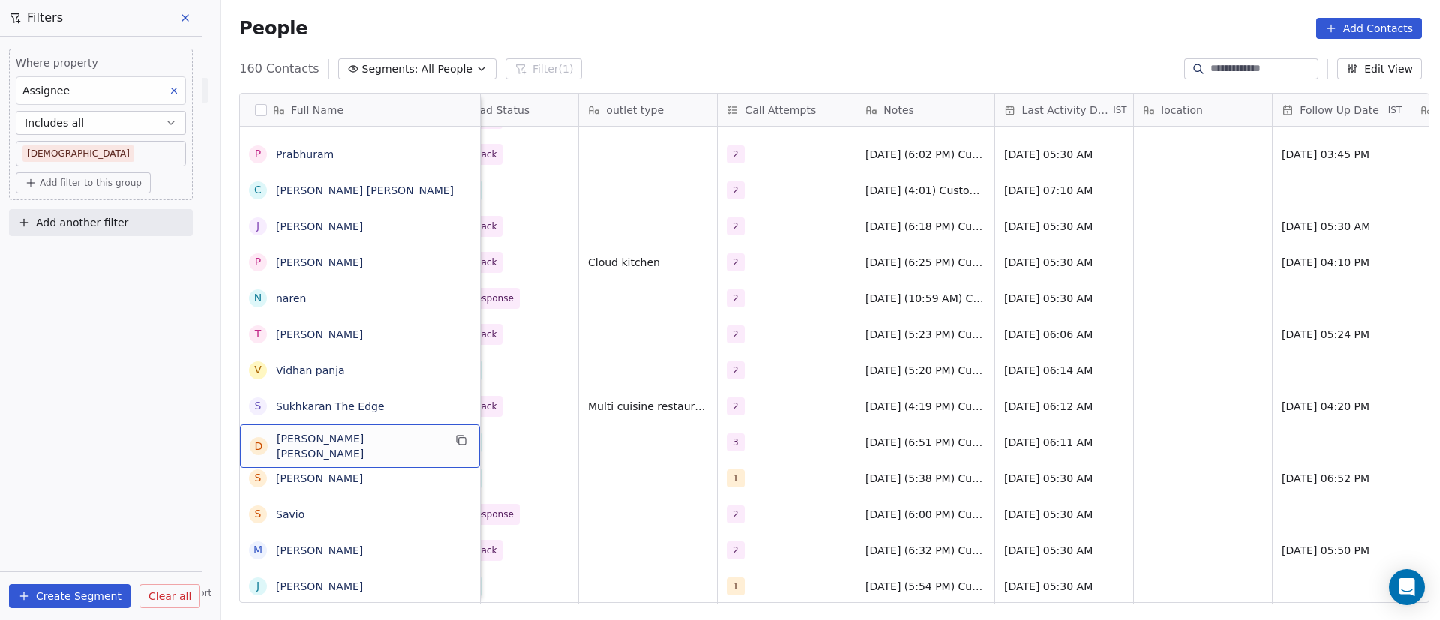
scroll to position [0, 0]
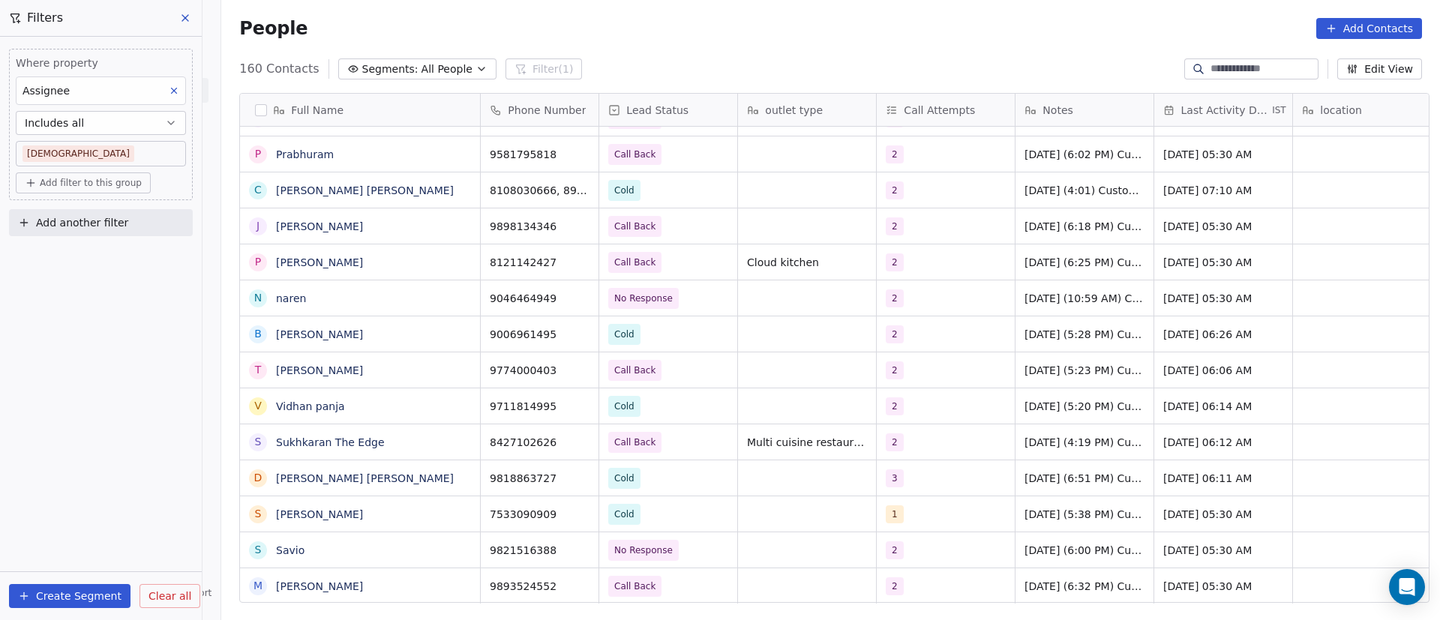
click at [146, 156] on body "On2Cook India Pvt. Ltd. Contacts People Marketing Workflows Campaigns Sales Pip…" at bounding box center [720, 310] width 1440 height 620
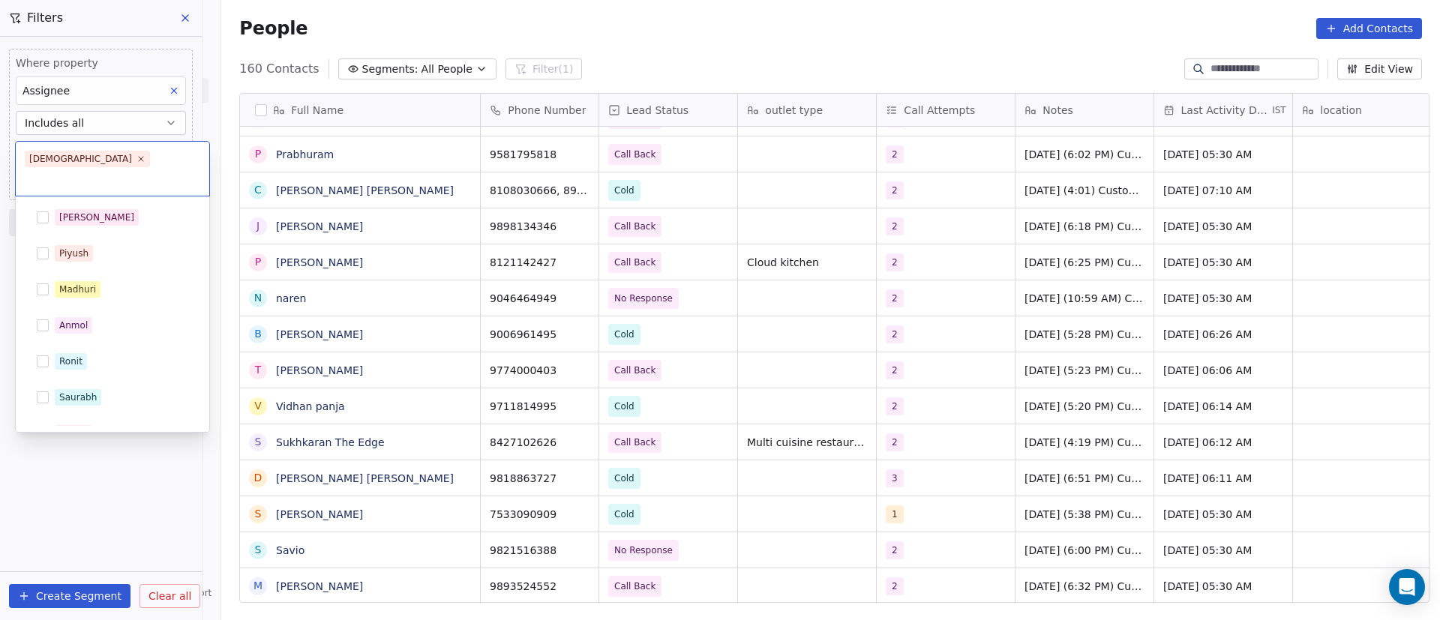
scroll to position [238, 0]
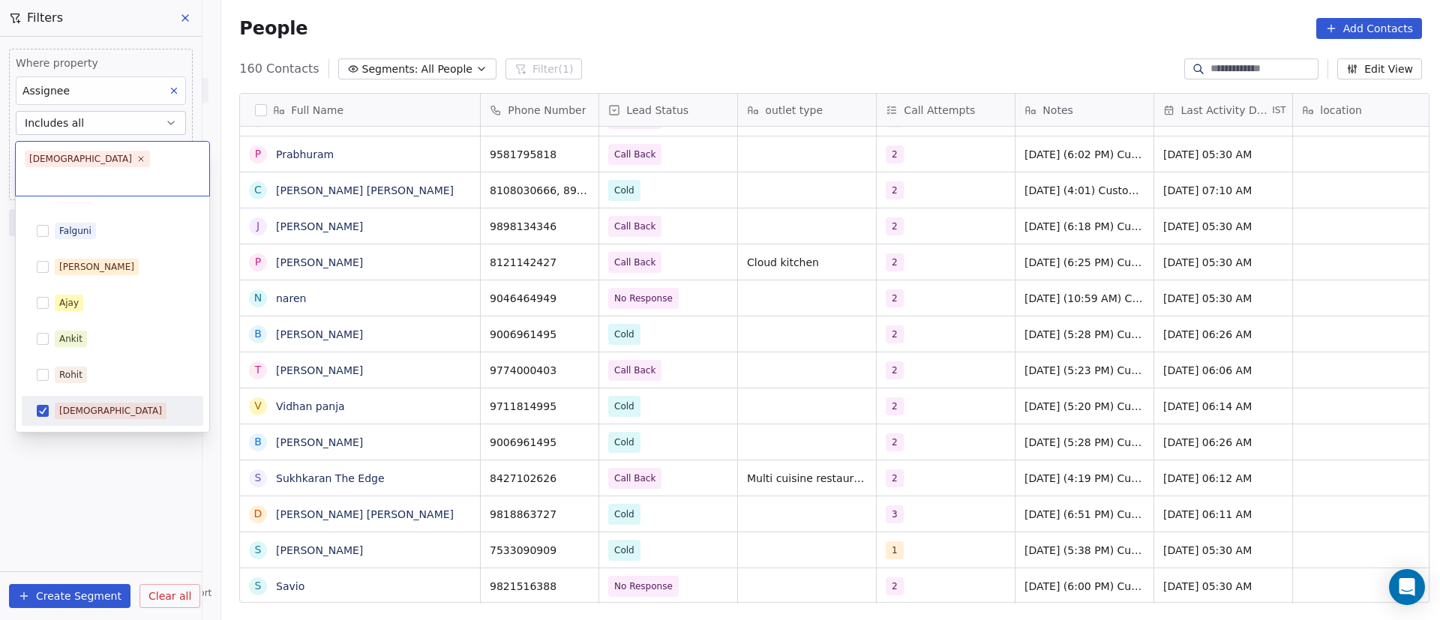
click at [78, 451] on html "On2Cook India Pvt. Ltd. Contacts People Marketing Workflows Campaigns Sales Pip…" at bounding box center [720, 310] width 1440 height 620
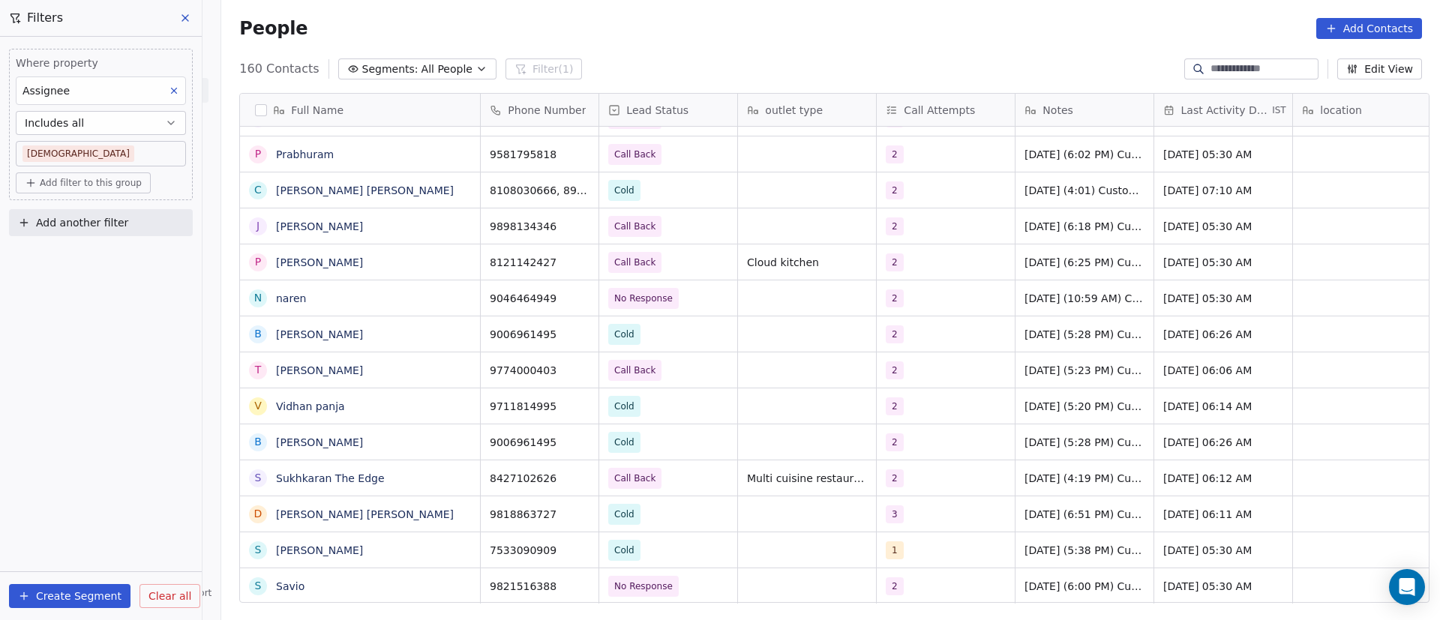
click at [111, 181] on span "Add filter to this group" at bounding box center [91, 183] width 102 height 12
click at [130, 354] on html "On2Cook India Pvt. Ltd. Contacts People Marketing Workflows Campaigns Sales Pip…" at bounding box center [720, 310] width 1440 height 620
click at [112, 127] on button "Includes all" at bounding box center [101, 123] width 170 height 24
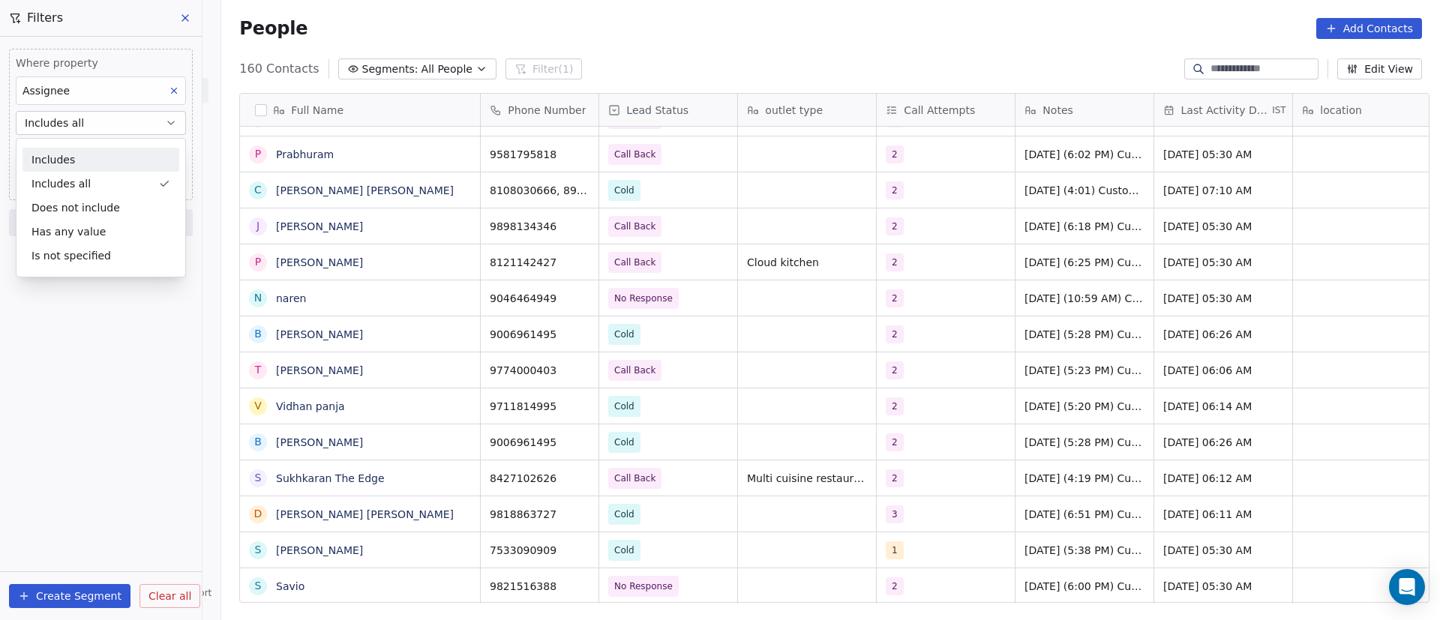
click at [109, 163] on div "Includes" at bounding box center [100, 160] width 157 height 24
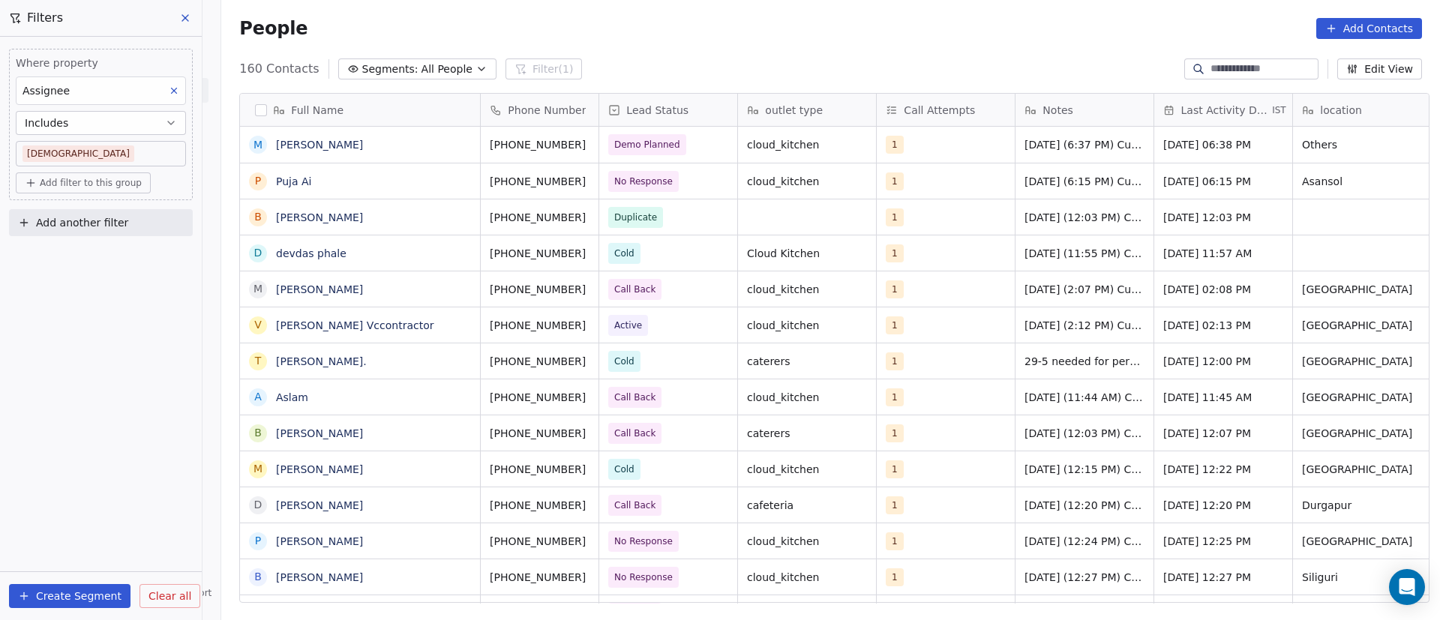
scroll to position [529, 1208]
click at [142, 151] on body "On2Cook India Pvt. Ltd. Contacts People Marketing Workflows Campaigns Sales Pip…" at bounding box center [720, 310] width 1440 height 620
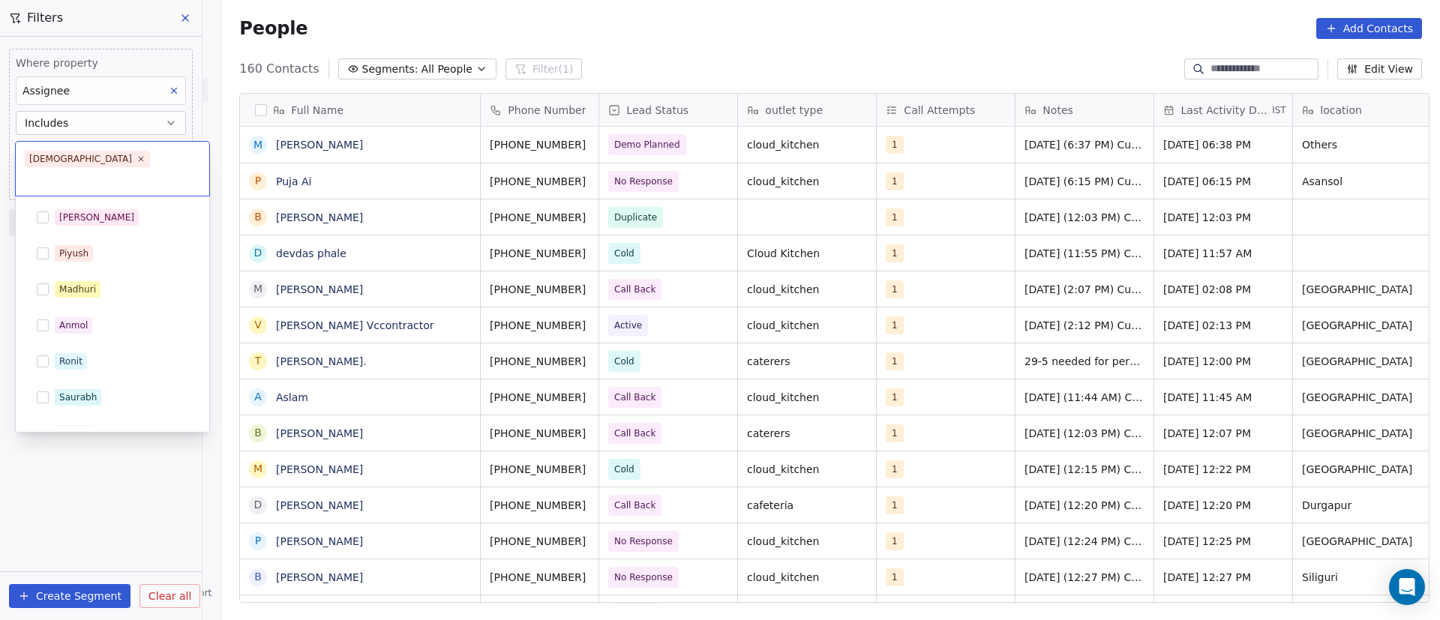
scroll to position [238, 0]
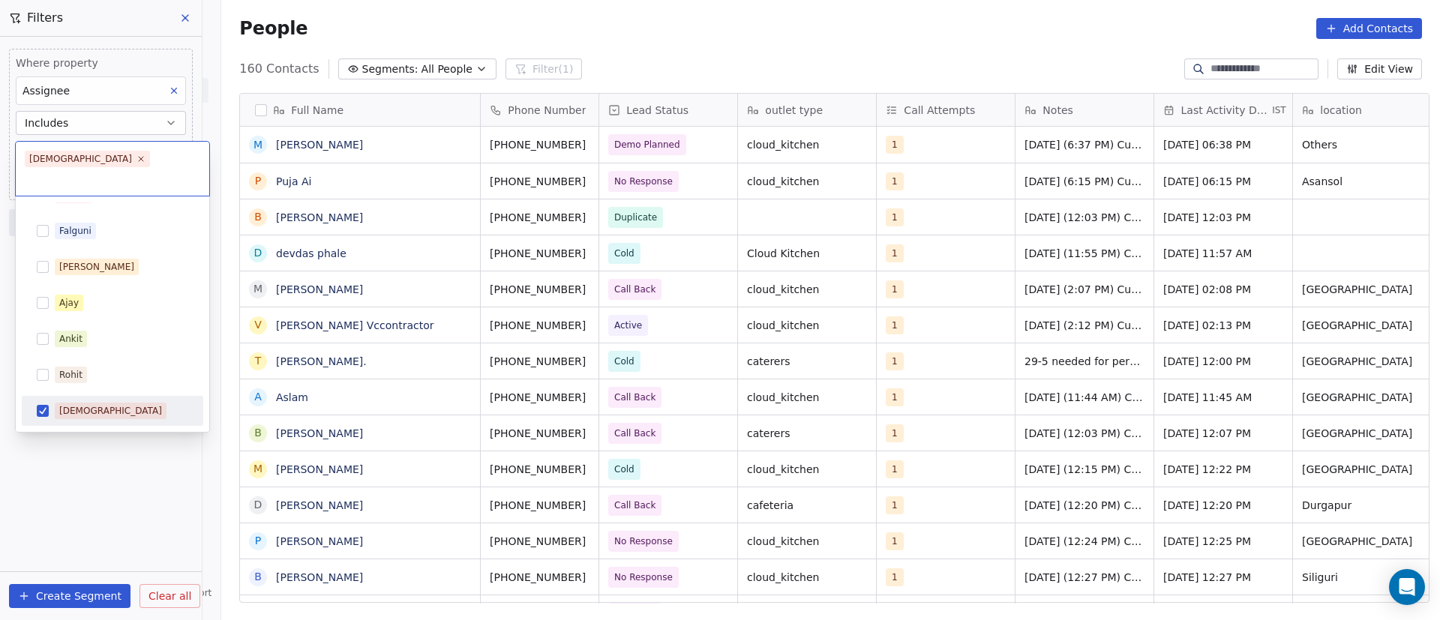
click at [134, 473] on html "On2Cook India Pvt. Ltd. Contacts People Marketing Workflows Campaigns Sales Pip…" at bounding box center [720, 310] width 1440 height 620
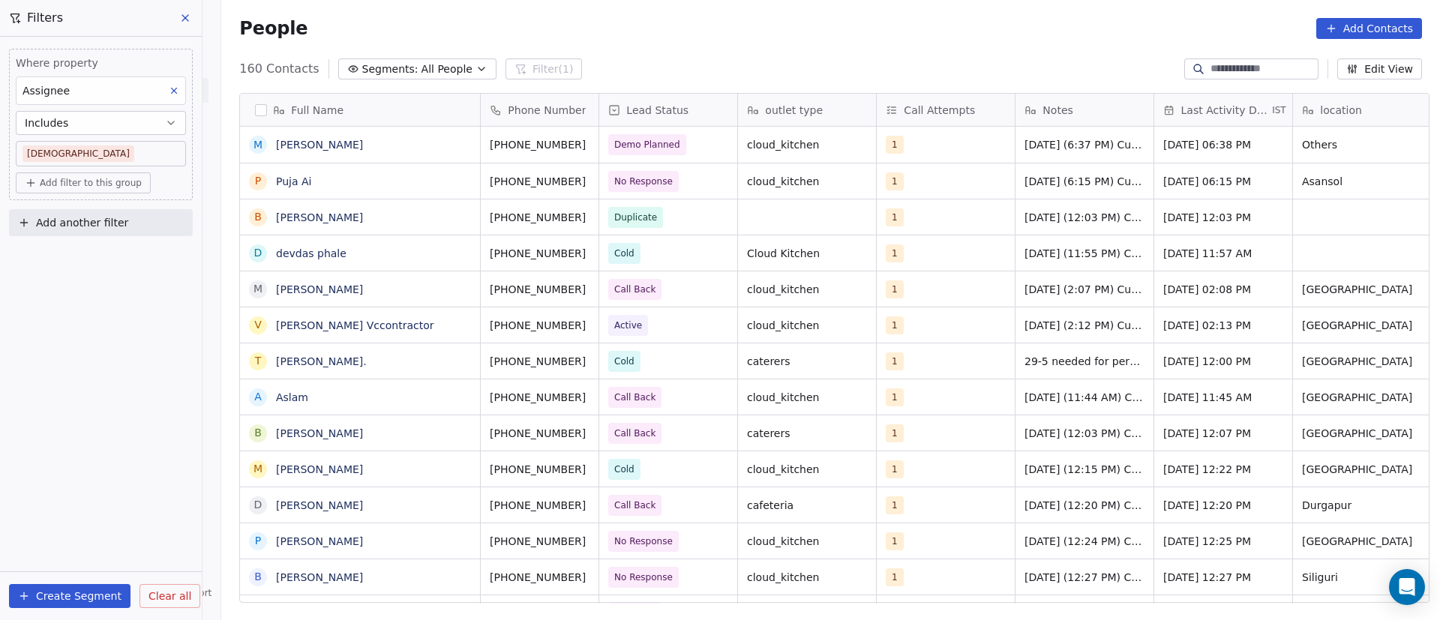
click at [101, 181] on span "Add filter to this group" at bounding box center [91, 183] width 102 height 12
click at [114, 217] on span "Contact properties" at bounding box center [79, 216] width 97 height 16
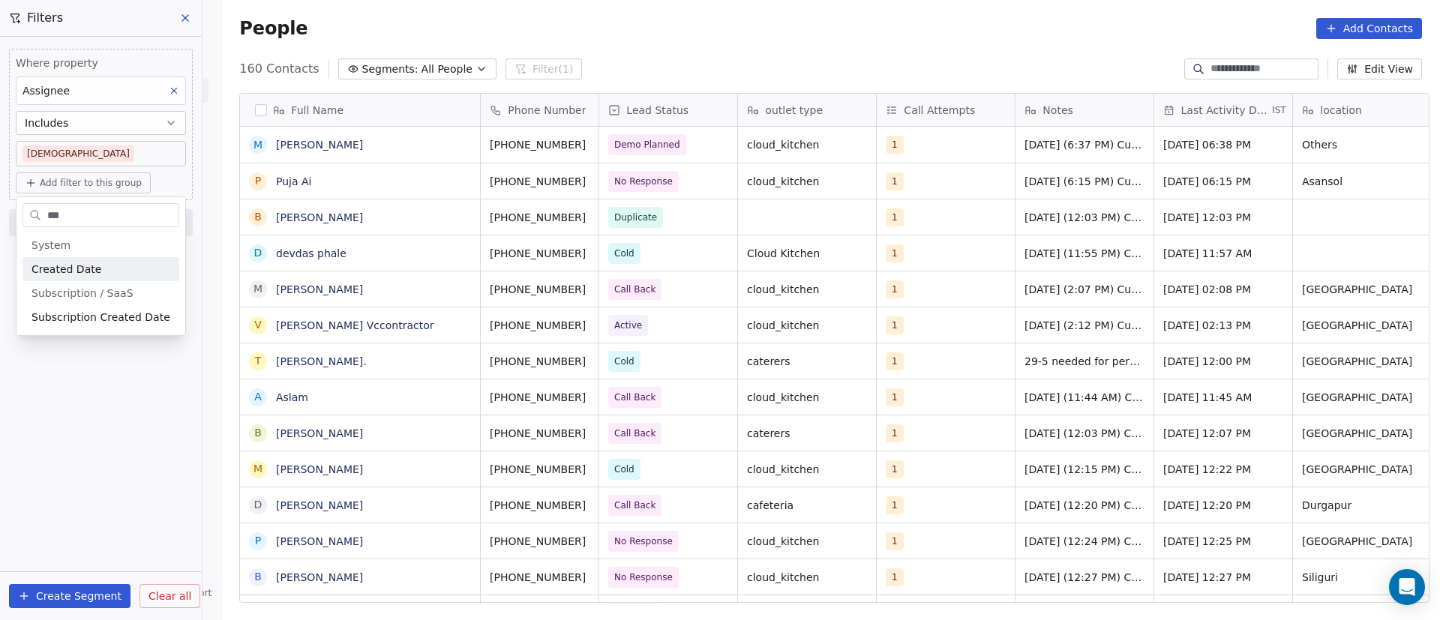
type input "***"
click at [106, 268] on div "Created Date" at bounding box center [100, 269] width 139 height 15
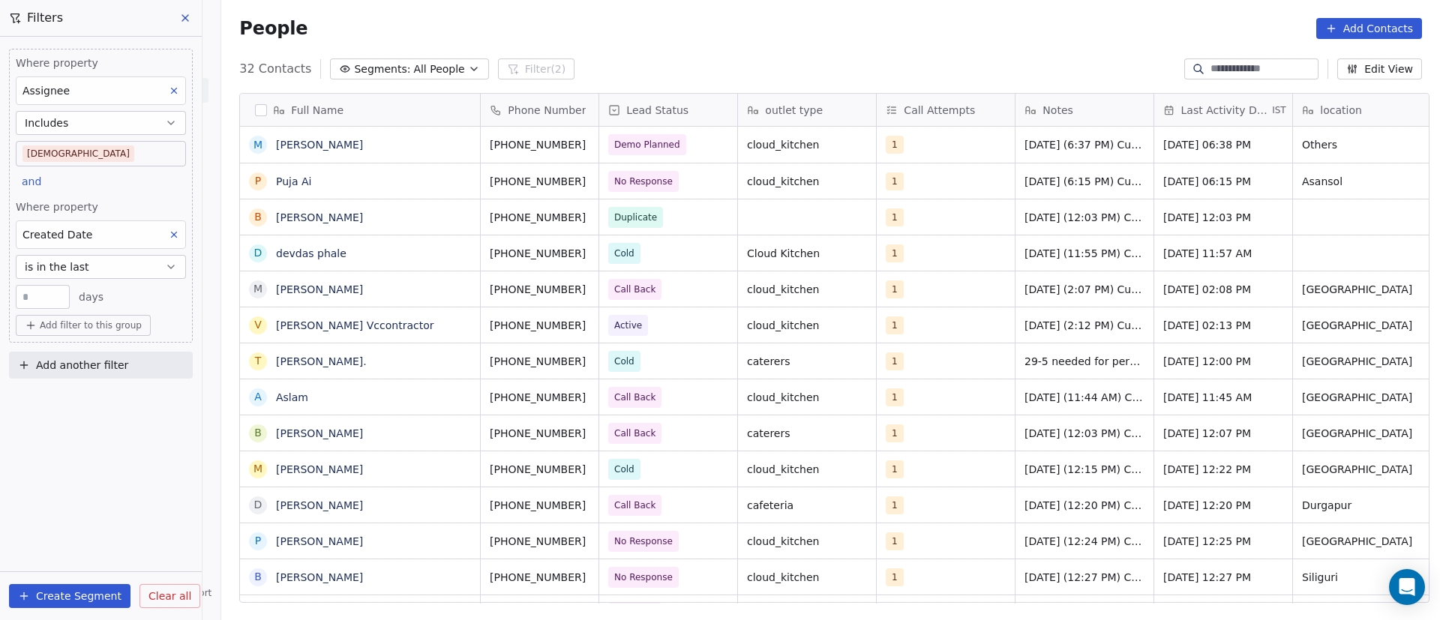
scroll to position [529, 1208]
click at [100, 275] on button "is in the last" at bounding box center [101, 267] width 170 height 24
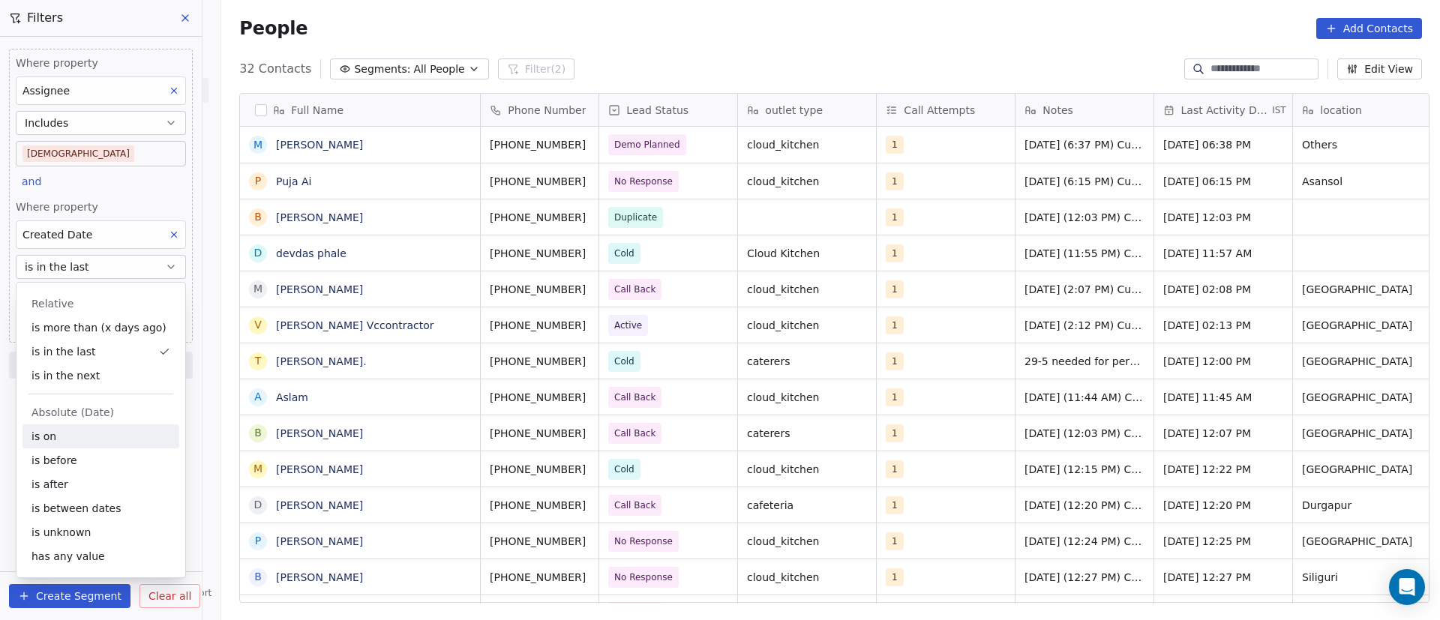
click at [78, 427] on div "is on" at bounding box center [100, 436] width 157 height 24
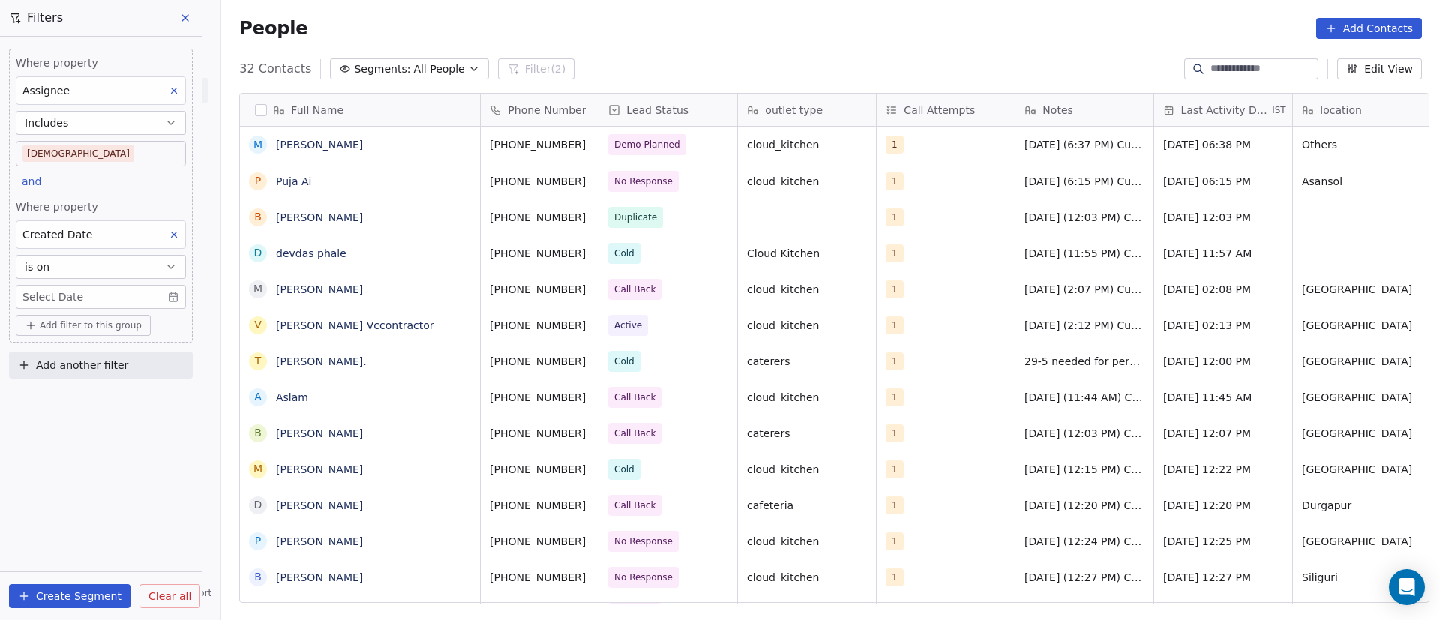
click at [85, 298] on body "On2Cook India Pvt. Ltd. Contacts People Marketing Workflows Campaigns Sales Pip…" at bounding box center [720, 310] width 1440 height 620
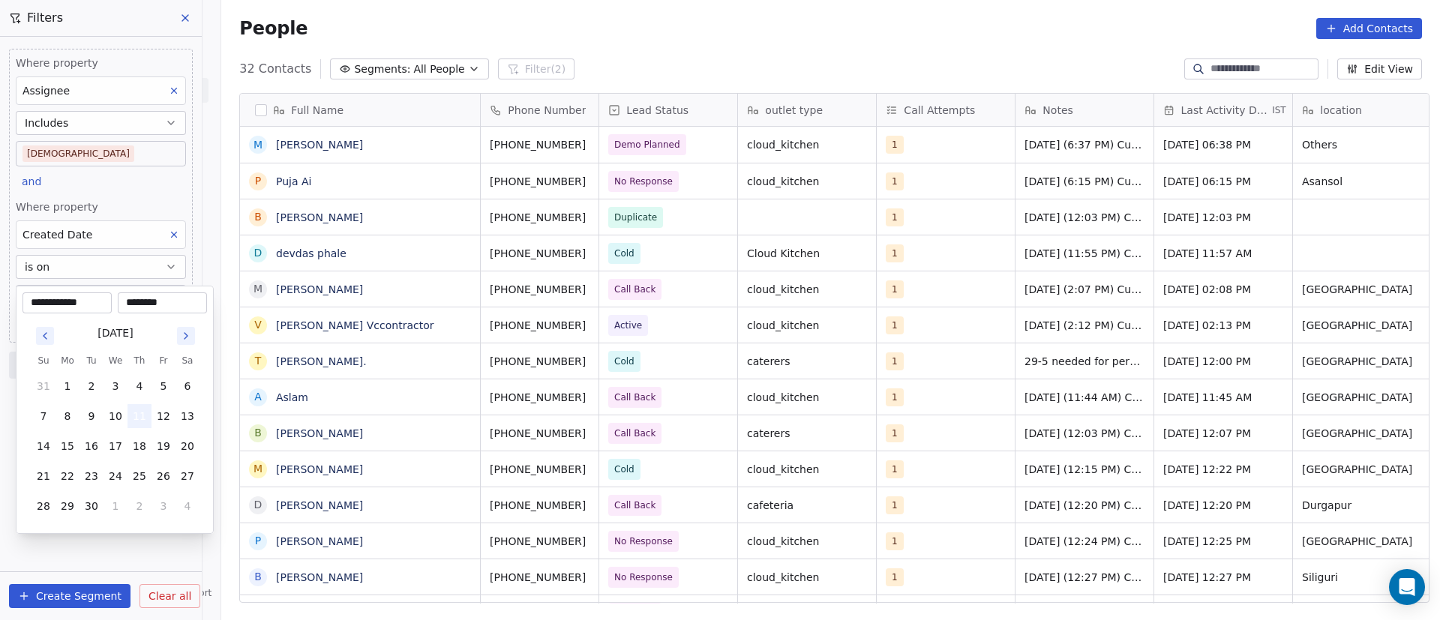
click at [136, 409] on button "11" at bounding box center [139, 416] width 24 height 24
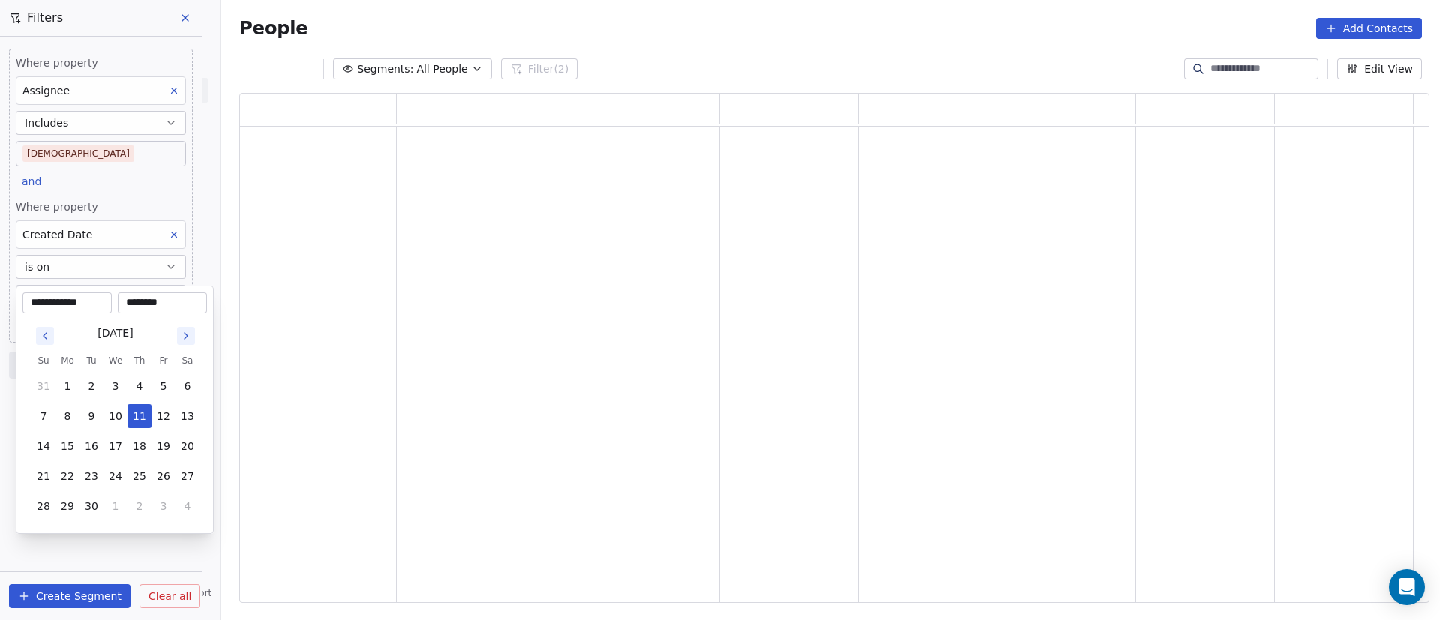
click at [113, 547] on html "**********" at bounding box center [720, 310] width 1440 height 620
